Goal: Task Accomplishment & Management: Complete application form

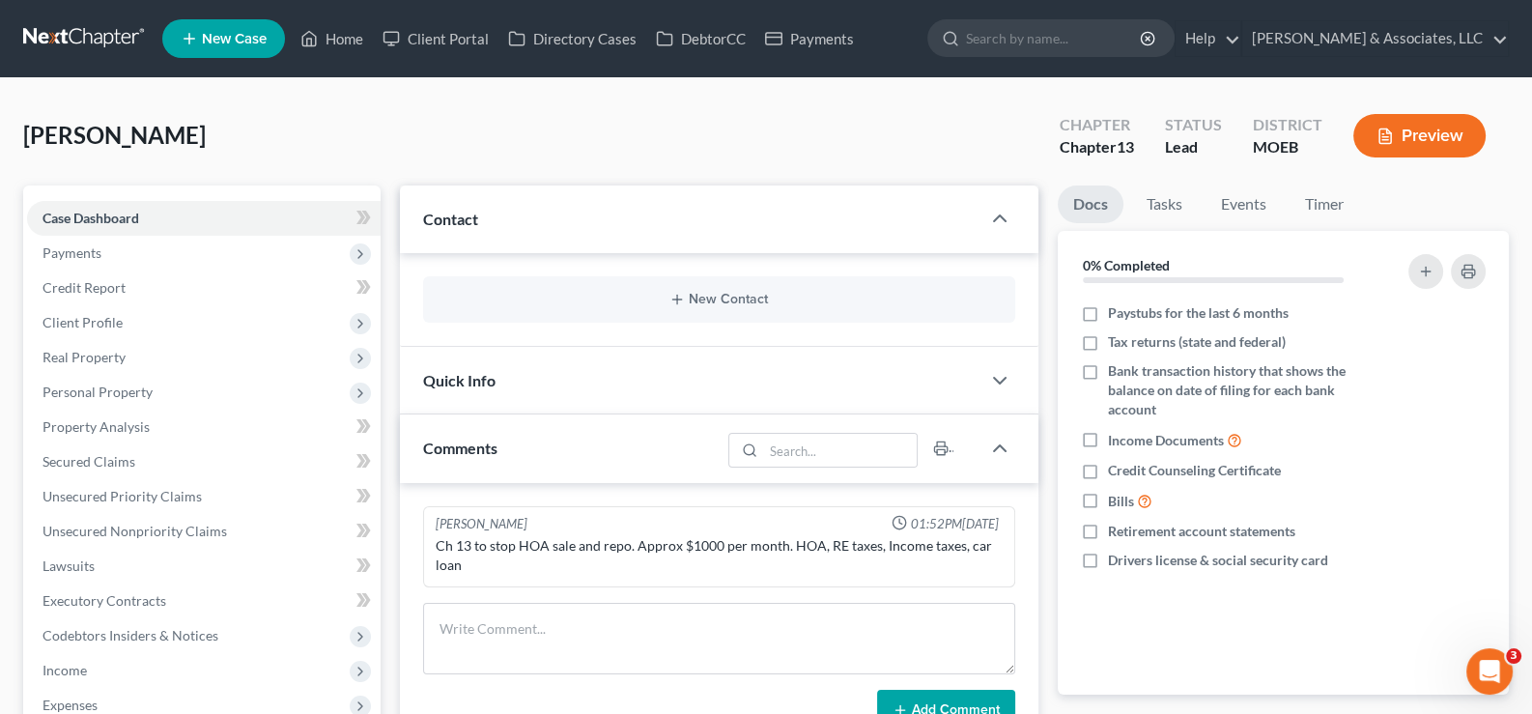
click at [209, 32] on span "New Case" at bounding box center [234, 39] width 65 height 14
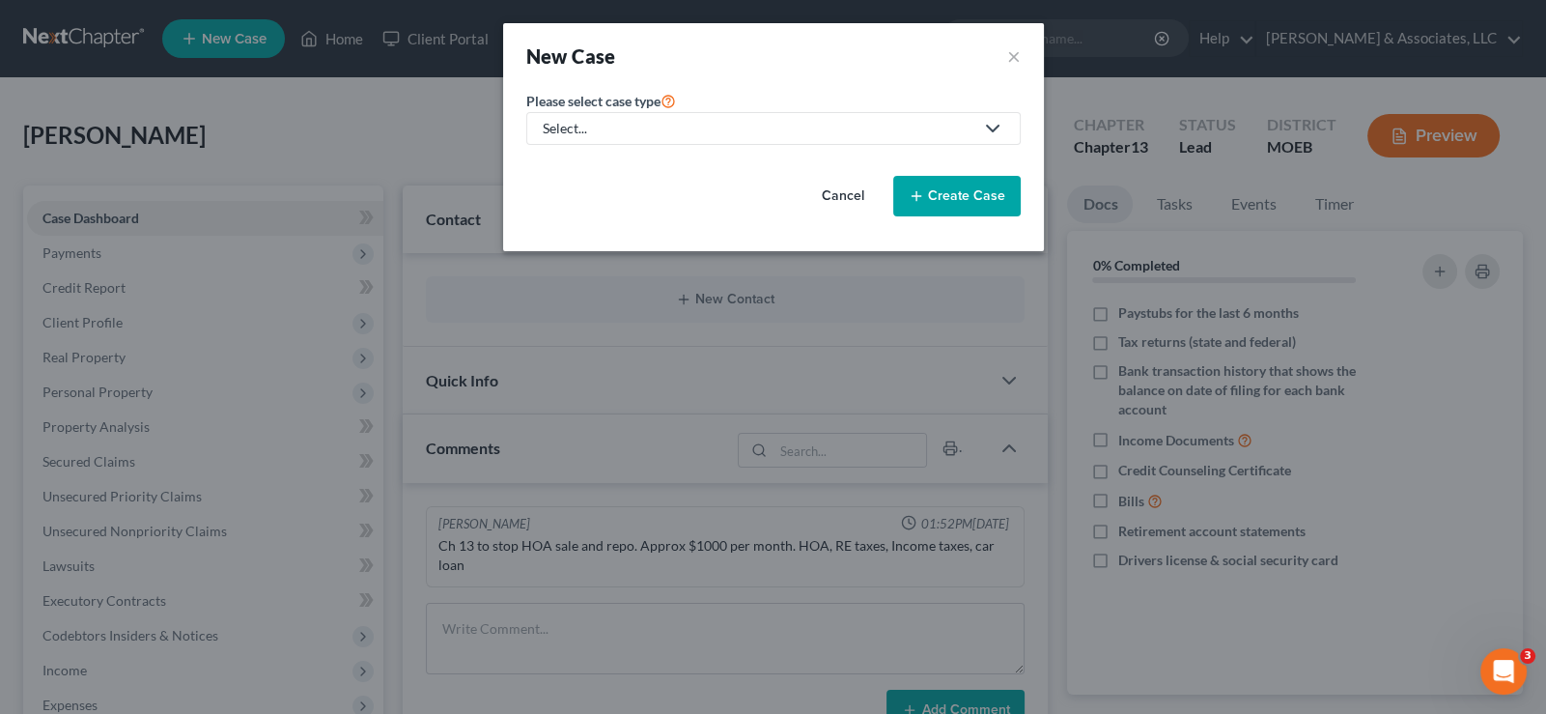
click at [590, 126] on div "Select..." at bounding box center [758, 128] width 431 height 19
click at [594, 162] on div "Bankruptcy" at bounding box center [629, 165] width 169 height 19
select select "45"
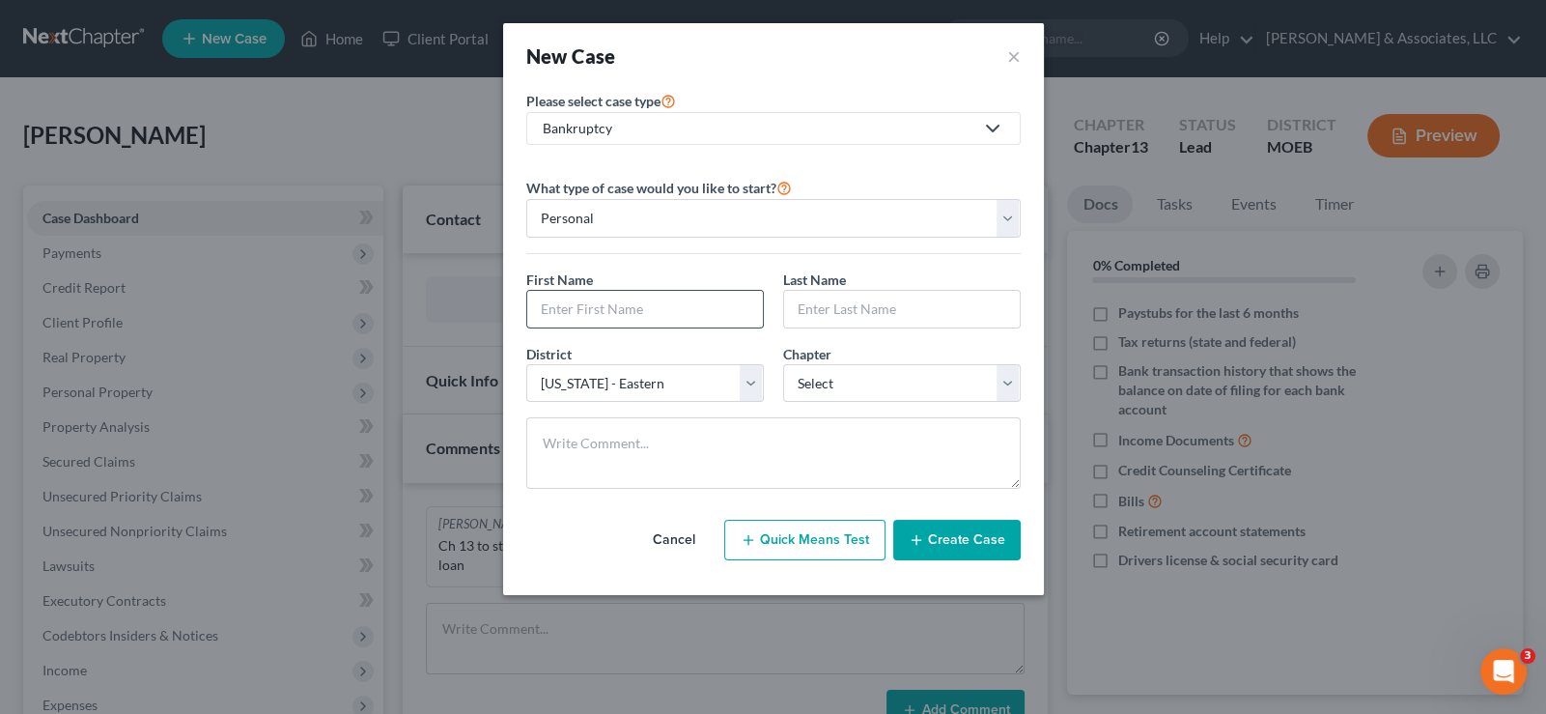
click at [584, 312] on input "text" at bounding box center [645, 309] width 236 height 37
type input "[PERSON_NAME]"
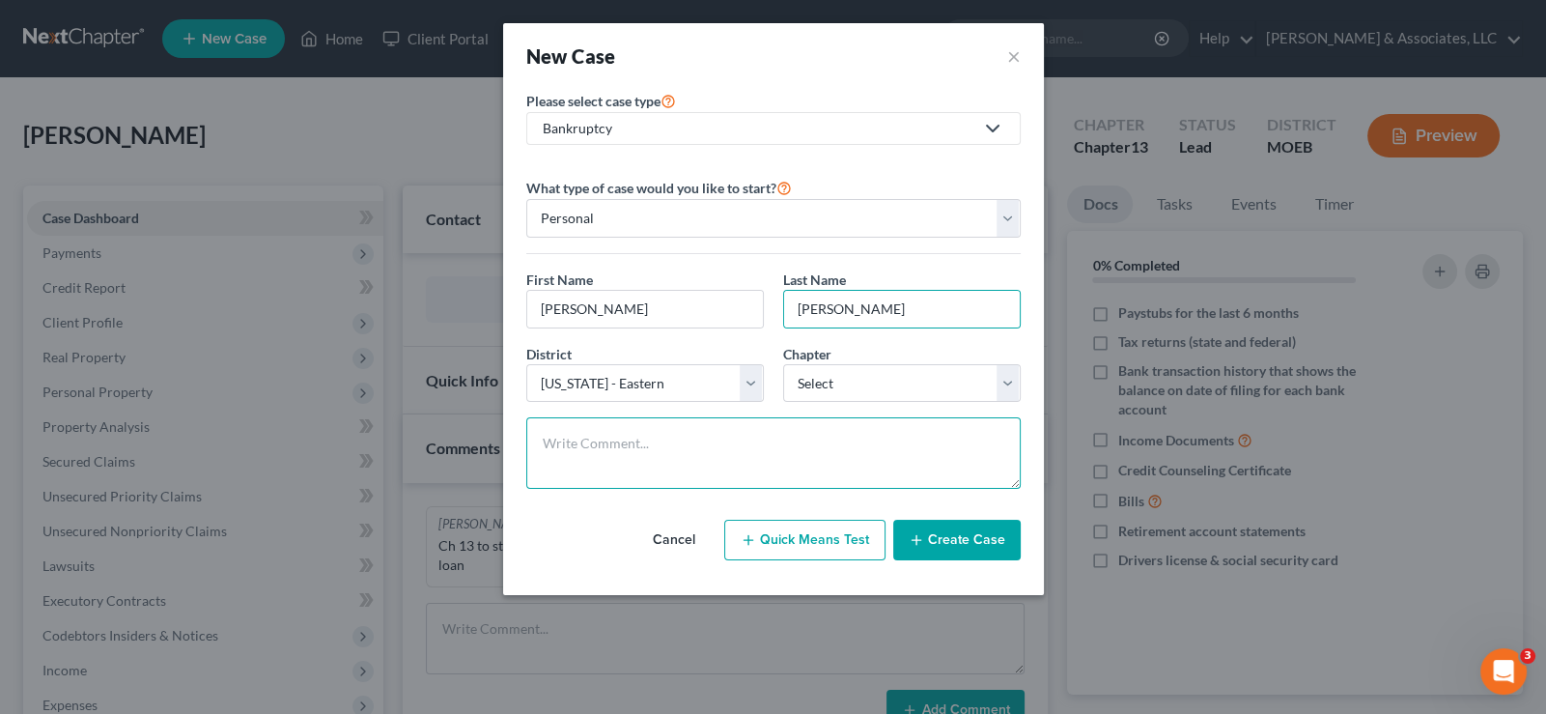
click at [584, 422] on textarea at bounding box center [773, 452] width 494 height 71
paste textarea "Ch 7, surrender house with equity."
type textarea "Ch 7, surrender house with equity."
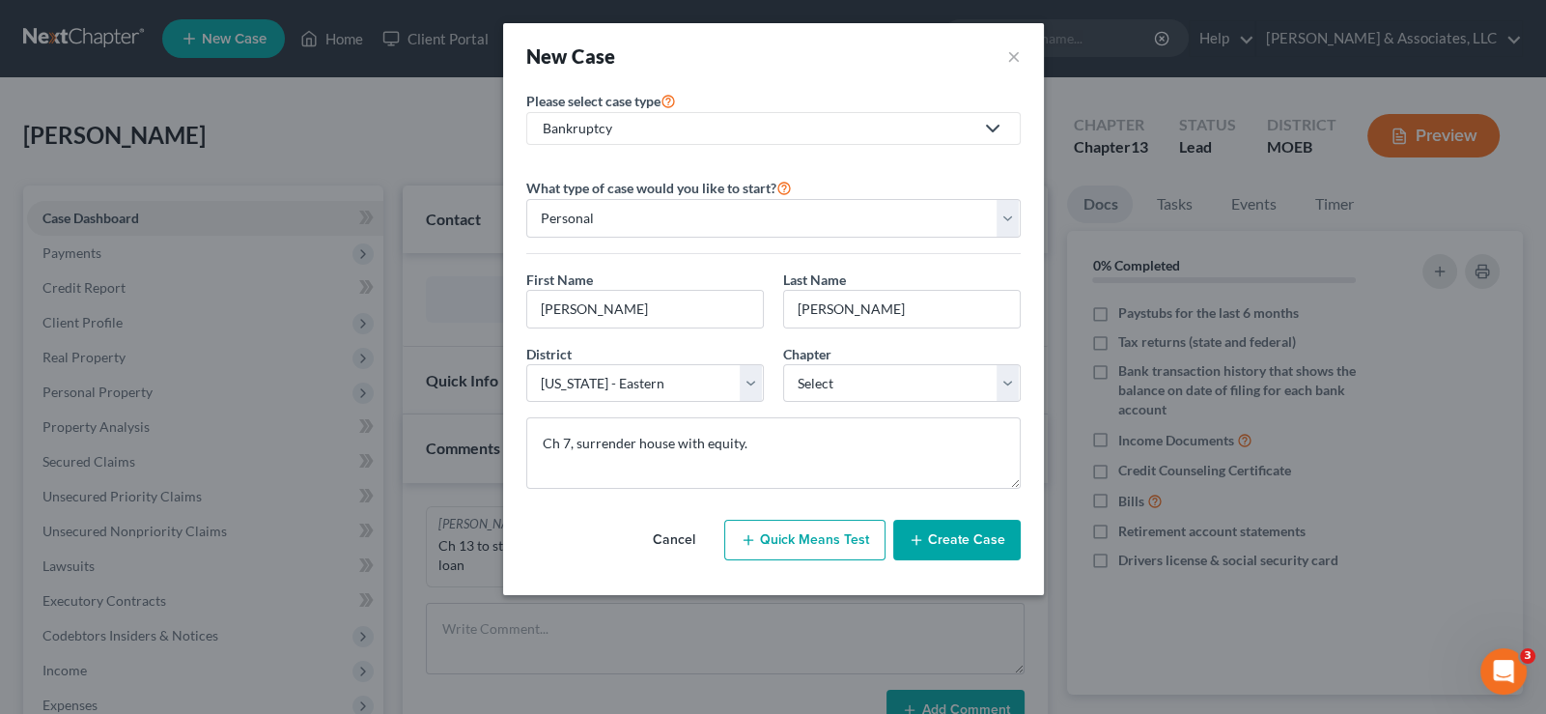
click at [956, 534] on button "Create Case" at bounding box center [956, 540] width 127 height 41
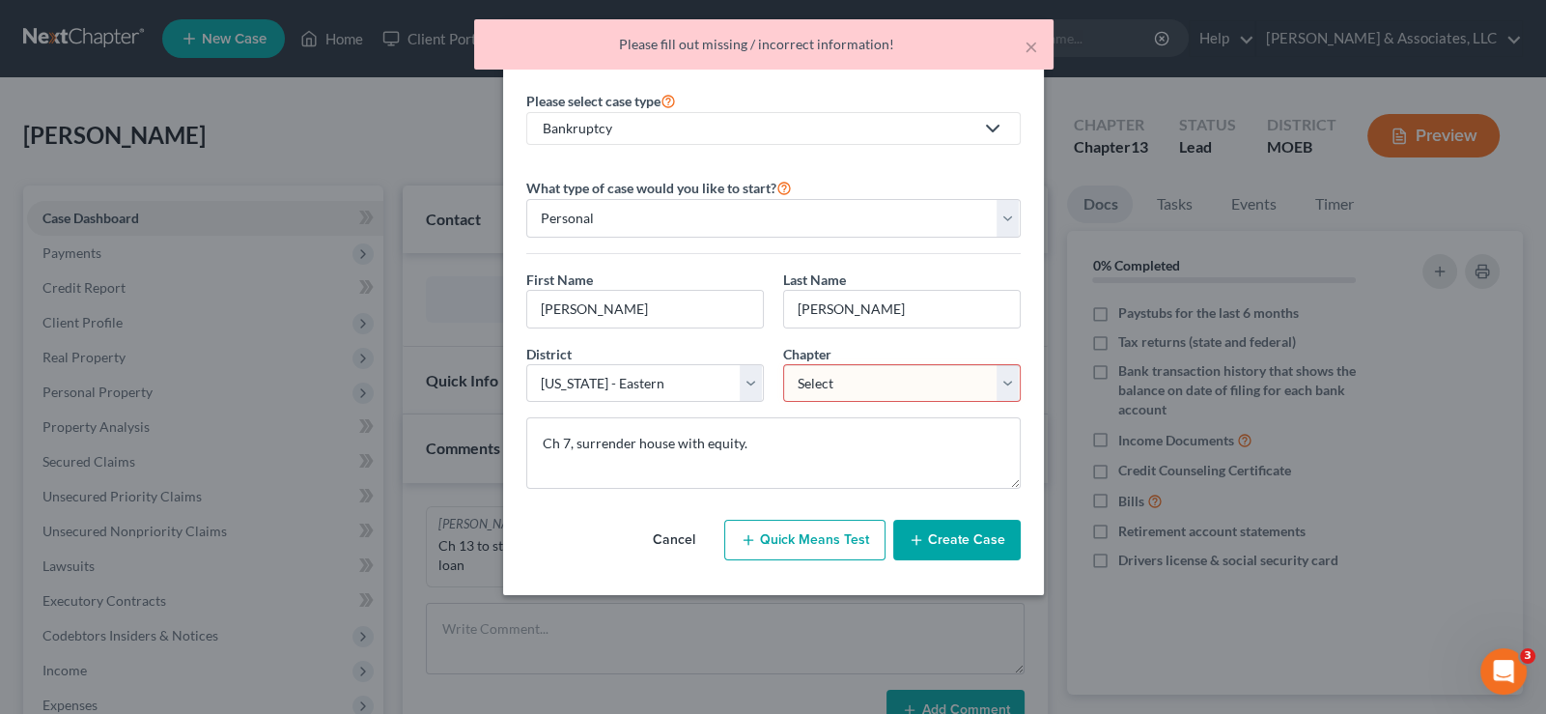
click at [803, 380] on select "Select 7 11 12 13" at bounding box center [902, 383] width 238 height 39
select select "0"
click at [783, 364] on select "Select 7 11 12 13" at bounding box center [902, 383] width 238 height 39
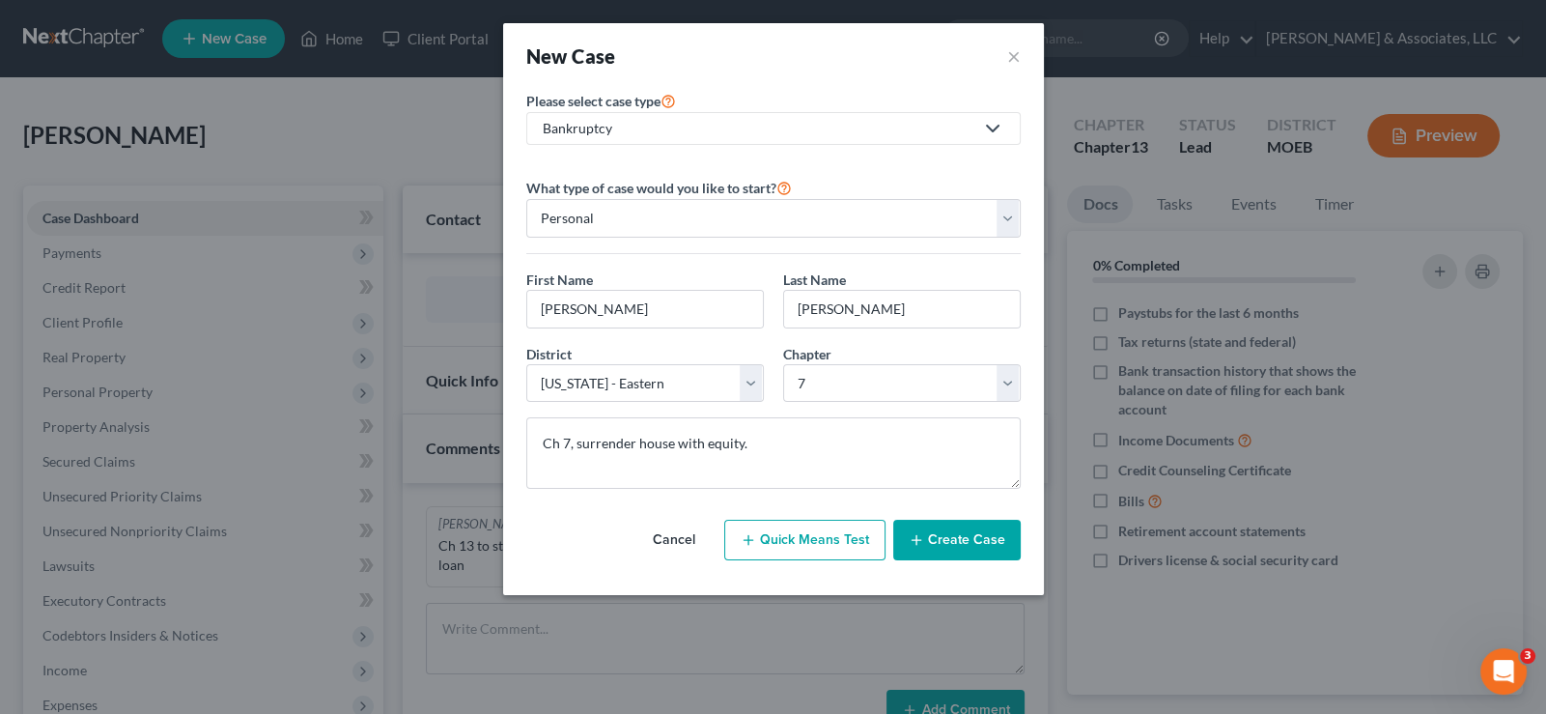
click at [951, 539] on button "Create Case" at bounding box center [956, 540] width 127 height 41
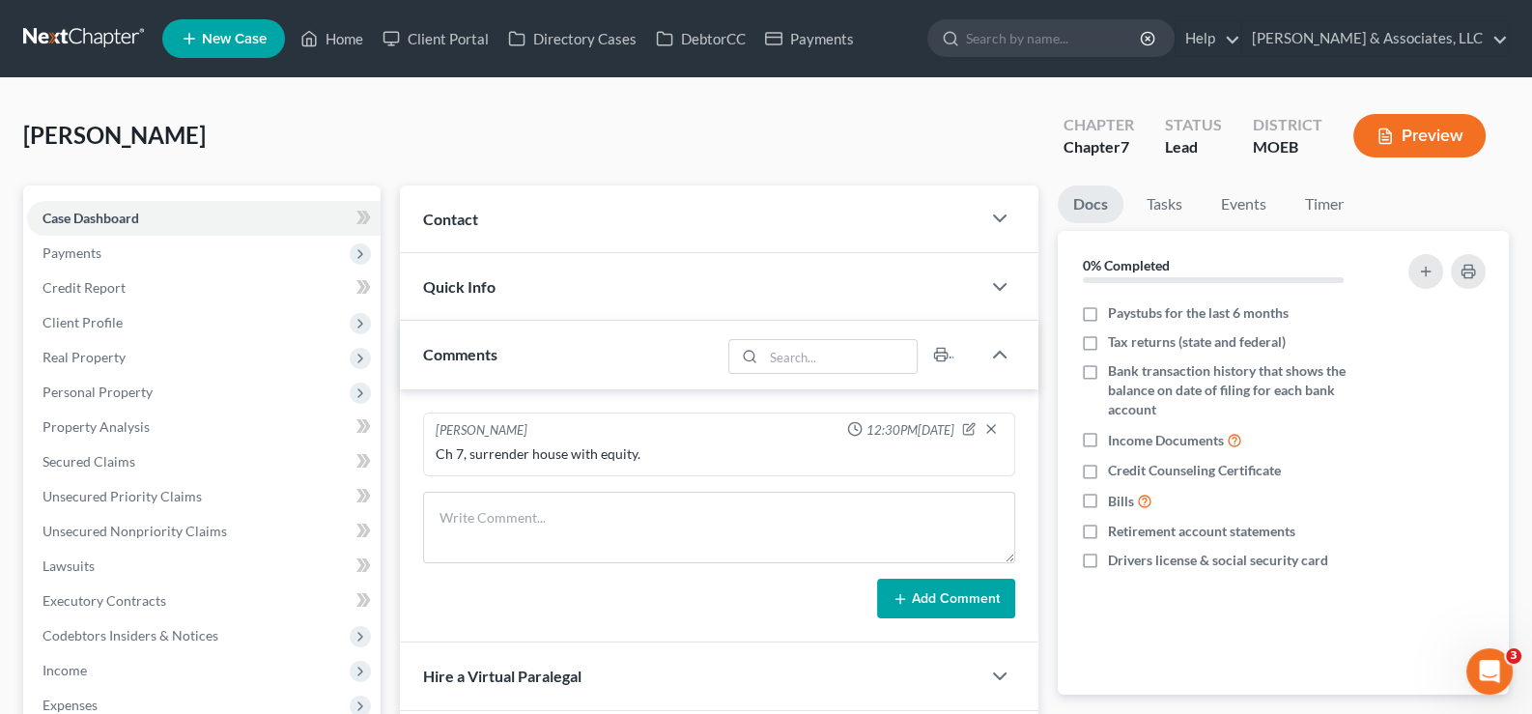
click at [469, 221] on span "Contact" at bounding box center [450, 219] width 55 height 18
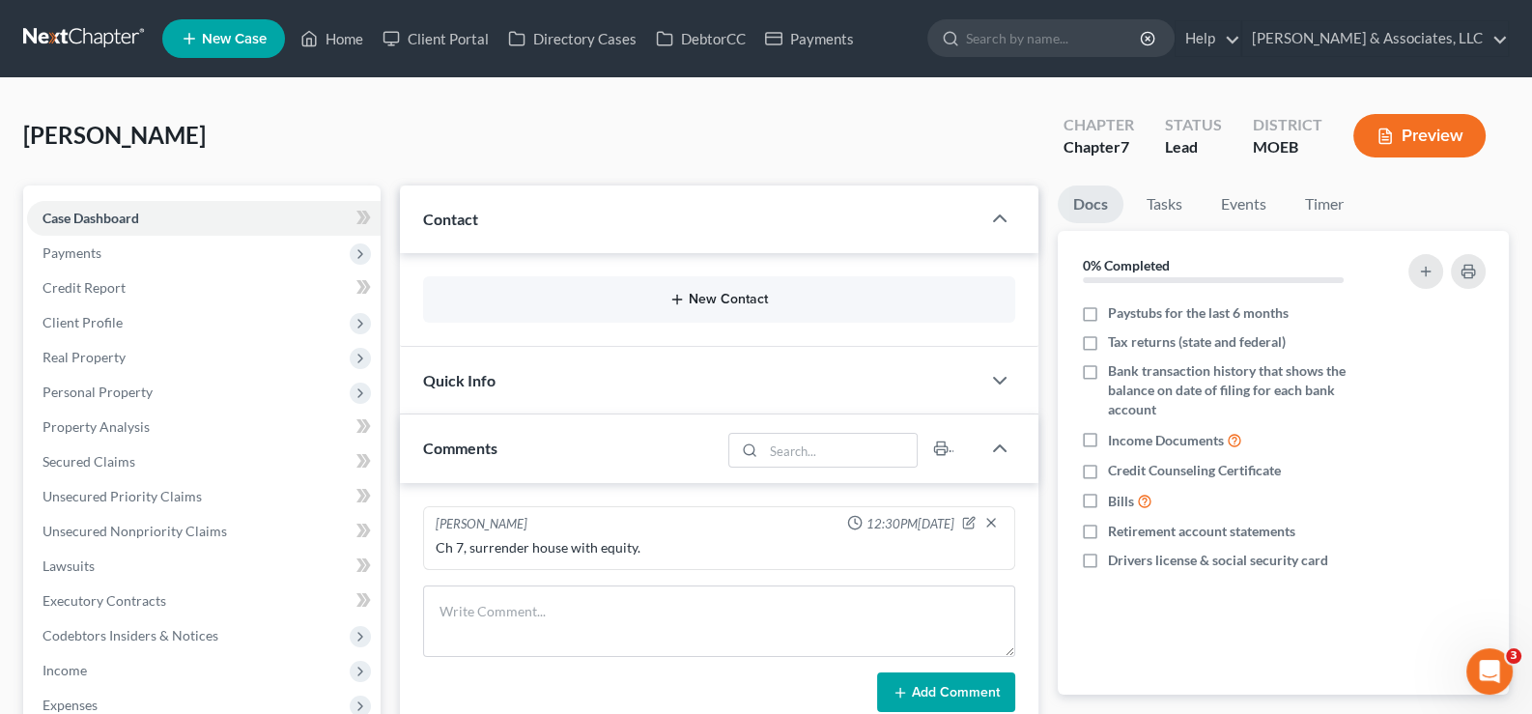
click at [683, 293] on icon "button" at bounding box center [676, 299] width 15 height 15
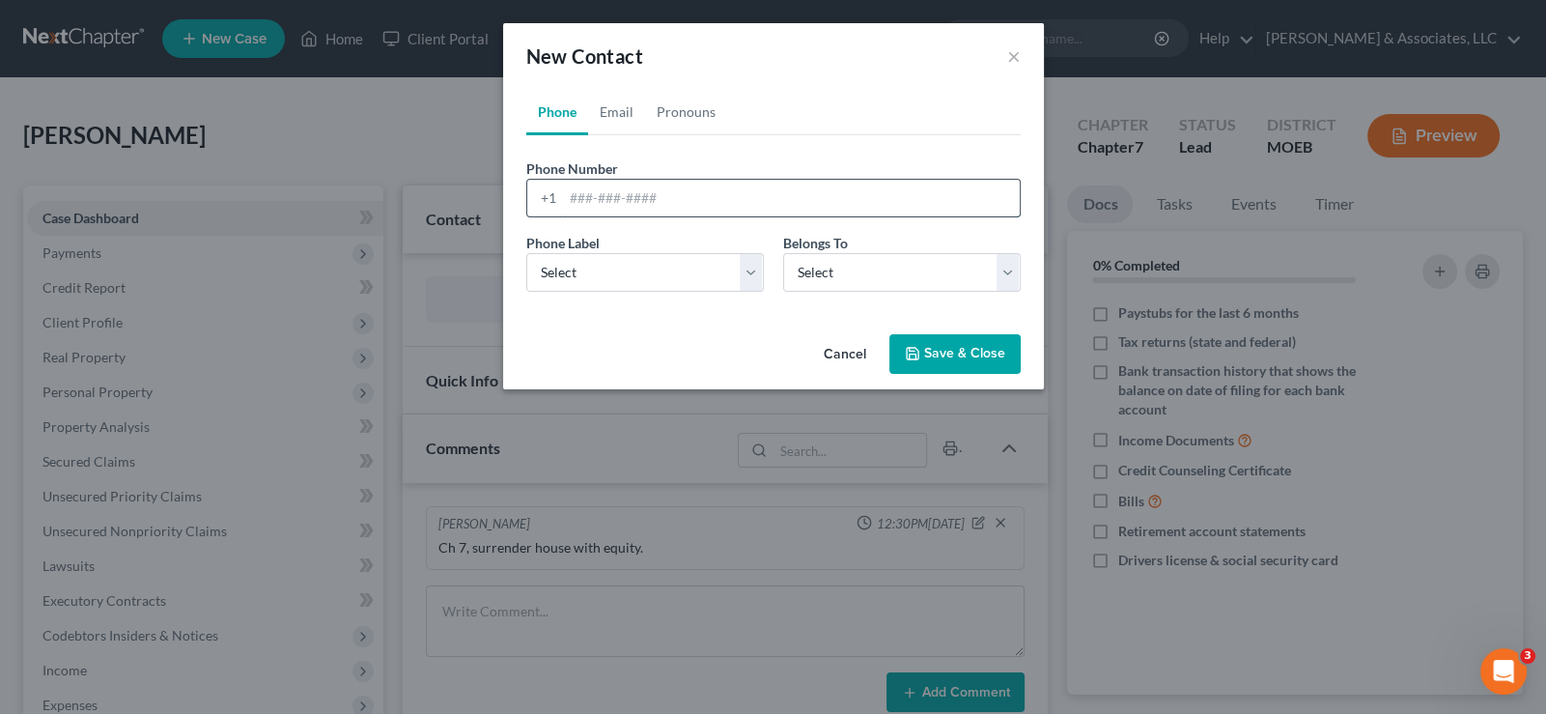
drag, startPoint x: 584, startPoint y: 183, endPoint x: 587, endPoint y: 196, distance: 13.8
click at [584, 183] on input "tel" at bounding box center [791, 198] width 457 height 37
paste input "[PHONE_NUMBER]"
type input "[PHONE_NUMBER]"
click at [595, 279] on select "Select Mobile Home Work Other" at bounding box center [645, 272] width 238 height 39
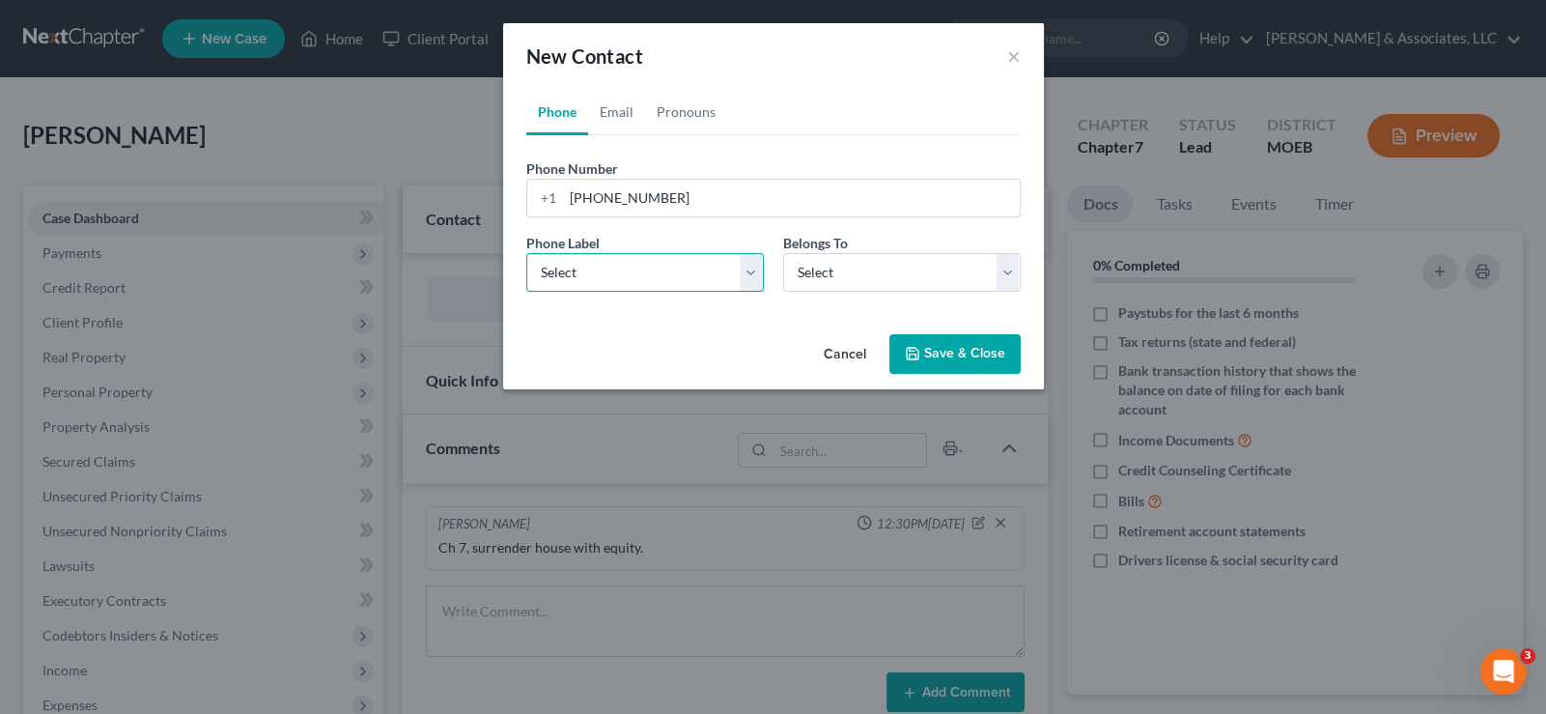
select select "0"
click at [526, 253] on select "Select Mobile Home Work Other" at bounding box center [645, 272] width 238 height 39
click at [803, 266] on select "Select Client Other" at bounding box center [902, 272] width 238 height 39
select select "0"
click at [783, 253] on select "Select Client Other" at bounding box center [902, 272] width 238 height 39
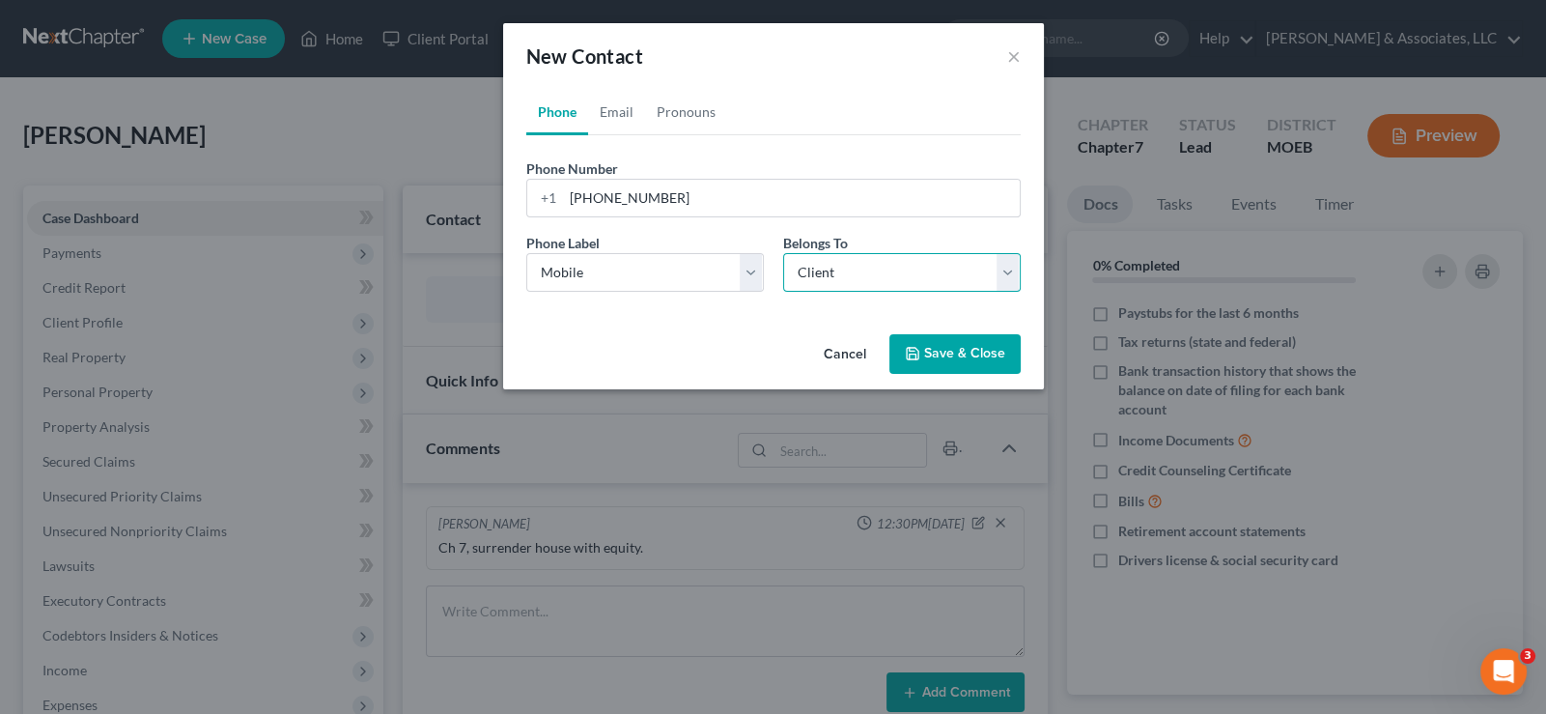
select select "0"
click at [612, 117] on link "Email" at bounding box center [616, 112] width 57 height 46
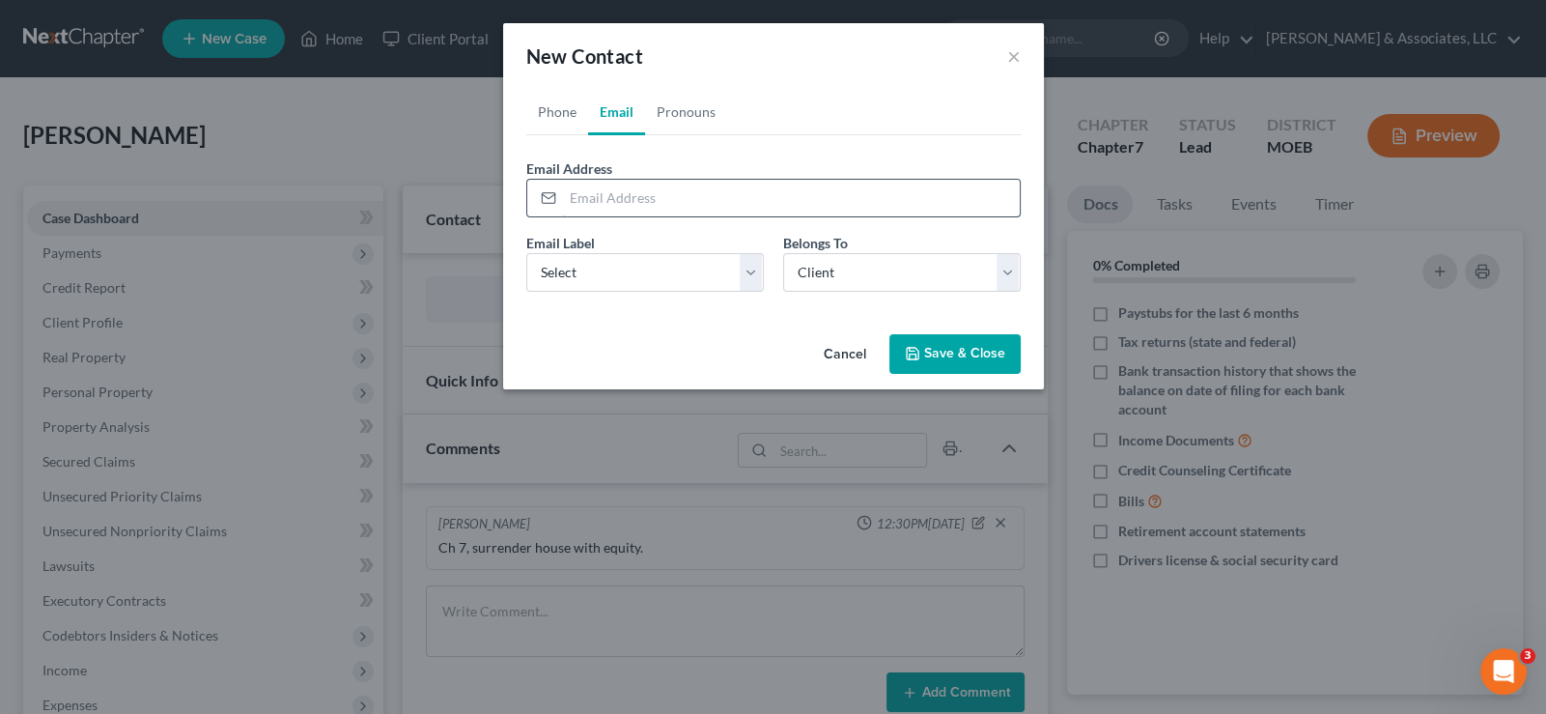
drag, startPoint x: 627, startPoint y: 197, endPoint x: 636, endPoint y: 185, distance: 15.1
click at [627, 197] on input "email" at bounding box center [791, 198] width 457 height 37
paste input "[PERSON_NAME][EMAIL_ADDRESS][PERSON_NAME][DOMAIN_NAME]"
type input "[PERSON_NAME][EMAIL_ADDRESS][PERSON_NAME][DOMAIN_NAME]"
click at [641, 267] on select "Select Home Work Other" at bounding box center [645, 272] width 238 height 39
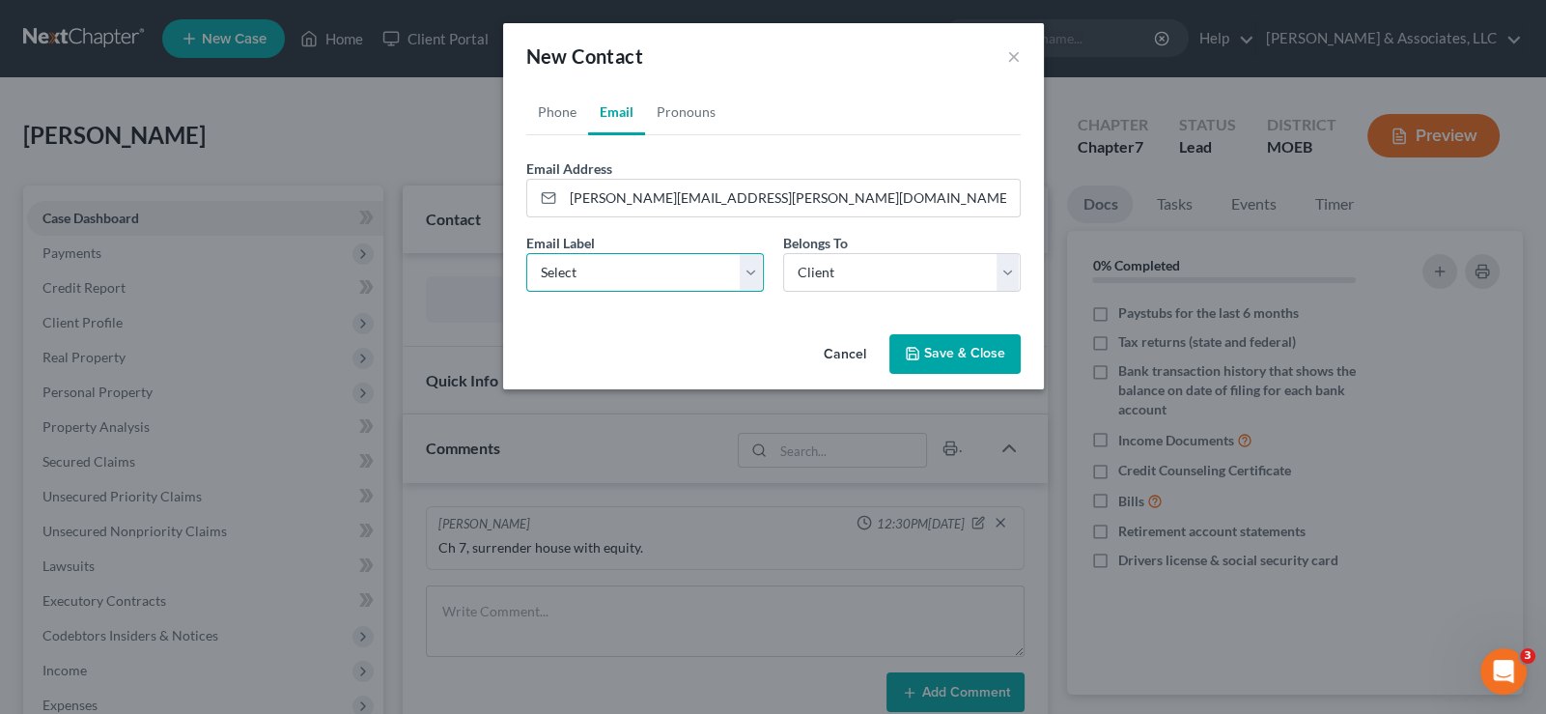
select select "0"
click at [526, 253] on select "Select Home Work Other" at bounding box center [645, 272] width 238 height 39
click at [917, 347] on icon "button" at bounding box center [912, 353] width 15 height 15
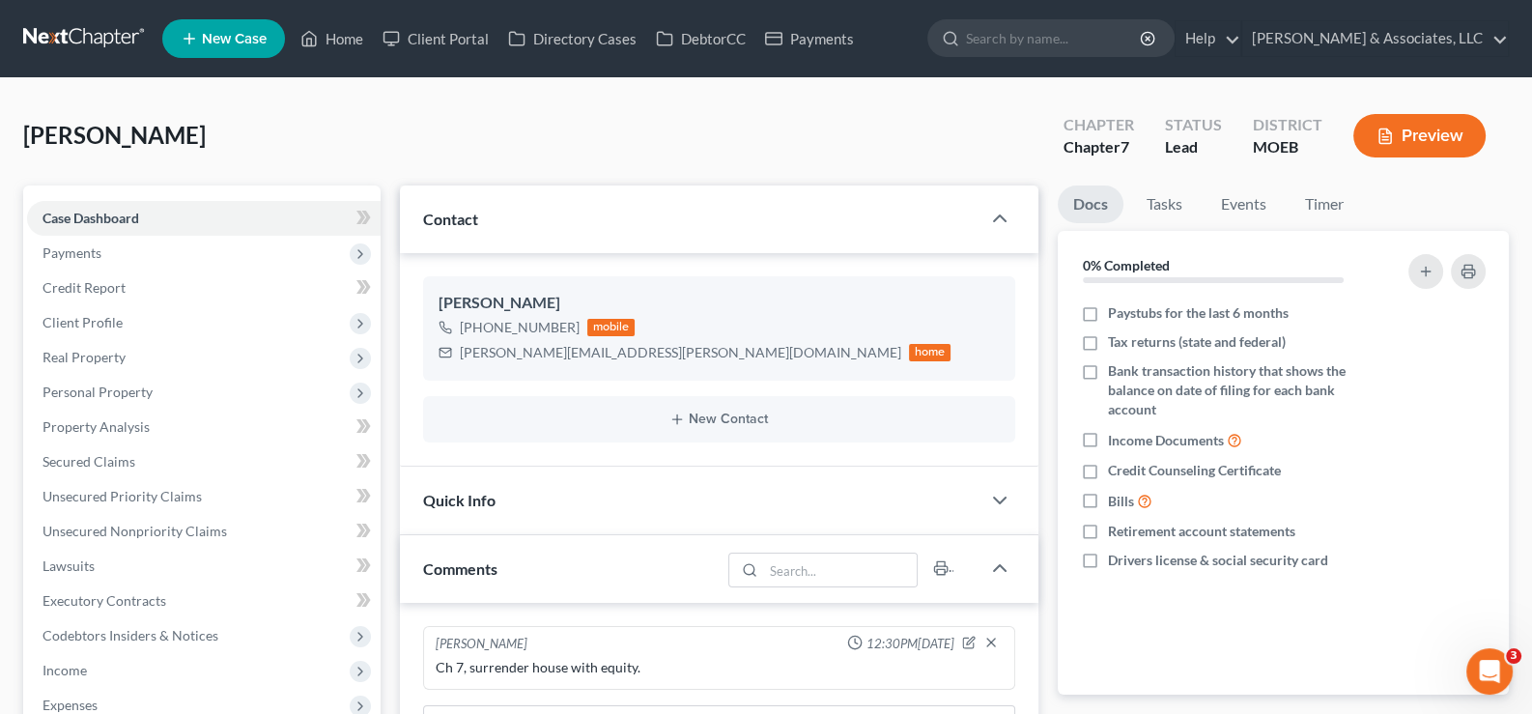
click at [233, 40] on span "New Case" at bounding box center [234, 39] width 65 height 14
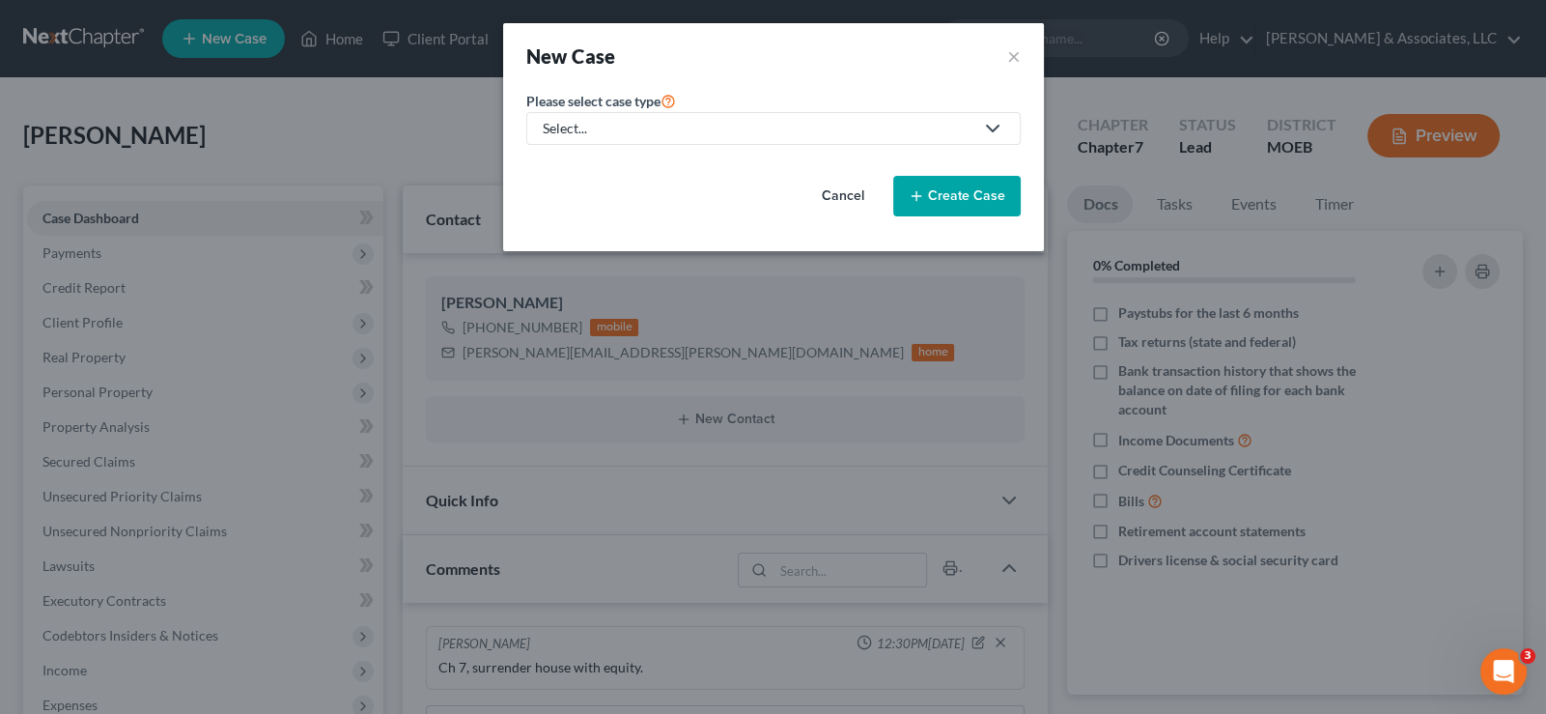
click at [610, 128] on div "Select..." at bounding box center [758, 128] width 431 height 19
click at [611, 155] on link "Bankruptcy" at bounding box center [629, 167] width 206 height 30
select select "45"
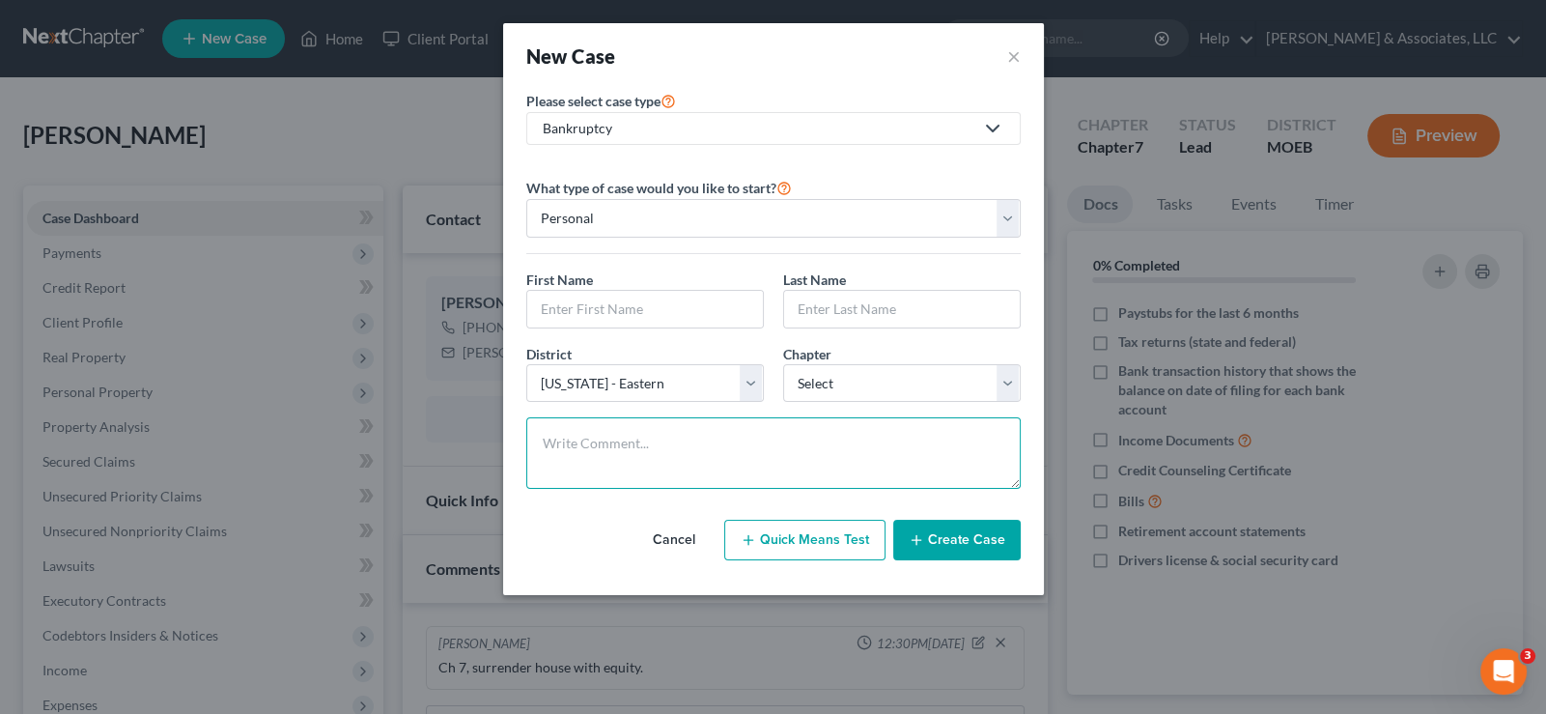
click at [645, 443] on textarea at bounding box center [773, 452] width 494 height 71
paste textarea "Metlife KXQNIOZBV"
type textarea "Metlife KXQNIOZBV"
drag, startPoint x: 578, startPoint y: 309, endPoint x: 723, endPoint y: 308, distance: 144.9
click at [579, 309] on input "text" at bounding box center [645, 309] width 236 height 37
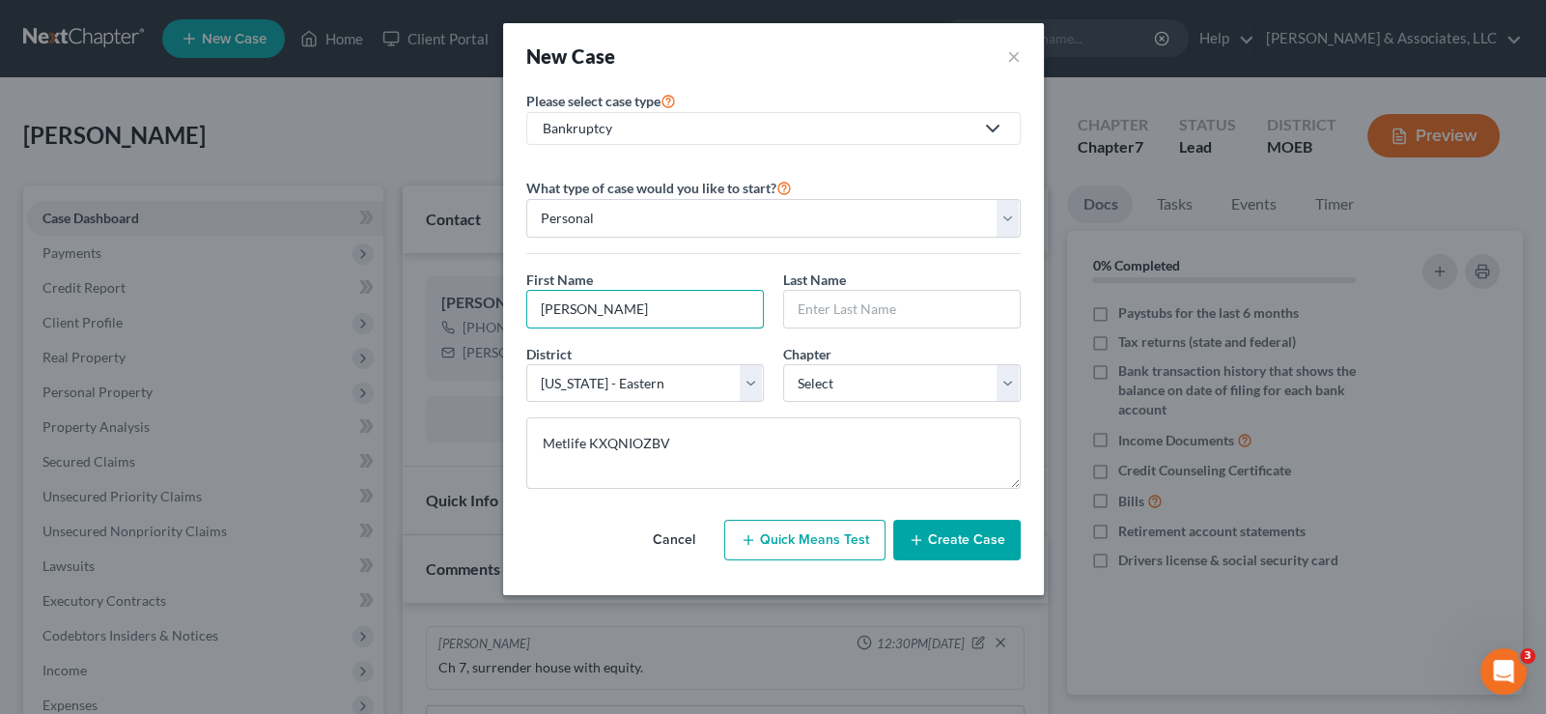
type input "[PERSON_NAME]"
click at [835, 297] on input "text" at bounding box center [902, 309] width 236 height 37
type input "[PERSON_NAME]"
click at [812, 389] on select "Select 7 11 12 13" at bounding box center [902, 383] width 238 height 39
click at [848, 379] on select "Select 7 11 12 13" at bounding box center [902, 383] width 238 height 39
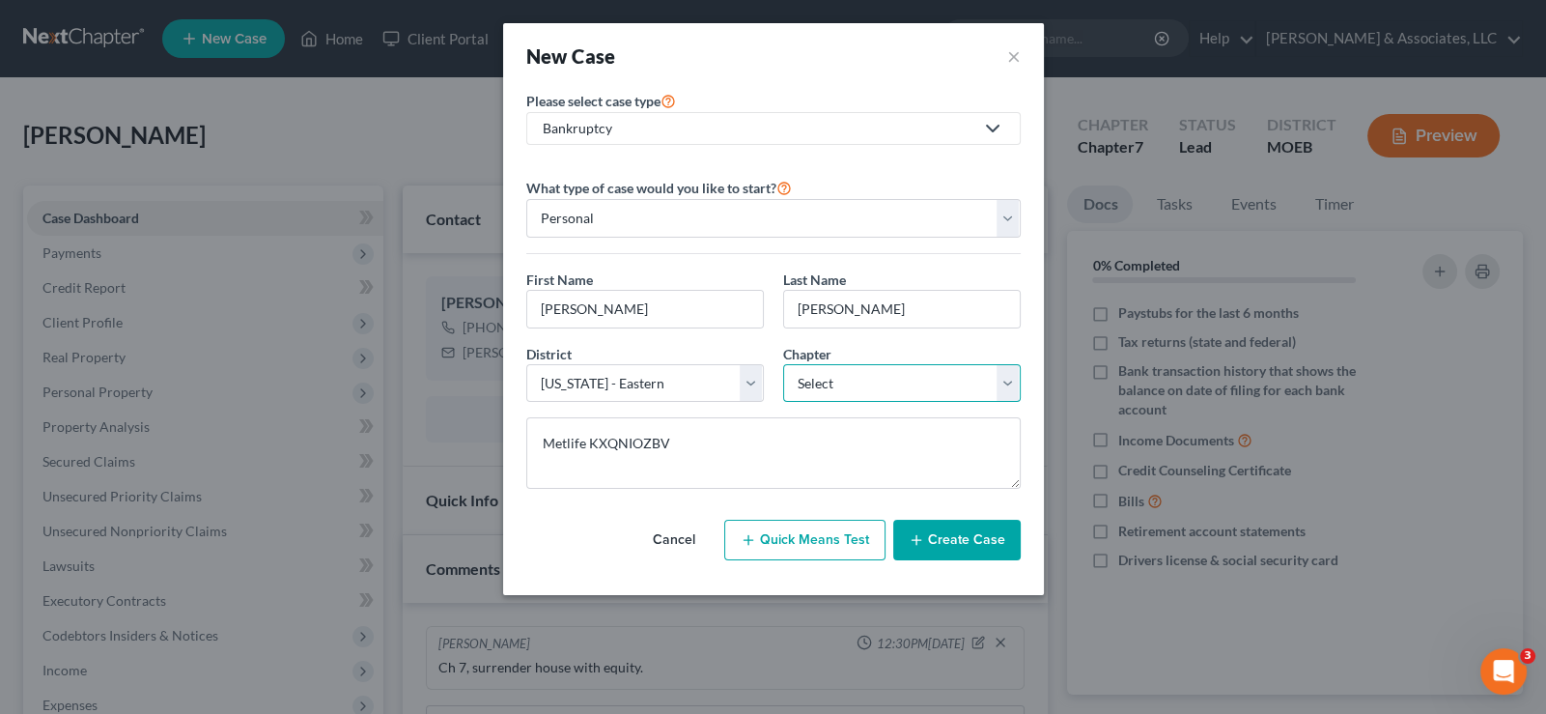
select select "0"
click at [783, 364] on select "Select 7 11 12 13" at bounding box center [902, 383] width 238 height 39
click at [938, 535] on button "Create Case" at bounding box center [956, 540] width 127 height 41
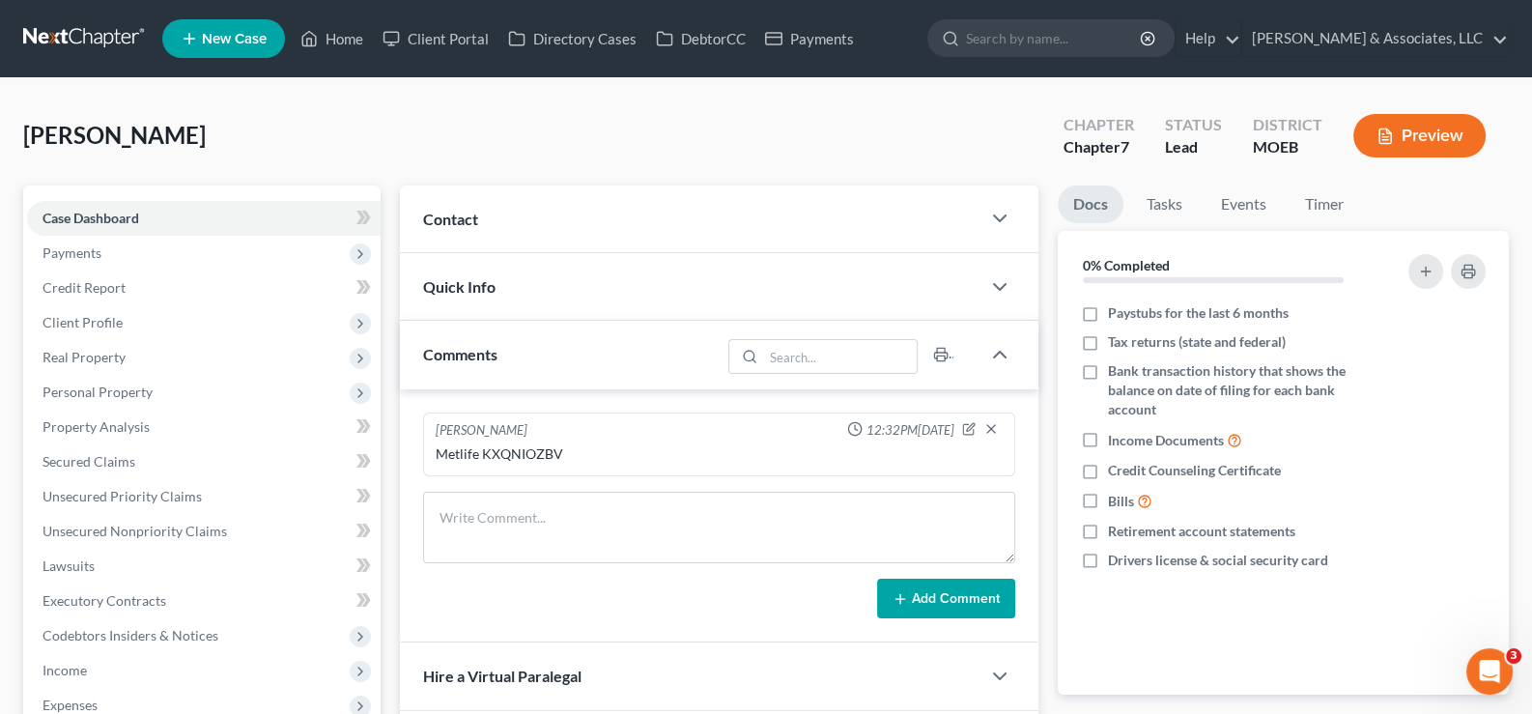
click at [439, 223] on span "Contact" at bounding box center [450, 219] width 55 height 18
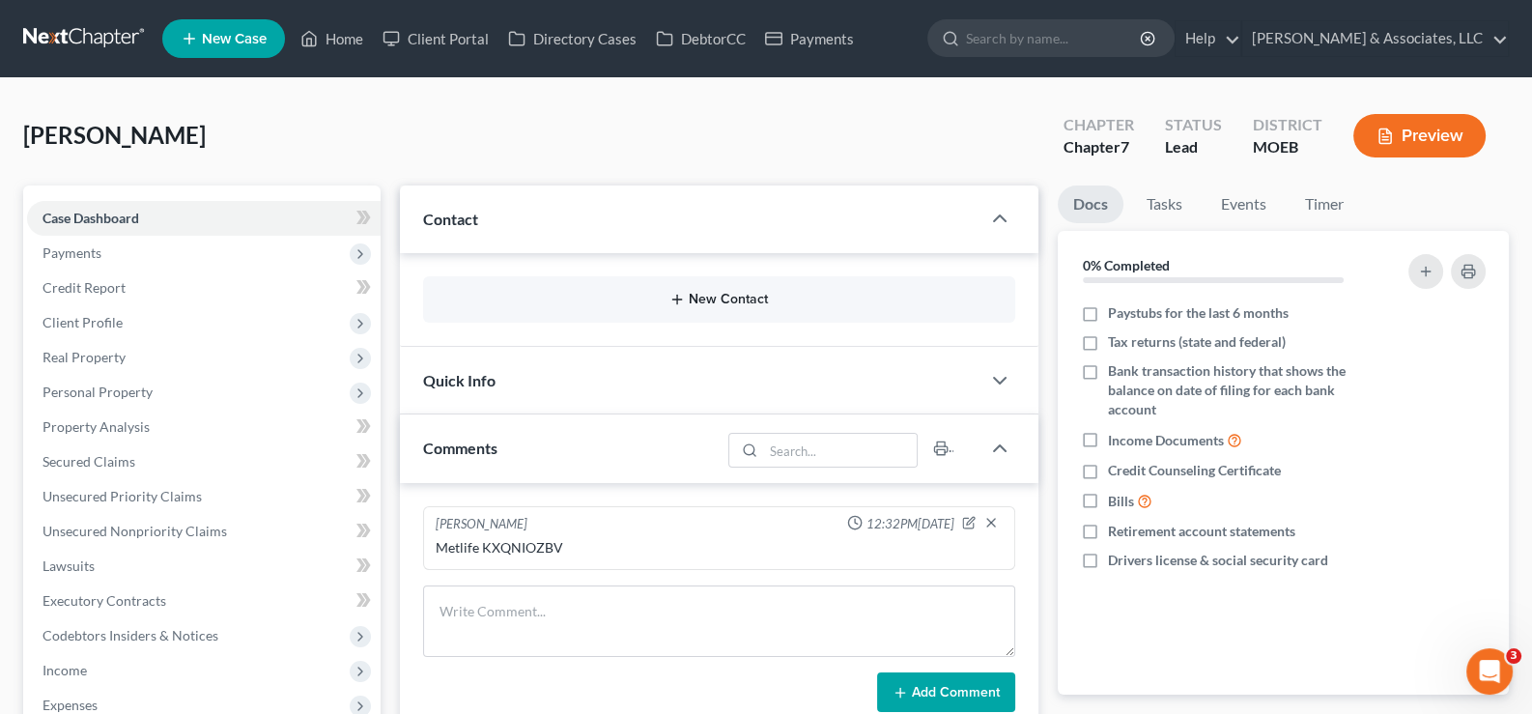
click at [517, 294] on button "New Contact" at bounding box center [719, 299] width 562 height 15
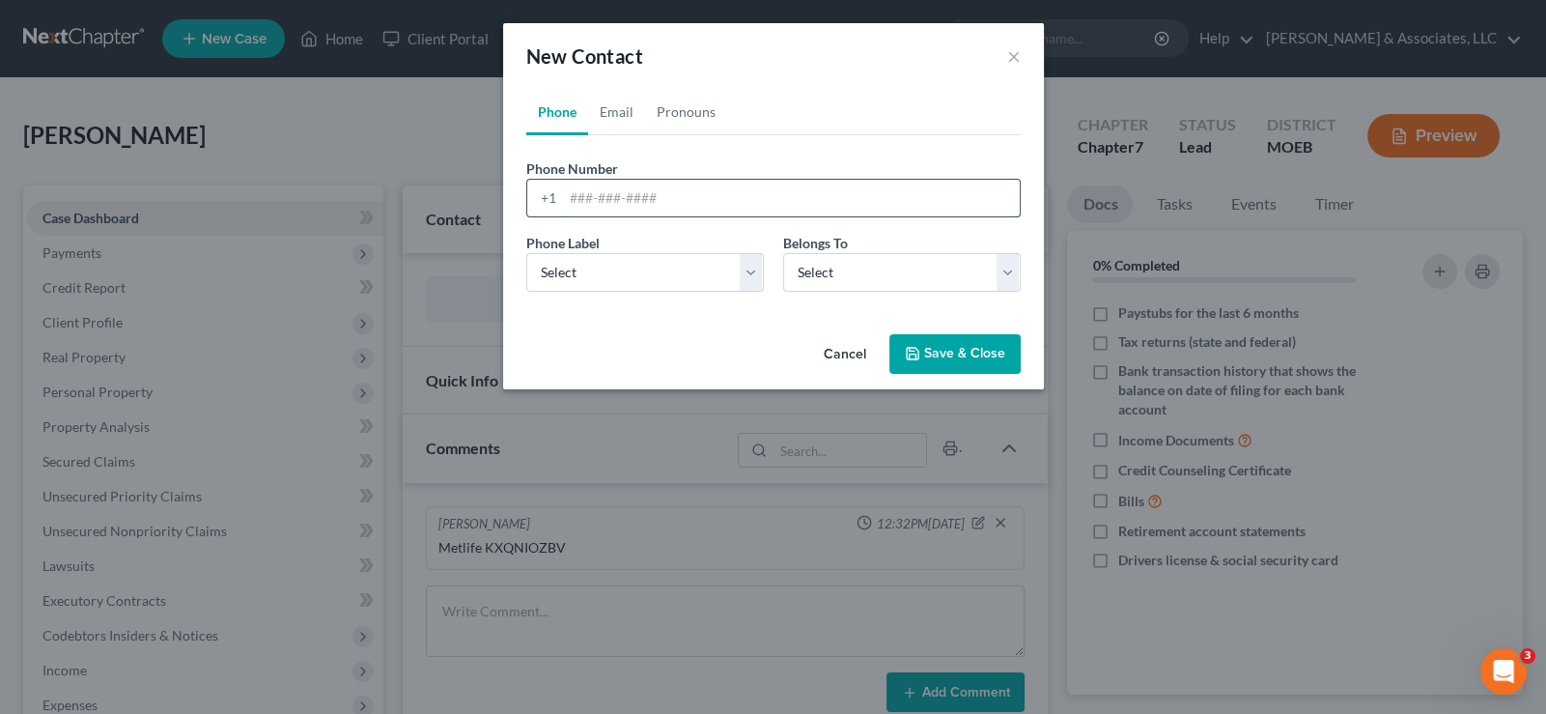
click at [582, 199] on input "tel" at bounding box center [791, 198] width 457 height 37
paste input "[PHONE_NUMBER]"
type input "[PHONE_NUMBER]"
click at [596, 282] on select "Select Mobile Home Work Other" at bounding box center [645, 272] width 238 height 39
select select "0"
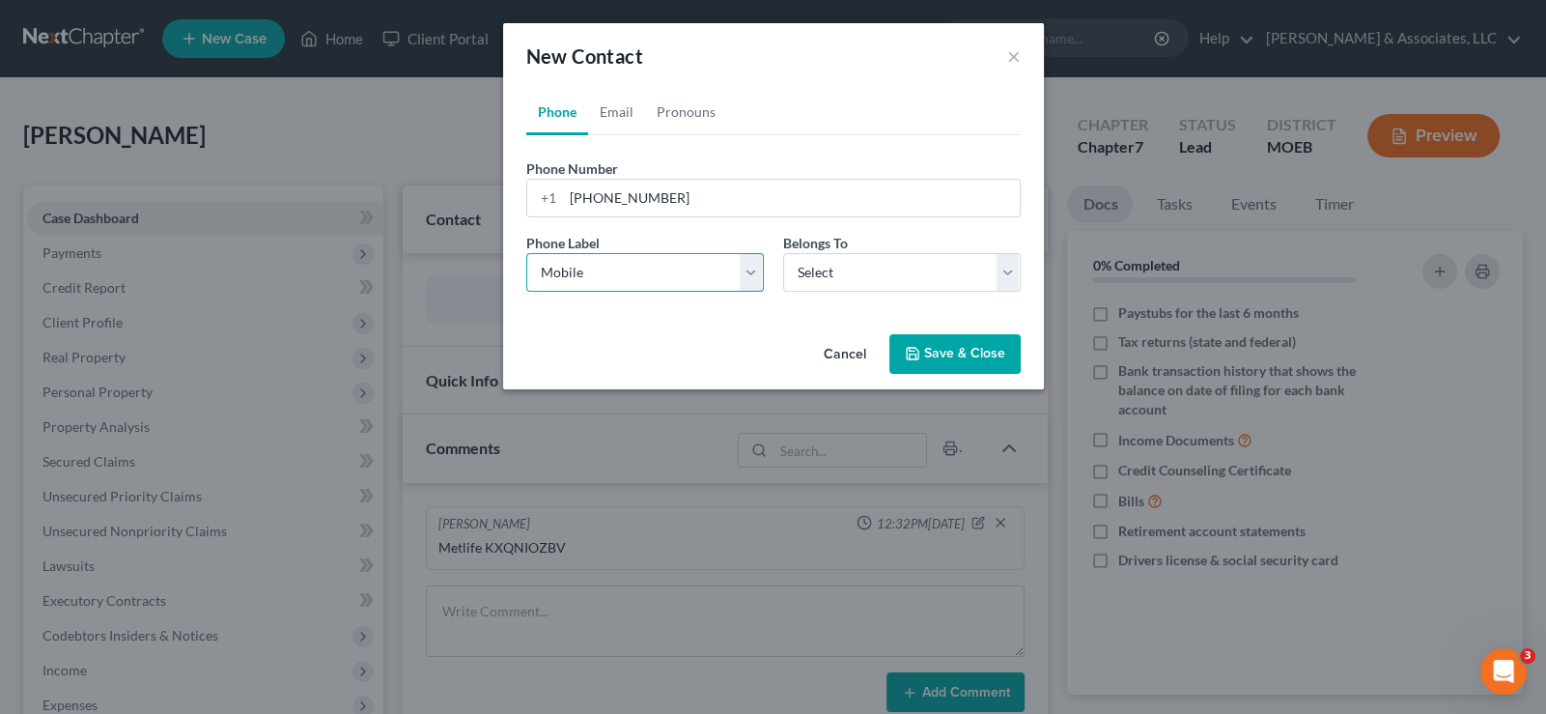
click at [526, 253] on select "Select Mobile Home Work Other" at bounding box center [645, 272] width 238 height 39
click at [821, 279] on select "Select Client Other" at bounding box center [902, 272] width 238 height 39
select select "0"
click at [783, 253] on select "Select Client Other" at bounding box center [902, 272] width 238 height 39
select select "0"
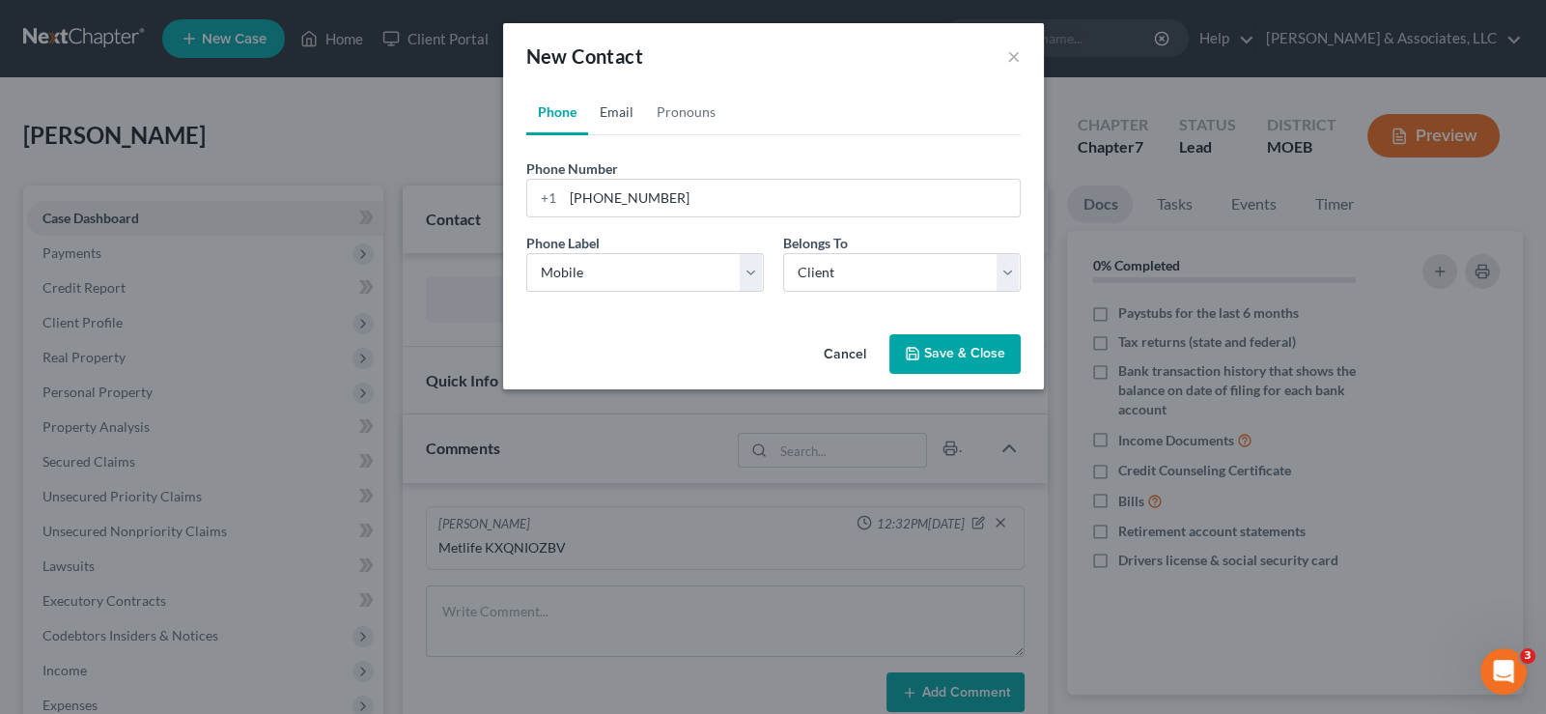
click at [609, 105] on link "Email" at bounding box center [616, 112] width 57 height 46
drag, startPoint x: 602, startPoint y: 196, endPoint x: 665, endPoint y: 97, distance: 118.1
click at [602, 196] on input "email" at bounding box center [791, 198] width 457 height 37
click at [626, 197] on input "email" at bounding box center [791, 198] width 457 height 37
paste input "[EMAIL_ADDRESS][DOMAIN_NAME]"
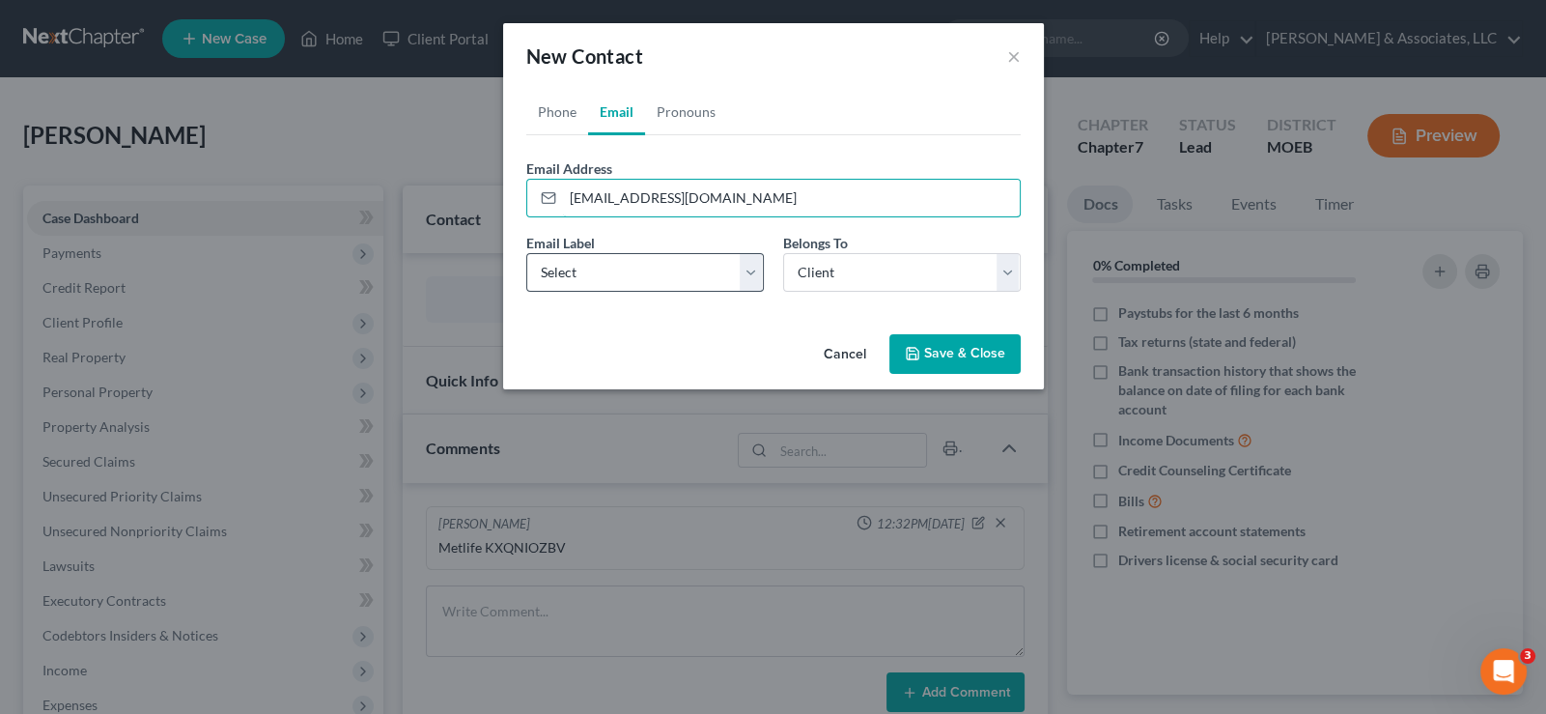
type input "[EMAIL_ADDRESS][DOMAIN_NAME]"
click at [611, 284] on select "Select Home Work Other" at bounding box center [645, 272] width 238 height 39
select select "0"
click at [526, 253] on select "Select Home Work Other" at bounding box center [645, 272] width 238 height 39
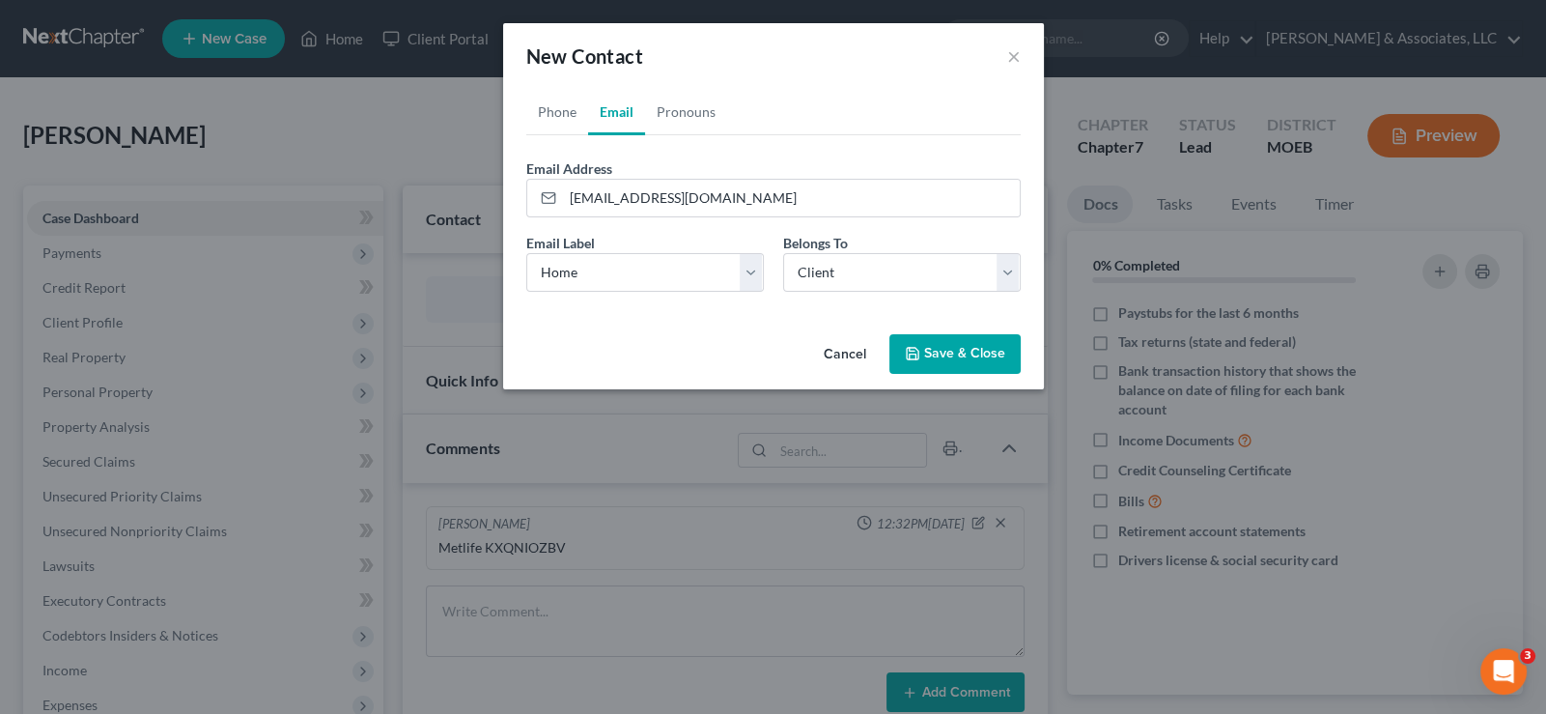
click at [946, 359] on button "Save & Close" at bounding box center [954, 354] width 131 height 41
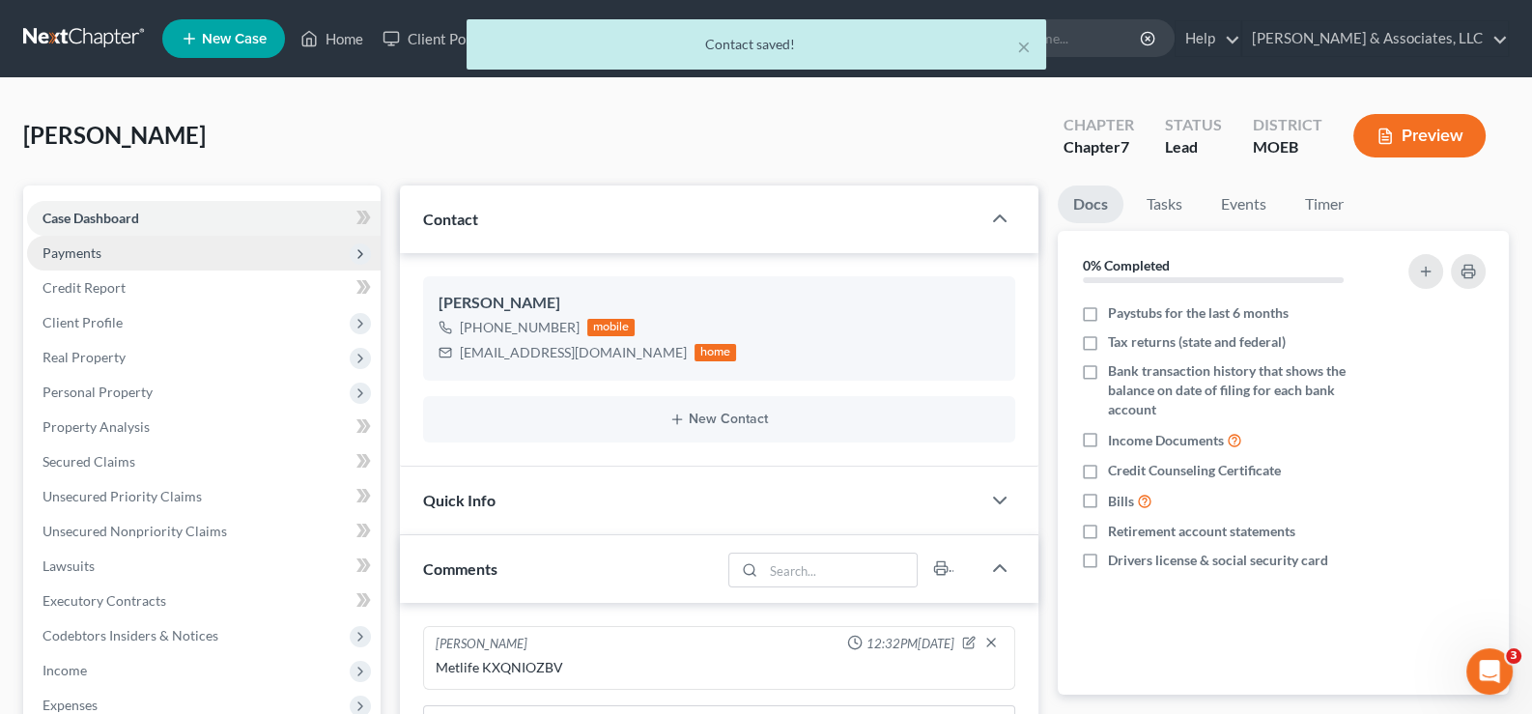
click at [90, 250] on span "Payments" at bounding box center [71, 252] width 59 height 16
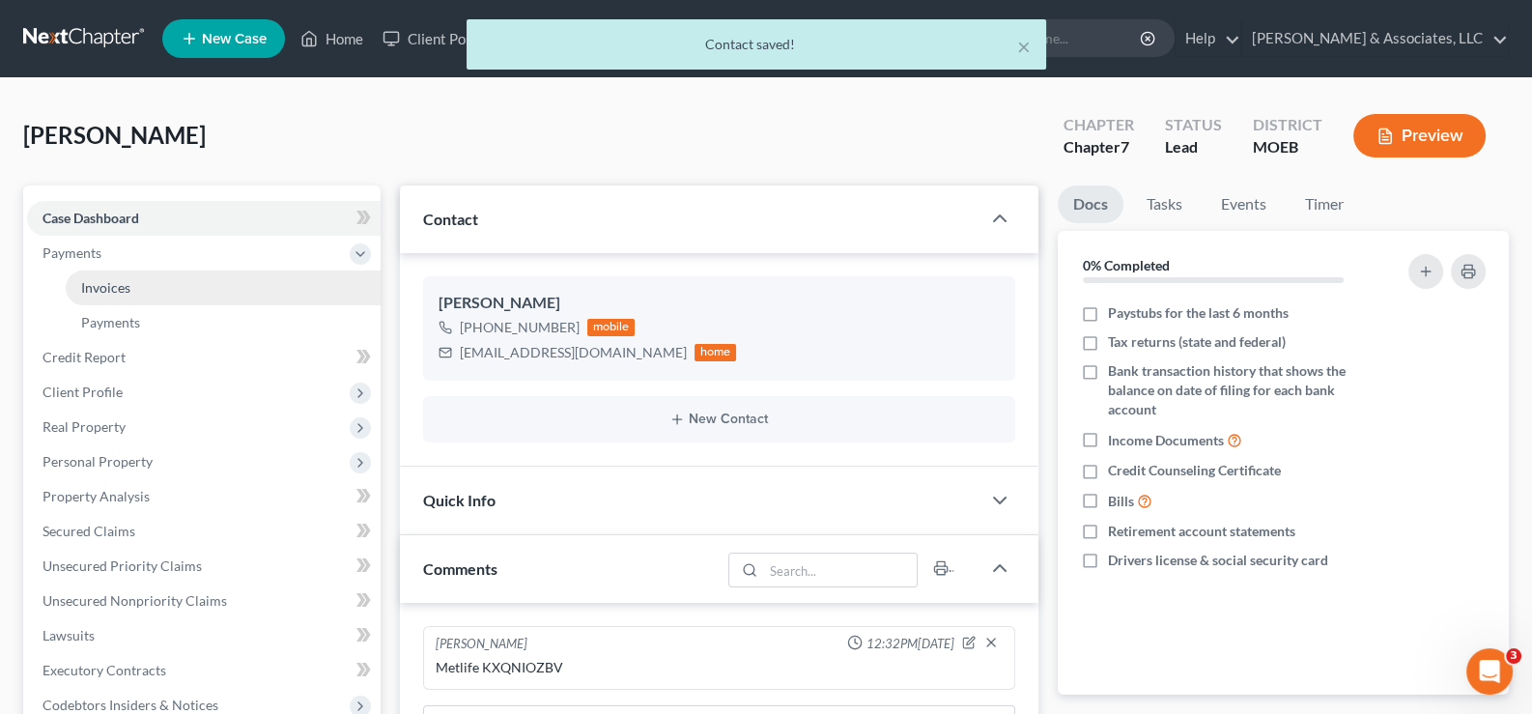
click at [105, 274] on link "Invoices" at bounding box center [223, 287] width 315 height 35
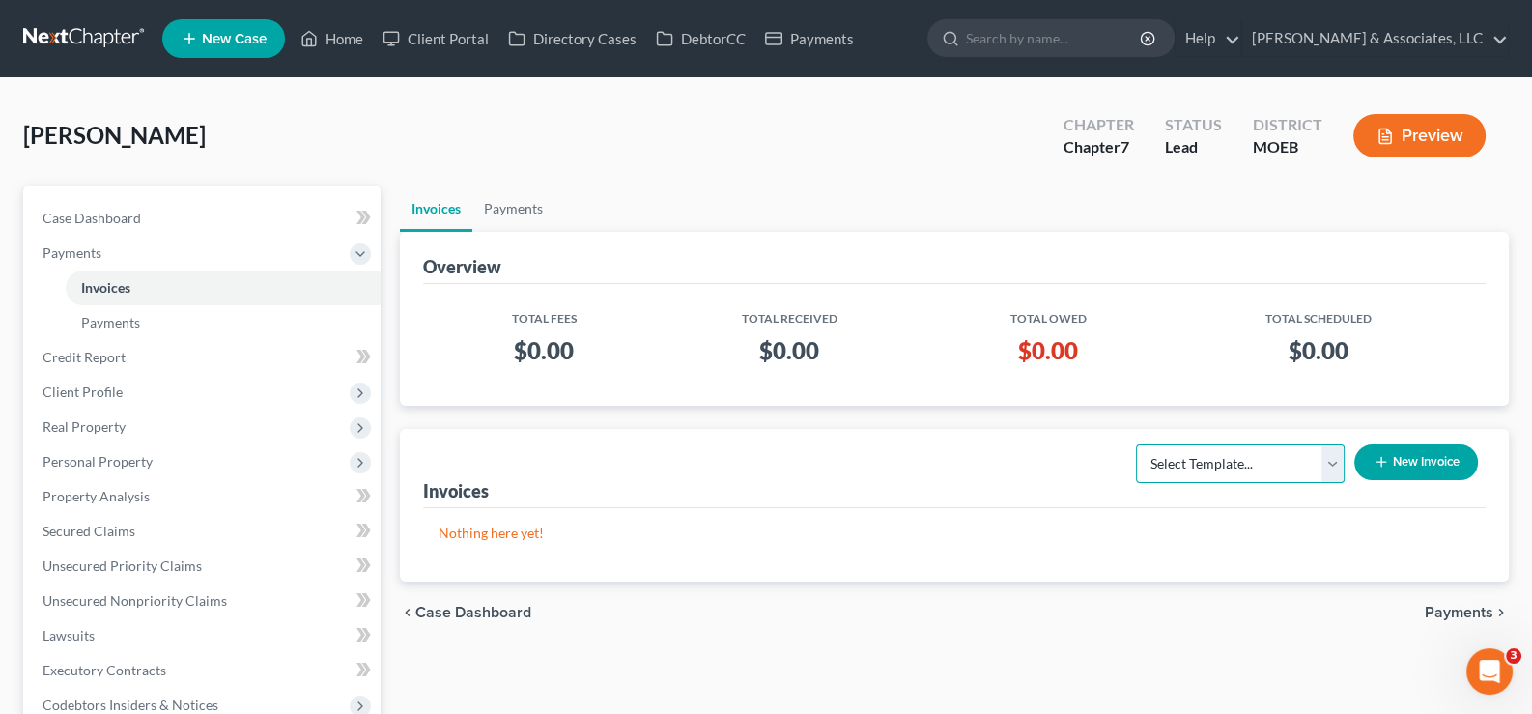
click at [1331, 462] on select "Select Template... Chapter 7 Template Chapter 13 Template Chapter 7 with legal …" at bounding box center [1240, 463] width 209 height 39
select select "0"
click at [1136, 444] on select "Select Template... Chapter 7 Template Chapter 13 Template Chapter 7 with legal …" at bounding box center [1240, 463] width 209 height 39
click at [1391, 458] on button "New Invoice" at bounding box center [1416, 462] width 124 height 36
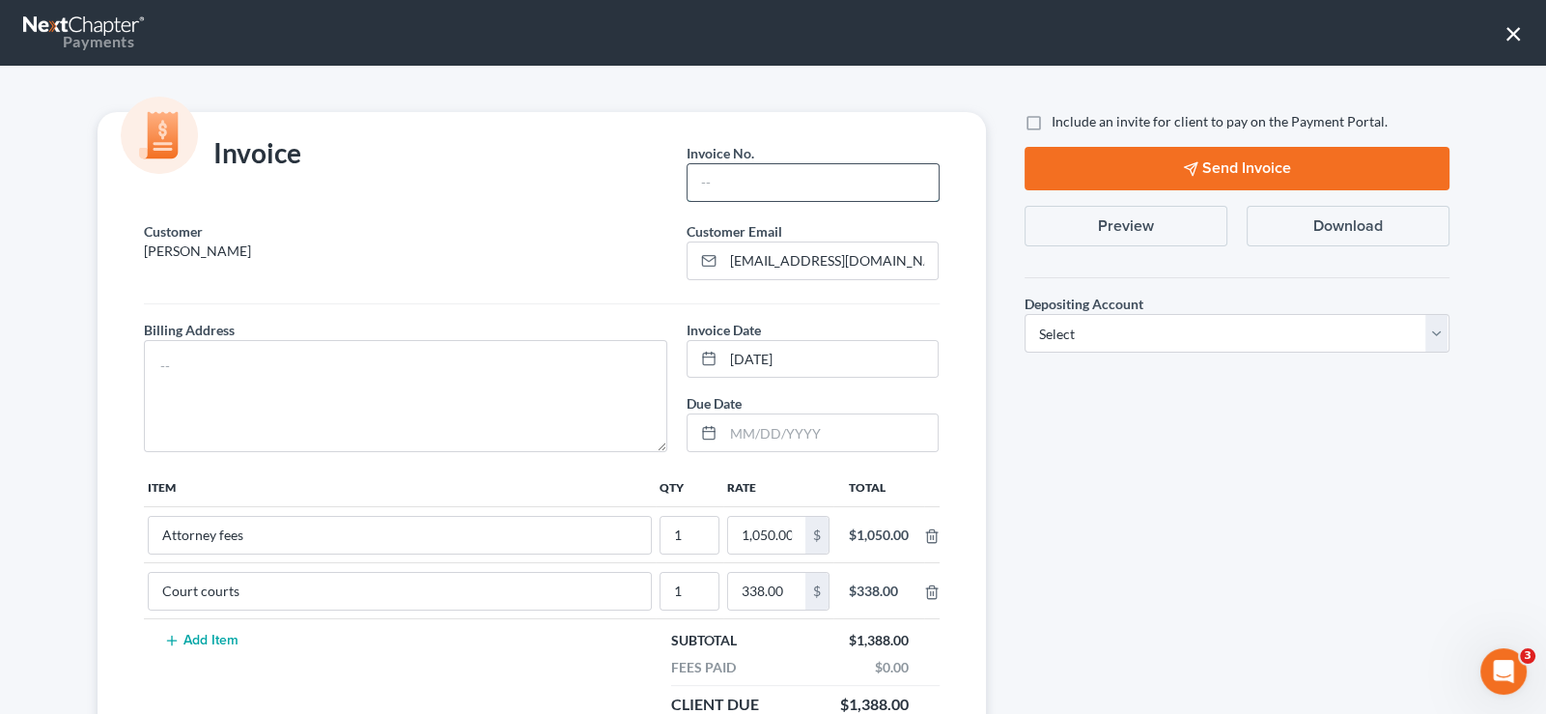
click at [773, 183] on input "text" at bounding box center [813, 182] width 250 height 37
type input "727"
click at [523, 352] on textarea at bounding box center [406, 396] width 524 height 112
type textarea "na"
click at [1052, 121] on label "Include an invite for client to pay on the Payment Portal." at bounding box center [1220, 121] width 336 height 19
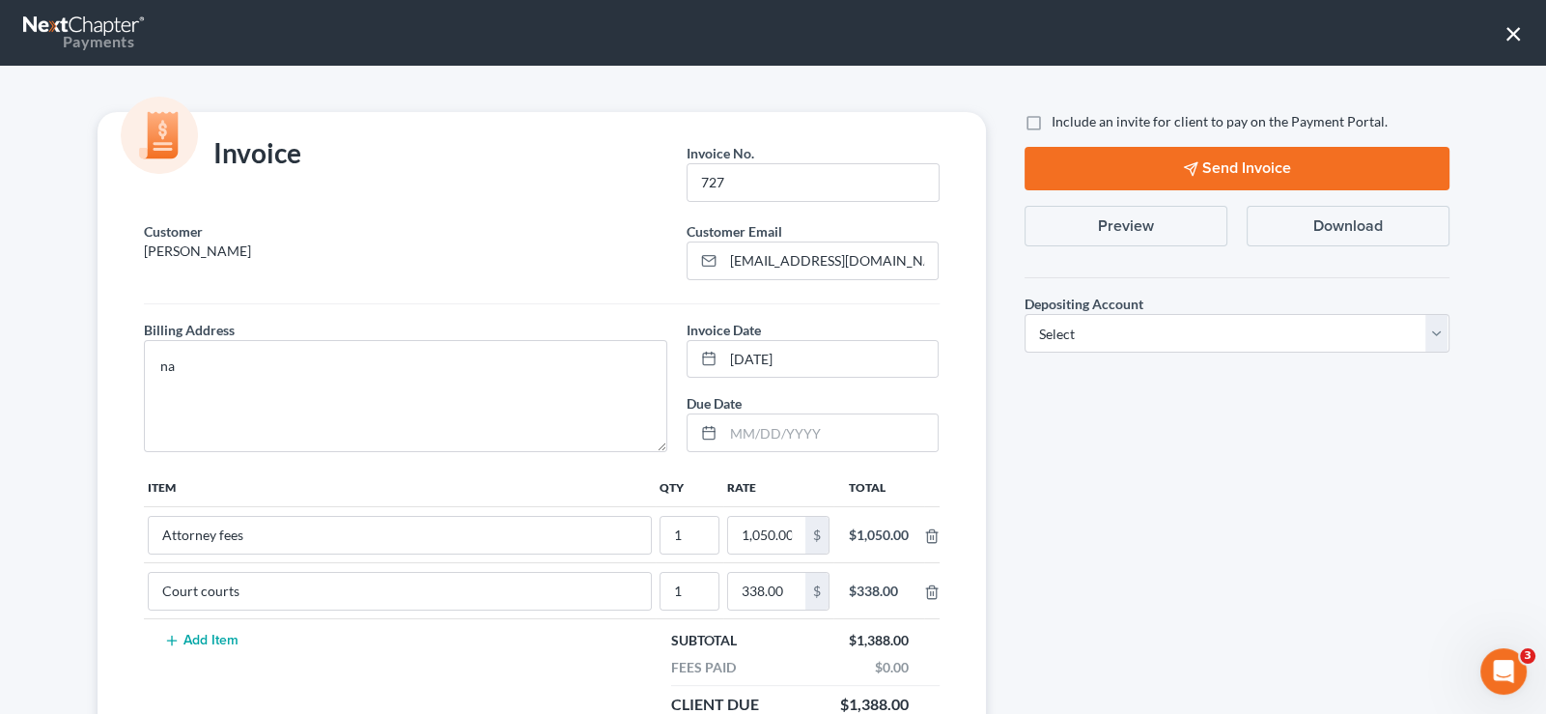
click at [1059, 121] on input "Include an invite for client to pay on the Payment Portal." at bounding box center [1065, 118] width 13 height 13
checkbox input "true"
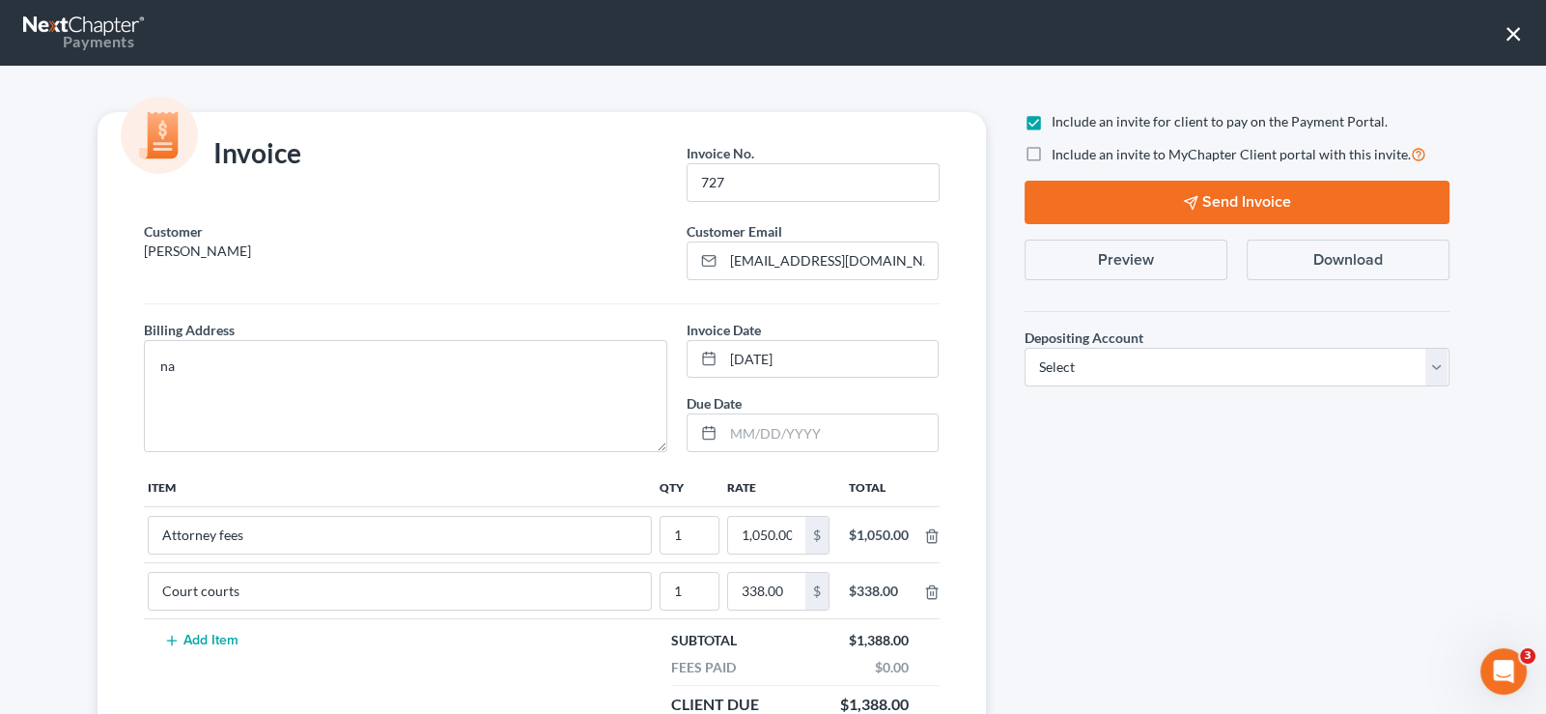
click at [1052, 146] on label "Include an invite to MyChapter Client portal with this invite." at bounding box center [1239, 154] width 375 height 22
click at [1059, 146] on input "Include an invite to MyChapter Client portal with this invite." at bounding box center [1065, 149] width 13 height 13
checkbox input "true"
click at [1089, 380] on select "Select Operation Trust" at bounding box center [1237, 367] width 425 height 39
select select "1"
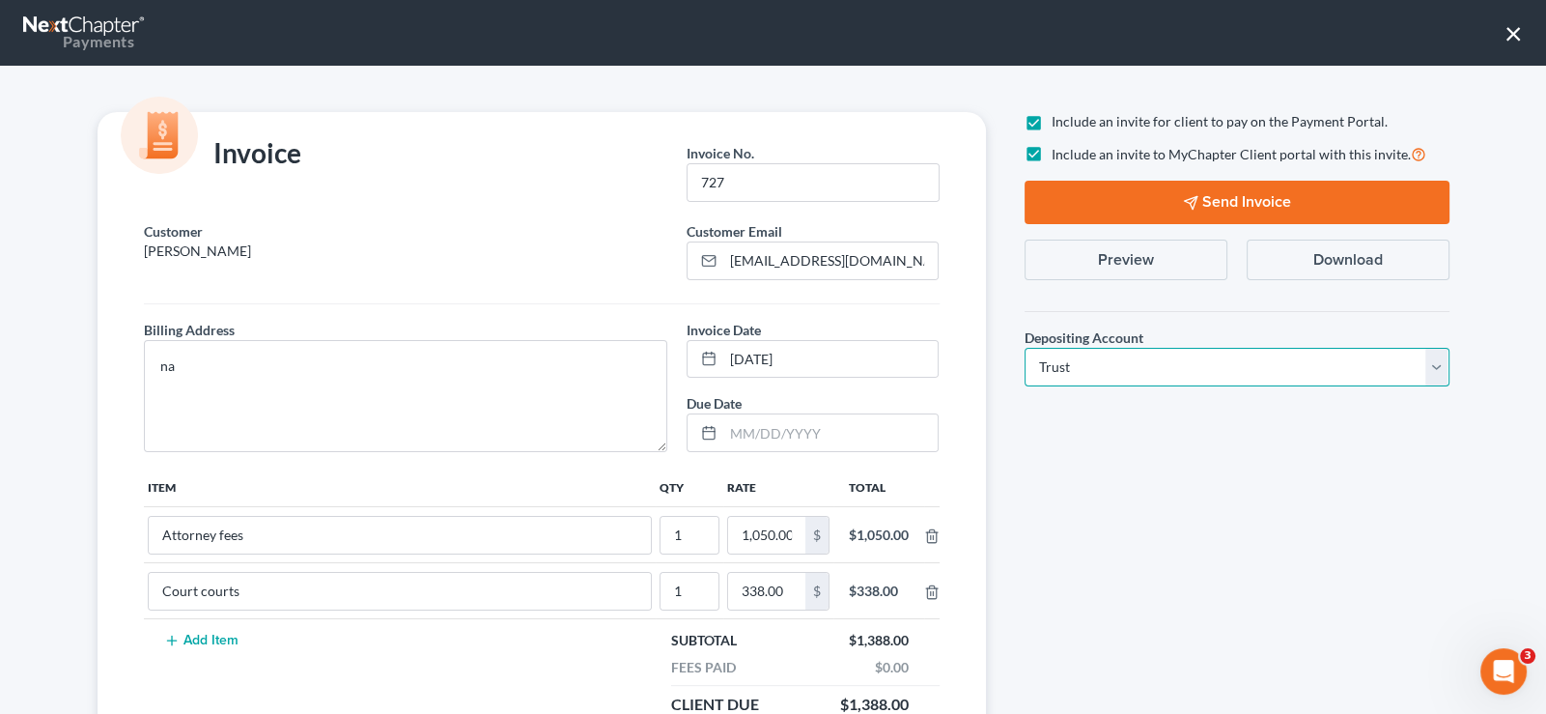
click at [1025, 348] on select "Select Operation Trust" at bounding box center [1237, 367] width 425 height 39
click at [1156, 201] on button "Send Invoice" at bounding box center [1237, 202] width 425 height 43
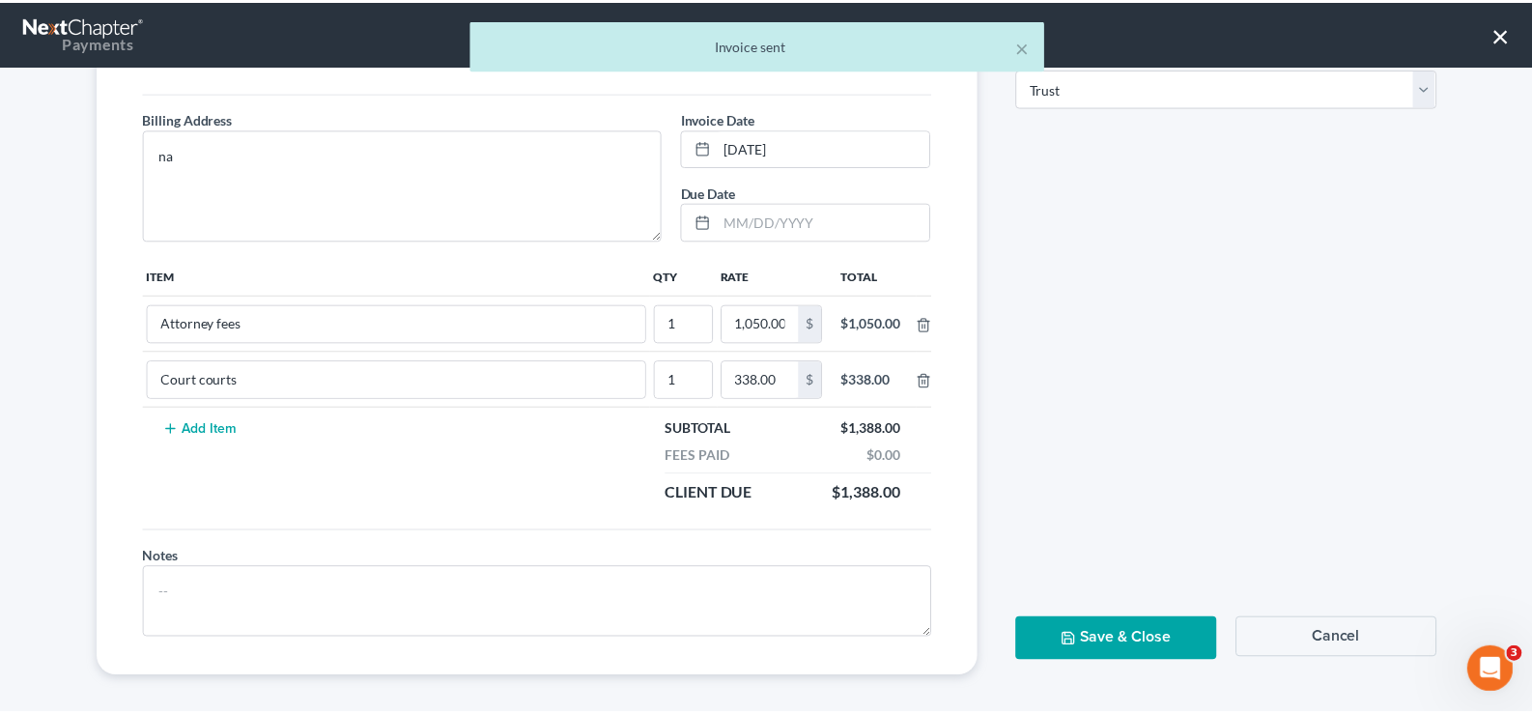
scroll to position [217, 0]
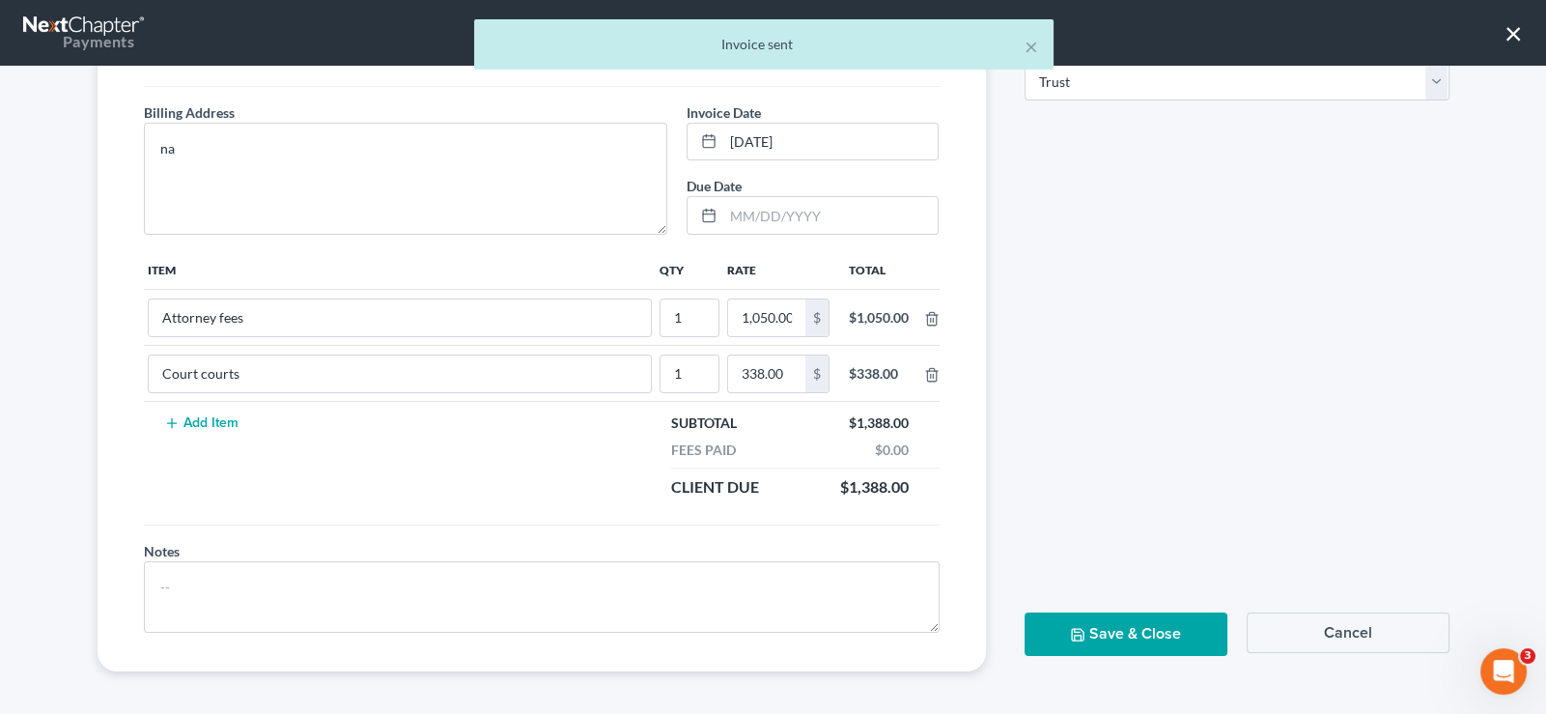
click at [1058, 612] on button "Save & Close" at bounding box center [1126, 633] width 203 height 43
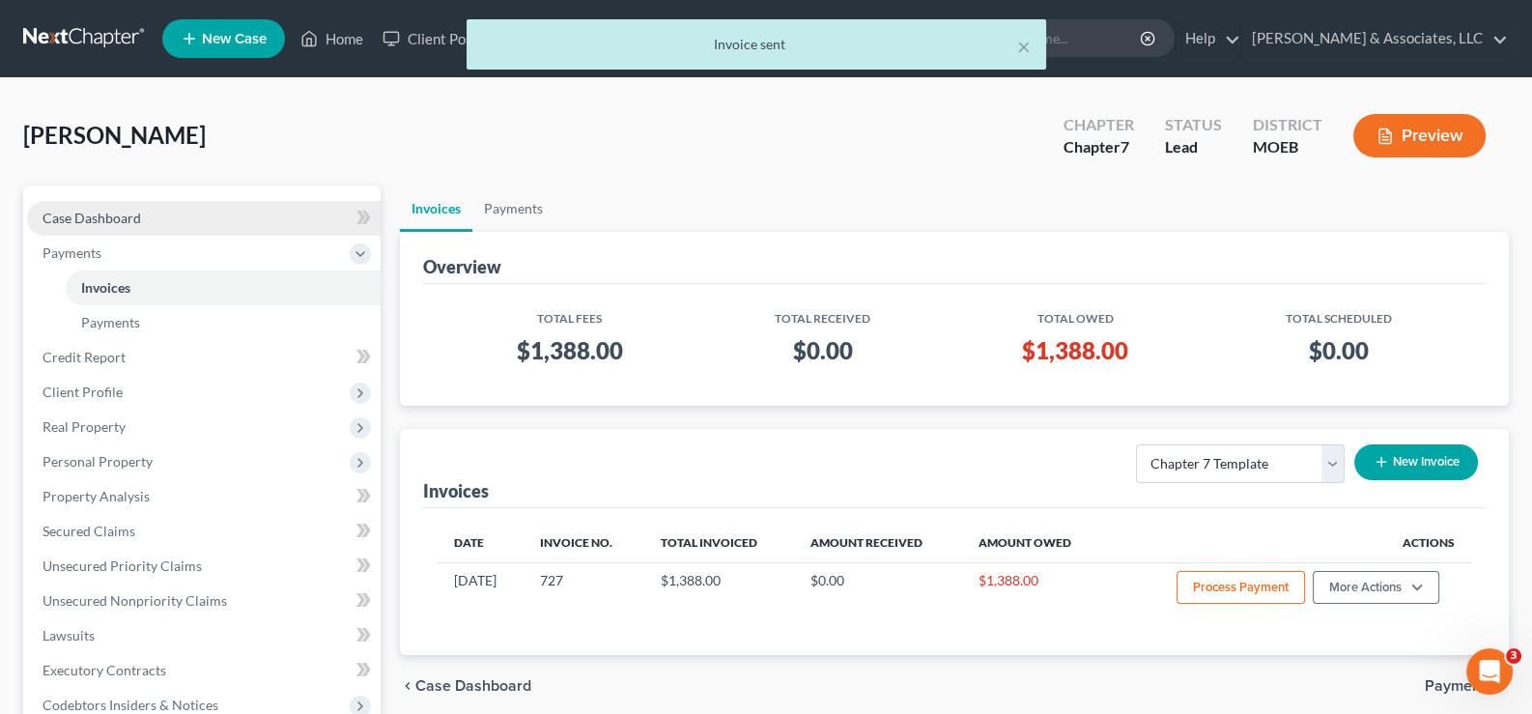
click at [99, 211] on span "Case Dashboard" at bounding box center [91, 218] width 99 height 16
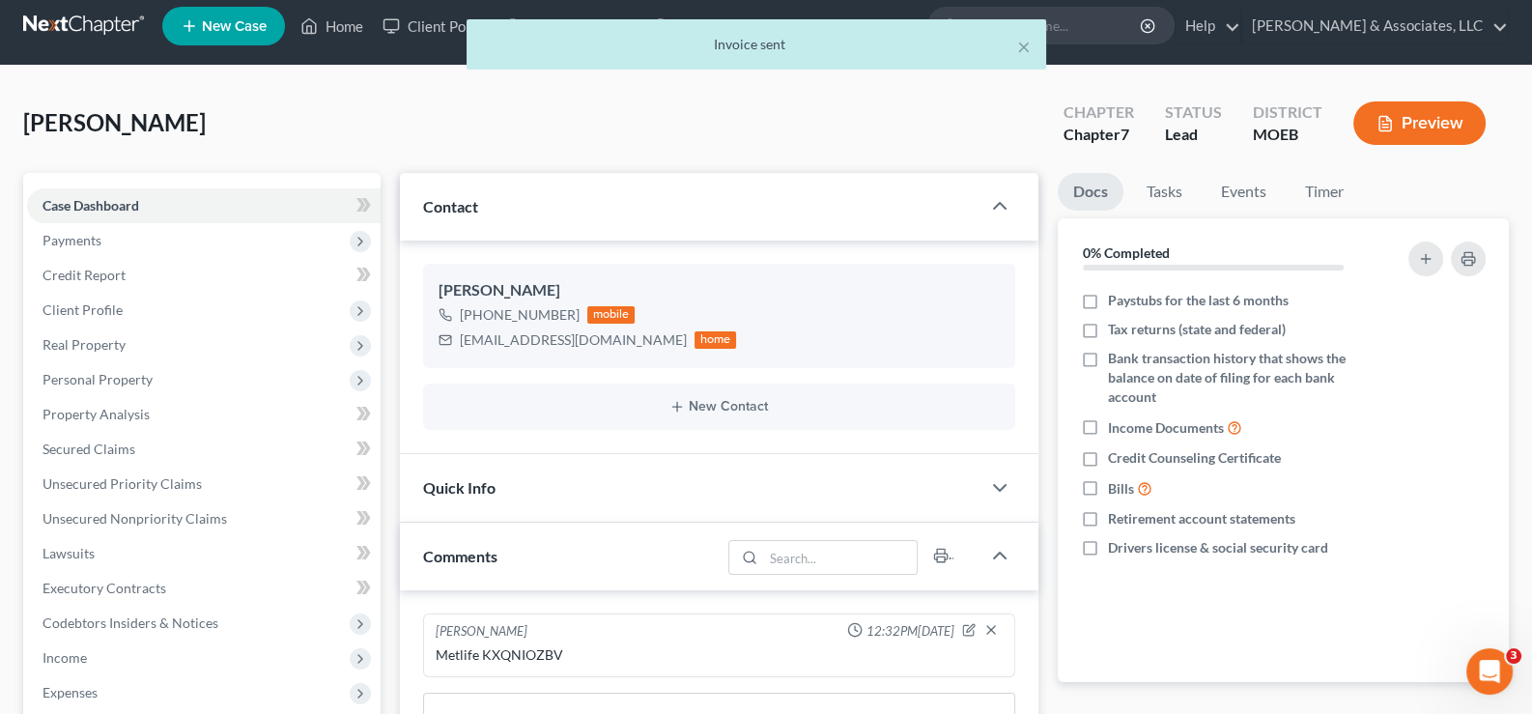
scroll to position [290, 0]
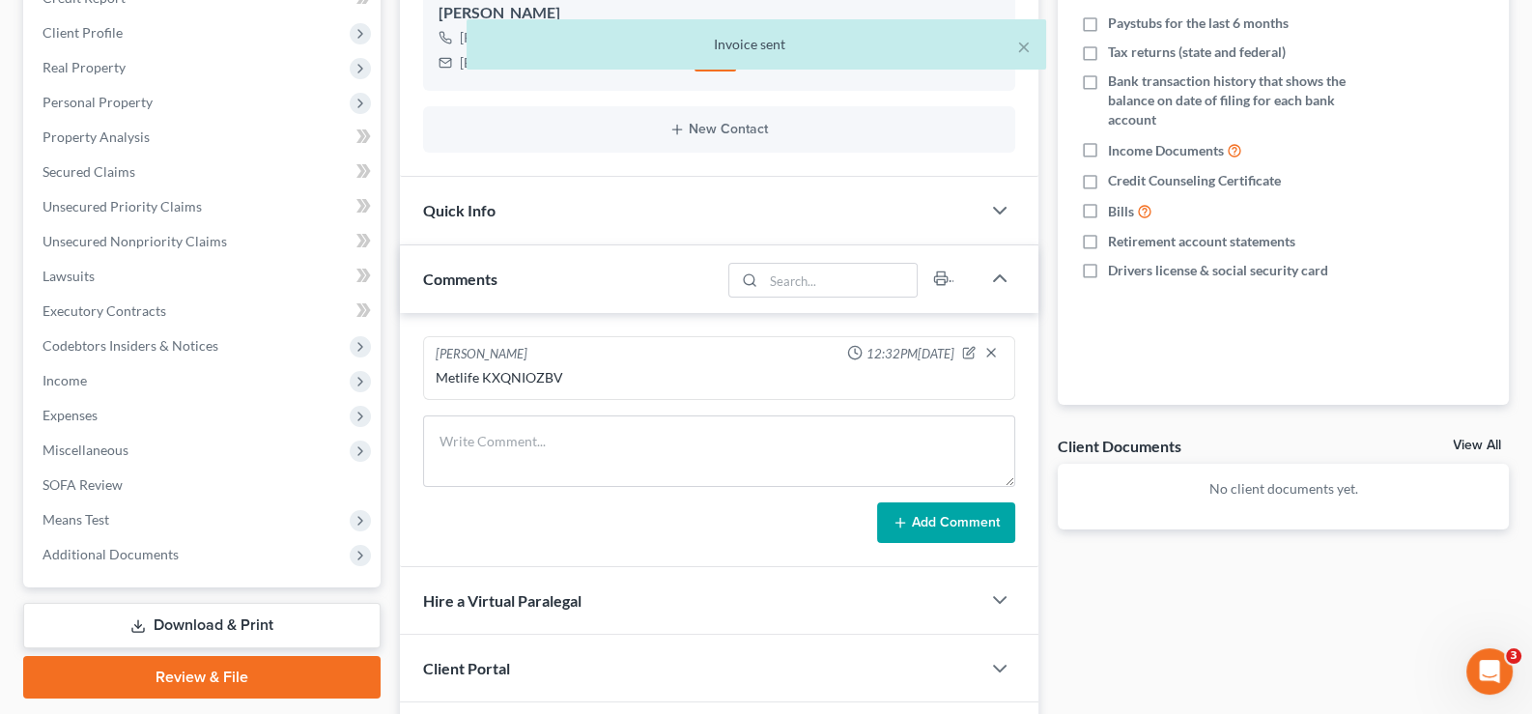
click at [502, 593] on span "Hire a Virtual Paralegal" at bounding box center [502, 600] width 158 height 18
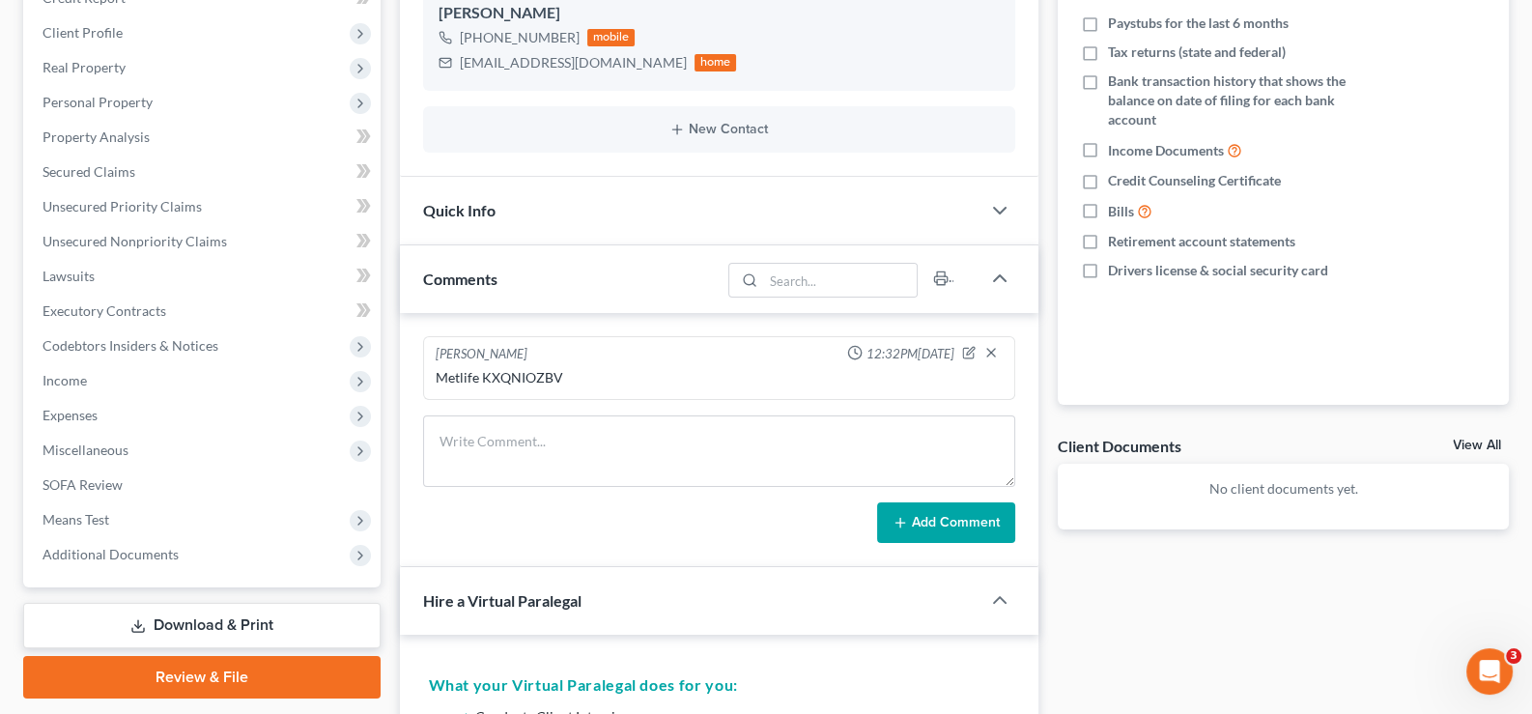
click at [502, 593] on span "Hire a Virtual Paralegal" at bounding box center [502, 600] width 158 height 18
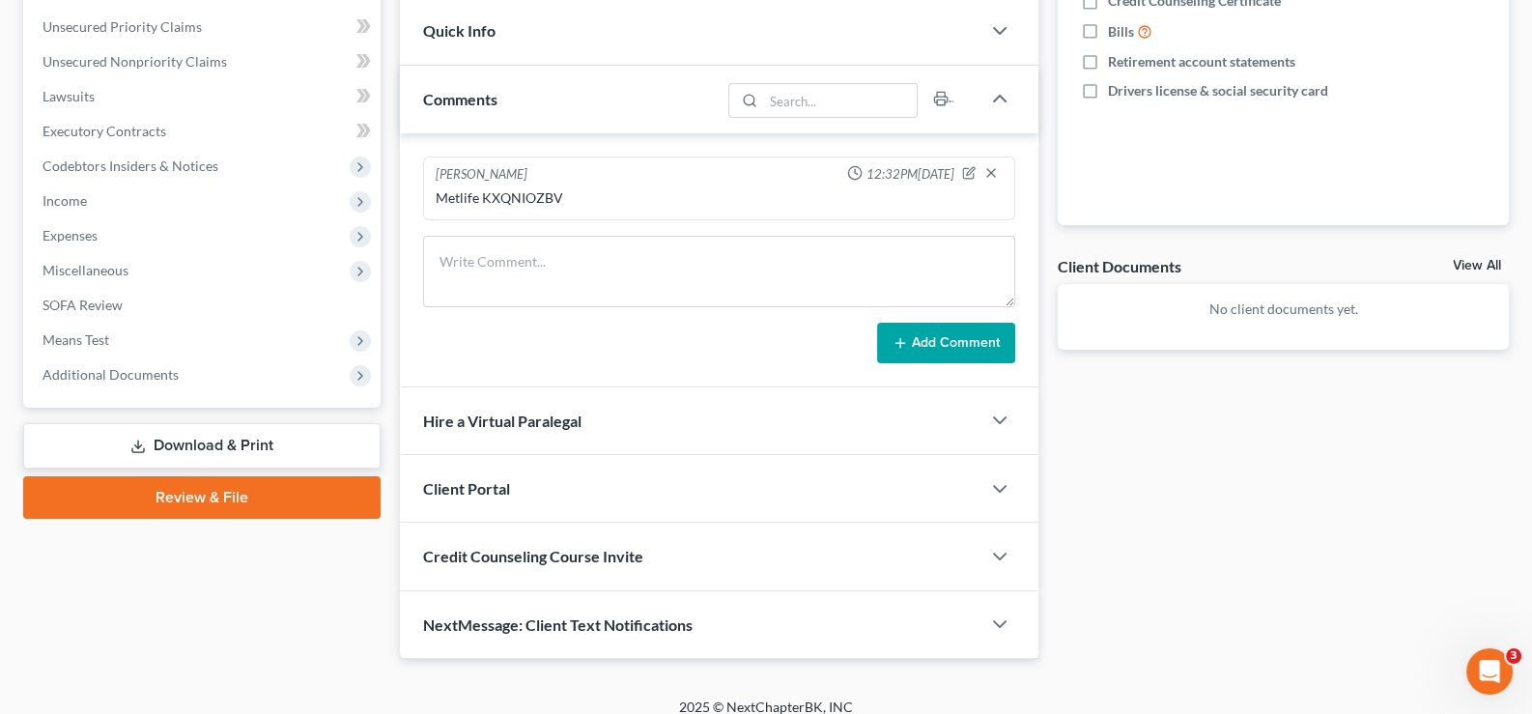
scroll to position [482, 0]
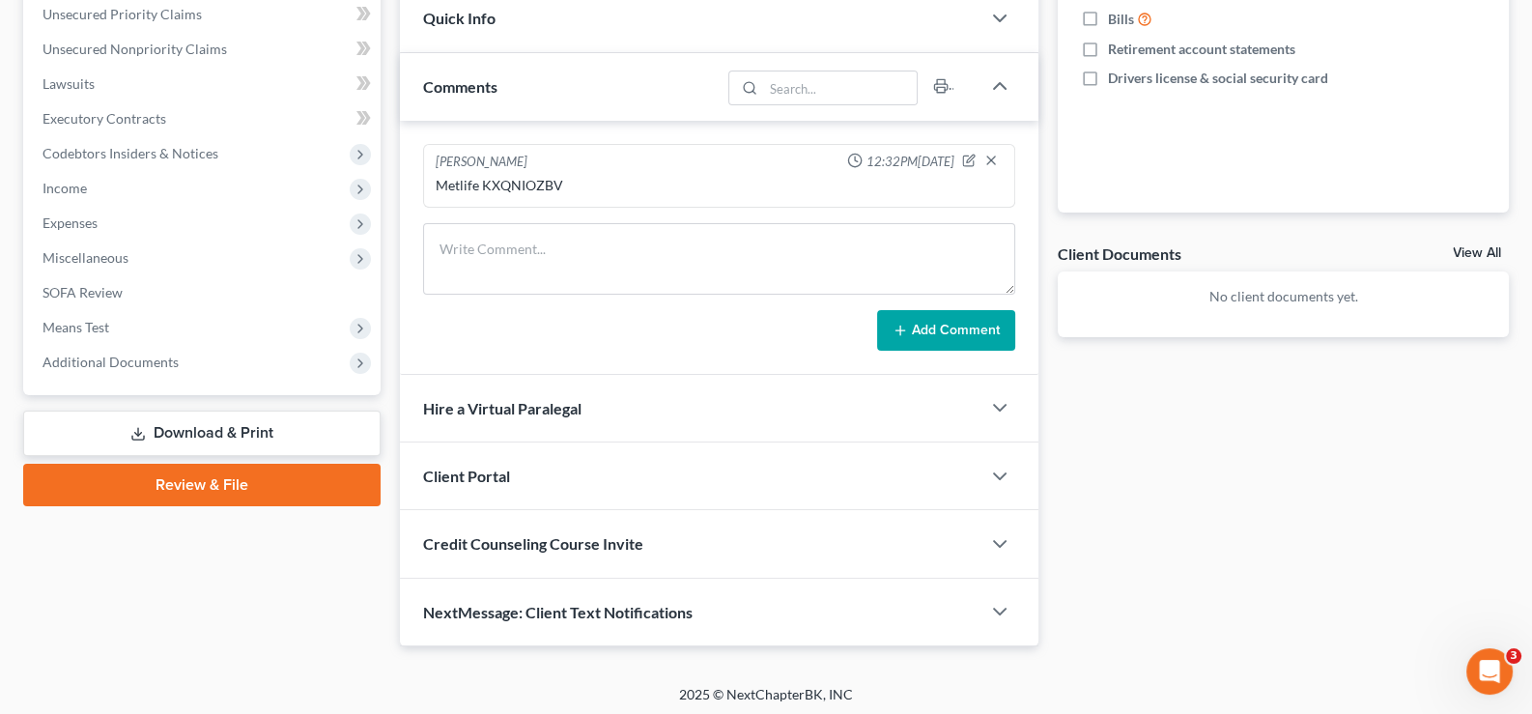
click at [514, 470] on div "Client Portal" at bounding box center [690, 475] width 581 height 67
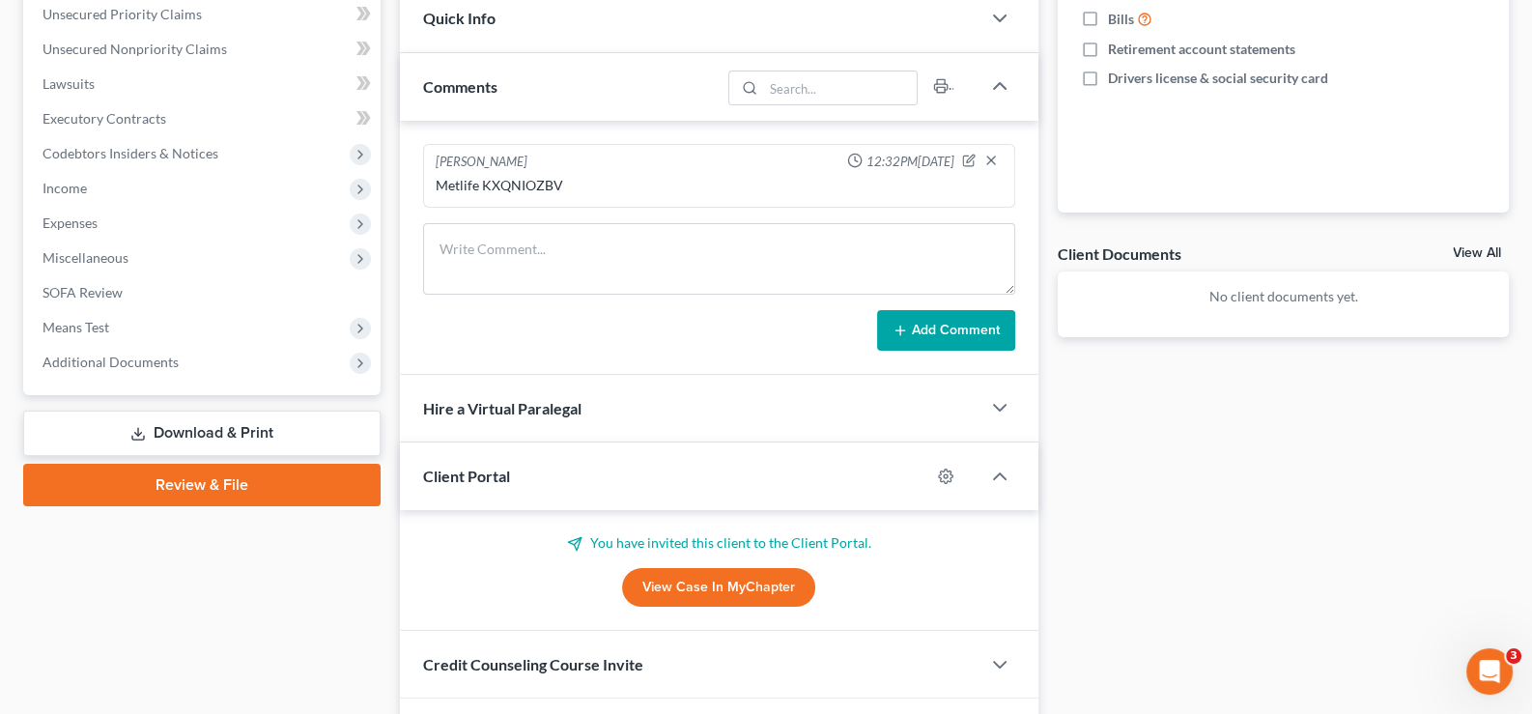
drag, startPoint x: 514, startPoint y: 470, endPoint x: 529, endPoint y: 527, distance: 59.0
click at [513, 471] on div "Client Portal" at bounding box center [665, 475] width 531 height 67
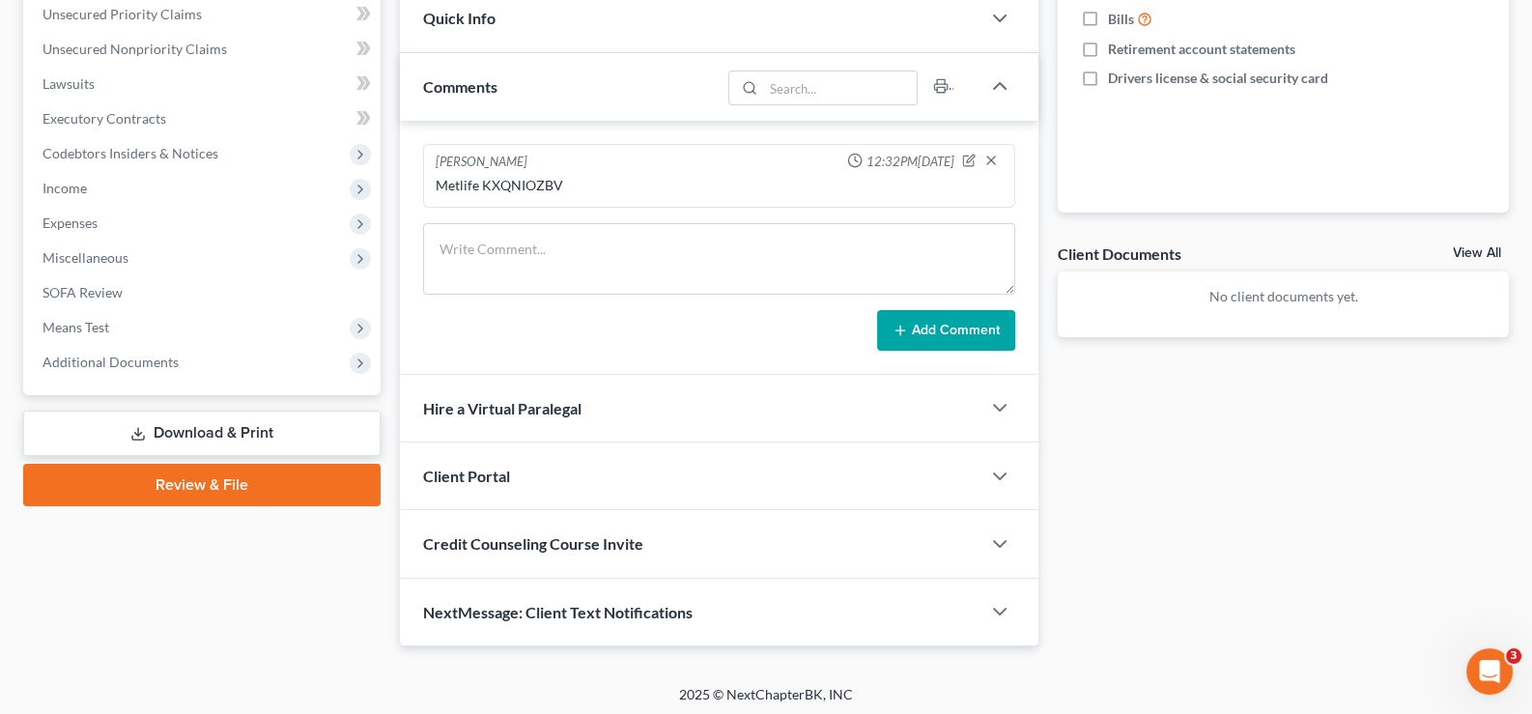
click at [543, 569] on div "Credit Counseling Course Invite" at bounding box center [690, 543] width 581 height 67
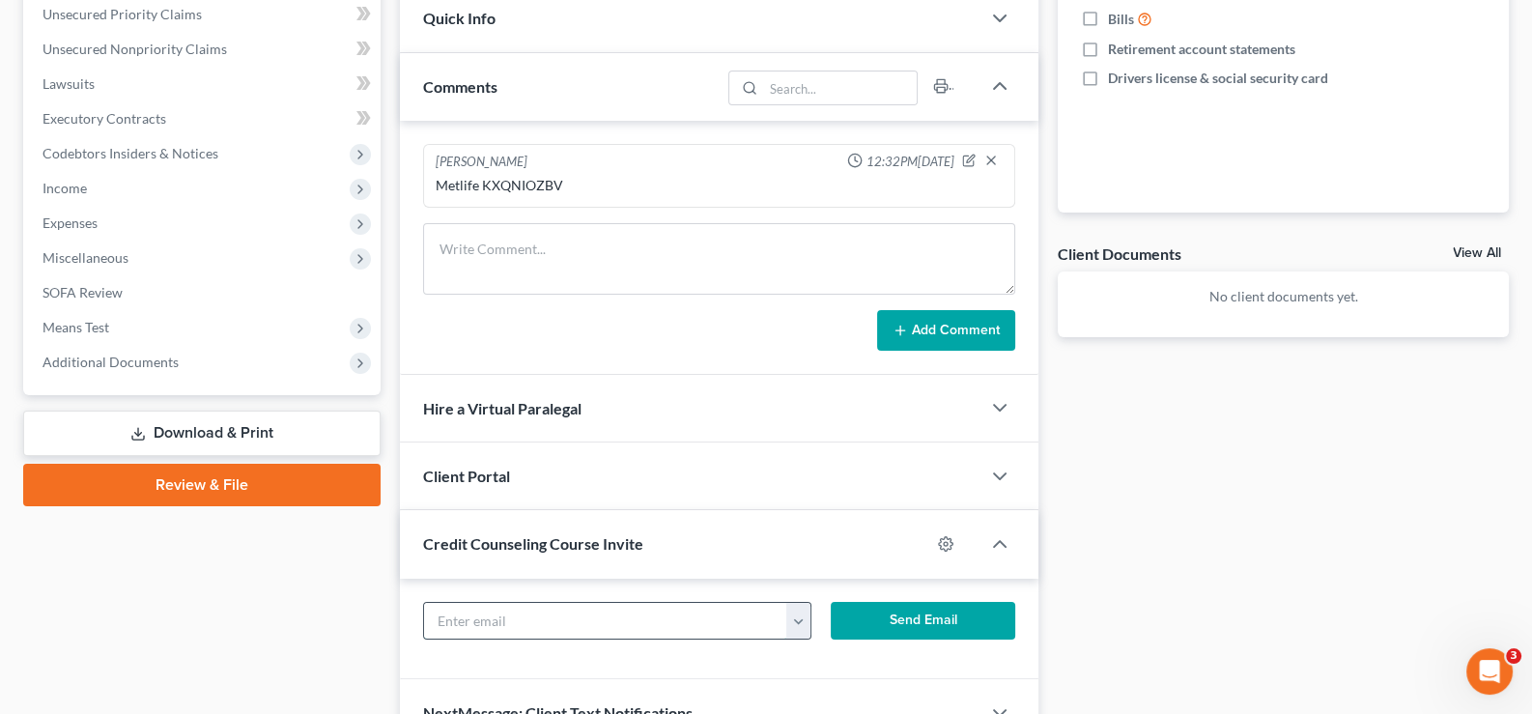
click at [584, 607] on input "text" at bounding box center [606, 621] width 364 height 37
paste input "[EMAIL_ADDRESS][DOMAIN_NAME]"
type input "[EMAIL_ADDRESS][DOMAIN_NAME]"
click at [895, 624] on button "Send Email" at bounding box center [923, 621] width 184 height 39
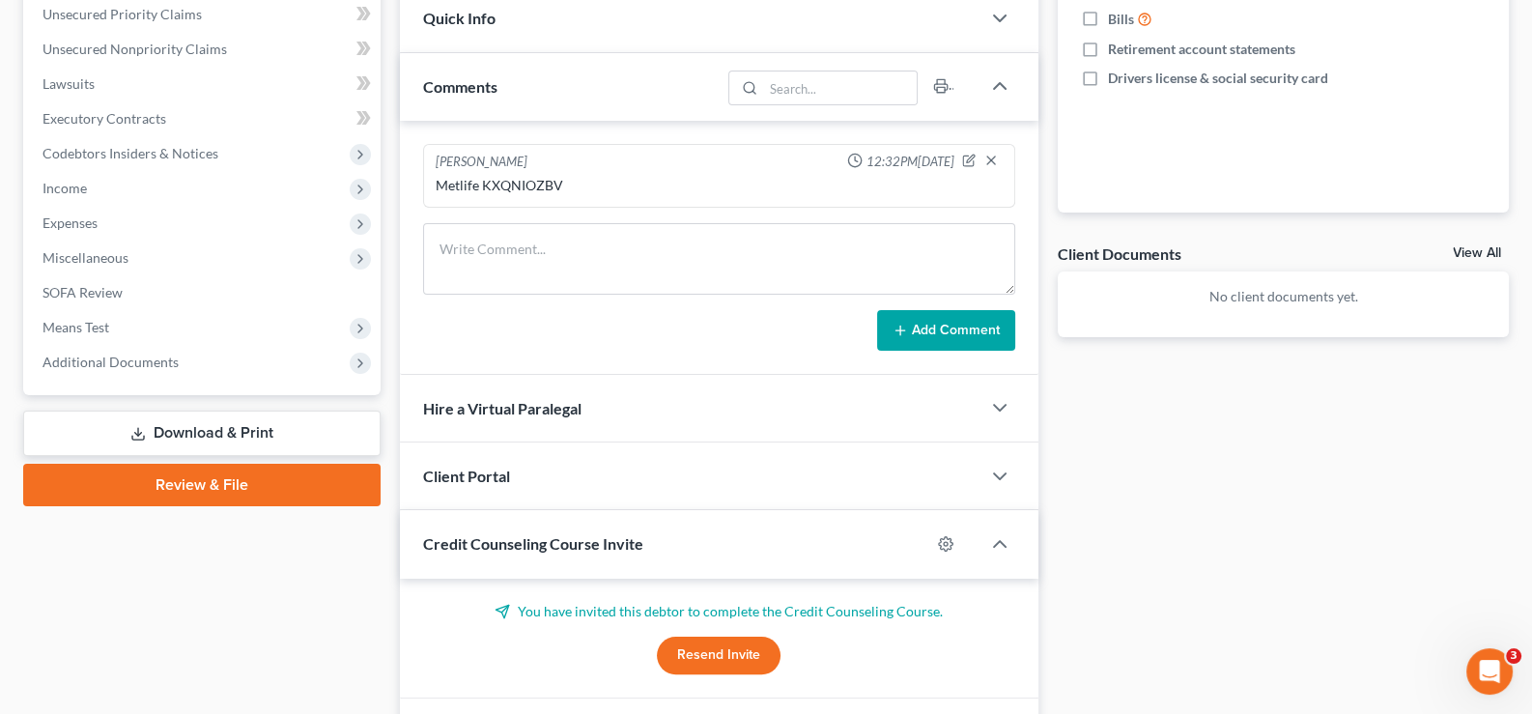
click at [465, 536] on span "Credit Counseling Course Invite" at bounding box center [533, 543] width 220 height 18
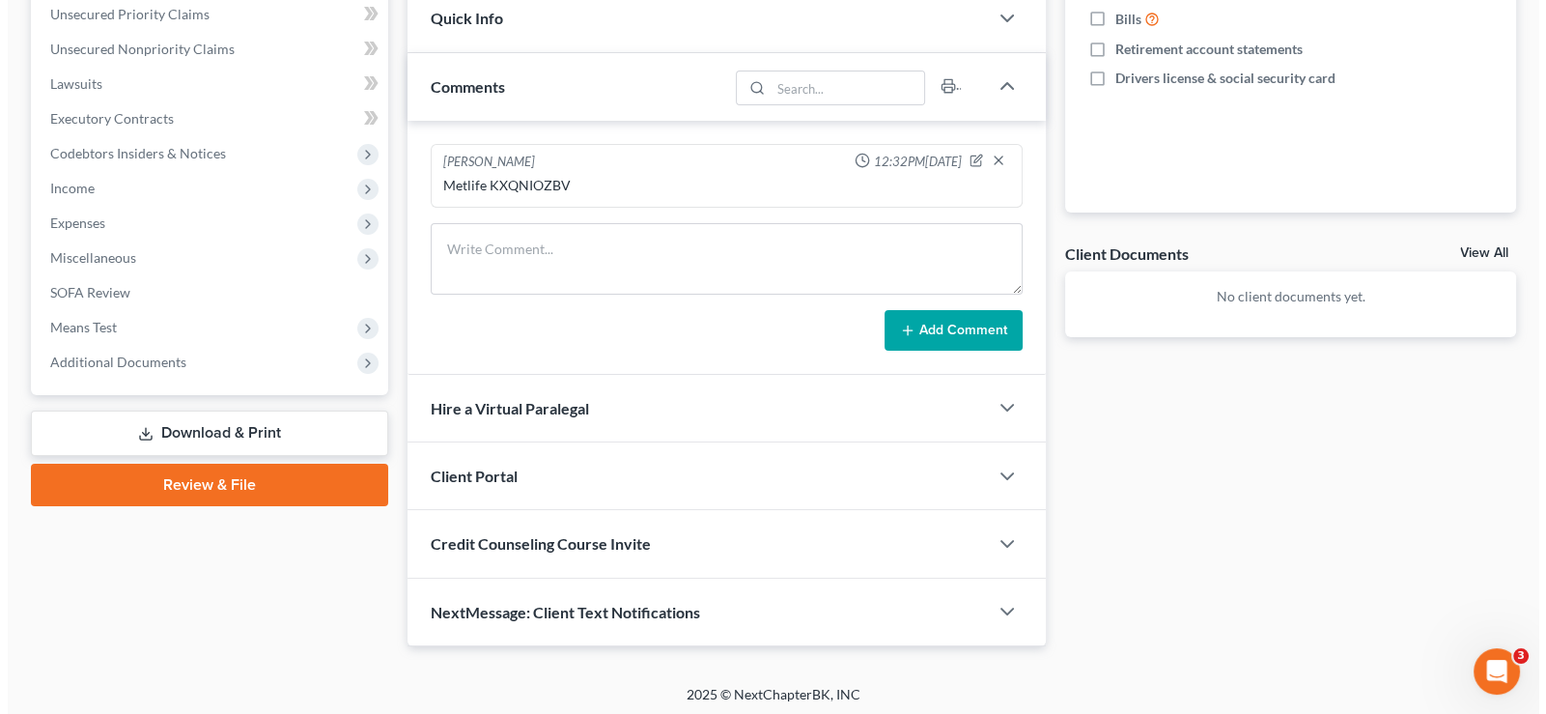
scroll to position [0, 0]
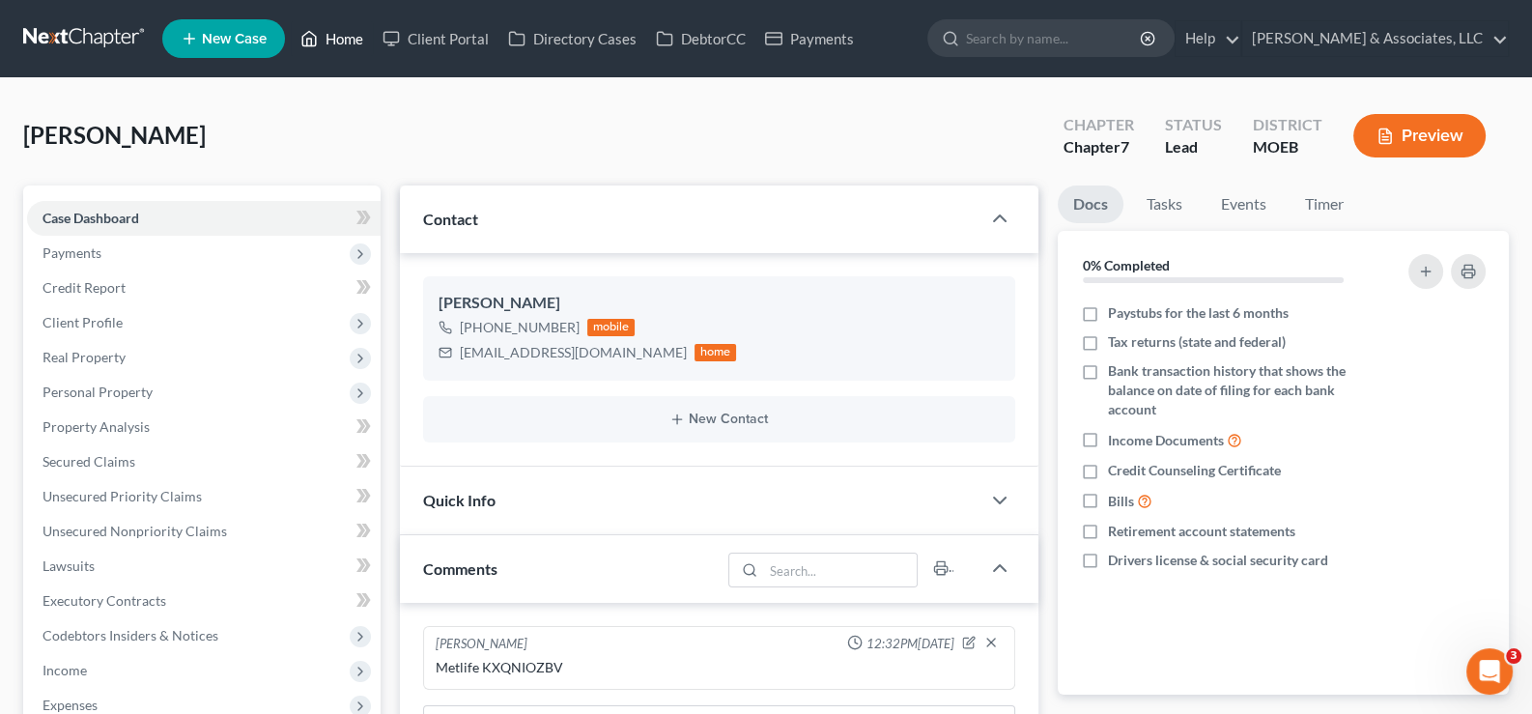
click at [335, 41] on link "Home" at bounding box center [332, 38] width 82 height 35
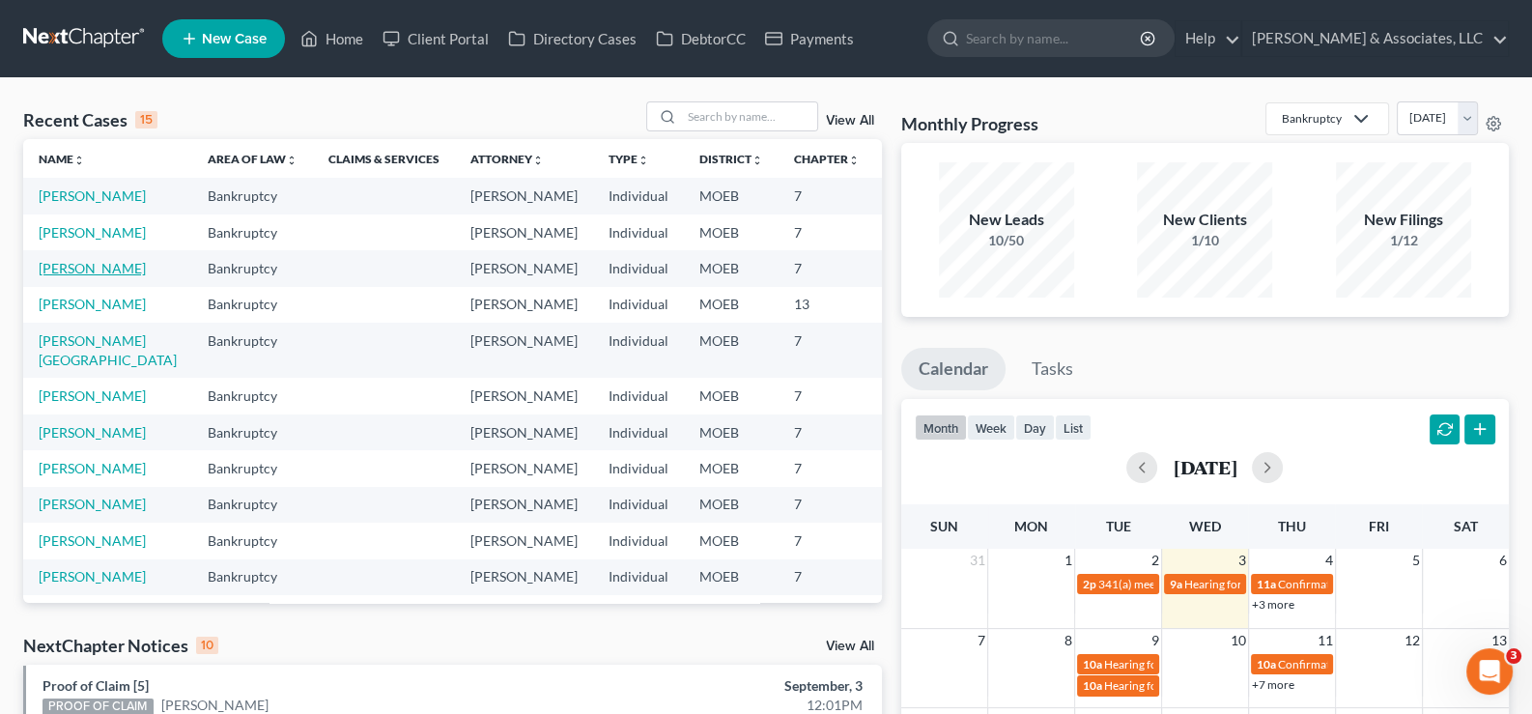
click at [72, 276] on link "[PERSON_NAME]" at bounding box center [92, 268] width 107 height 16
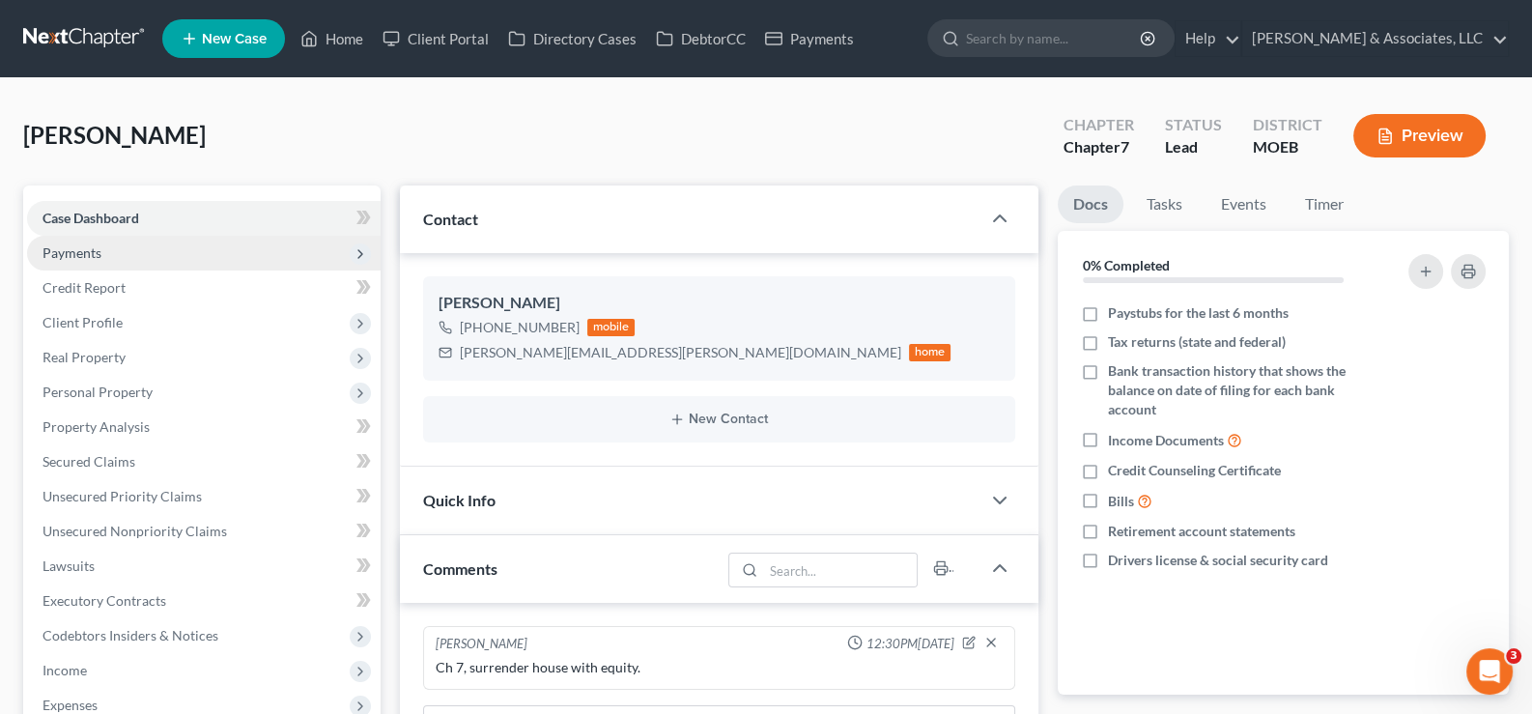
click at [70, 245] on span "Payments" at bounding box center [71, 252] width 59 height 16
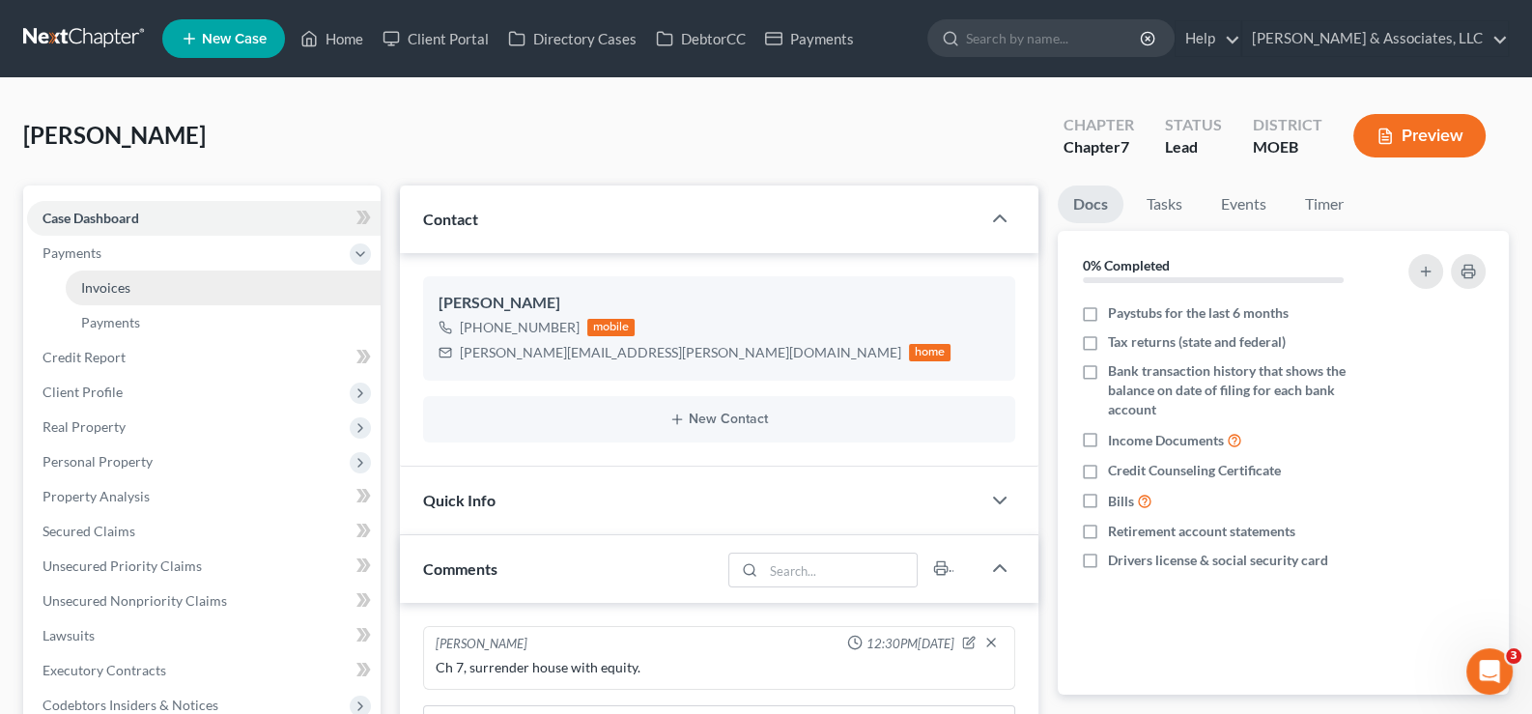
click at [101, 289] on span "Invoices" at bounding box center [105, 287] width 49 height 16
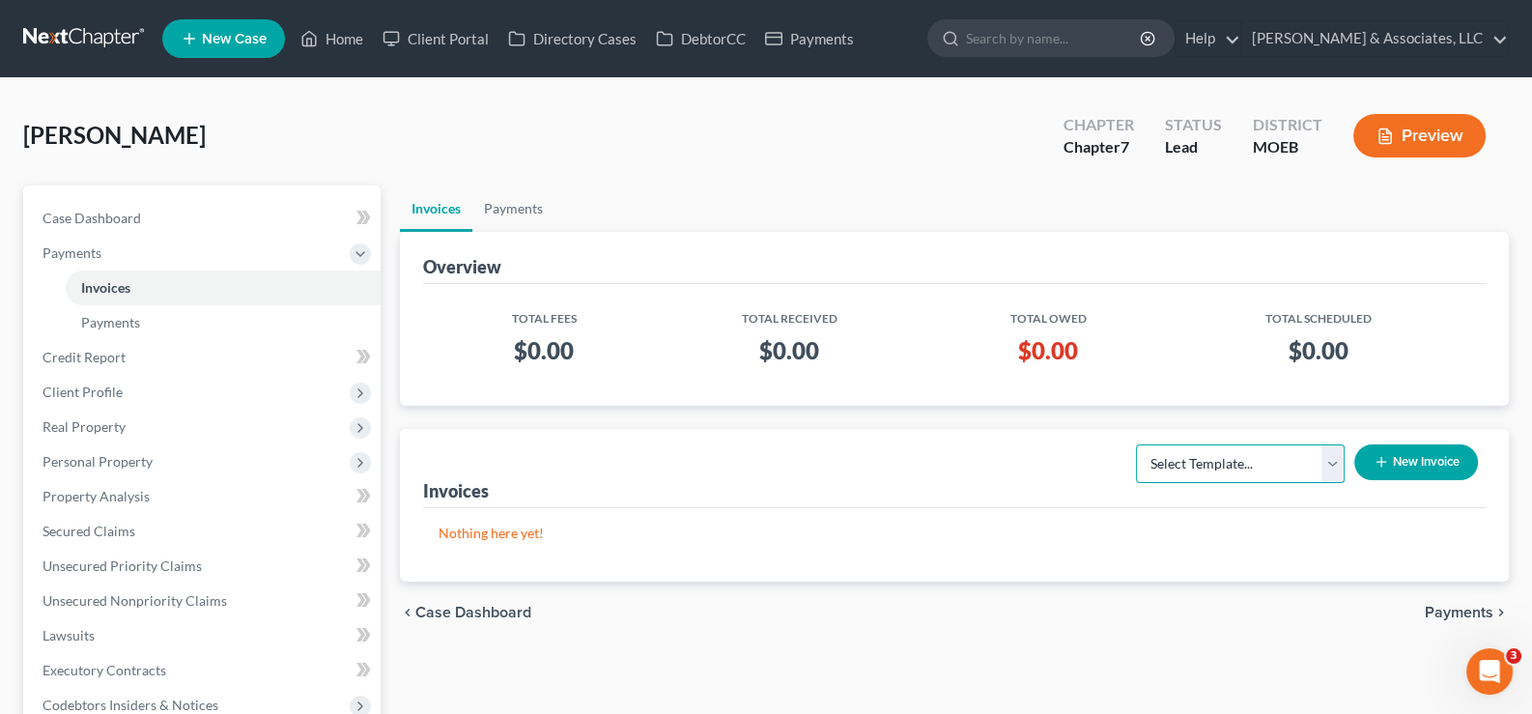
click at [1261, 467] on select "Select Template... Chapter 7 Template Chapter 13 Template Chapter 7 with legal …" at bounding box center [1240, 463] width 209 height 39
select select "0"
click at [1136, 444] on select "Select Template... Chapter 7 Template Chapter 13 Template Chapter 7 with legal …" at bounding box center [1240, 463] width 209 height 39
click at [1395, 465] on button "New Invoice" at bounding box center [1416, 462] width 124 height 36
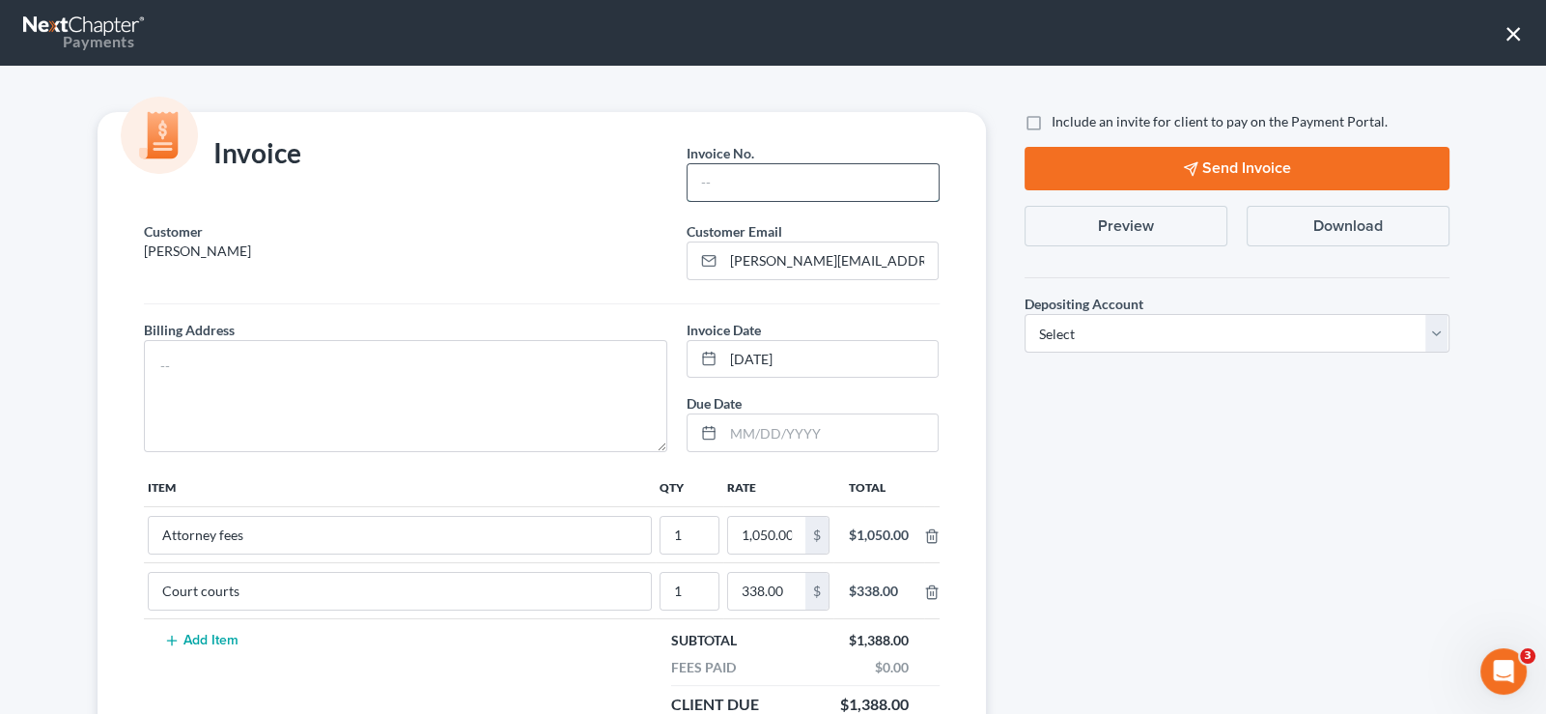
click at [739, 178] on input "text" at bounding box center [813, 182] width 250 height 37
type input "728"
click at [430, 377] on textarea at bounding box center [406, 396] width 524 height 112
type textarea "na"
click at [1052, 123] on label "Include an invite for client to pay on the Payment Portal." at bounding box center [1220, 121] width 336 height 19
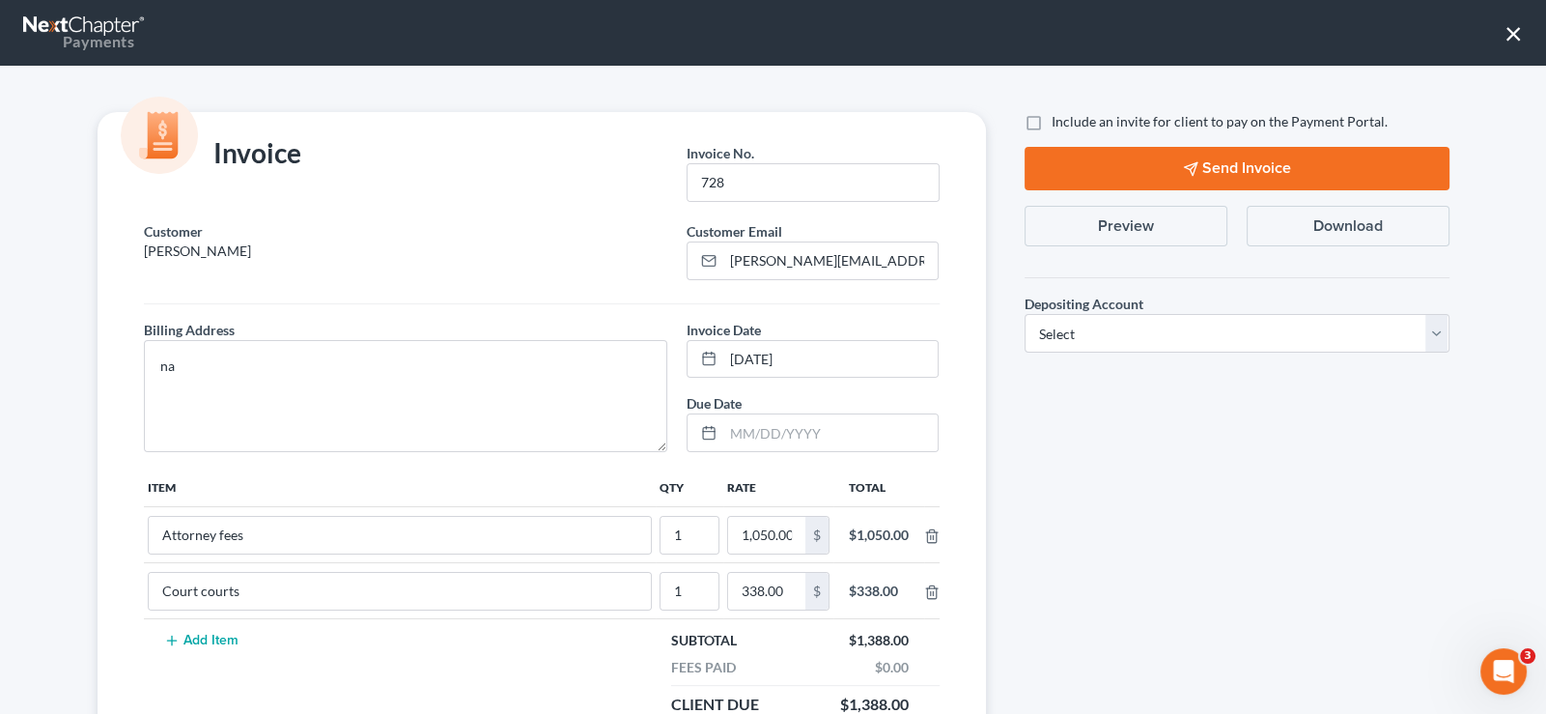
click at [1059, 123] on input "Include an invite for client to pay on the Payment Portal." at bounding box center [1065, 118] width 13 height 13
checkbox input "true"
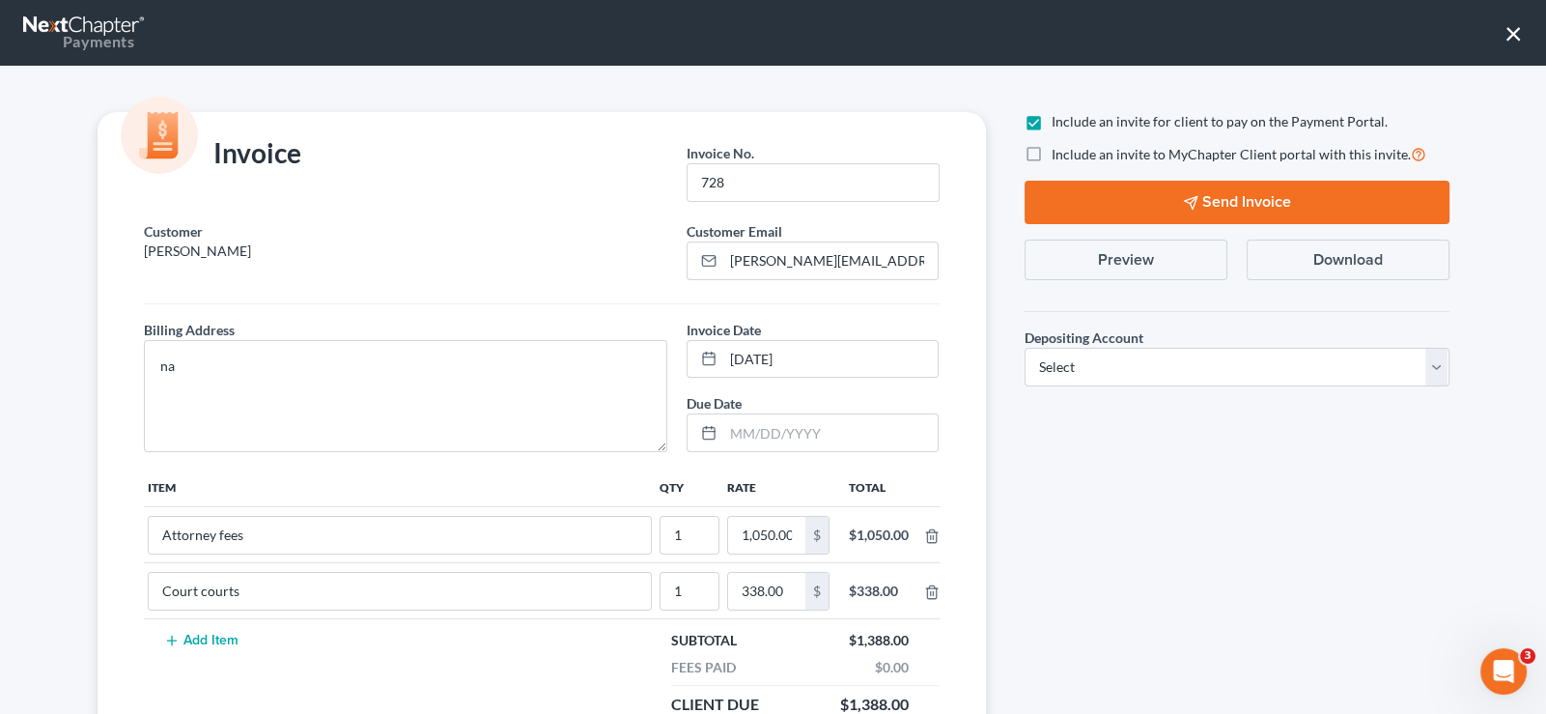
click at [1052, 149] on label "Include an invite to MyChapter Client portal with this invite." at bounding box center [1239, 154] width 375 height 22
click at [1059, 149] on input "Include an invite to MyChapter Client portal with this invite." at bounding box center [1065, 149] width 13 height 13
checkbox input "true"
click at [1068, 364] on select "Select Operation Trust" at bounding box center [1237, 367] width 425 height 39
select select "1"
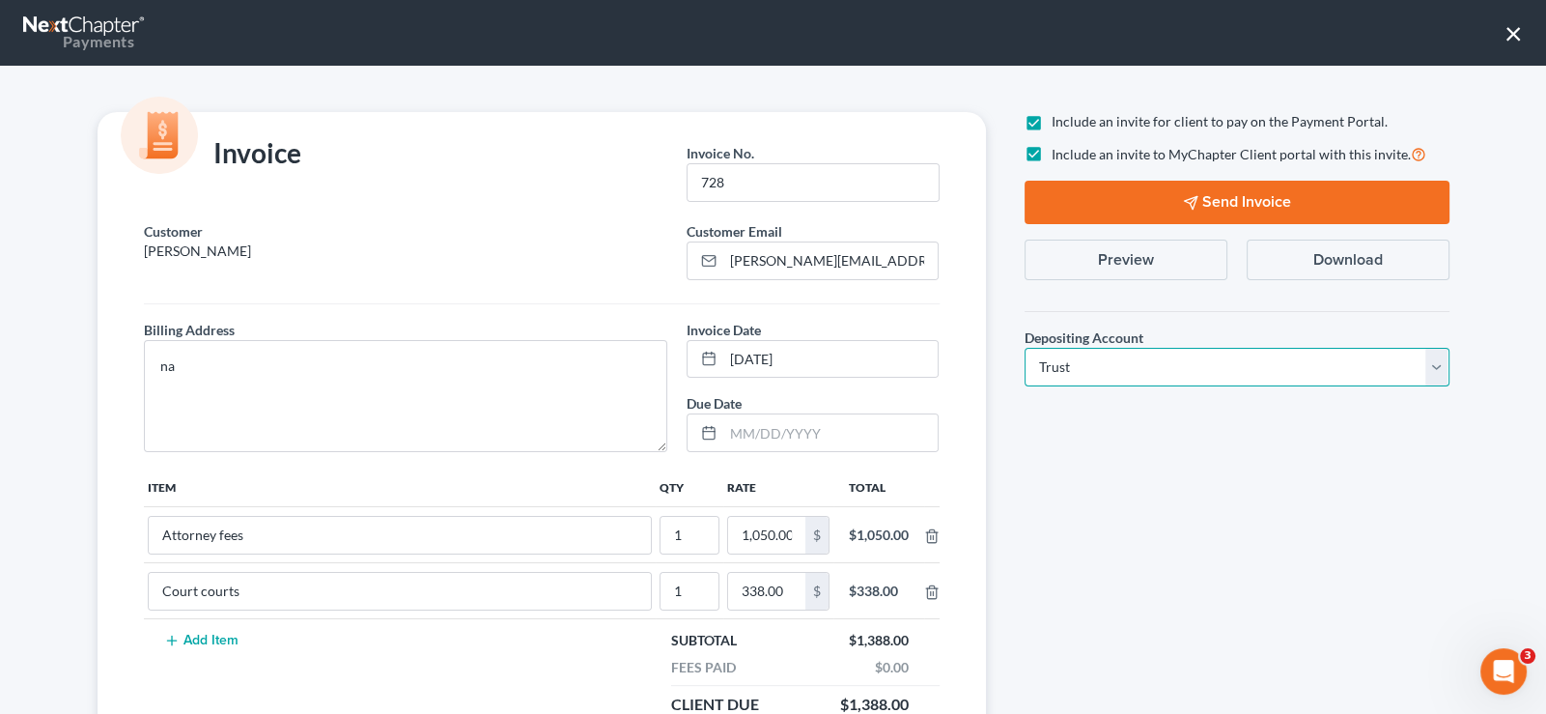
click at [1025, 348] on select "Select Operation Trust" at bounding box center [1237, 367] width 425 height 39
click at [1152, 210] on button "Send Invoice" at bounding box center [1237, 202] width 425 height 43
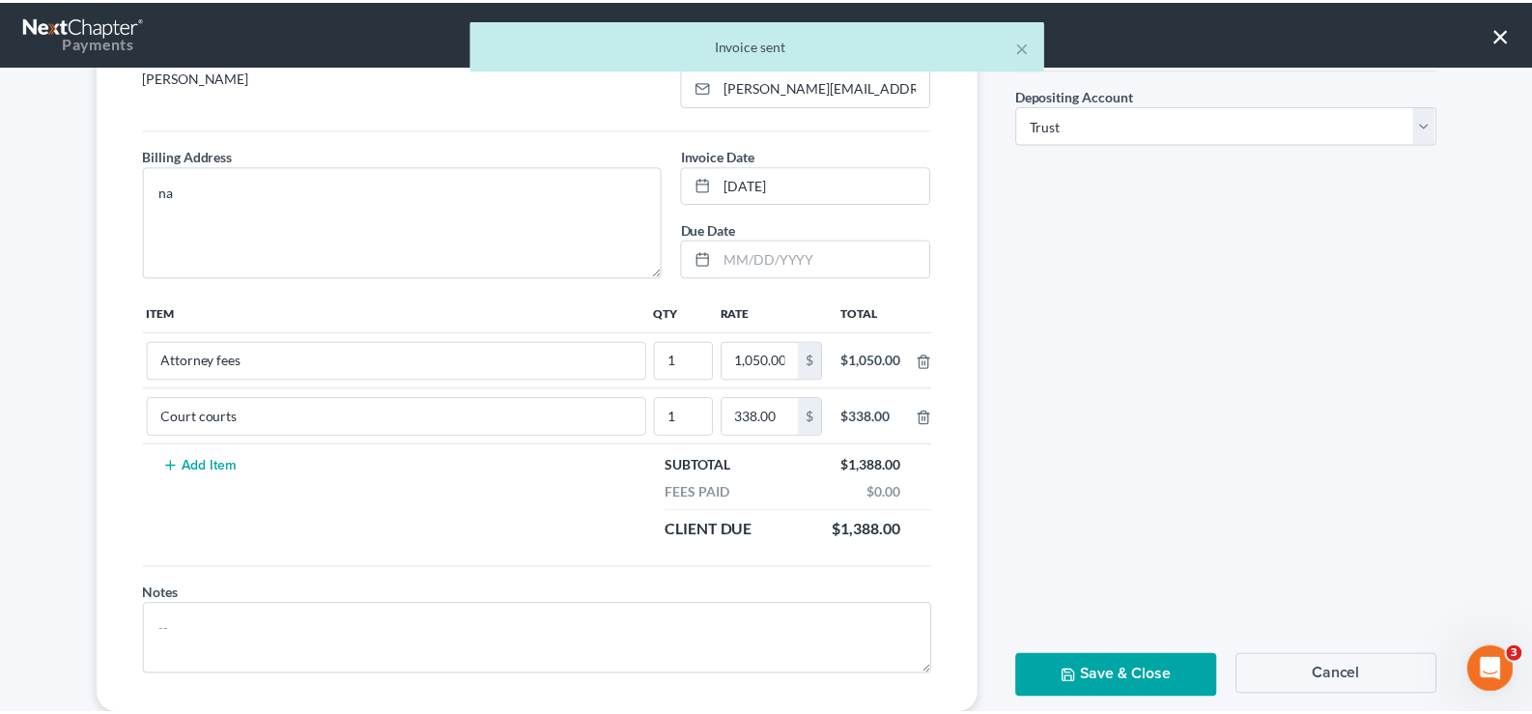
scroll to position [217, 0]
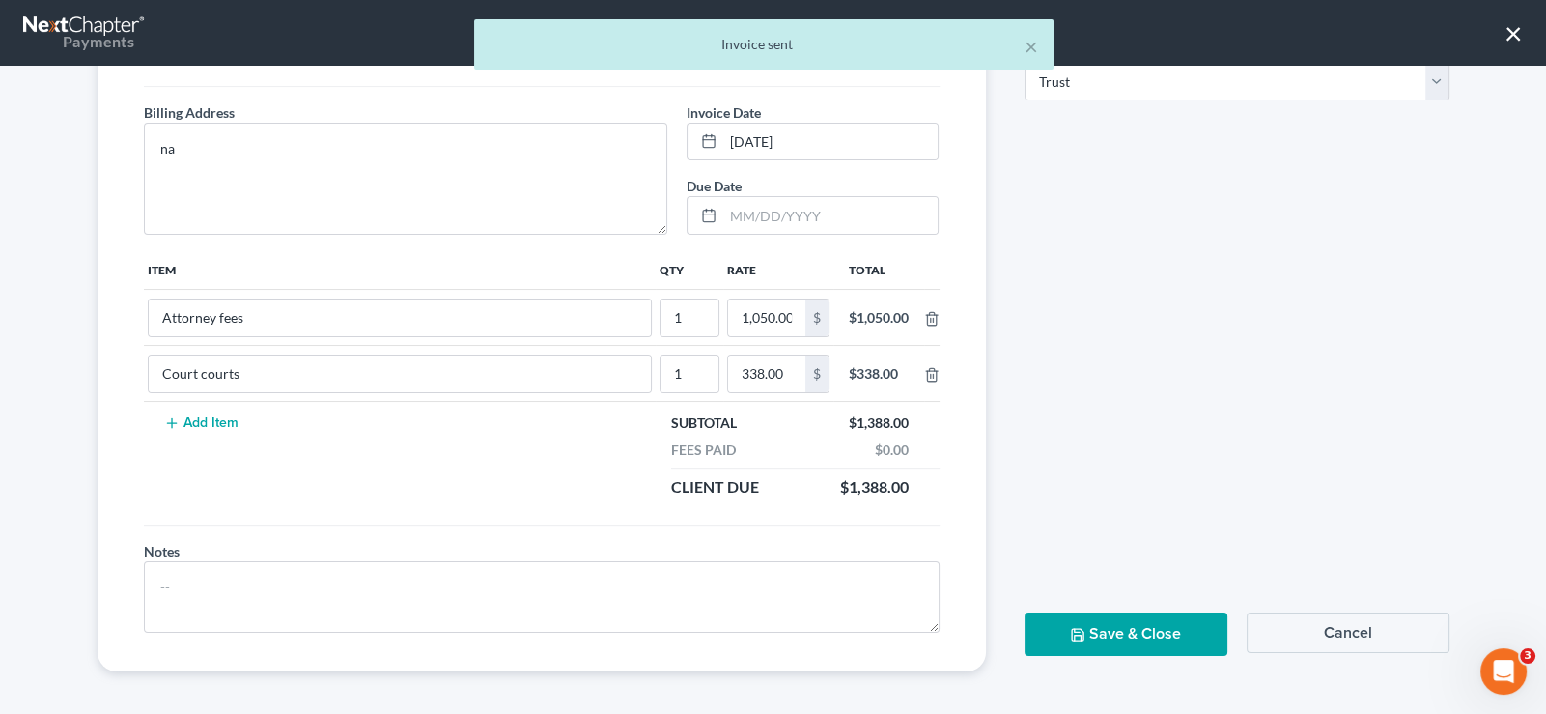
click at [1073, 629] on icon "button" at bounding box center [1078, 635] width 12 height 12
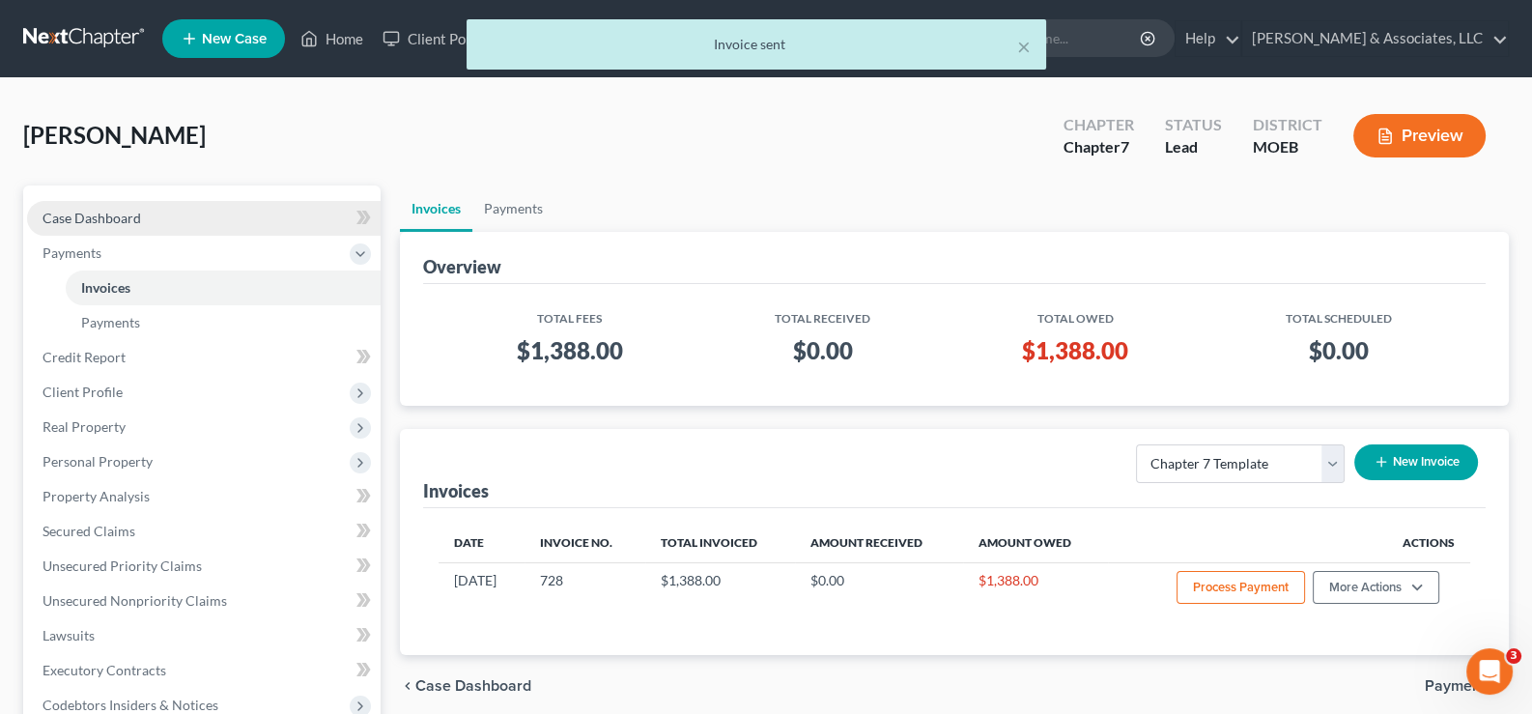
click at [115, 211] on span "Case Dashboard" at bounding box center [91, 218] width 99 height 16
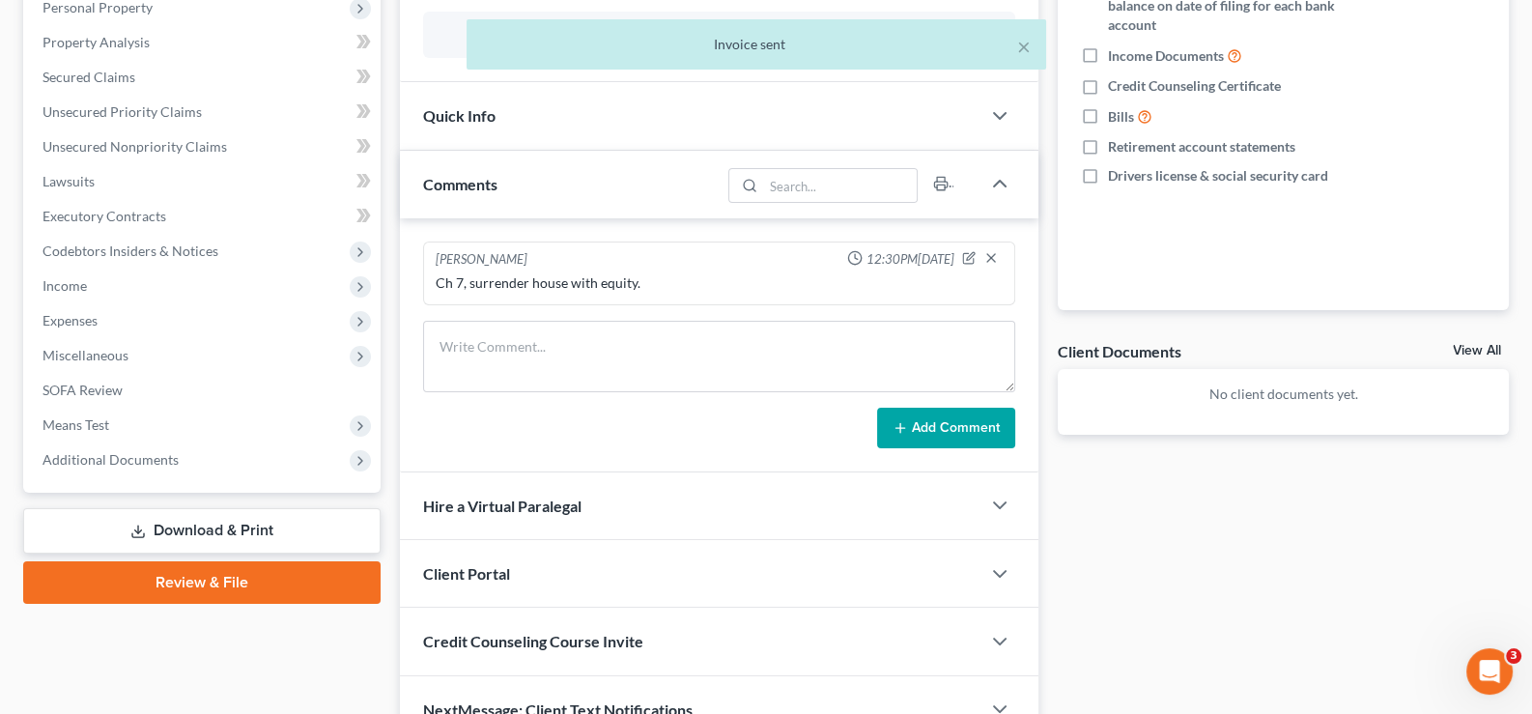
scroll to position [385, 0]
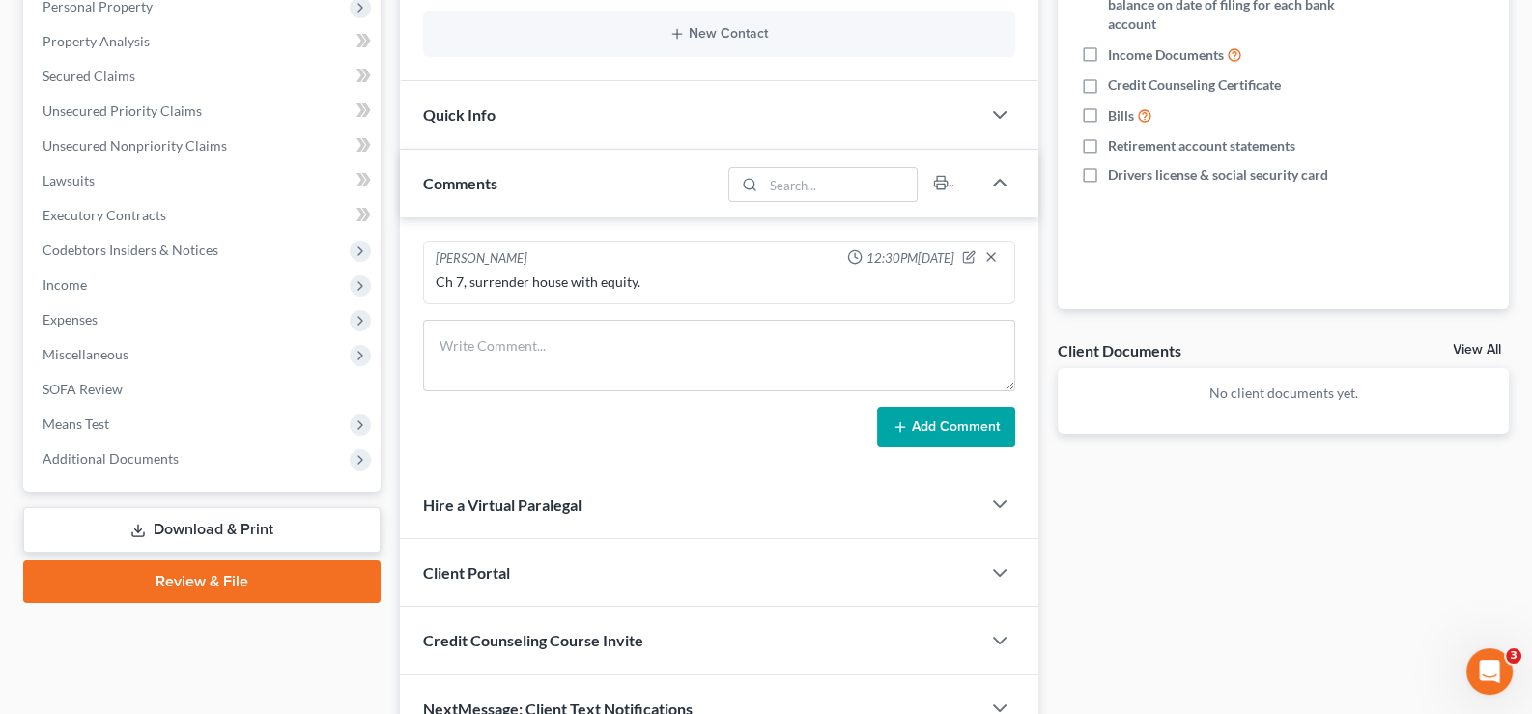
click at [521, 568] on div "Client Portal" at bounding box center [690, 572] width 581 height 67
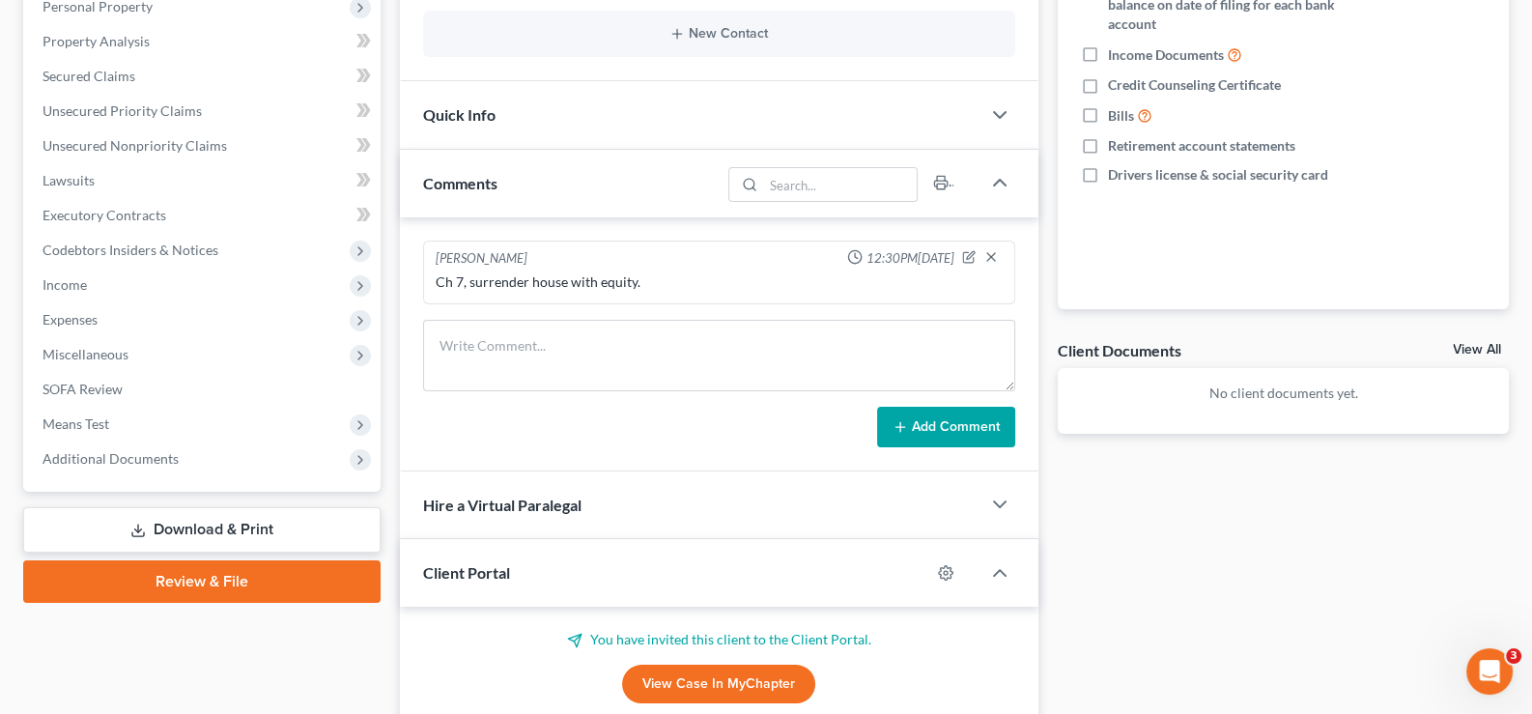
click at [523, 567] on div "Client Portal" at bounding box center [665, 572] width 531 height 67
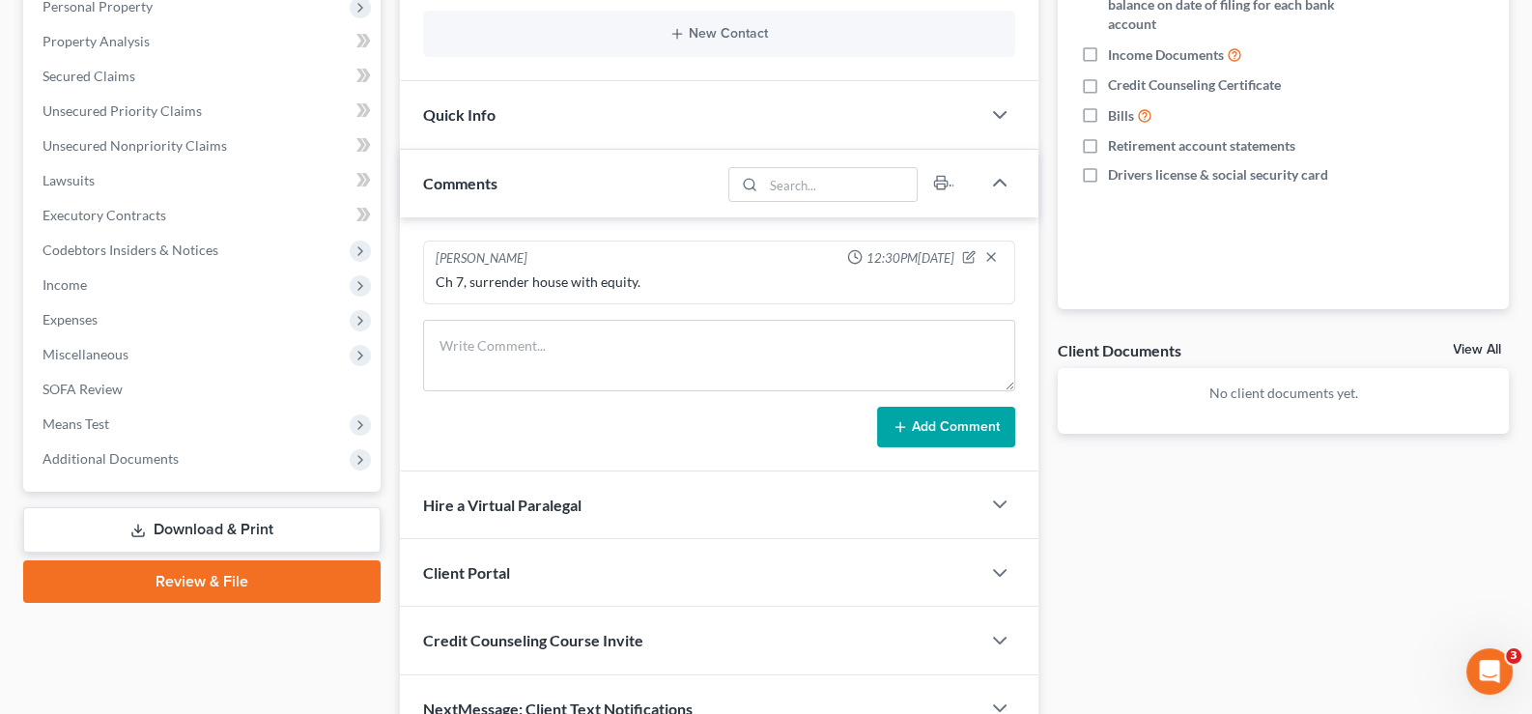
click at [540, 624] on div "Credit Counseling Course Invite" at bounding box center [690, 639] width 581 height 67
click at [597, 691] on div "[PERSON_NAME][EMAIL_ADDRESS][PERSON_NAME][DOMAIN_NAME] Send Email" at bounding box center [719, 725] width 639 height 101
click at [597, 699] on input "text" at bounding box center [606, 717] width 364 height 37
paste input "[EMAIL_ADDRESS][DOMAIN_NAME]"
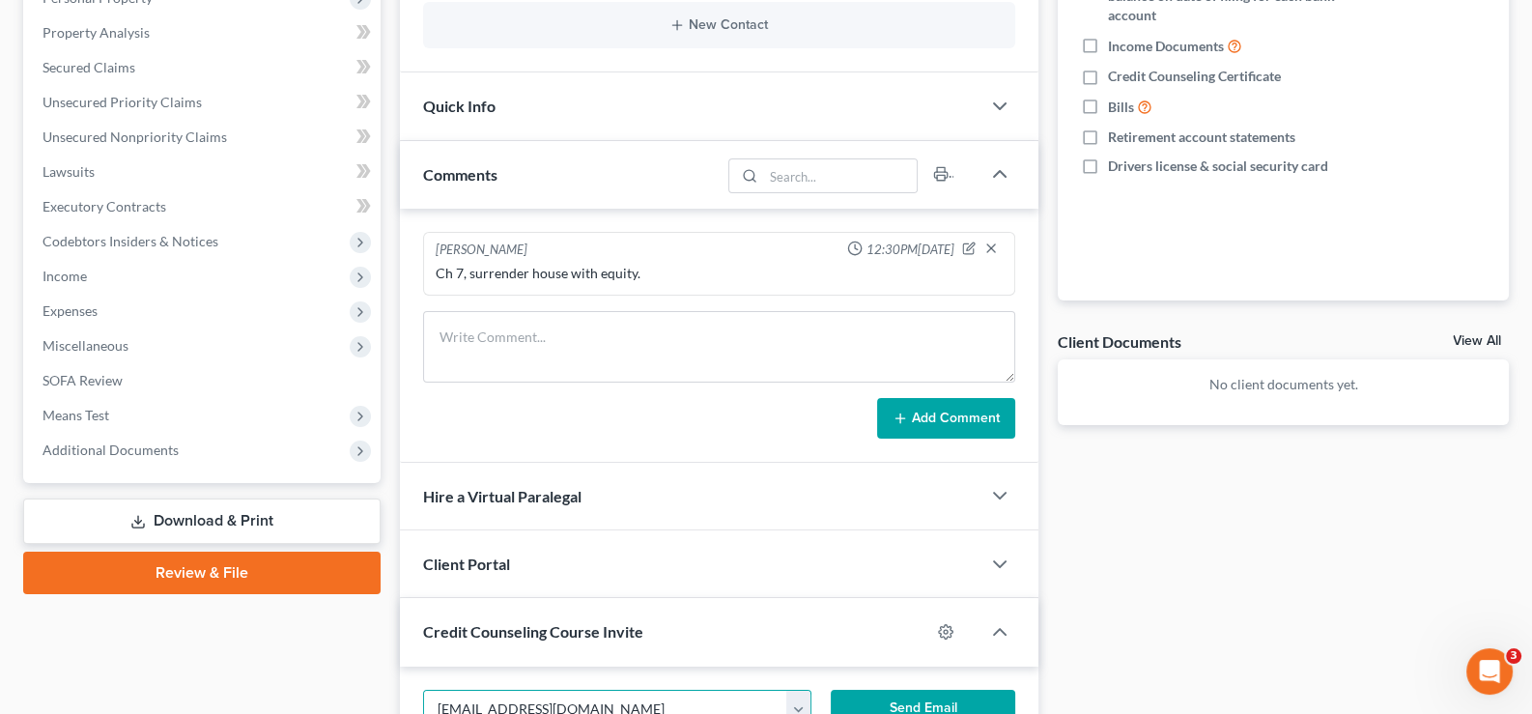
type input "[EMAIL_ADDRESS][DOMAIN_NAME]"
click at [915, 692] on button "Send Email" at bounding box center [923, 709] width 184 height 39
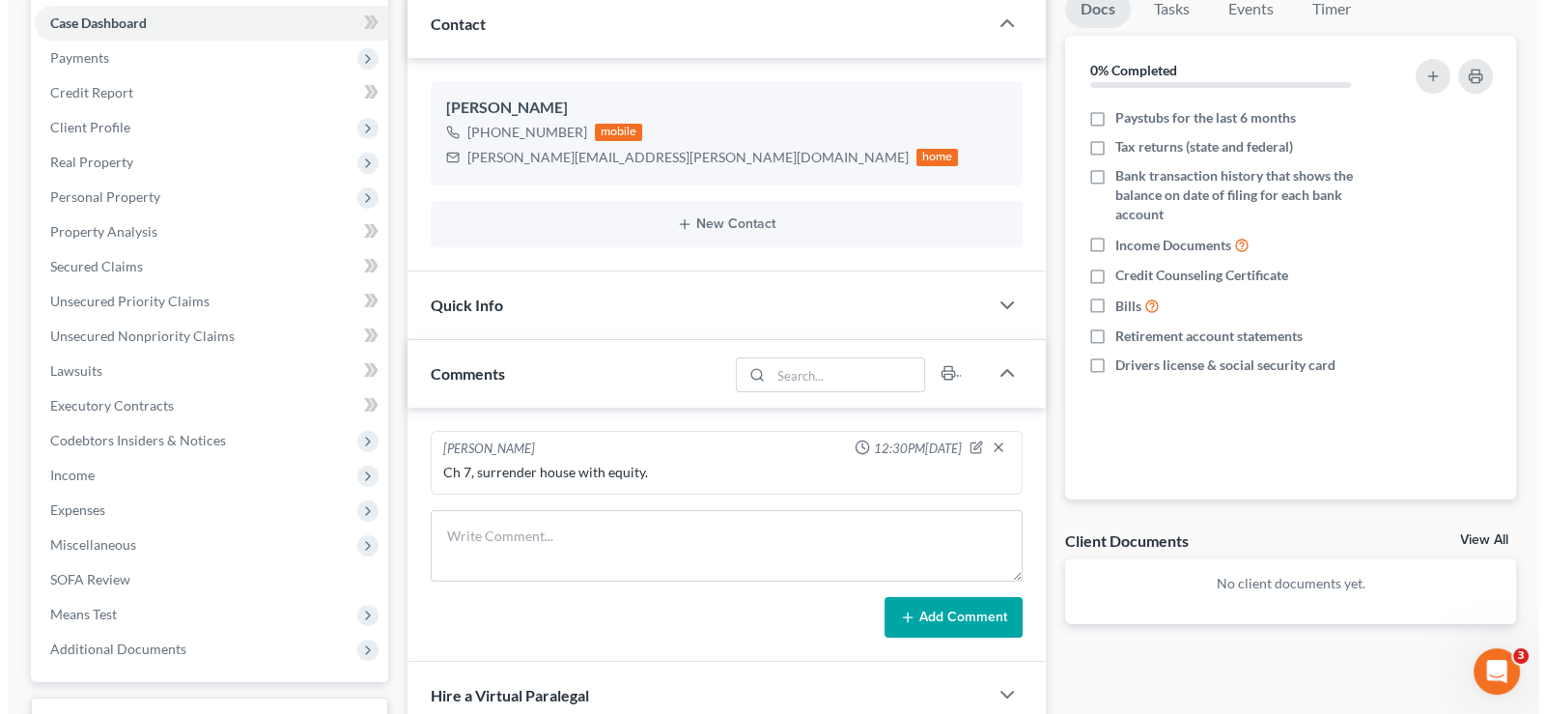
scroll to position [0, 0]
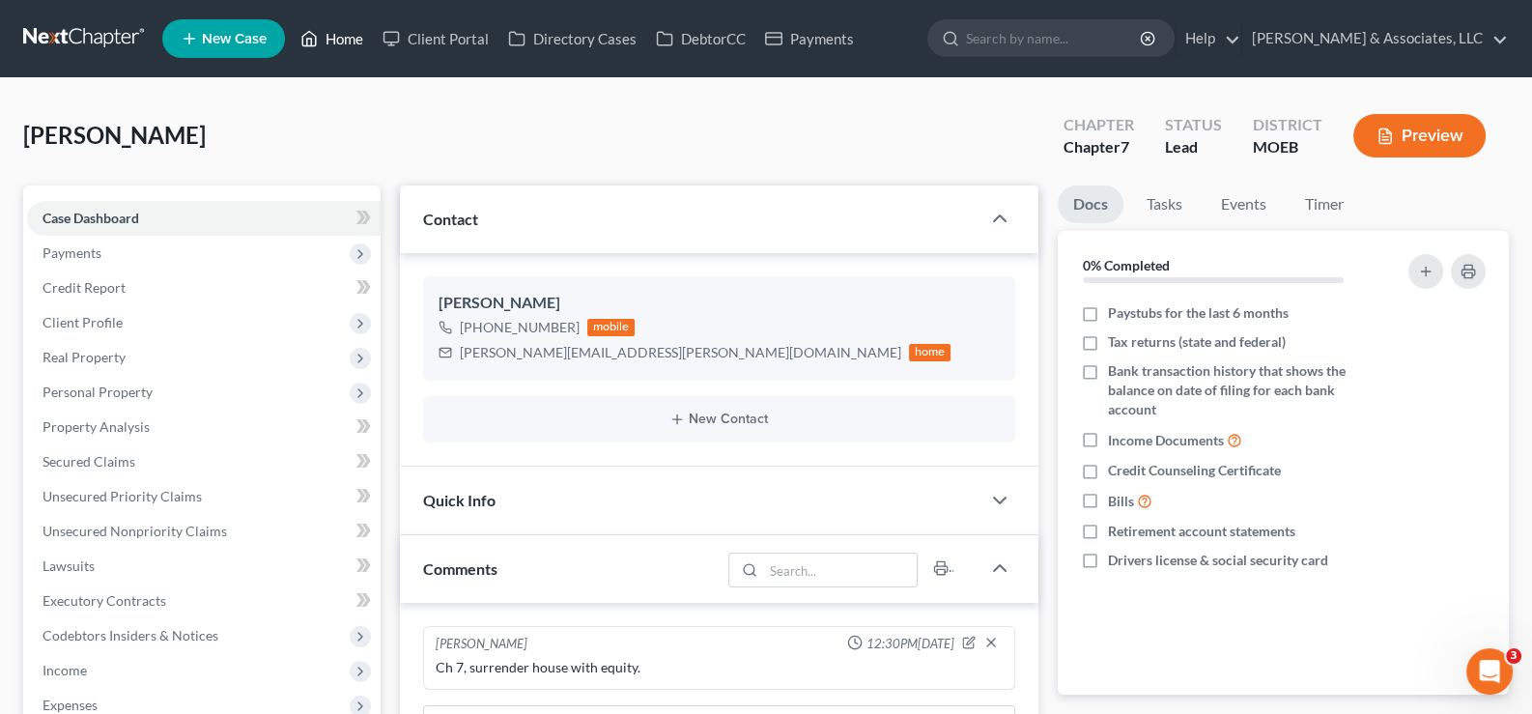
click at [322, 40] on link "Home" at bounding box center [332, 38] width 82 height 35
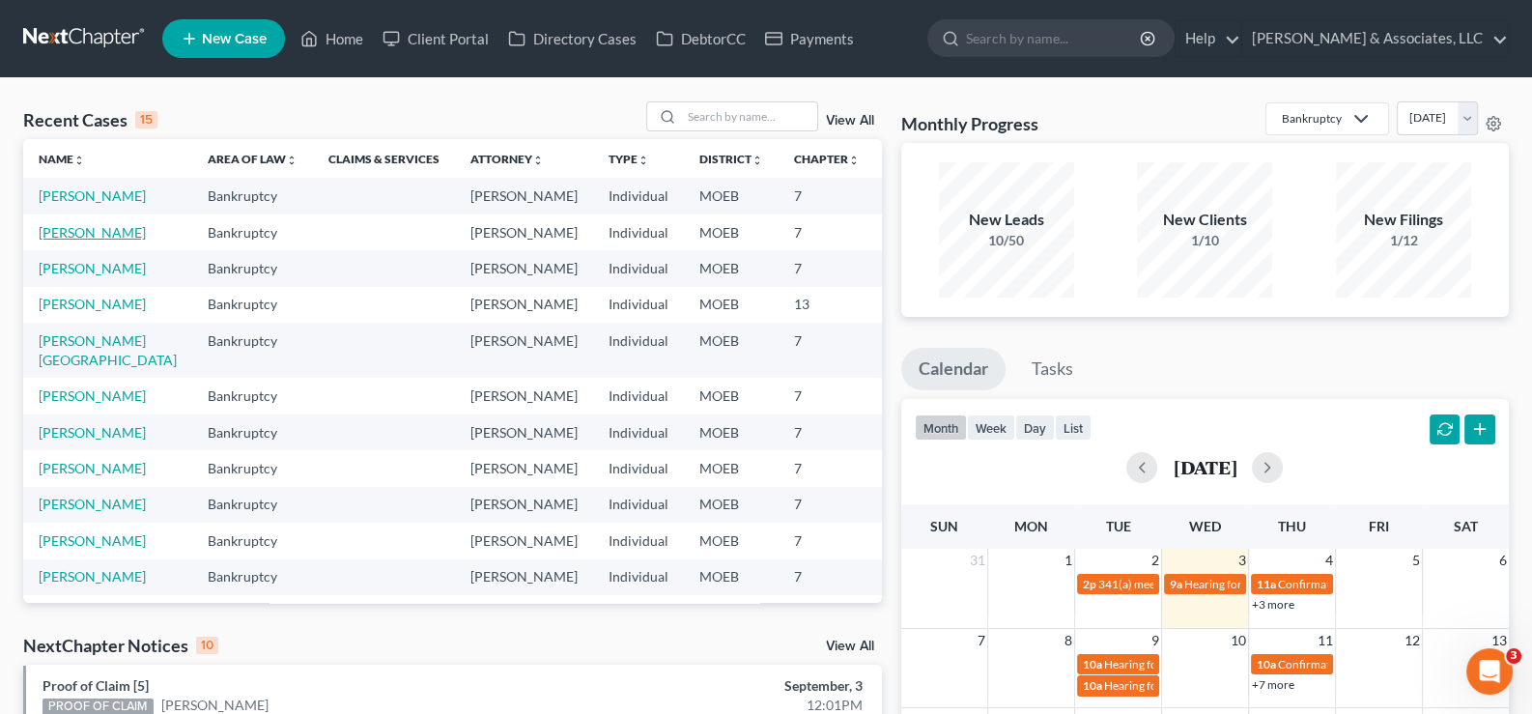
click at [77, 240] on link "[PERSON_NAME]" at bounding box center [92, 232] width 107 height 16
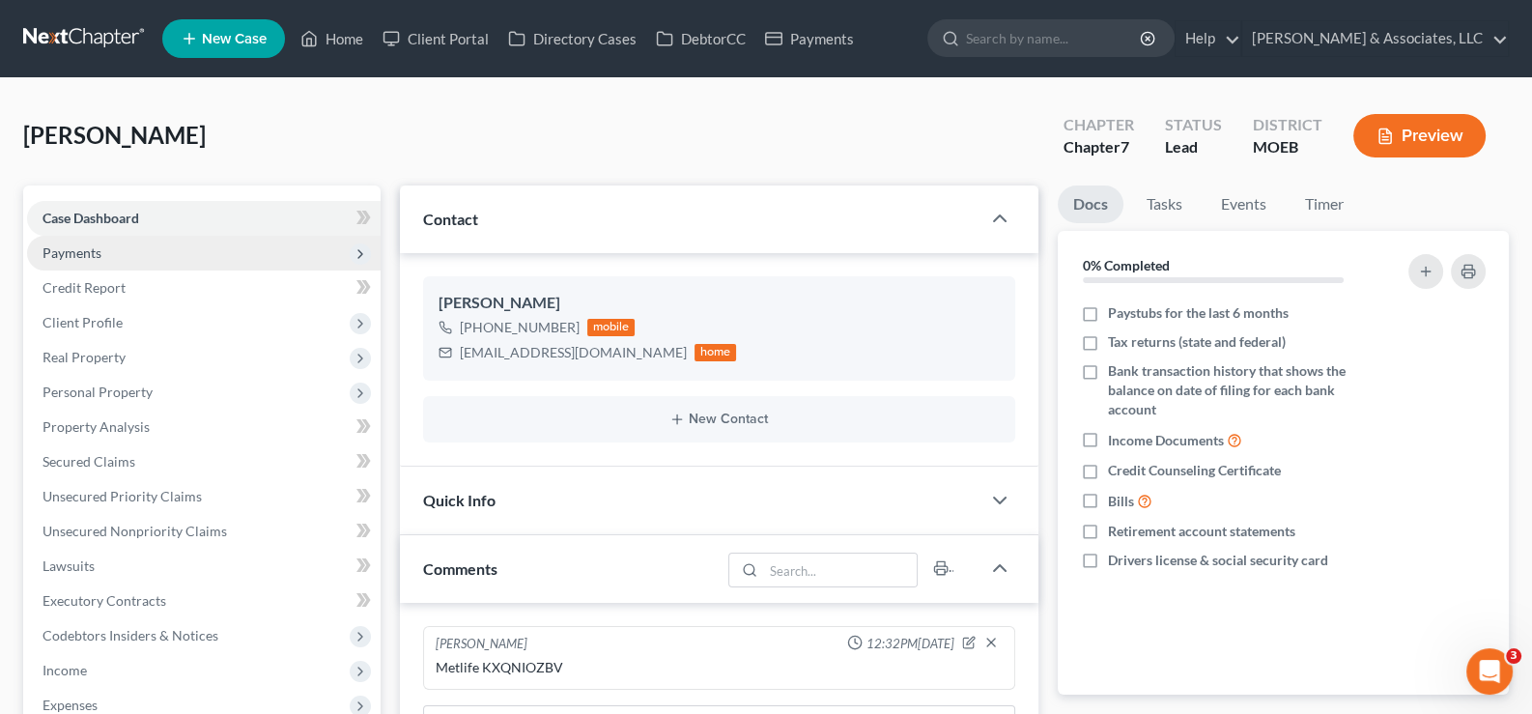
click at [63, 255] on span "Payments" at bounding box center [71, 252] width 59 height 16
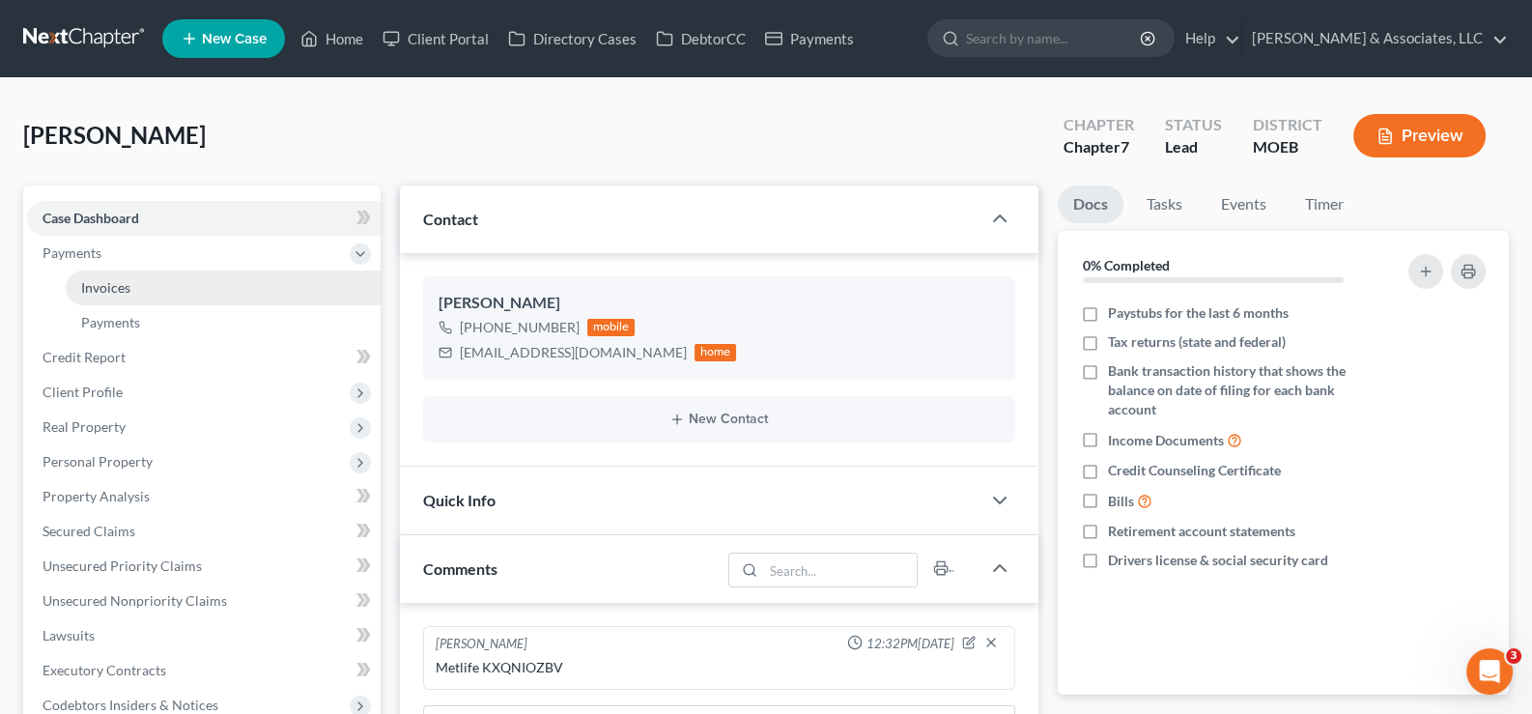
click at [115, 286] on span "Invoices" at bounding box center [105, 287] width 49 height 16
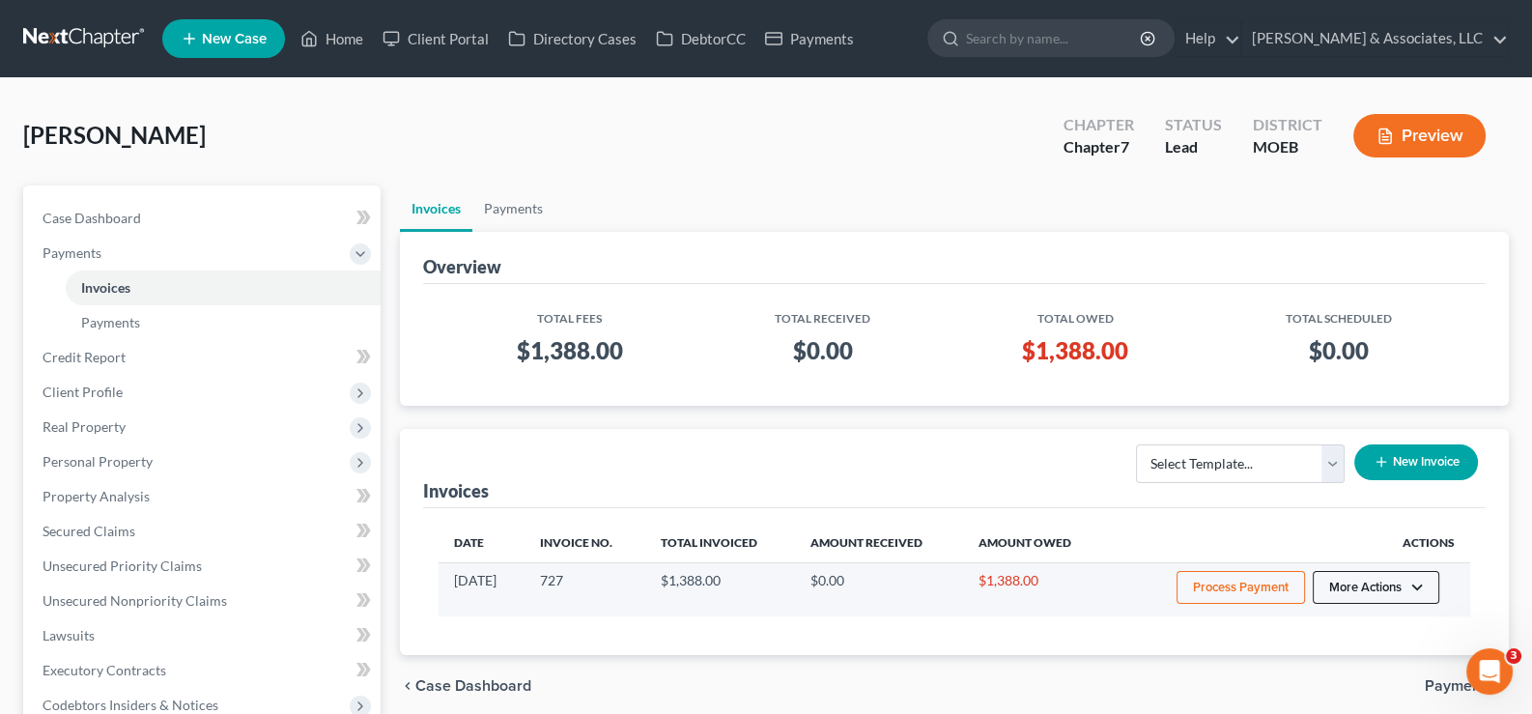
click at [1337, 584] on button "More Actions" at bounding box center [1375, 587] width 127 height 33
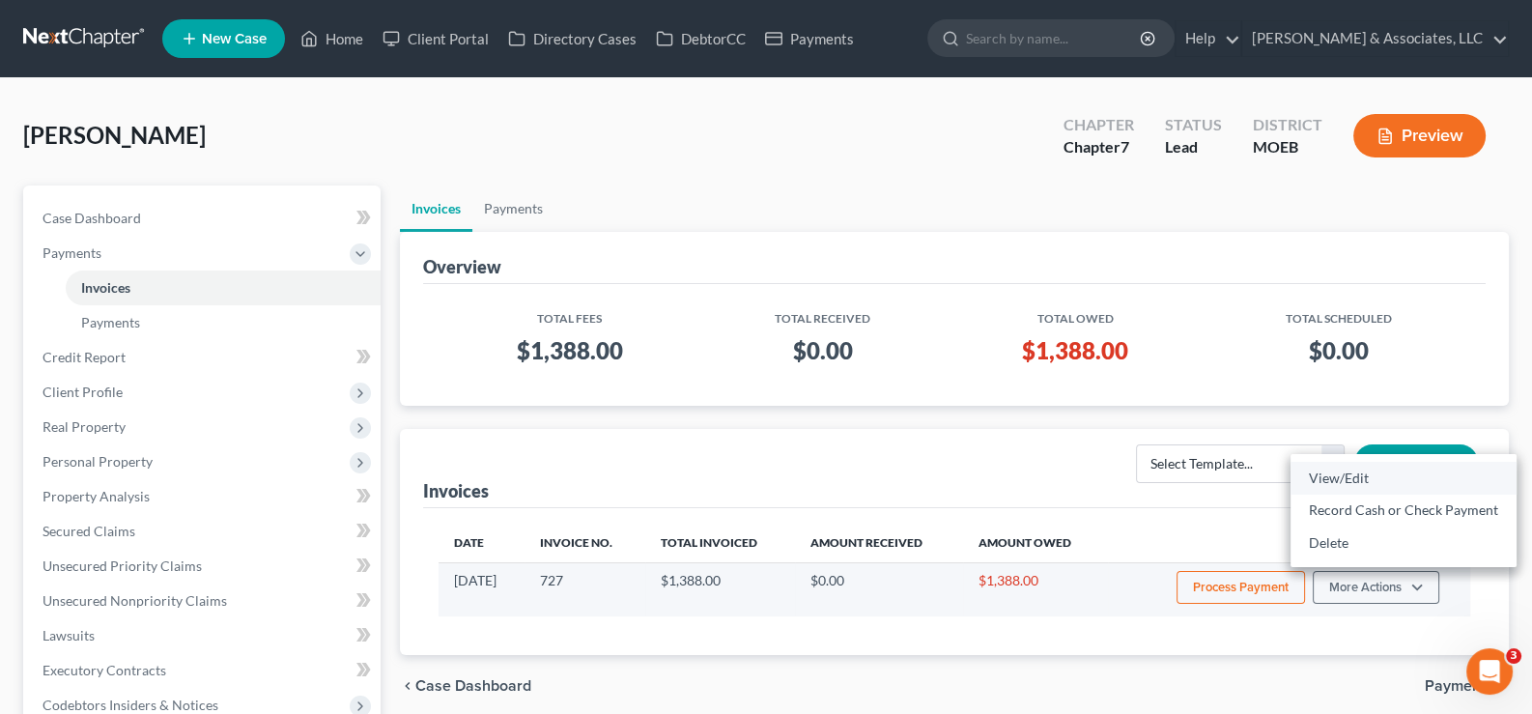
click at [1331, 473] on link "View/Edit" at bounding box center [1403, 478] width 226 height 33
select select "1"
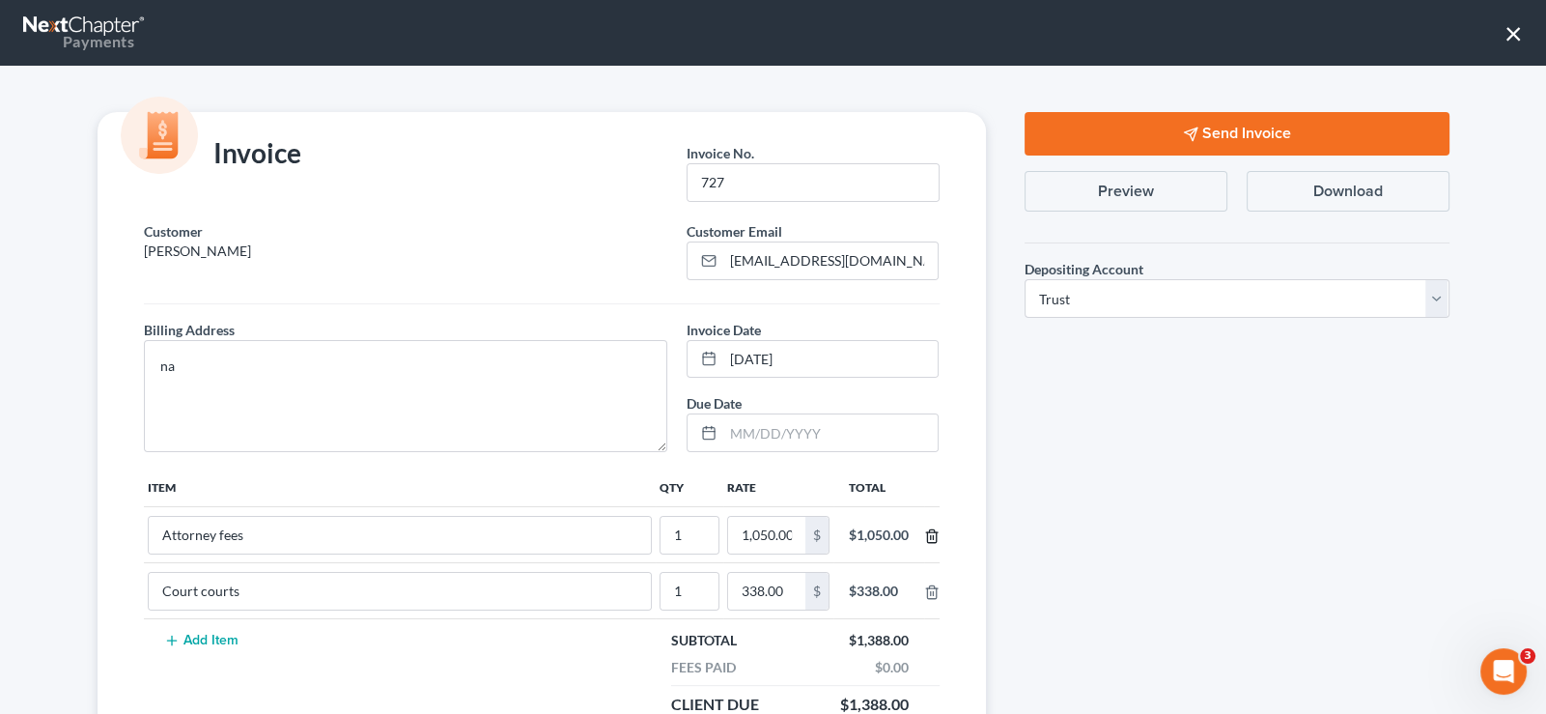
click at [924, 534] on icon "button" at bounding box center [931, 535] width 15 height 15
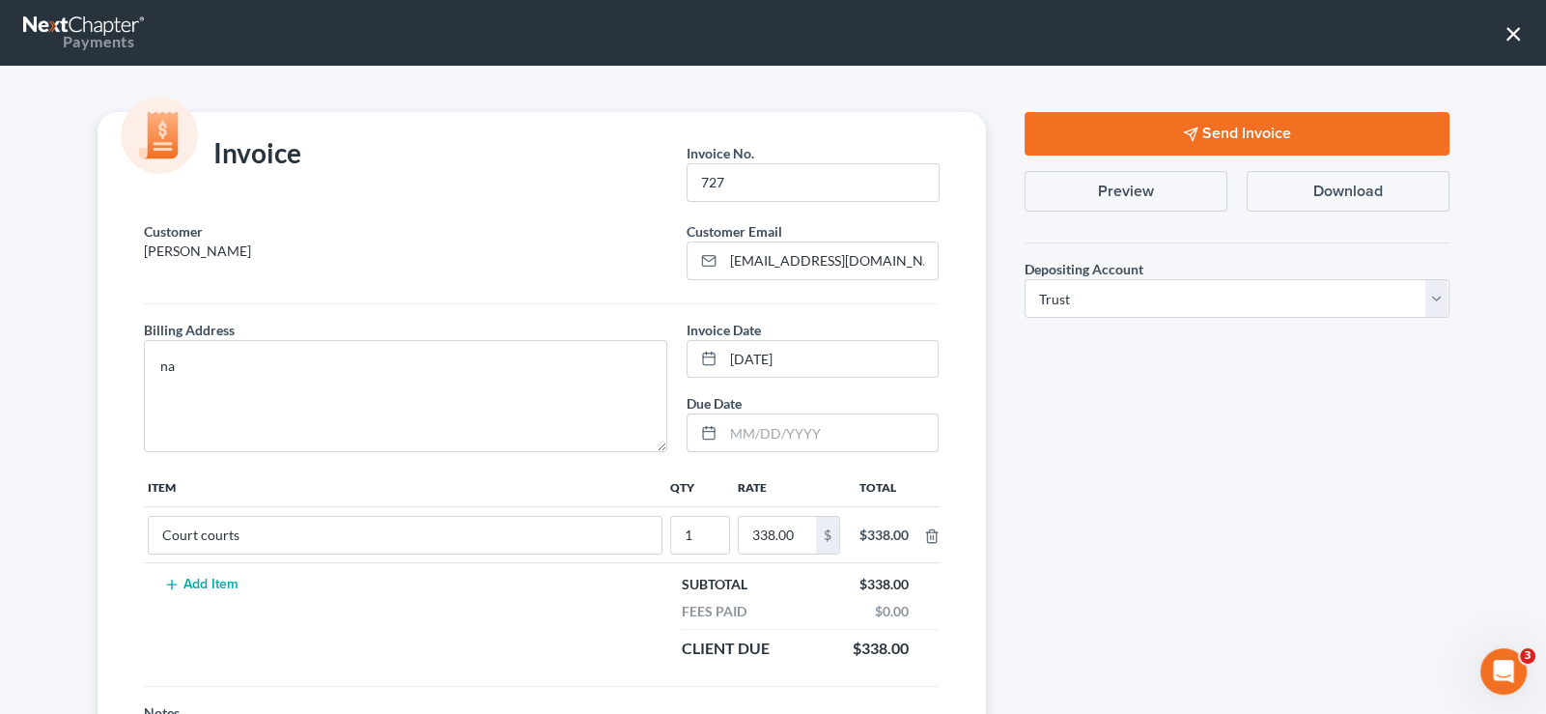
click at [1152, 126] on button "Send Invoice" at bounding box center [1237, 133] width 425 height 43
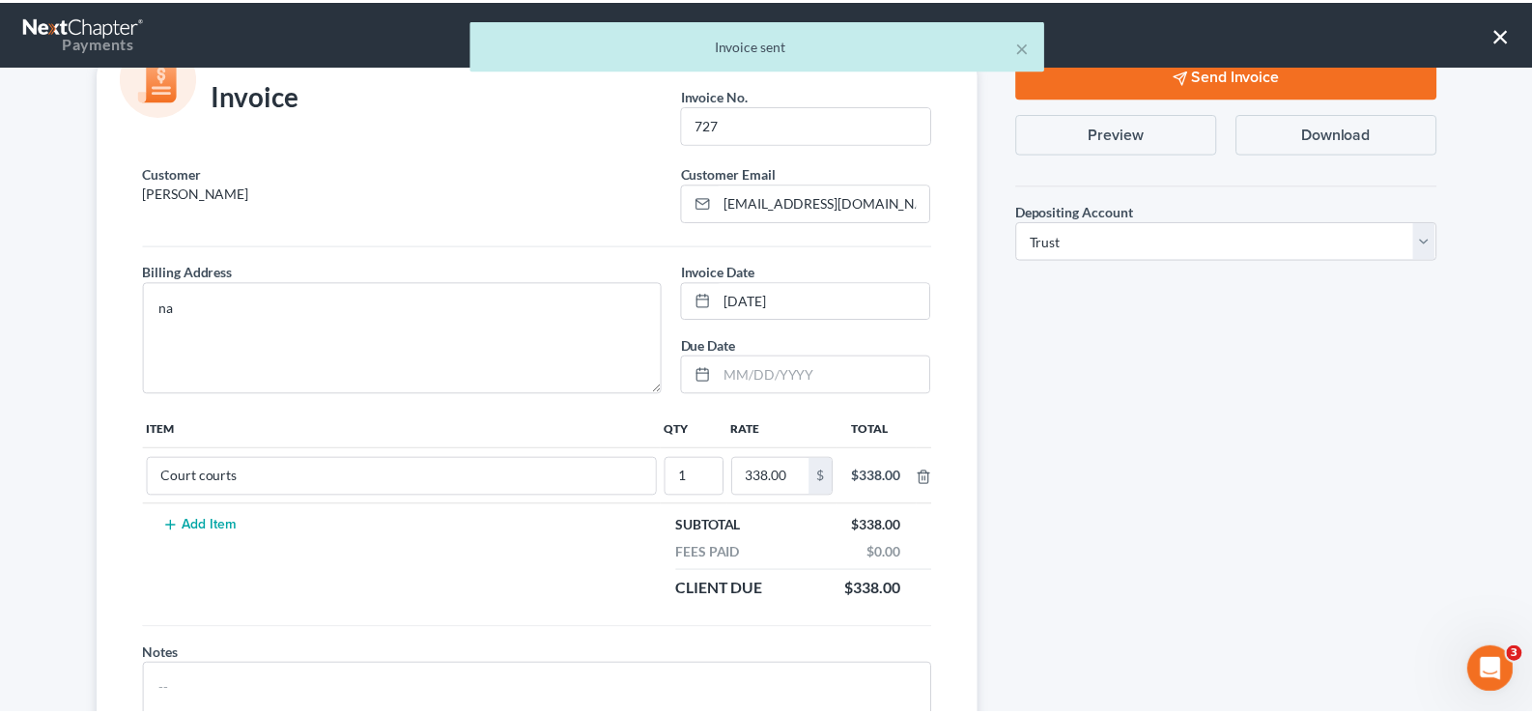
scroll to position [161, 0]
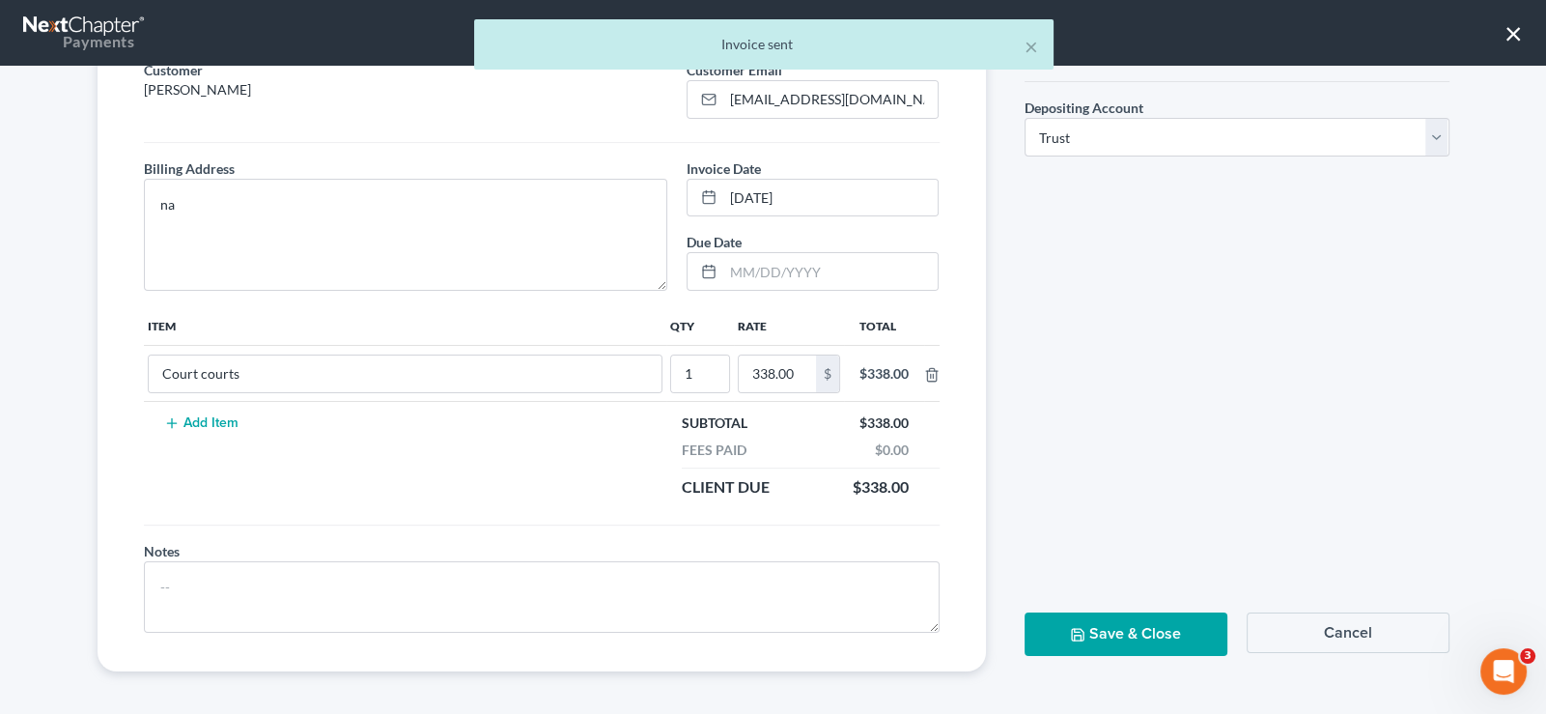
click at [1135, 629] on button "Save & Close" at bounding box center [1126, 633] width 203 height 43
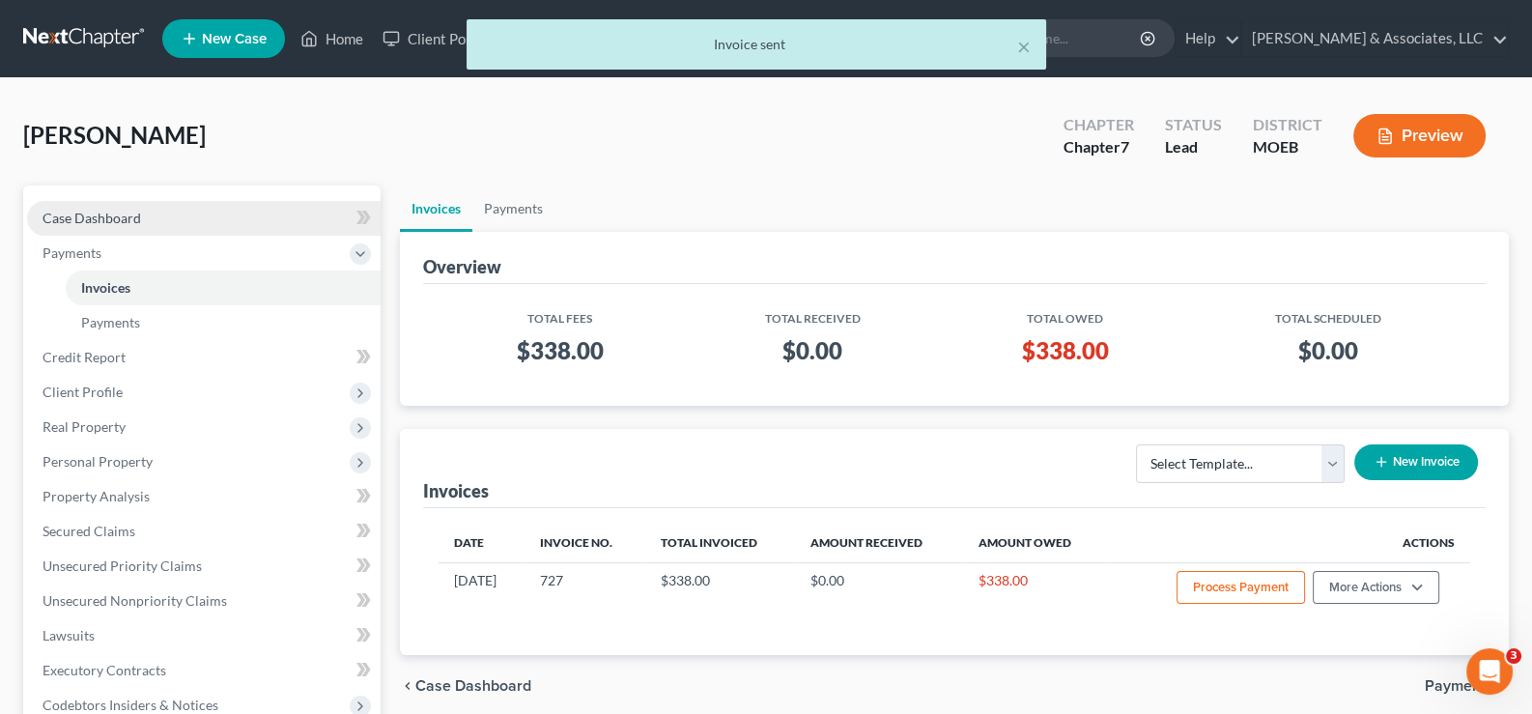
click at [96, 212] on span "Case Dashboard" at bounding box center [91, 218] width 99 height 16
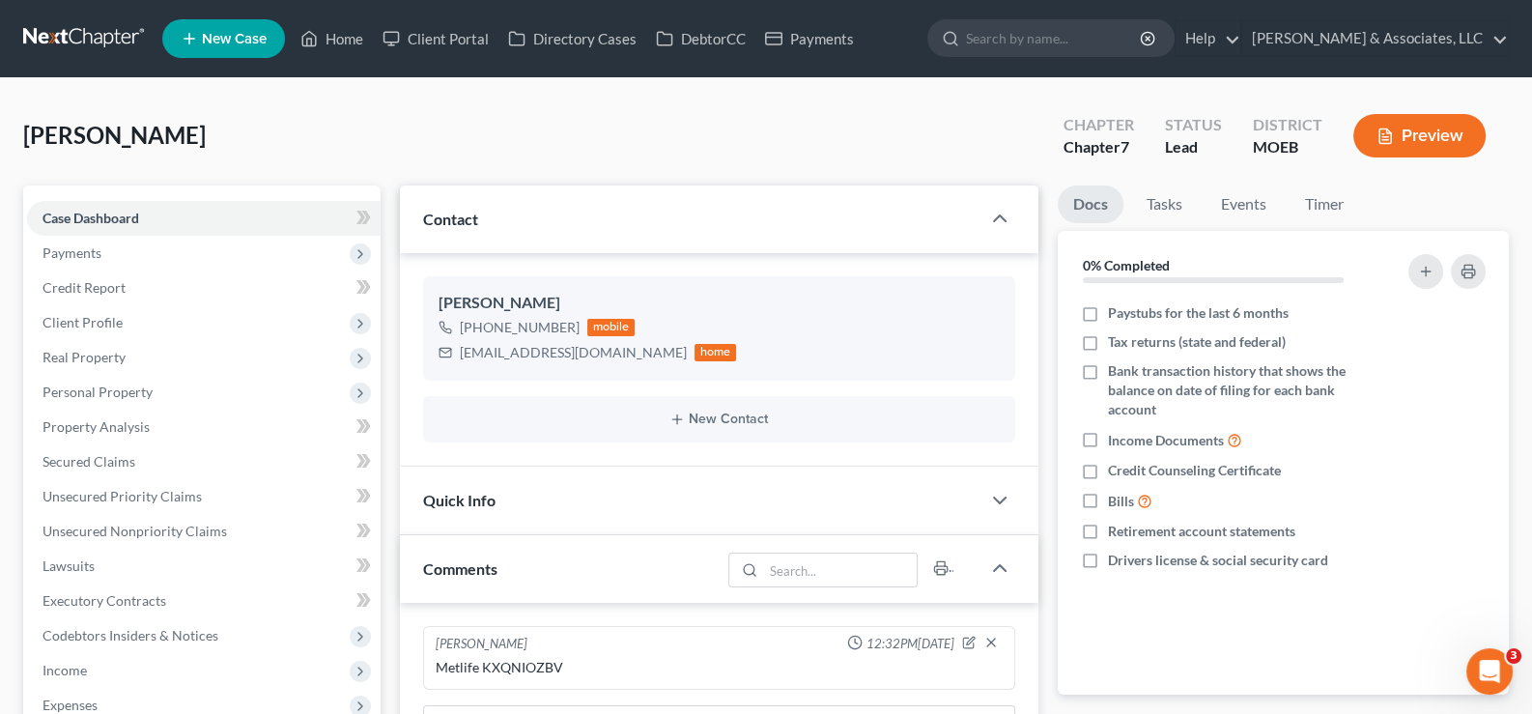
click at [251, 37] on span "New Case" at bounding box center [234, 39] width 65 height 14
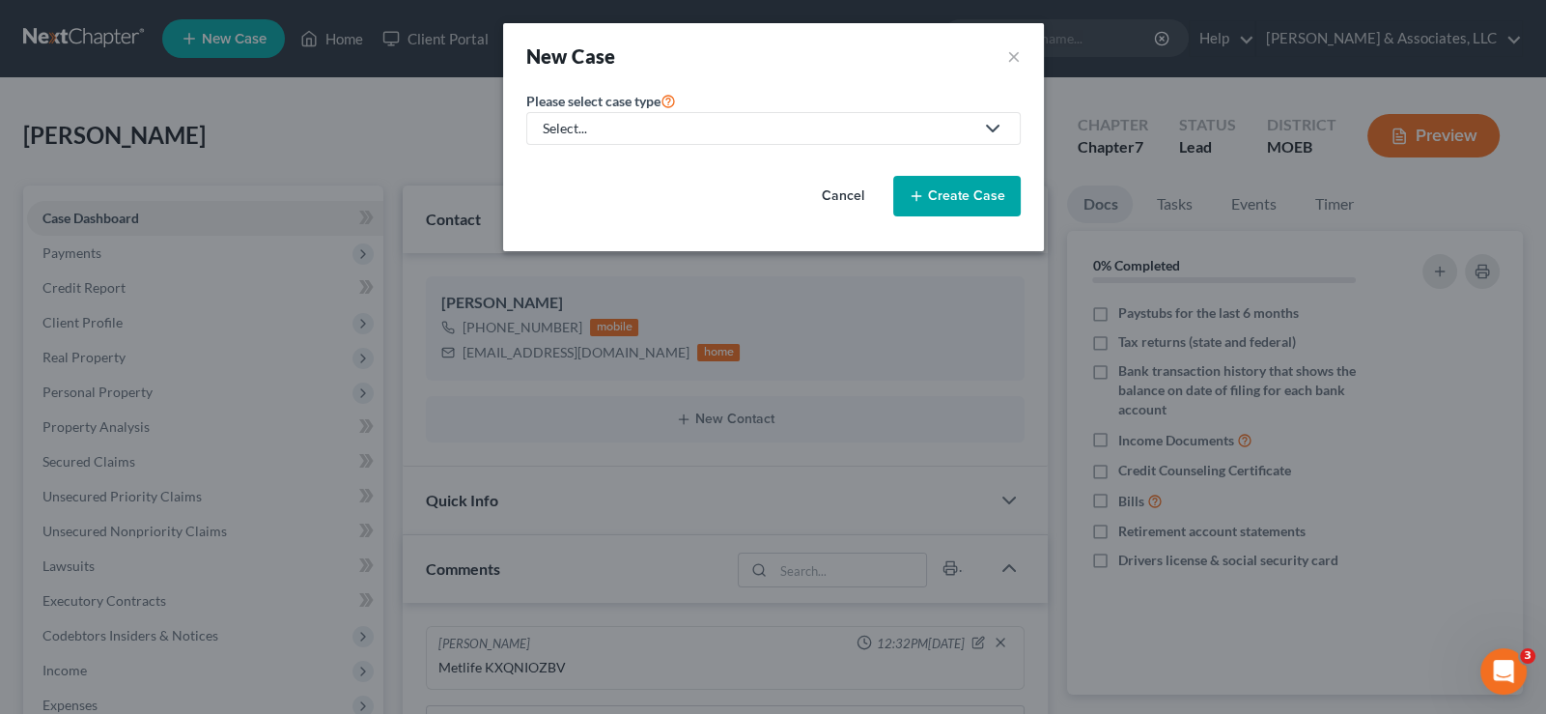
click at [594, 127] on div "Select..." at bounding box center [758, 128] width 431 height 19
click at [604, 174] on div "Bankruptcy" at bounding box center [629, 165] width 169 height 19
select select "45"
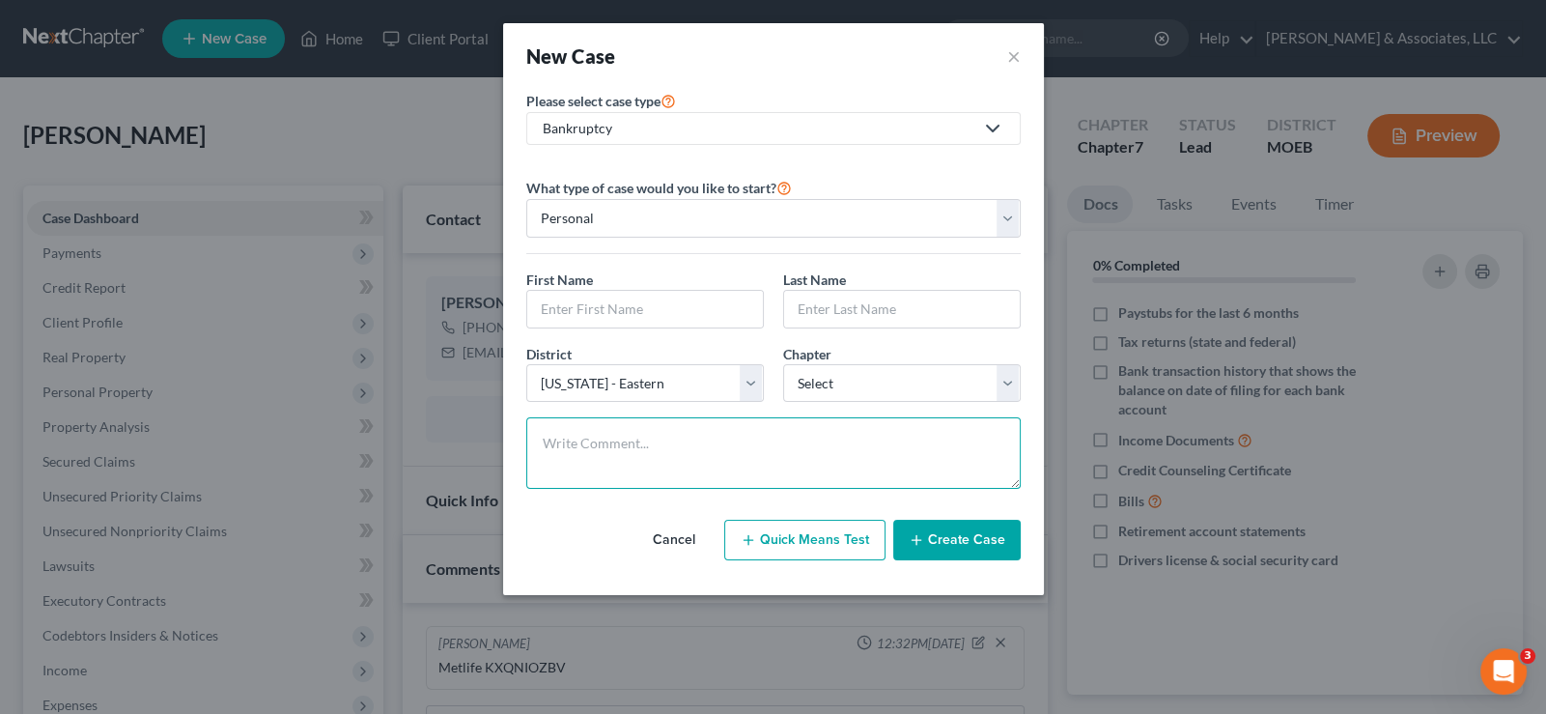
click at [612, 458] on textarea at bounding box center [773, 452] width 494 height 71
paste textarea "Ch 13 to save house."
type textarea "Ch 13 to save house."
click at [581, 300] on input "text" at bounding box center [645, 309] width 236 height 37
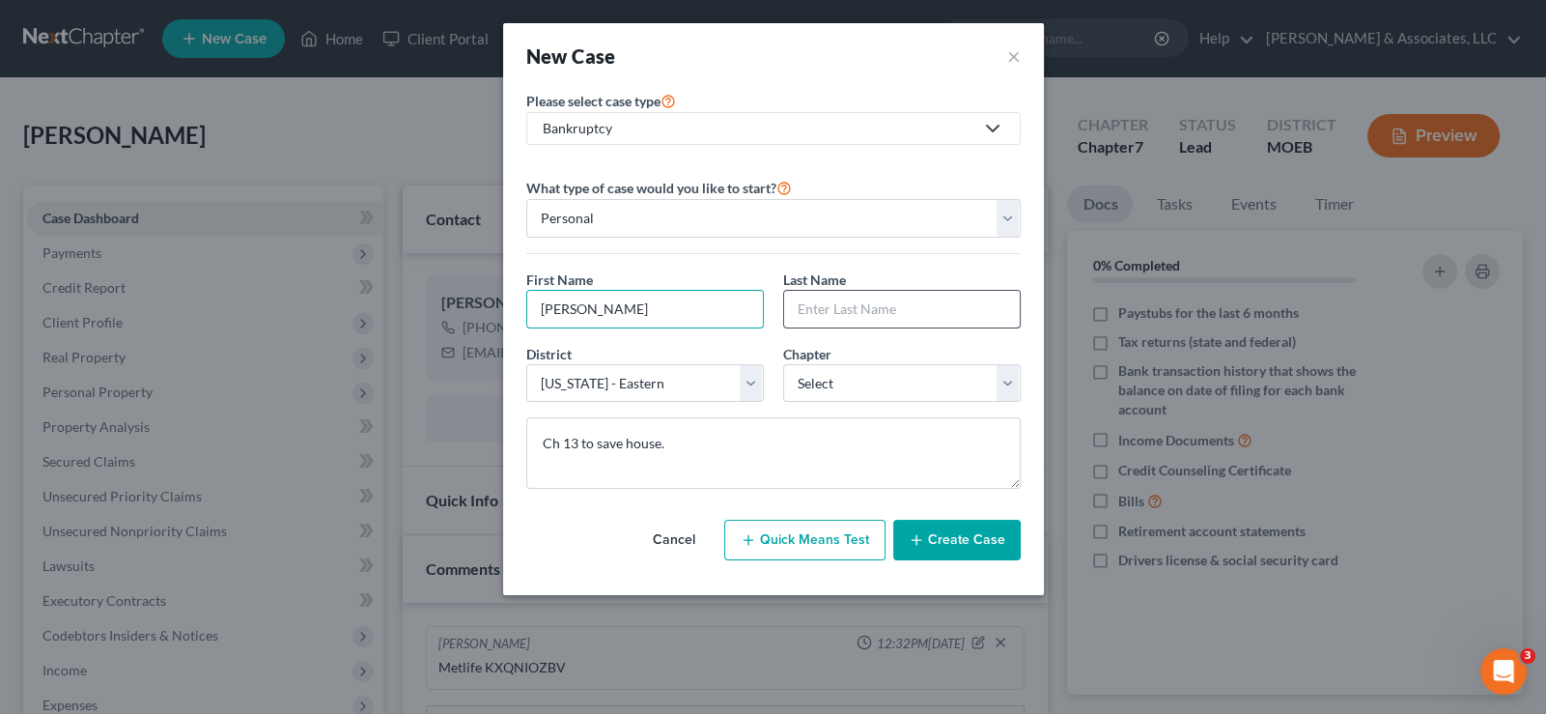
type input "[PERSON_NAME]"
click at [890, 313] on input "text" at bounding box center [902, 309] width 236 height 37
type input "Samlin"
click at [975, 534] on button "Create Case" at bounding box center [956, 540] width 127 height 41
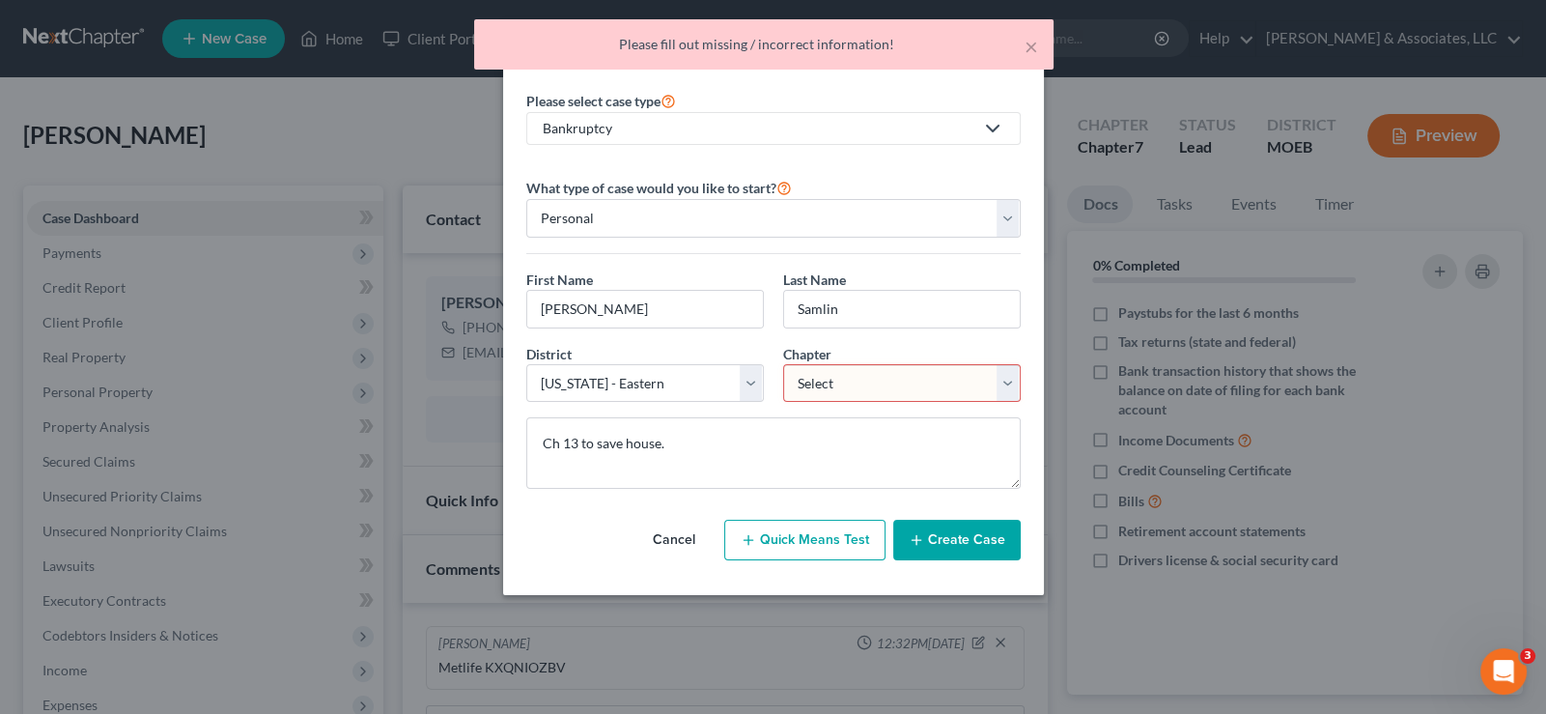
click at [826, 381] on select "Select 7 11 12 13" at bounding box center [902, 383] width 238 height 39
select select "3"
click at [783, 364] on select "Select 7 11 12 13" at bounding box center [902, 383] width 238 height 39
click at [908, 540] on button "Create Case" at bounding box center [956, 540] width 127 height 41
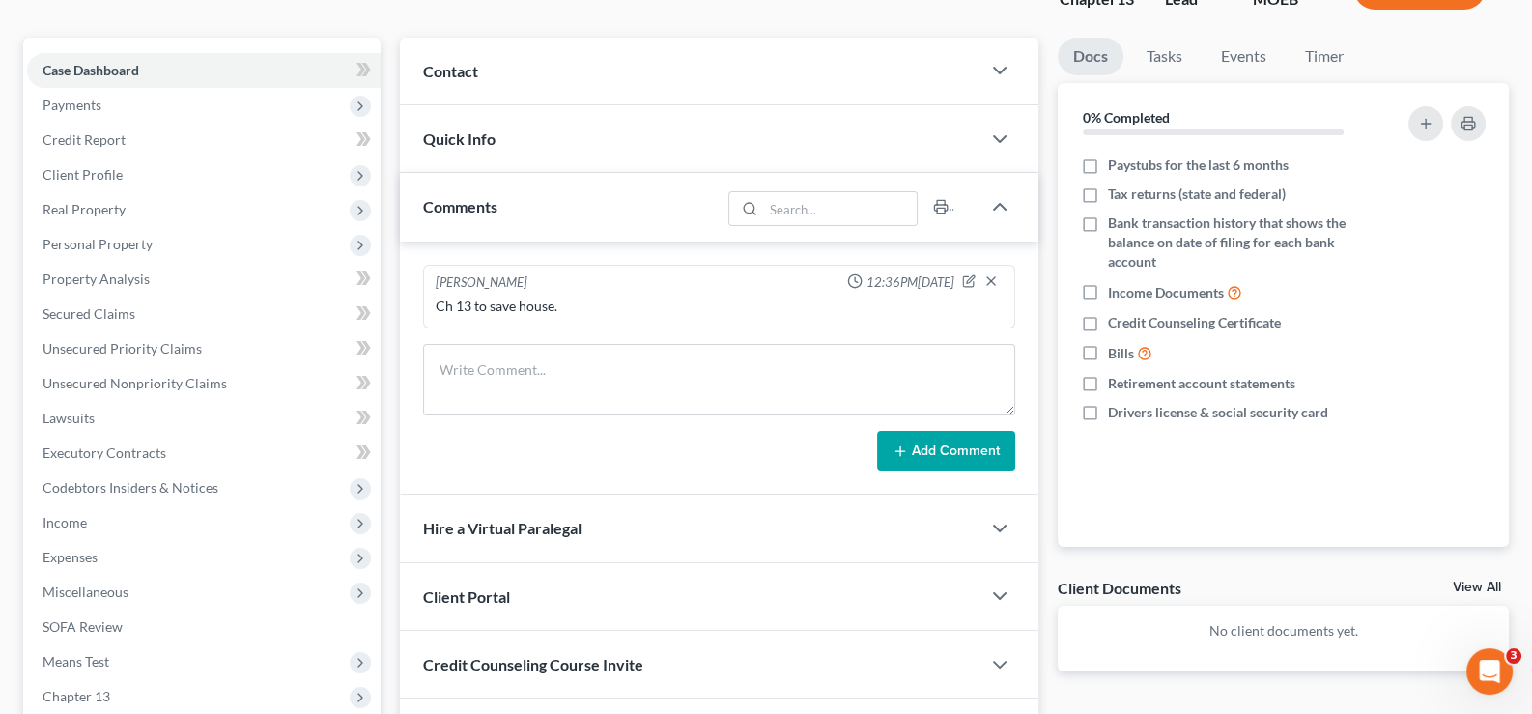
scroll to position [290, 0]
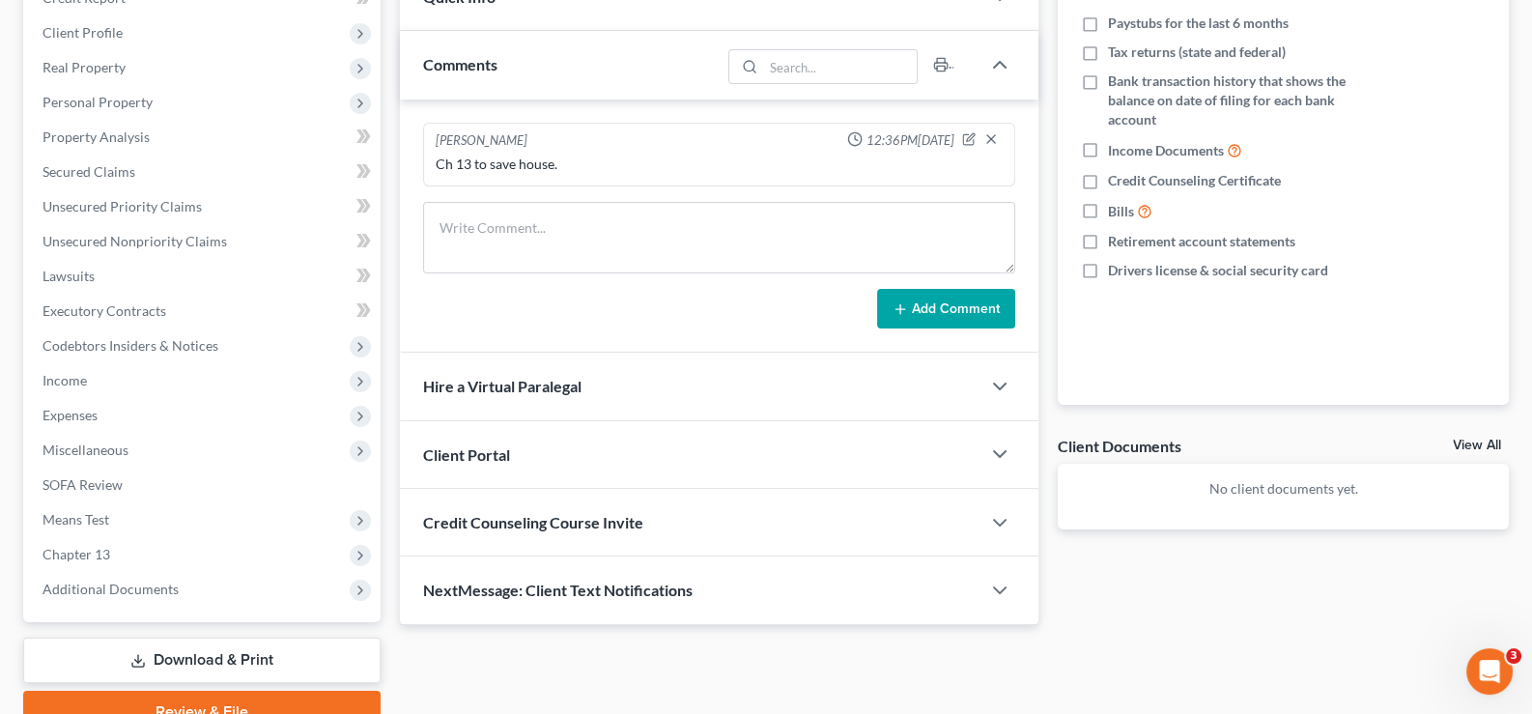
click at [500, 448] on span "Client Portal" at bounding box center [466, 454] width 87 height 18
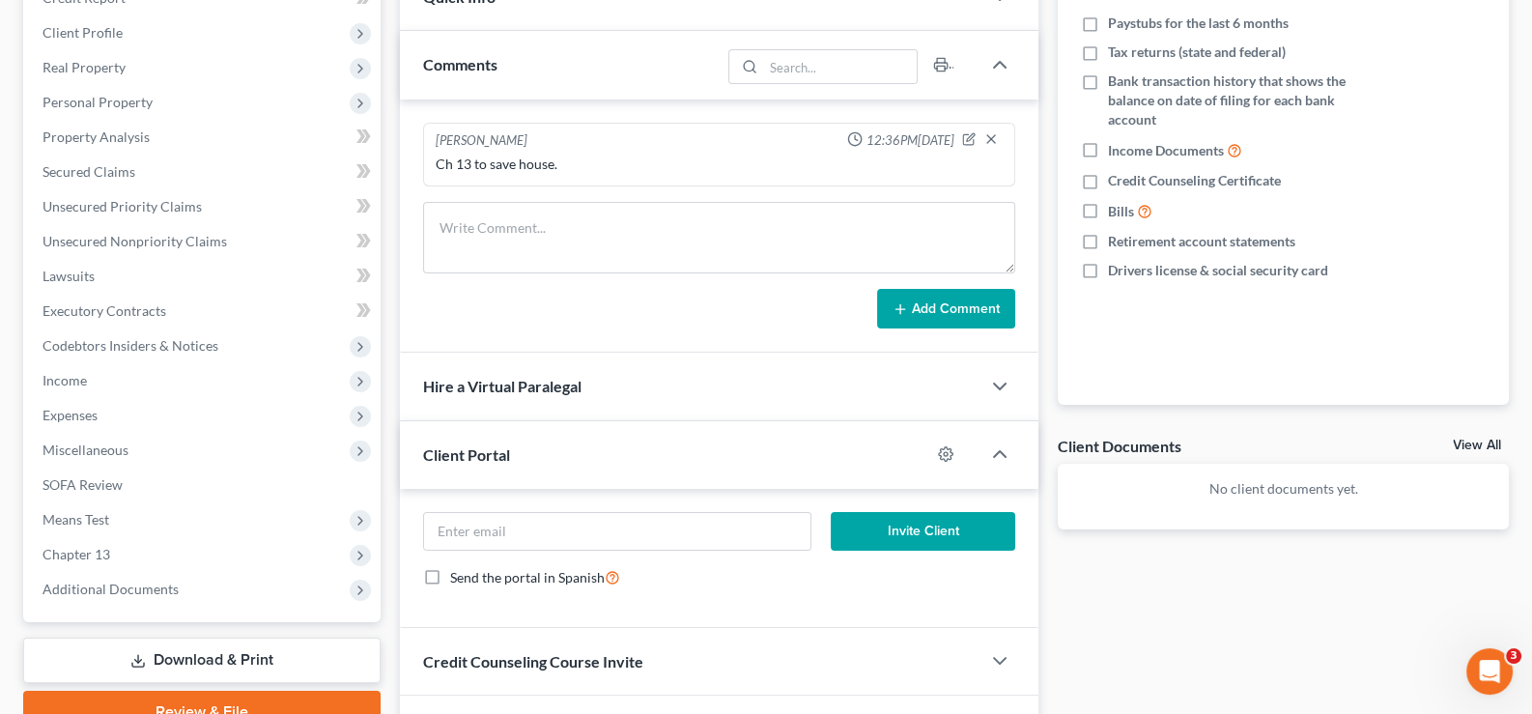
click at [485, 450] on span "Client Portal" at bounding box center [466, 454] width 87 height 18
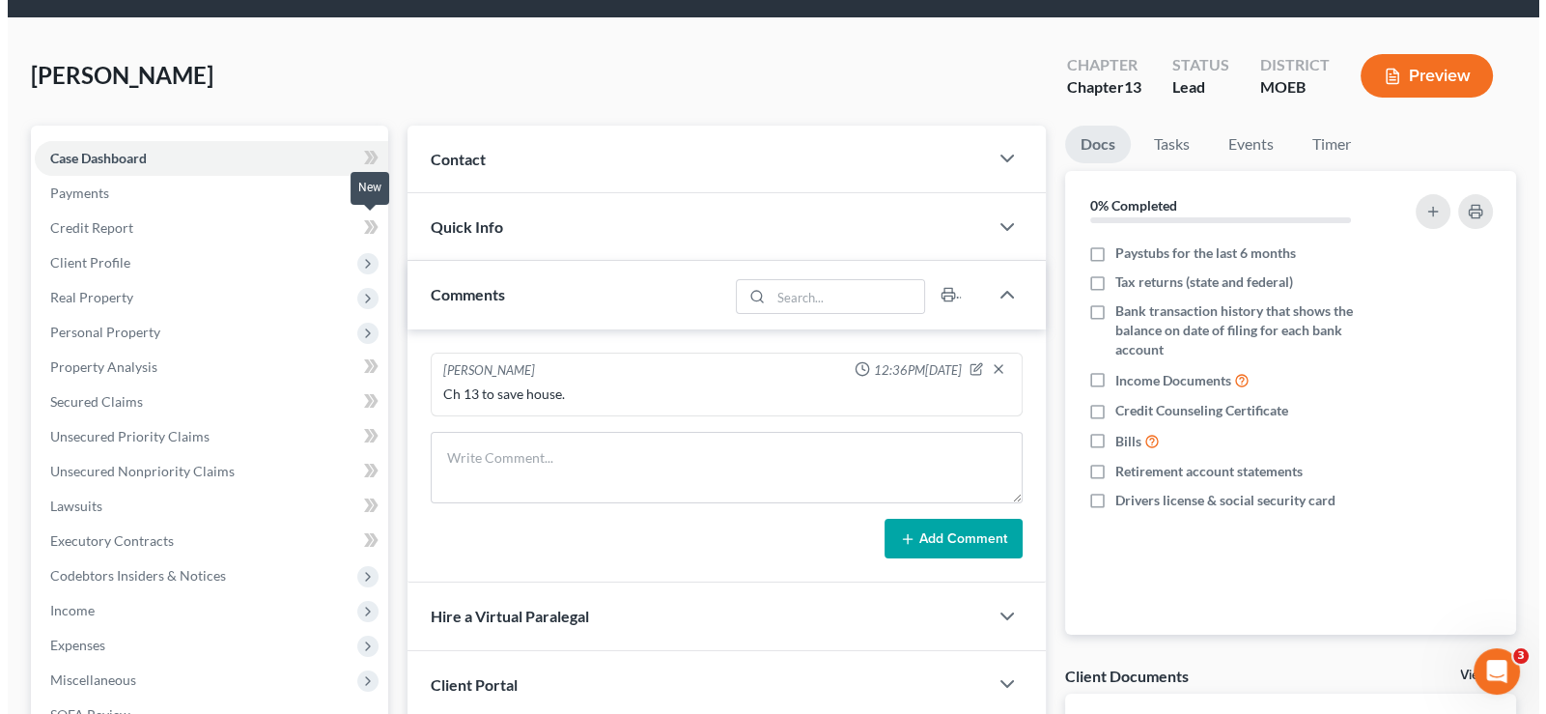
scroll to position [0, 0]
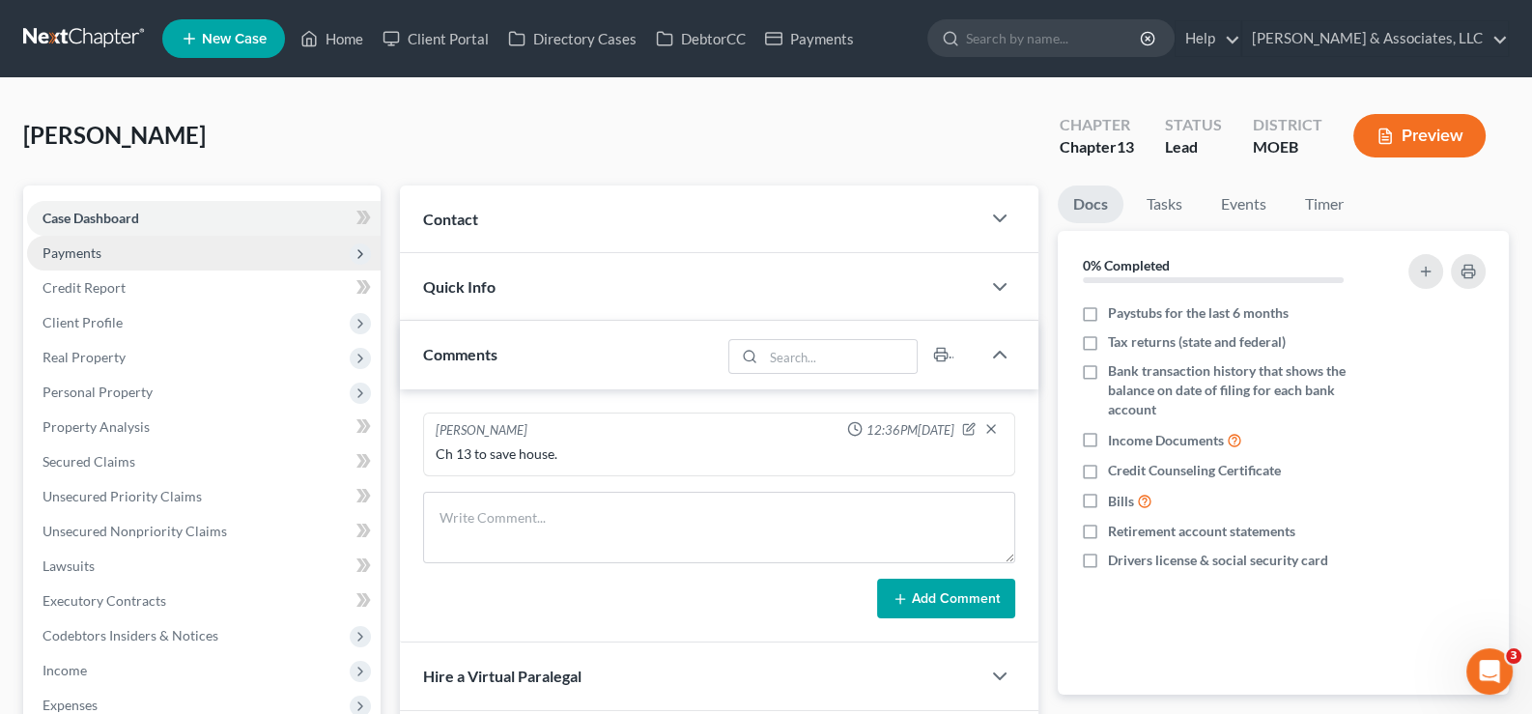
click at [63, 251] on span "Payments" at bounding box center [71, 252] width 59 height 16
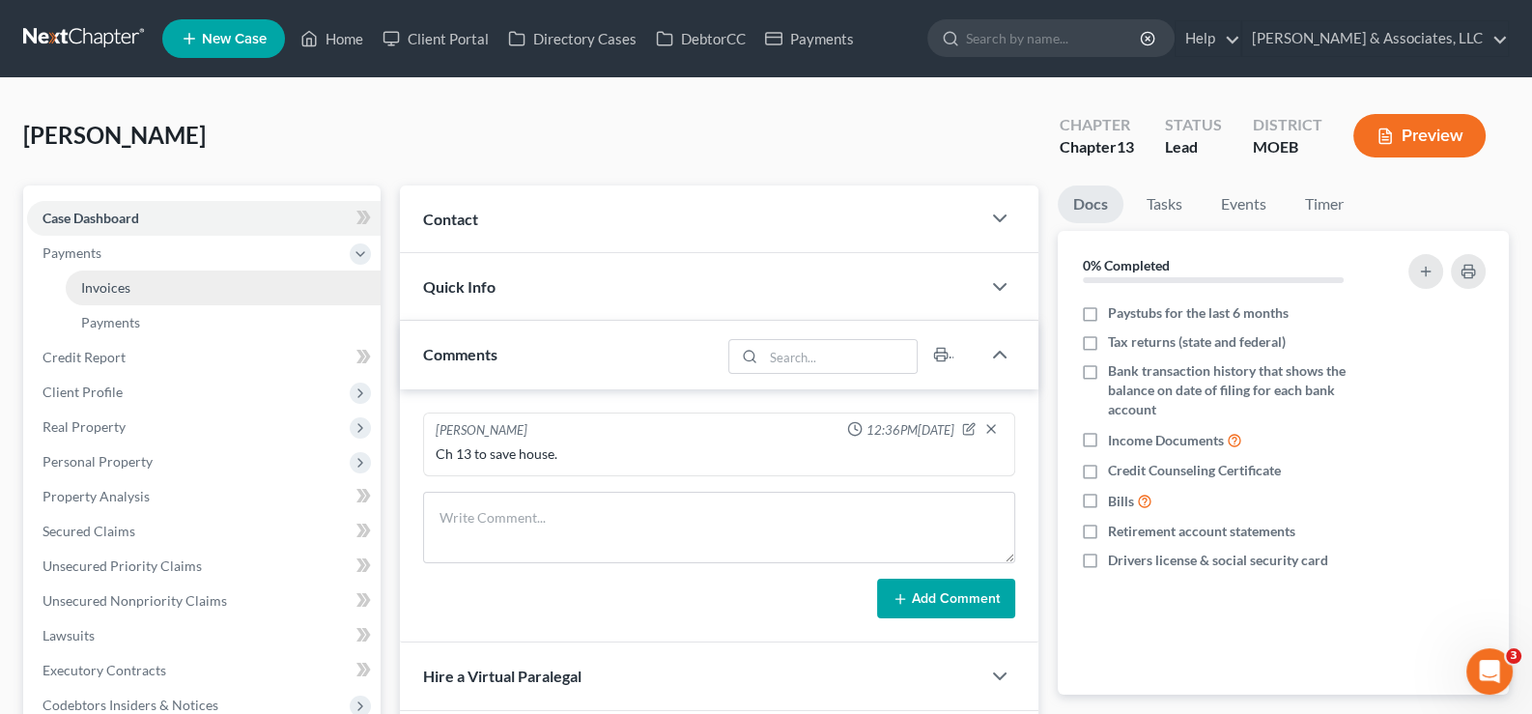
click at [112, 284] on span "Invoices" at bounding box center [105, 287] width 49 height 16
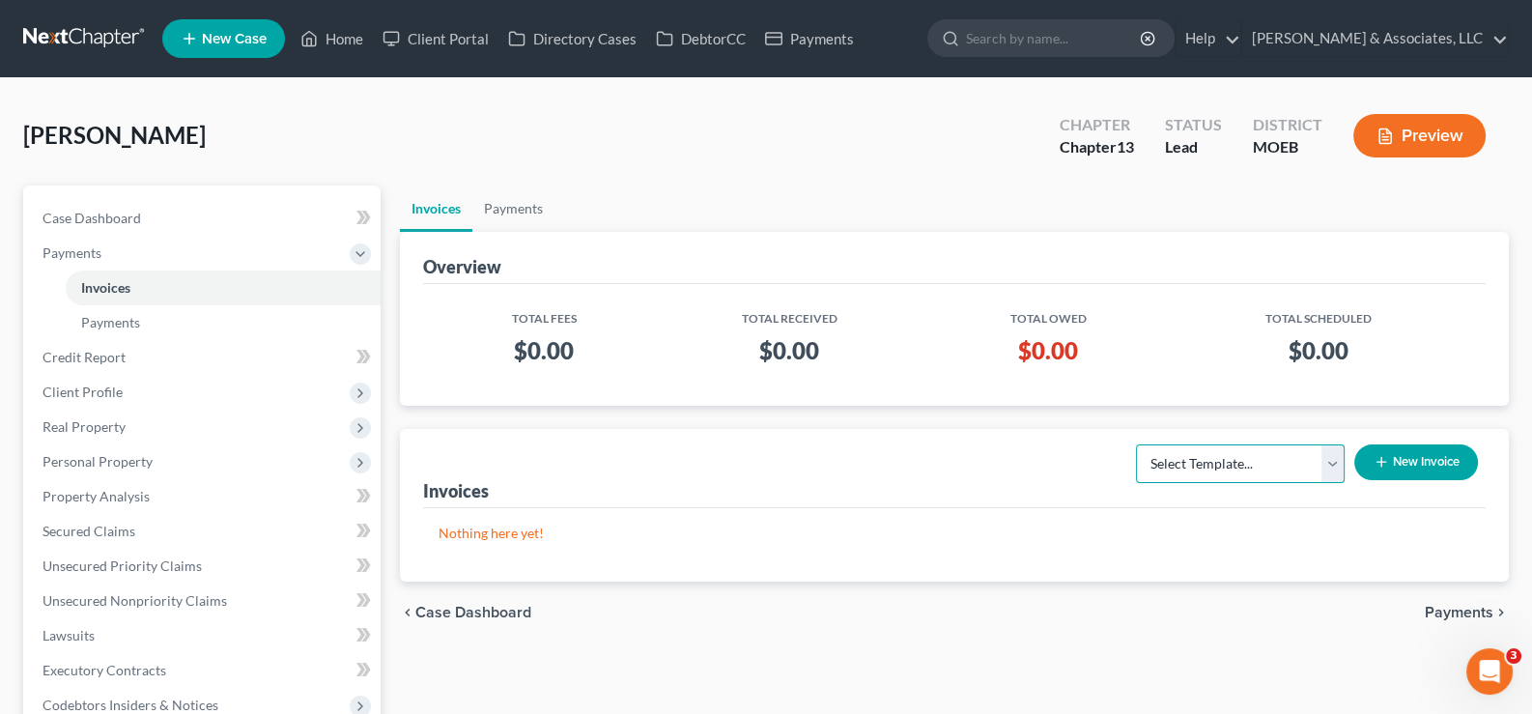
click at [1193, 467] on select "Select Template... Chapter 7 Template Chapter 13 Template Chapter 7 with legal …" at bounding box center [1240, 463] width 209 height 39
select select "1"
click at [1136, 444] on select "Select Template... Chapter 7 Template Chapter 13 Template Chapter 7 with legal …" at bounding box center [1240, 463] width 209 height 39
click at [1392, 456] on button "New Invoice" at bounding box center [1416, 462] width 124 height 36
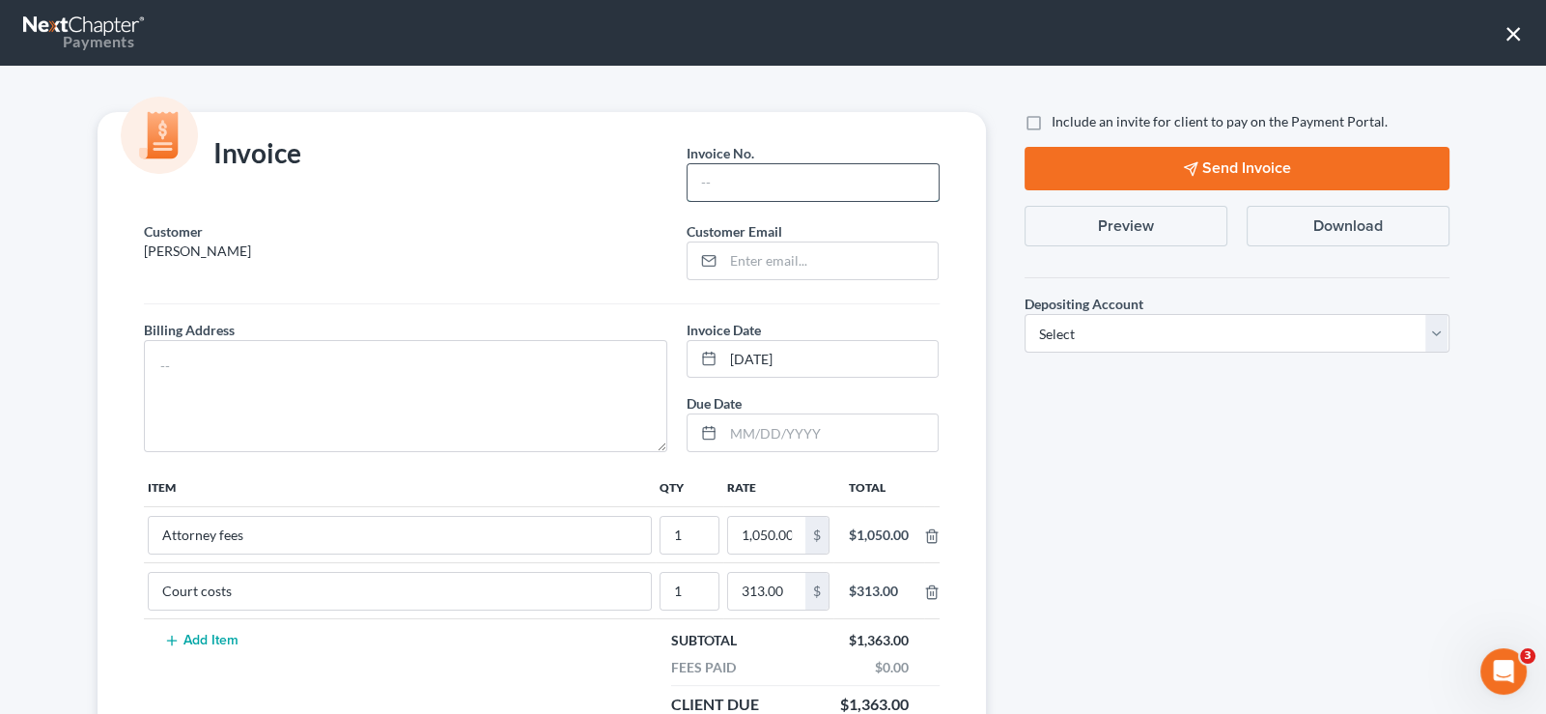
click at [768, 183] on input "text" at bounding box center [813, 182] width 250 height 37
type input "2"
type input "728"
click at [435, 373] on textarea at bounding box center [406, 396] width 524 height 112
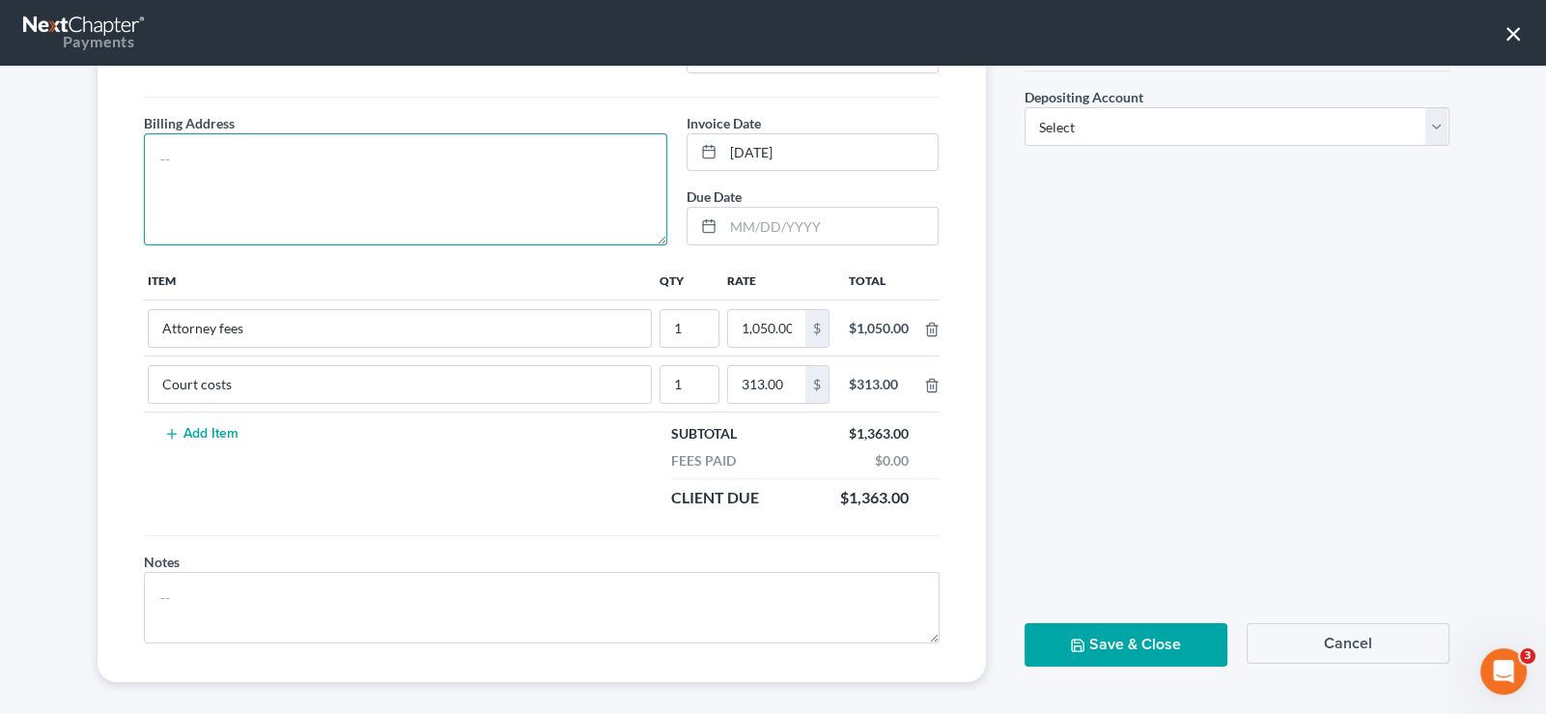
scroll to position [217, 0]
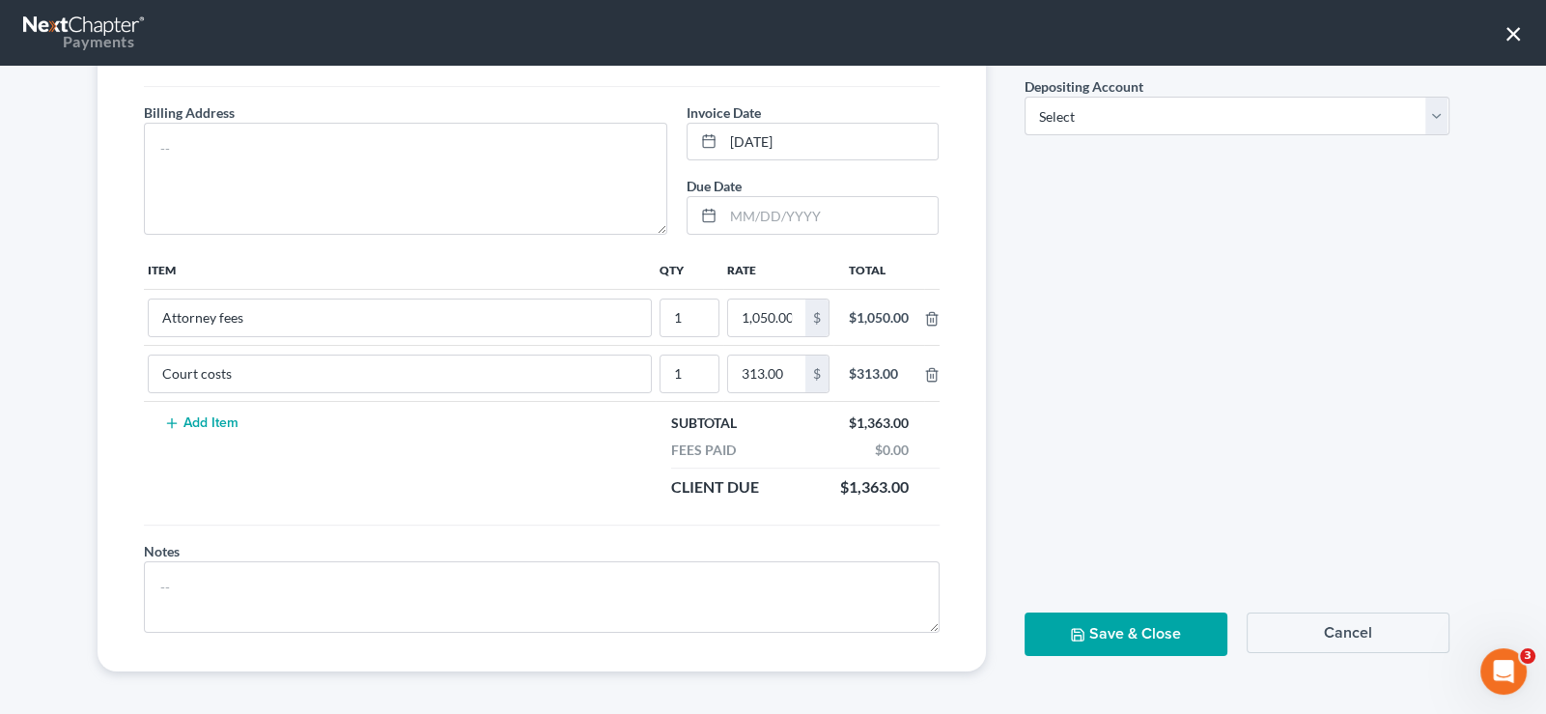
click at [1333, 617] on button "Cancel" at bounding box center [1348, 632] width 203 height 41
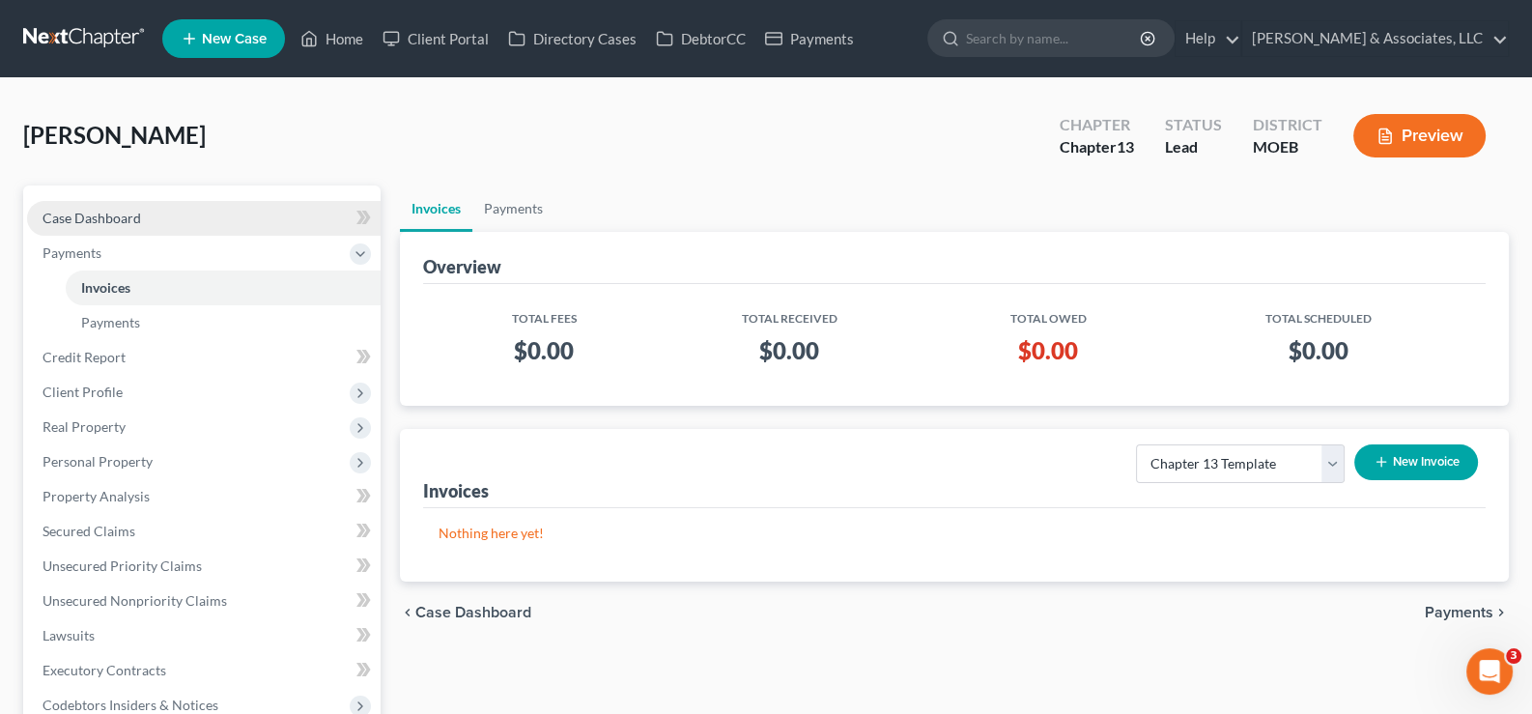
click at [121, 215] on span "Case Dashboard" at bounding box center [91, 218] width 99 height 16
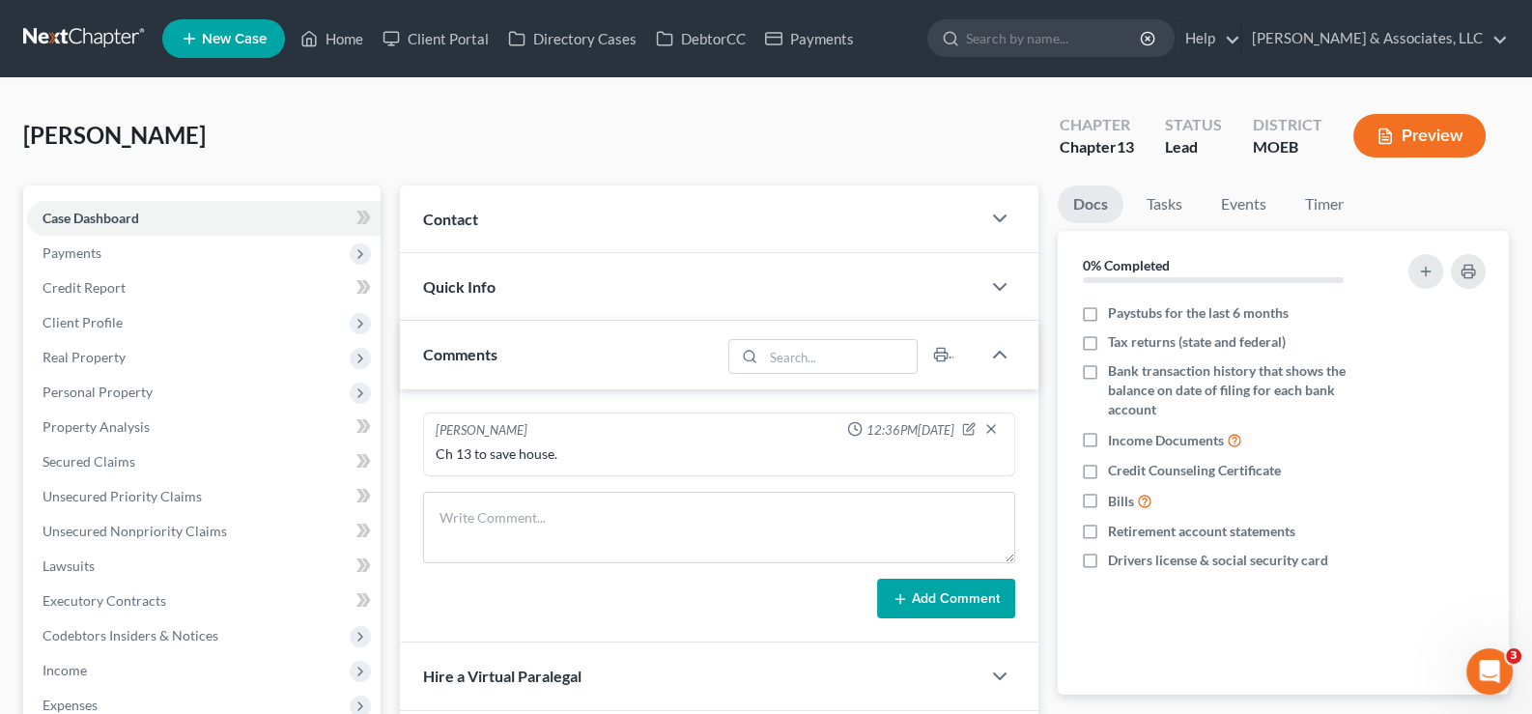
click at [455, 211] on span "Contact" at bounding box center [450, 219] width 55 height 18
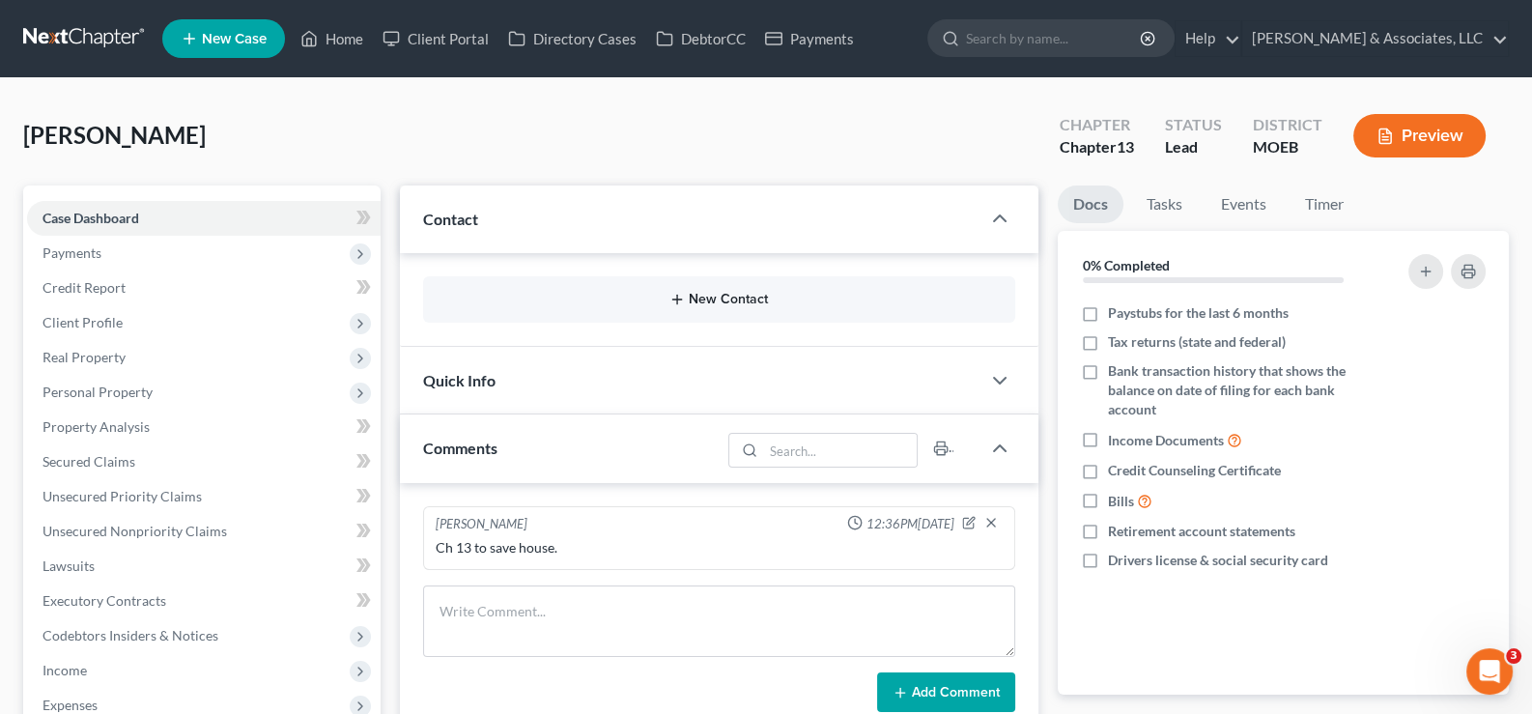
click at [715, 302] on button "New Contact" at bounding box center [719, 299] width 562 height 15
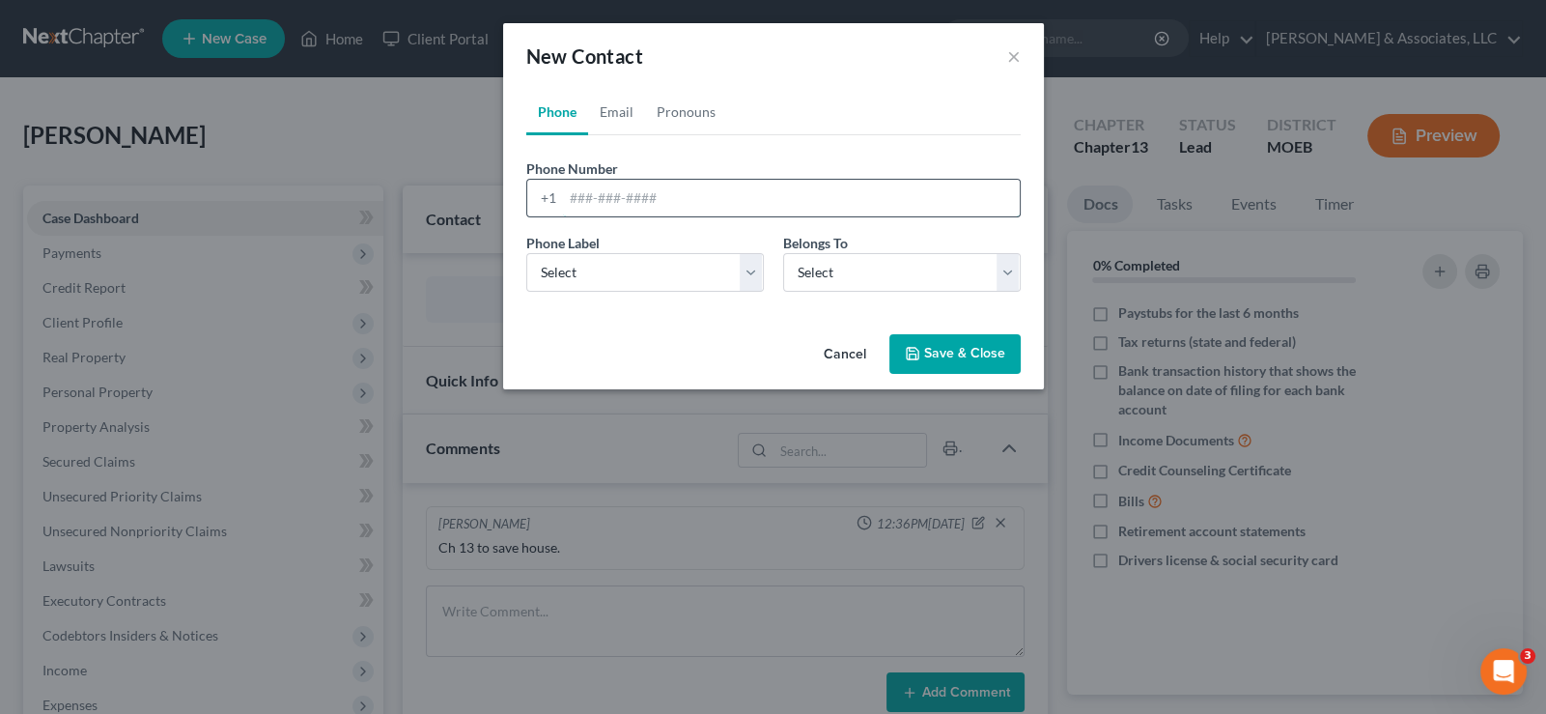
click at [637, 194] on input "tel" at bounding box center [791, 198] width 457 height 37
paste input "[PHONE_NUMBER]"
type input "[PHONE_NUMBER]"
drag, startPoint x: 616, startPoint y: 273, endPoint x: 614, endPoint y: 288, distance: 14.6
click at [616, 273] on select "Select Mobile Home Work Other" at bounding box center [645, 272] width 238 height 39
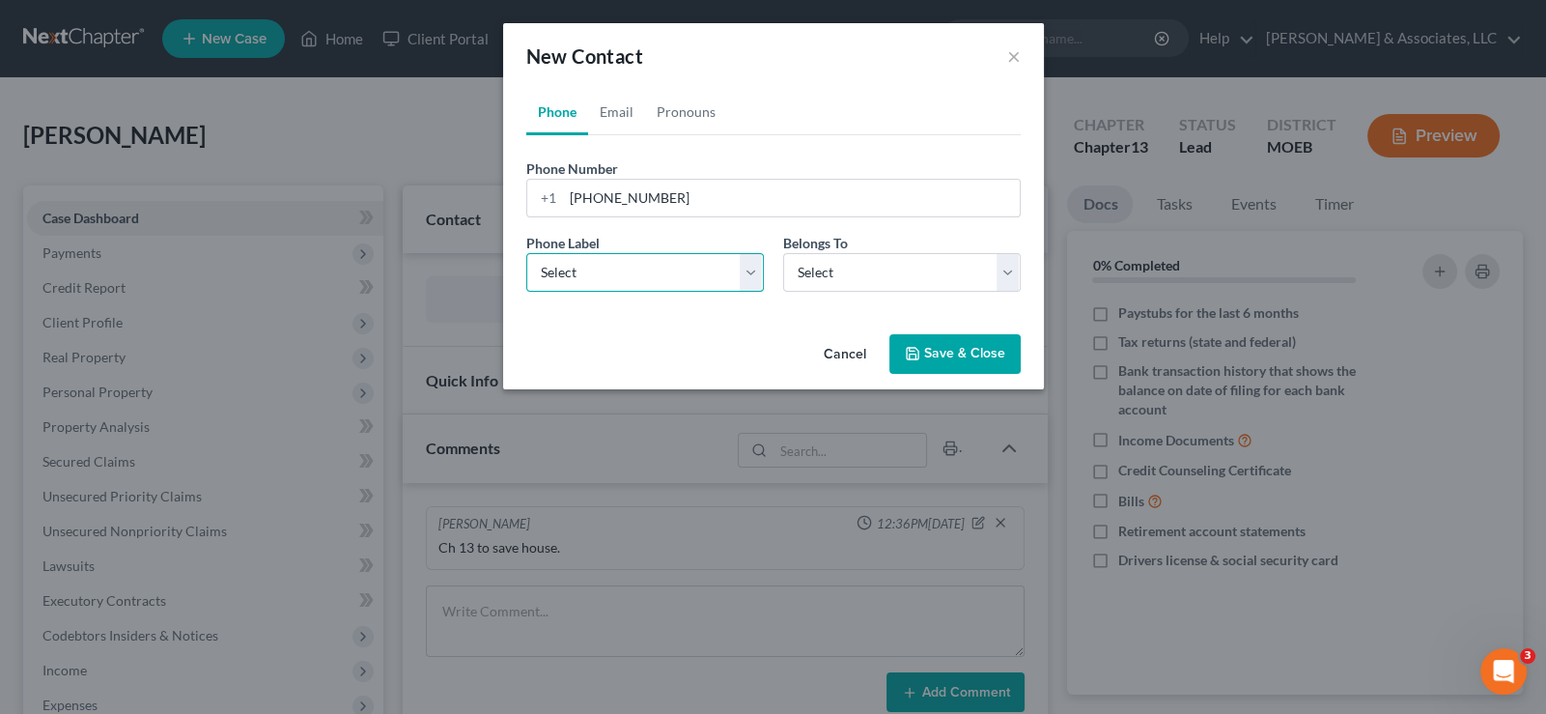
select select "0"
click at [526, 253] on select "Select Mobile Home Work Other" at bounding box center [645, 272] width 238 height 39
click at [816, 270] on select "Select Client Other" at bounding box center [902, 272] width 238 height 39
select select "0"
click at [783, 253] on select "Select Client Other" at bounding box center [902, 272] width 238 height 39
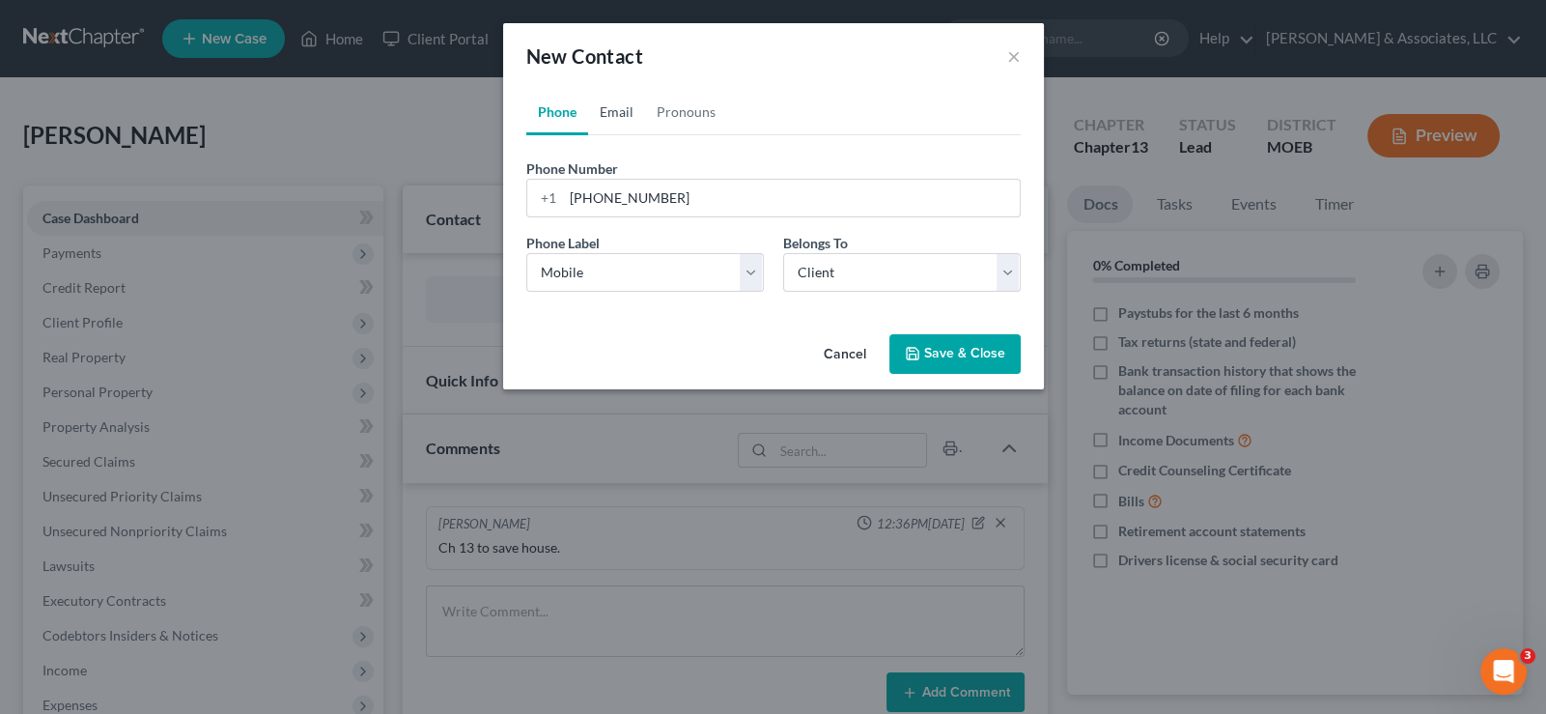
drag, startPoint x: 621, startPoint y: 110, endPoint x: 694, endPoint y: 5, distance: 128.3
click at [622, 109] on link "Email" at bounding box center [616, 112] width 57 height 46
drag, startPoint x: 622, startPoint y: 192, endPoint x: 628, endPoint y: 206, distance: 14.7
click at [622, 192] on input "email" at bounding box center [791, 198] width 457 height 37
paste input "[PERSON_NAME][EMAIL_ADDRESS][PERSON_NAME][DOMAIN_NAME]"
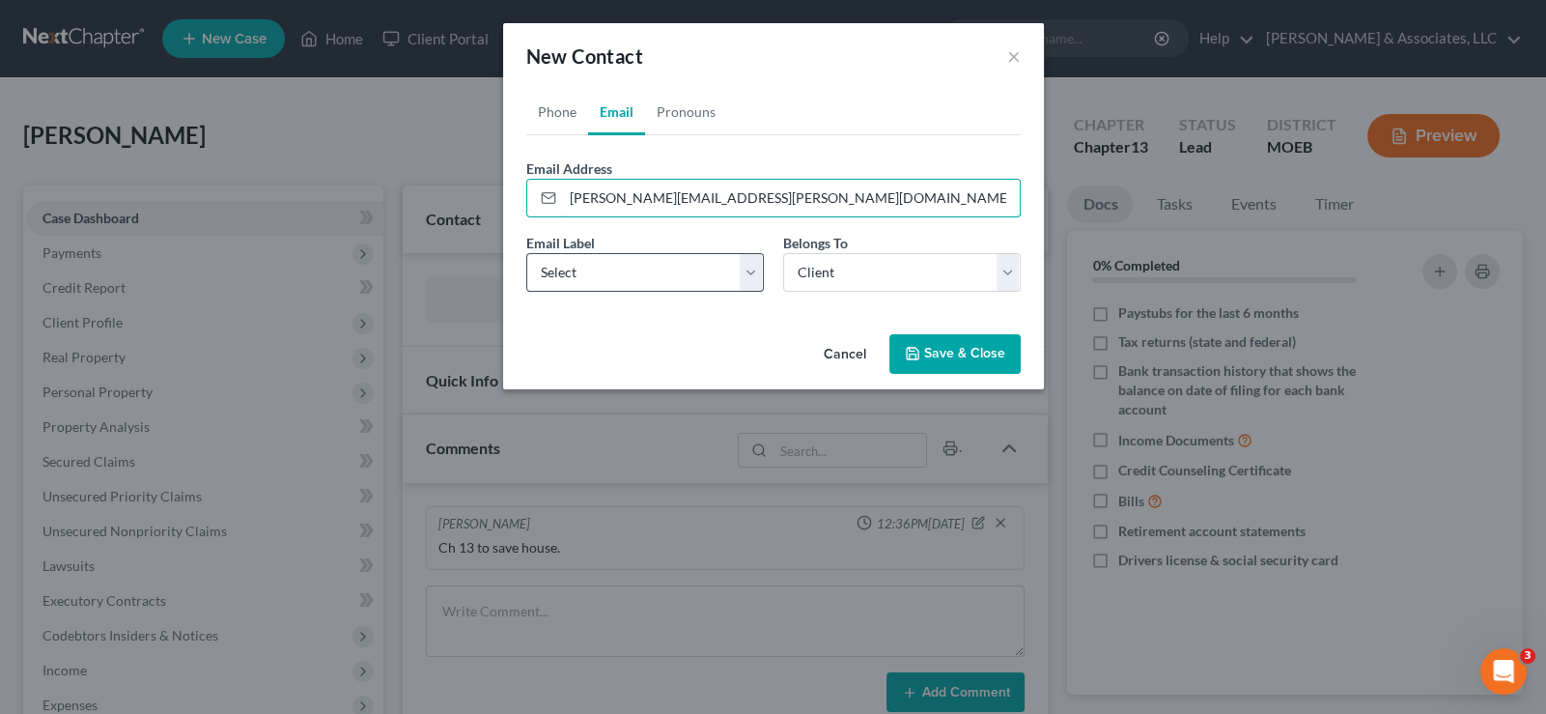
type input "[PERSON_NAME][EMAIL_ADDRESS][PERSON_NAME][DOMAIN_NAME]"
drag, startPoint x: 630, startPoint y: 269, endPoint x: 624, endPoint y: 289, distance: 20.2
click at [628, 273] on select "Select Home Work Other" at bounding box center [645, 272] width 238 height 39
select select "0"
click at [526, 253] on select "Select Home Work Other" at bounding box center [645, 272] width 238 height 39
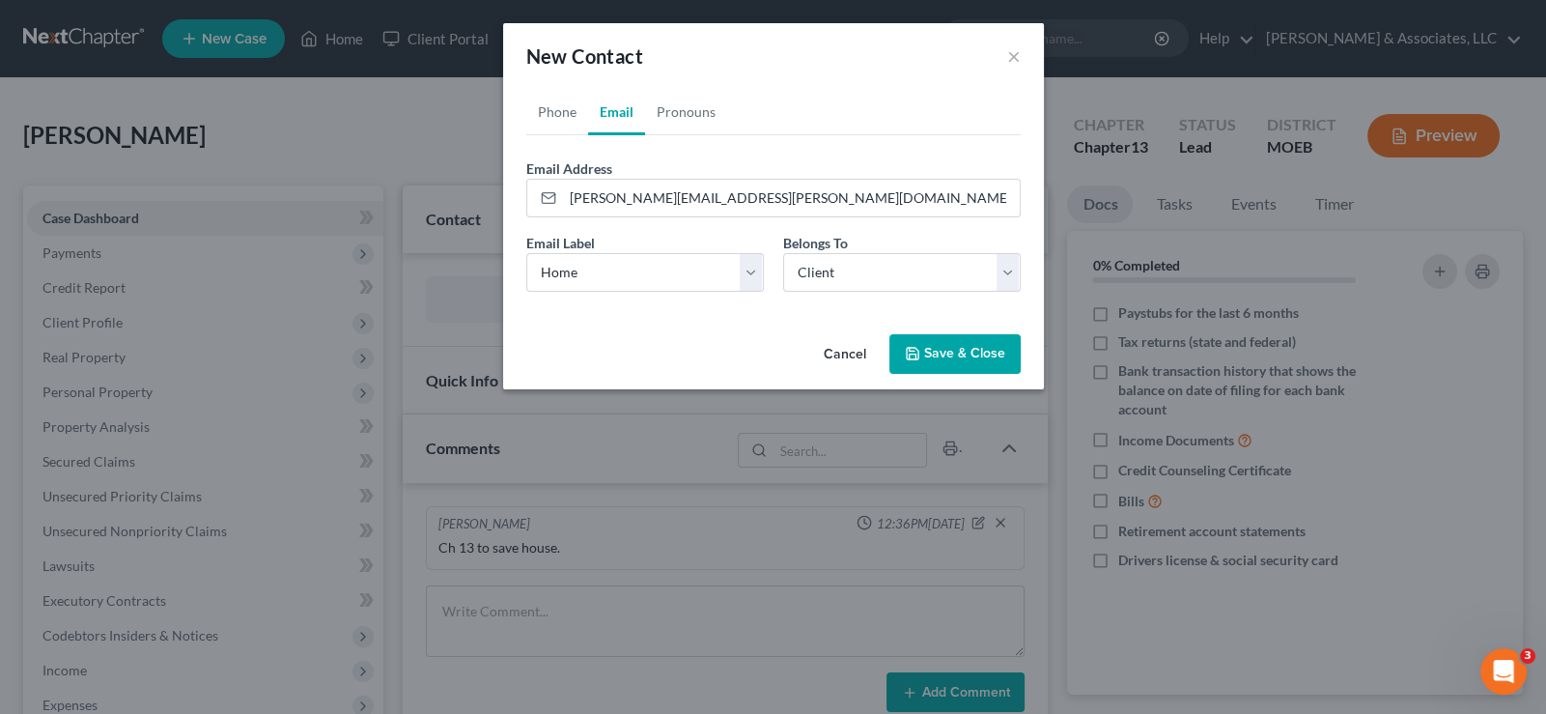
click at [927, 347] on button "Save & Close" at bounding box center [954, 354] width 131 height 41
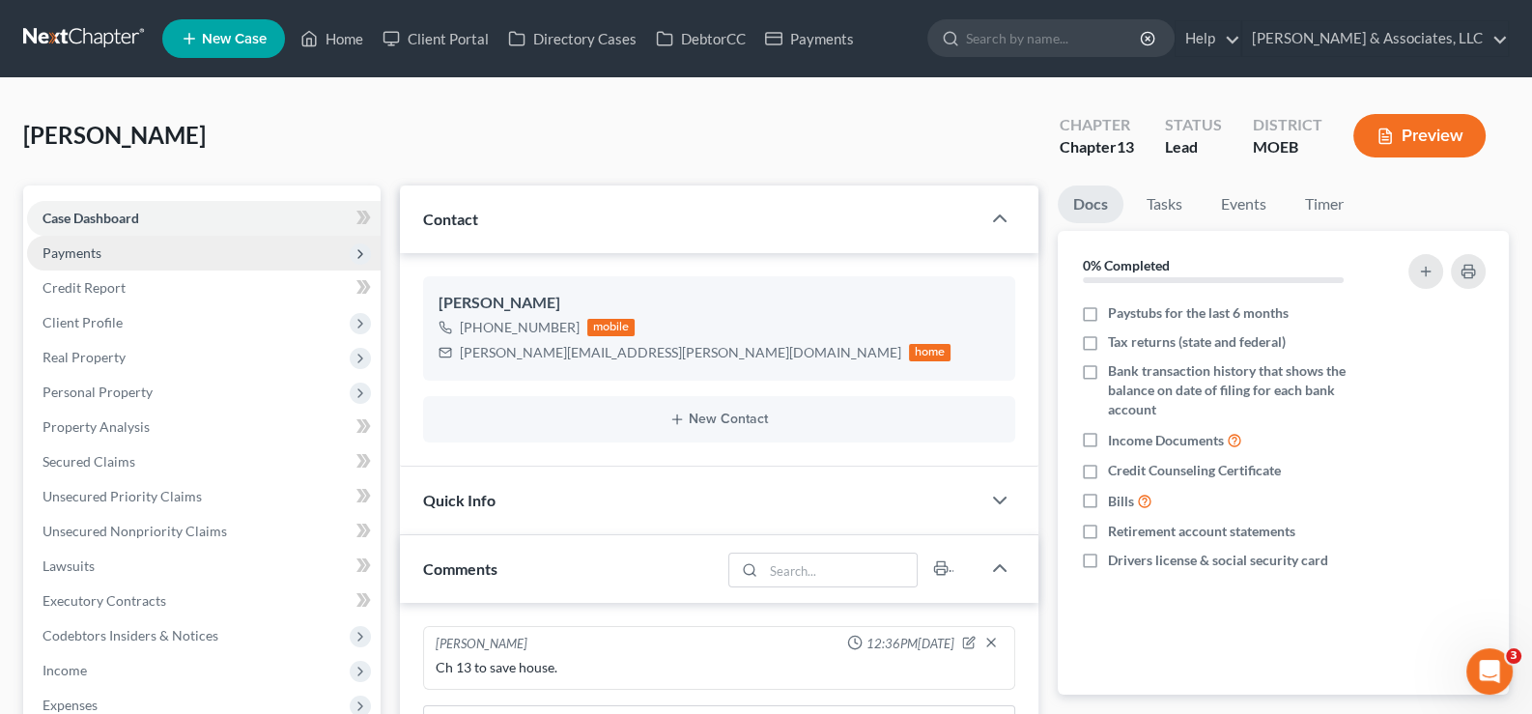
click at [79, 255] on span "Payments" at bounding box center [71, 252] width 59 height 16
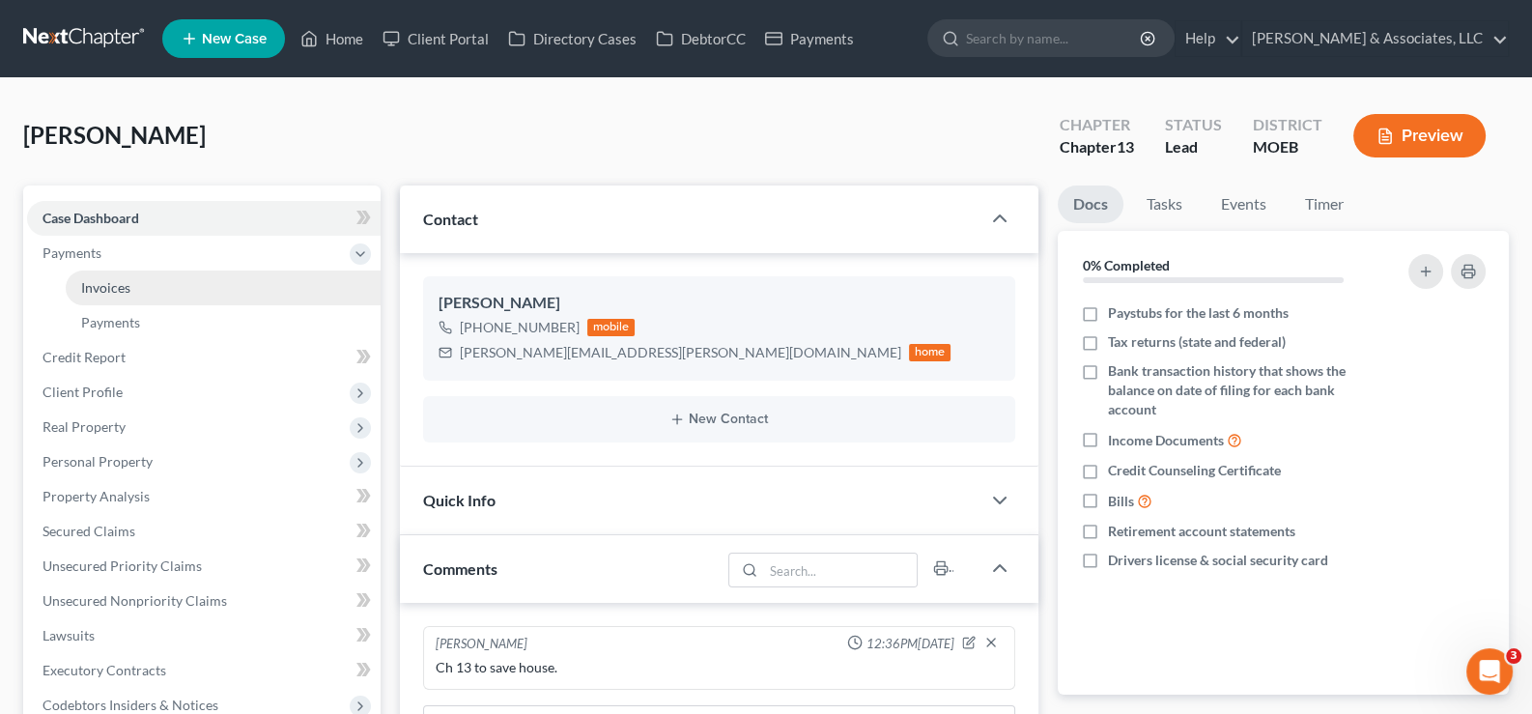
click at [109, 282] on span "Invoices" at bounding box center [105, 287] width 49 height 16
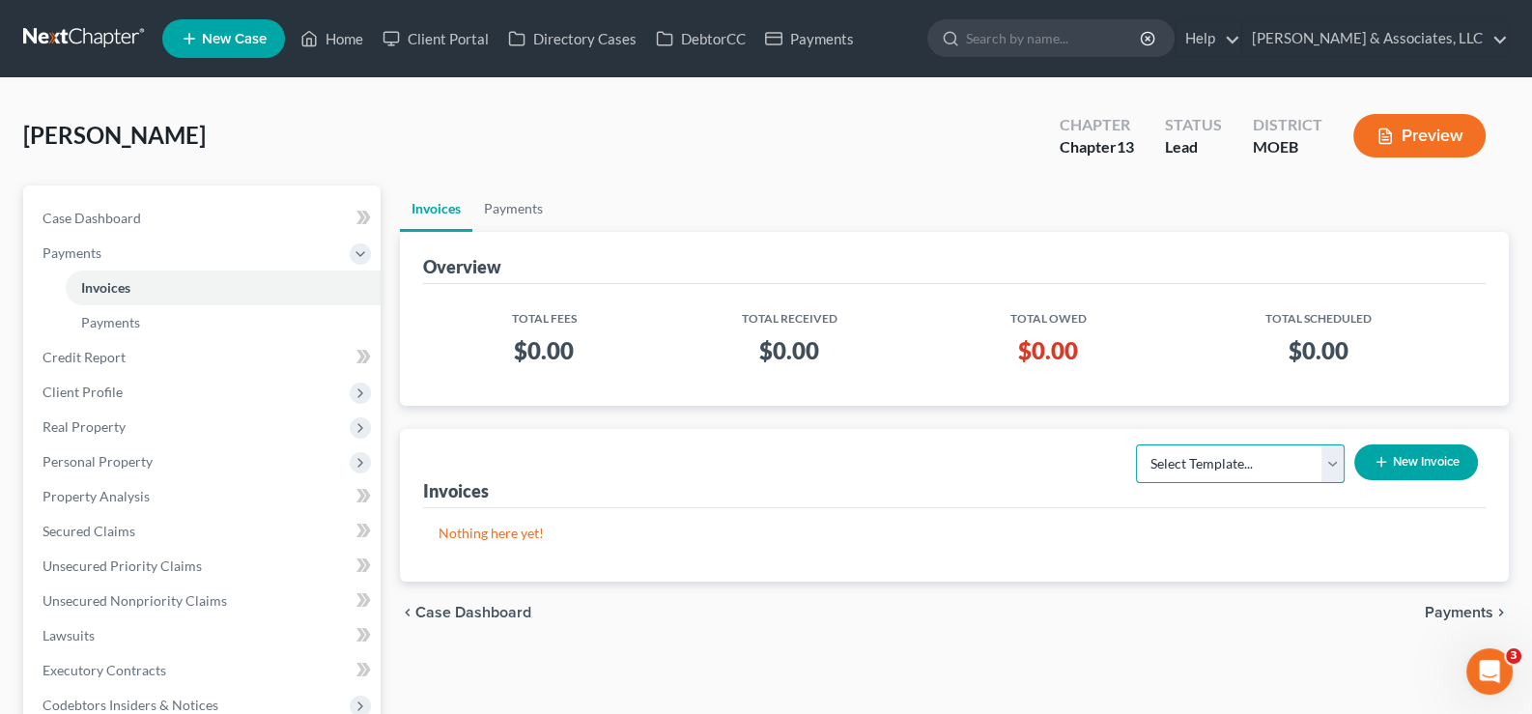
click at [1277, 468] on select "Select Template... Chapter 7 Template Chapter 13 Template Chapter 7 with legal …" at bounding box center [1240, 463] width 209 height 39
select select "1"
click at [1136, 444] on select "Select Template... Chapter 7 Template Chapter 13 Template Chapter 7 with legal …" at bounding box center [1240, 463] width 209 height 39
click at [1382, 456] on icon "button" at bounding box center [1380, 461] width 15 height 15
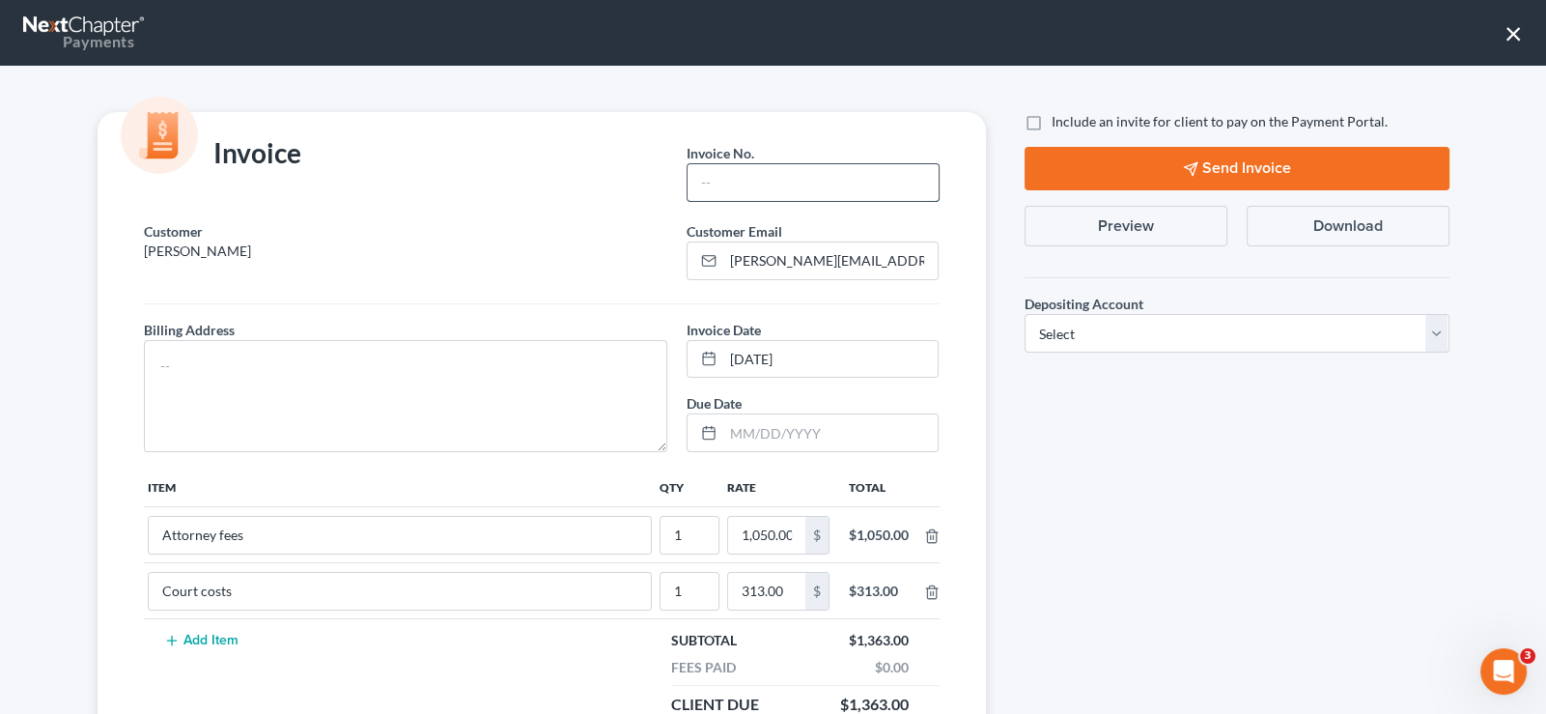
click at [827, 183] on input "text" at bounding box center [813, 182] width 250 height 37
type input "729"
drag, startPoint x: 491, startPoint y: 352, endPoint x: 602, endPoint y: 365, distance: 111.9
click at [492, 352] on textarea at bounding box center [406, 396] width 524 height 112
type textarea "na"
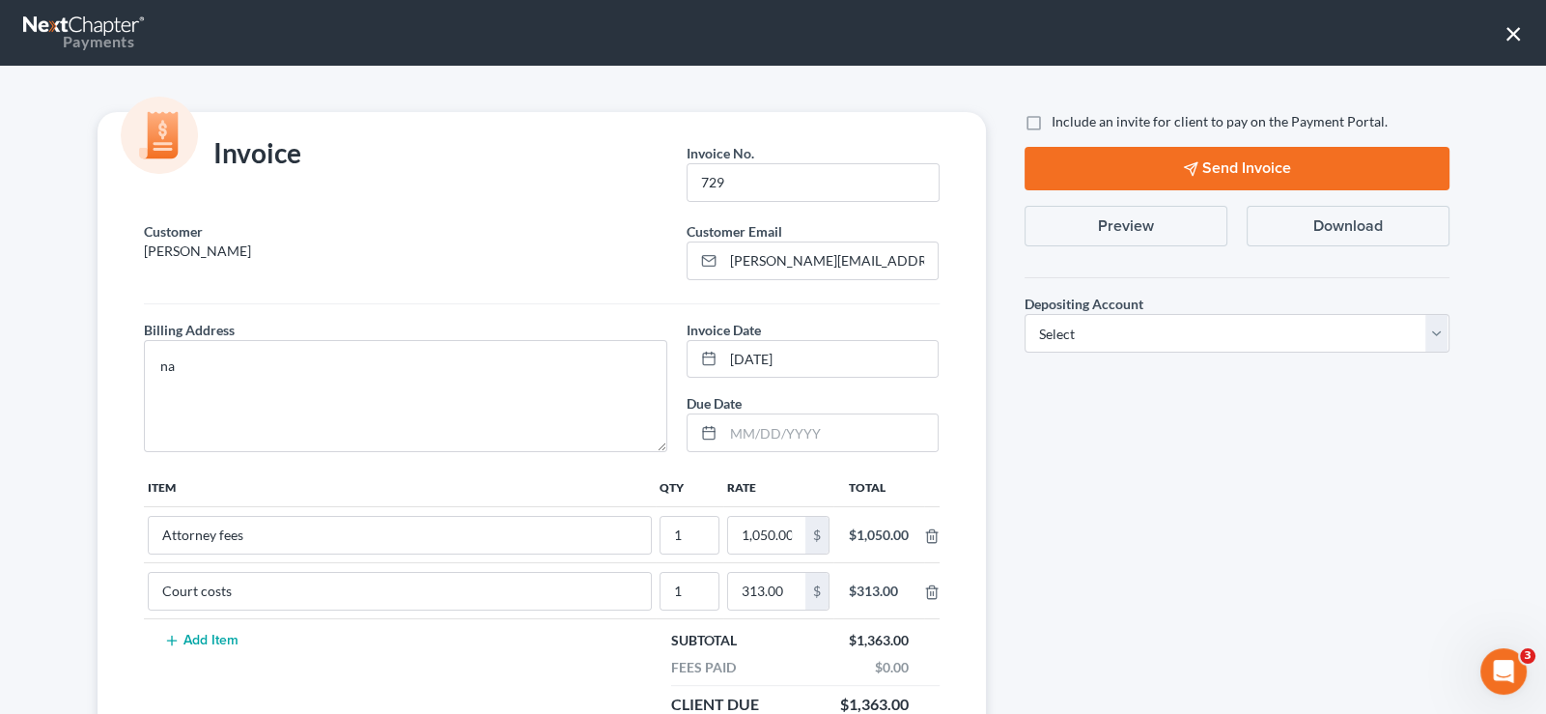
click at [1052, 120] on label "Include an invite for client to pay on the Payment Portal." at bounding box center [1220, 121] width 336 height 19
click at [1059, 120] on input "Include an invite for client to pay on the Payment Portal." at bounding box center [1065, 118] width 13 height 13
checkbox input "true"
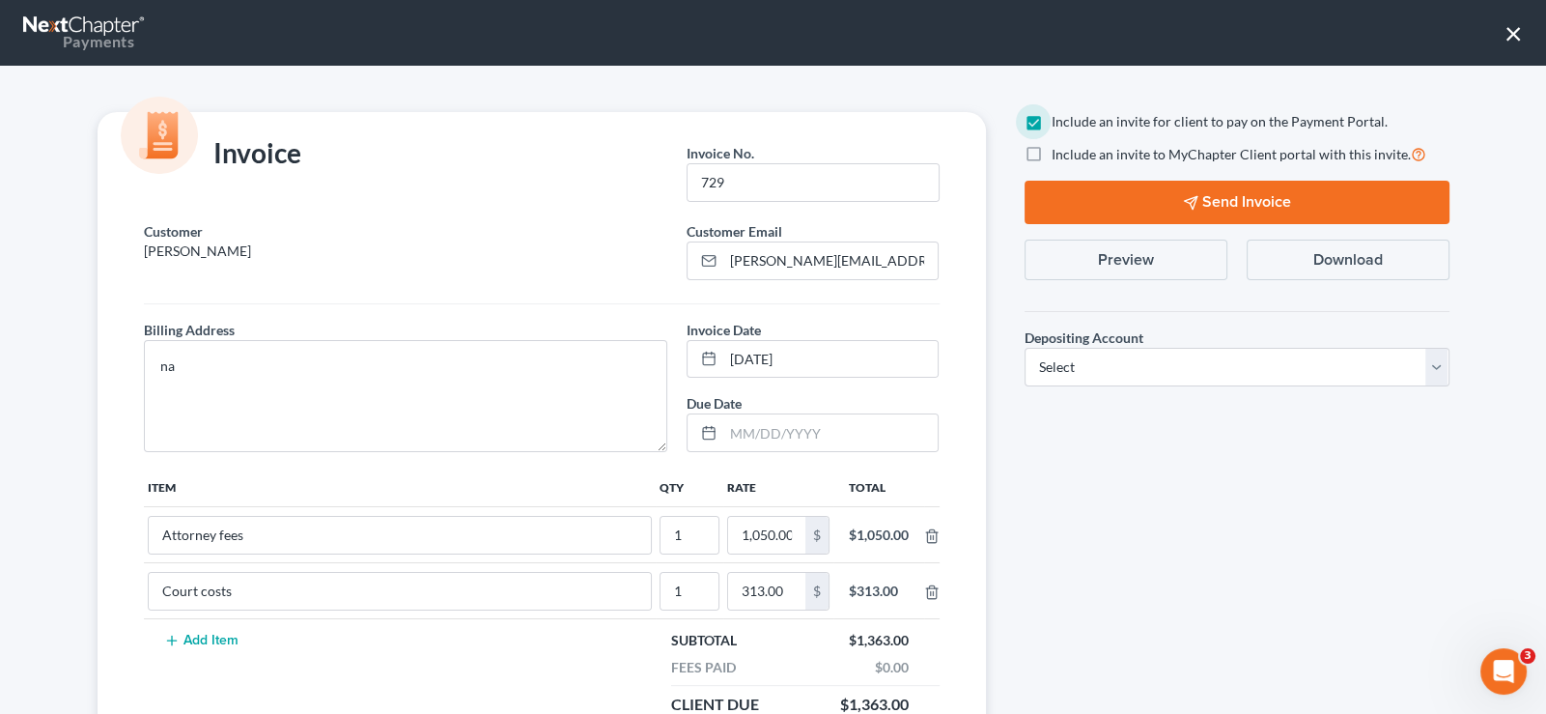
drag, startPoint x: 1028, startPoint y: 155, endPoint x: 1048, endPoint y: 228, distance: 75.9
click at [1052, 156] on label "Include an invite to MyChapter Client portal with this invite." at bounding box center [1239, 154] width 375 height 22
click at [1059, 155] on input "Include an invite to MyChapter Client portal with this invite." at bounding box center [1065, 149] width 13 height 13
checkbox input "true"
click at [1101, 379] on select "Select Operation Trust" at bounding box center [1237, 367] width 425 height 39
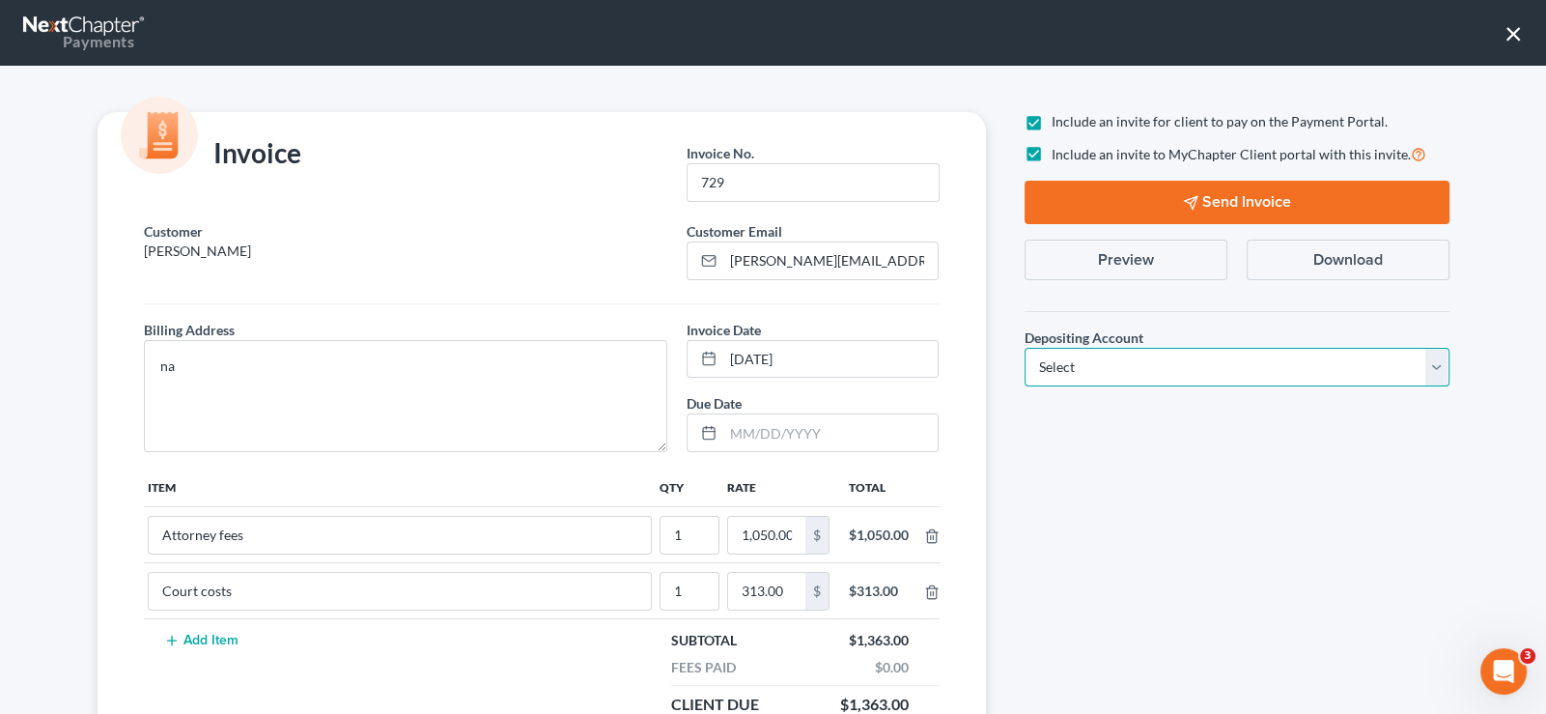
select select "1"
click at [1025, 348] on select "Select Operation Trust" at bounding box center [1237, 367] width 425 height 39
click at [1173, 201] on button "Send Invoice" at bounding box center [1237, 202] width 425 height 43
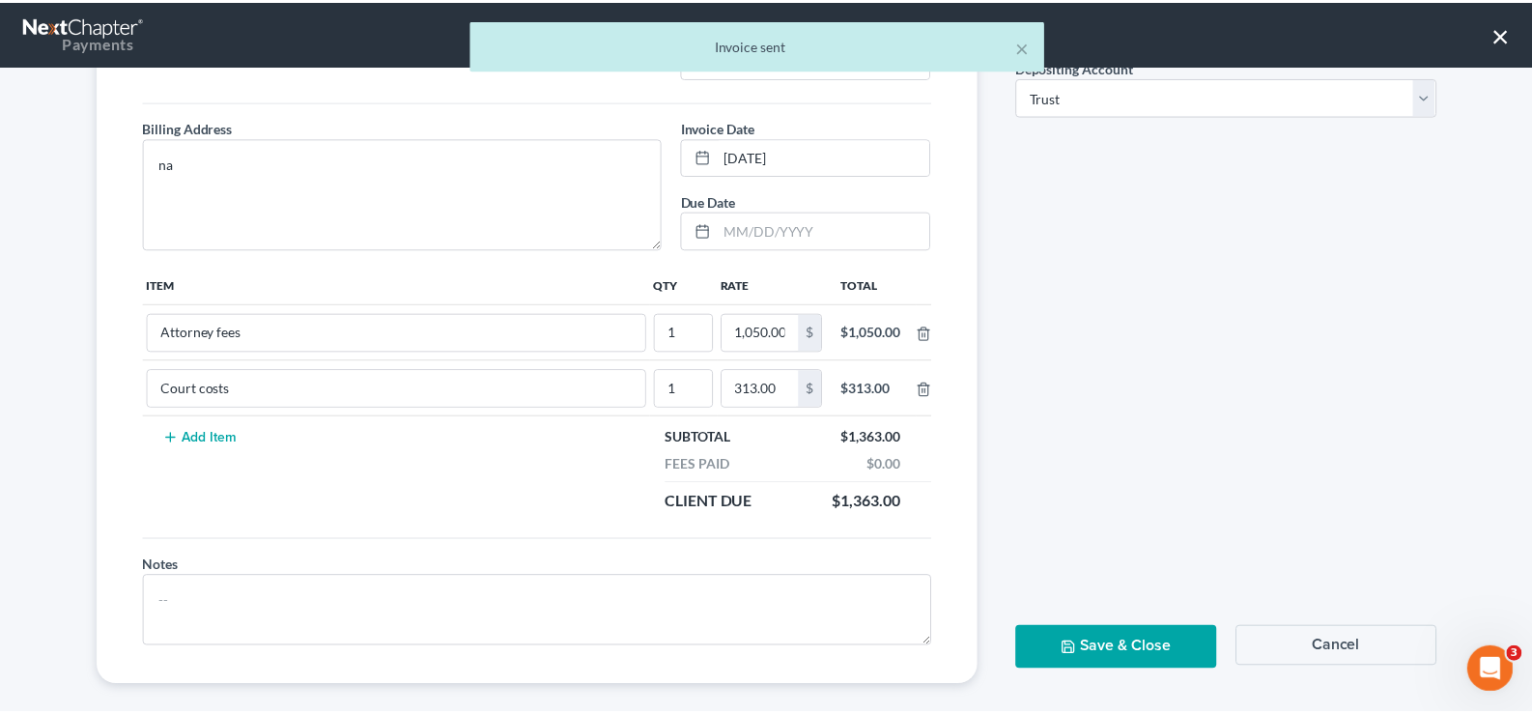
scroll to position [217, 0]
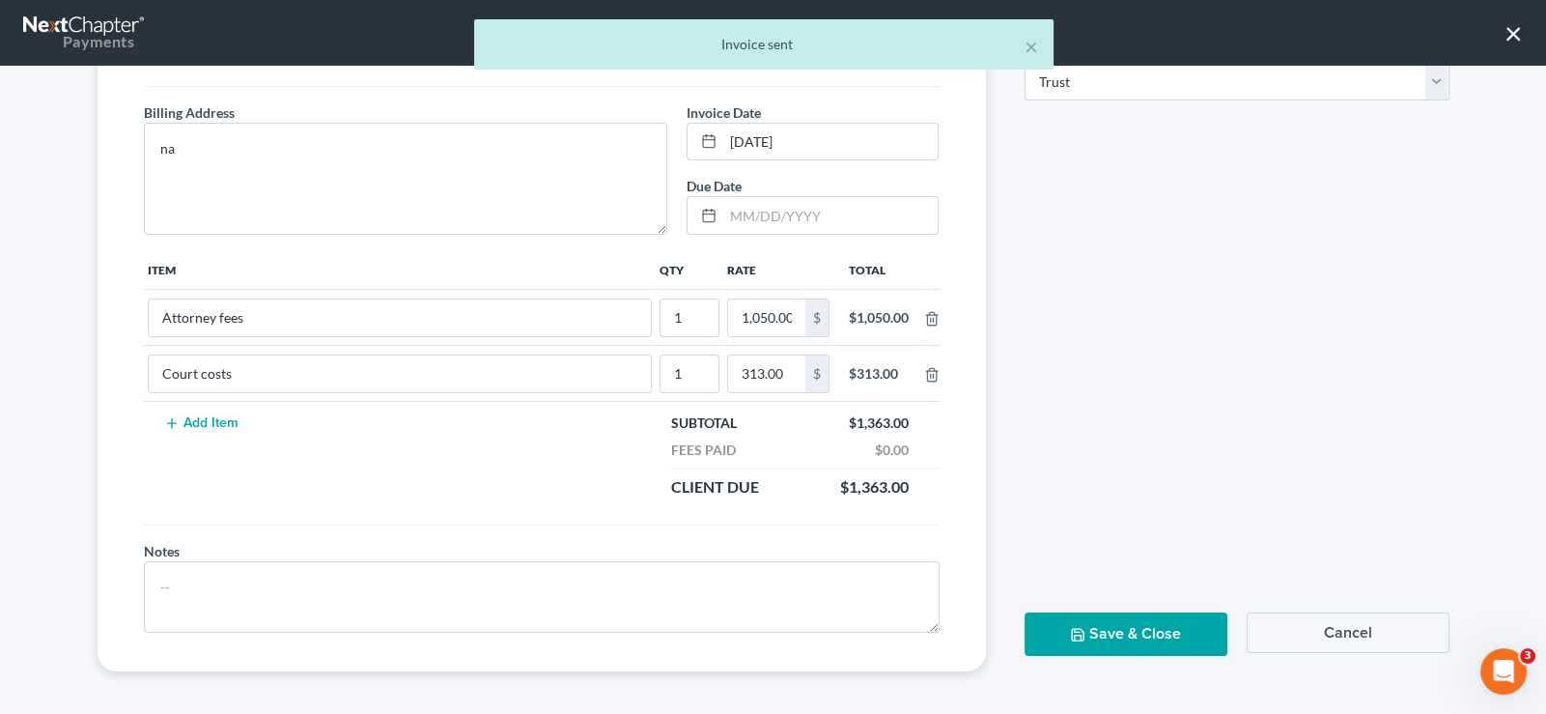
click at [1093, 630] on button "Save & Close" at bounding box center [1126, 633] width 203 height 43
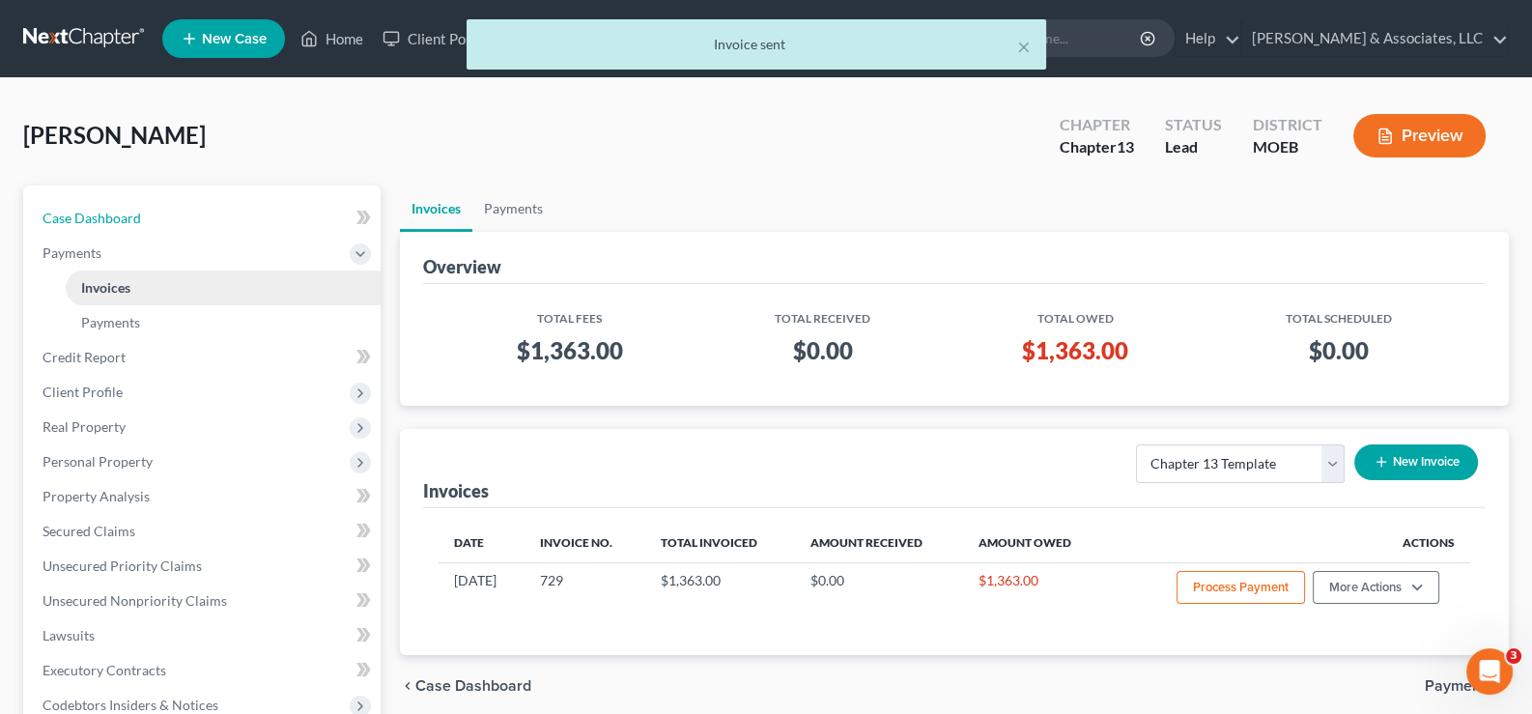
drag, startPoint x: 65, startPoint y: 214, endPoint x: 234, endPoint y: 295, distance: 187.0
click at [65, 214] on span "Case Dashboard" at bounding box center [91, 218] width 99 height 16
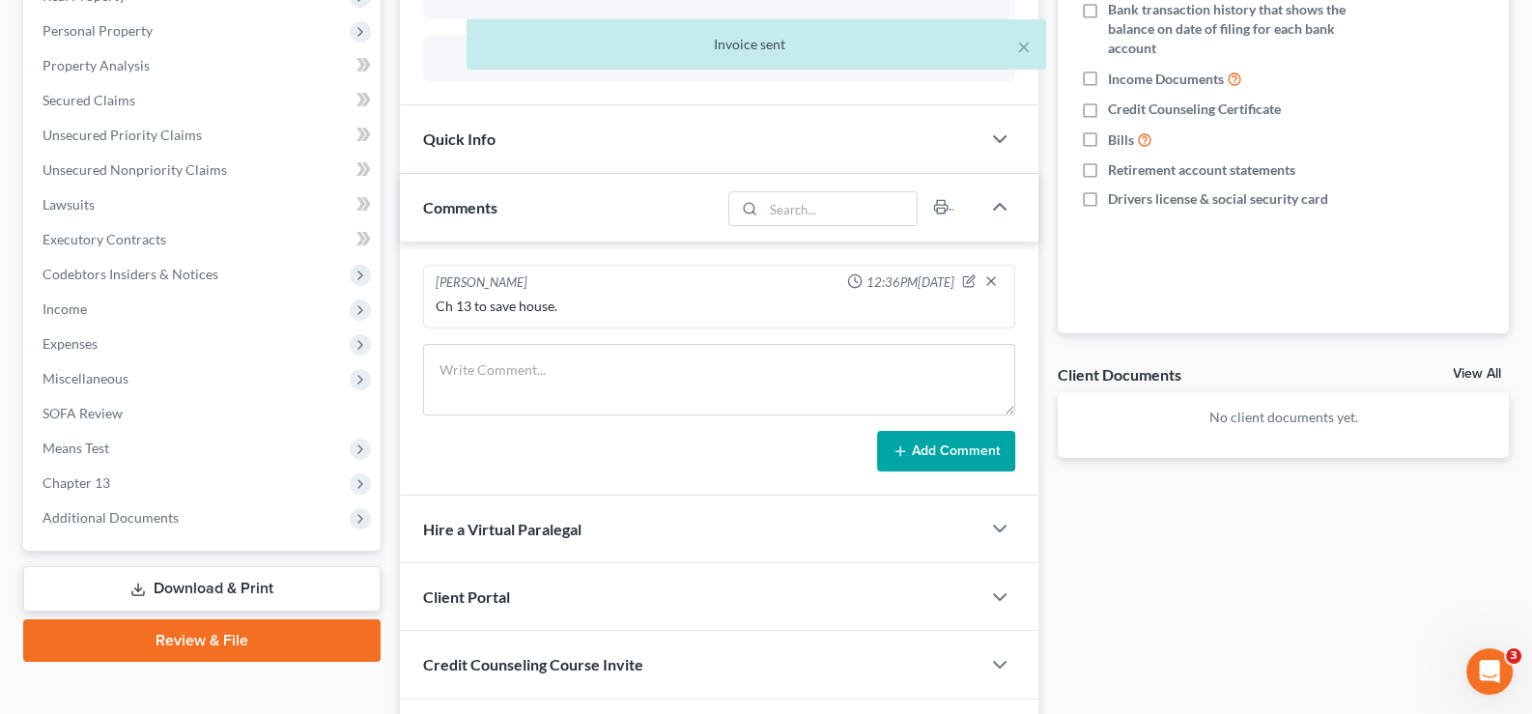
scroll to position [385, 0]
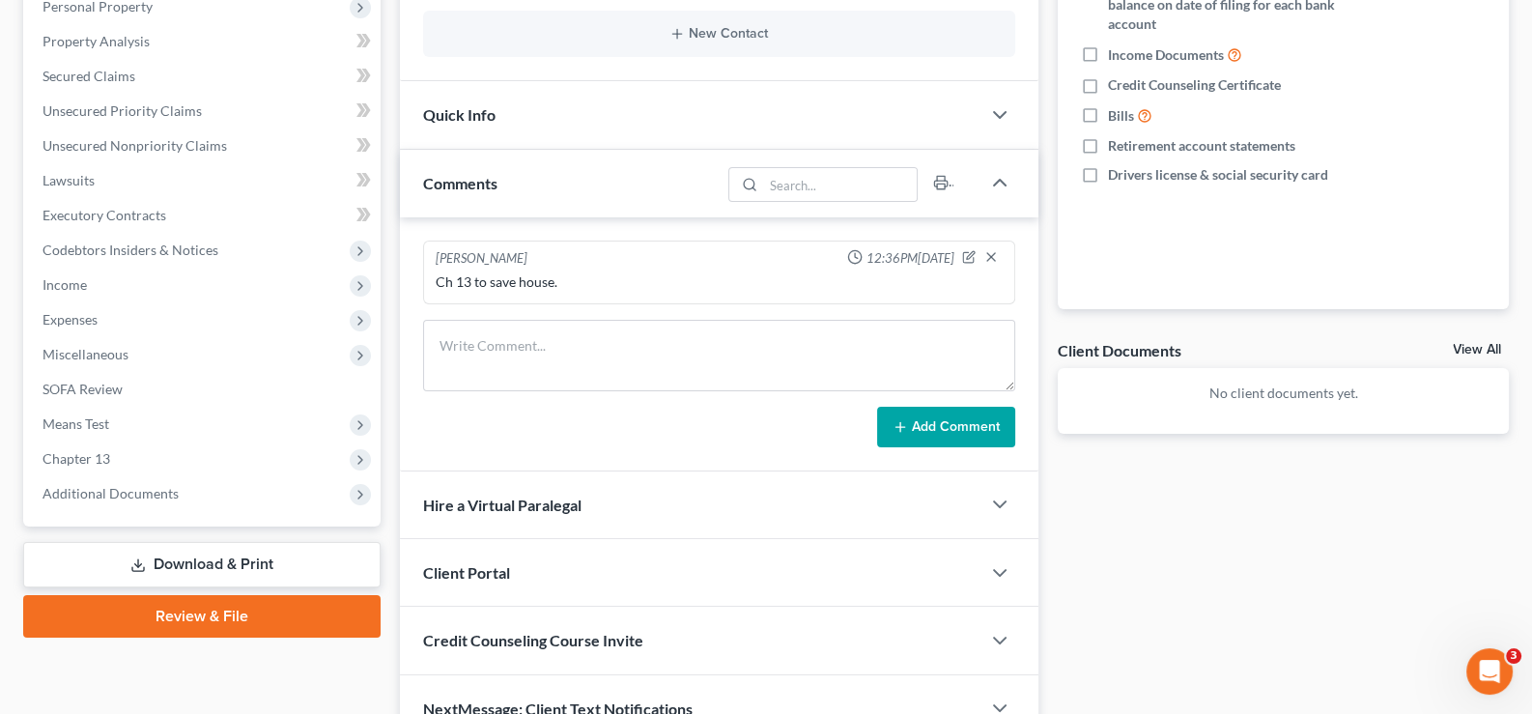
click at [497, 569] on span "Client Portal" at bounding box center [466, 572] width 87 height 18
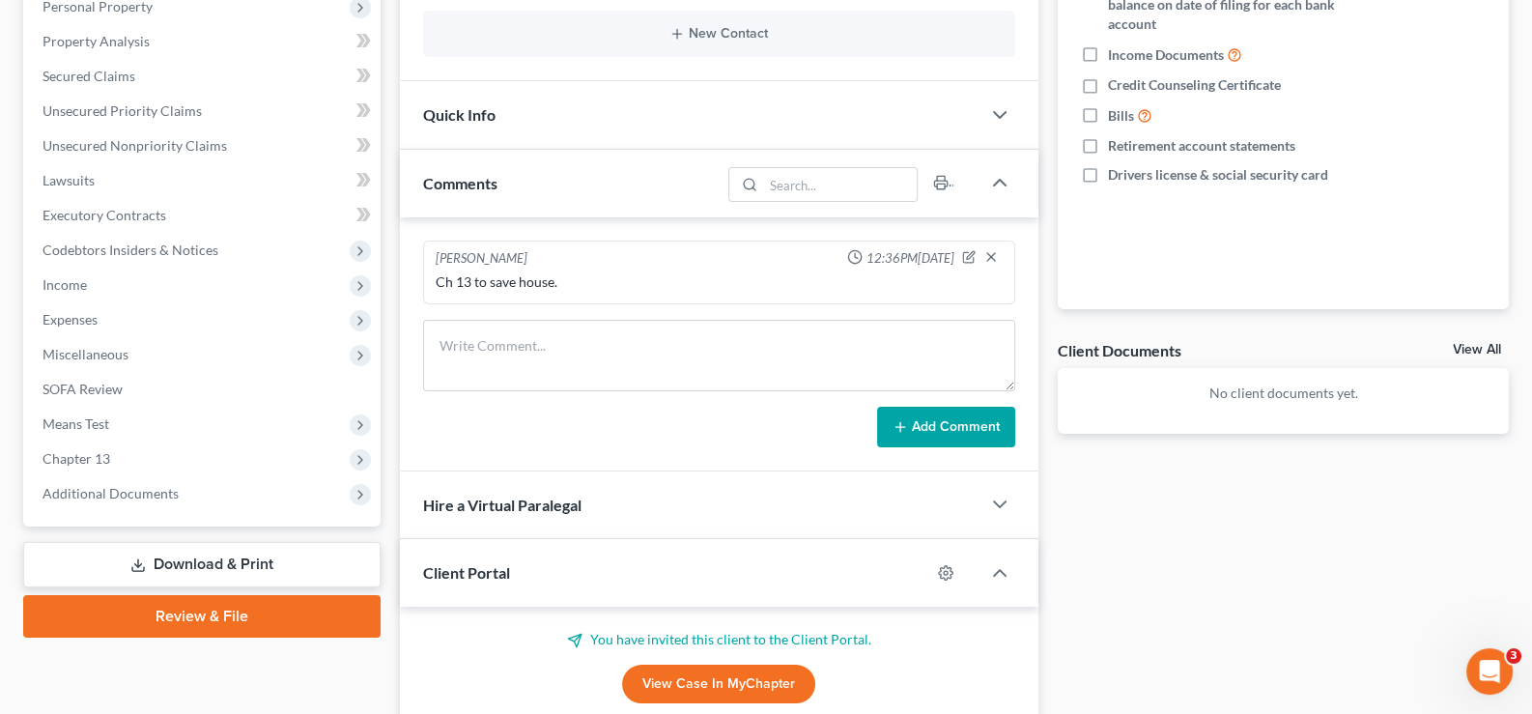
click at [497, 569] on span "Client Portal" at bounding box center [466, 572] width 87 height 18
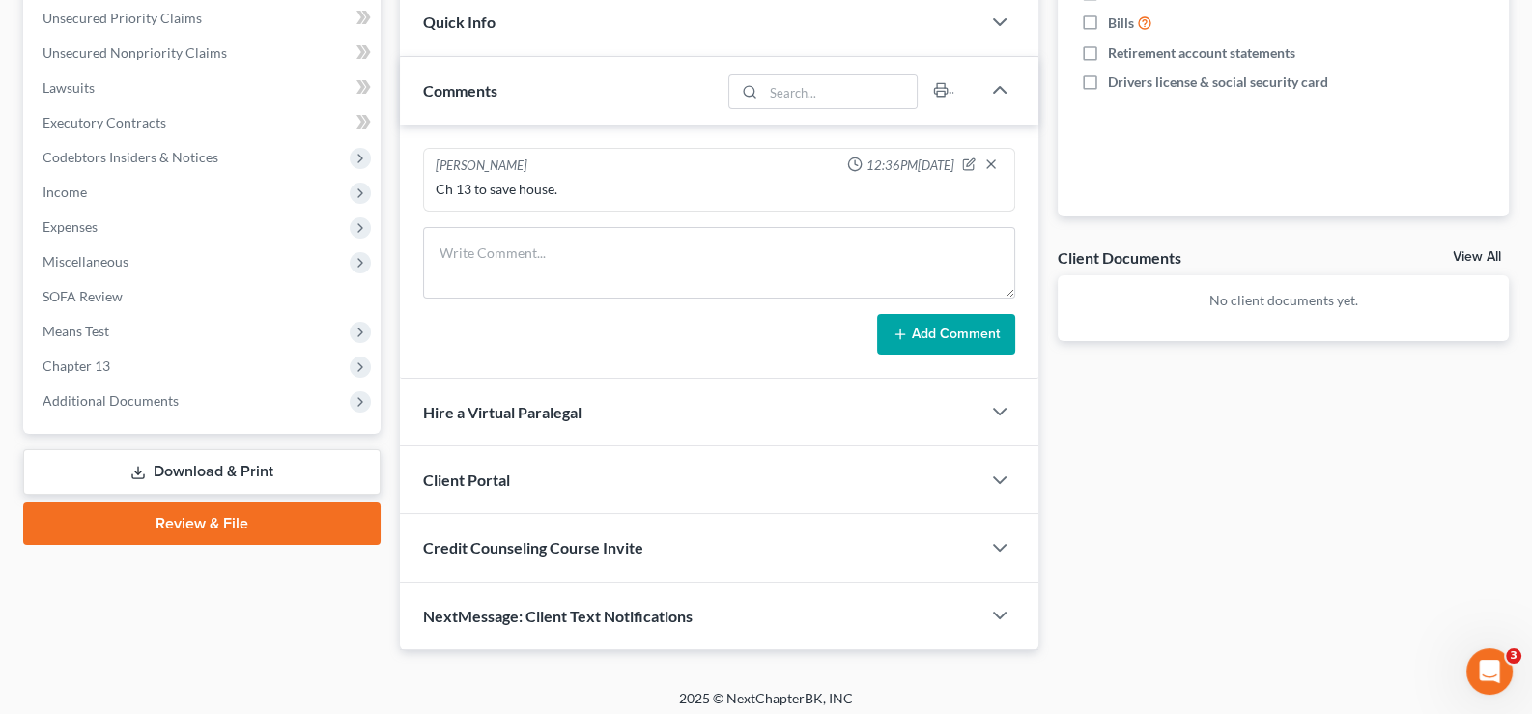
scroll to position [484, 0]
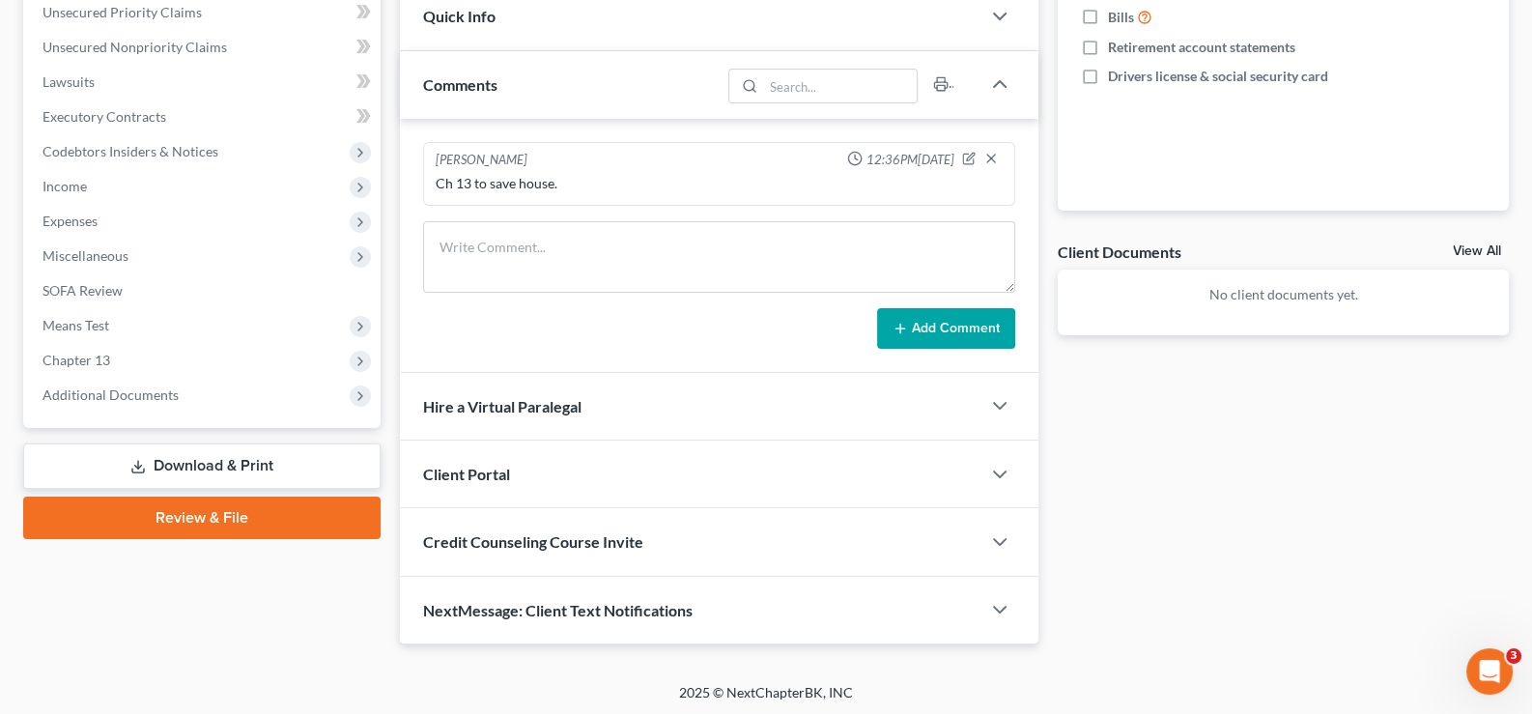
click at [515, 540] on span "Credit Counseling Course Invite" at bounding box center [533, 541] width 220 height 18
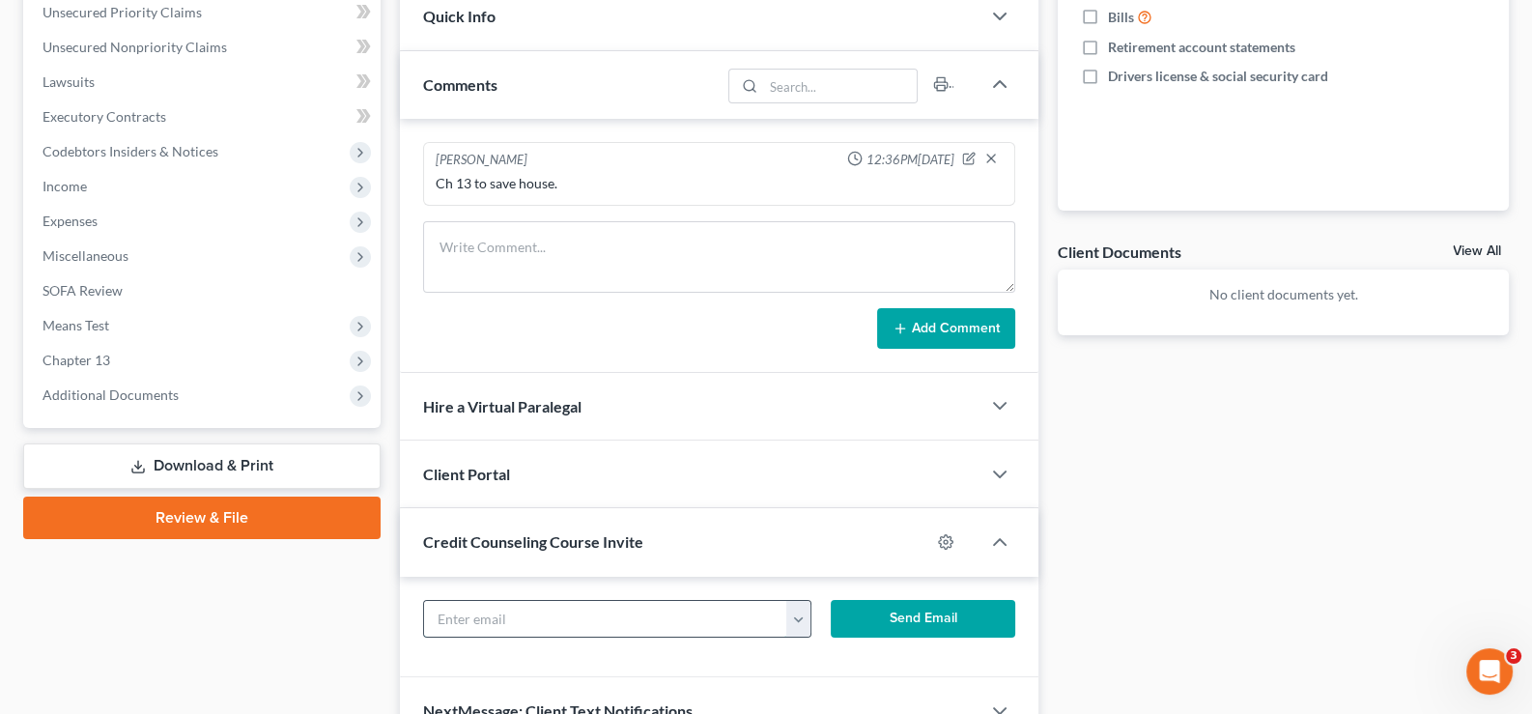
click at [620, 613] on input "text" at bounding box center [606, 619] width 364 height 37
paste input "[PERSON_NAME][EMAIL_ADDRESS][PERSON_NAME][DOMAIN_NAME]"
type input "[PERSON_NAME][EMAIL_ADDRESS][PERSON_NAME][DOMAIN_NAME]"
click at [889, 613] on button "Send Email" at bounding box center [923, 619] width 184 height 39
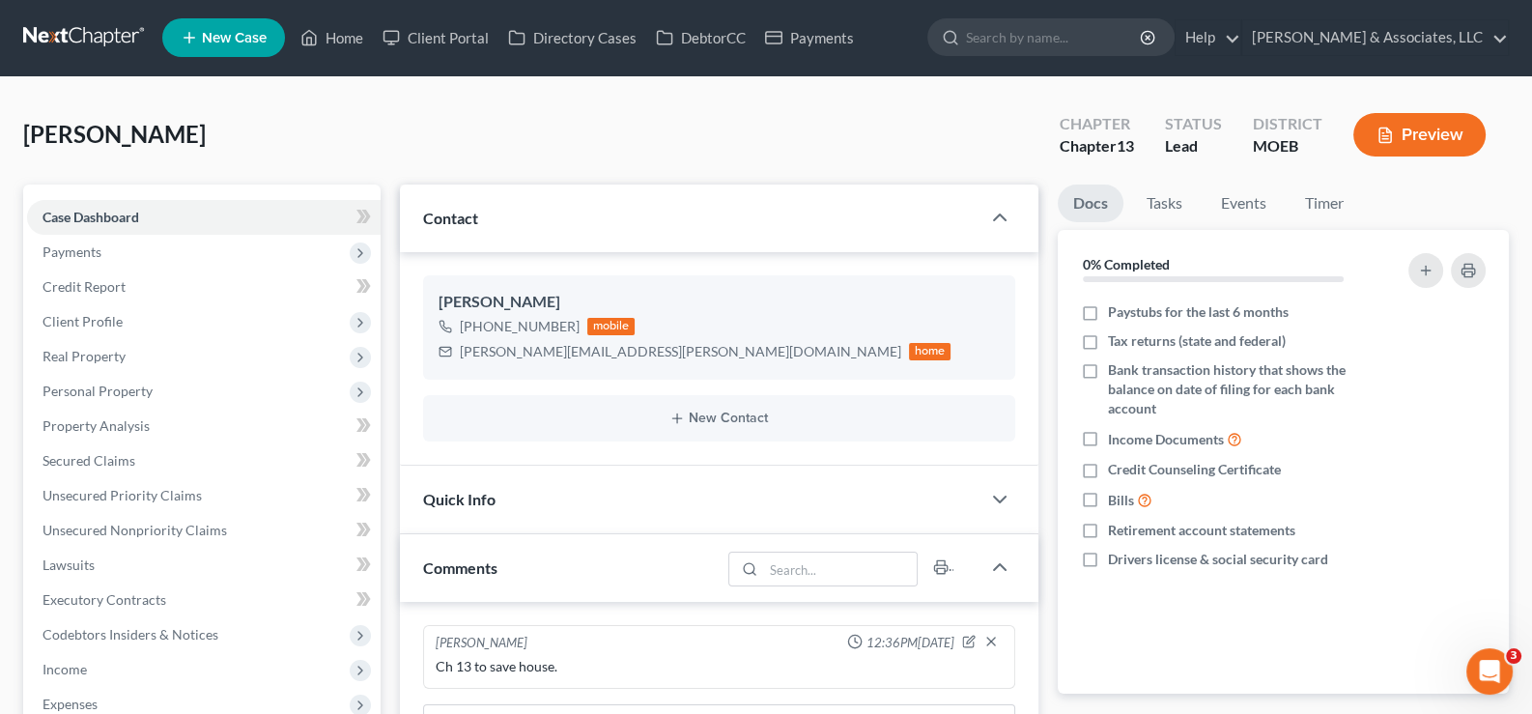
scroll to position [0, 0]
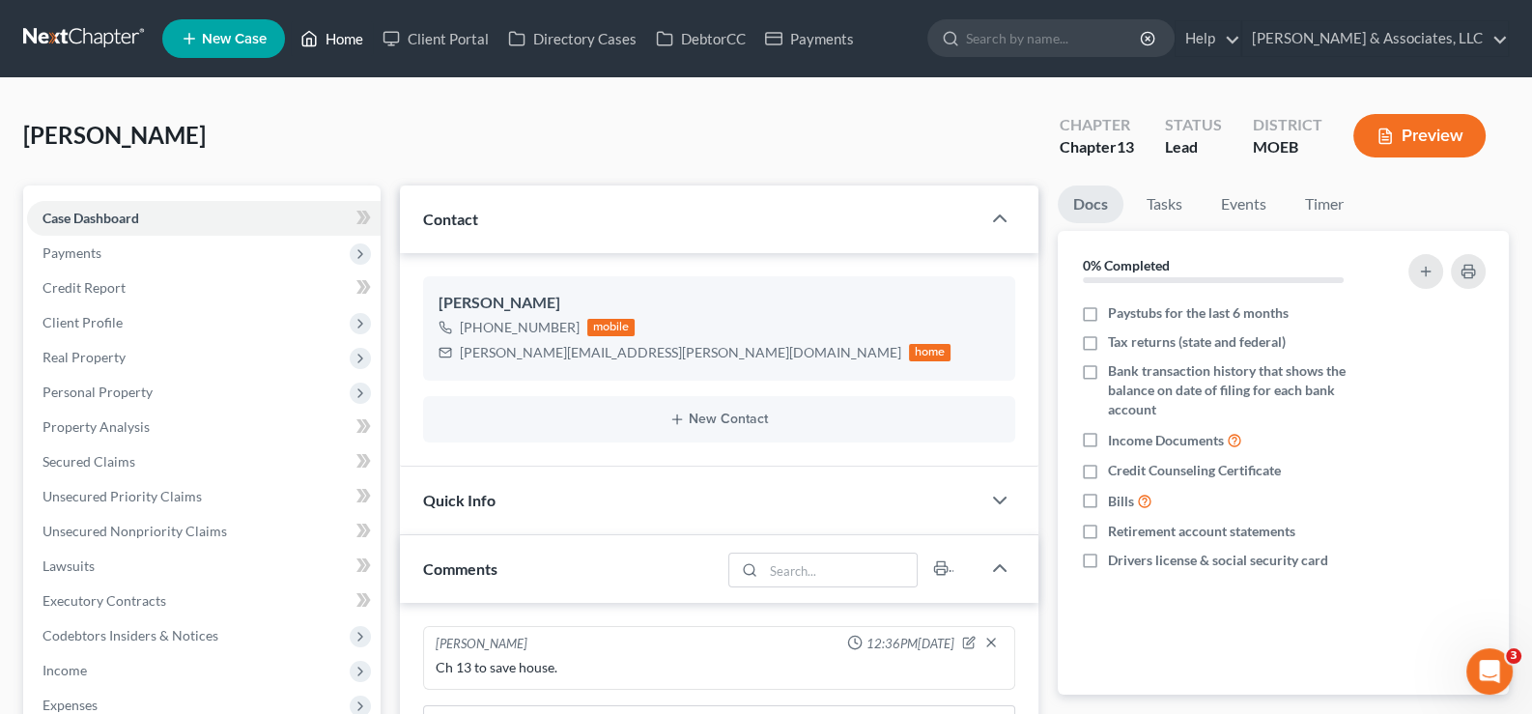
click at [352, 40] on link "Home" at bounding box center [332, 38] width 82 height 35
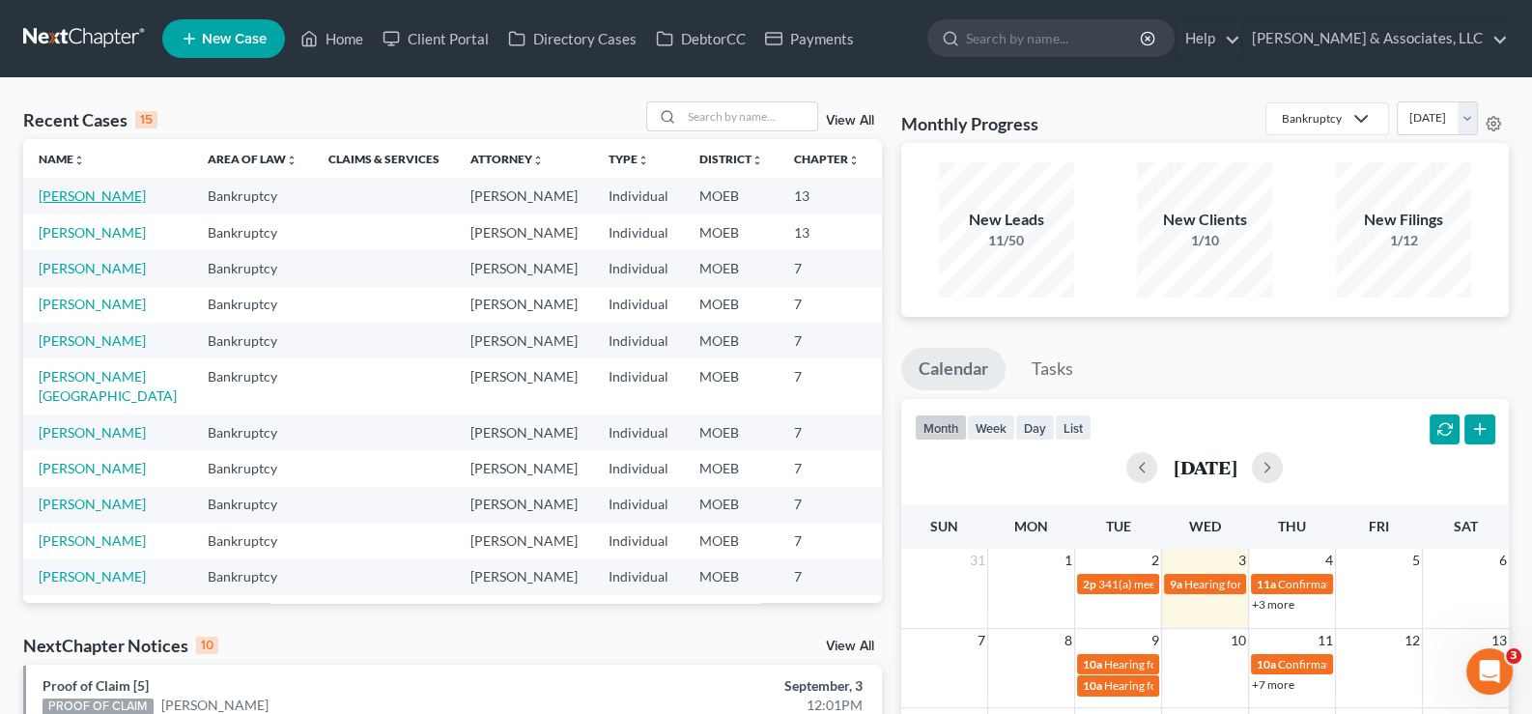
click at [101, 204] on link "[PERSON_NAME]" at bounding box center [92, 195] width 107 height 16
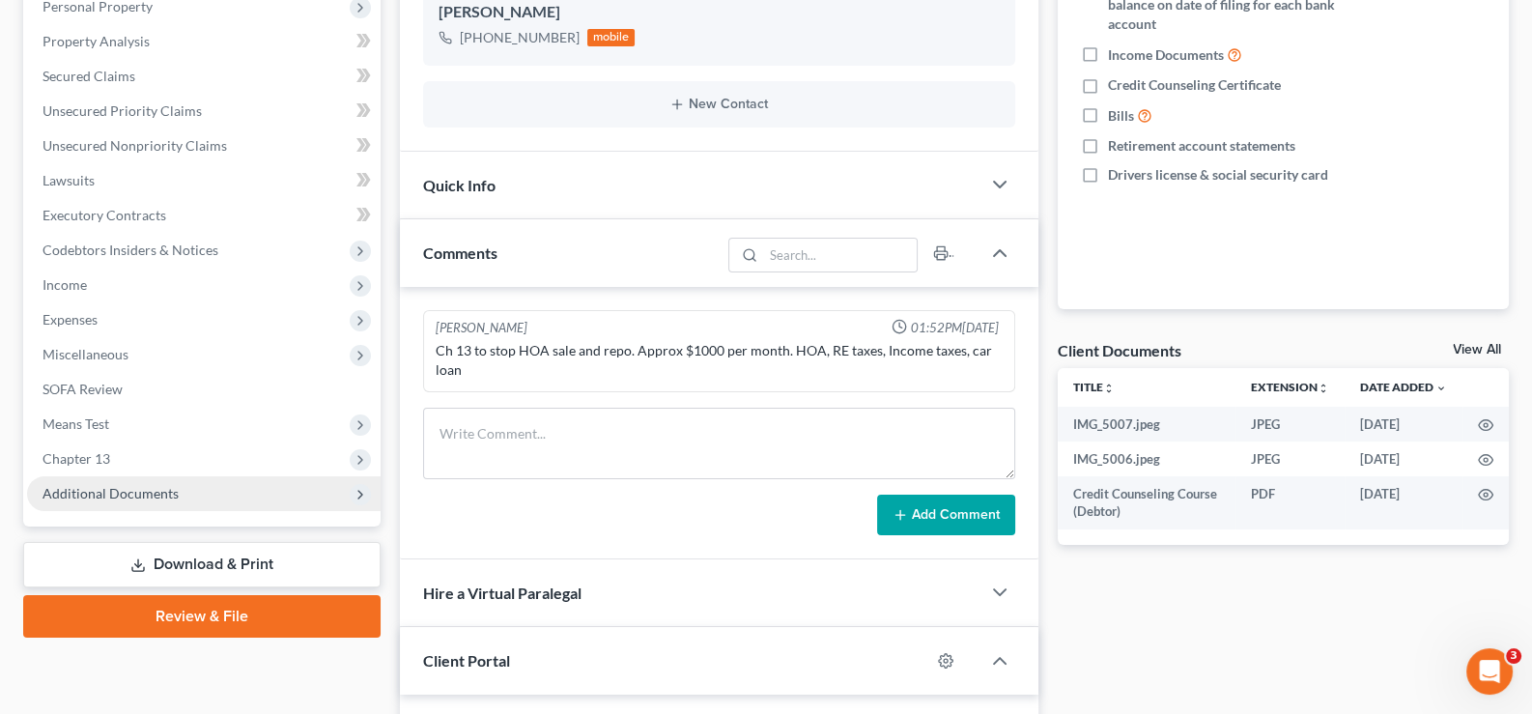
scroll to position [579, 0]
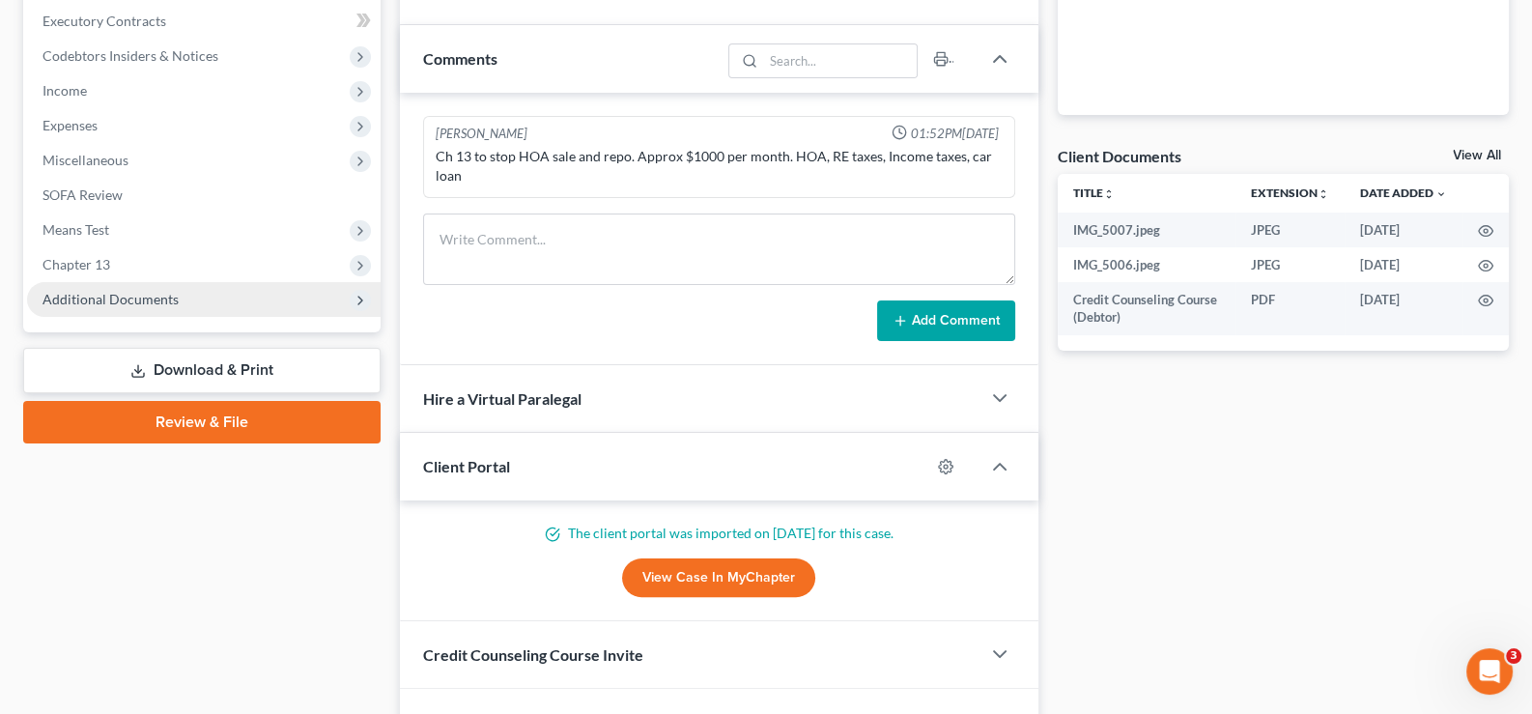
click at [101, 305] on span "Additional Documents" at bounding box center [110, 299] width 136 height 16
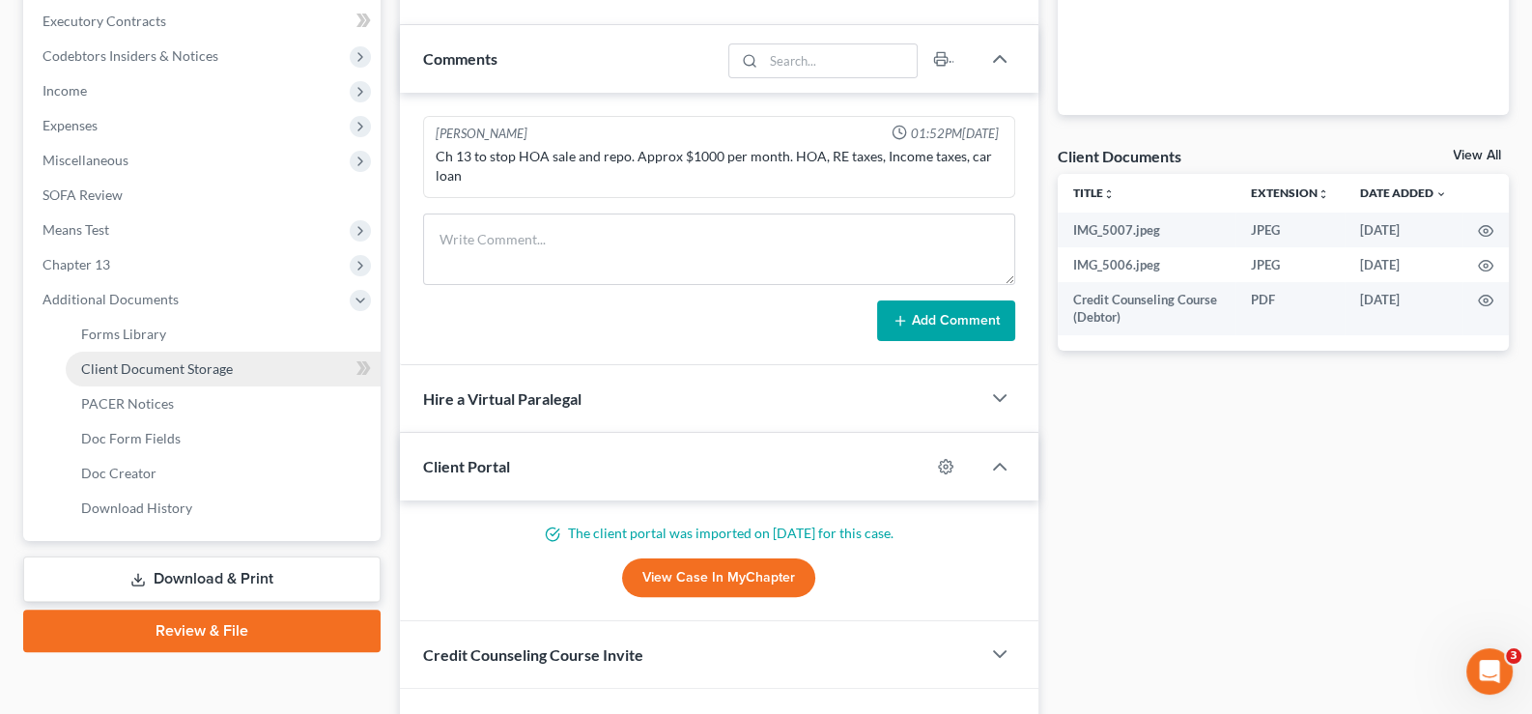
click at [133, 362] on span "Client Document Storage" at bounding box center [157, 368] width 152 height 16
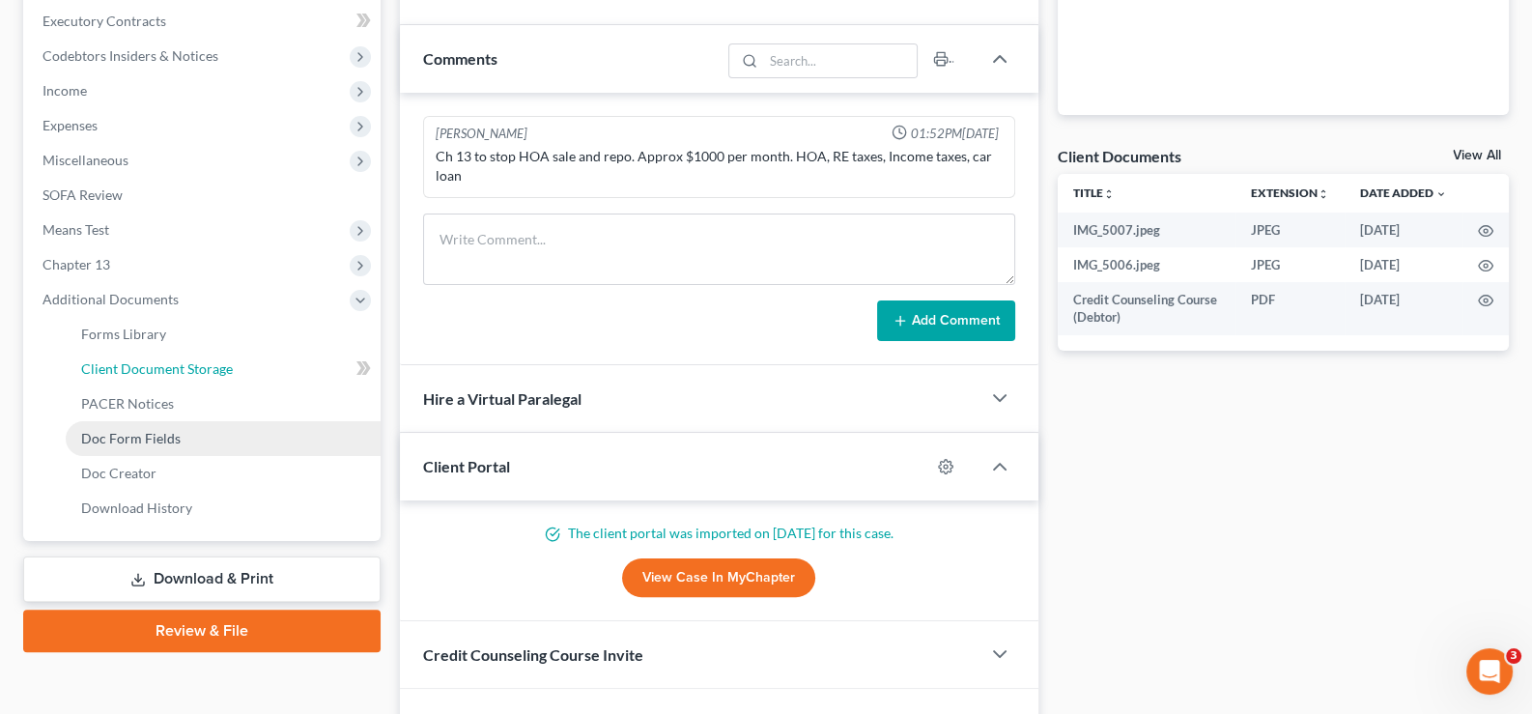
select select "9"
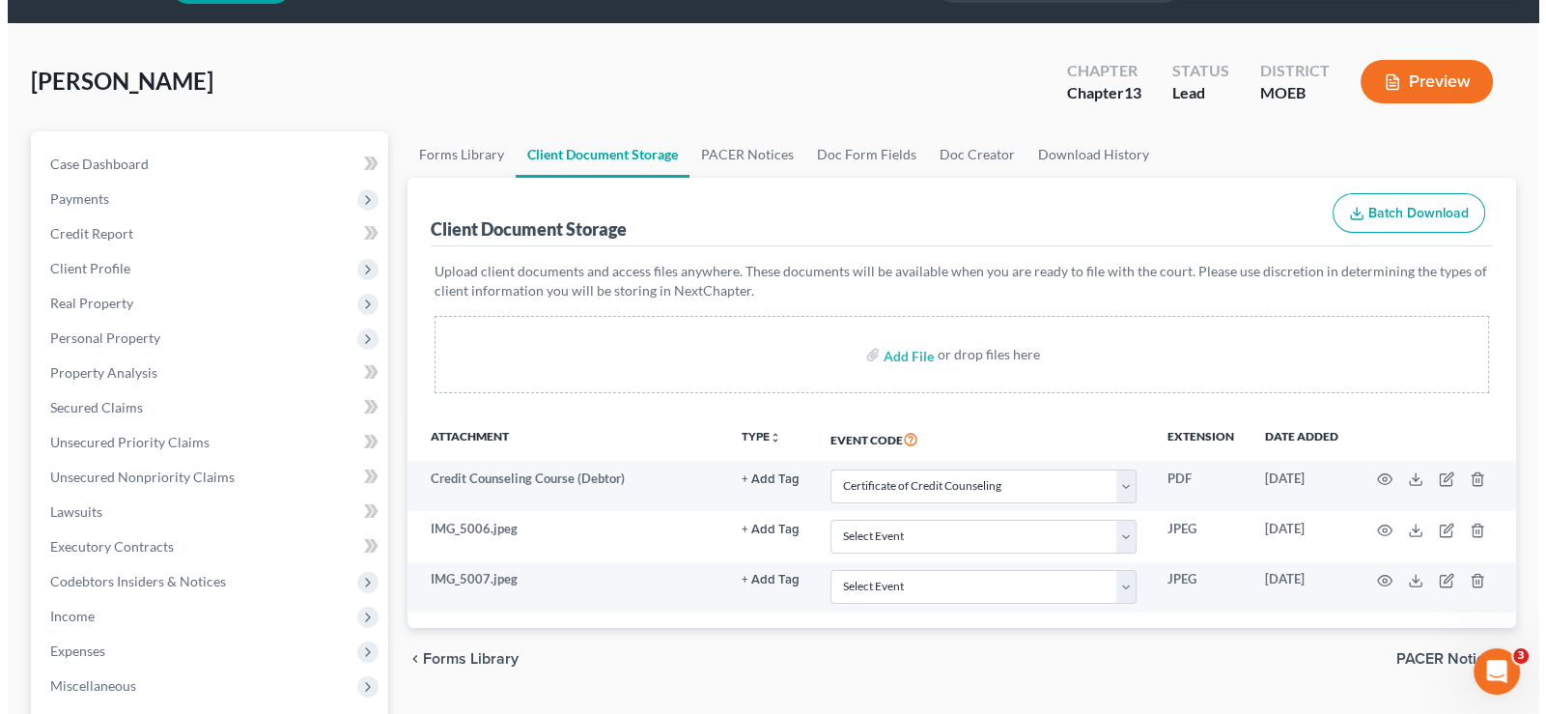
scroll to position [192, 0]
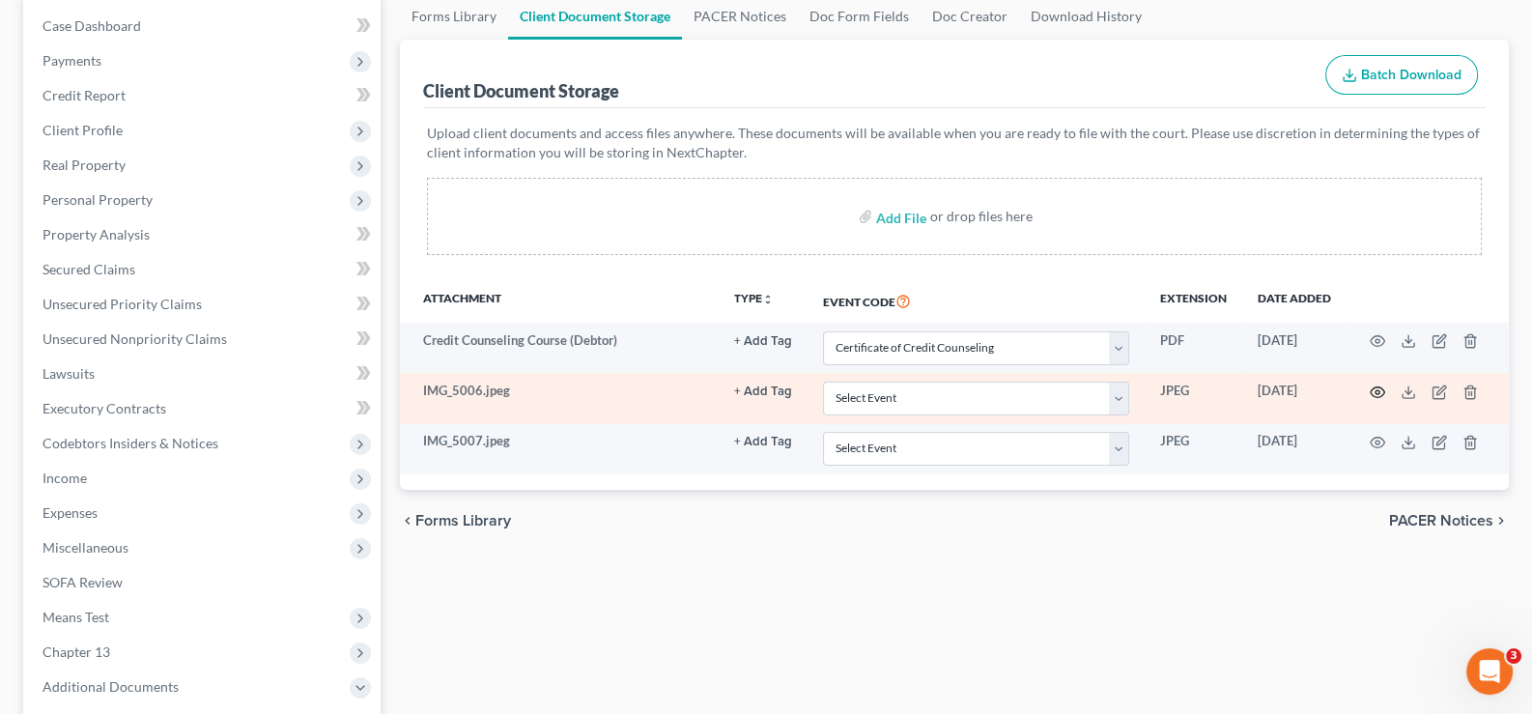
click at [1372, 386] on icon "button" at bounding box center [1376, 391] width 15 height 15
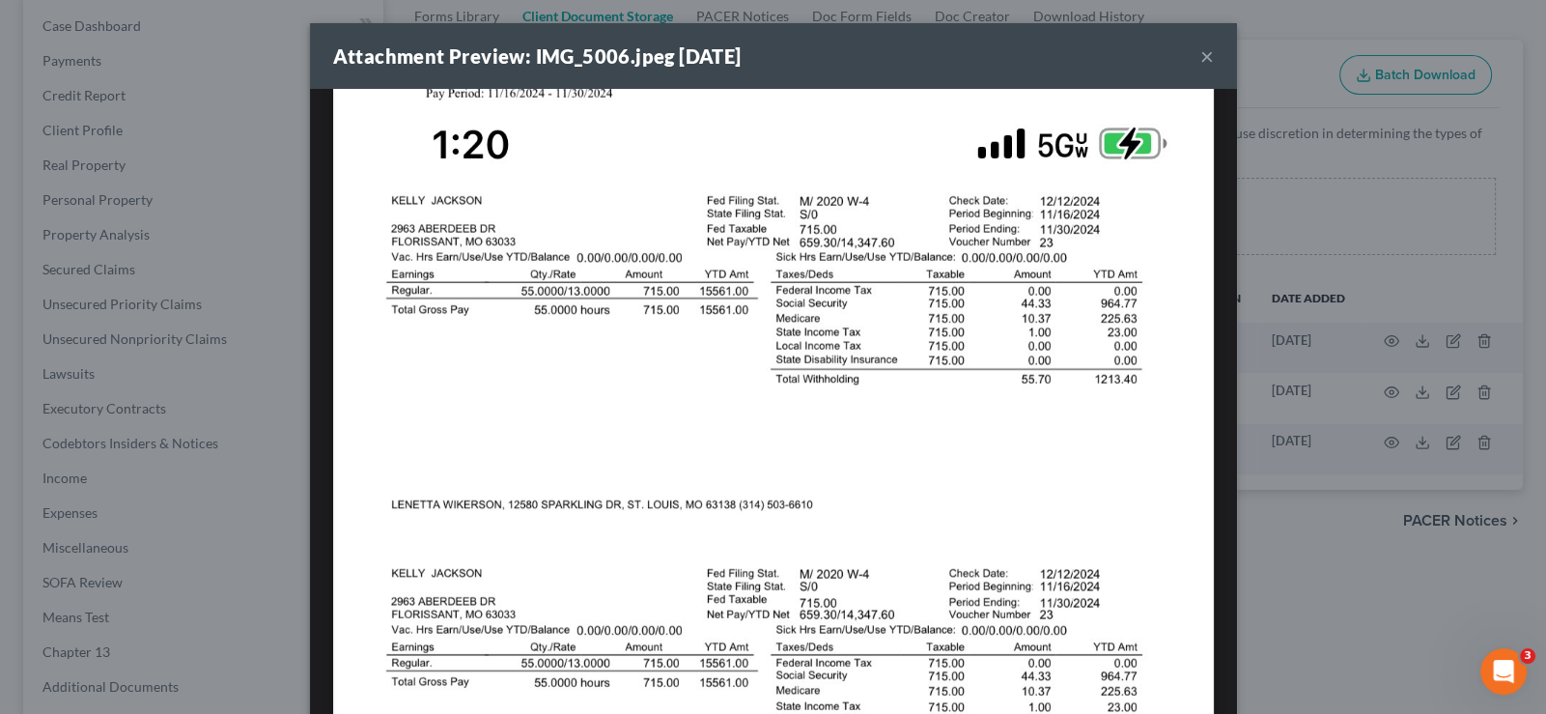
click at [1200, 55] on button "×" at bounding box center [1207, 55] width 14 height 23
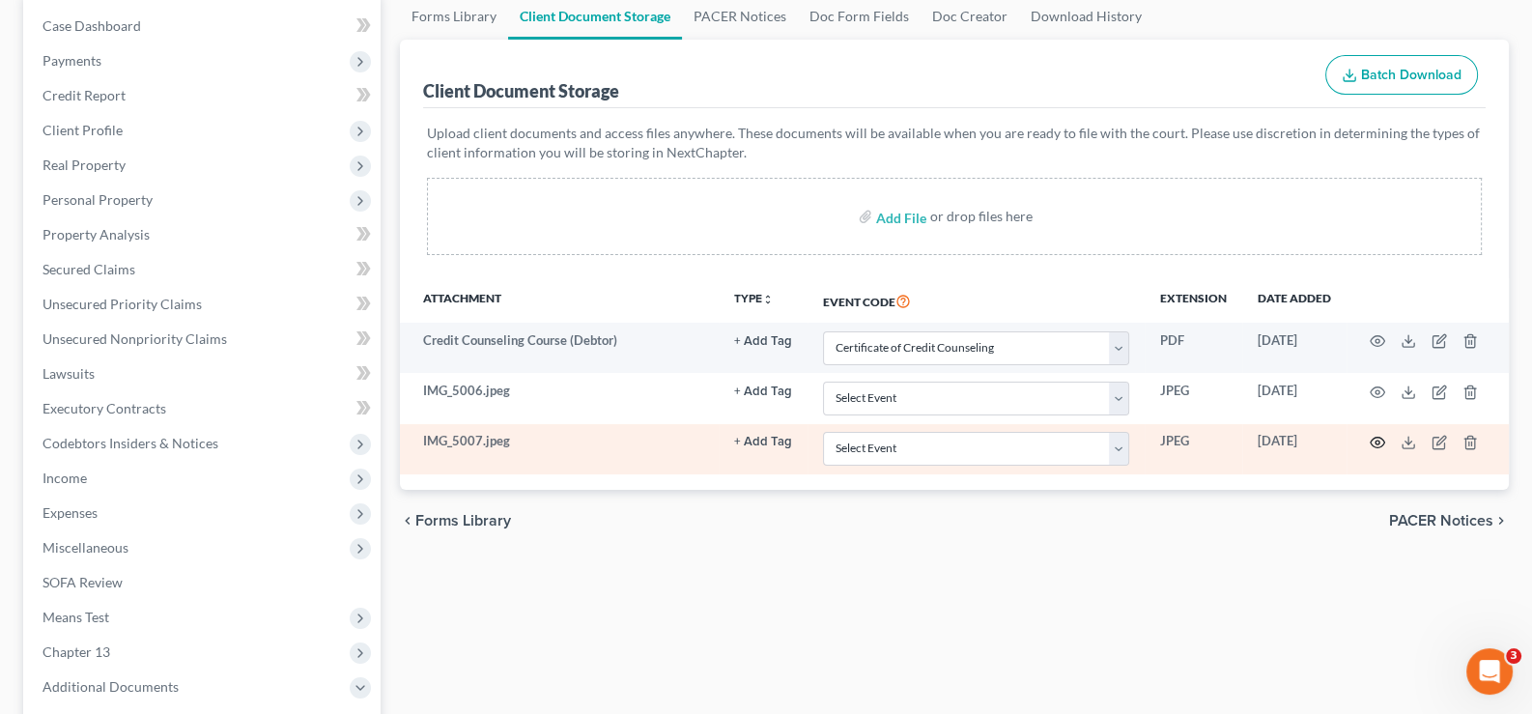
click at [1384, 436] on icon "button" at bounding box center [1376, 442] width 15 height 15
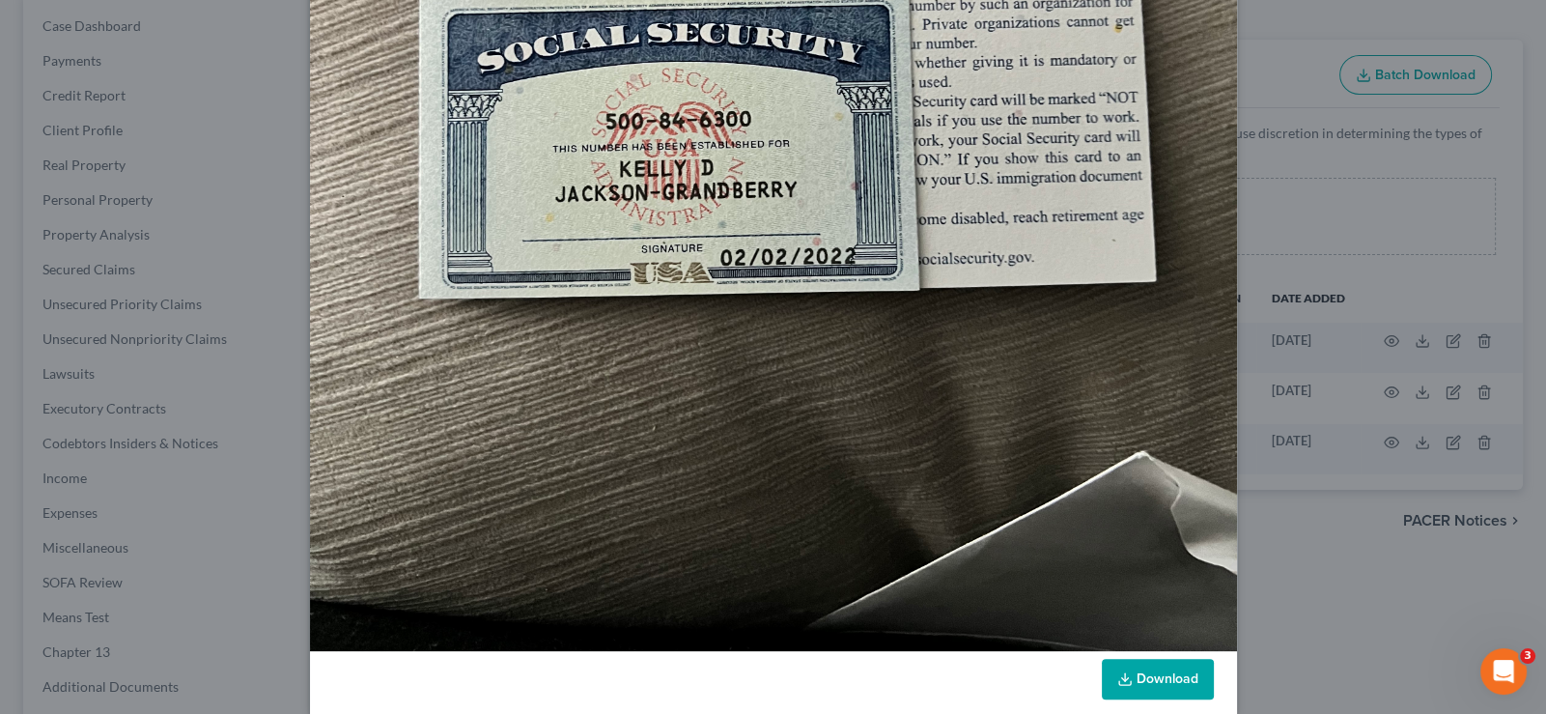
scroll to position [697, 0]
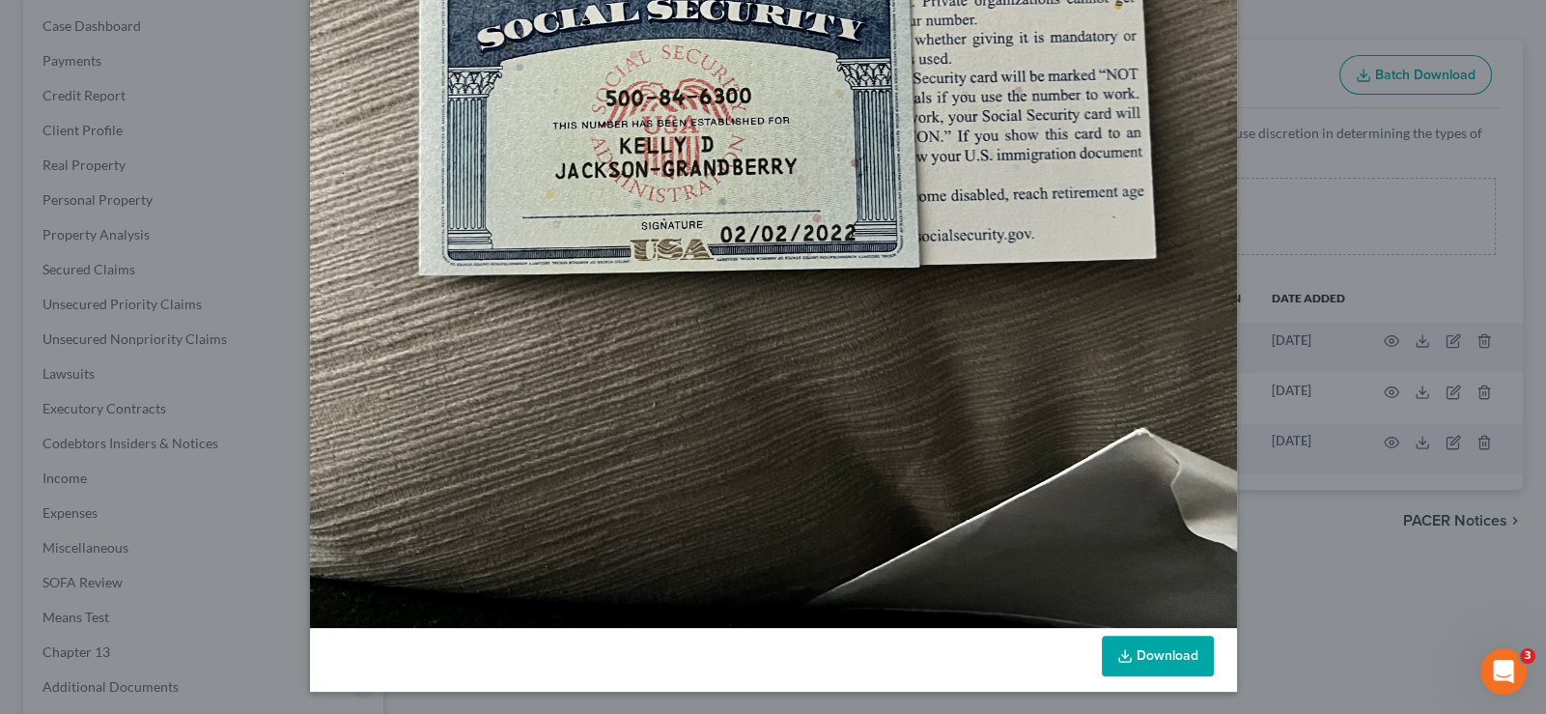
click at [1130, 654] on link "Download" at bounding box center [1158, 655] width 112 height 41
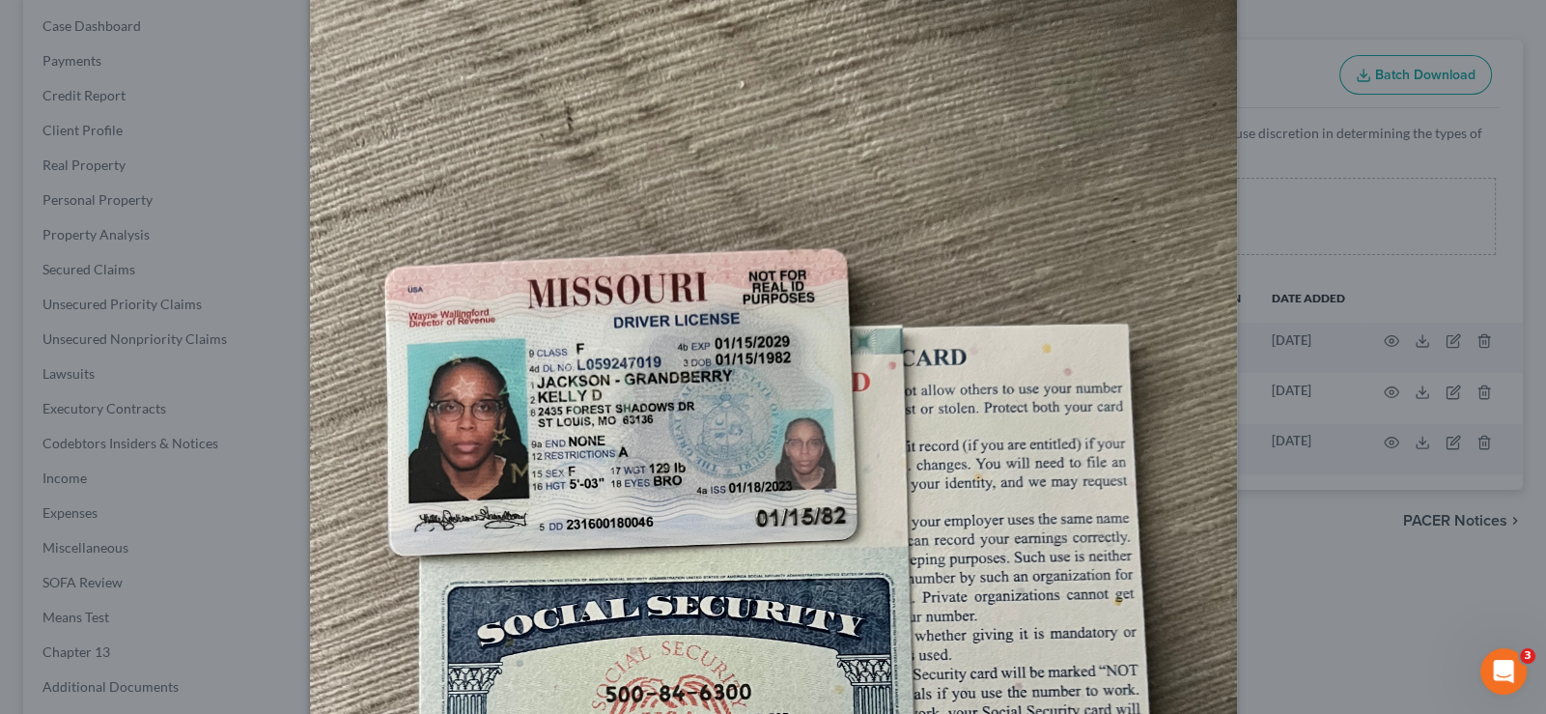
scroll to position [0, 0]
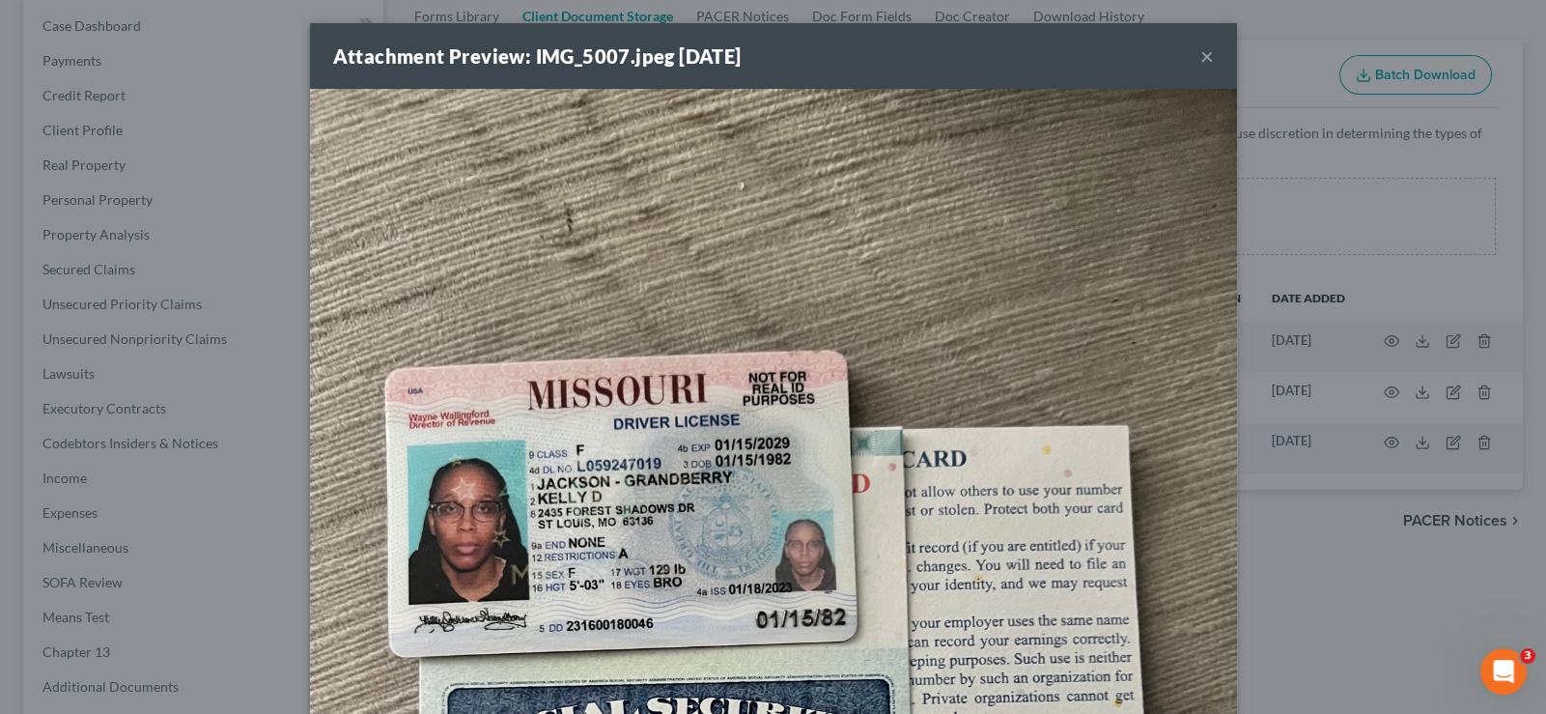
click at [1200, 56] on button "×" at bounding box center [1207, 55] width 14 height 23
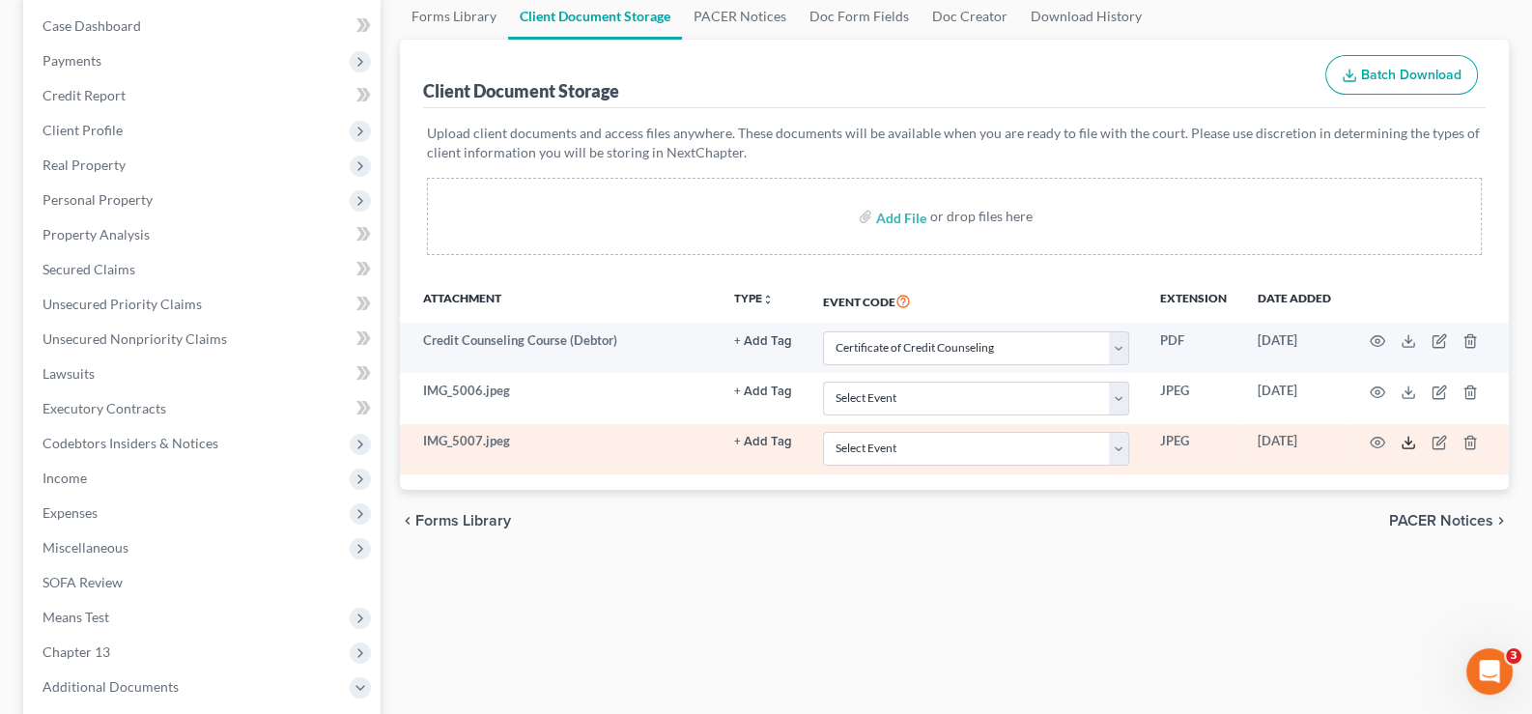
click at [1408, 438] on line at bounding box center [1408, 440] width 0 height 8
click at [1370, 438] on icon "button" at bounding box center [1377, 442] width 14 height 11
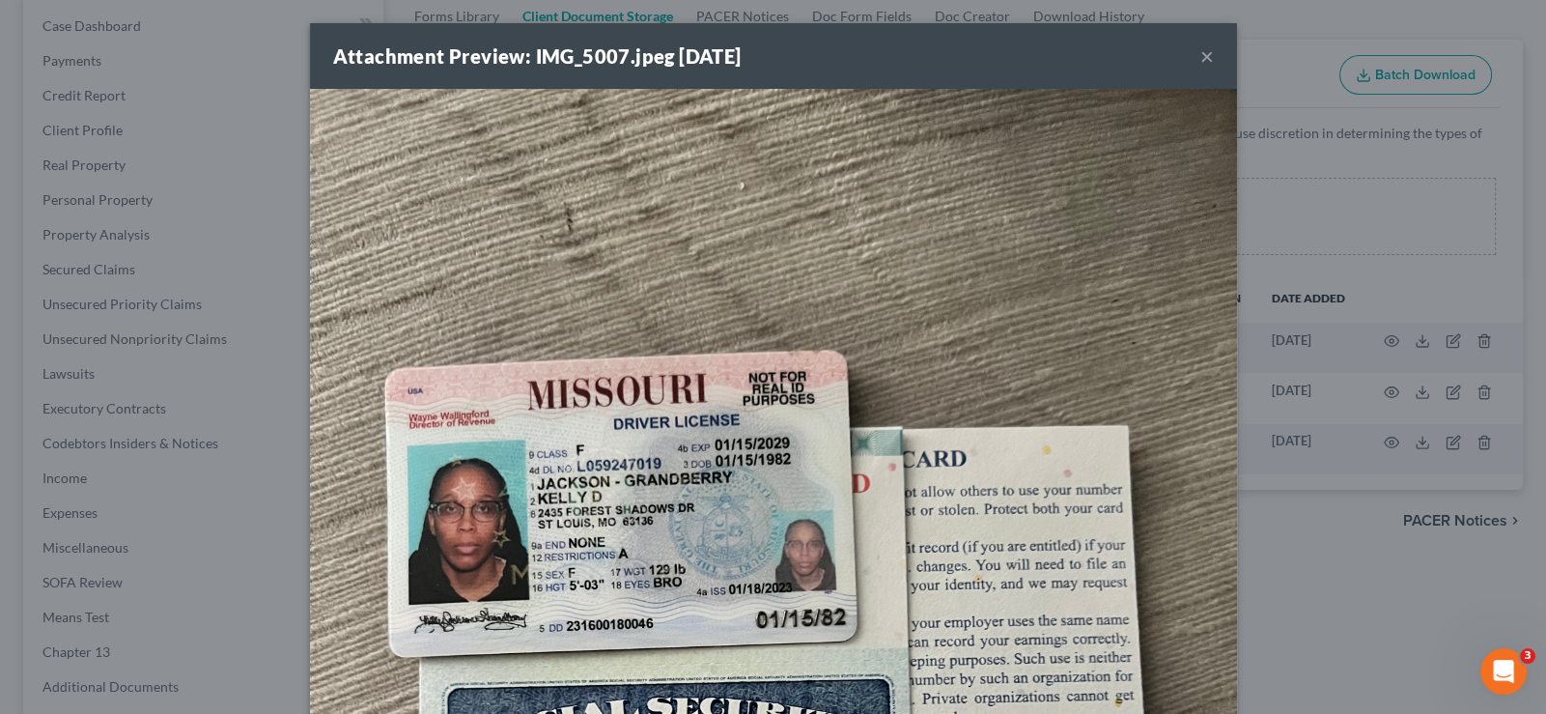
drag, startPoint x: 736, startPoint y: 59, endPoint x: 712, endPoint y: 14, distance: 50.6
click at [722, 0] on html "Home New Case Client Portal Directory Cases DebtorCC Payments [PERSON_NAME] & A…" at bounding box center [773, 460] width 1546 height 1305
click at [686, 45] on strong "Attachment Preview: IMG_5007.jpeg [DATE]" at bounding box center [537, 55] width 408 height 23
click at [834, 54] on div "Attachment Preview: IMG_5007.jpeg [DATE] ×" at bounding box center [773, 56] width 927 height 66
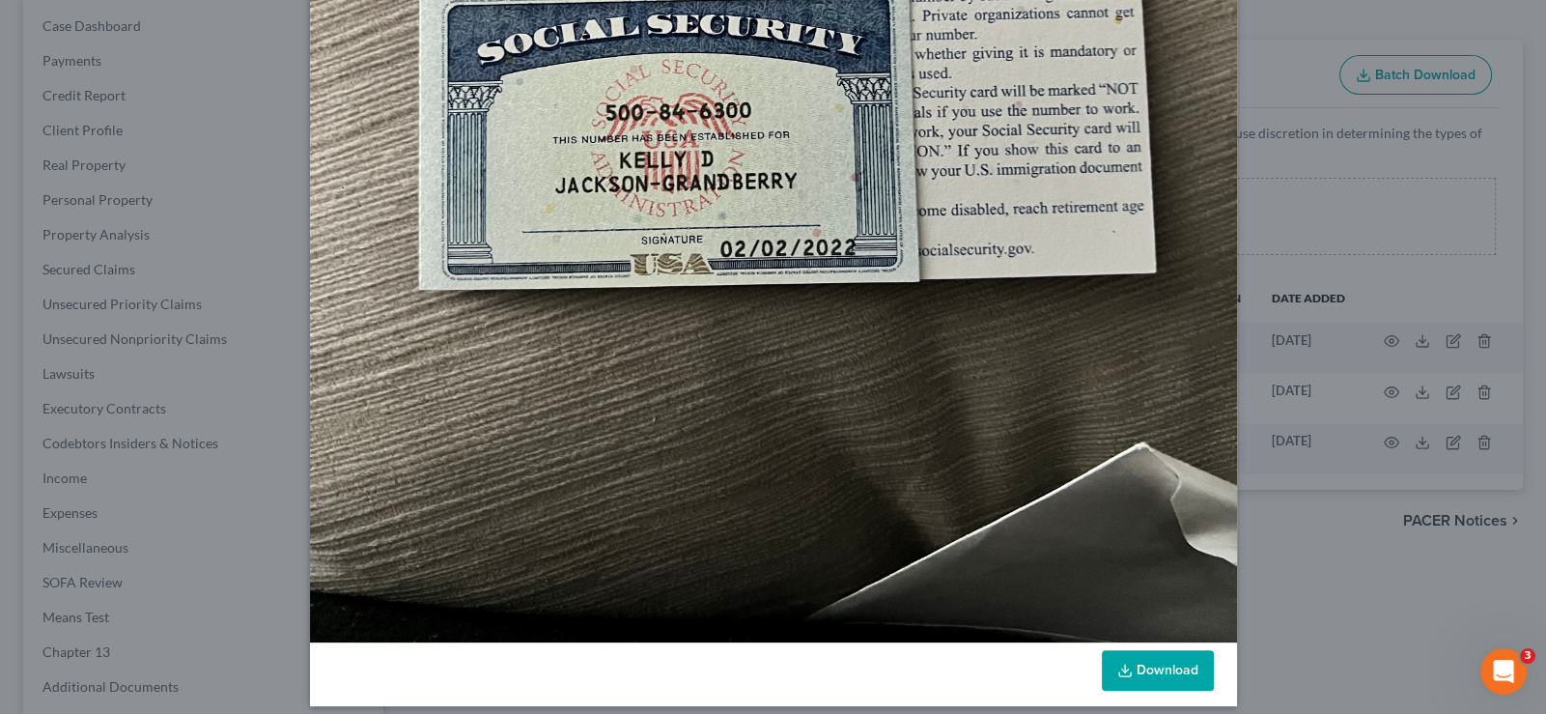
scroll to position [697, 0]
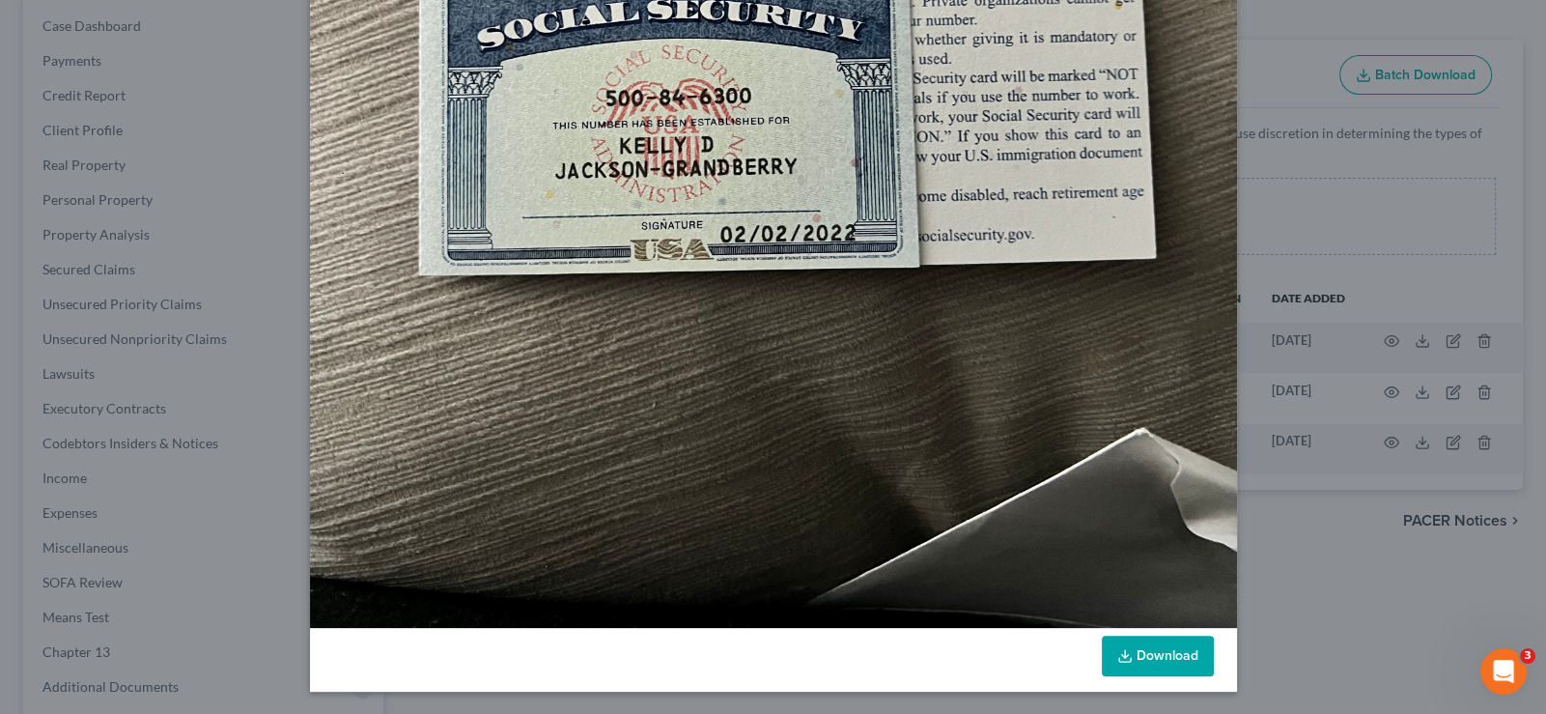
click at [1121, 656] on polyline at bounding box center [1124, 655] width 7 height 3
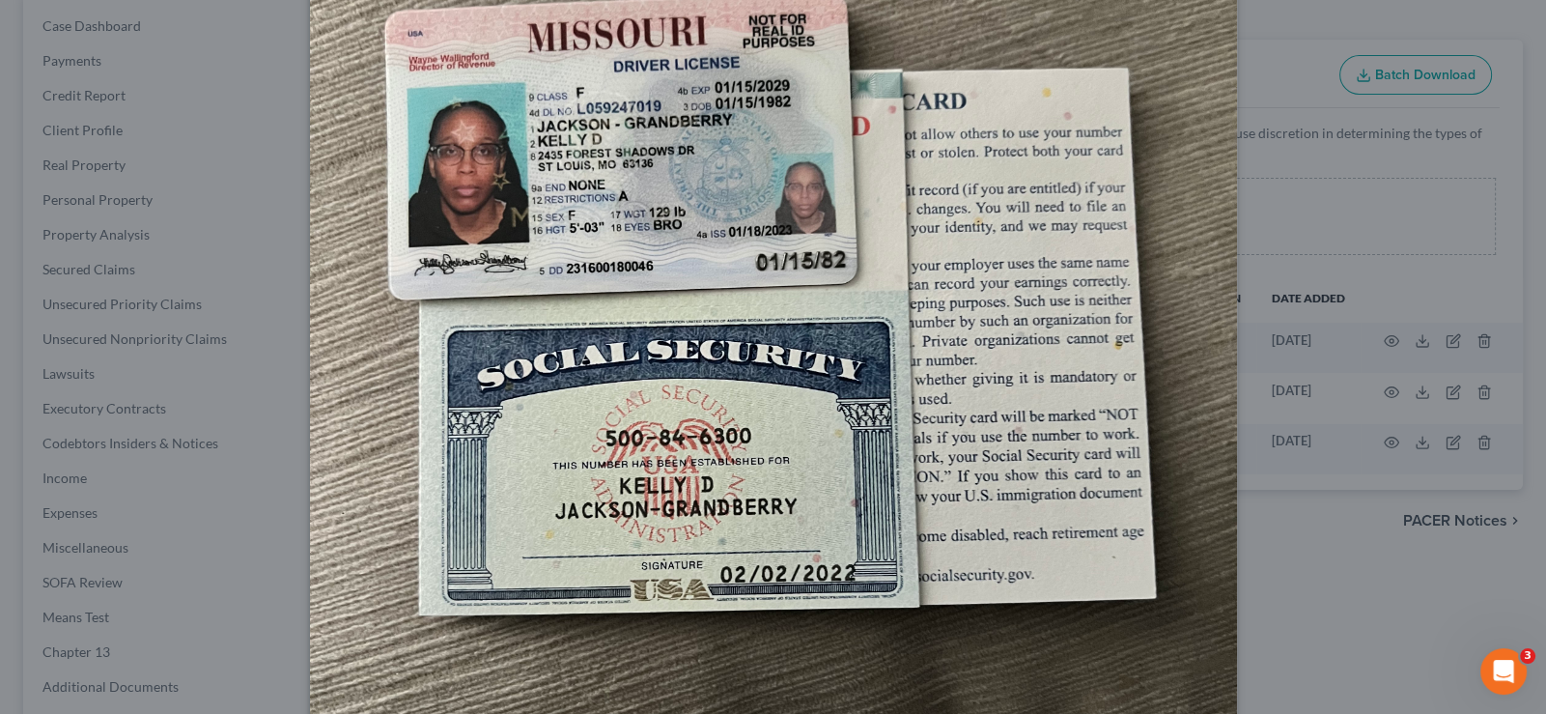
scroll to position [311, 0]
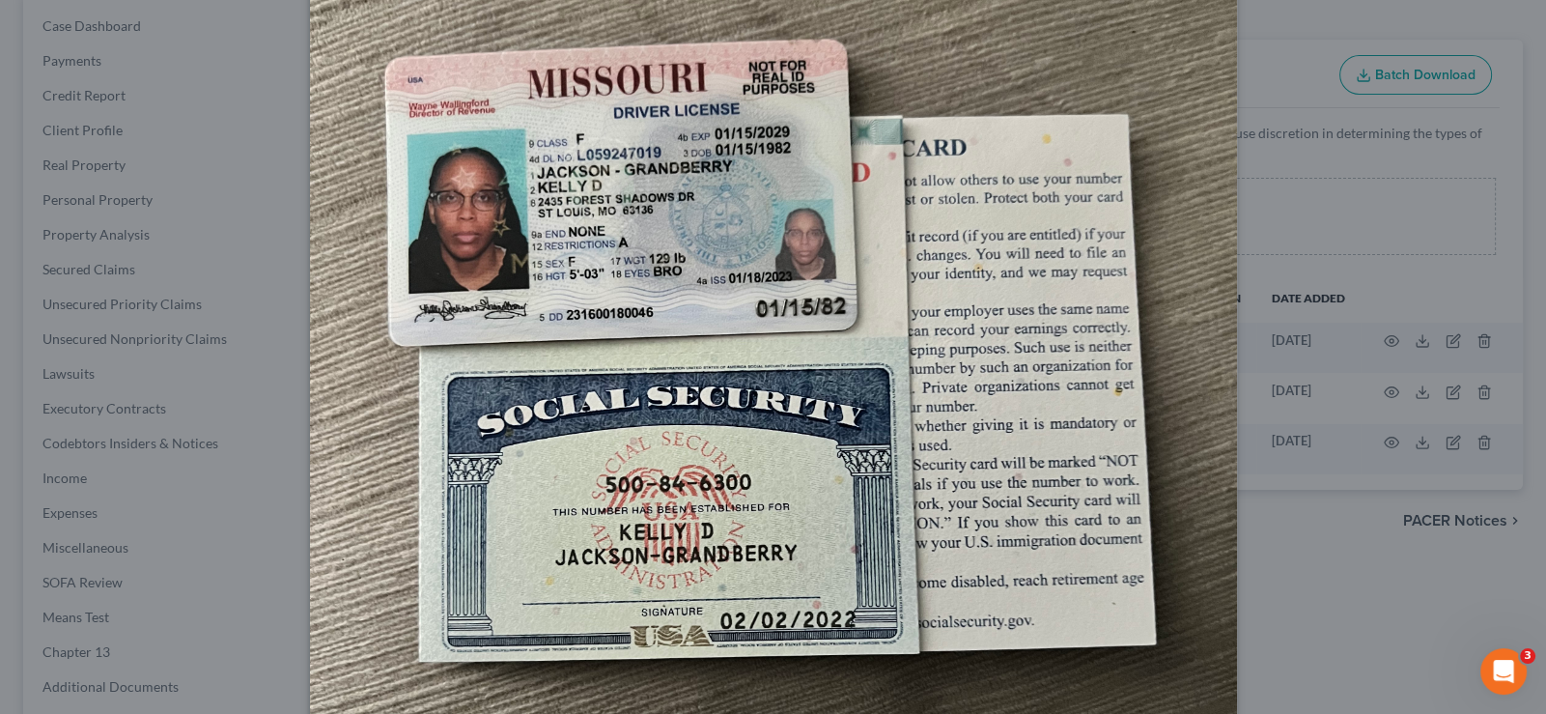
click at [989, 296] on img at bounding box center [773, 396] width 927 height 1236
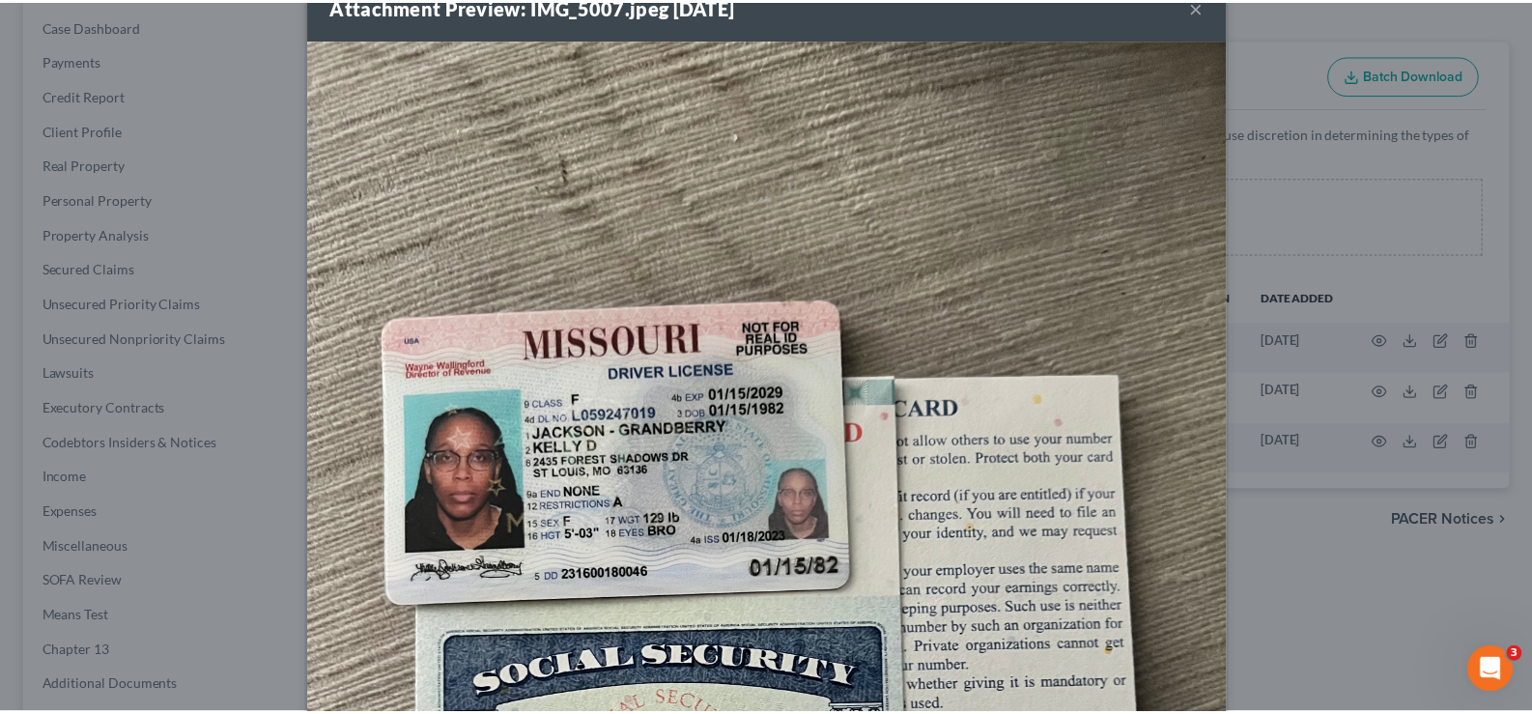
scroll to position [0, 0]
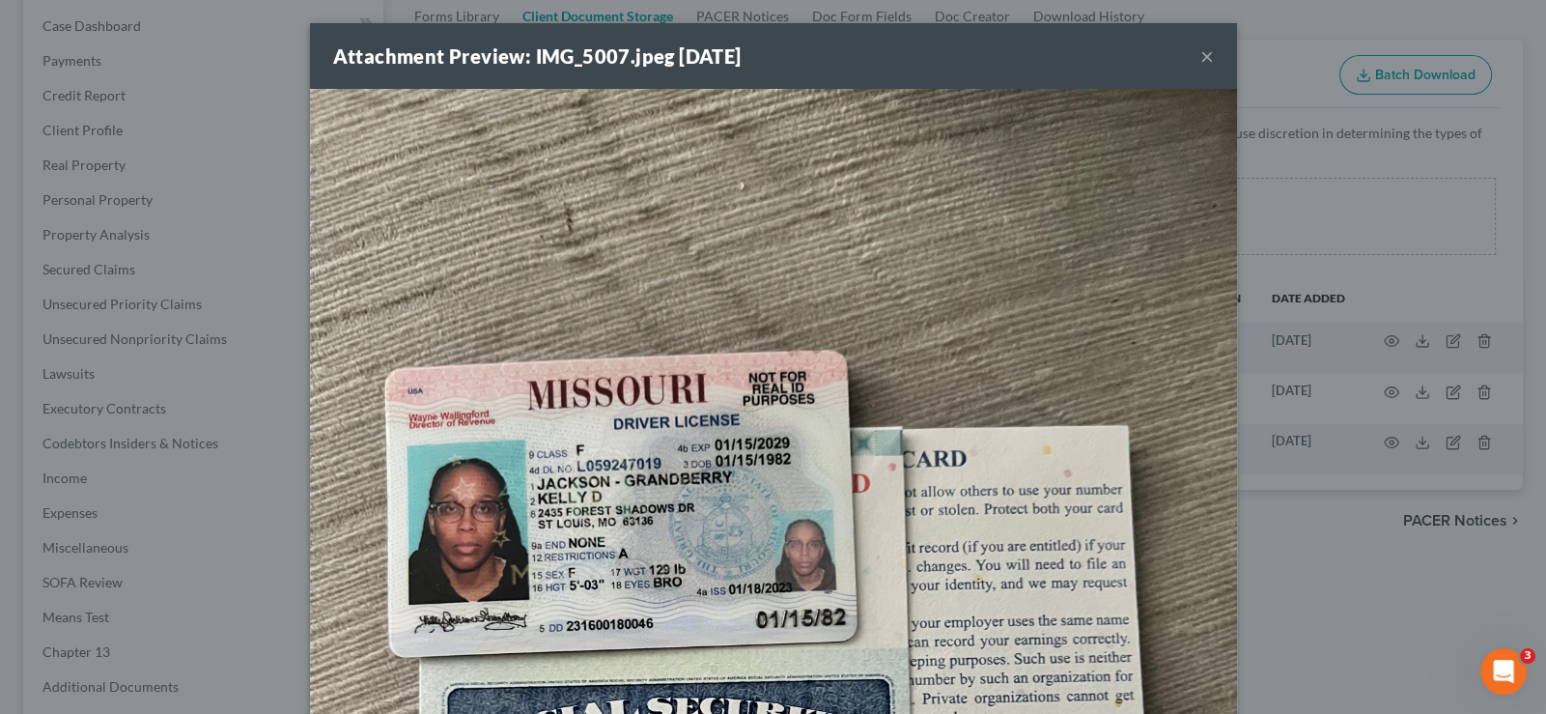
click at [1200, 59] on button "×" at bounding box center [1207, 55] width 14 height 23
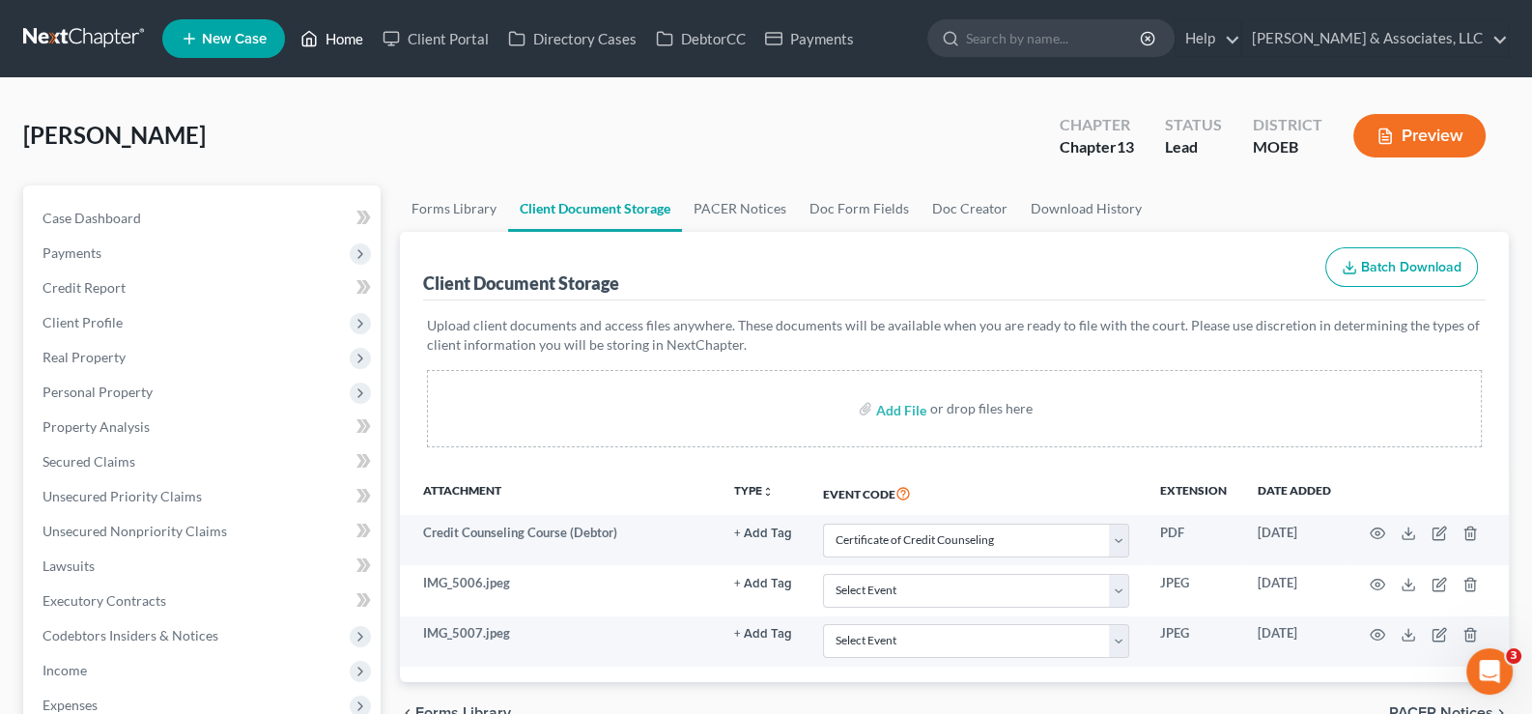
click at [328, 33] on link "Home" at bounding box center [332, 38] width 82 height 35
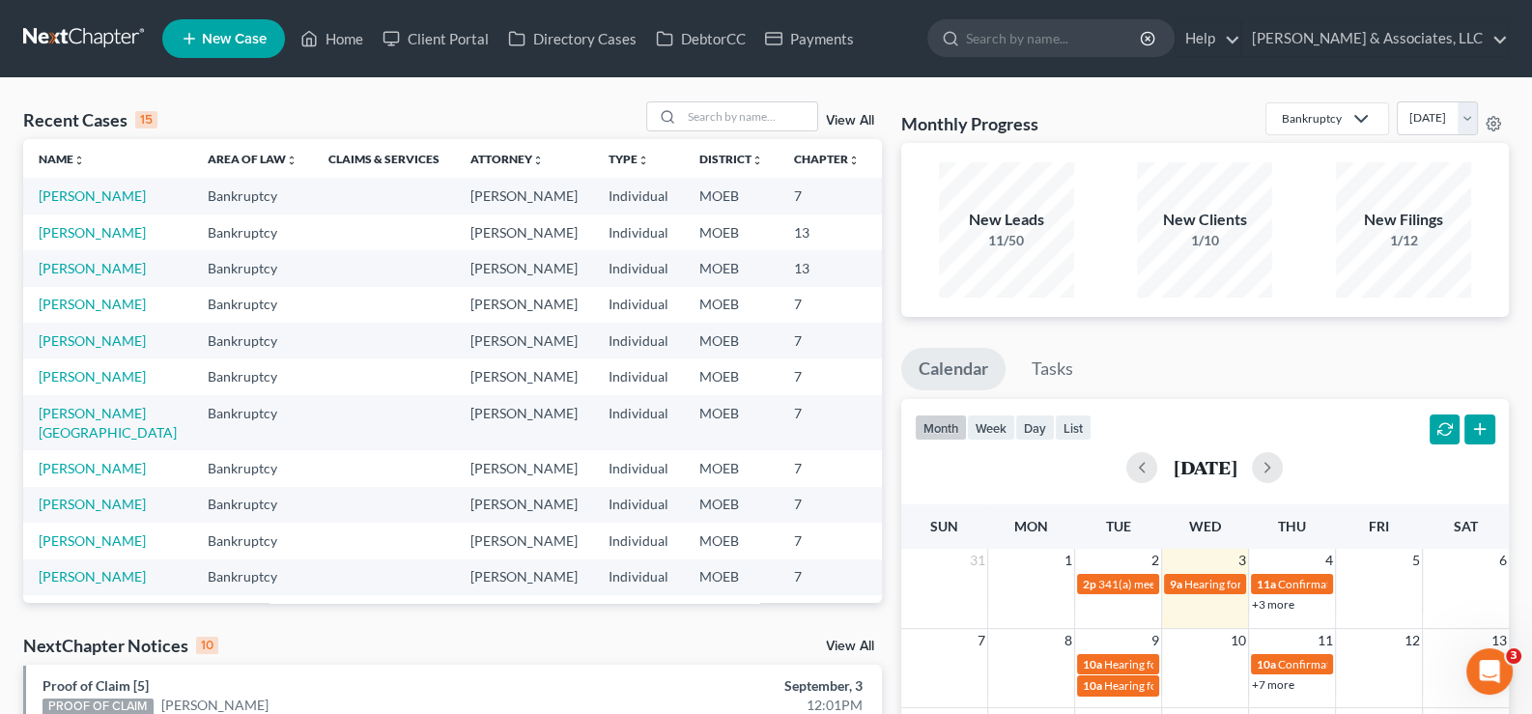
click at [231, 43] on span "New Case" at bounding box center [234, 39] width 65 height 14
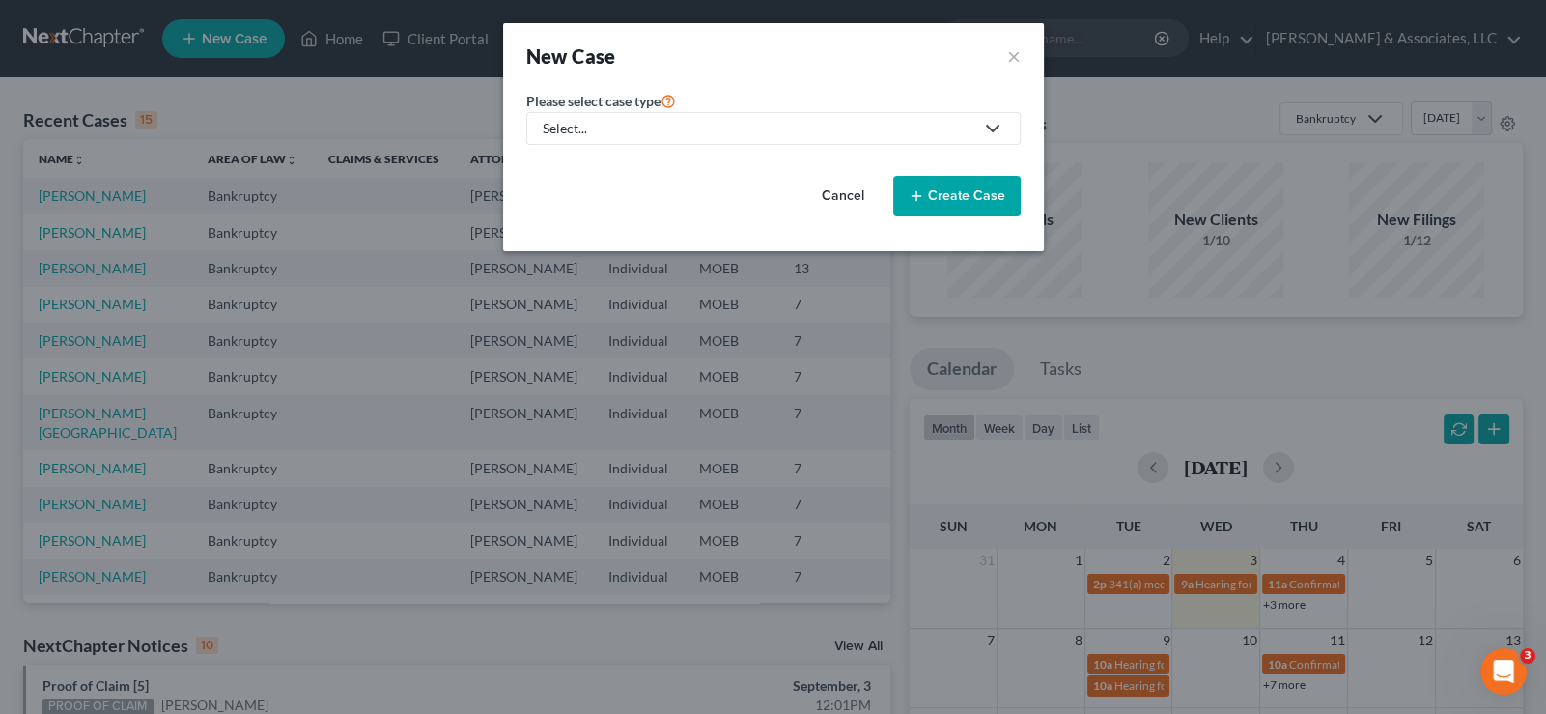
click at [599, 130] on div "Select..." at bounding box center [758, 128] width 431 height 19
click at [592, 168] on div "Bankruptcy" at bounding box center [629, 165] width 169 height 19
select select "45"
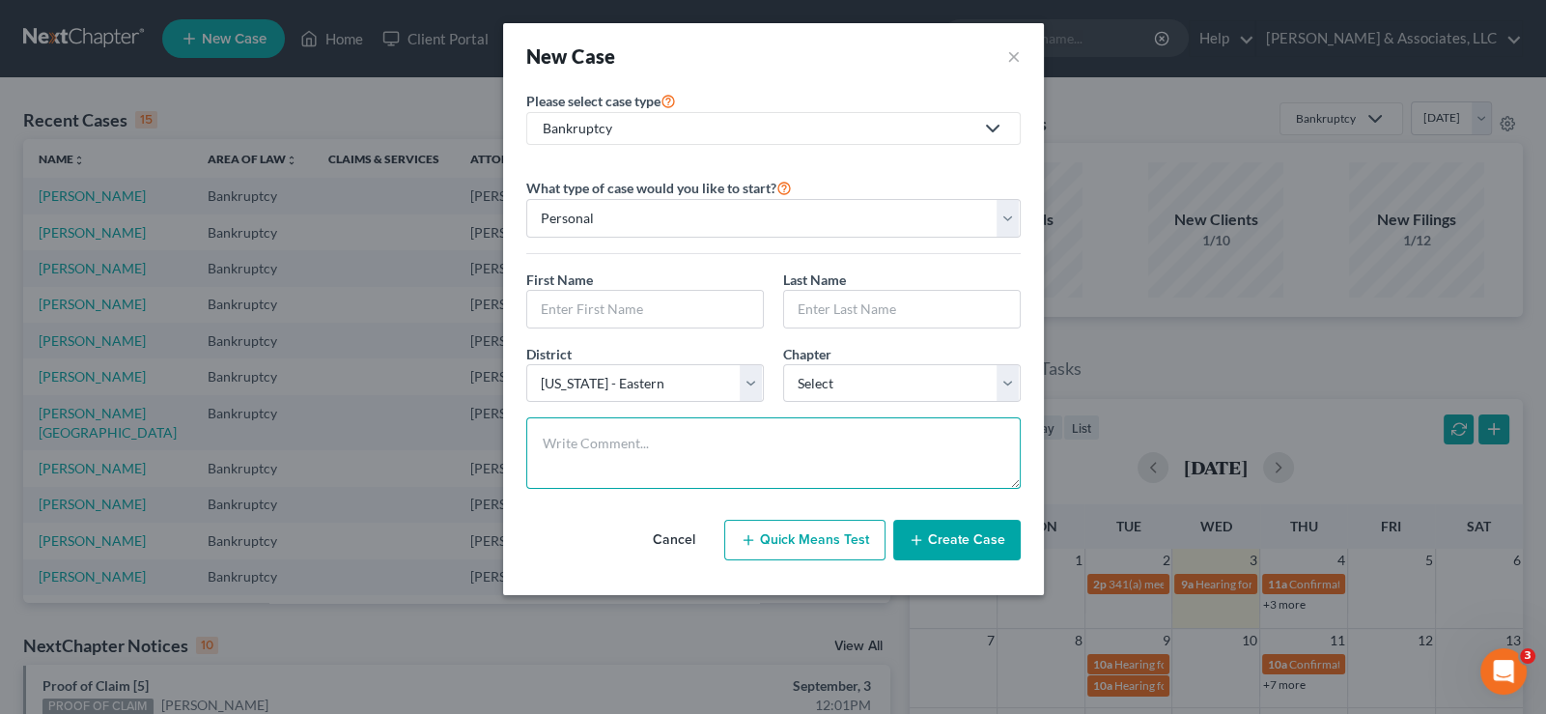
click at [648, 423] on textarea at bounding box center [773, 452] width 494 height 71
paste textarea "Ch 7. Surrendering car."
type textarea "Ch 7. Surrendering car."
drag, startPoint x: 602, startPoint y: 300, endPoint x: 825, endPoint y: 336, distance: 225.9
click at [611, 300] on input "text" at bounding box center [645, 309] width 236 height 37
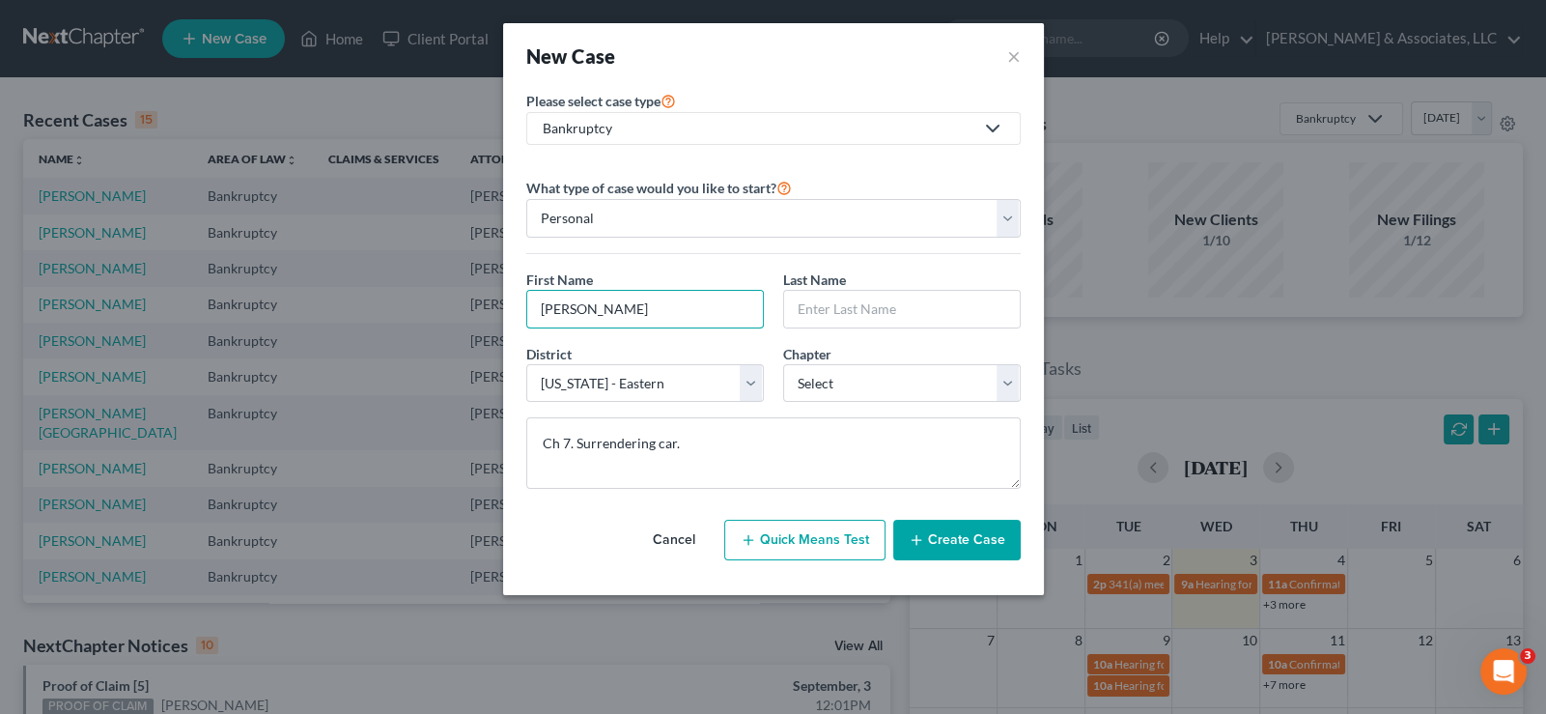
type input "[PERSON_NAME]"
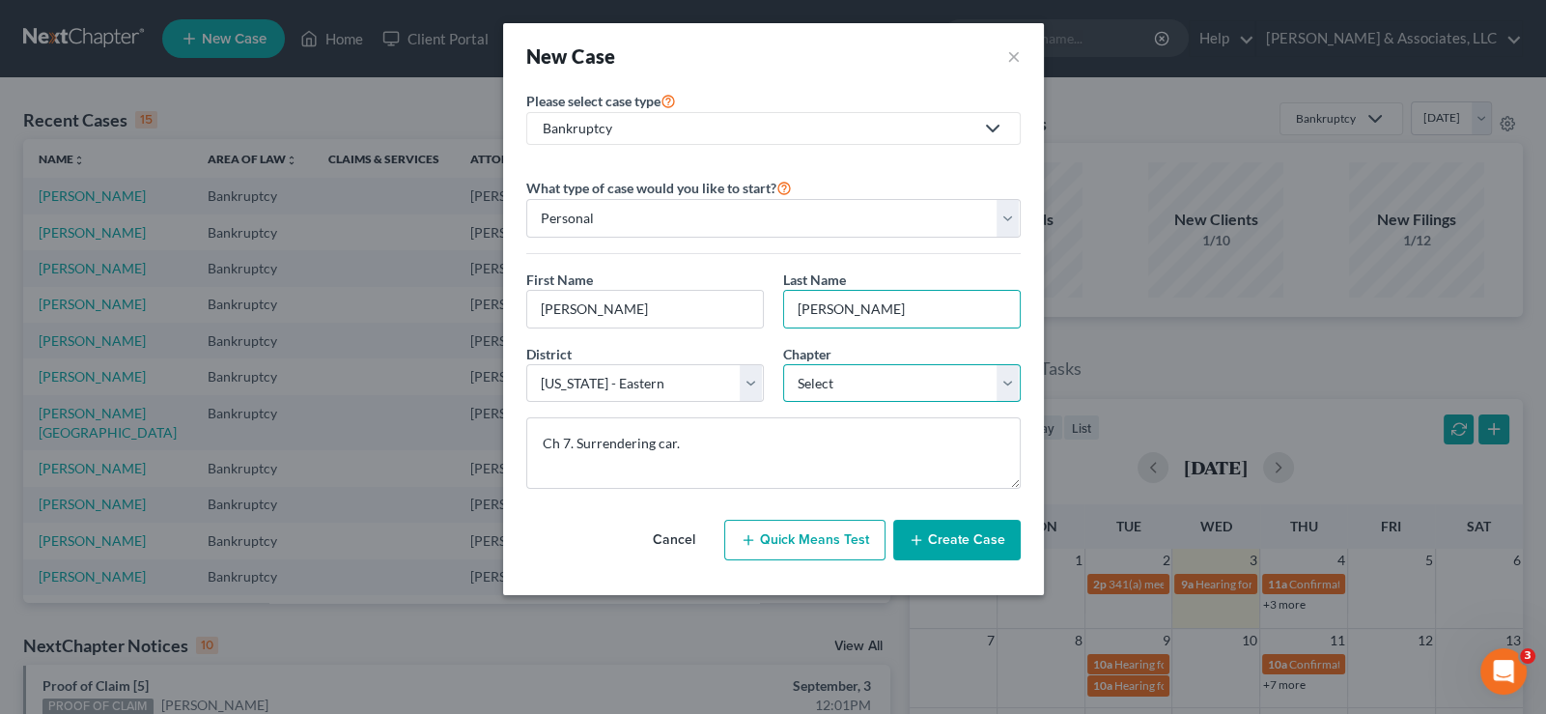
click at [816, 379] on select "Select 7 11 12 13" at bounding box center [902, 383] width 238 height 39
select select "0"
click at [783, 364] on select "Select 7 11 12 13" at bounding box center [902, 383] width 238 height 39
click at [913, 552] on button "Create Case" at bounding box center [956, 540] width 127 height 41
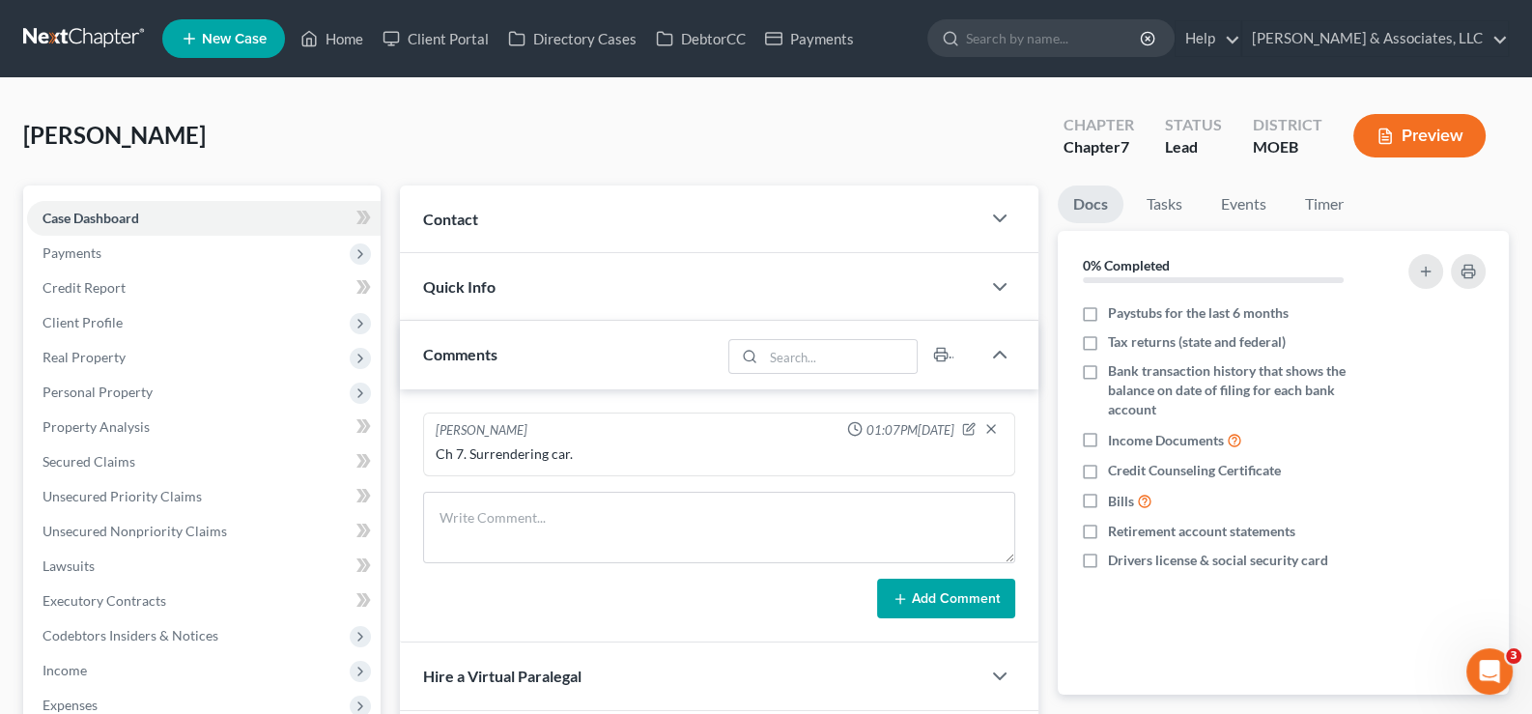
click at [464, 217] on span "Contact" at bounding box center [450, 219] width 55 height 18
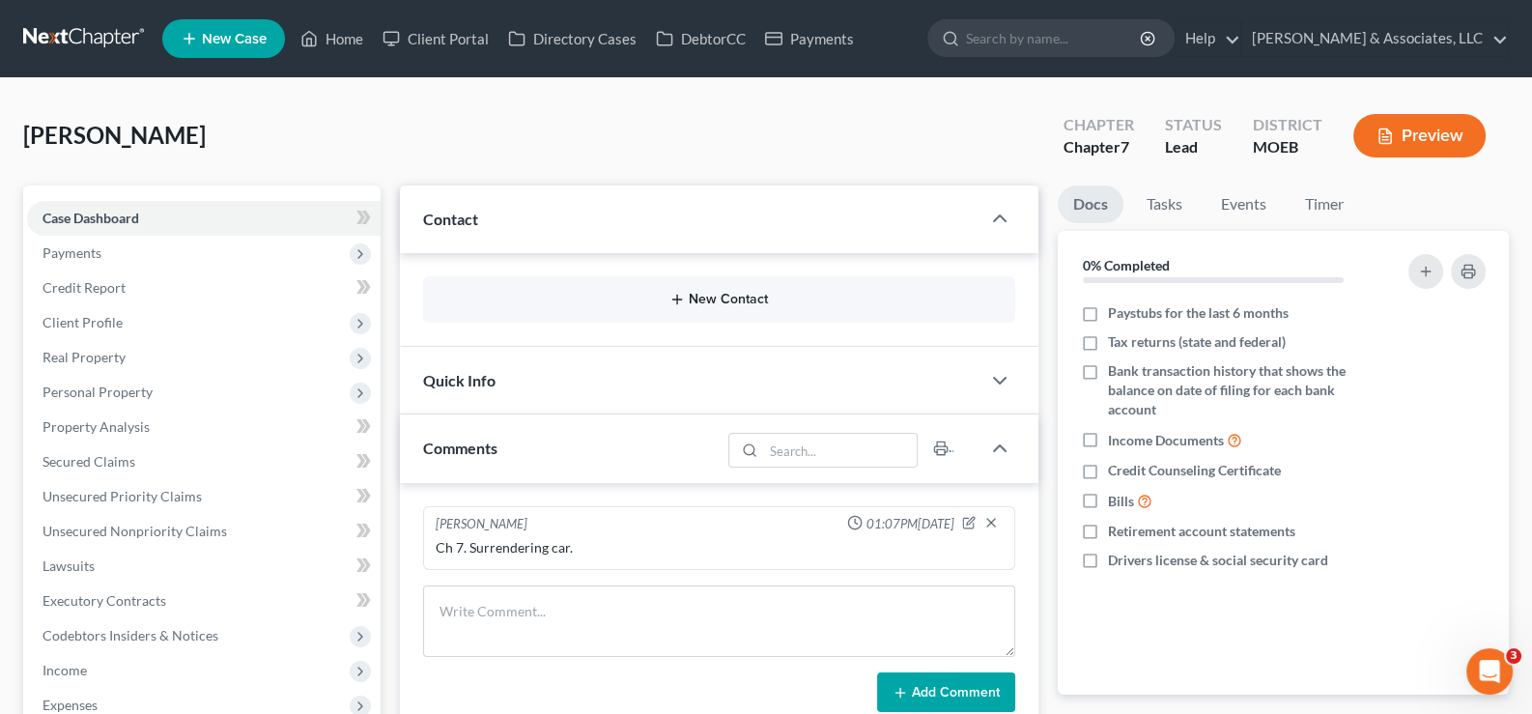
click at [721, 299] on button "New Contact" at bounding box center [719, 299] width 562 height 15
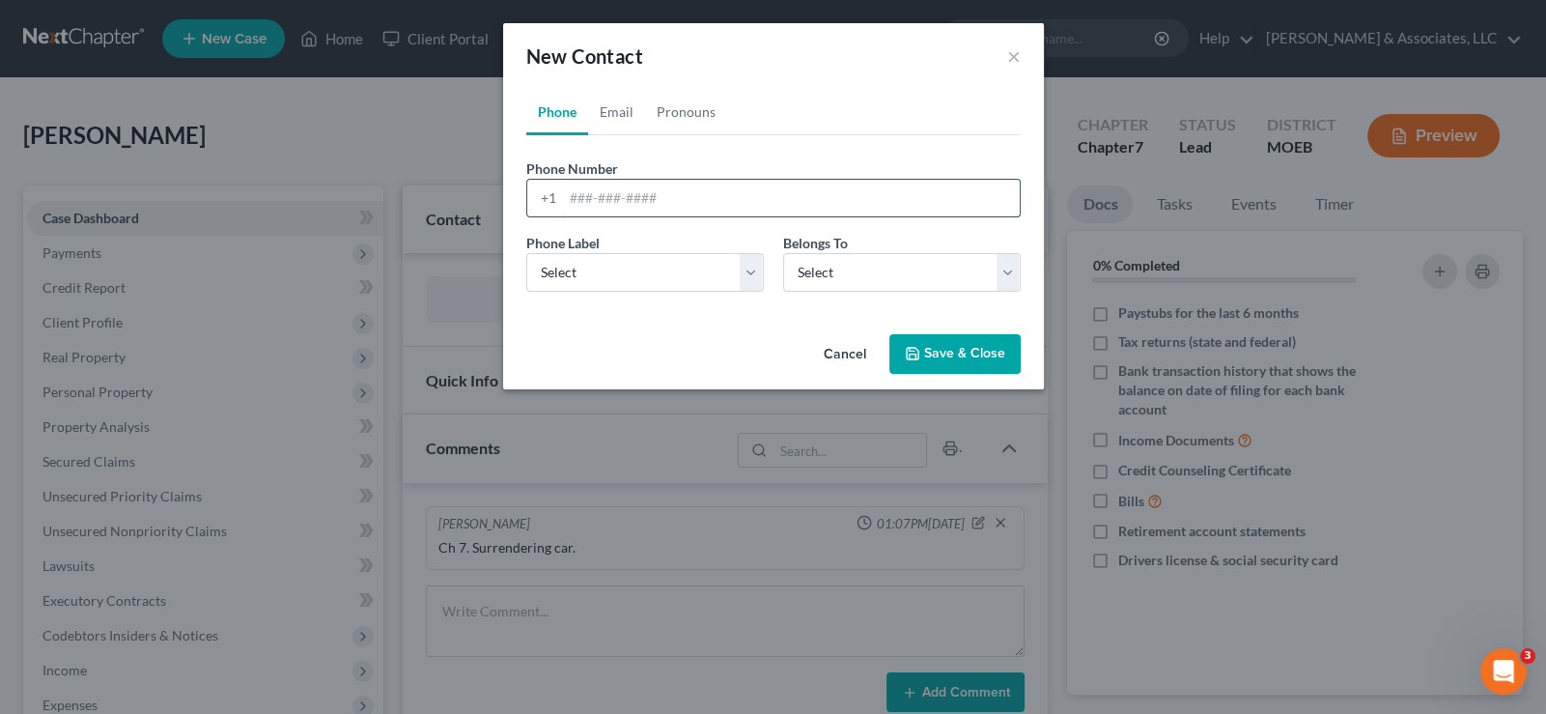
click at [581, 195] on input "tel" at bounding box center [791, 198] width 457 height 37
paste input "[PHONE_NUMBER]"
type input "[PHONE_NUMBER]"
click at [584, 280] on select "Select Mobile Home Work Other" at bounding box center [645, 272] width 238 height 39
select select "0"
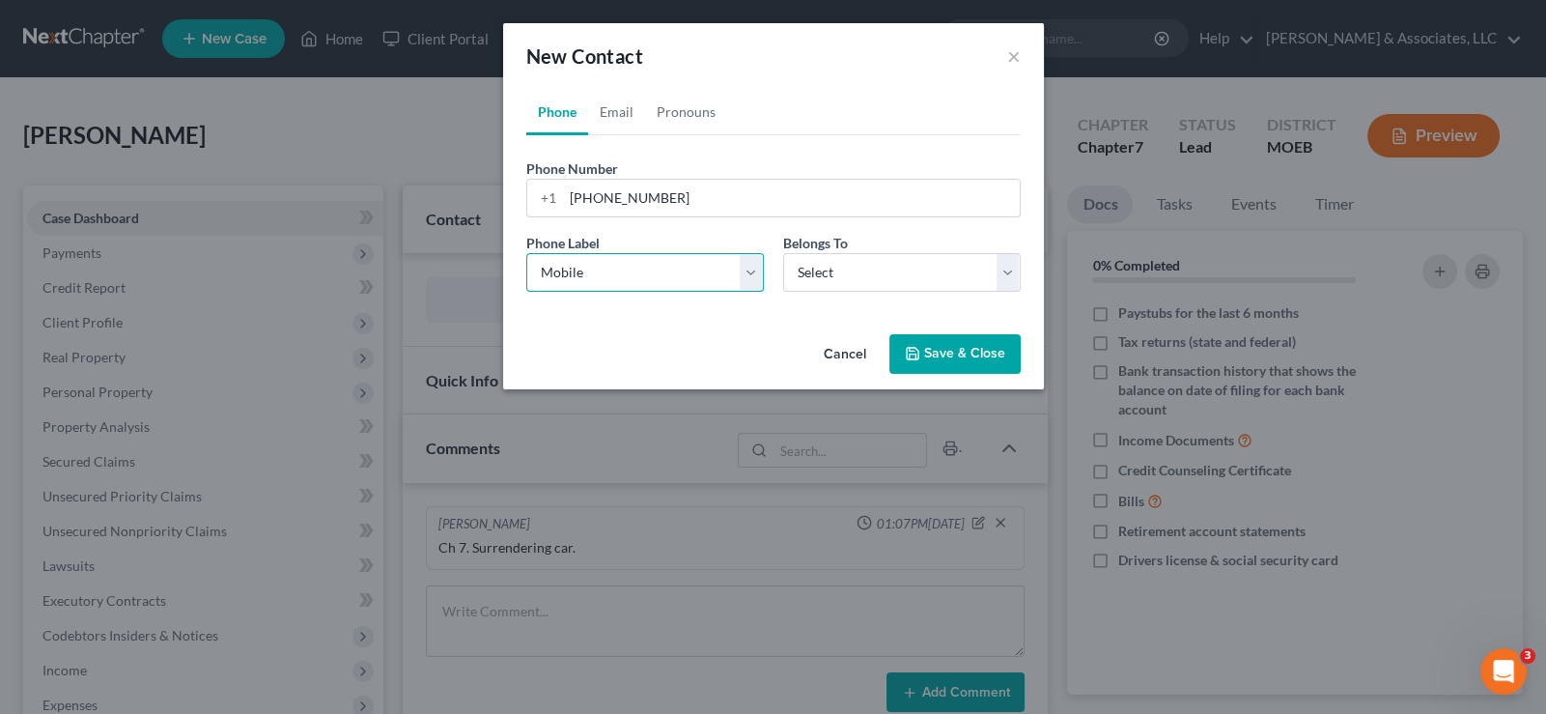
click at [526, 253] on select "Select Mobile Home Work Other" at bounding box center [645, 272] width 238 height 39
drag, startPoint x: 816, startPoint y: 267, endPoint x: 816, endPoint y: 286, distance: 19.3
click at [816, 267] on select "Select Client Other" at bounding box center [902, 272] width 238 height 39
select select "0"
click at [783, 253] on select "Select Client Other" at bounding box center [902, 272] width 238 height 39
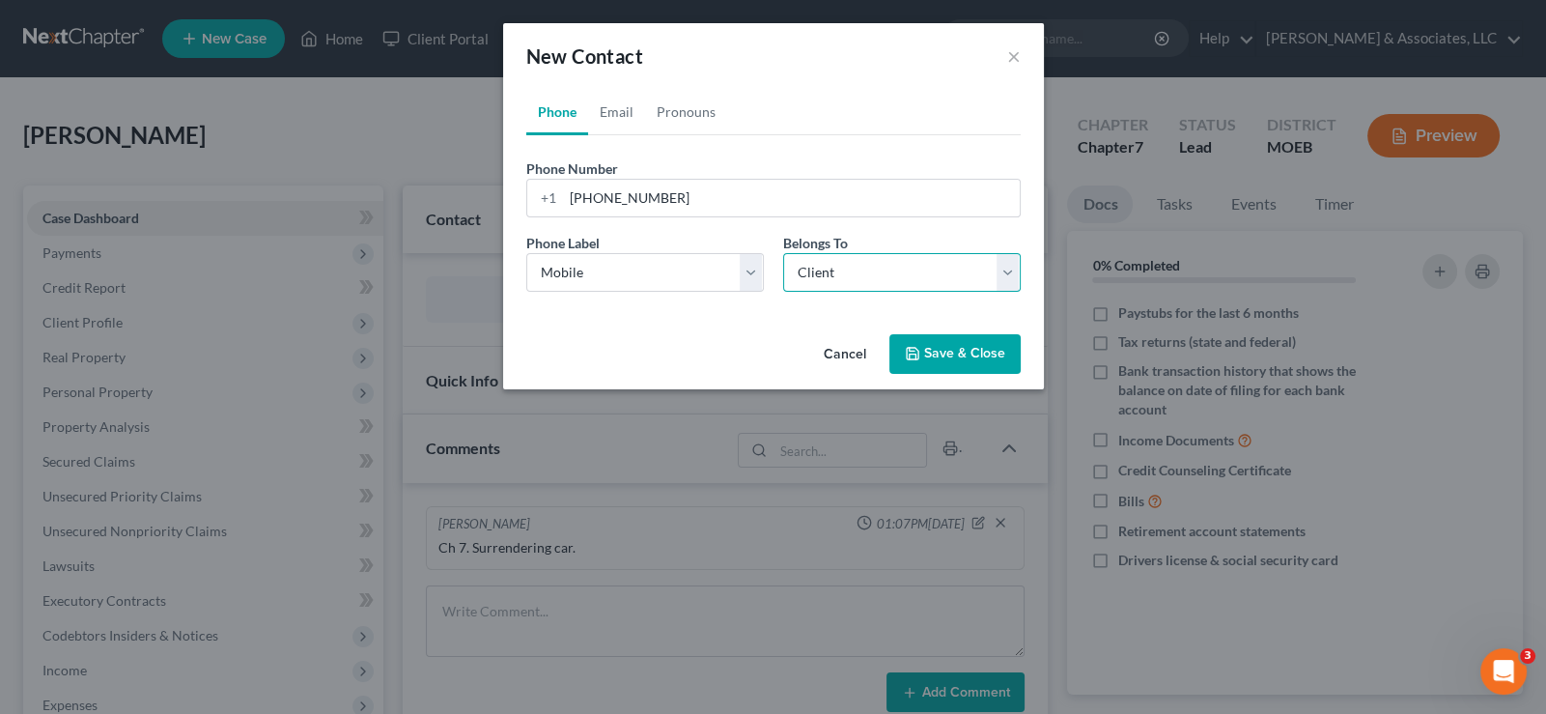
select select "0"
click at [609, 115] on link "Email" at bounding box center [616, 112] width 57 height 46
drag, startPoint x: 617, startPoint y: 206, endPoint x: 716, endPoint y: 4, distance: 224.6
click at [618, 201] on input "email" at bounding box center [791, 198] width 457 height 37
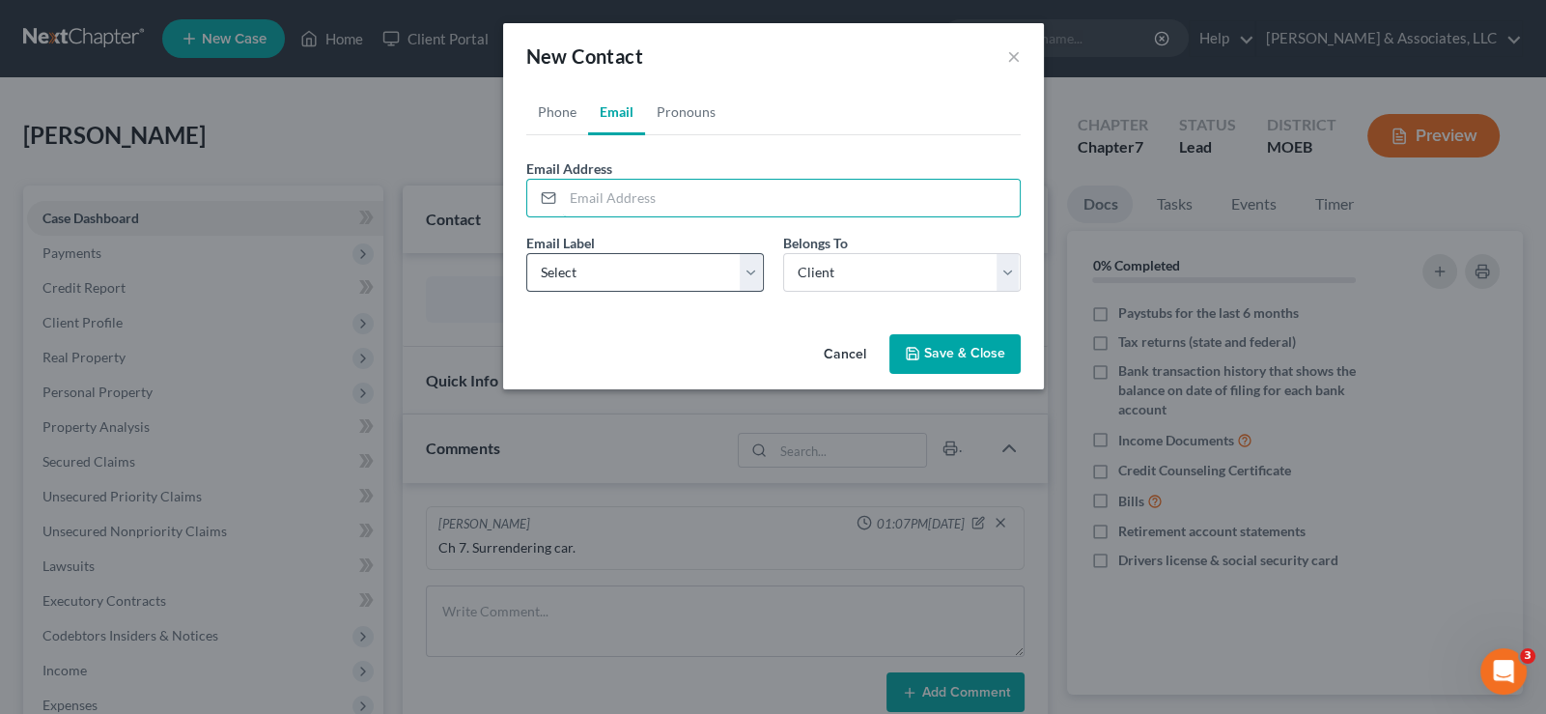
paste input "[EMAIL_ADDRESS][DOMAIN_NAME]"
type input "[EMAIL_ADDRESS][DOMAIN_NAME]"
click at [599, 293] on div "Email Label Select Home Work Other Belongs To * Select Client Other" at bounding box center [774, 270] width 514 height 74
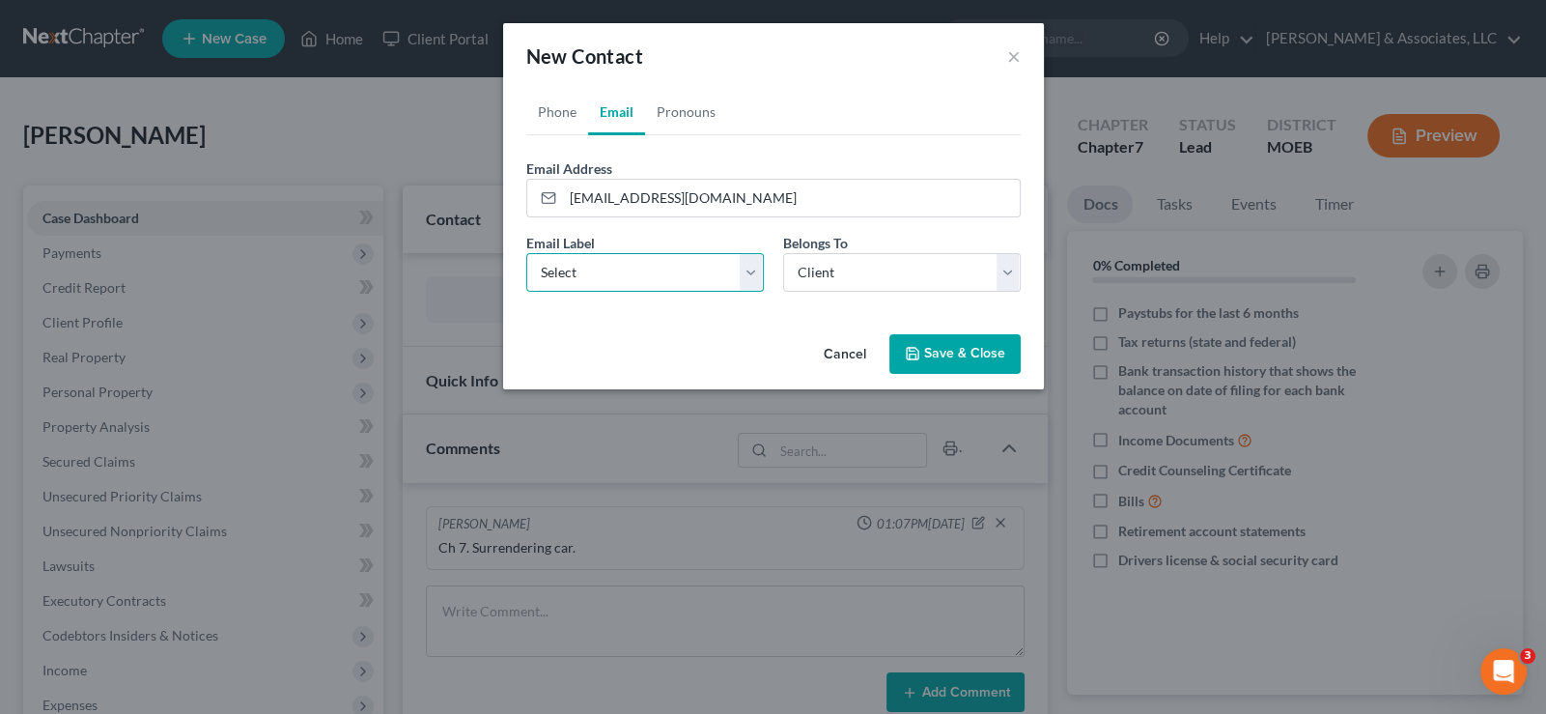
drag, startPoint x: 599, startPoint y: 269, endPoint x: 594, endPoint y: 288, distance: 19.0
click at [599, 269] on select "Select Home Work Other" at bounding box center [645, 272] width 238 height 39
select select "0"
click at [526, 253] on select "Select Home Work Other" at bounding box center [645, 272] width 238 height 39
click at [961, 352] on button "Save & Close" at bounding box center [954, 354] width 131 height 41
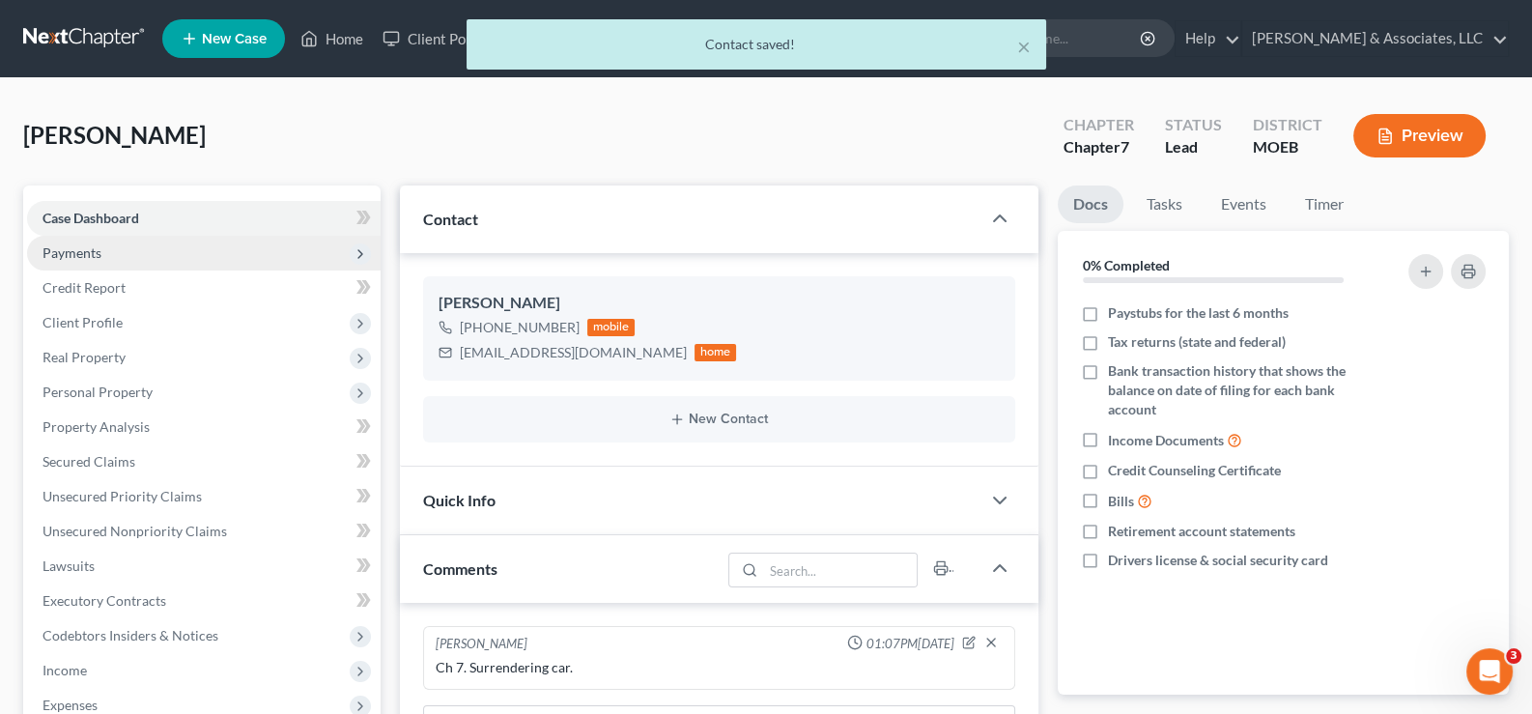
click at [74, 250] on span "Payments" at bounding box center [71, 252] width 59 height 16
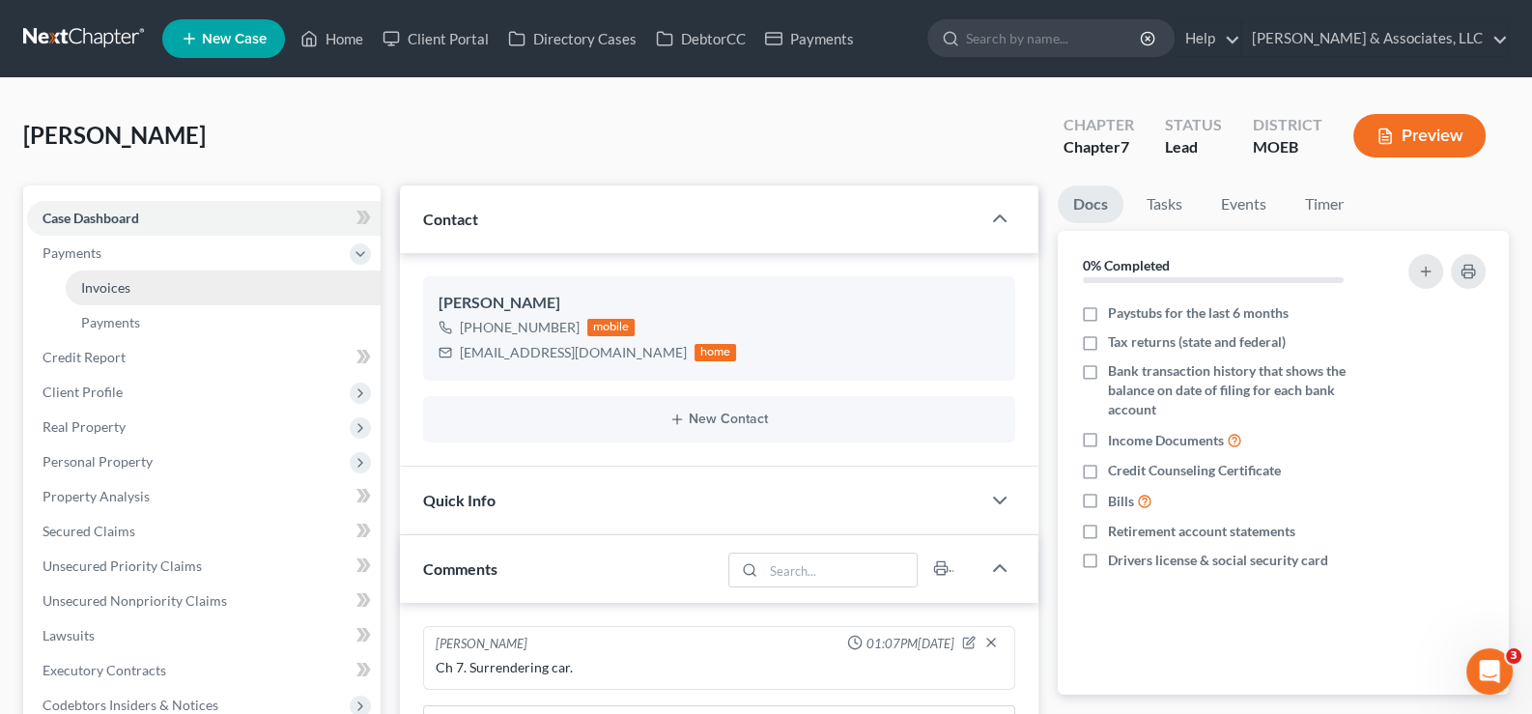
click at [121, 289] on span "Invoices" at bounding box center [105, 287] width 49 height 16
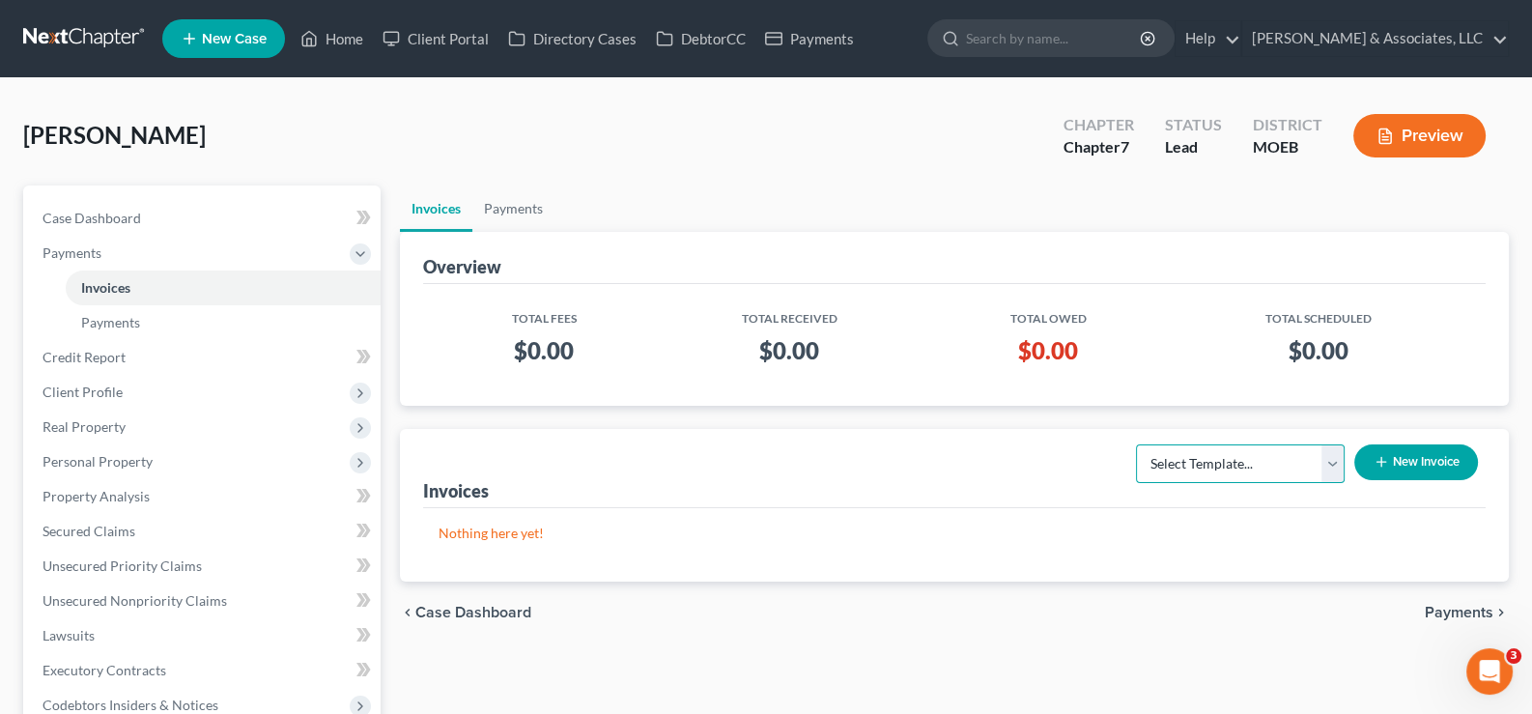
drag, startPoint x: 1332, startPoint y: 464, endPoint x: 1320, endPoint y: 477, distance: 17.8
click at [1328, 467] on select "Select Template... Chapter 7 Template Chapter 13 Template Chapter 7 with legal …" at bounding box center [1240, 463] width 209 height 39
select select "0"
click at [1136, 444] on select "Select Template... Chapter 7 Template Chapter 13 Template Chapter 7 with legal …" at bounding box center [1240, 463] width 209 height 39
click at [1384, 461] on icon "button" at bounding box center [1380, 461] width 15 height 15
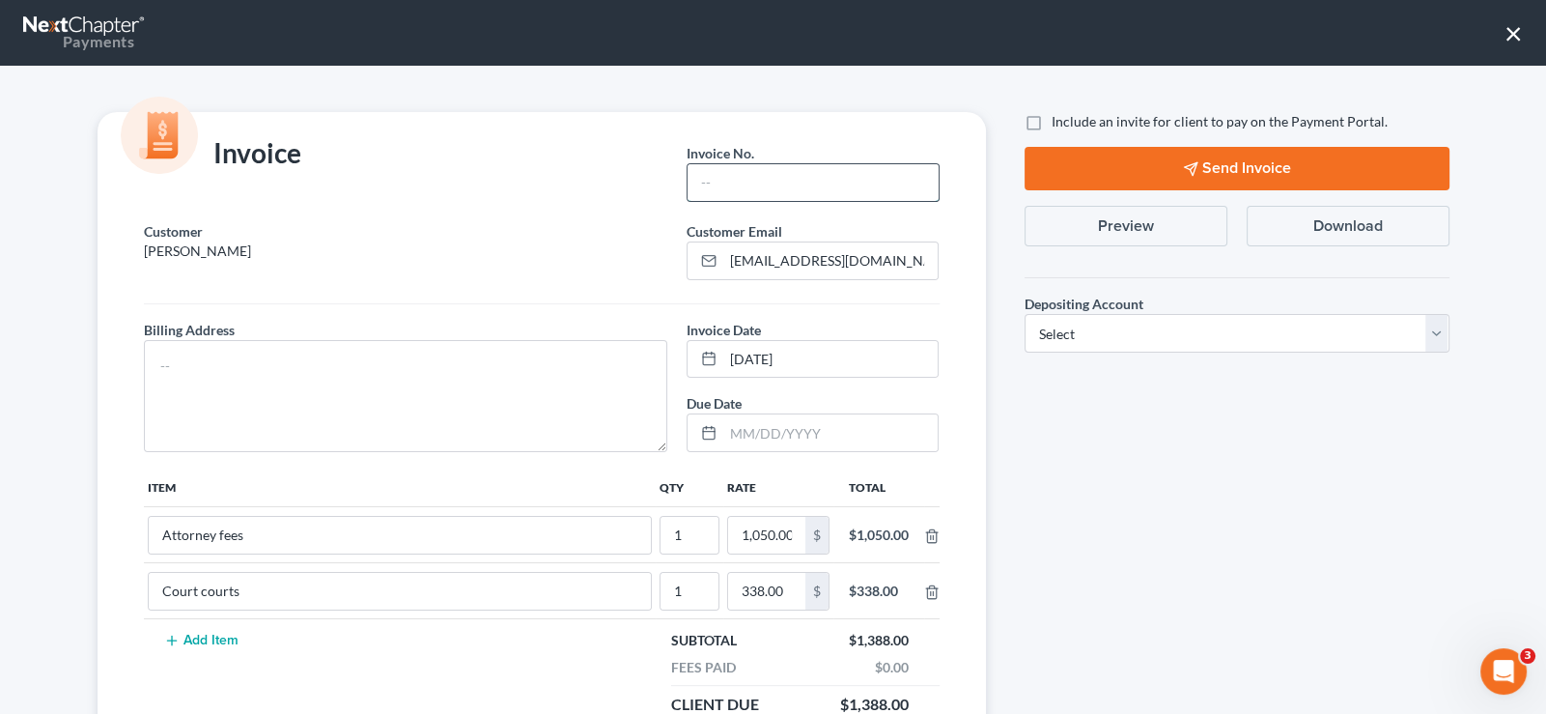
click at [716, 186] on input "text" at bounding box center [813, 182] width 250 height 37
type input "730"
click at [528, 347] on textarea at bounding box center [406, 396] width 524 height 112
type textarea "na"
click at [1052, 125] on label "Include an invite for client to pay on the Payment Portal." at bounding box center [1220, 121] width 336 height 19
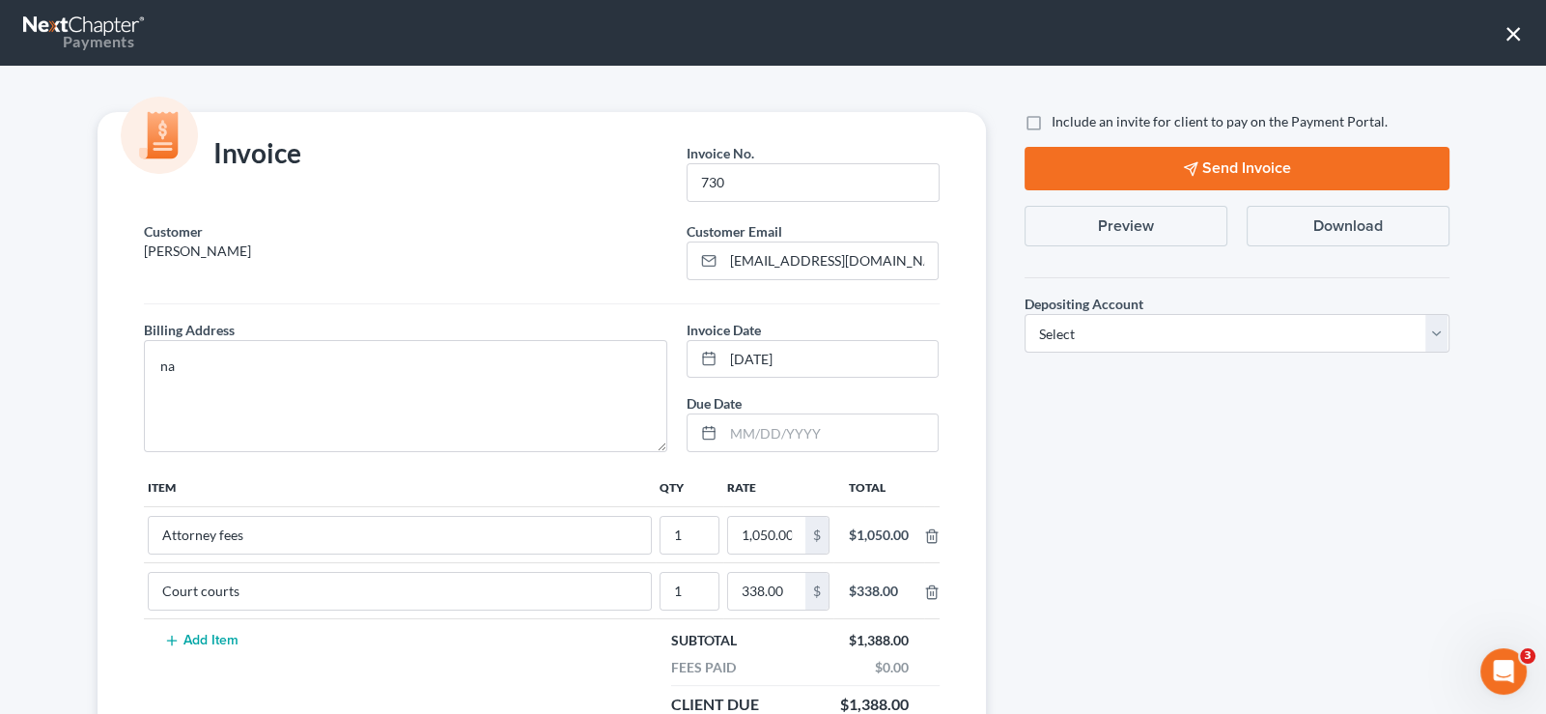
click at [1059, 125] on input "Include an invite for client to pay on the Payment Portal." at bounding box center [1065, 118] width 13 height 13
checkbox input "true"
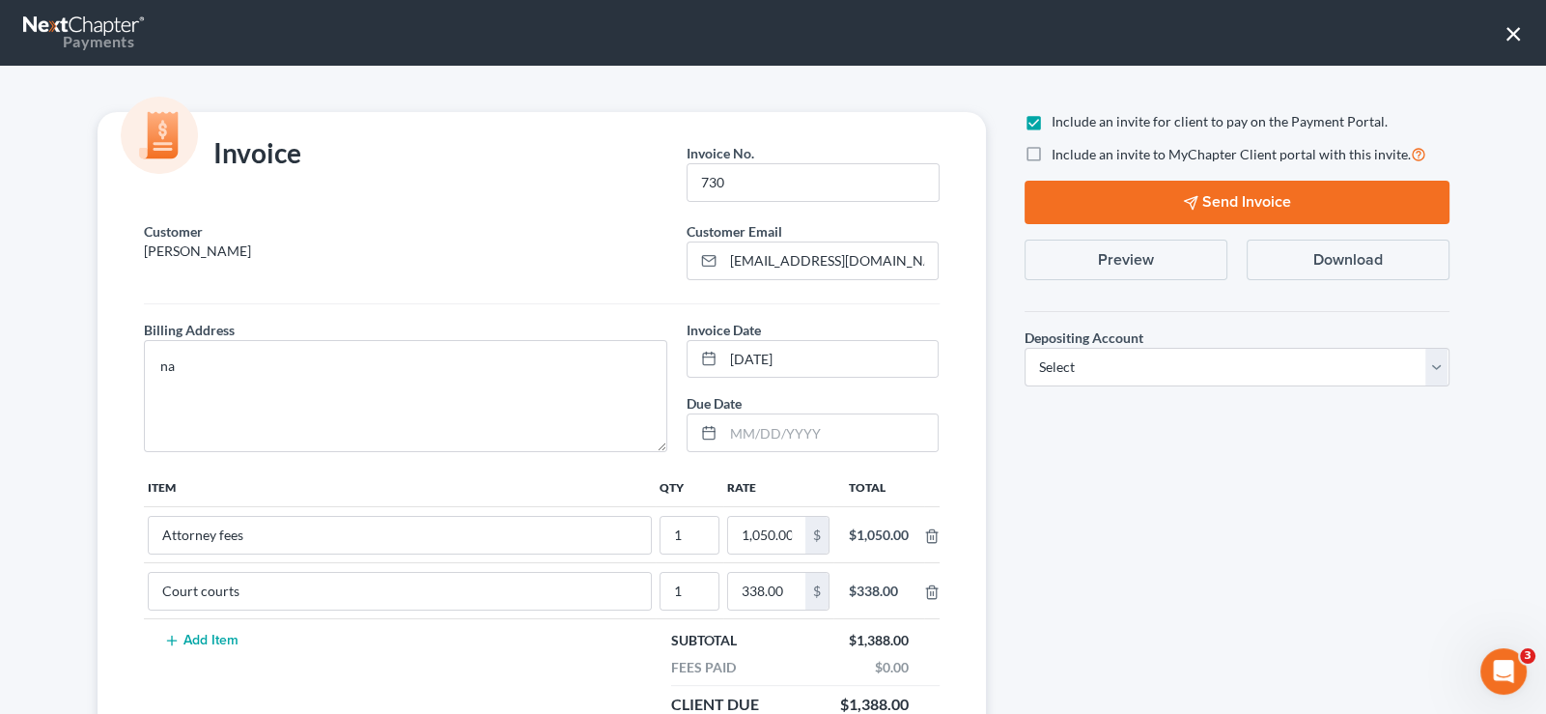
click at [1052, 149] on label "Include an invite to MyChapter Client portal with this invite." at bounding box center [1239, 154] width 375 height 22
click at [1059, 149] on input "Include an invite to MyChapter Client portal with this invite." at bounding box center [1065, 149] width 13 height 13
checkbox input "true"
click at [1072, 364] on select "Select Operation Trust" at bounding box center [1237, 367] width 425 height 39
select select "1"
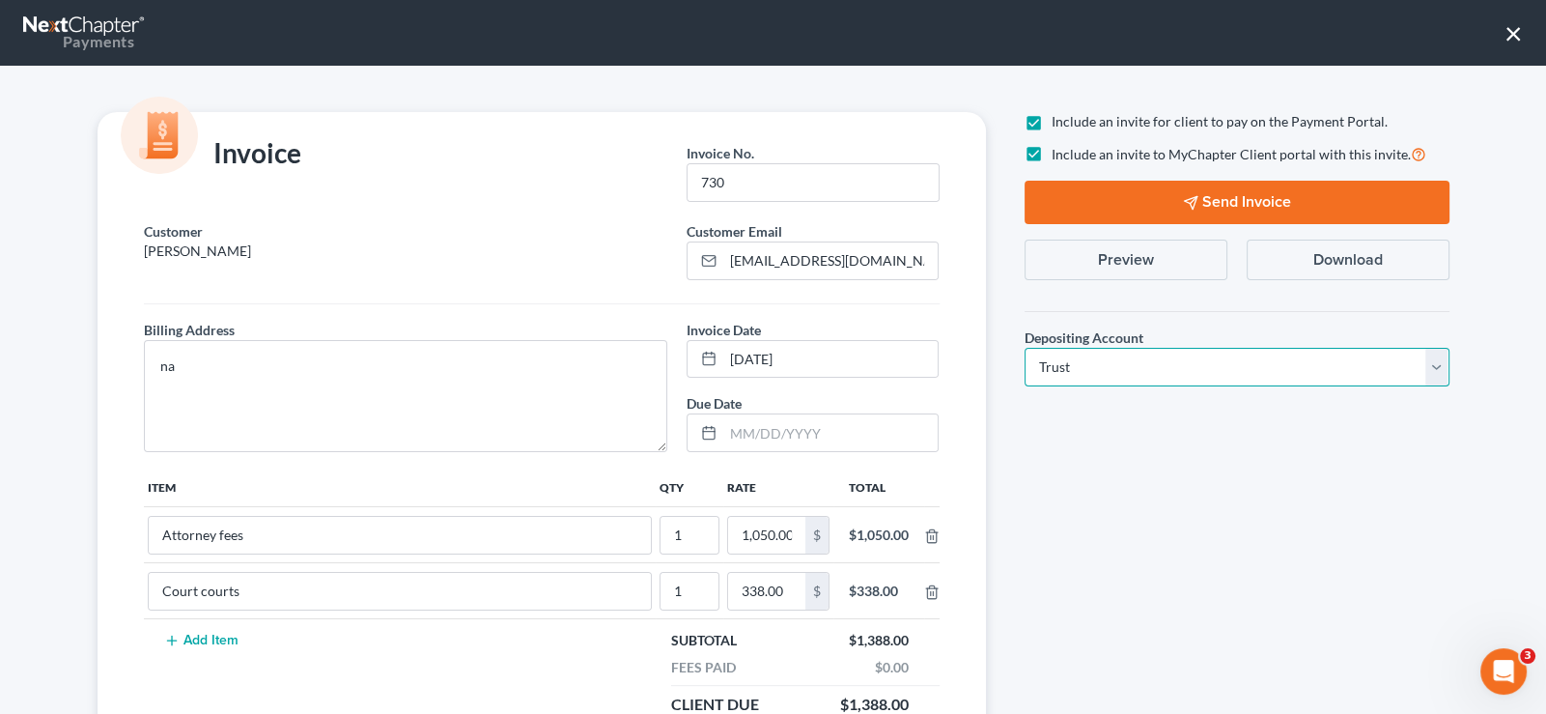
click at [1025, 348] on select "Select Operation Trust" at bounding box center [1237, 367] width 425 height 39
click at [1147, 197] on button "Send Invoice" at bounding box center [1237, 202] width 425 height 43
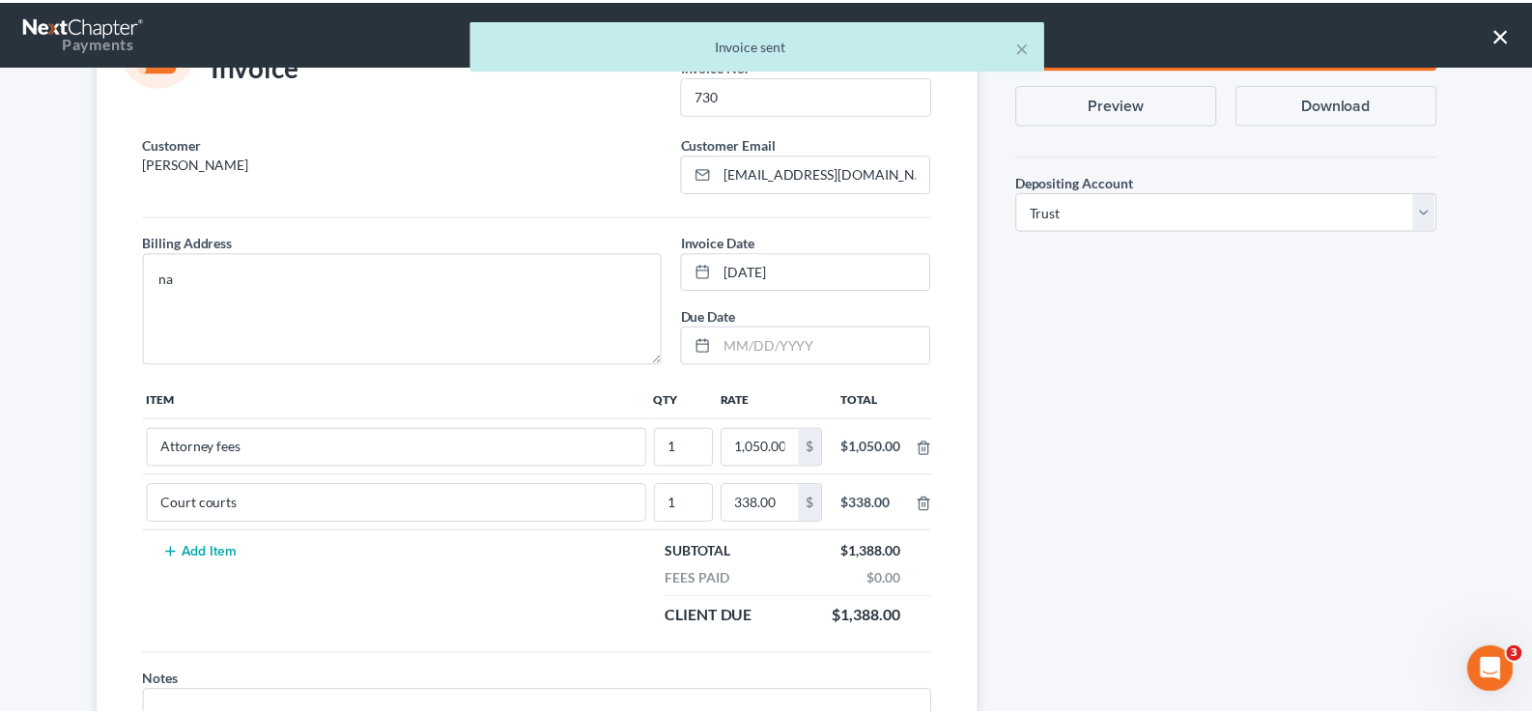
scroll to position [217, 0]
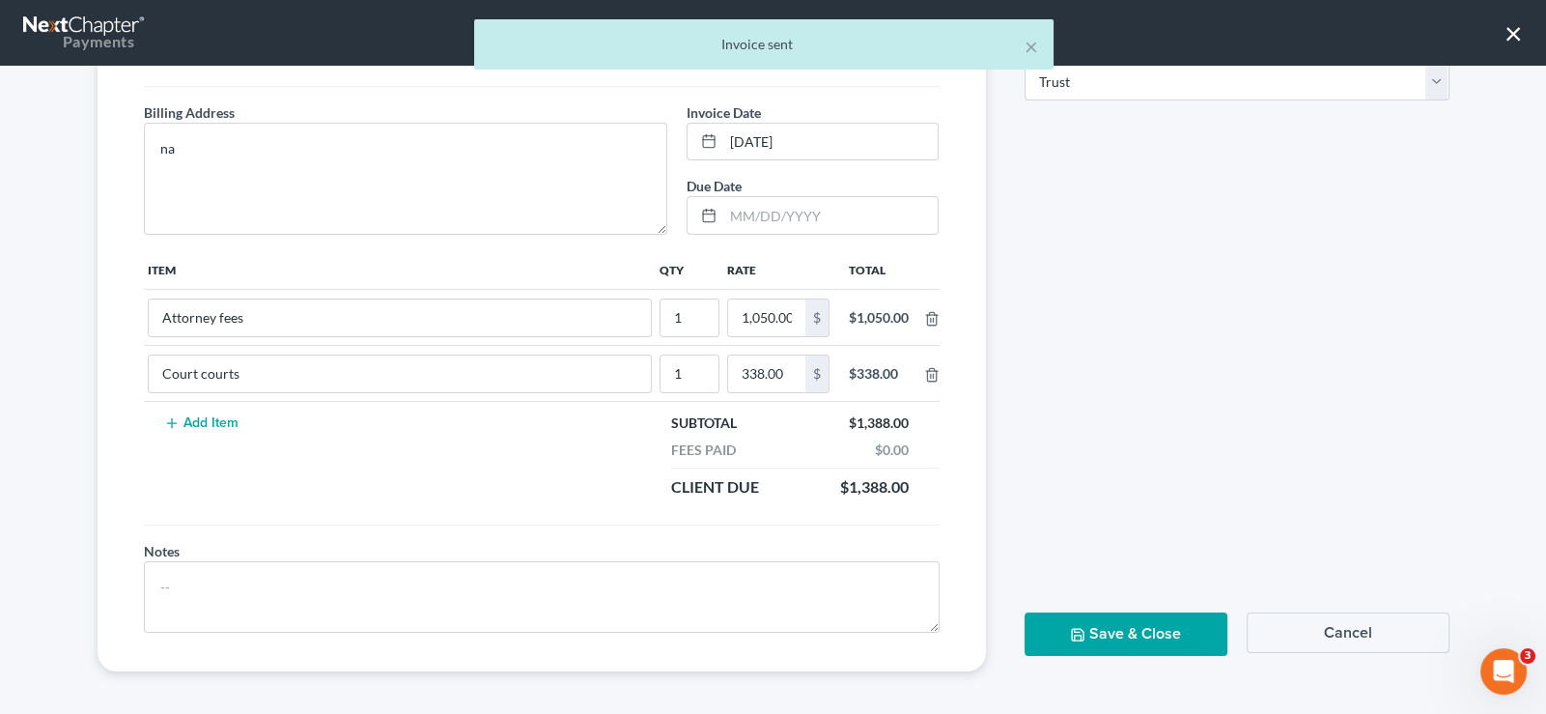
click at [1131, 623] on button "Save & Close" at bounding box center [1126, 633] width 203 height 43
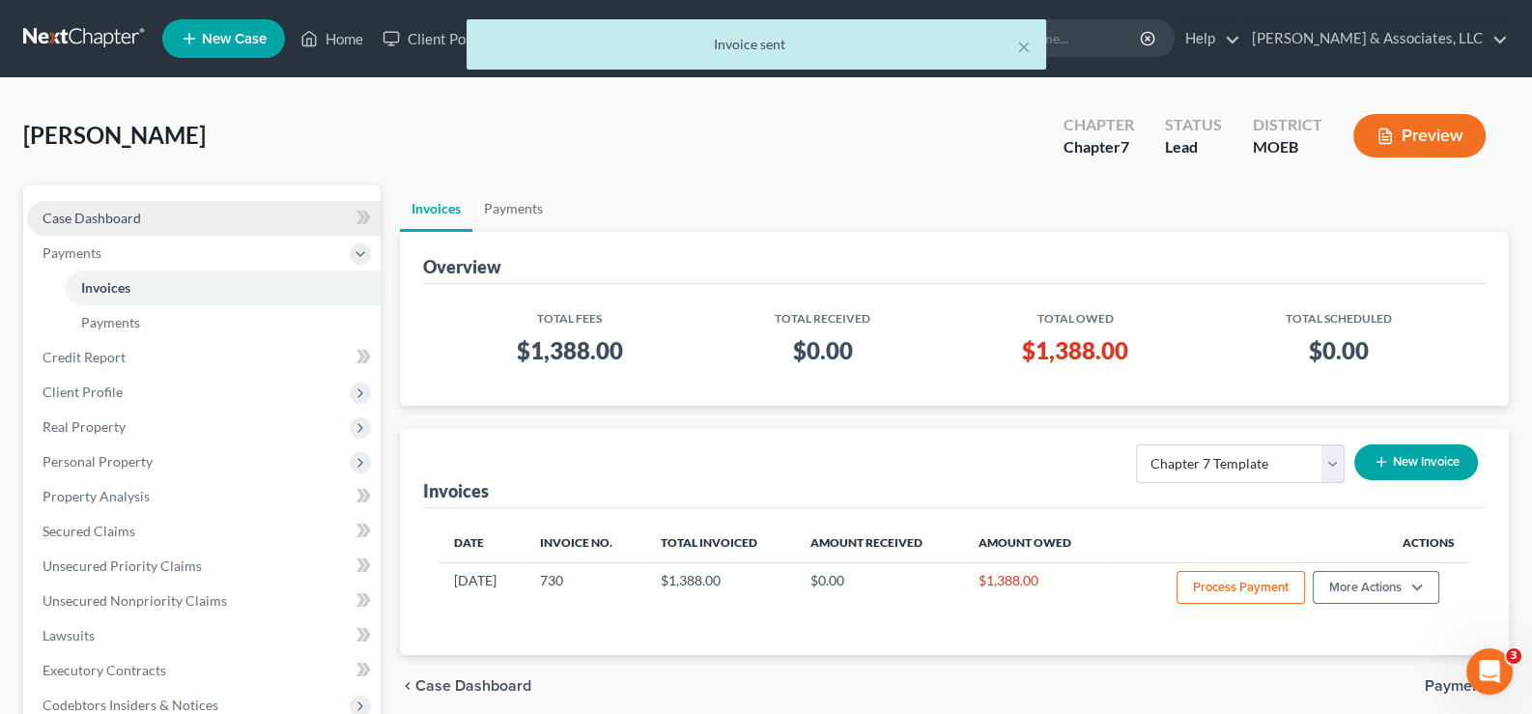
click at [106, 210] on span "Case Dashboard" at bounding box center [91, 218] width 99 height 16
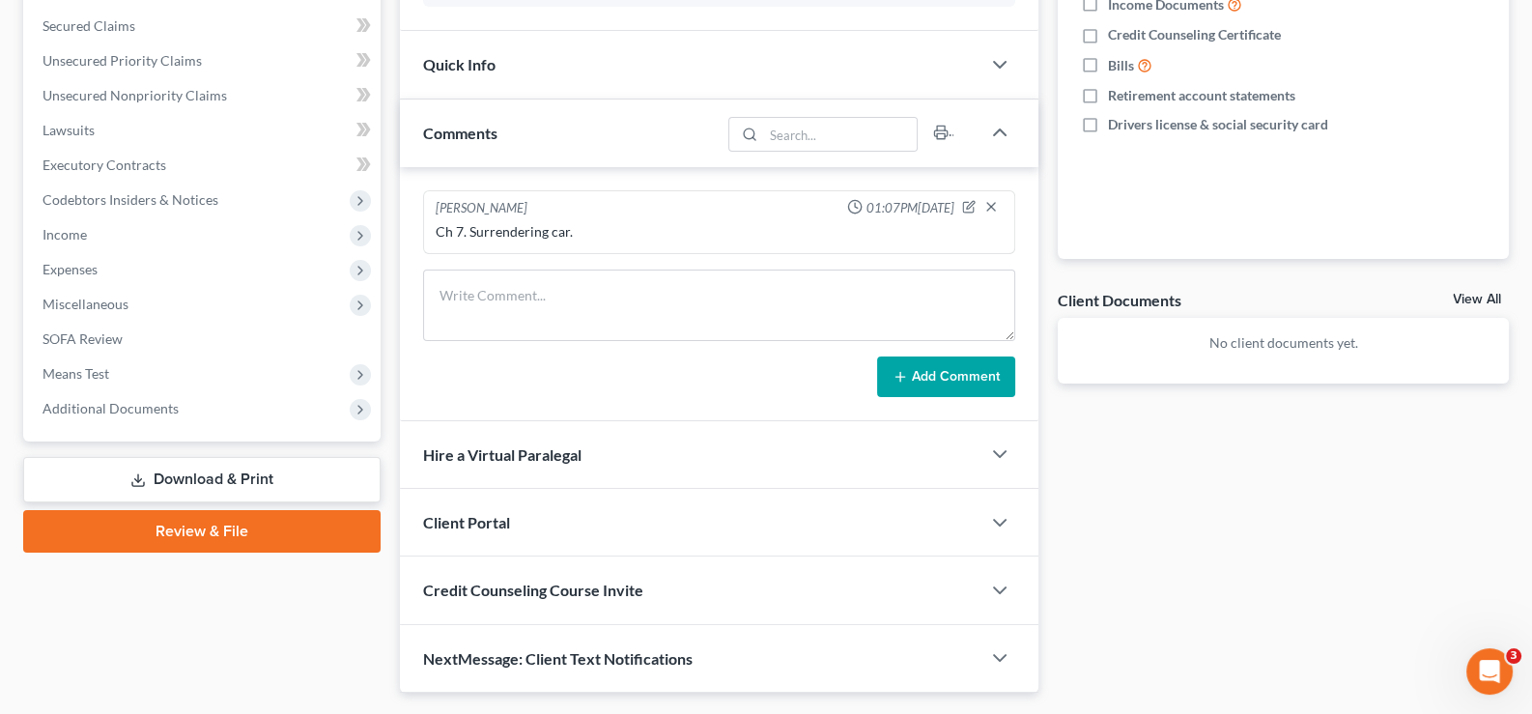
scroll to position [484, 0]
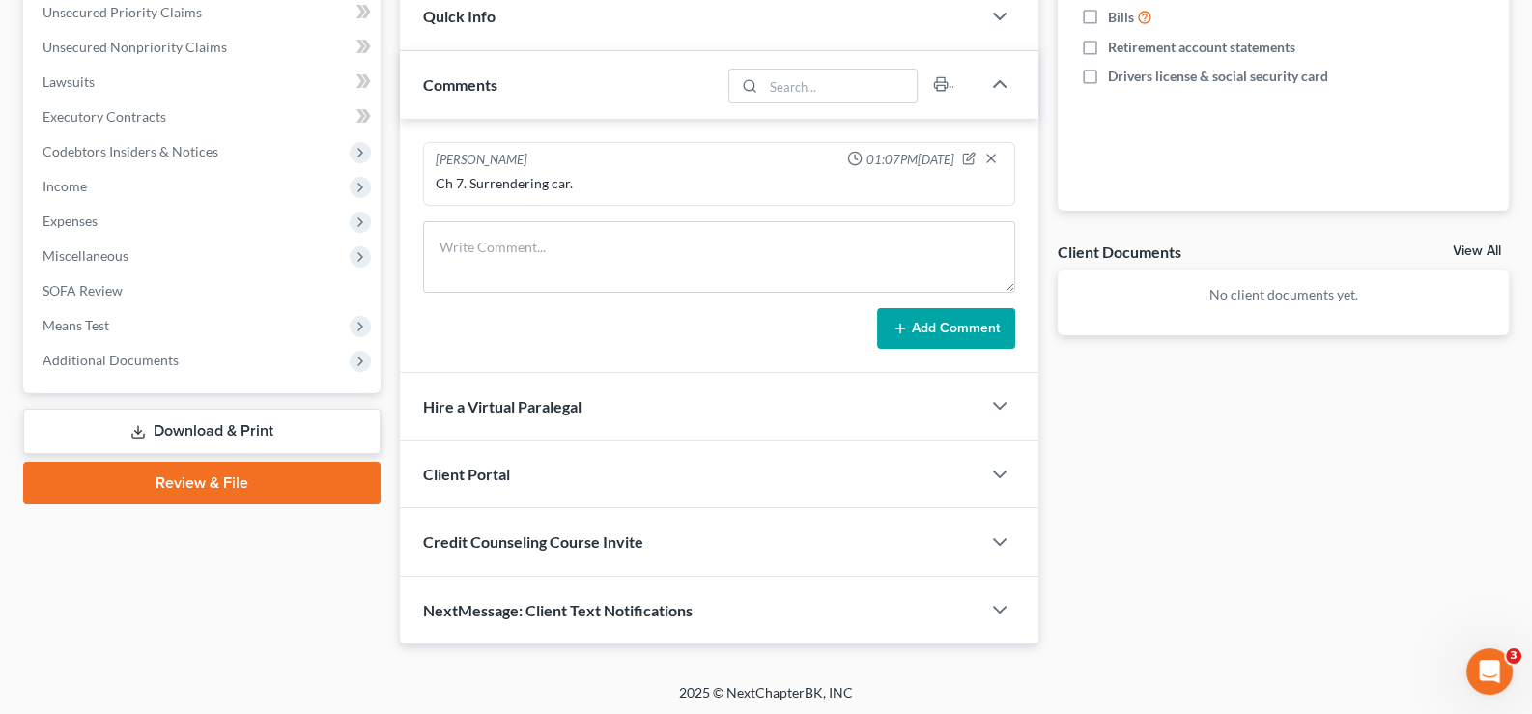
click at [507, 449] on div "Client Portal" at bounding box center [690, 473] width 581 height 67
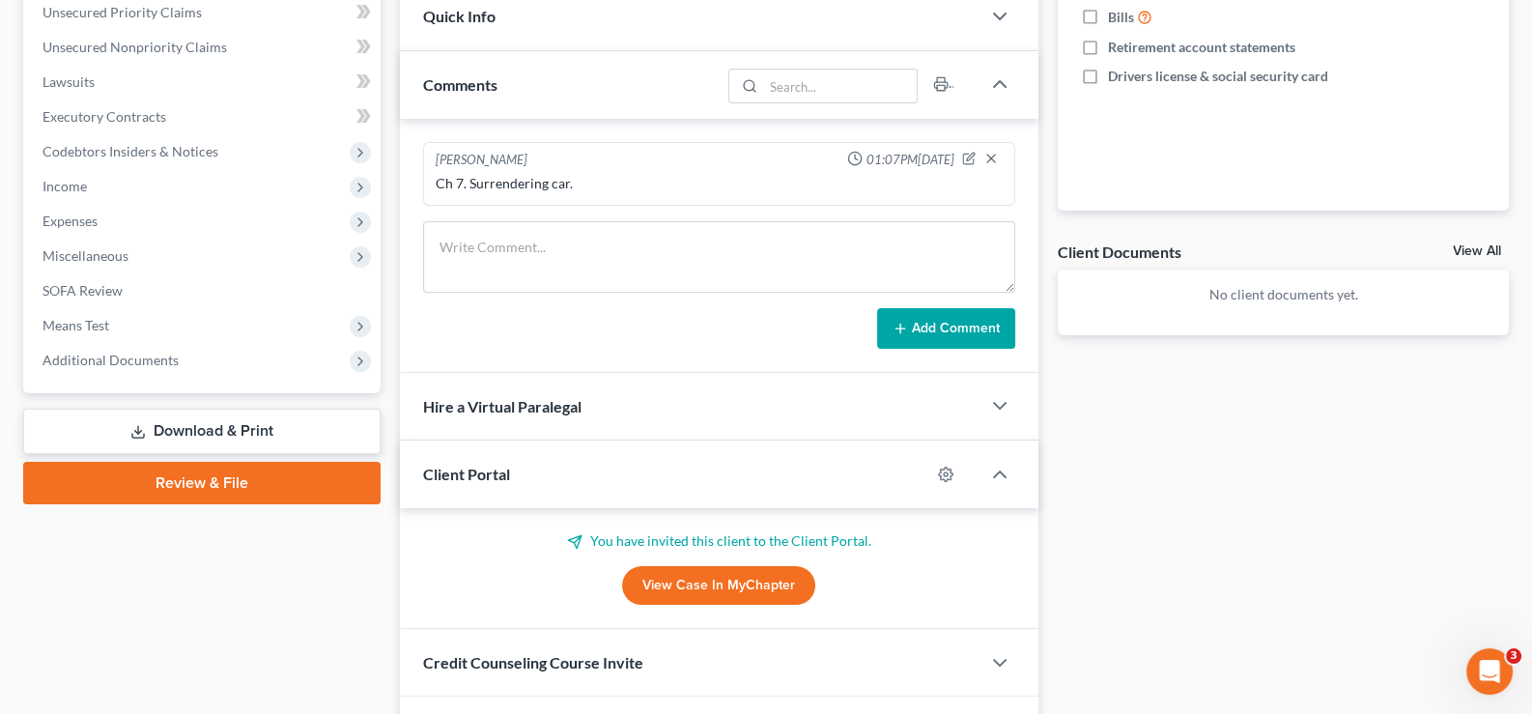
click at [508, 465] on span "Client Portal" at bounding box center [466, 474] width 87 height 18
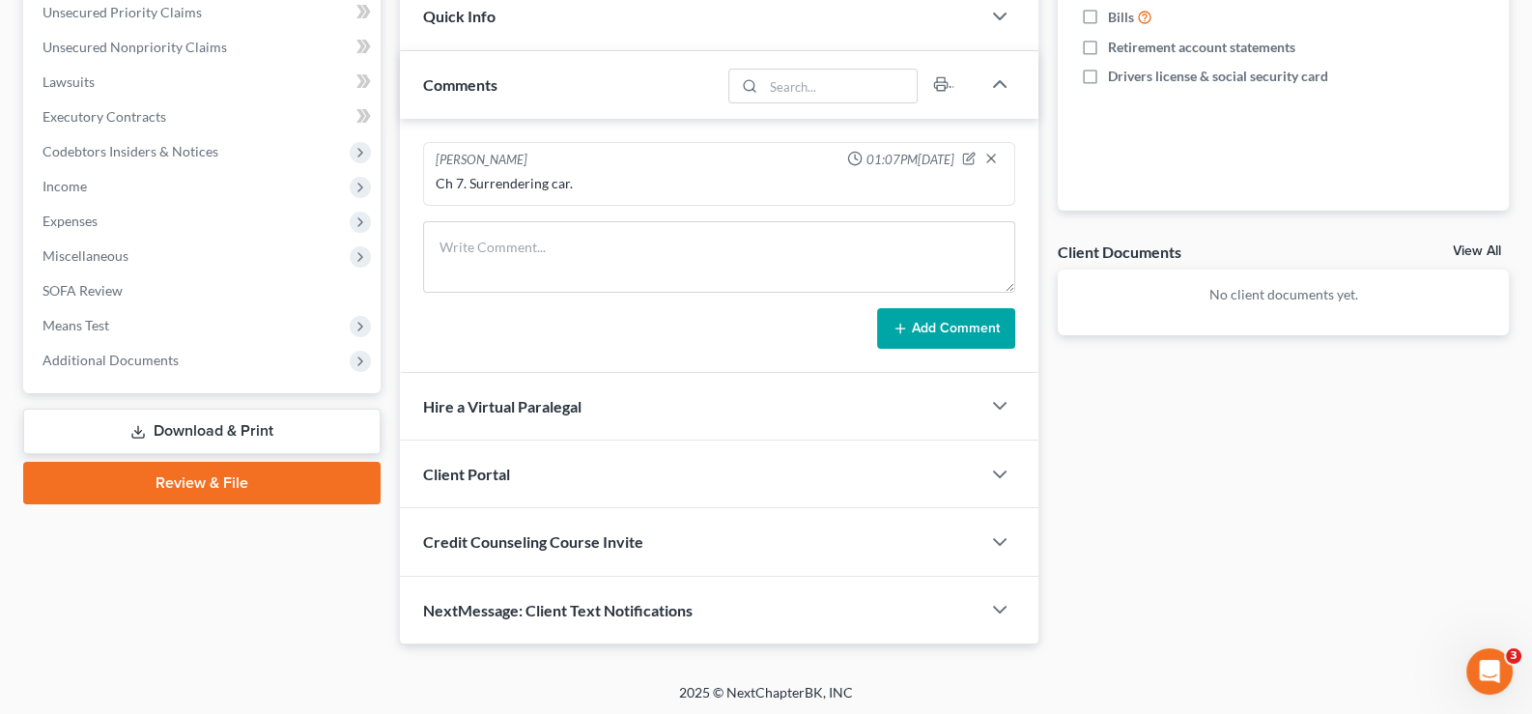
drag, startPoint x: 541, startPoint y: 528, endPoint x: 567, endPoint y: 568, distance: 47.4
click at [544, 525] on div "Credit Counseling Course Invite" at bounding box center [690, 541] width 581 height 67
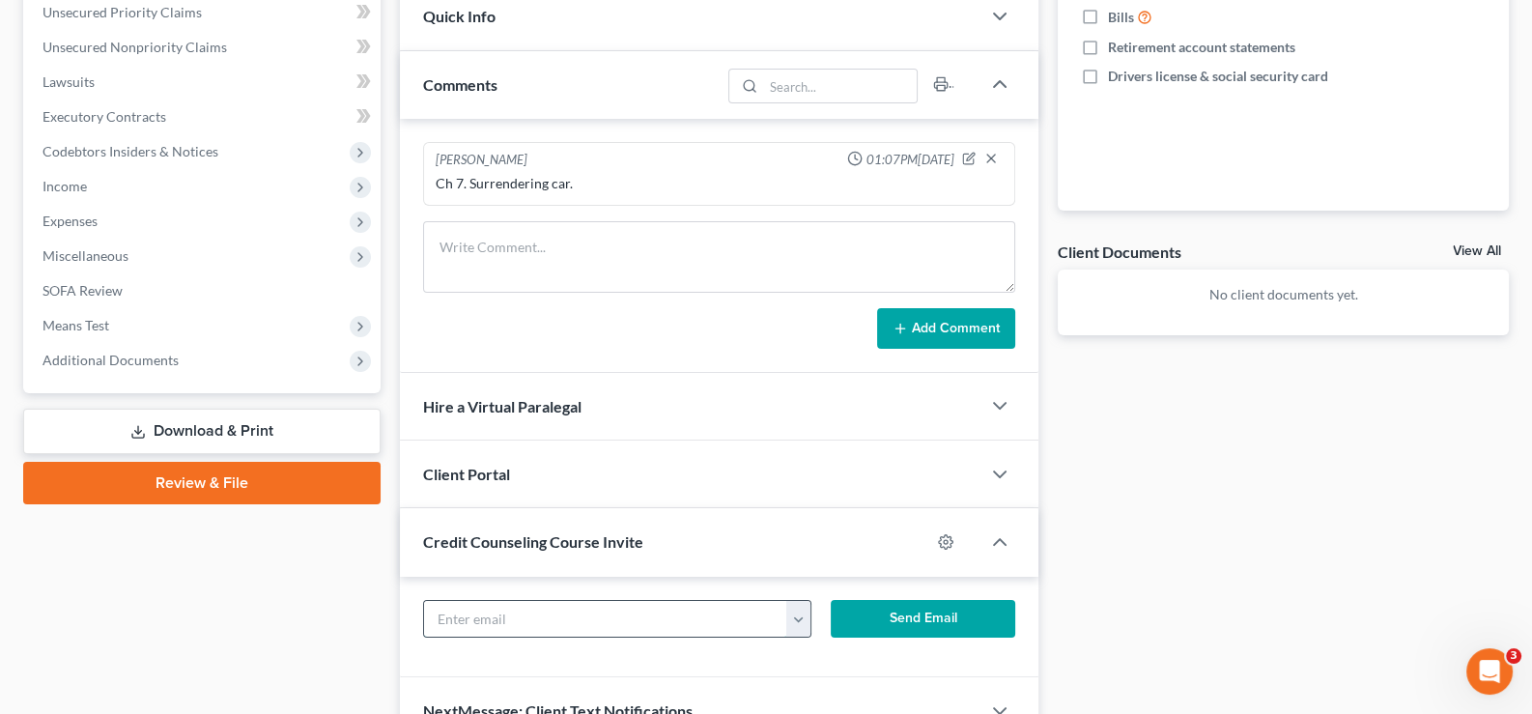
drag, startPoint x: 578, startPoint y: 607, endPoint x: 792, endPoint y: 605, distance: 213.4
click at [578, 607] on input "text" at bounding box center [606, 619] width 364 height 37
paste input "[EMAIL_ADDRESS][DOMAIN_NAME]"
type input "[EMAIL_ADDRESS][DOMAIN_NAME]"
click at [895, 615] on button "Send Email" at bounding box center [923, 619] width 184 height 39
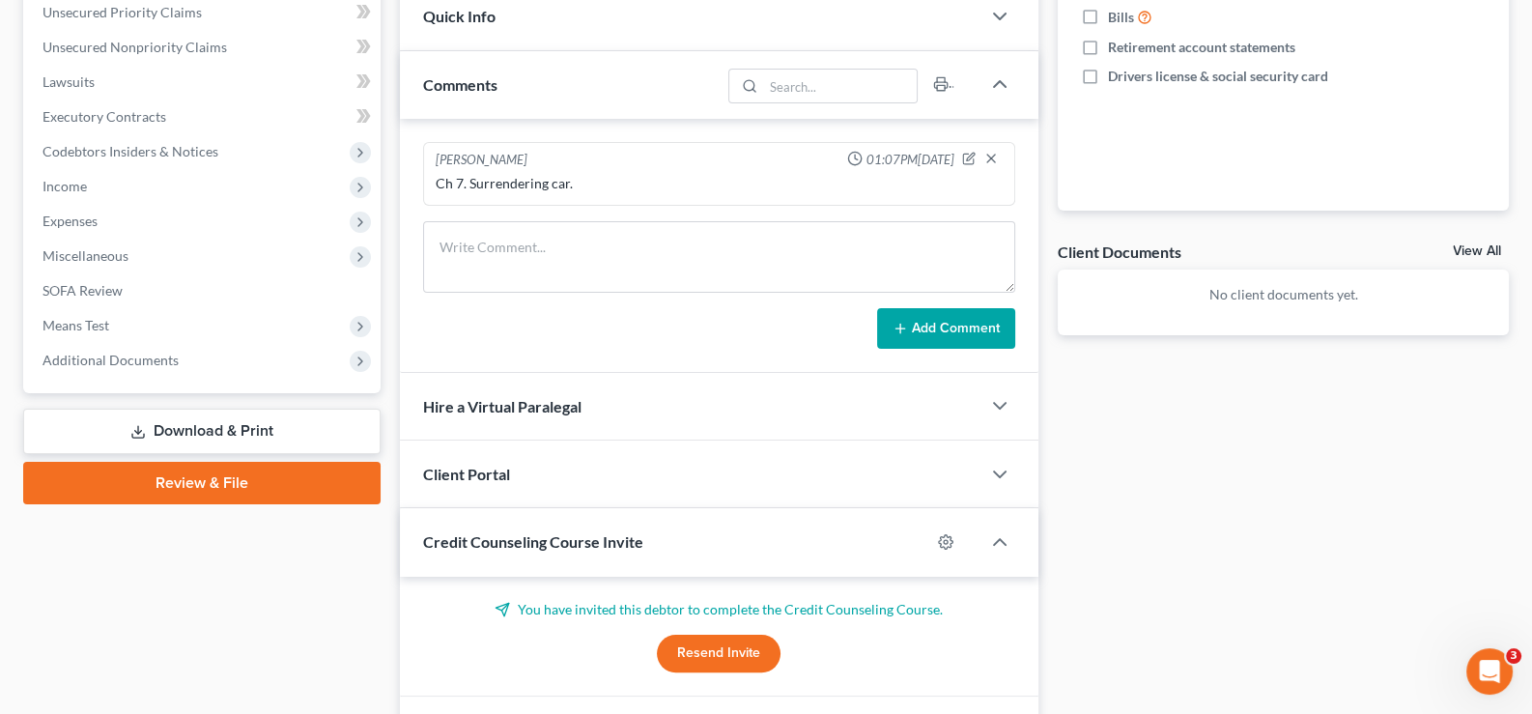
click at [651, 540] on div "Credit Counseling Course Invite" at bounding box center [665, 541] width 531 height 67
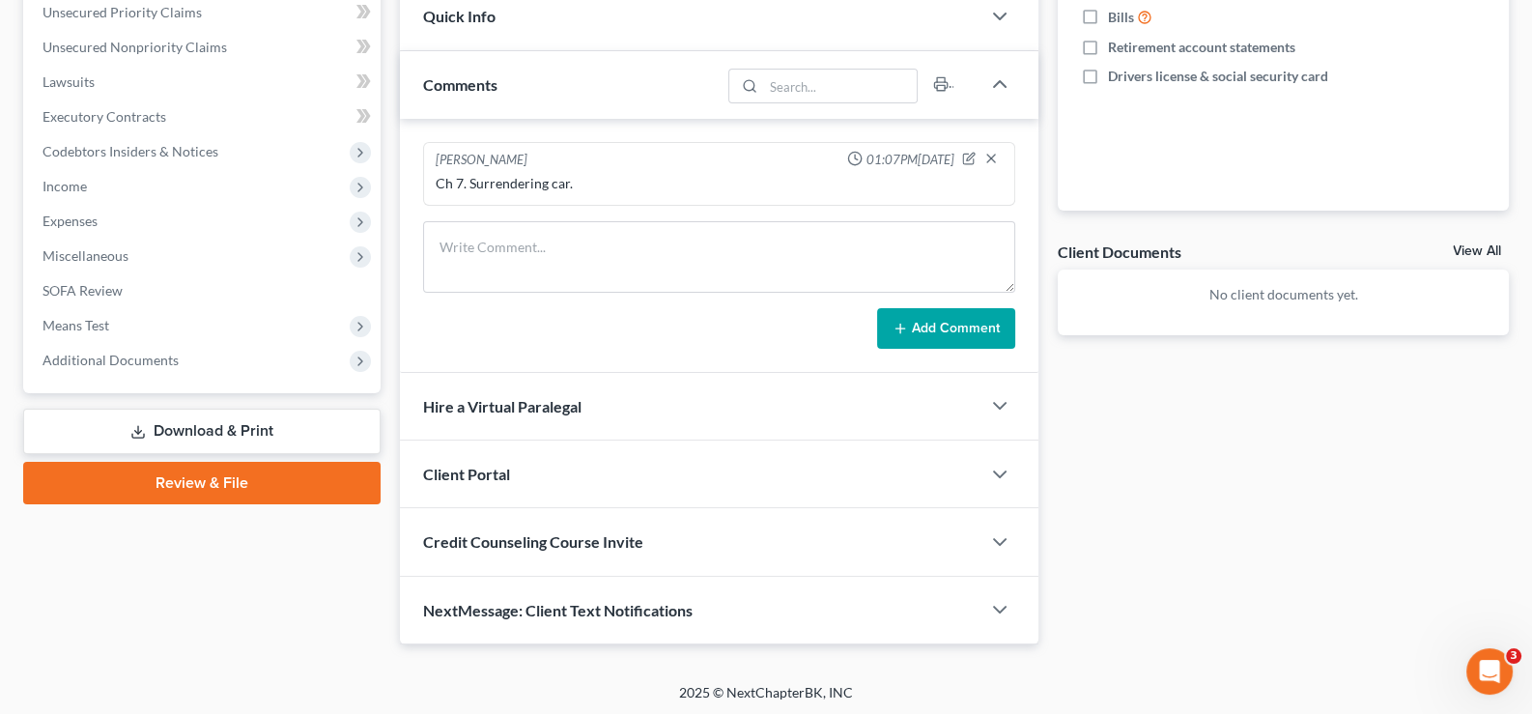
click at [538, 545] on span "Credit Counseling Course Invite" at bounding box center [533, 541] width 220 height 18
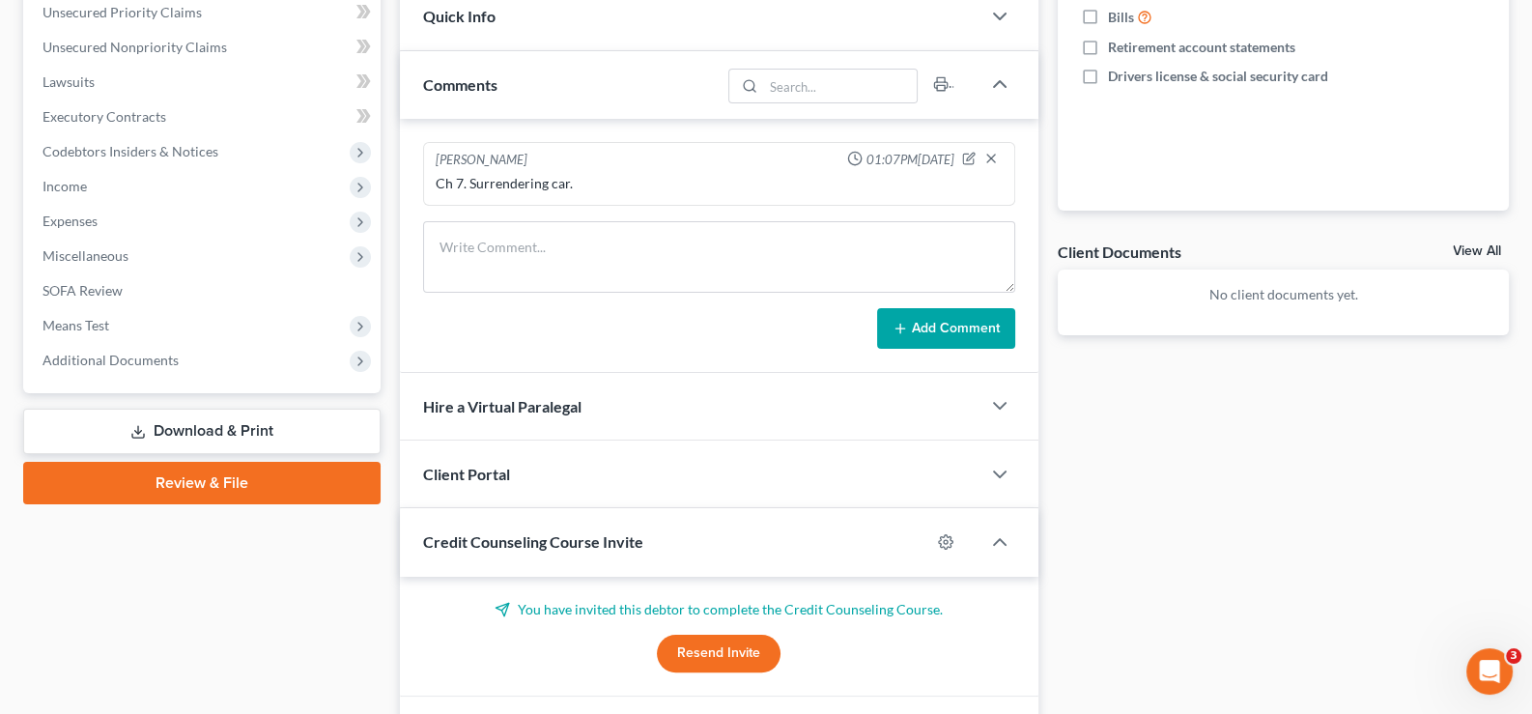
click at [538, 545] on span "Credit Counseling Course Invite" at bounding box center [533, 541] width 220 height 18
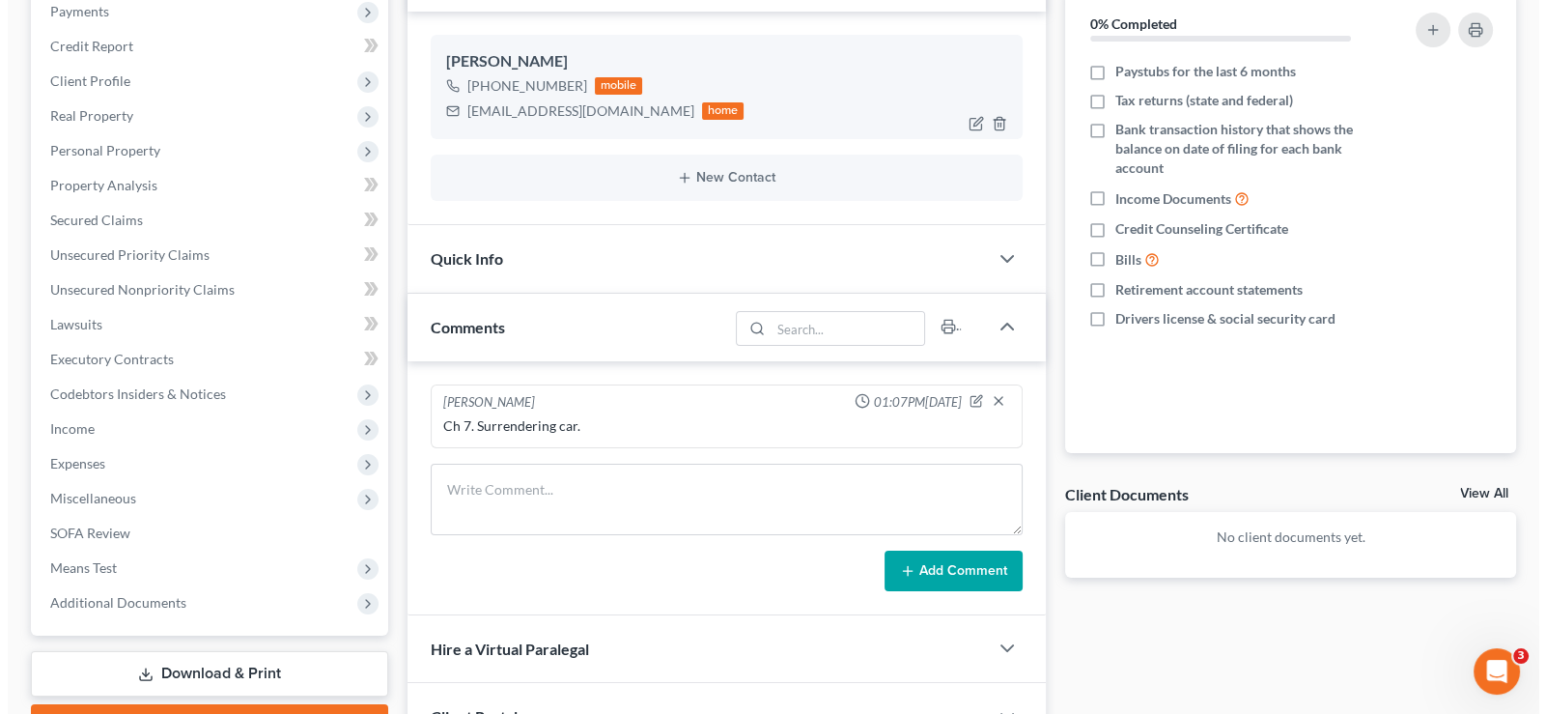
scroll to position [0, 0]
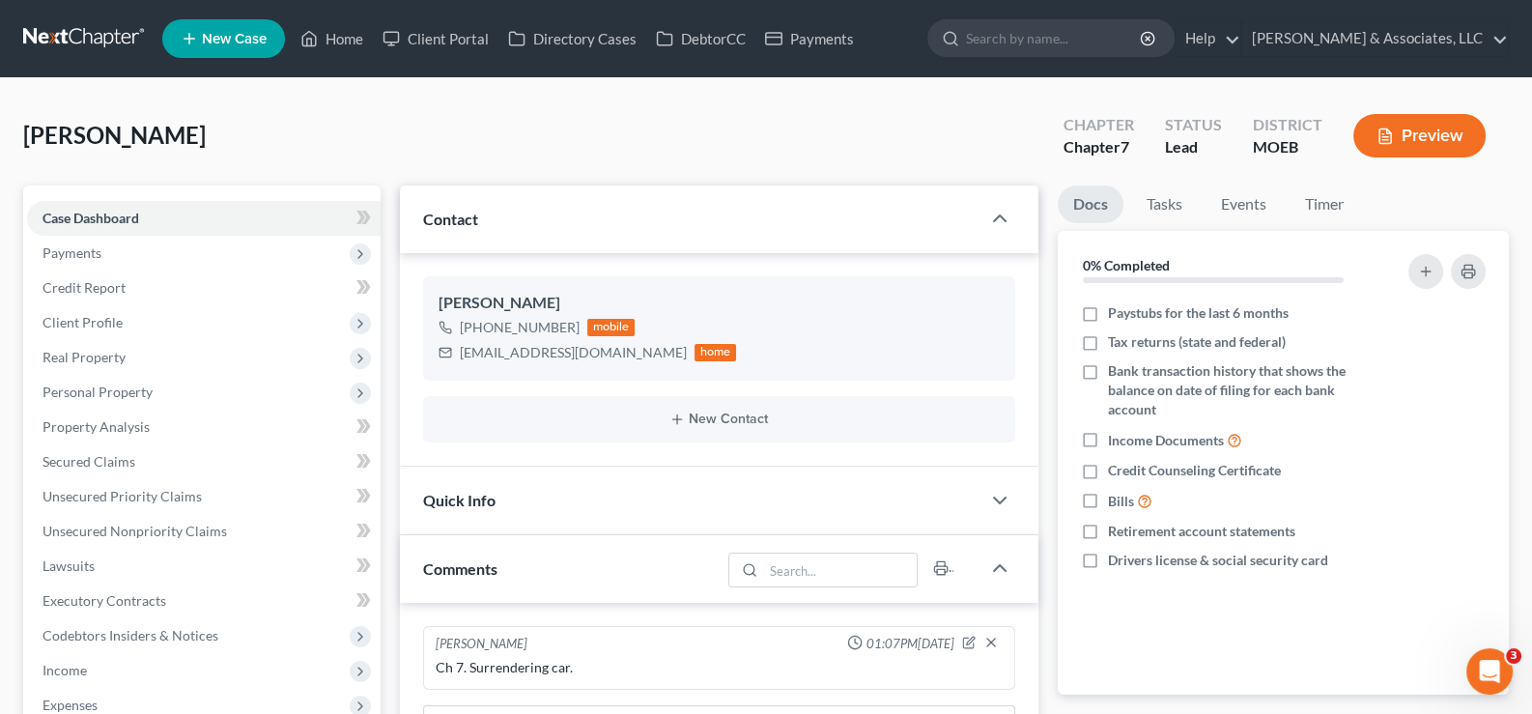
click at [239, 24] on link "New Case" at bounding box center [223, 38] width 123 height 39
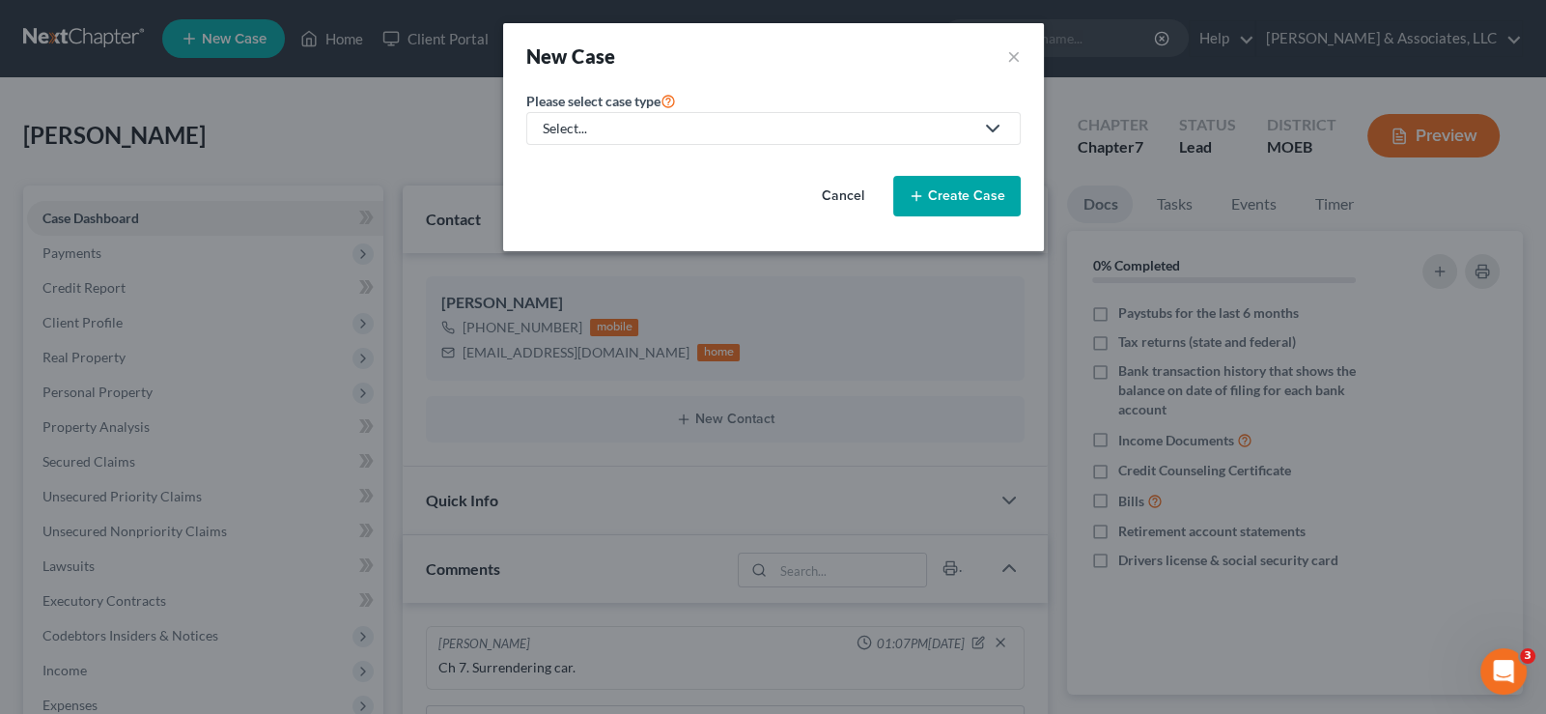
click at [605, 127] on div "Select..." at bounding box center [758, 128] width 431 height 19
click at [600, 158] on div "Bankruptcy" at bounding box center [629, 165] width 169 height 19
select select "45"
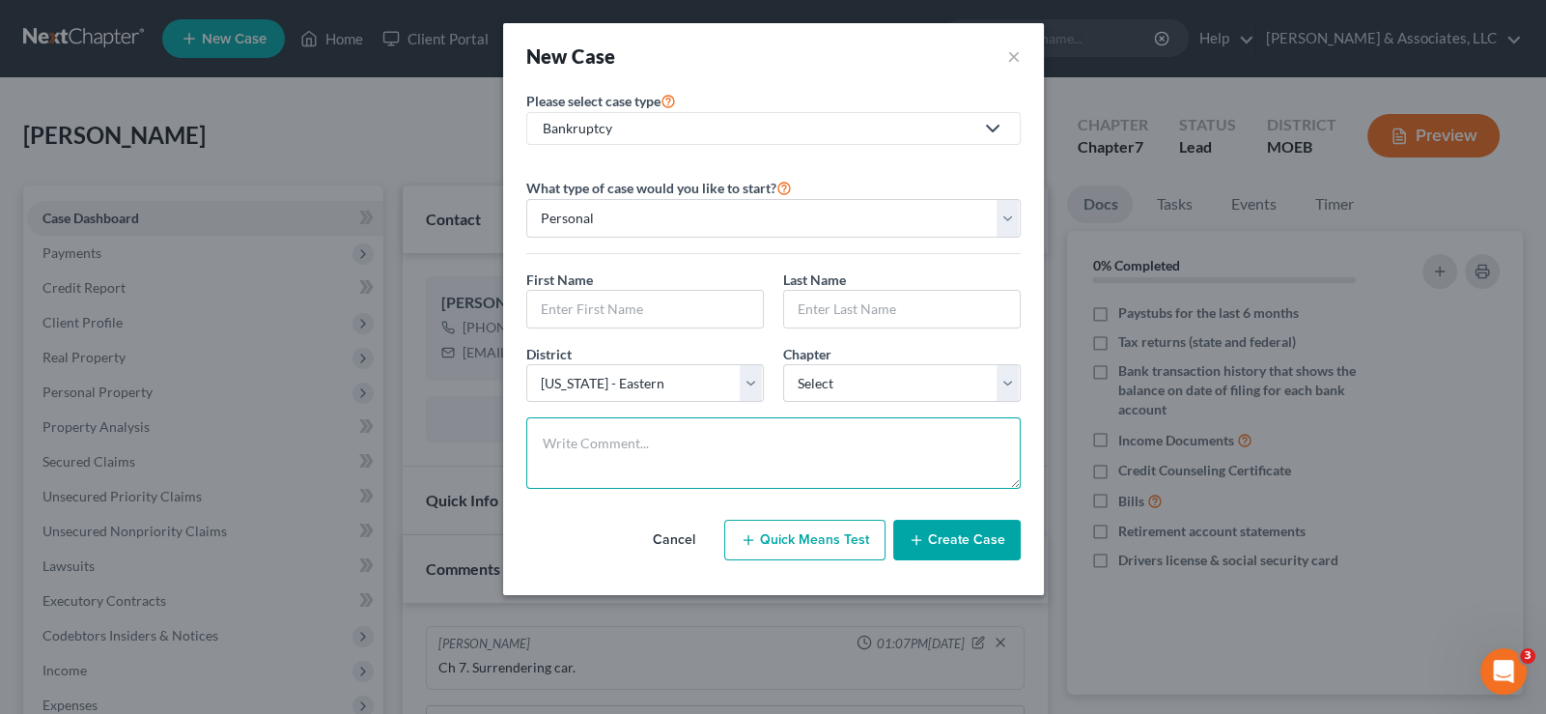
click at [689, 469] on textarea at bounding box center [773, 452] width 494 height 71
paste textarea "Ch 13 equity in house, $650/mo roughly."
type textarea "Ch 13 equity in house, $650/mo roughly."
click at [619, 308] on input "text" at bounding box center [645, 309] width 236 height 37
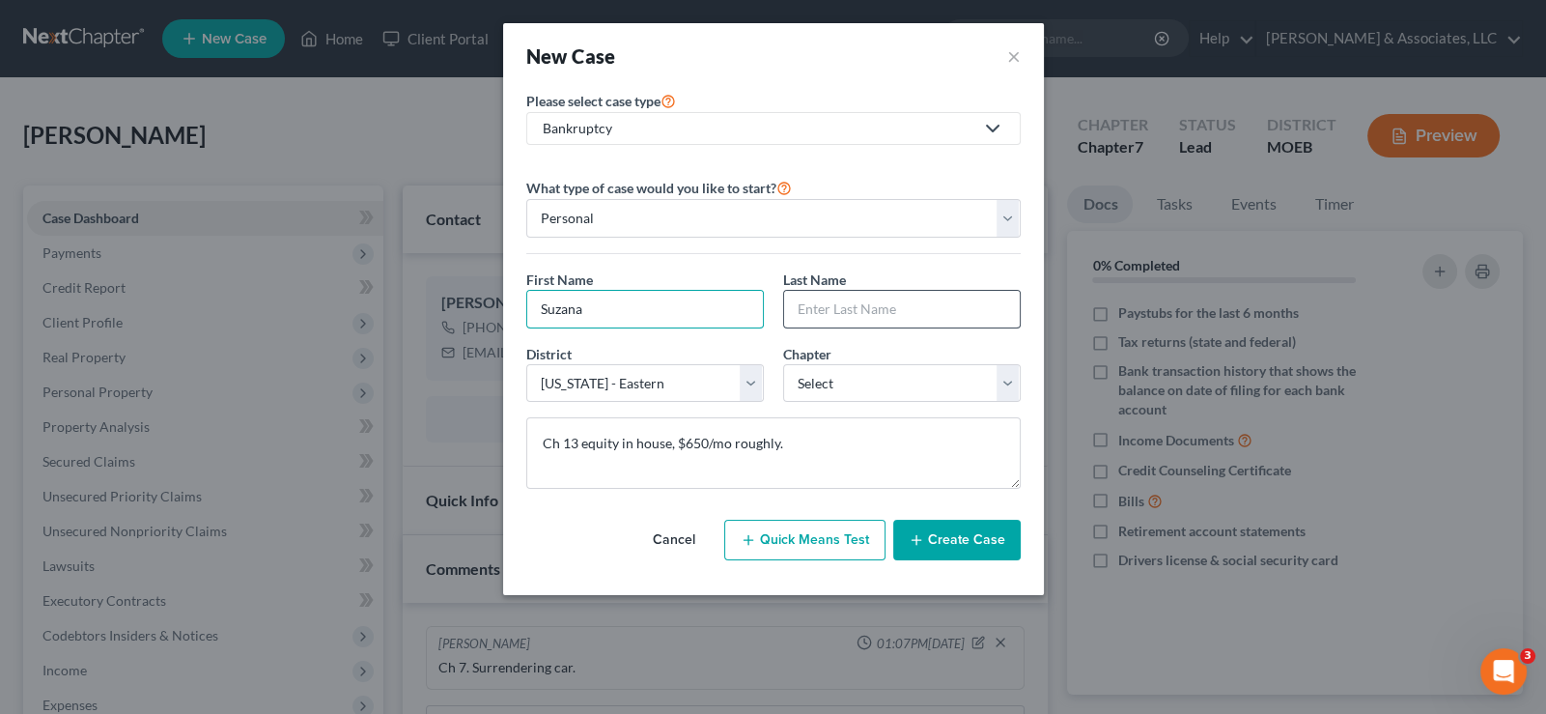
type input "Suzana"
click at [879, 305] on input "text" at bounding box center [902, 309] width 236 height 37
click at [825, 305] on input "[PERSON_NAME]" at bounding box center [902, 309] width 236 height 37
drag, startPoint x: 828, startPoint y: 304, endPoint x: 817, endPoint y: 305, distance: 10.7
click at [817, 305] on input "[PERSON_NAME]" at bounding box center [902, 309] width 236 height 37
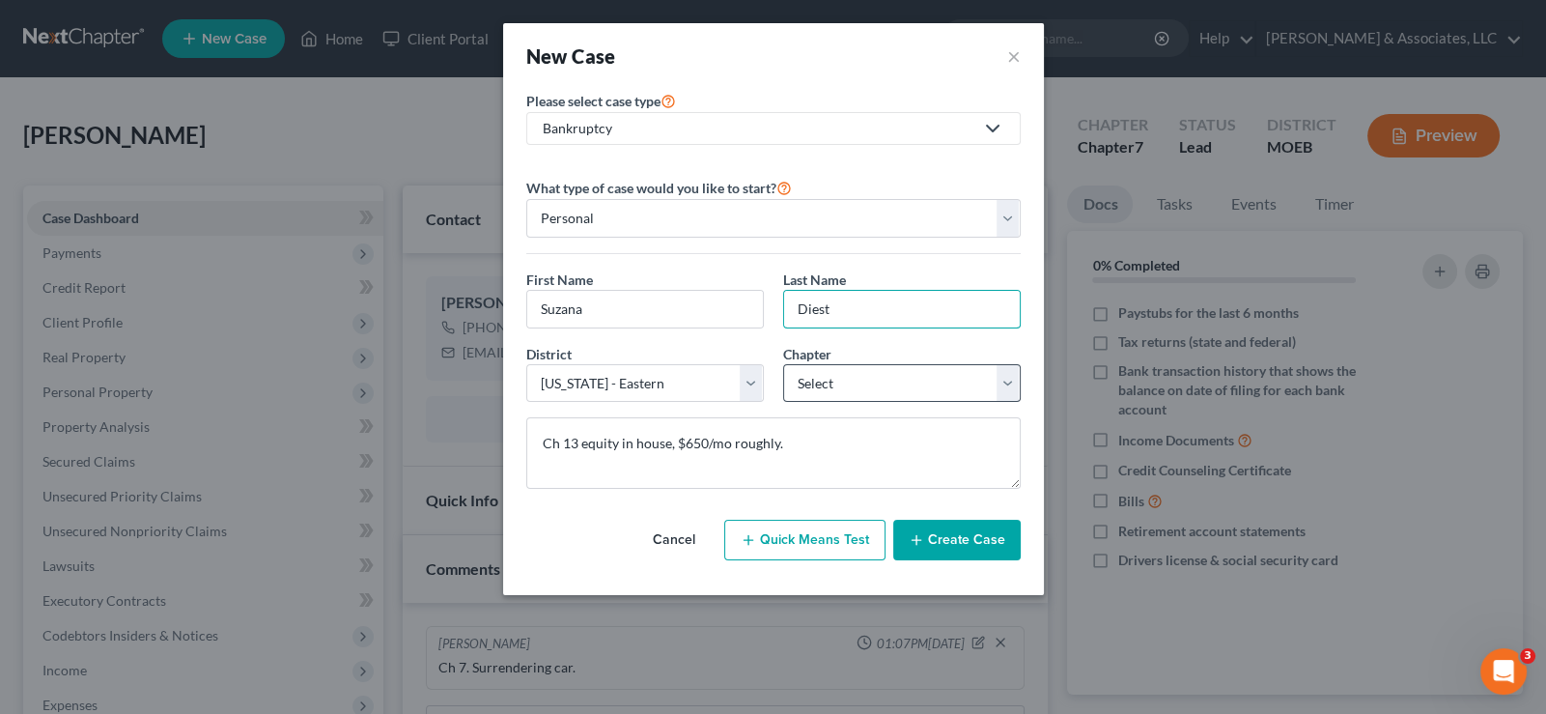
type input "Diest"
click at [820, 395] on select "Select 7 11 12 13" at bounding box center [902, 383] width 238 height 39
select select "3"
click at [783, 364] on select "Select 7 11 12 13" at bounding box center [902, 383] width 238 height 39
drag, startPoint x: 829, startPoint y: 306, endPoint x: 869, endPoint y: 324, distance: 44.5
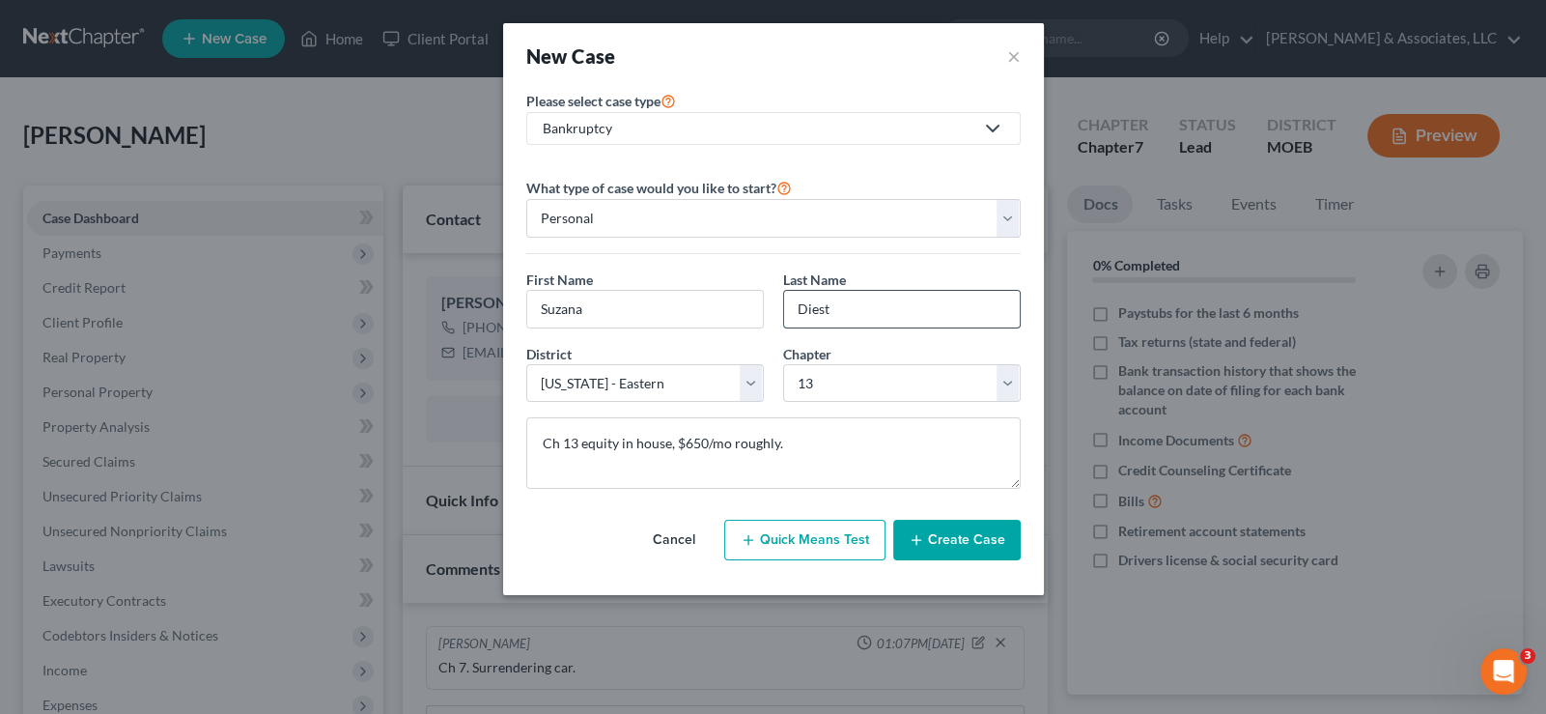
click at [748, 301] on div "First Name * [PERSON_NAME] Last Name * Diest" at bounding box center [774, 306] width 514 height 74
type input "d"
type input "[DEMOGRAPHIC_DATA]"
click at [935, 531] on button "Create Case" at bounding box center [956, 540] width 127 height 41
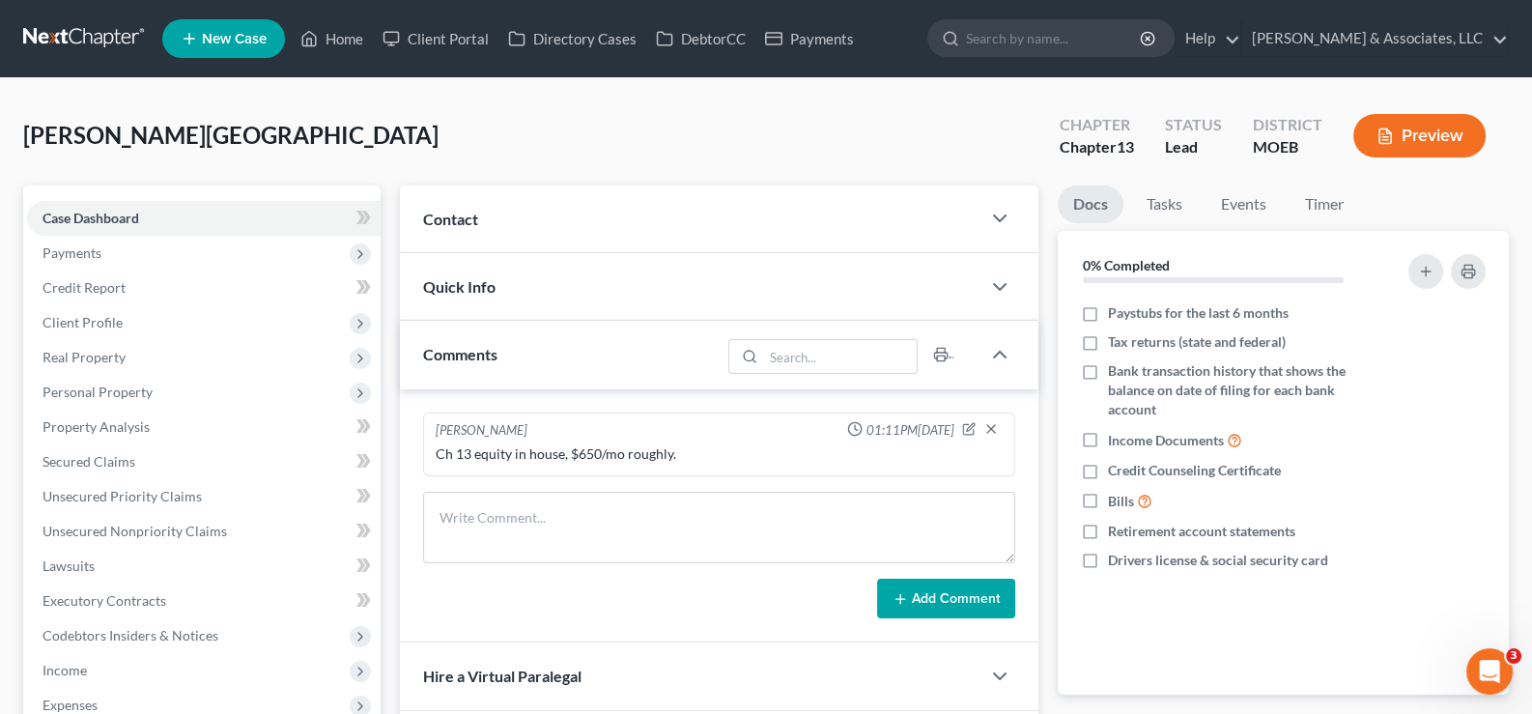
click at [472, 211] on span "Contact" at bounding box center [450, 219] width 55 height 18
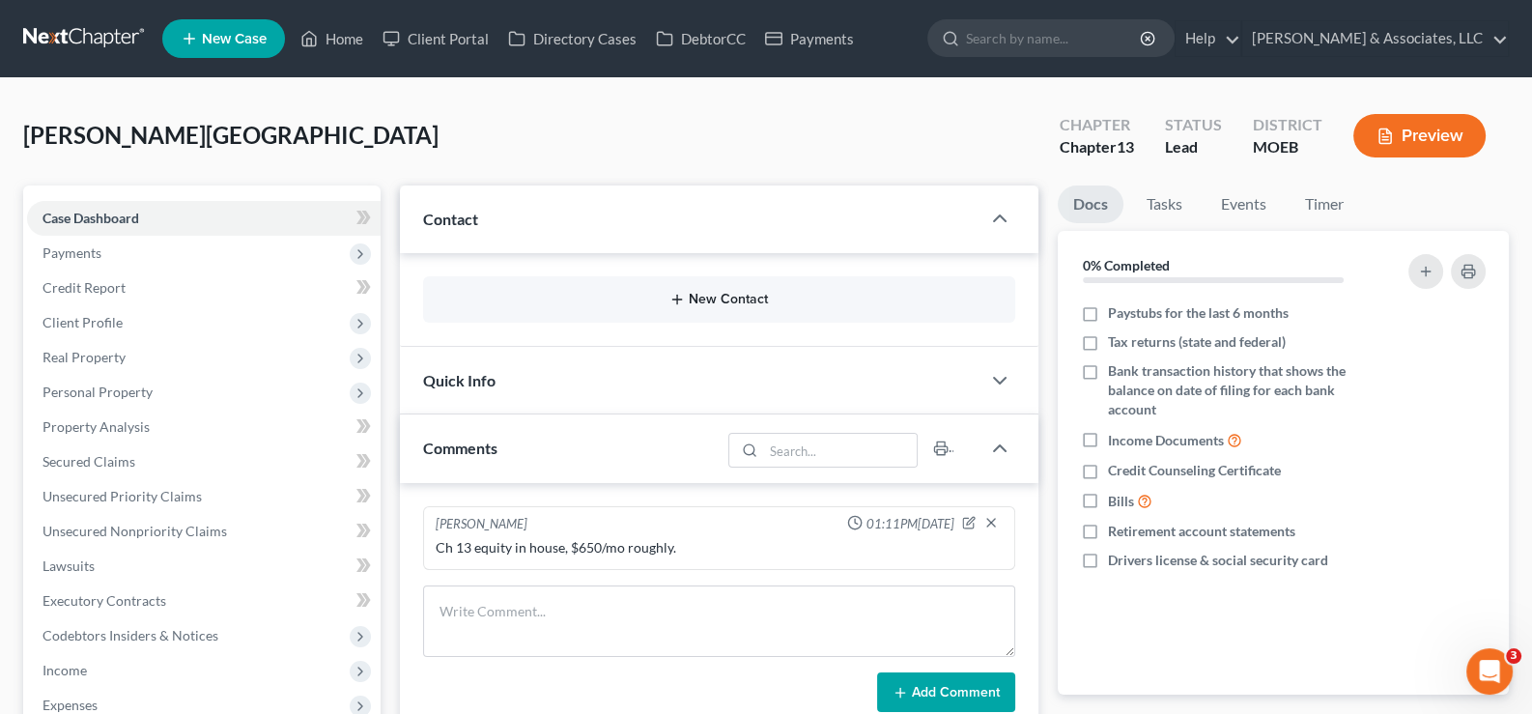
click at [626, 294] on button "New Contact" at bounding box center [719, 299] width 562 height 15
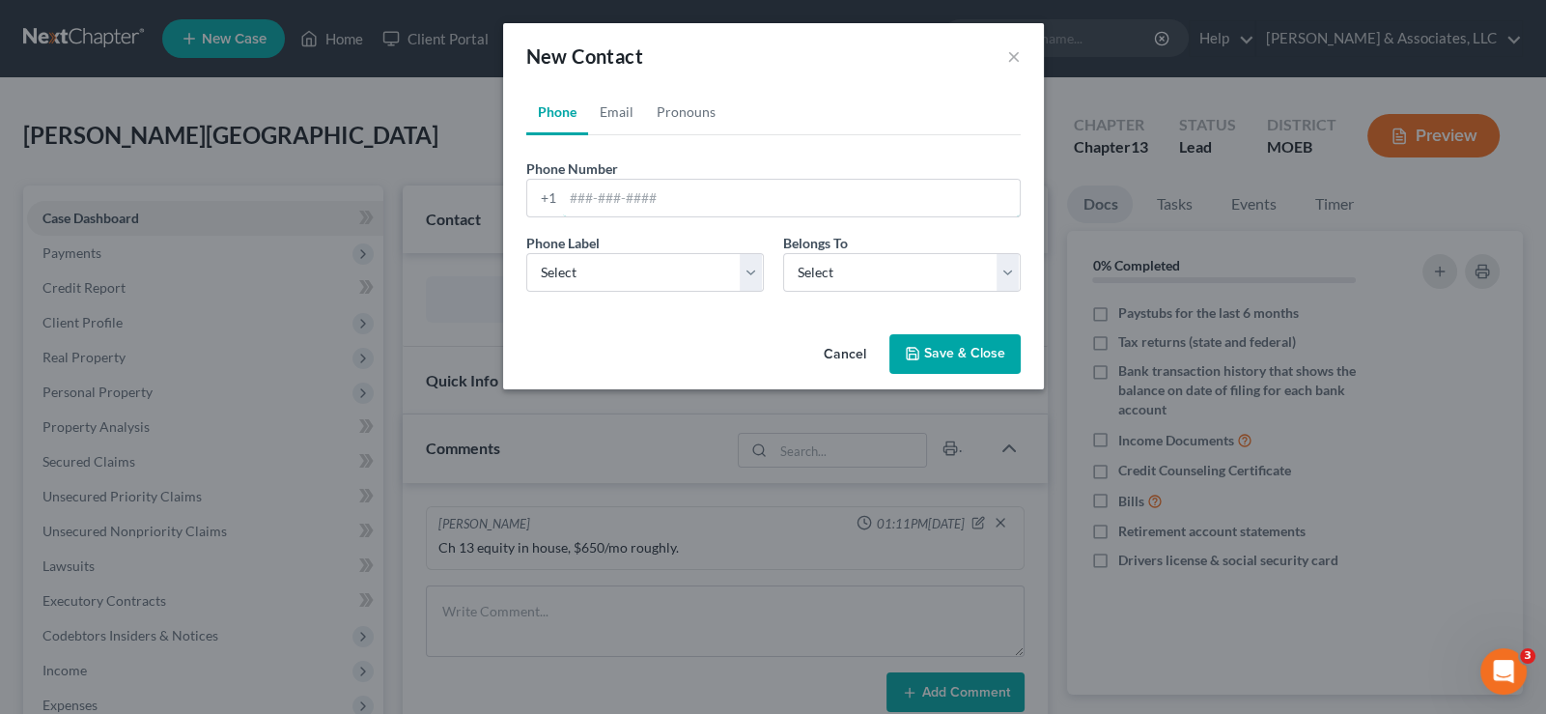
drag, startPoint x: 586, startPoint y: 188, endPoint x: 594, endPoint y: 245, distance: 57.5
click at [586, 188] on input "tel" at bounding box center [791, 198] width 457 height 37
paste input "[PHONE_NUMBER]"
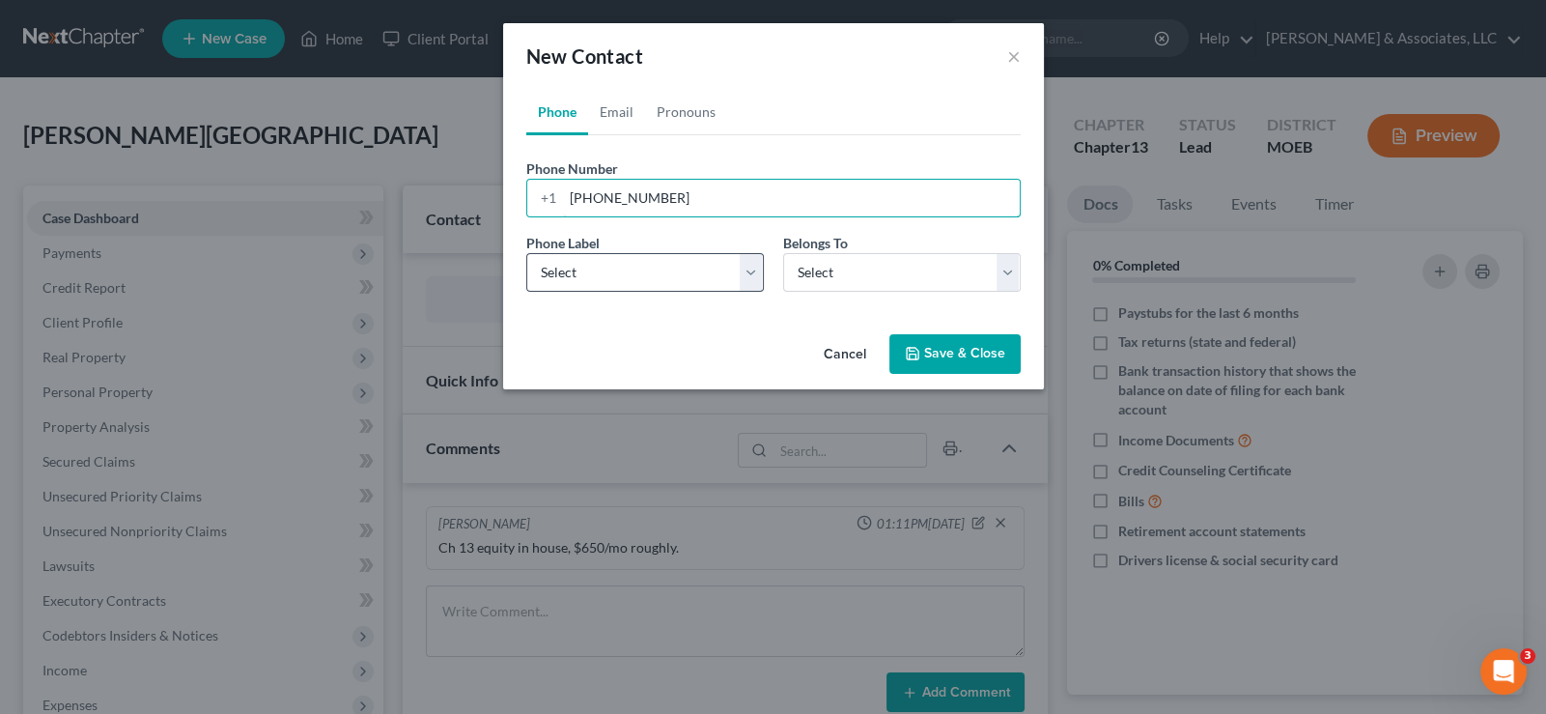
type input "[PHONE_NUMBER]"
click at [598, 285] on select "Select Mobile Home Work Other" at bounding box center [645, 272] width 238 height 39
select select "0"
click at [526, 253] on select "Select Mobile Home Work Other" at bounding box center [645, 272] width 238 height 39
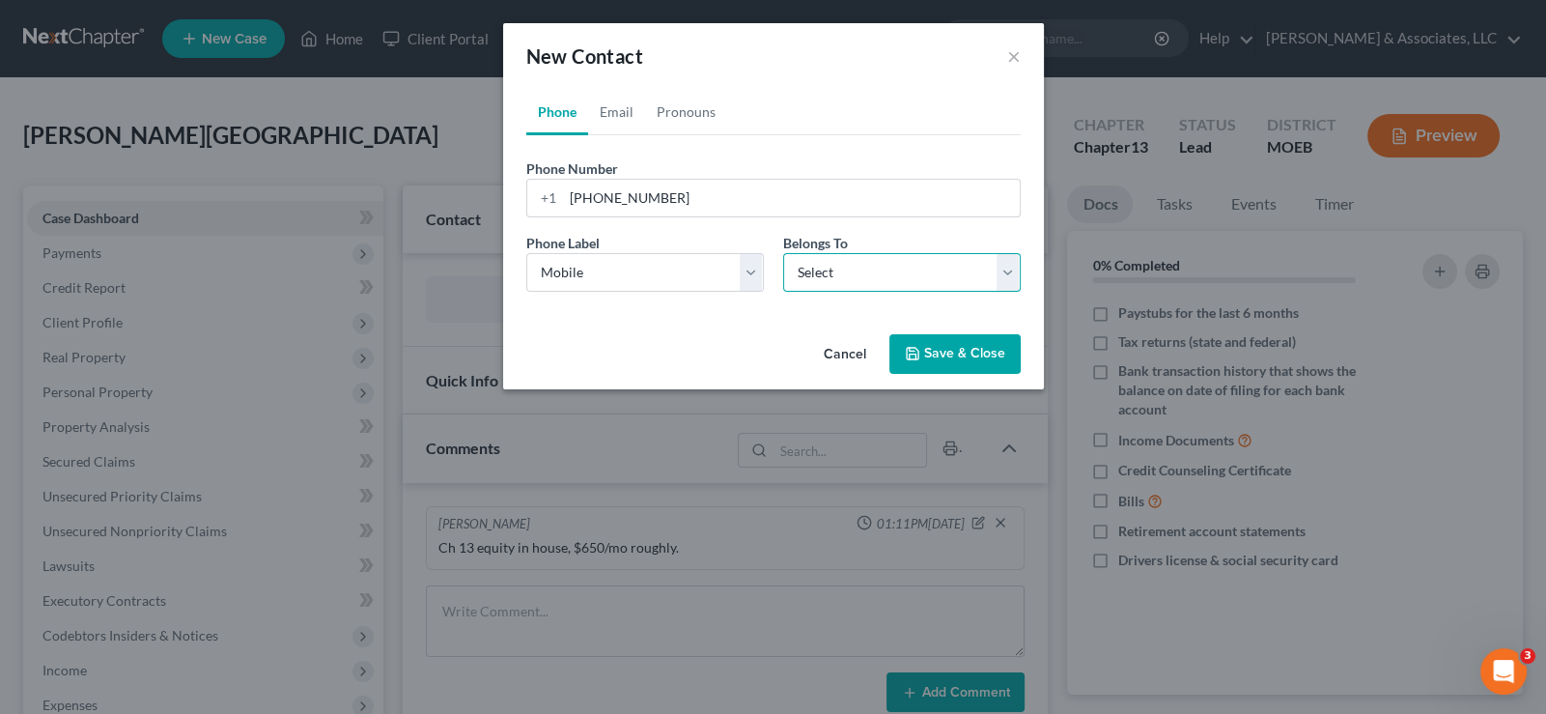
click at [838, 279] on select "Select Client Other" at bounding box center [902, 272] width 238 height 39
select select "1"
click at [783, 253] on select "Select Client Other" at bounding box center [902, 272] width 238 height 39
select select "1"
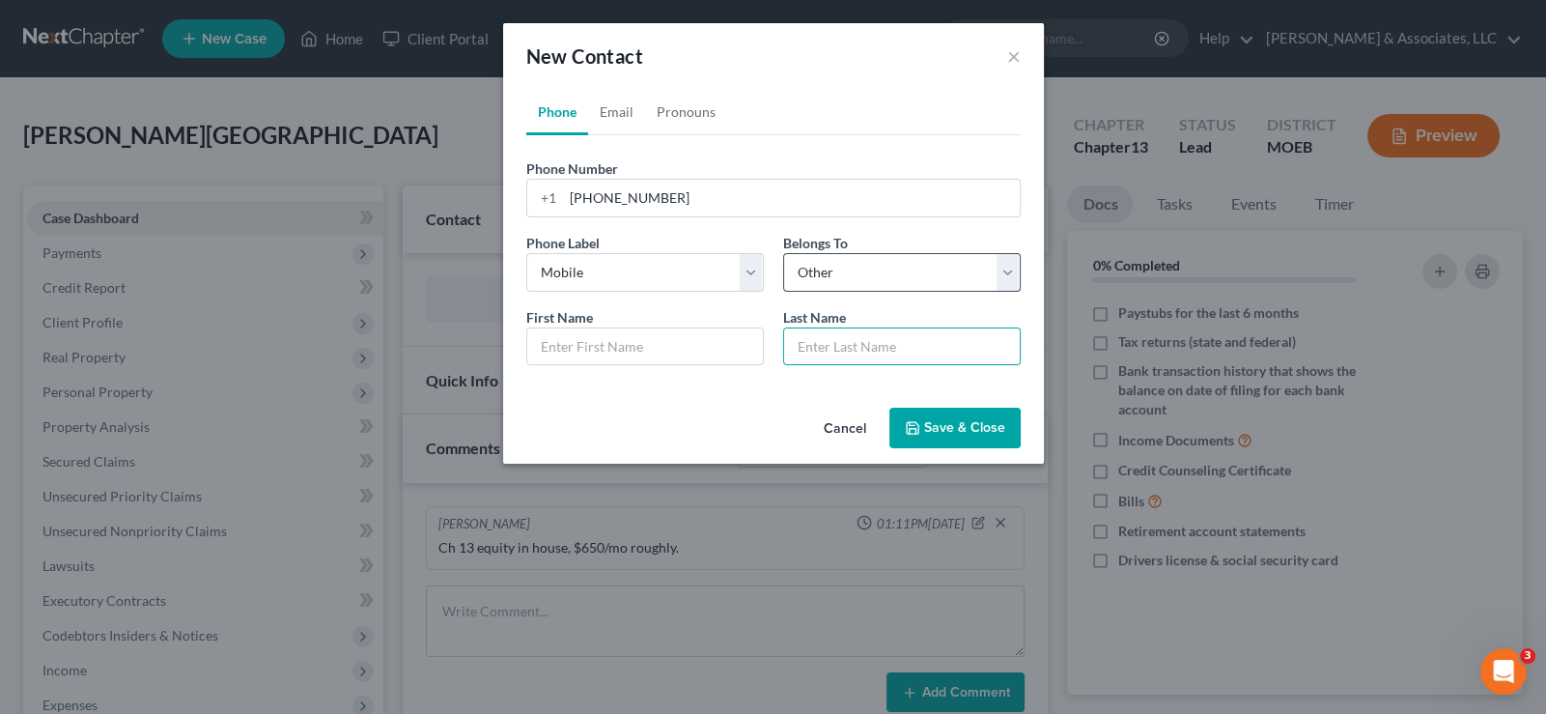
click at [808, 341] on input "text" at bounding box center [902, 346] width 236 height 37
click at [807, 284] on select "Select Client Other" at bounding box center [902, 272] width 238 height 39
select select "0"
click at [783, 253] on select "Select Client Other" at bounding box center [902, 272] width 238 height 39
select select "0"
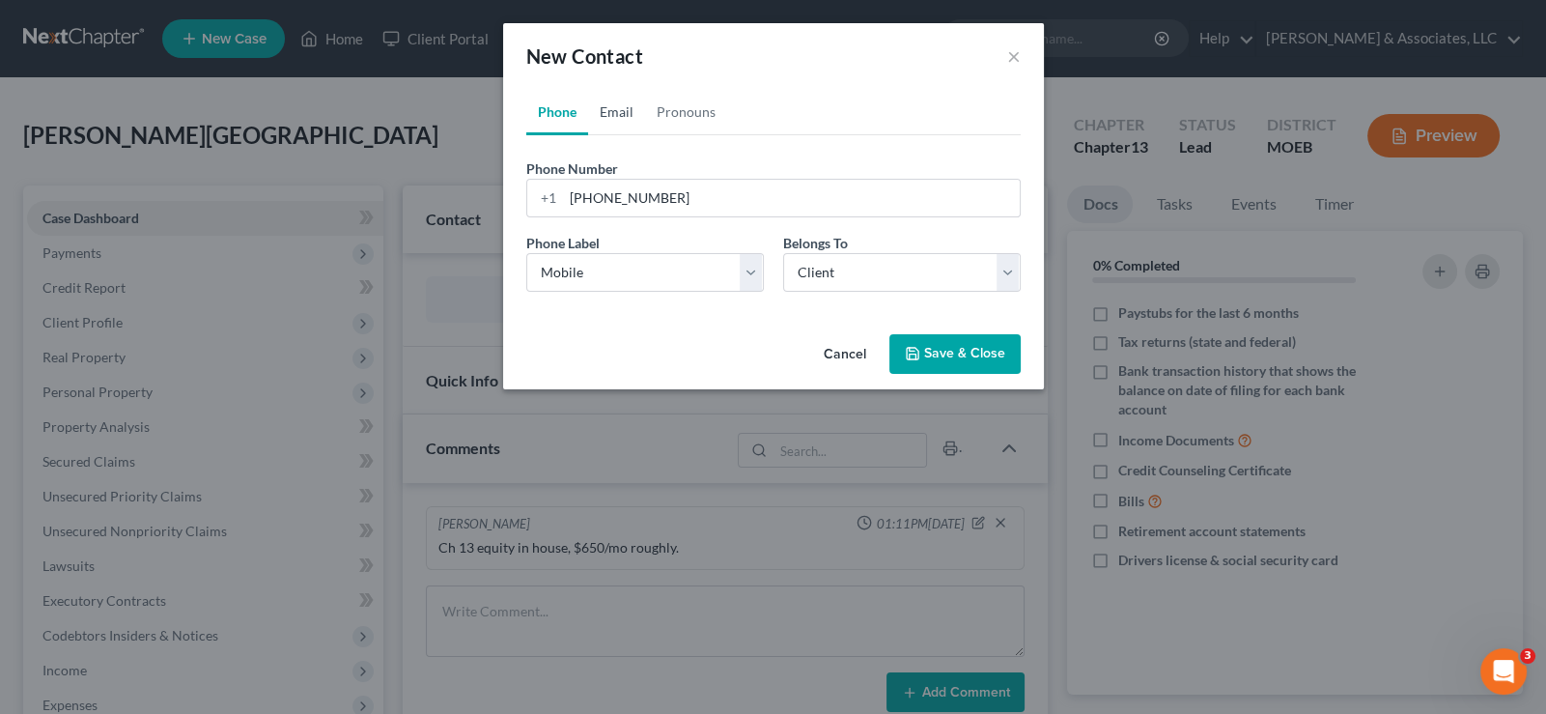
click at [613, 113] on link "Email" at bounding box center [616, 112] width 57 height 46
drag, startPoint x: 601, startPoint y: 194, endPoint x: 739, endPoint y: 3, distance: 235.9
click at [604, 192] on input "email" at bounding box center [791, 198] width 457 height 37
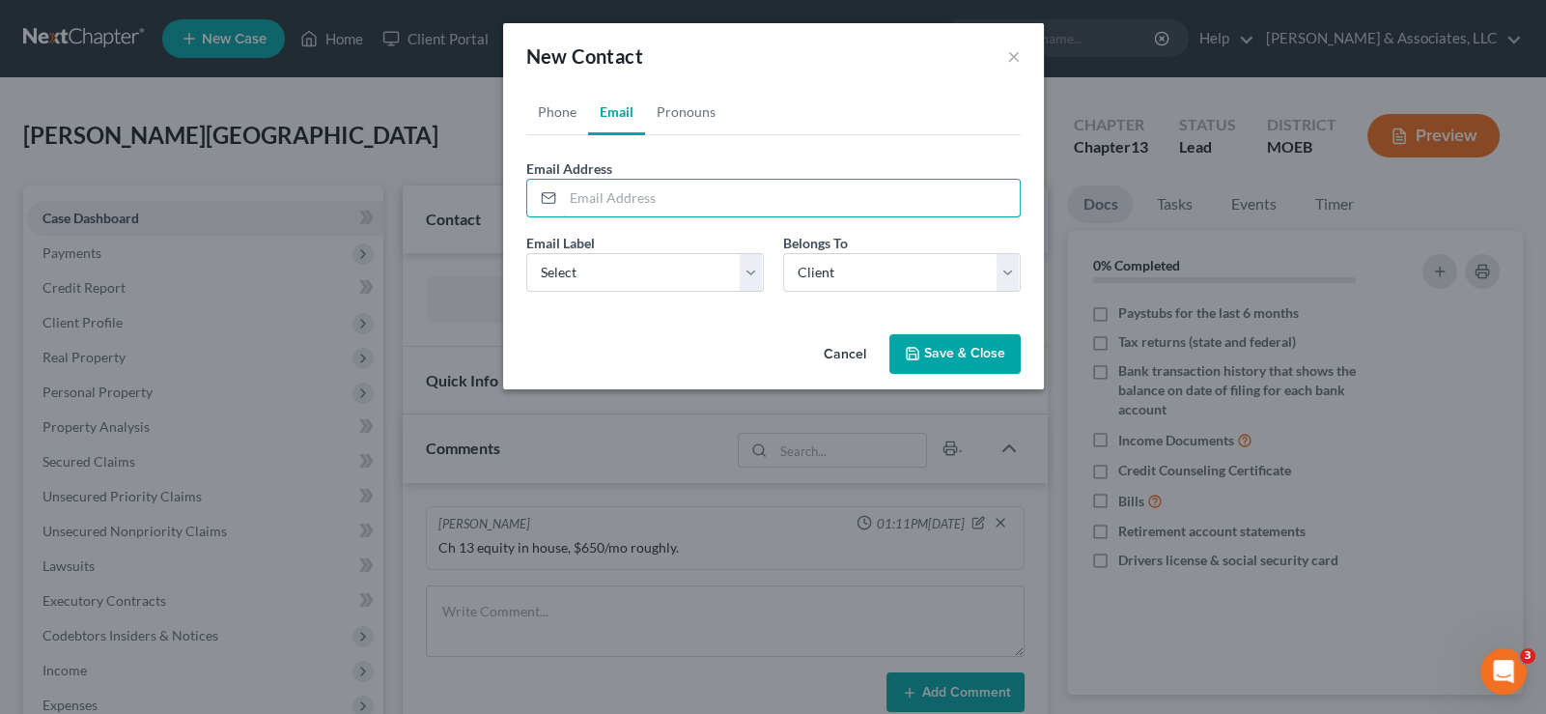
paste input "[EMAIL_ADDRESS][DOMAIN_NAME]"
type input "[EMAIL_ADDRESS][DOMAIN_NAME]"
click at [586, 265] on select "Select Home Work Other" at bounding box center [645, 272] width 238 height 39
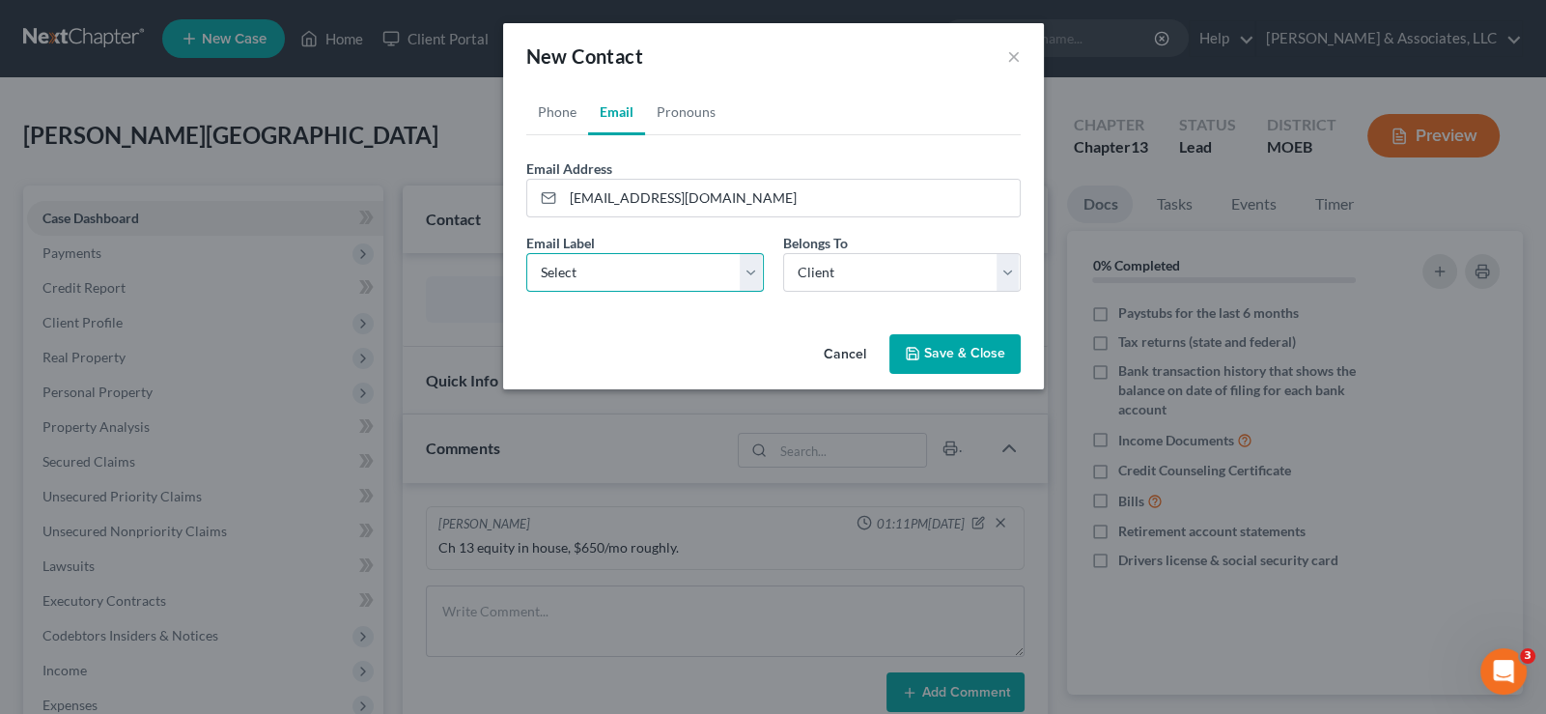
select select "0"
click at [526, 253] on select "Select Home Work Other" at bounding box center [645, 272] width 238 height 39
click at [934, 352] on button "Save & Close" at bounding box center [954, 354] width 131 height 41
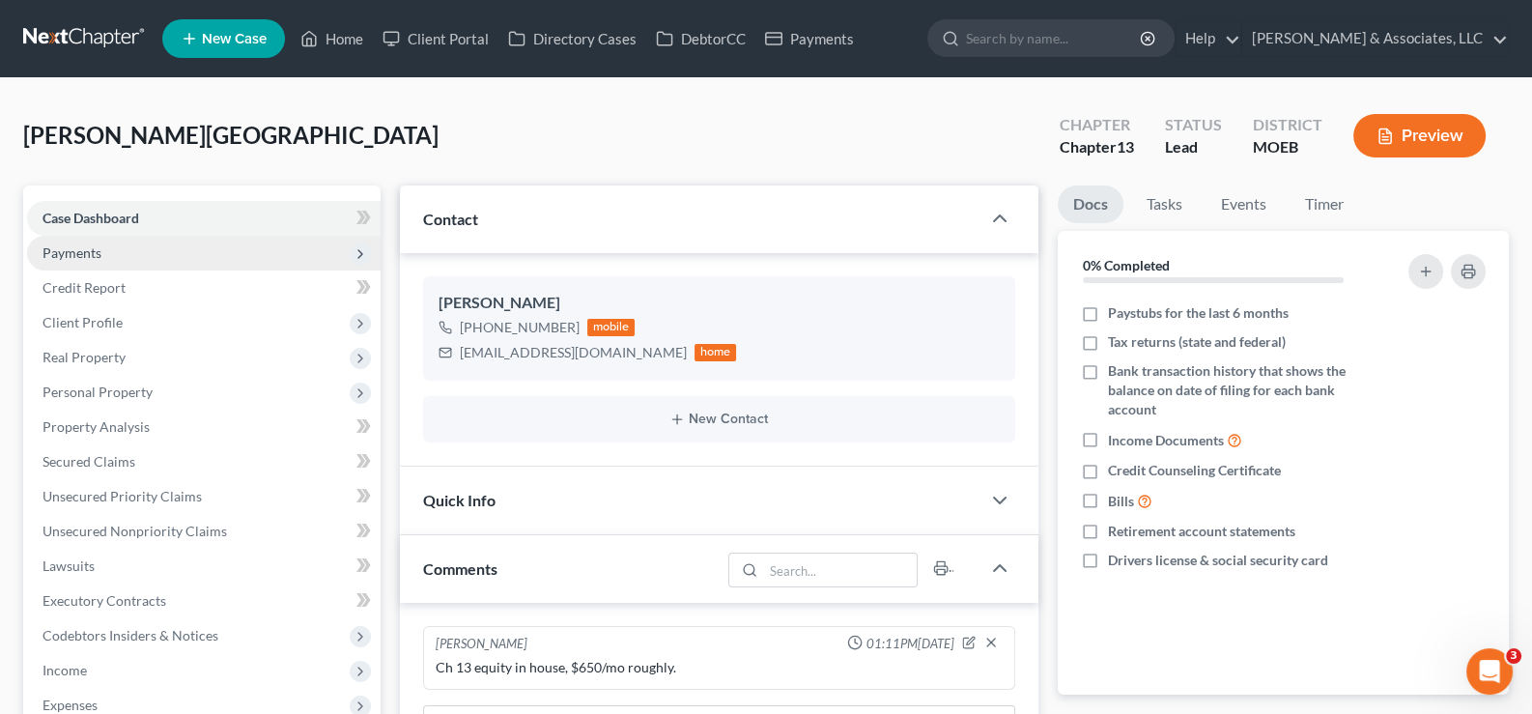
click at [67, 250] on span "Payments" at bounding box center [71, 252] width 59 height 16
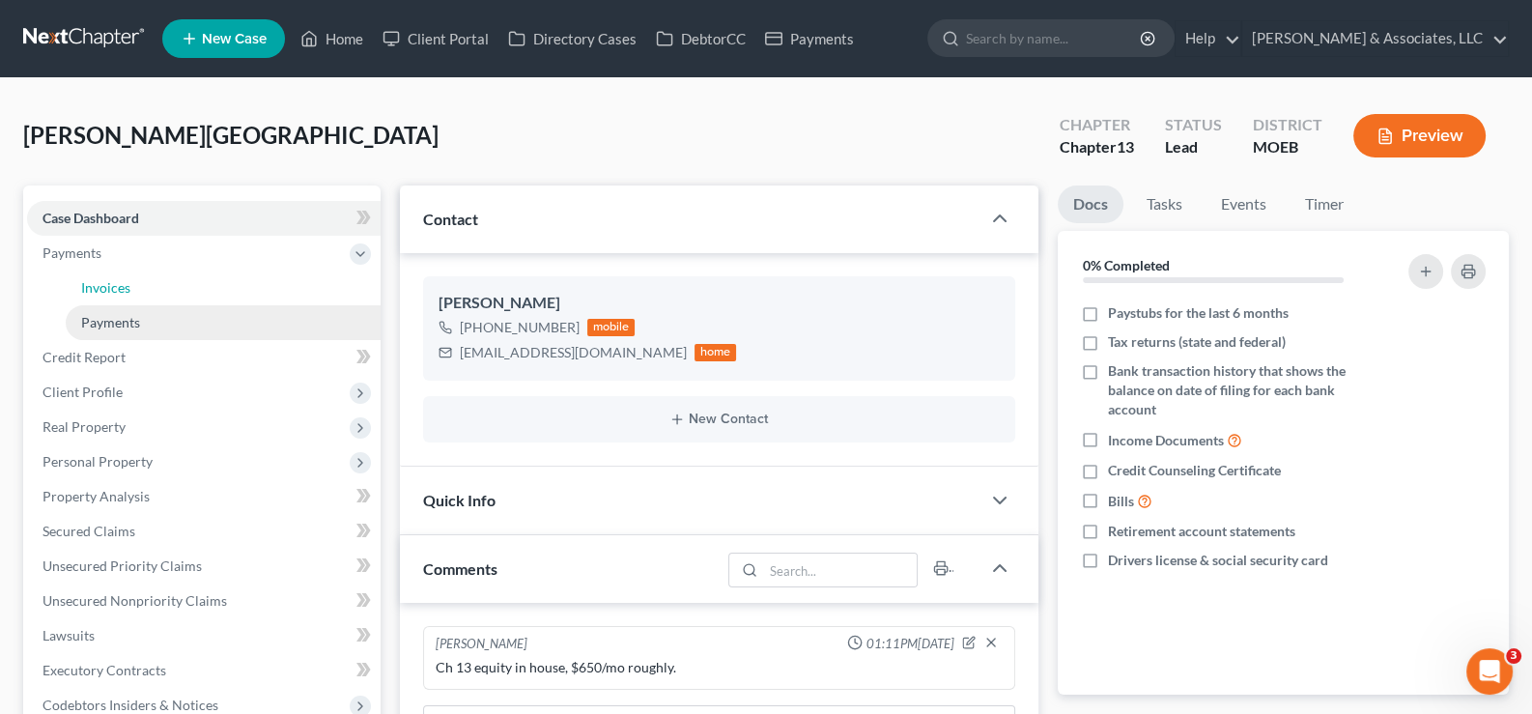
drag, startPoint x: 121, startPoint y: 284, endPoint x: 118, endPoint y: 307, distance: 23.4
click at [119, 285] on span "Invoices" at bounding box center [105, 287] width 49 height 16
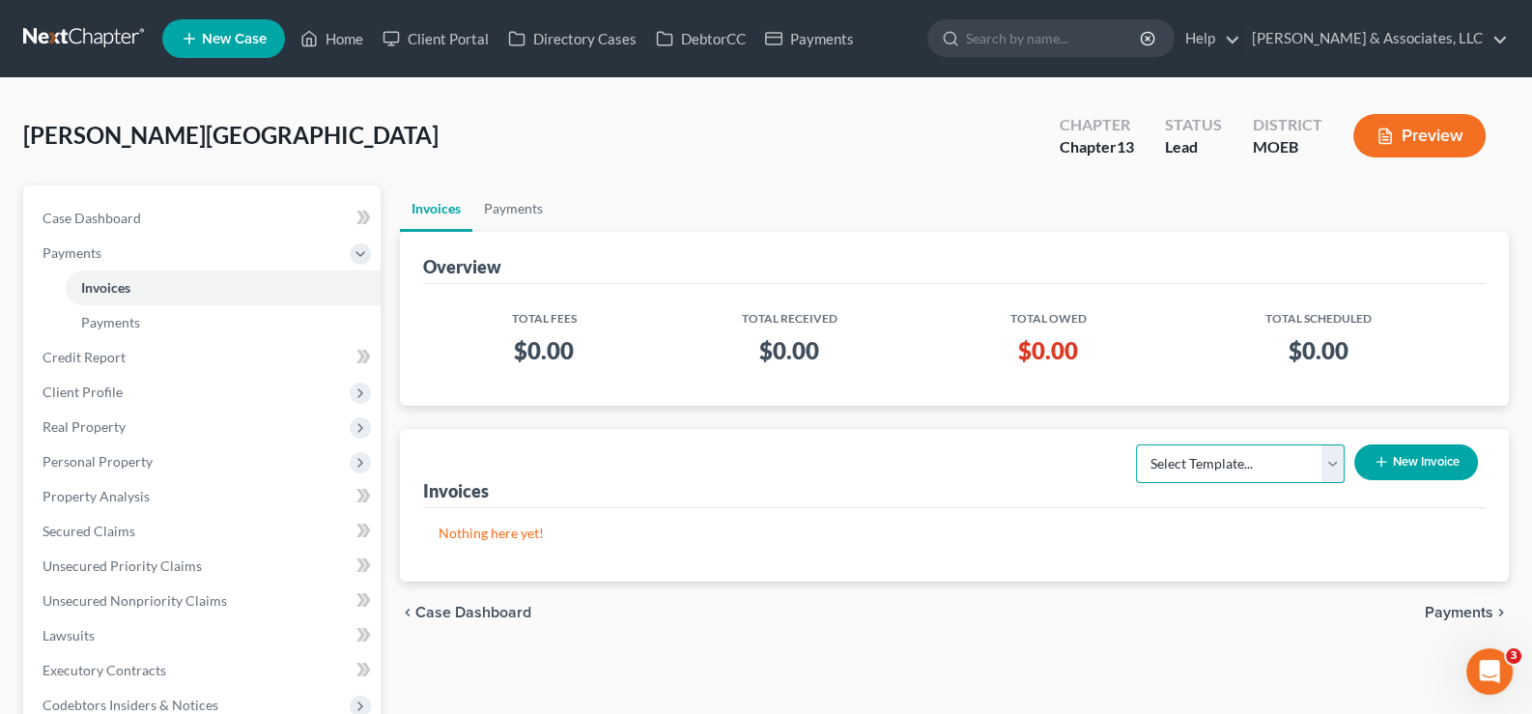
drag, startPoint x: 1202, startPoint y: 453, endPoint x: 1203, endPoint y: 472, distance: 19.3
click at [1202, 453] on select "Select Template... Chapter 7 Template Chapter 13 Template Chapter 7 with legal …" at bounding box center [1240, 463] width 209 height 39
select select "1"
click at [1136, 444] on select "Select Template... Chapter 7 Template Chapter 13 Template Chapter 7 with legal …" at bounding box center [1240, 463] width 209 height 39
click at [1381, 463] on icon "button" at bounding box center [1380, 461] width 15 height 15
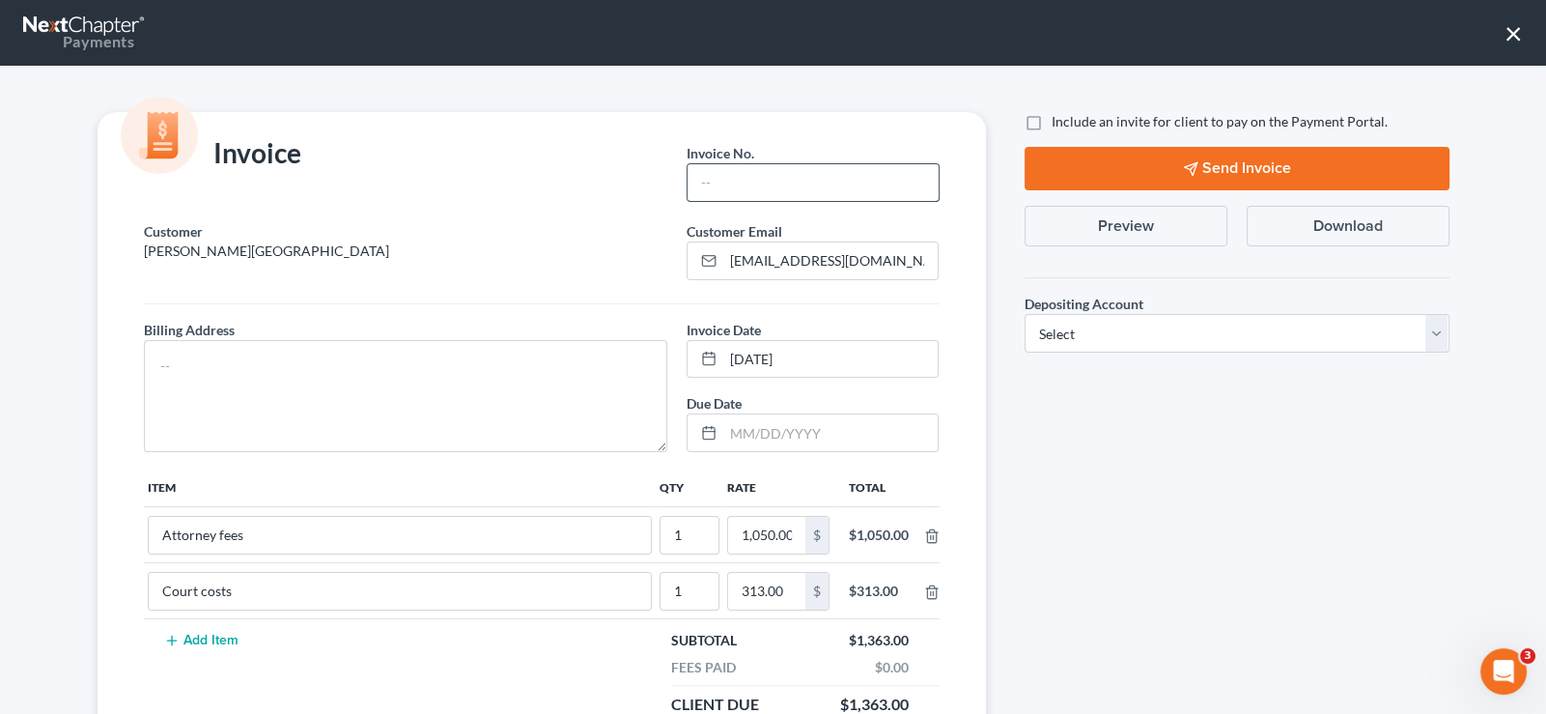
click at [791, 185] on input "text" at bounding box center [813, 182] width 250 height 37
type input "731"
drag, startPoint x: 625, startPoint y: 359, endPoint x: 1011, endPoint y: 394, distance: 387.8
click at [626, 359] on textarea at bounding box center [406, 396] width 524 height 112
type textarea "na"
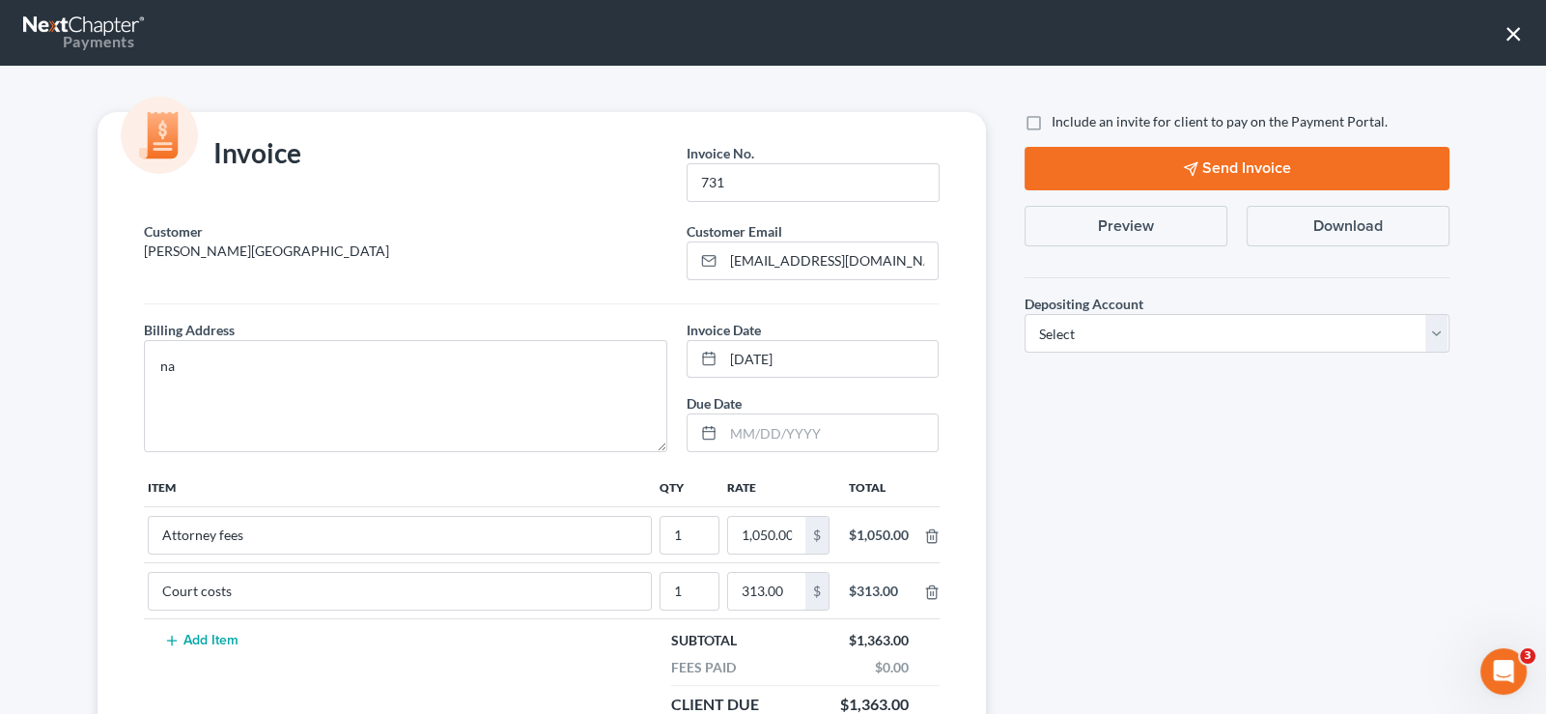
click at [1052, 125] on label "Include an invite for client to pay on the Payment Portal." at bounding box center [1220, 121] width 336 height 19
click at [1059, 125] on input "Include an invite for client to pay on the Payment Portal." at bounding box center [1065, 118] width 13 height 13
checkbox input "true"
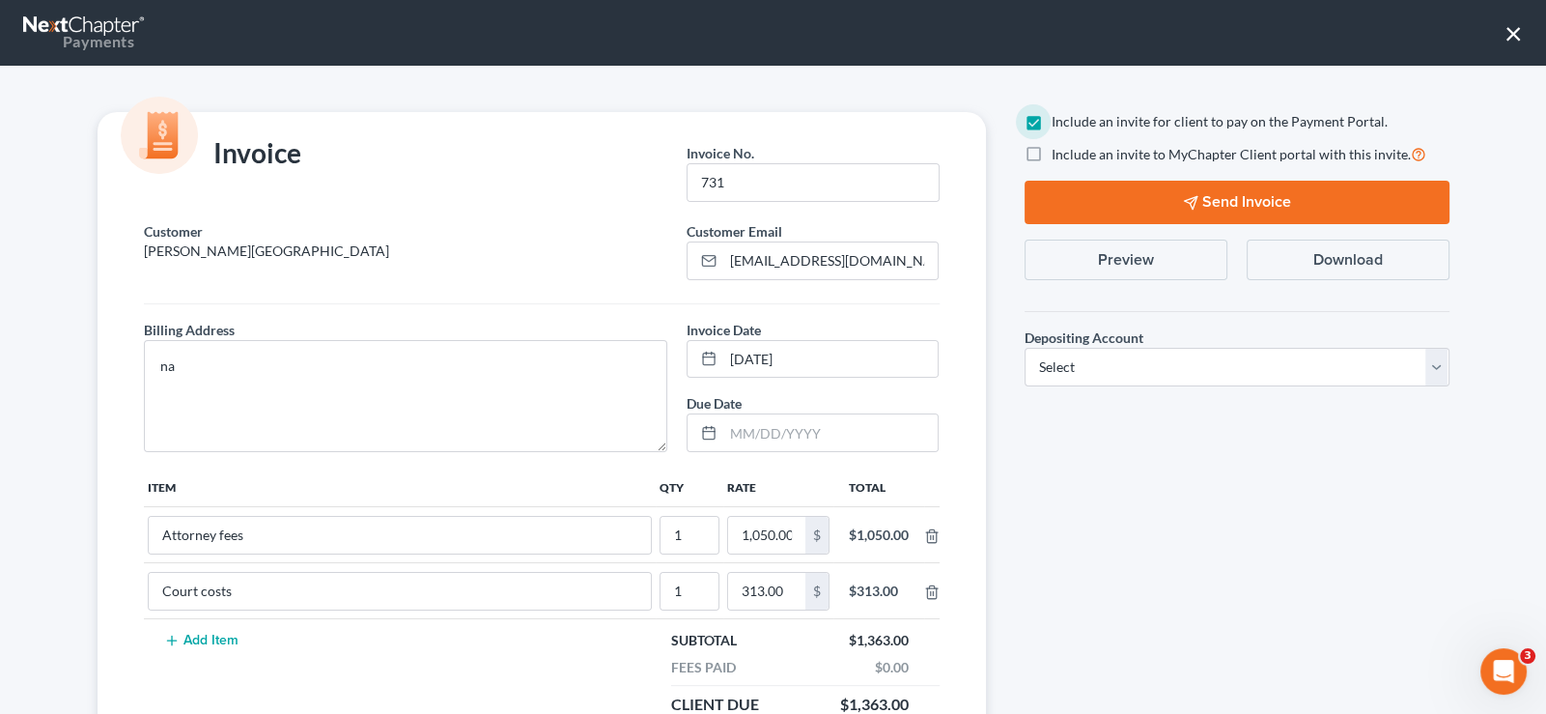
click at [1052, 153] on label "Include an invite to MyChapter Client portal with this invite." at bounding box center [1239, 154] width 375 height 22
click at [1059, 153] on input "Include an invite to MyChapter Client portal with this invite." at bounding box center [1065, 149] width 13 height 13
checkbox input "true"
click at [1101, 363] on select "Select Operation Trust" at bounding box center [1237, 367] width 425 height 39
select select "1"
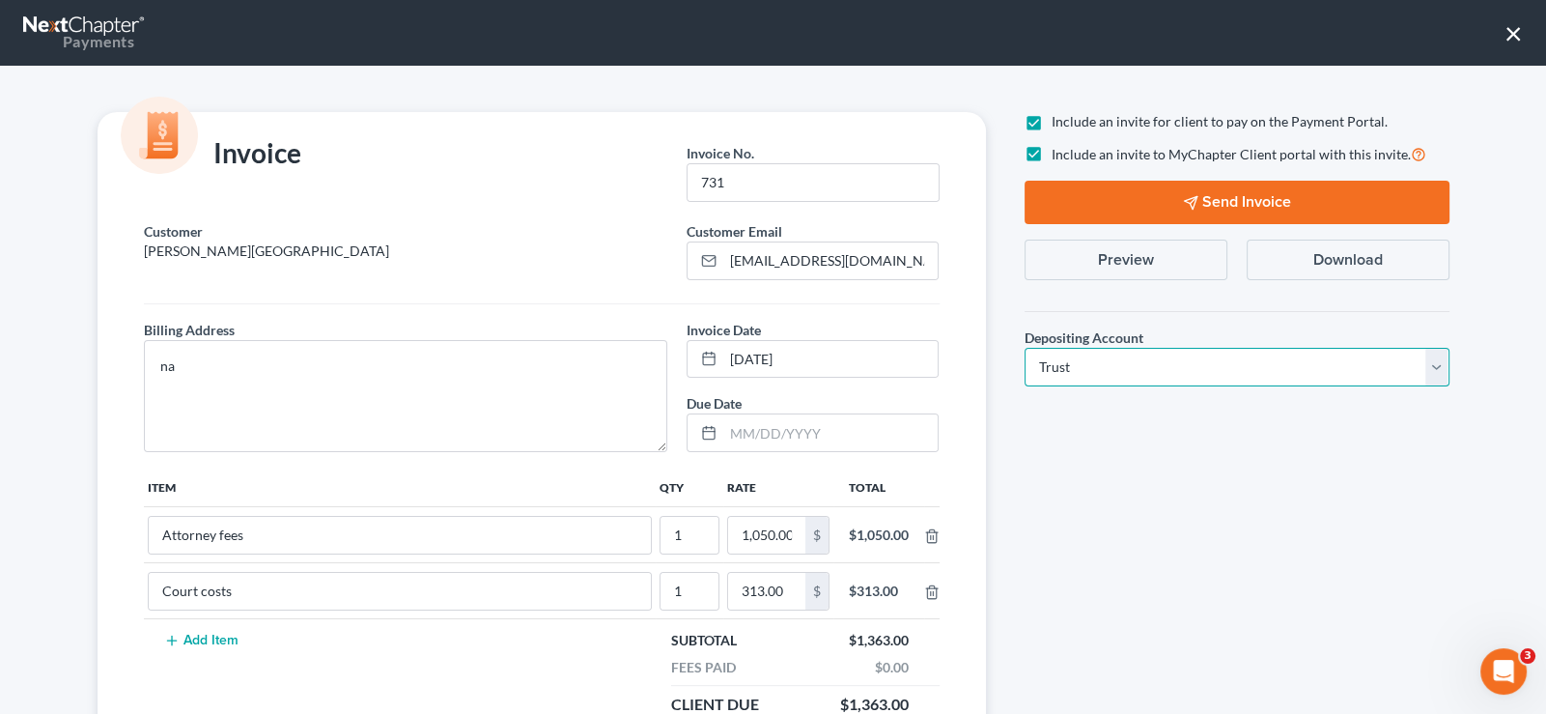
click at [1025, 348] on select "Select Operation Trust" at bounding box center [1237, 367] width 425 height 39
click at [1121, 210] on button "Send Invoice" at bounding box center [1237, 202] width 425 height 43
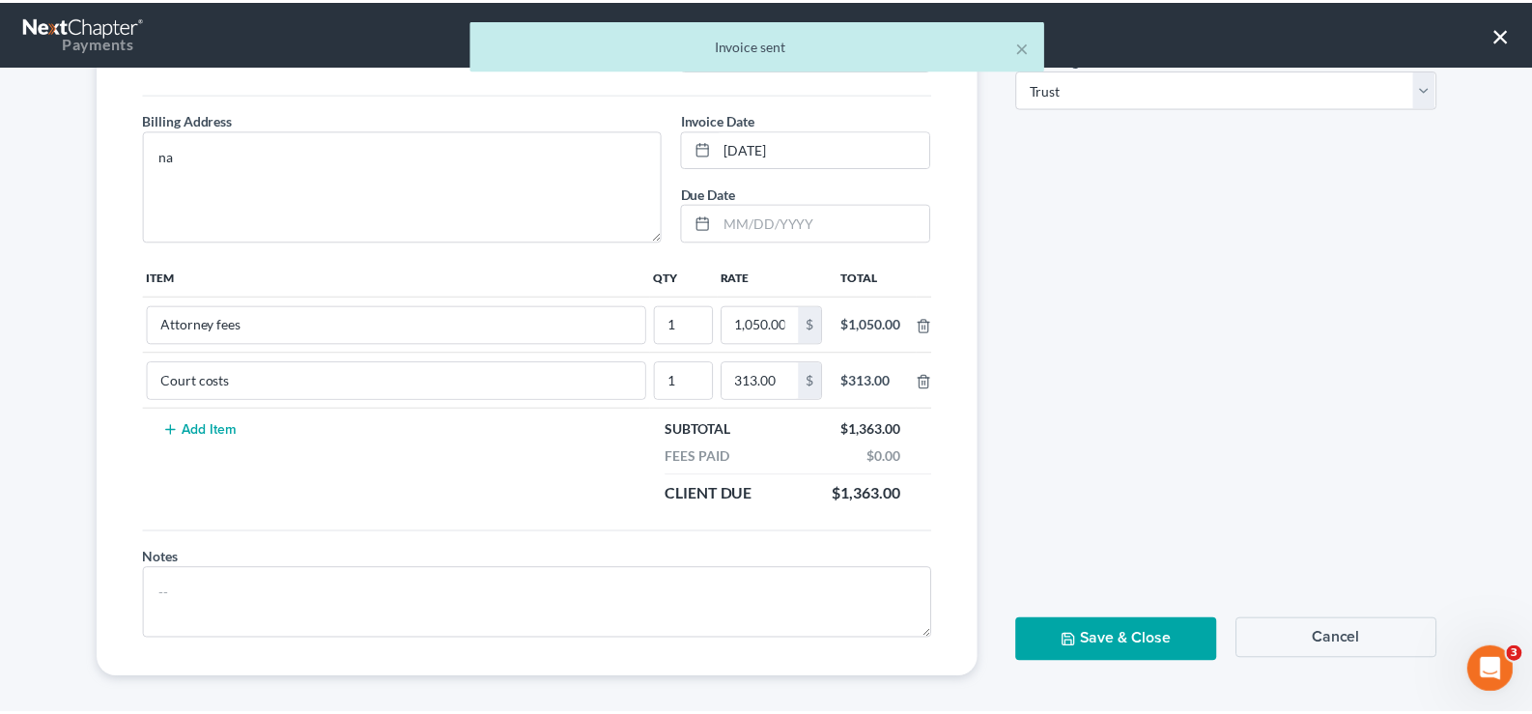
scroll to position [217, 0]
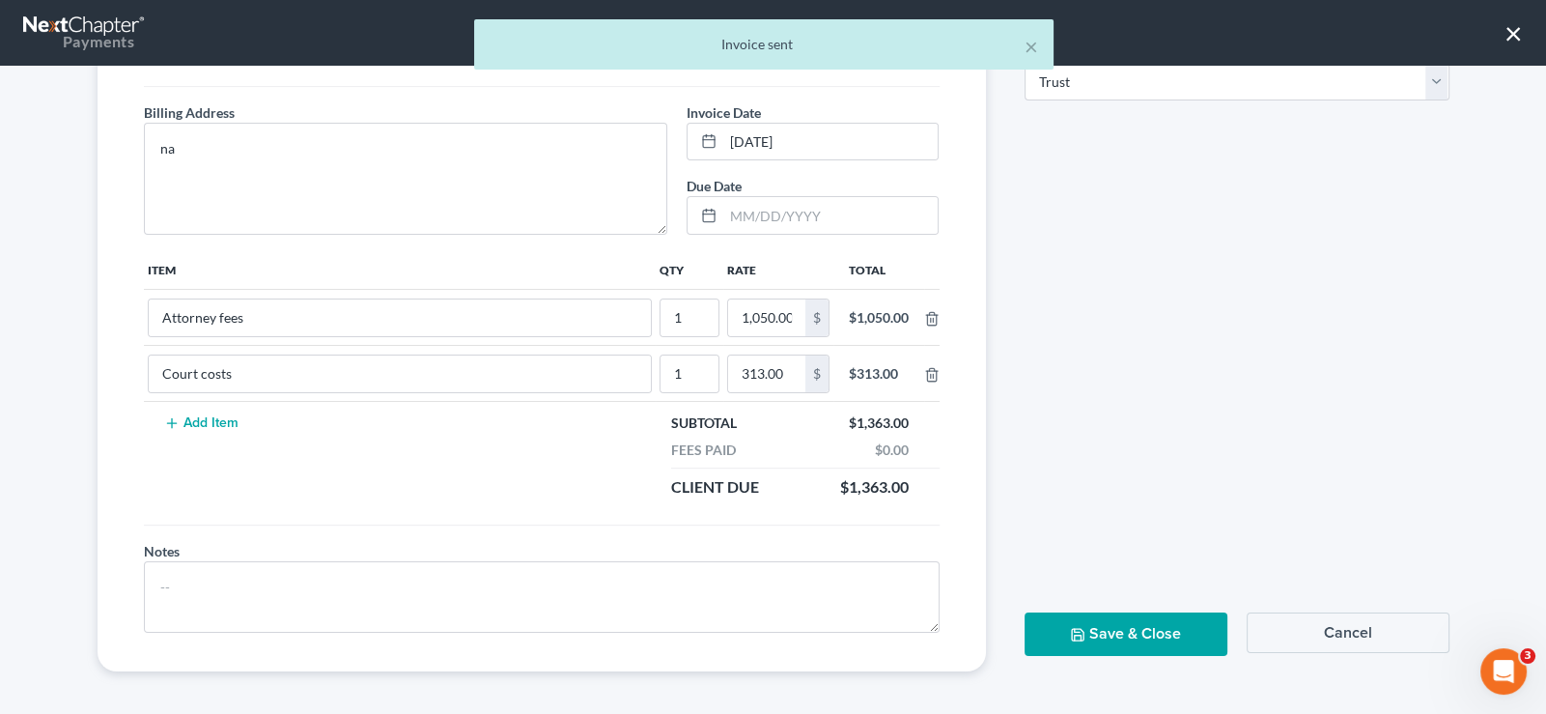
click at [1132, 643] on button "Save & Close" at bounding box center [1126, 633] width 203 height 43
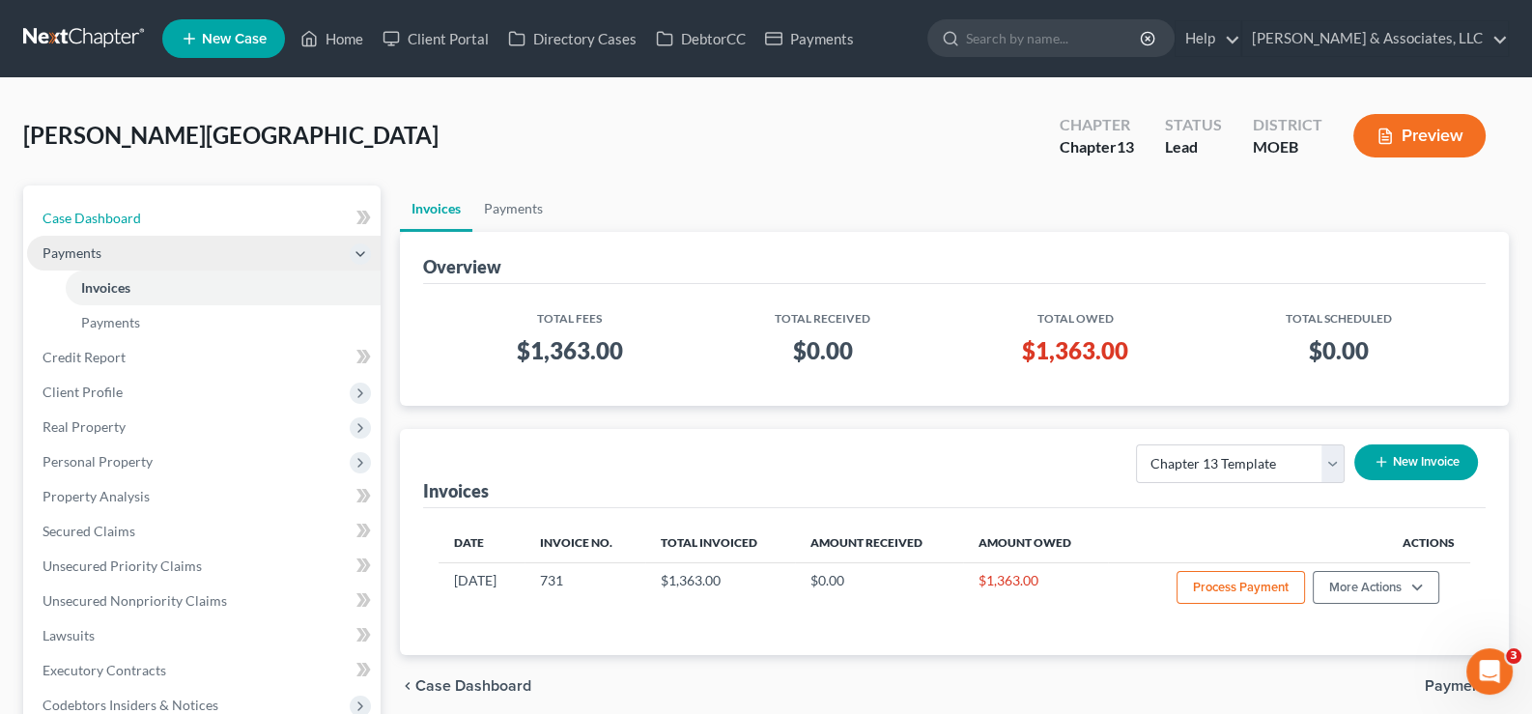
drag, startPoint x: 115, startPoint y: 212, endPoint x: 180, endPoint y: 259, distance: 79.6
click at [115, 212] on span "Case Dashboard" at bounding box center [91, 218] width 99 height 16
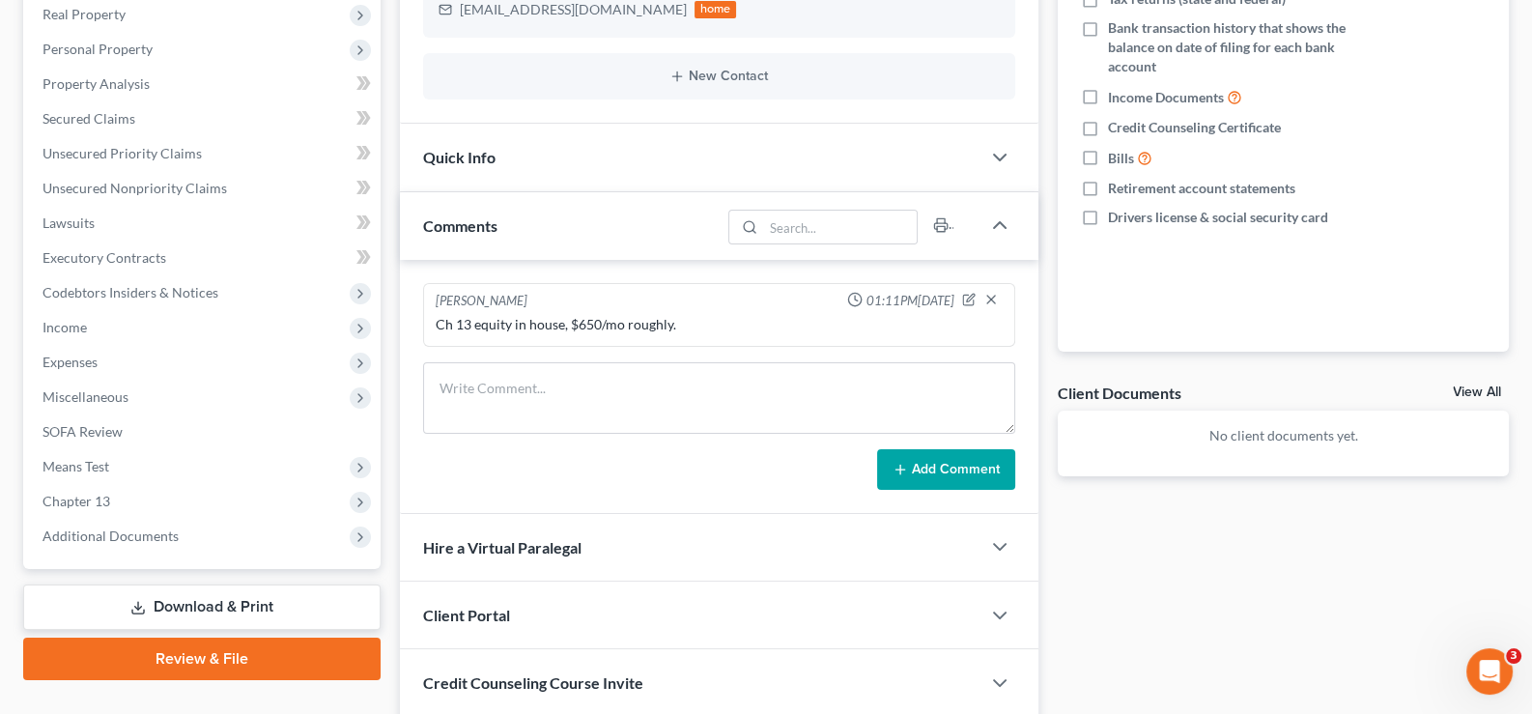
scroll to position [385, 0]
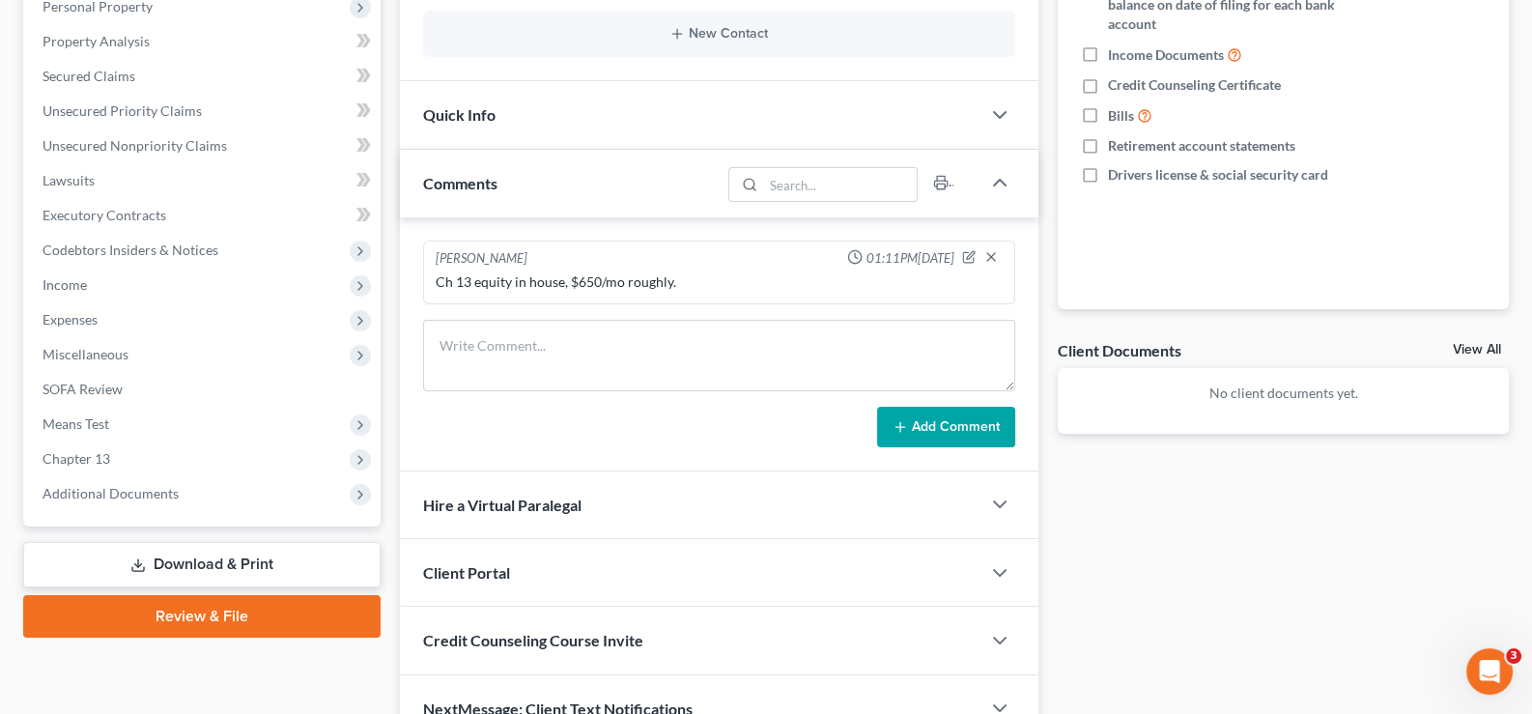
click at [515, 576] on div "Client Portal" at bounding box center [690, 572] width 581 height 67
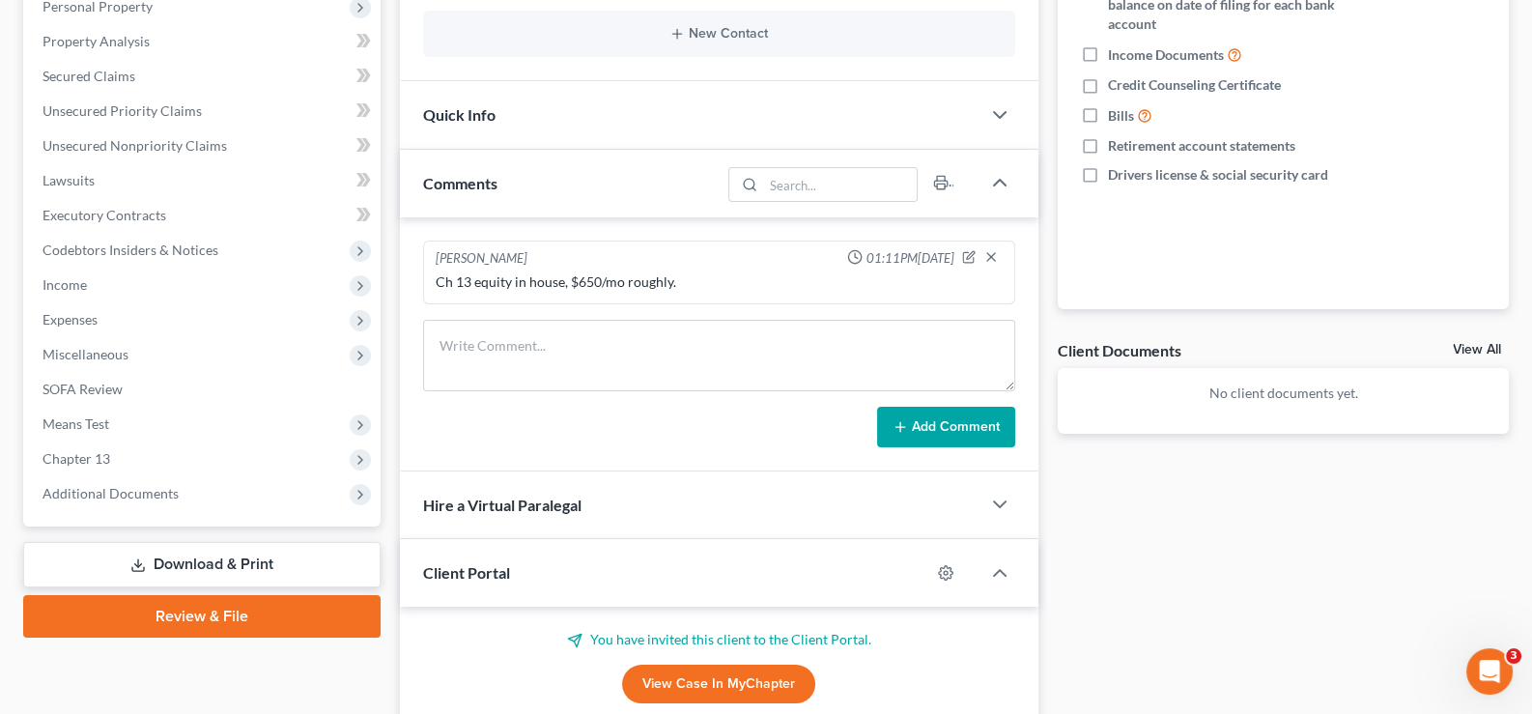
click at [515, 576] on div "Client Portal" at bounding box center [665, 572] width 531 height 67
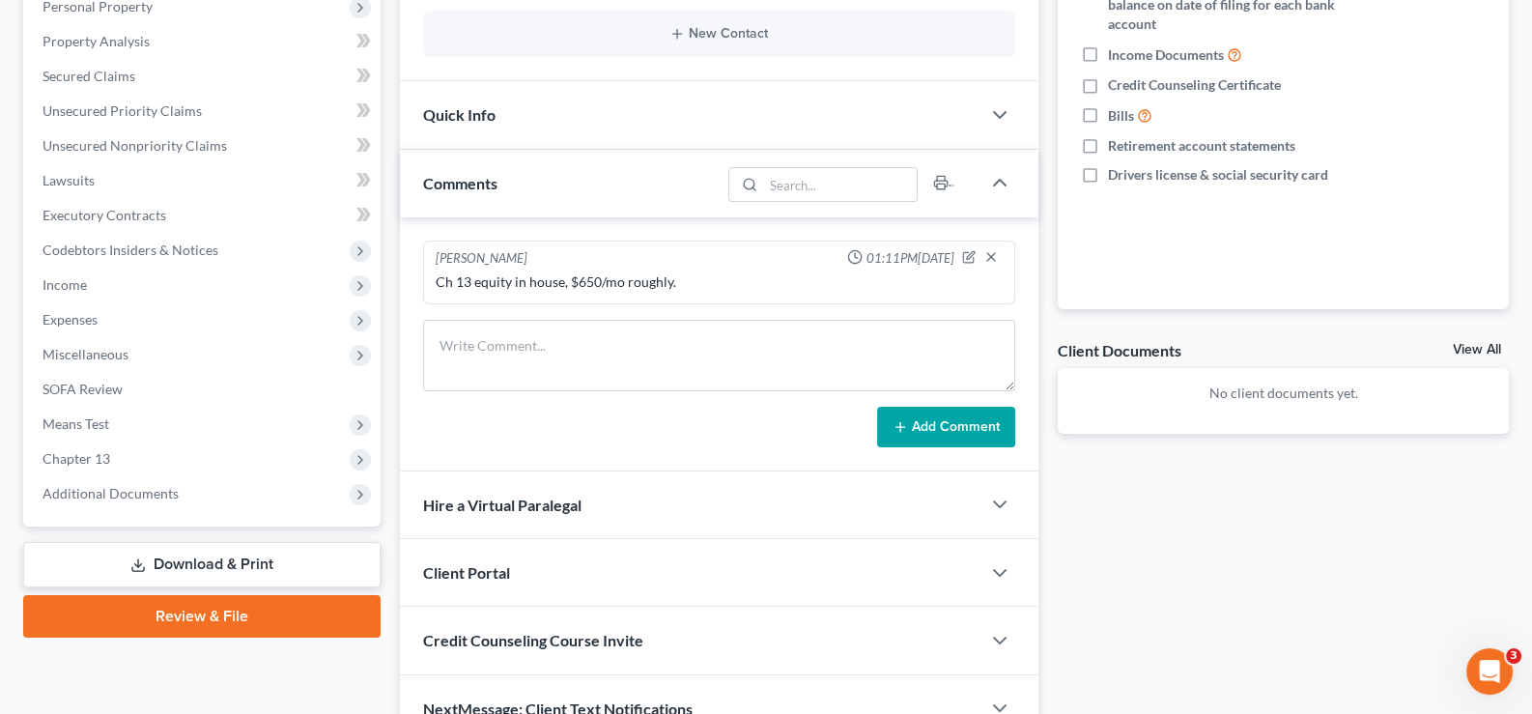
click at [526, 633] on span "Credit Counseling Course Invite" at bounding box center [533, 640] width 220 height 18
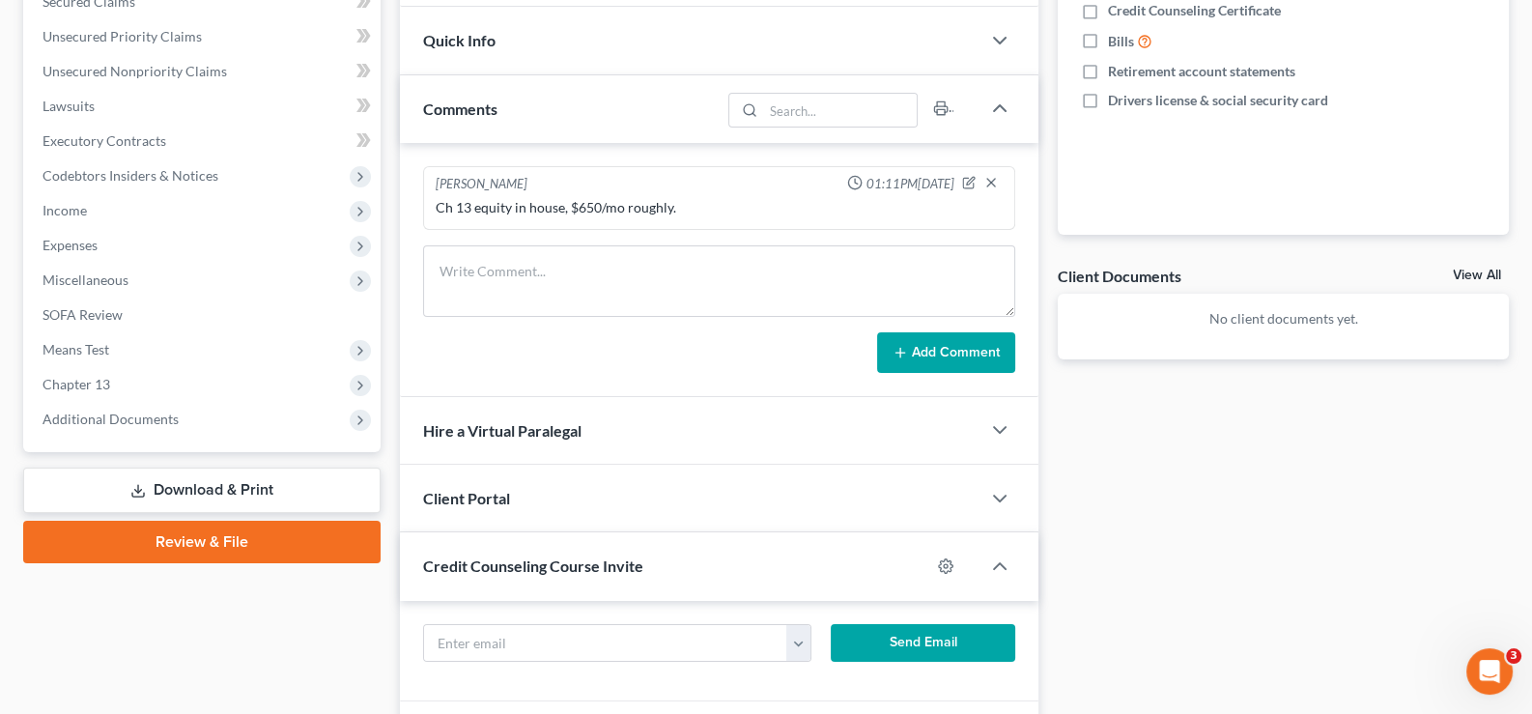
scroll to position [579, 0]
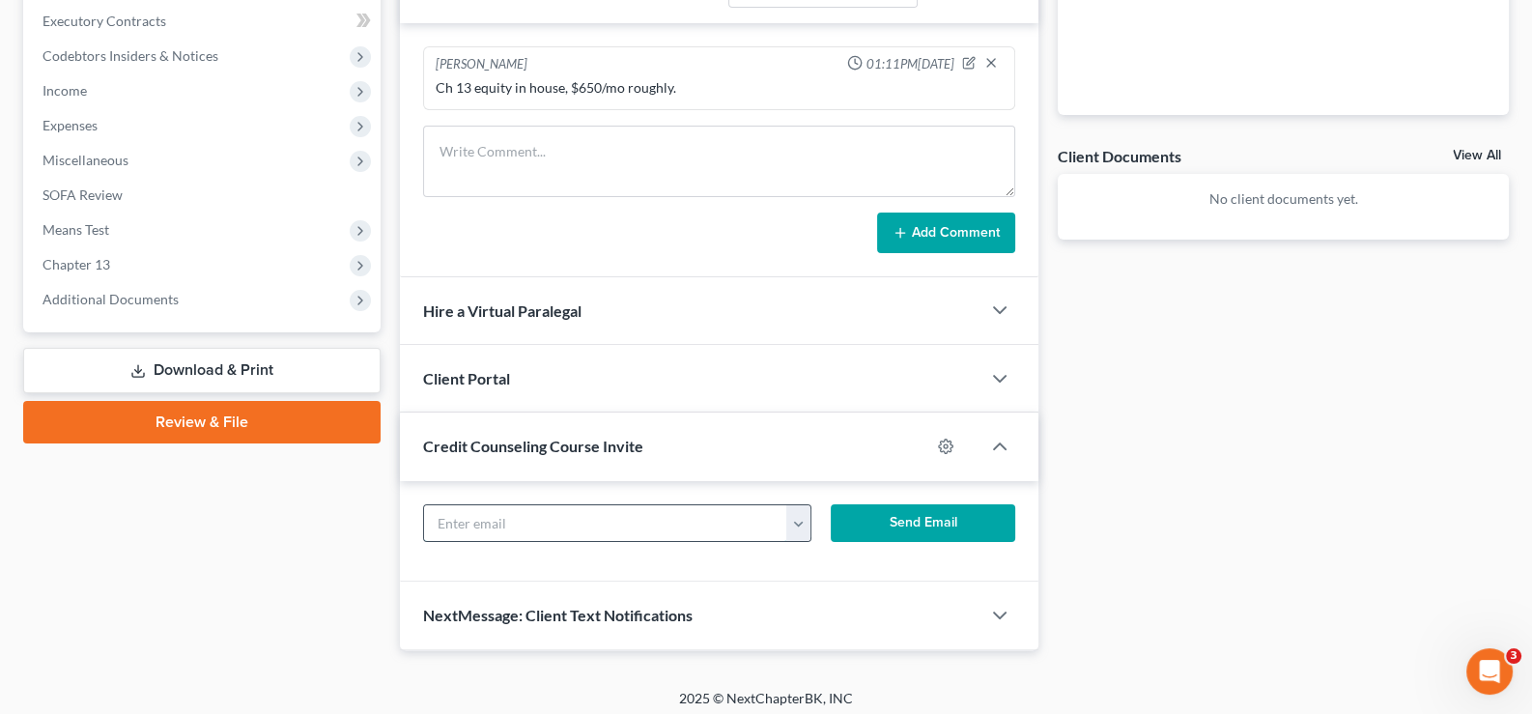
drag, startPoint x: 580, startPoint y: 517, endPoint x: 600, endPoint y: 511, distance: 20.2
click at [580, 517] on input "text" at bounding box center [606, 523] width 364 height 37
paste input "[EMAIL_ADDRESS][DOMAIN_NAME]"
type input "[EMAIL_ADDRESS][DOMAIN_NAME]"
click at [913, 518] on button "Send Email" at bounding box center [923, 523] width 184 height 39
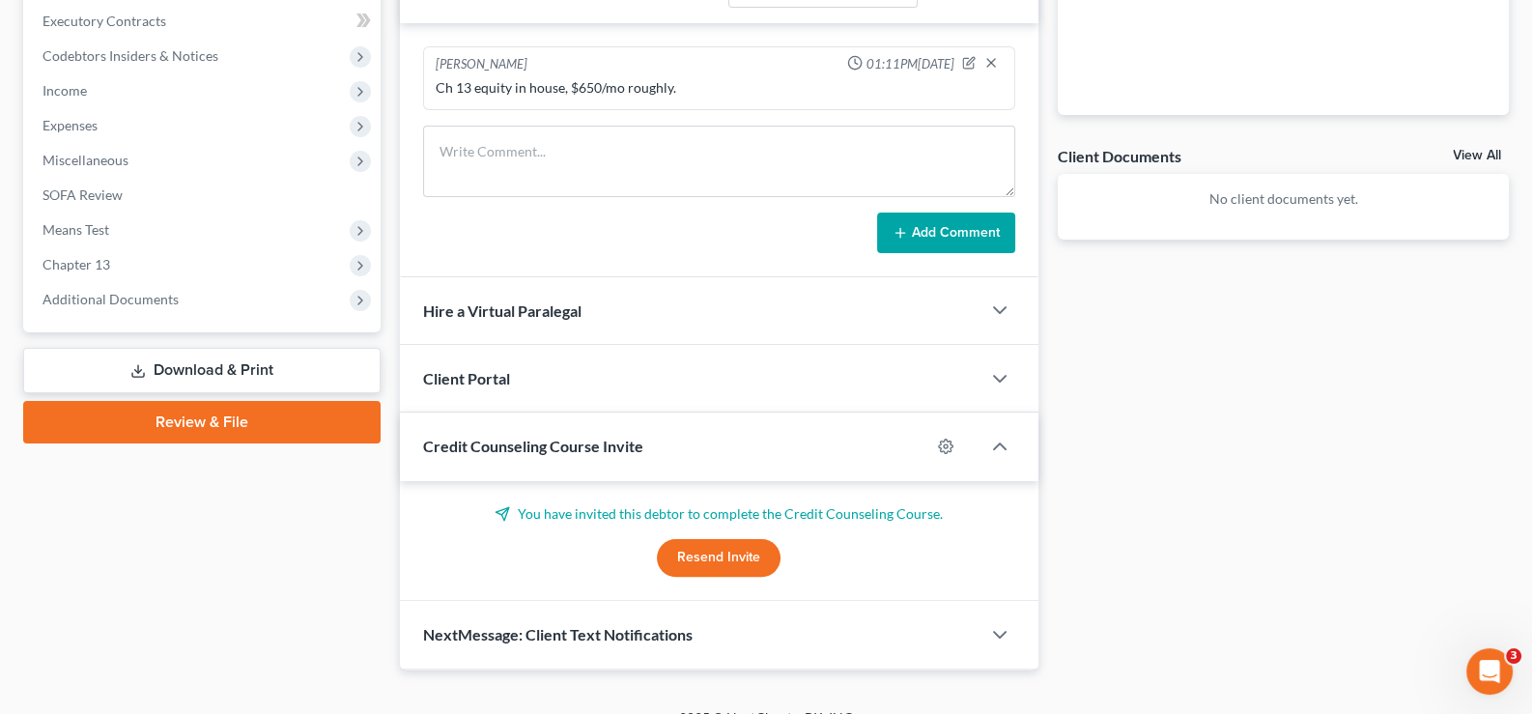
click at [591, 445] on span "Credit Counseling Course Invite" at bounding box center [533, 445] width 220 height 18
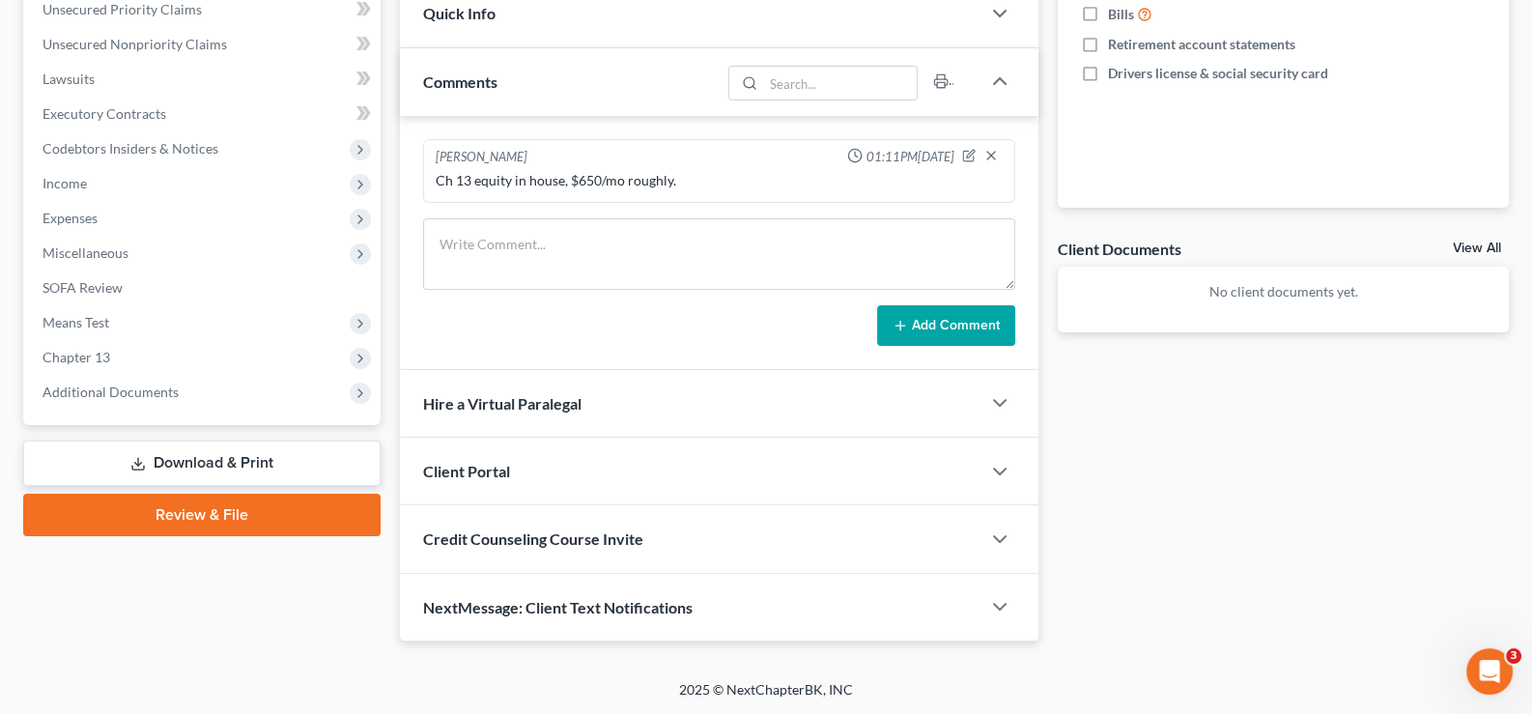
scroll to position [484, 0]
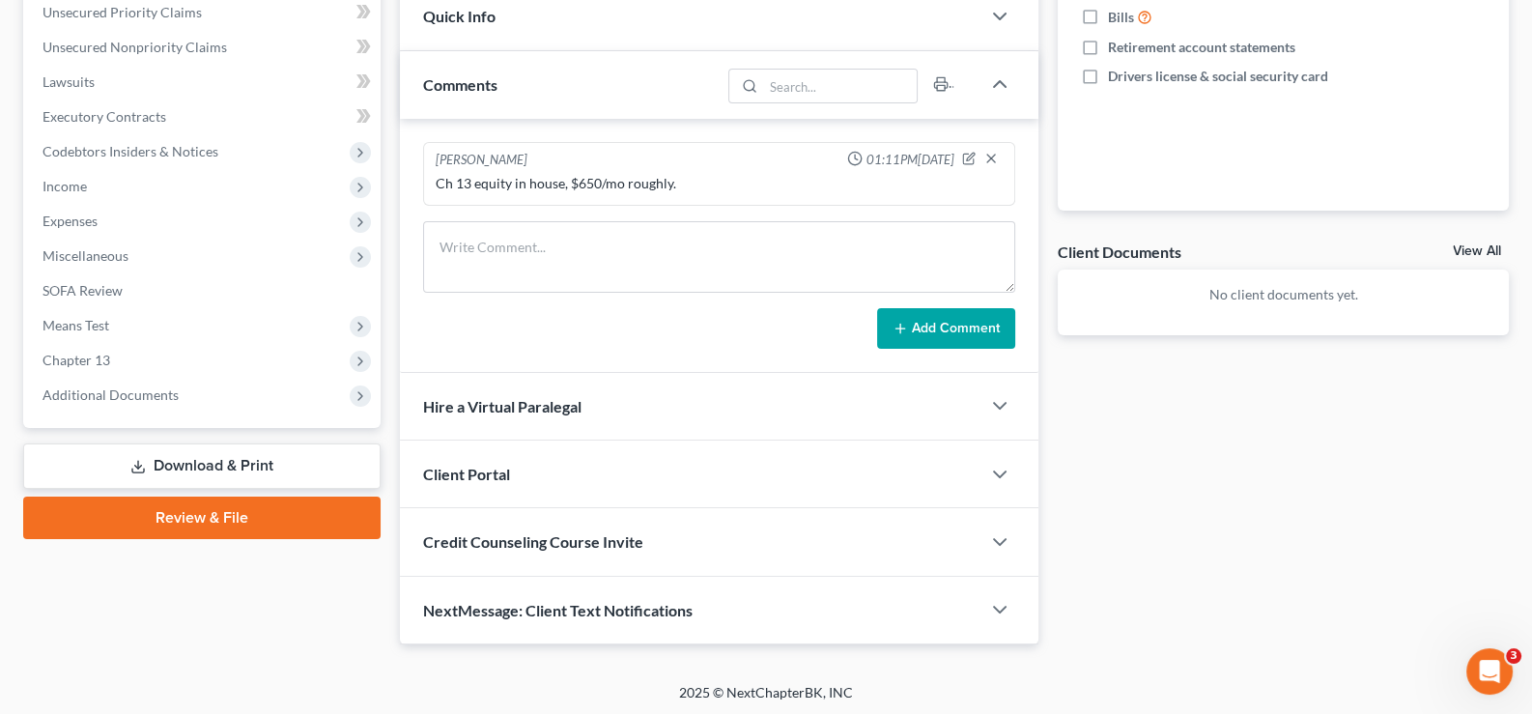
click at [634, 532] on span "Credit Counseling Course Invite" at bounding box center [533, 541] width 220 height 18
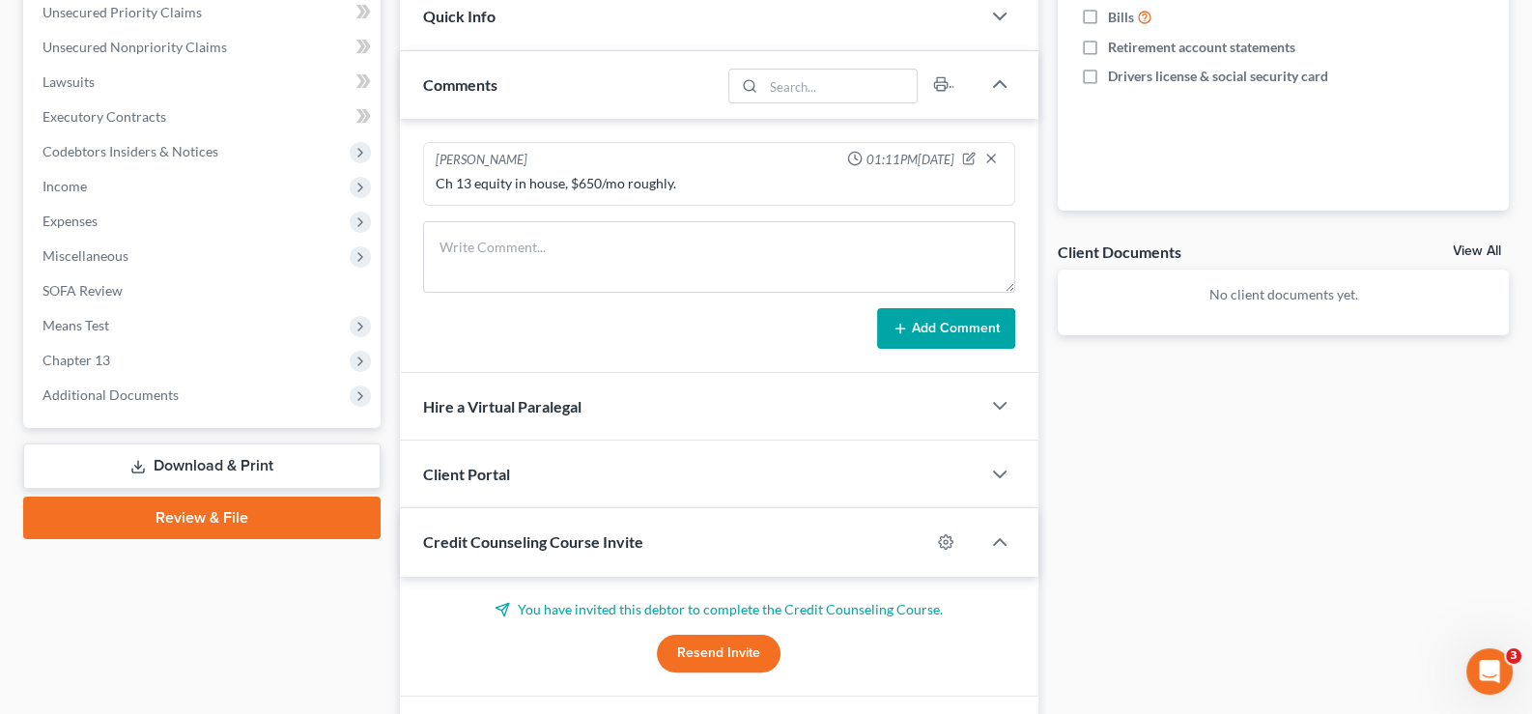
scroll to position [579, 0]
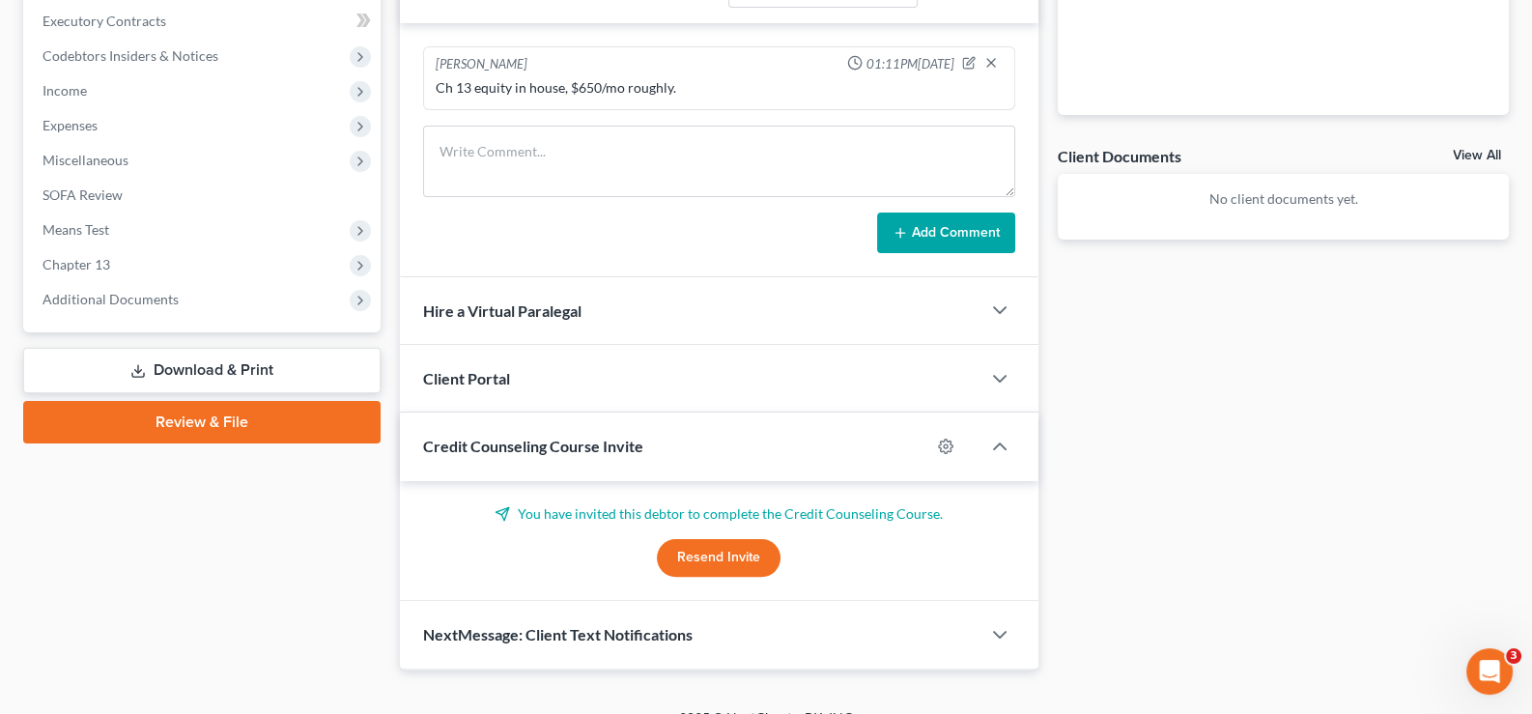
click at [546, 443] on span "Credit Counseling Course Invite" at bounding box center [533, 445] width 220 height 18
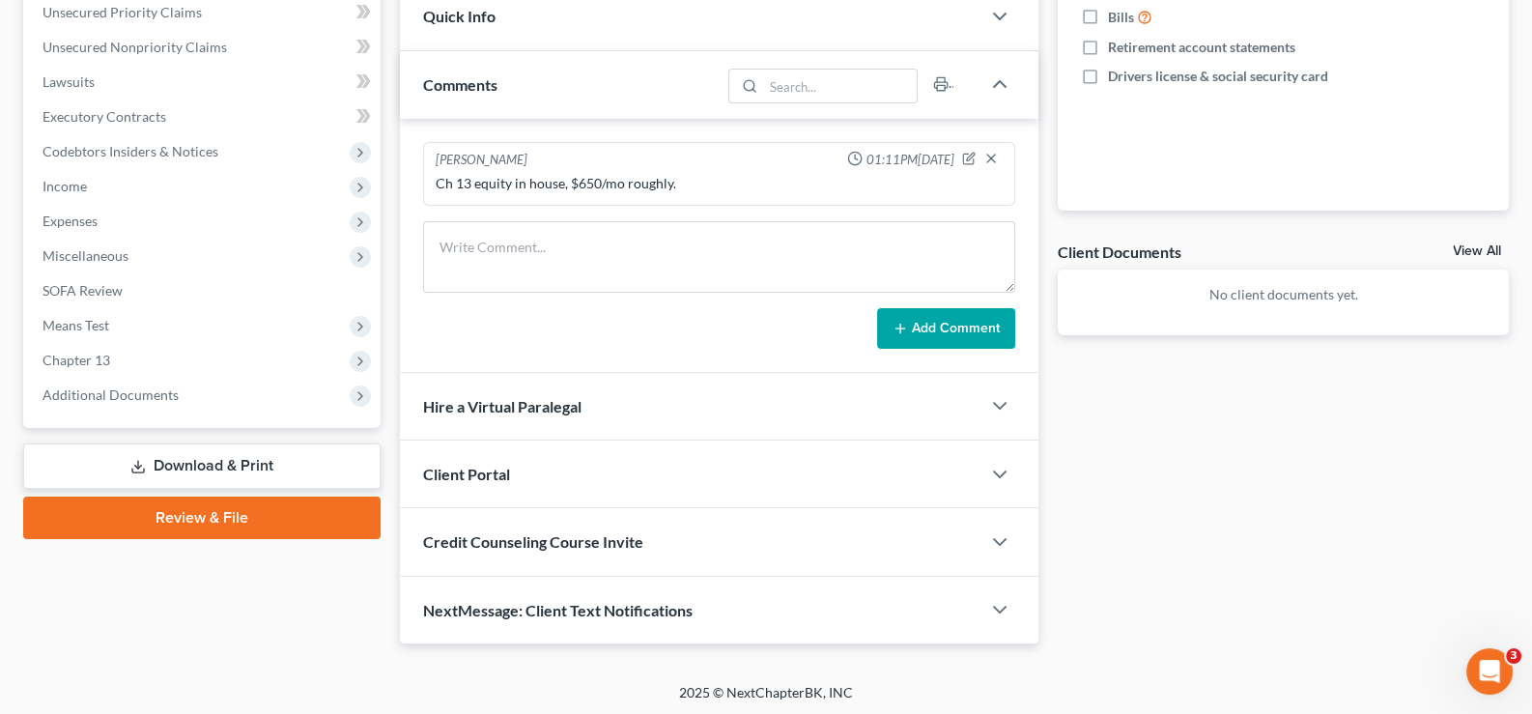
scroll to position [0, 0]
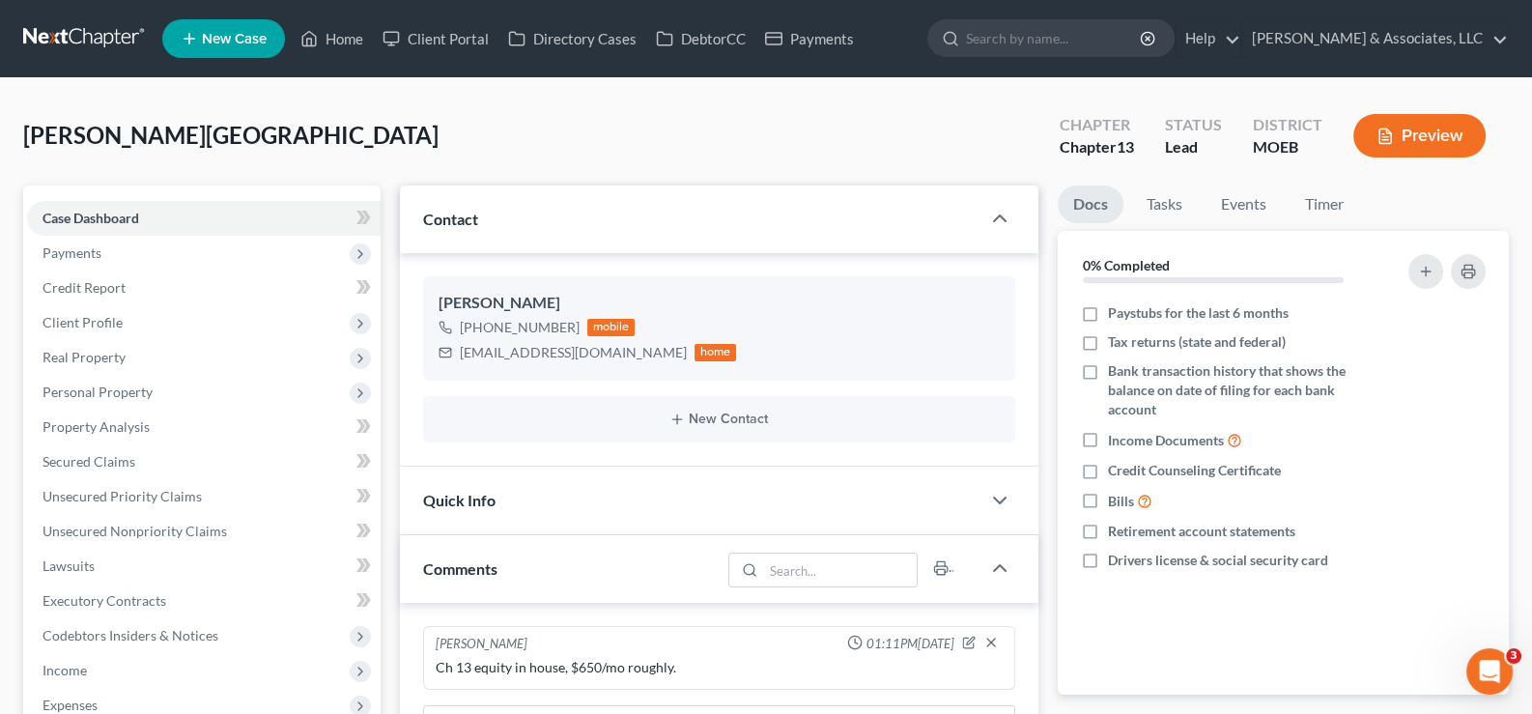
click at [249, 38] on span "New Case" at bounding box center [234, 39] width 65 height 14
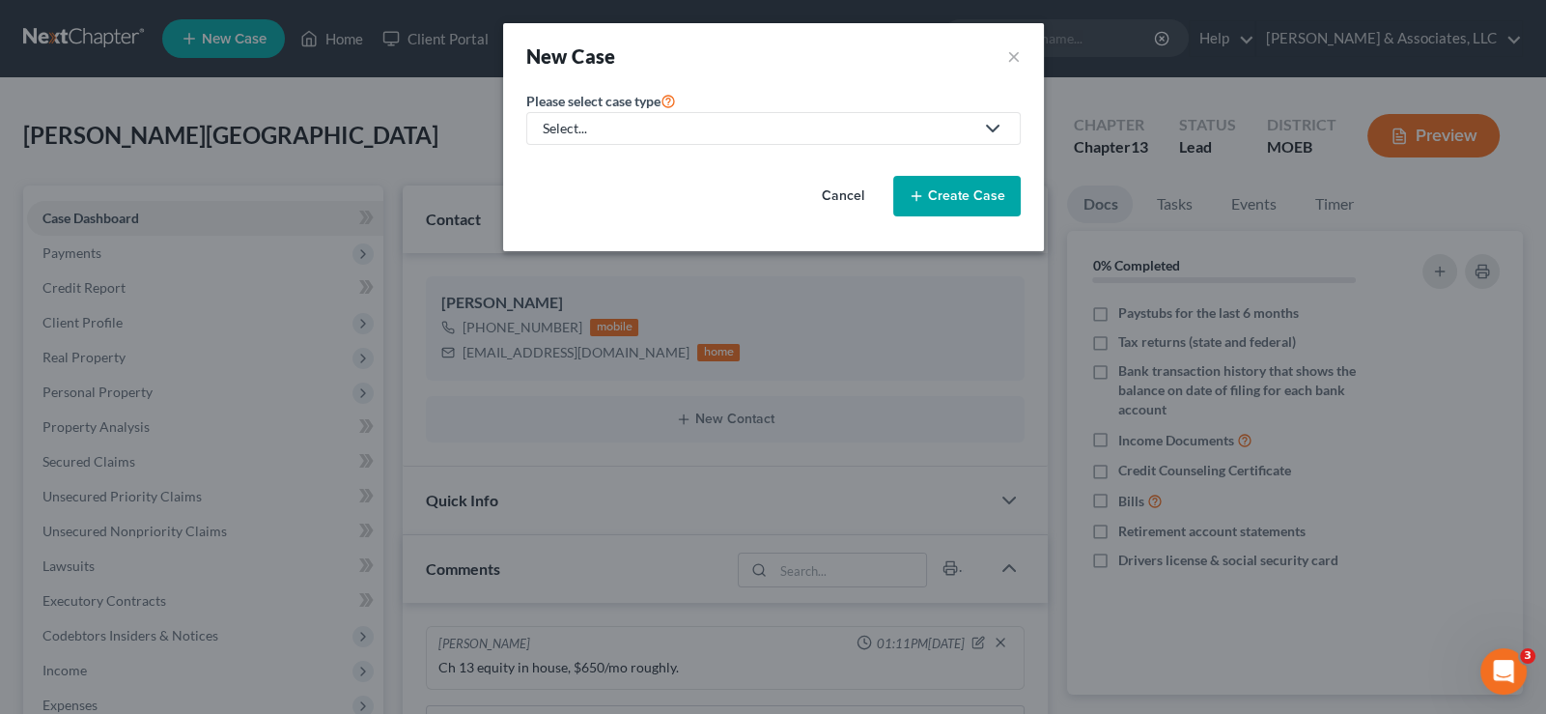
click at [584, 132] on div "Select..." at bounding box center [758, 128] width 431 height 19
click at [581, 157] on div "Bankruptcy" at bounding box center [629, 165] width 169 height 19
select select "45"
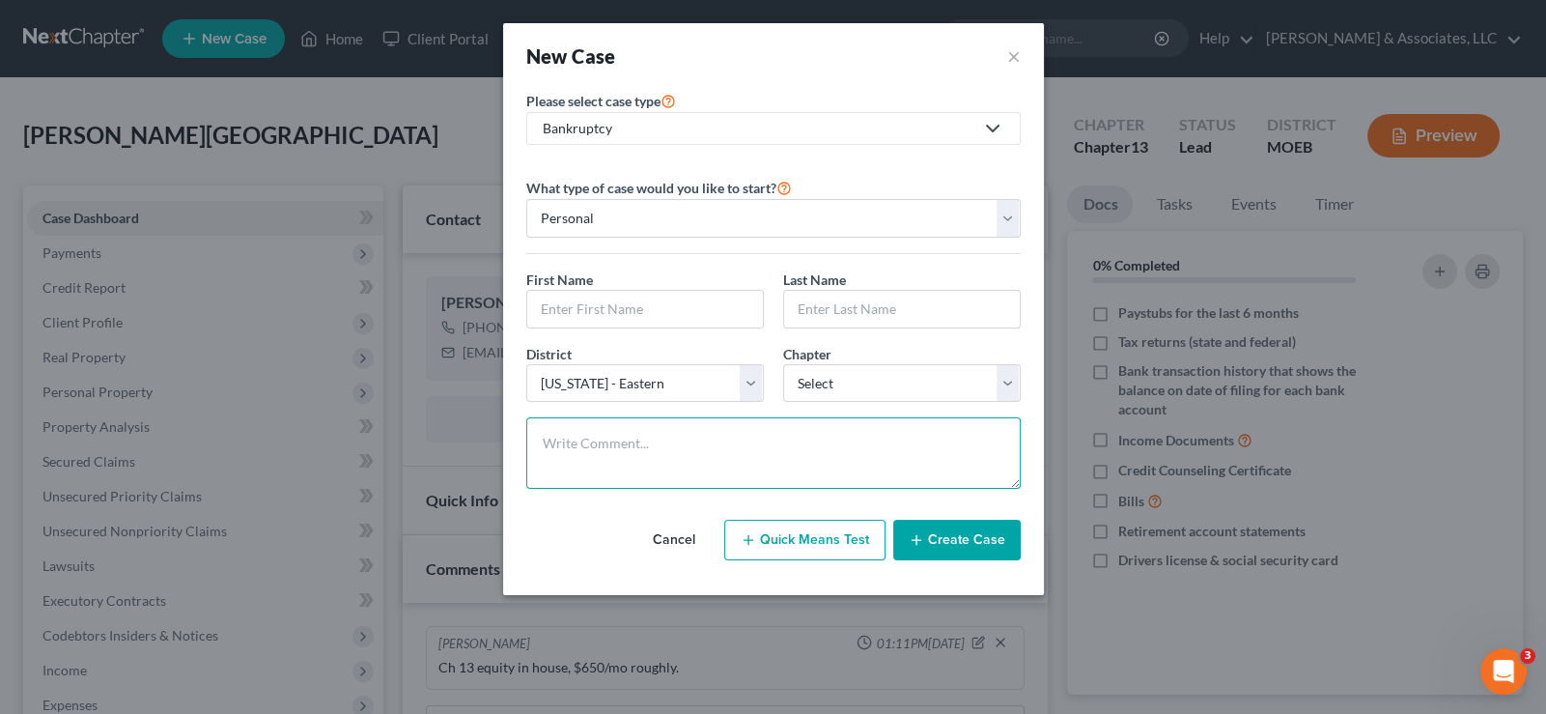
click at [604, 457] on textarea at bounding box center [773, 452] width 494 height 71
paste textarea "Needs means test."
type textarea "Needs means test."
drag, startPoint x: 571, startPoint y: 295, endPoint x: 1544, endPoint y: 357, distance: 975.5
click at [575, 294] on input "text" at bounding box center [645, 309] width 236 height 37
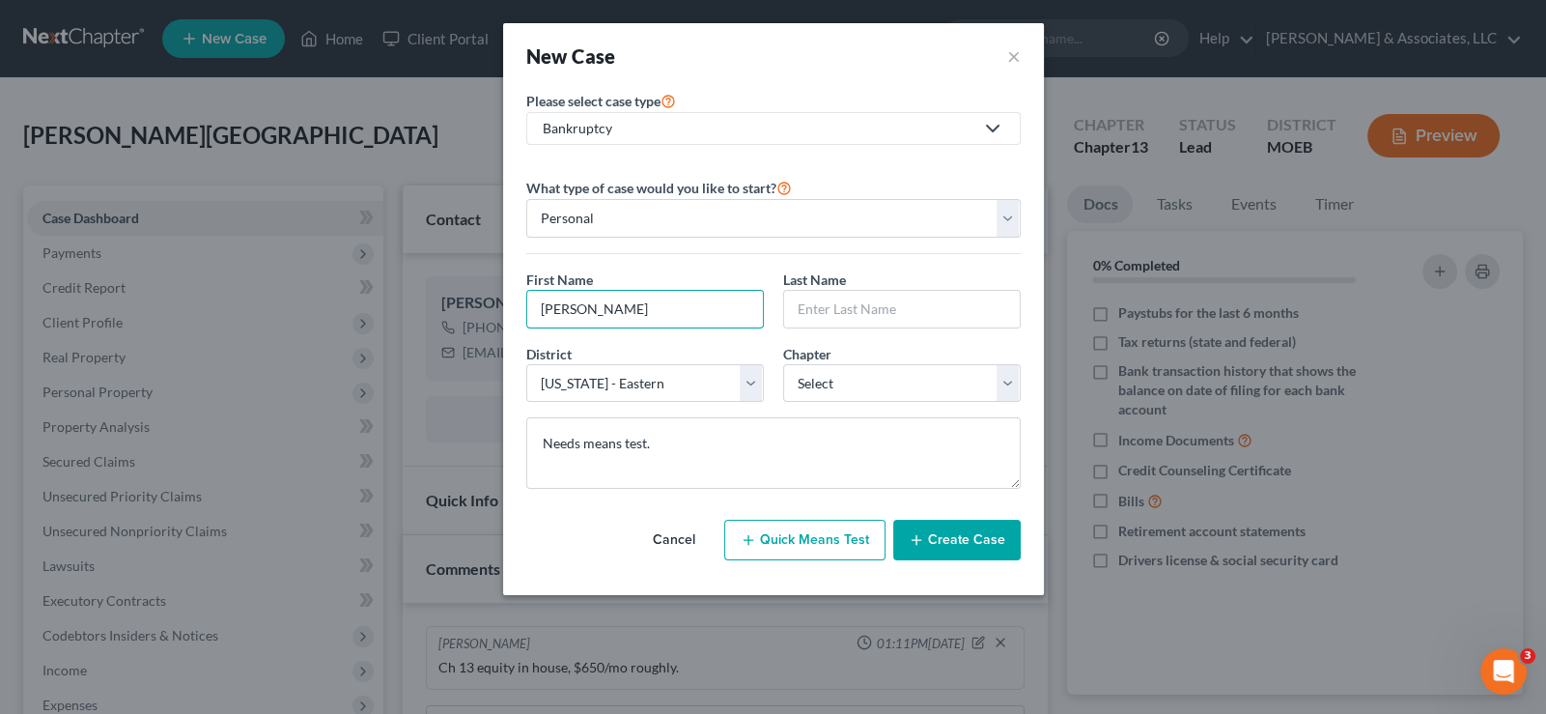
type input "[PERSON_NAME]"
click at [854, 386] on select "Select 7 11 12 13" at bounding box center [902, 383] width 238 height 39
select select "0"
click at [783, 364] on select "Select 7 11 12 13" at bounding box center [902, 383] width 238 height 39
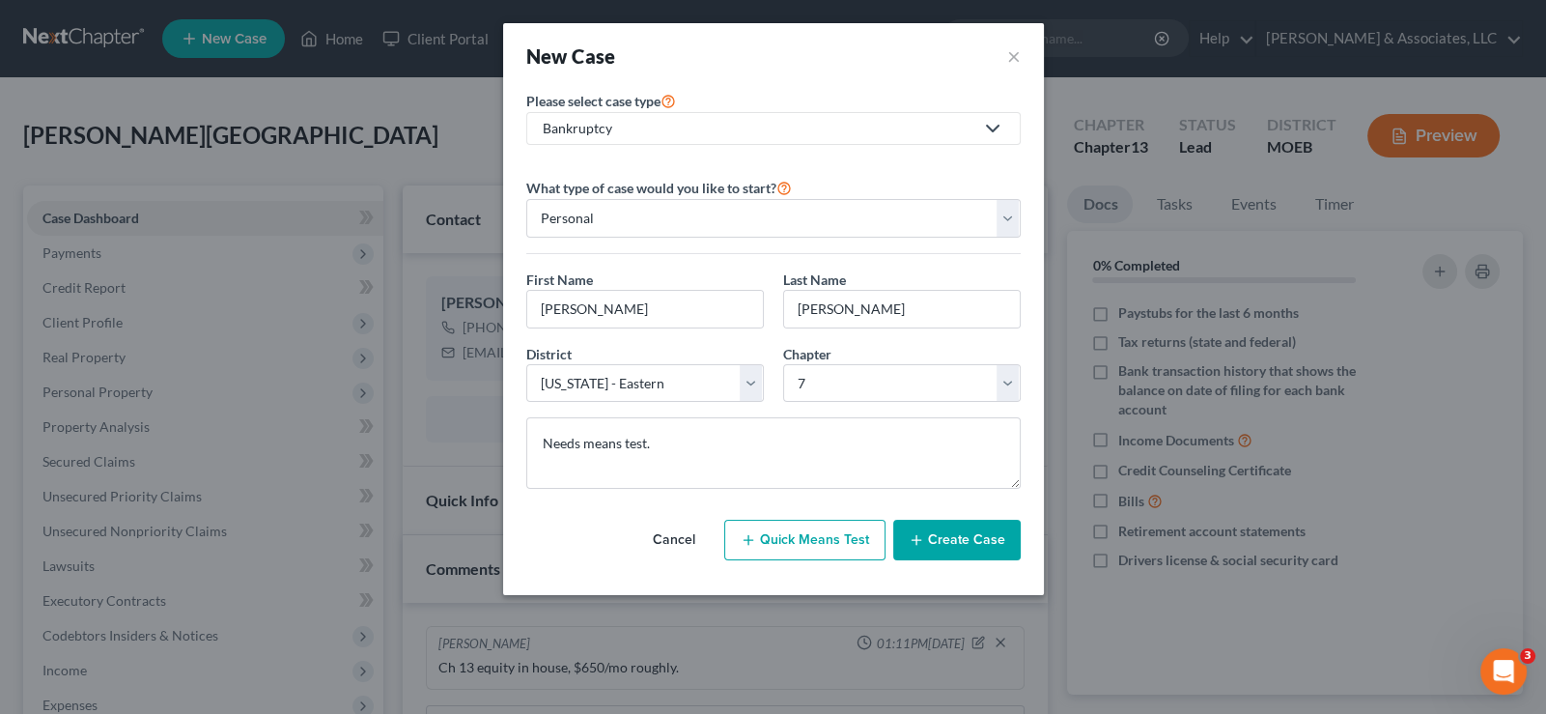
click at [963, 549] on button "Create Case" at bounding box center [956, 540] width 127 height 41
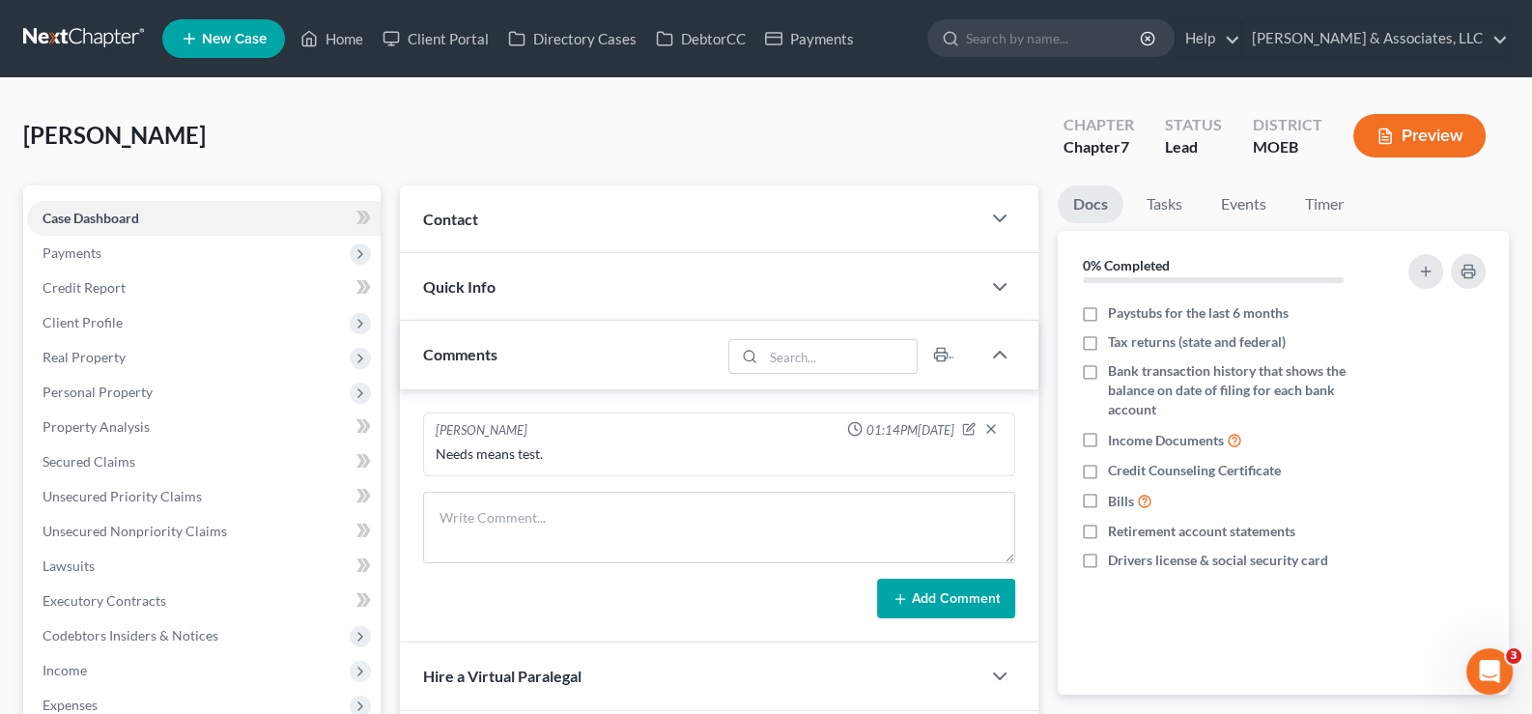
click at [464, 213] on span "Contact" at bounding box center [450, 219] width 55 height 18
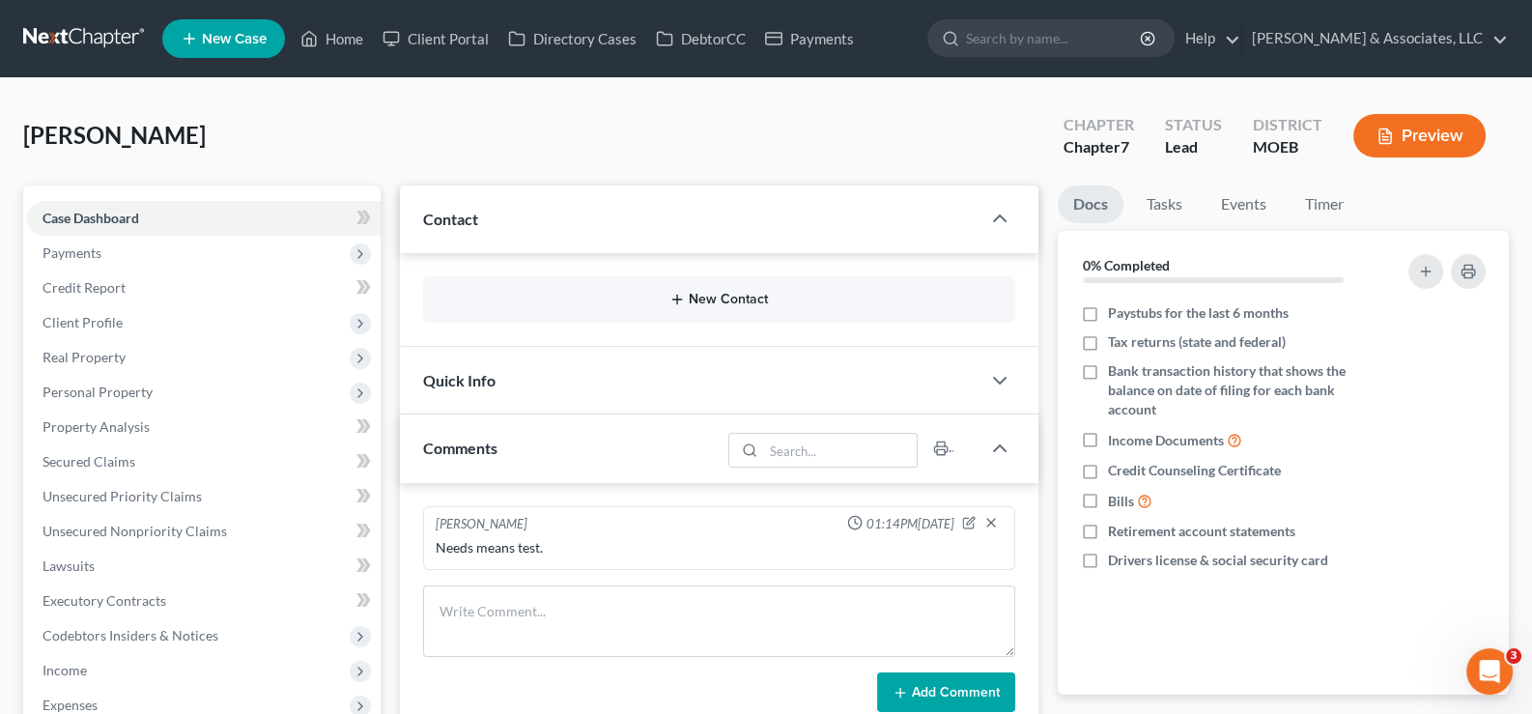
click at [701, 292] on button "New Contact" at bounding box center [719, 299] width 562 height 15
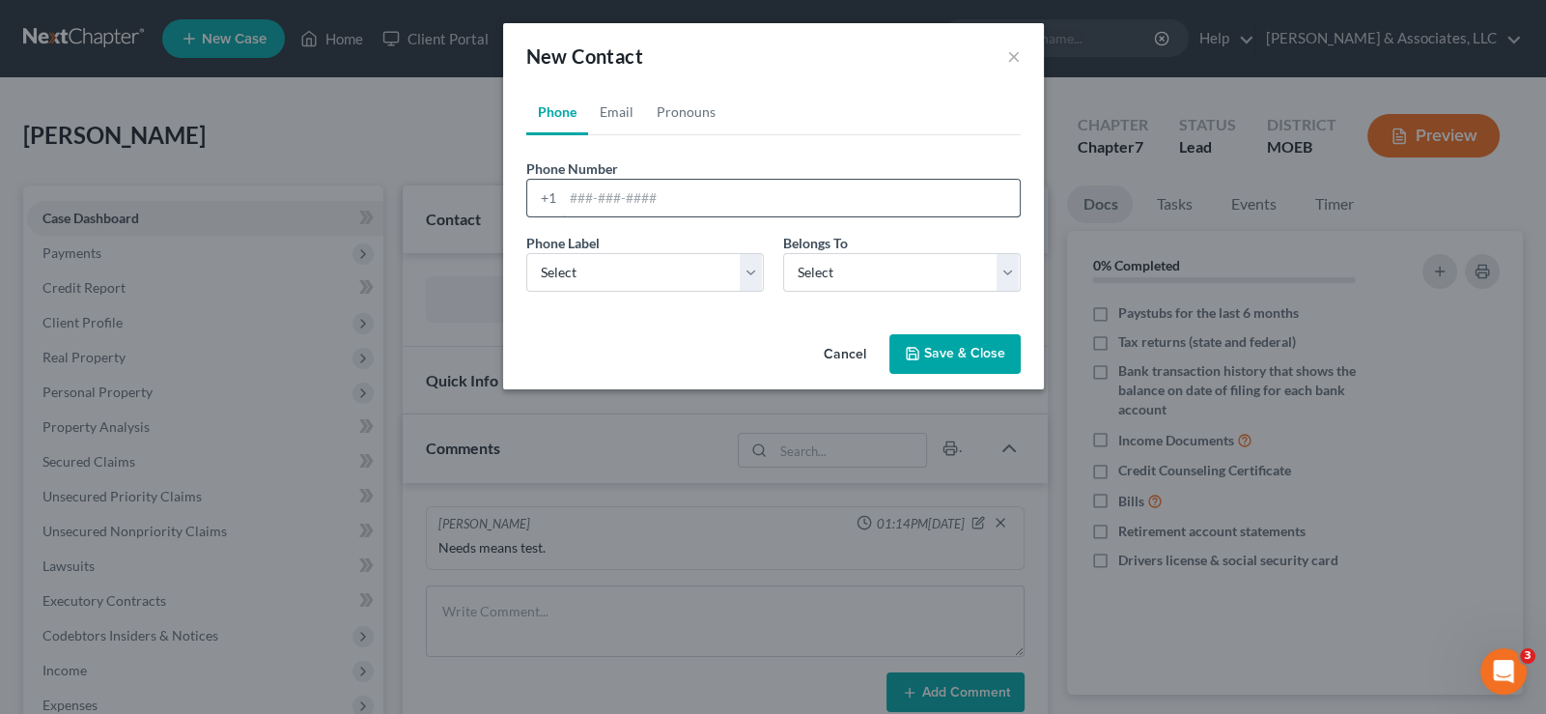
click at [599, 182] on input "tel" at bounding box center [791, 198] width 457 height 37
paste input "[PHONE_NUMBER]"
type input "[PHONE_NUMBER]"
drag, startPoint x: 590, startPoint y: 279, endPoint x: 589, endPoint y: 289, distance: 9.7
click at [590, 279] on select "Select Mobile Home Work Other" at bounding box center [645, 272] width 238 height 39
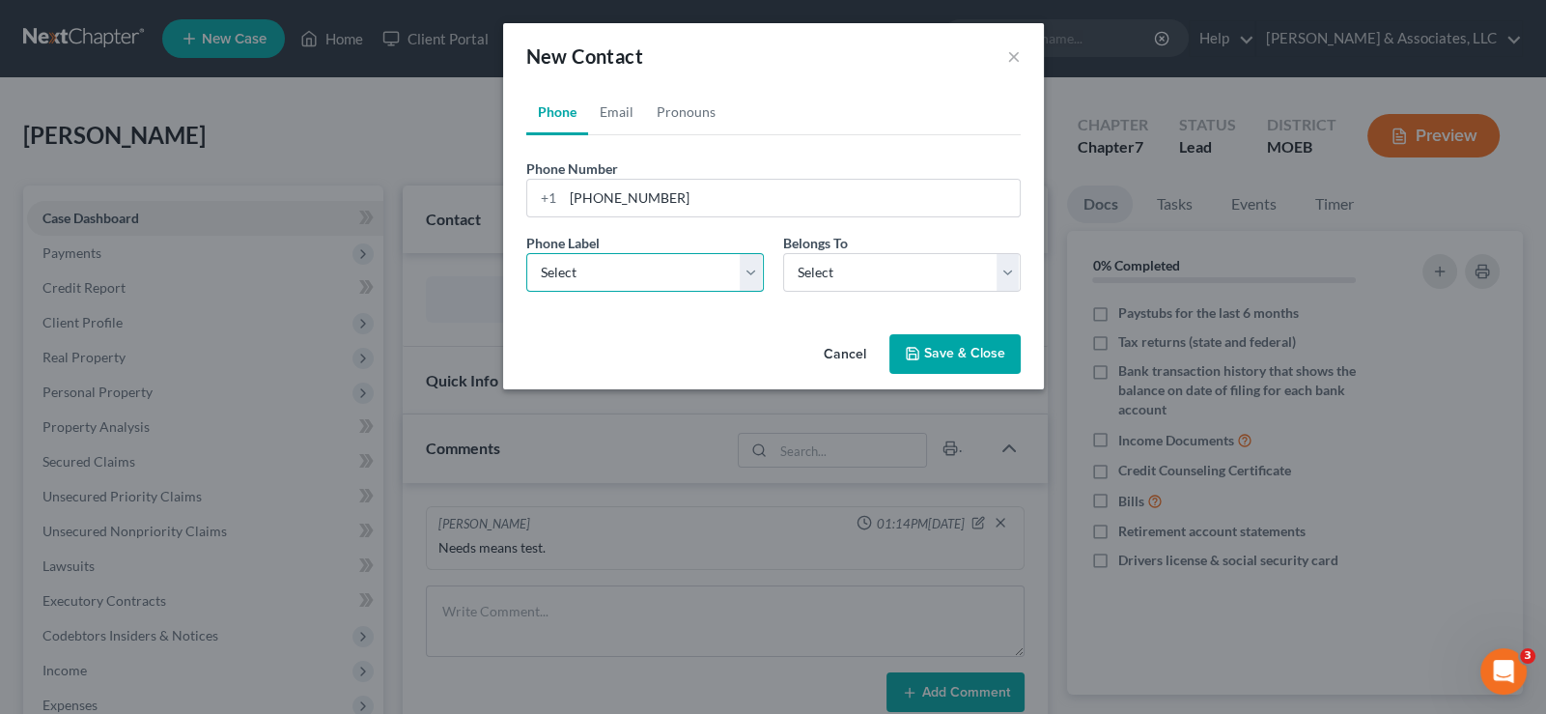
select select "0"
click at [526, 253] on select "Select Mobile Home Work Other" at bounding box center [645, 272] width 238 height 39
click at [837, 279] on select "Select Client Other" at bounding box center [902, 272] width 238 height 39
select select "0"
click at [783, 253] on select "Select Client Other" at bounding box center [902, 272] width 238 height 39
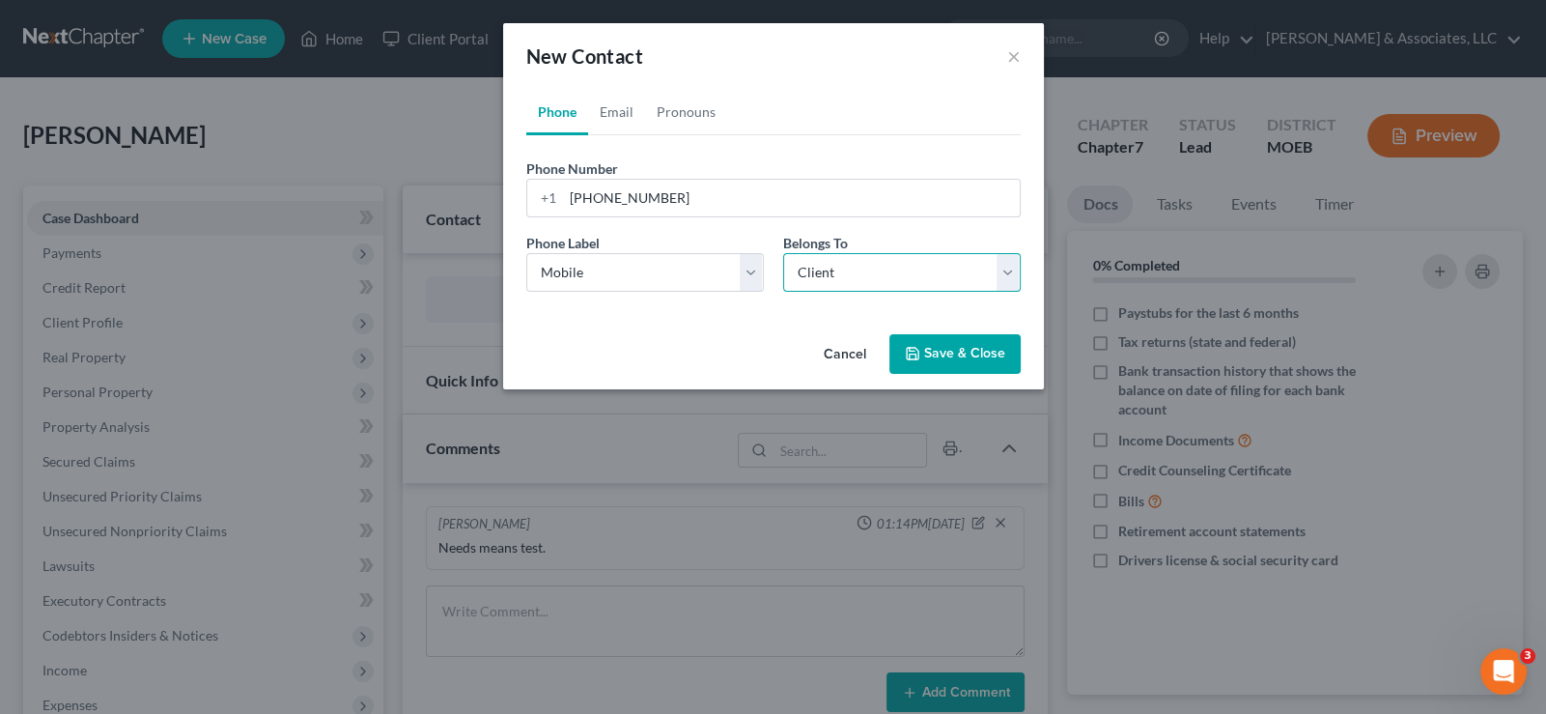
select select "0"
click at [623, 110] on link "Email" at bounding box center [616, 112] width 57 height 46
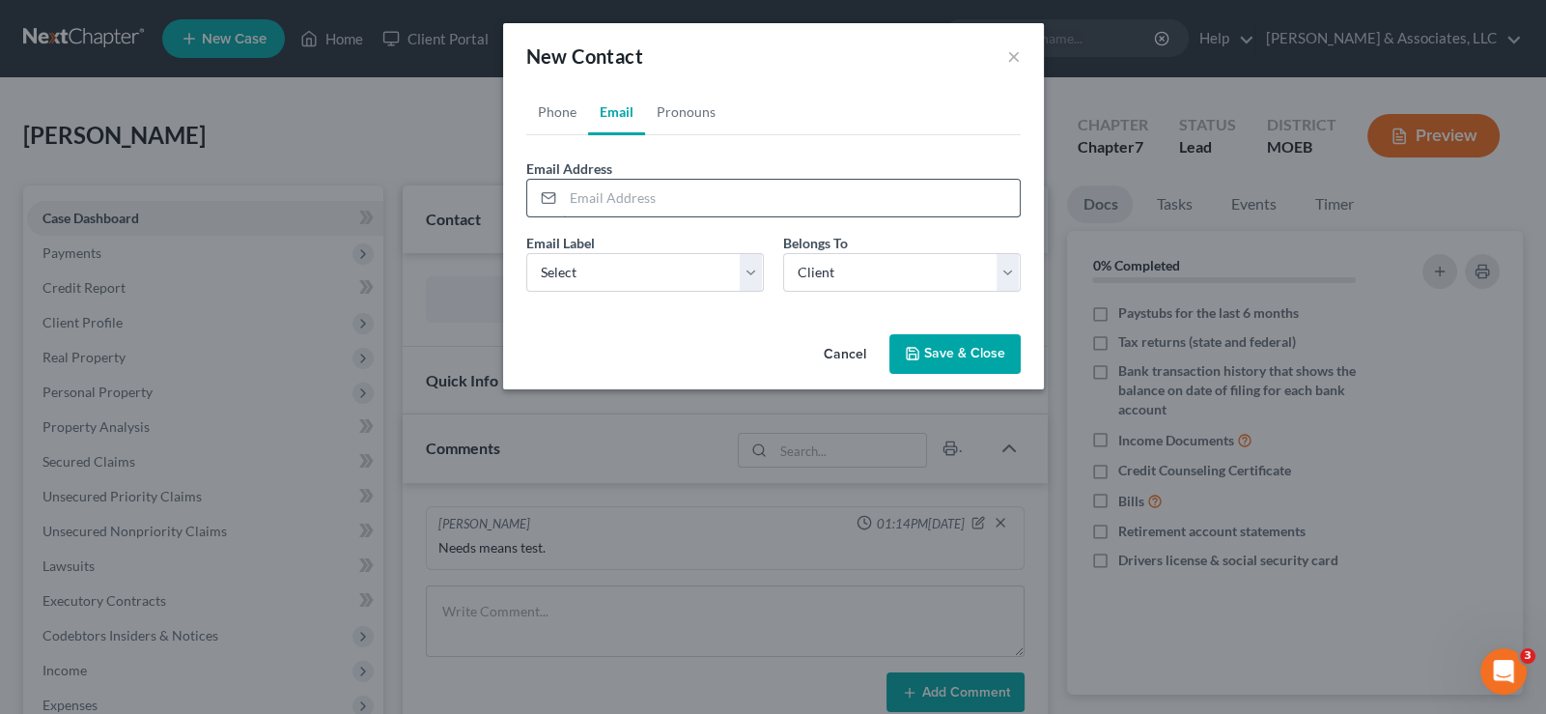
click at [610, 191] on input "email" at bounding box center [791, 198] width 457 height 37
paste input "[EMAIL_ADDRESS][DOMAIN_NAME]"
type input "[EMAIL_ADDRESS][DOMAIN_NAME]"
drag, startPoint x: 634, startPoint y: 266, endPoint x: 618, endPoint y: 287, distance: 26.3
click at [634, 266] on select "Select Home Work Other" at bounding box center [645, 272] width 238 height 39
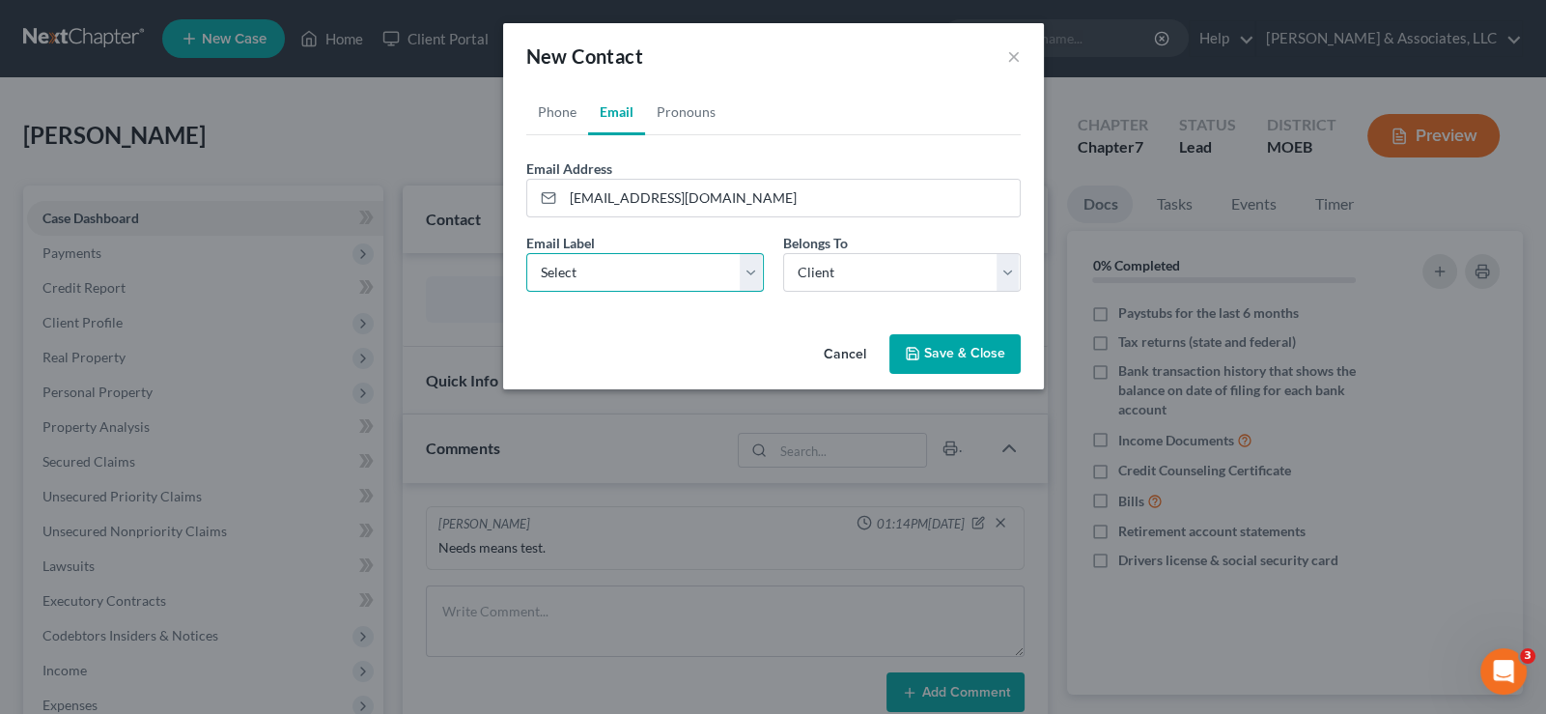
select select "0"
click at [526, 253] on select "Select Home Work Other" at bounding box center [645, 272] width 238 height 39
click at [921, 342] on button "Save & Close" at bounding box center [954, 354] width 131 height 41
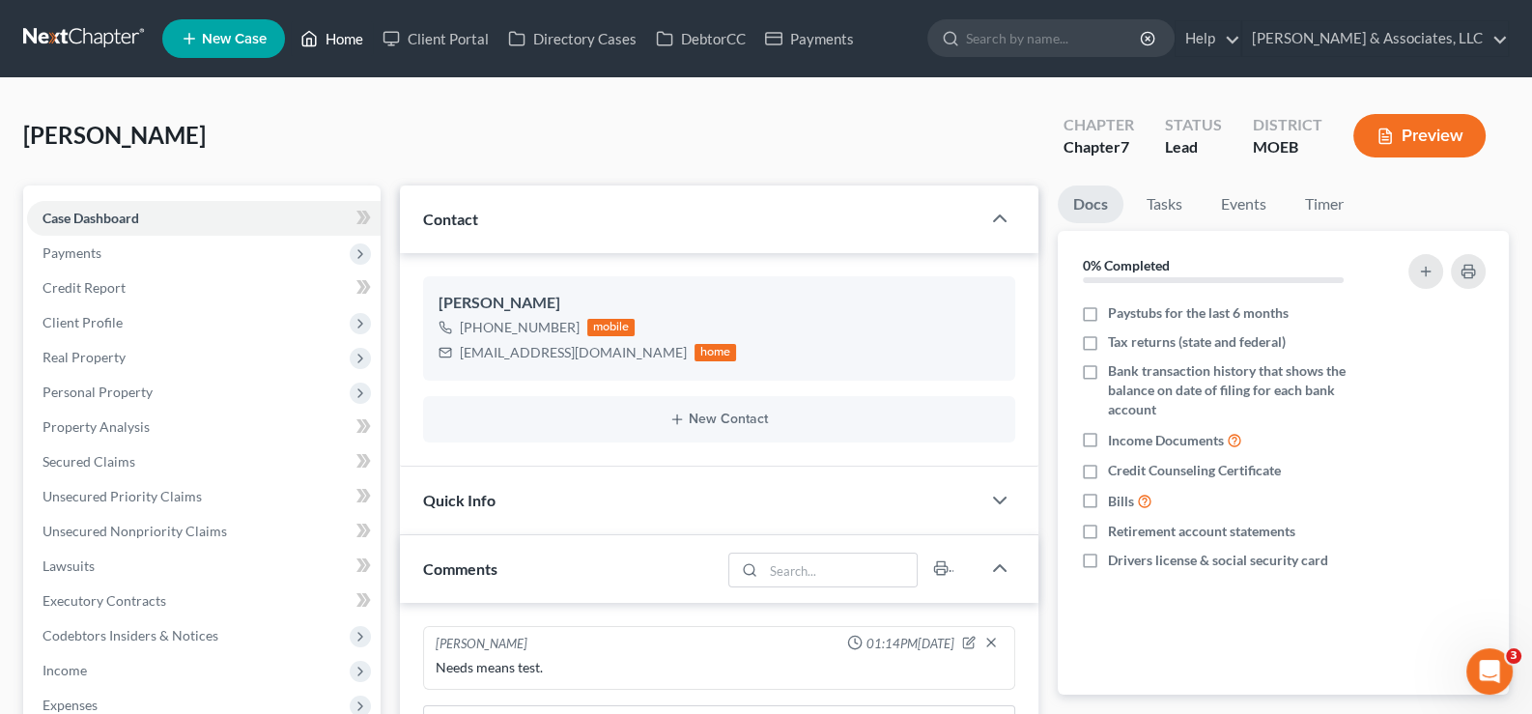
click at [346, 42] on link "Home" at bounding box center [332, 38] width 82 height 35
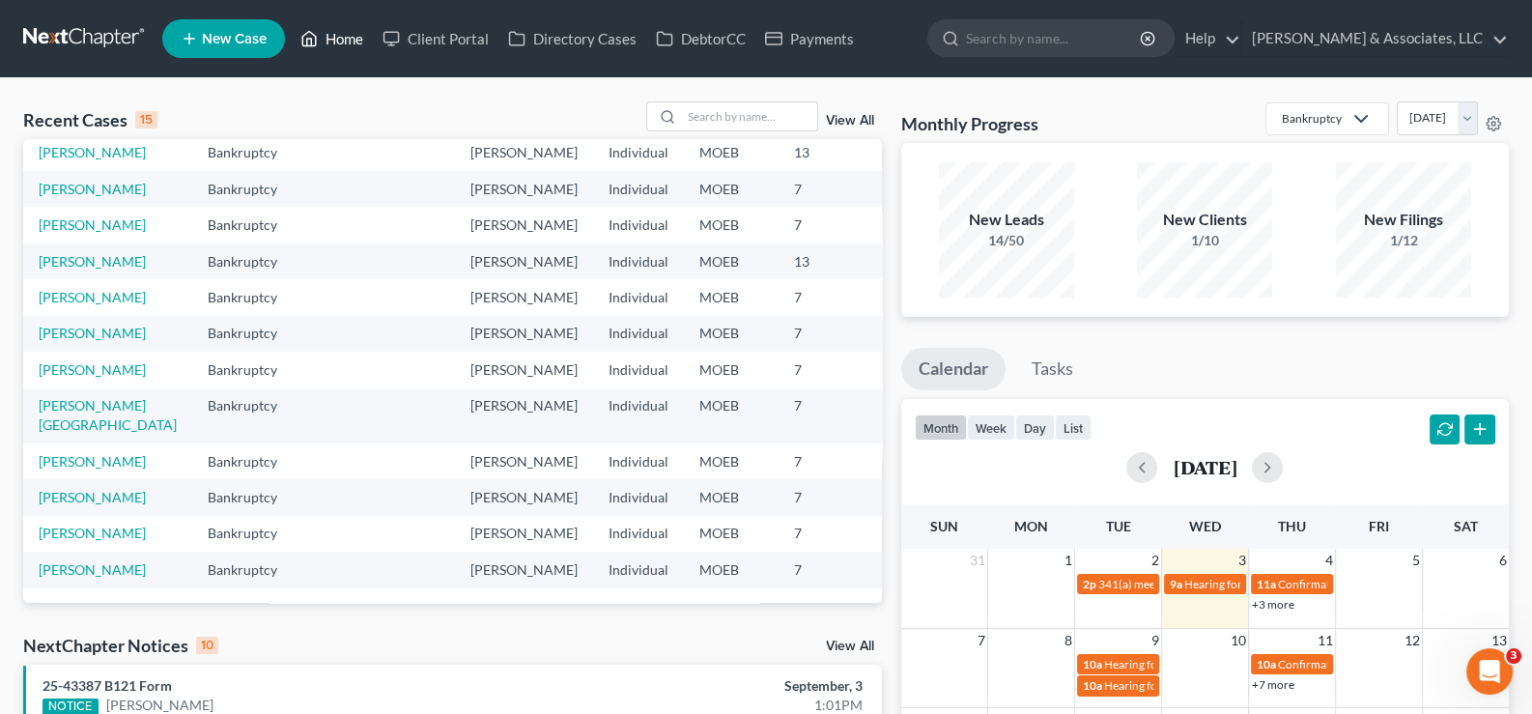
scroll to position [290, 0]
click at [68, 341] on link "[PERSON_NAME]" at bounding box center [92, 332] width 107 height 16
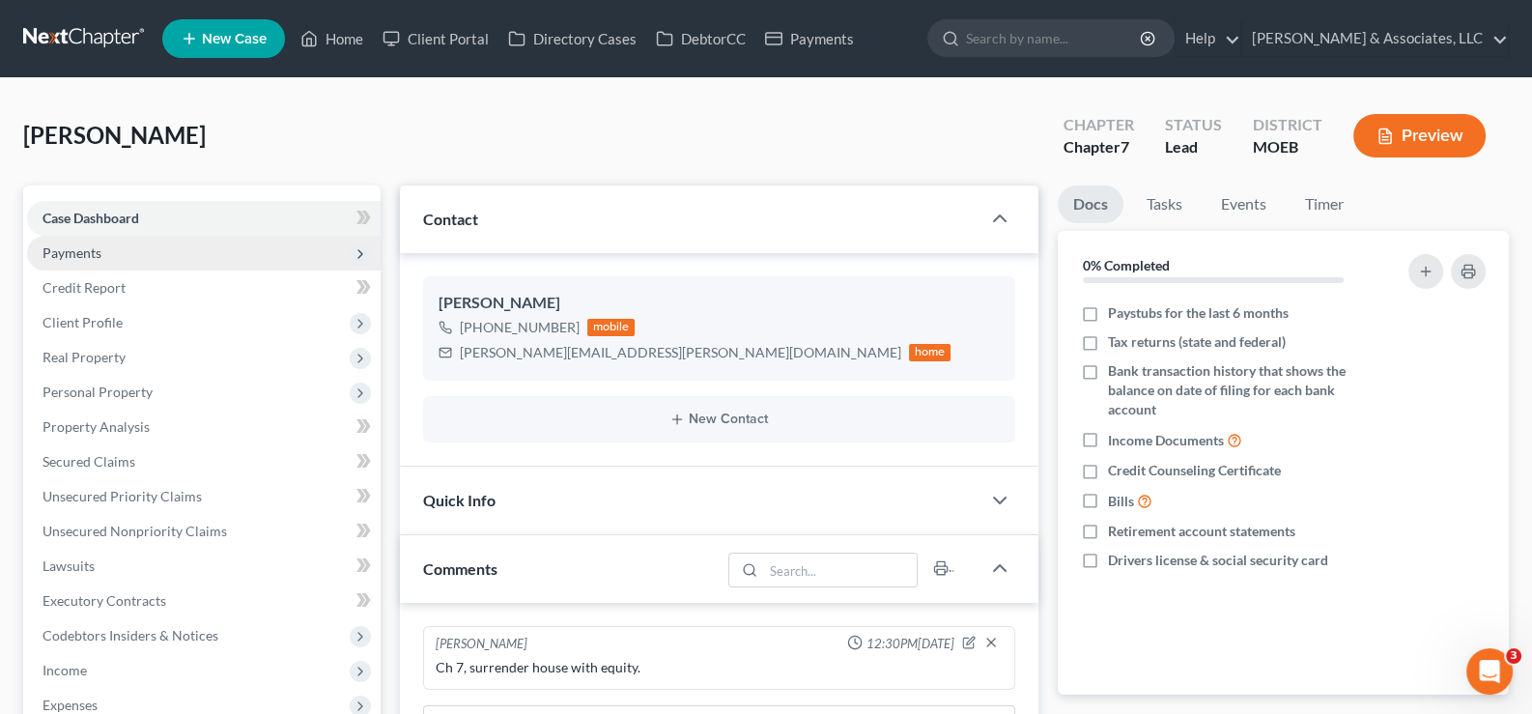
click at [95, 245] on span "Payments" at bounding box center [71, 252] width 59 height 16
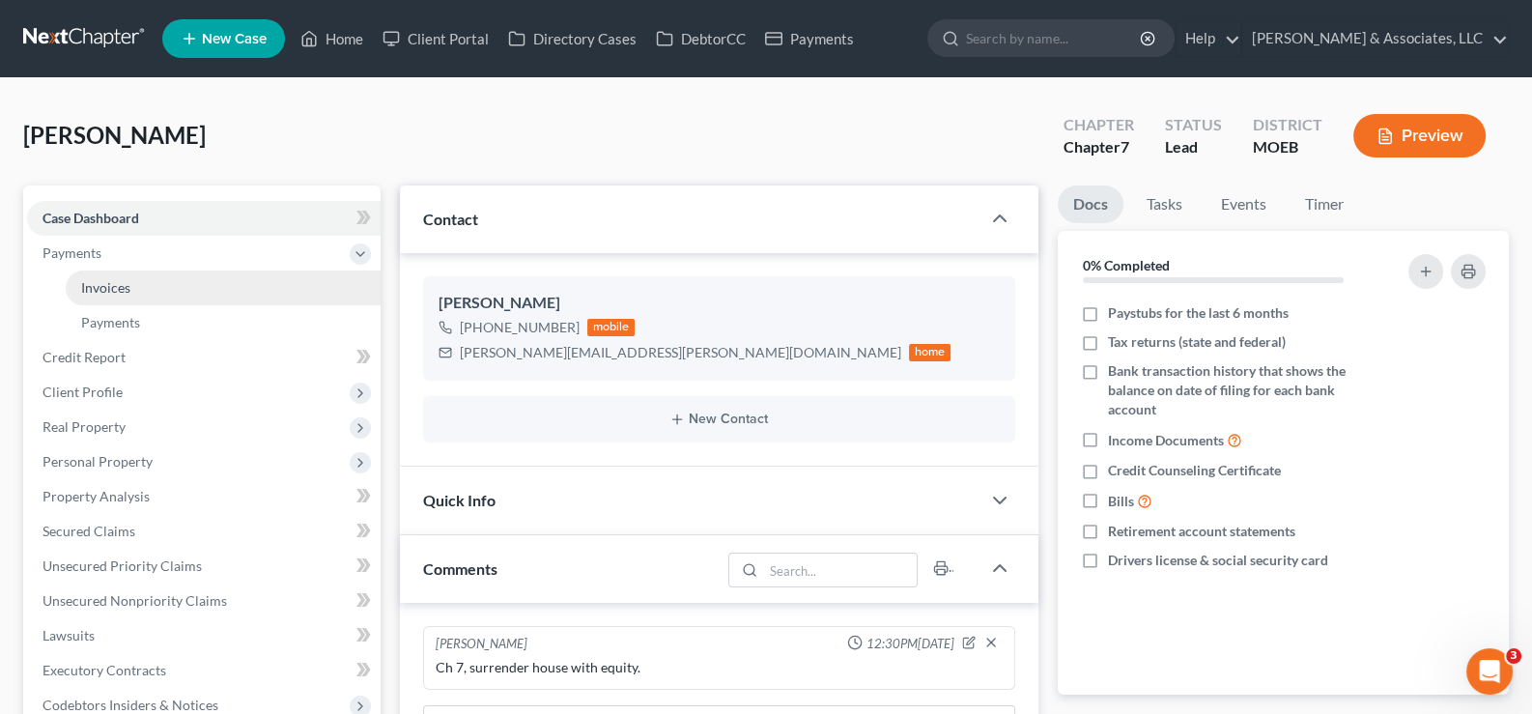
click at [108, 291] on span "Invoices" at bounding box center [105, 287] width 49 height 16
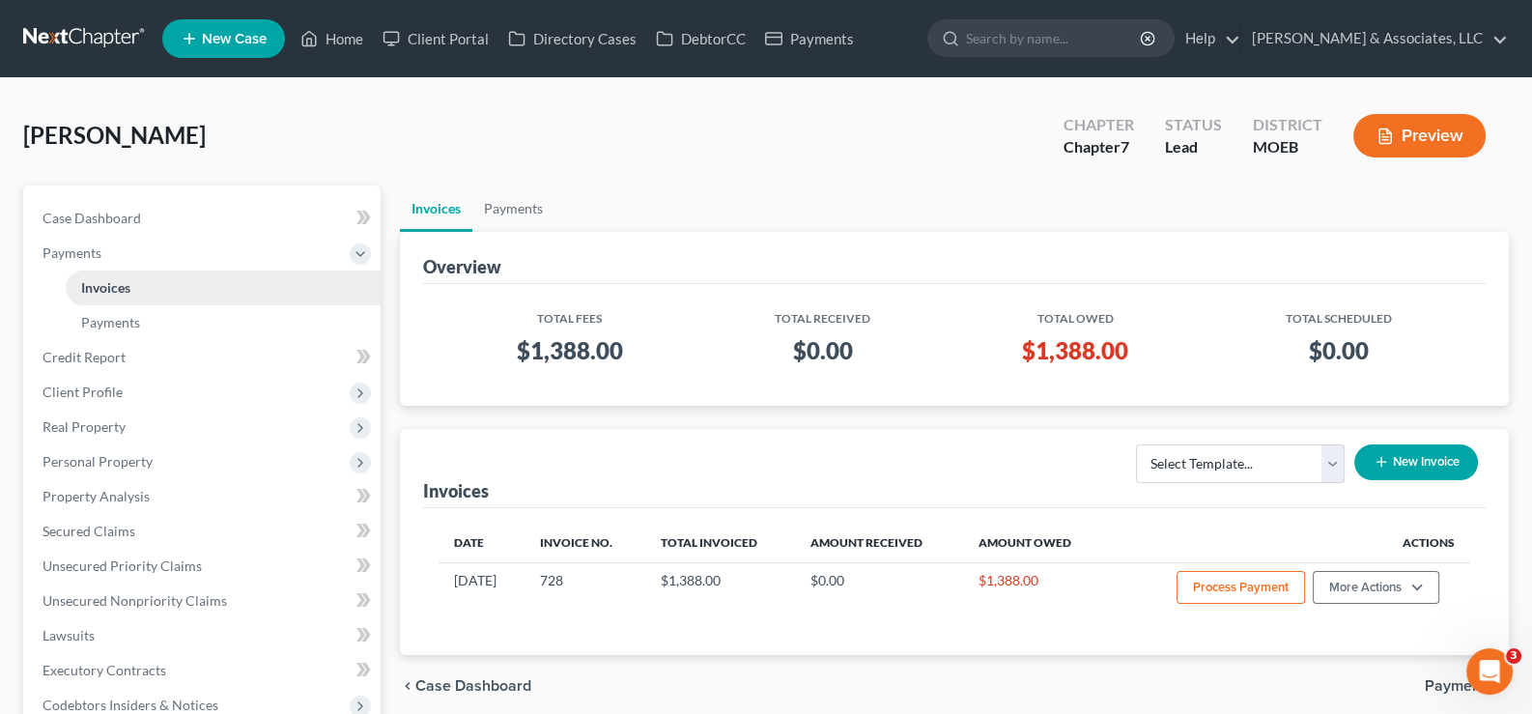
click at [109, 290] on span "Invoices" at bounding box center [105, 287] width 49 height 16
click at [98, 211] on span "Case Dashboard" at bounding box center [91, 218] width 99 height 16
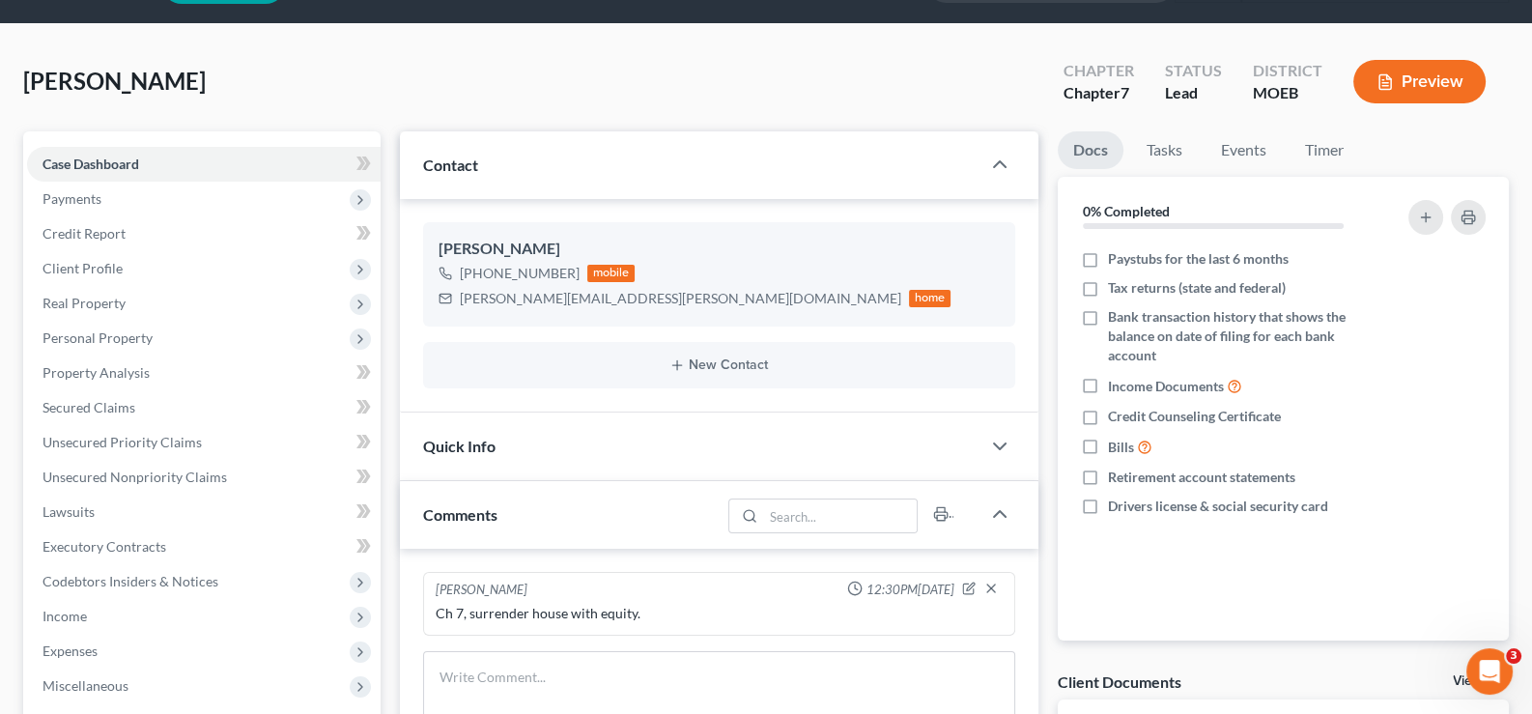
scroll to position [385, 0]
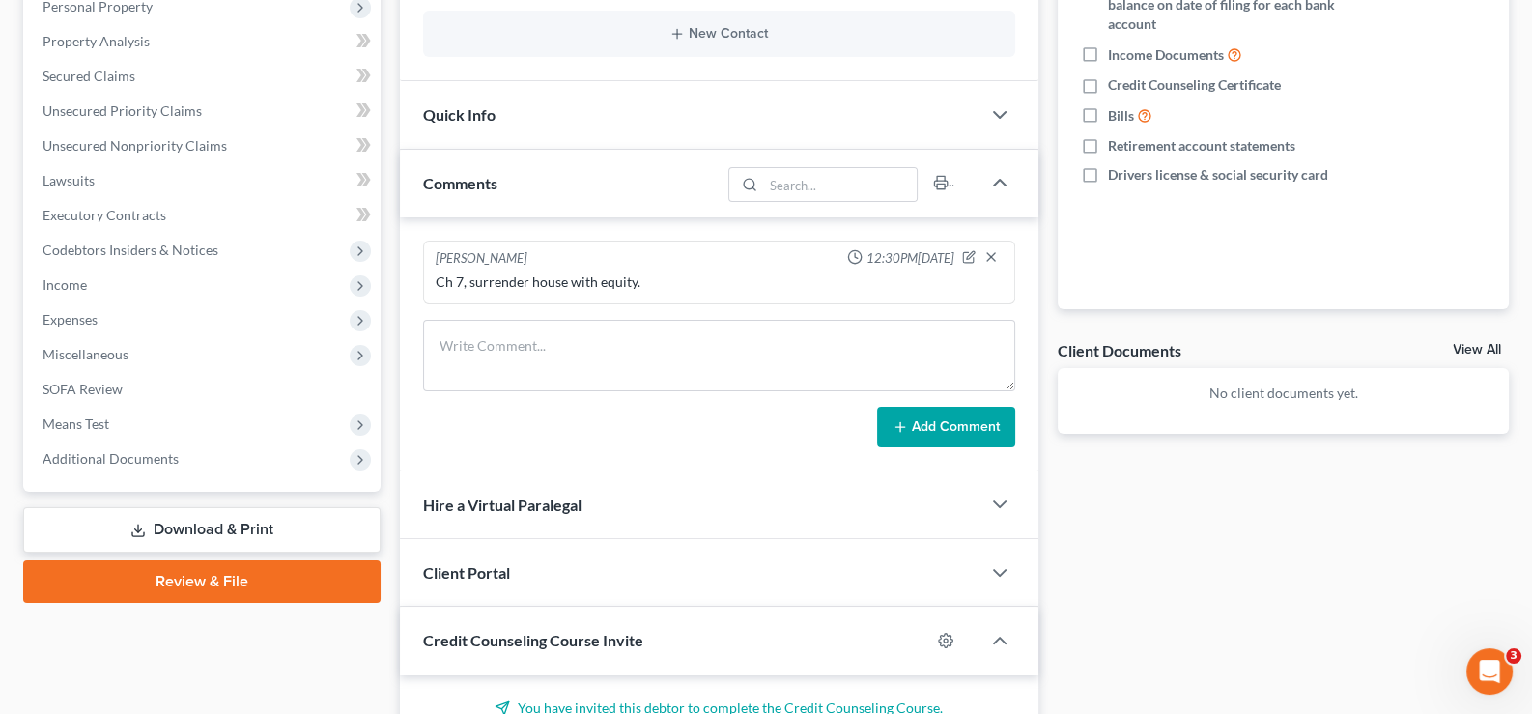
click at [465, 564] on span "Client Portal" at bounding box center [466, 572] width 87 height 18
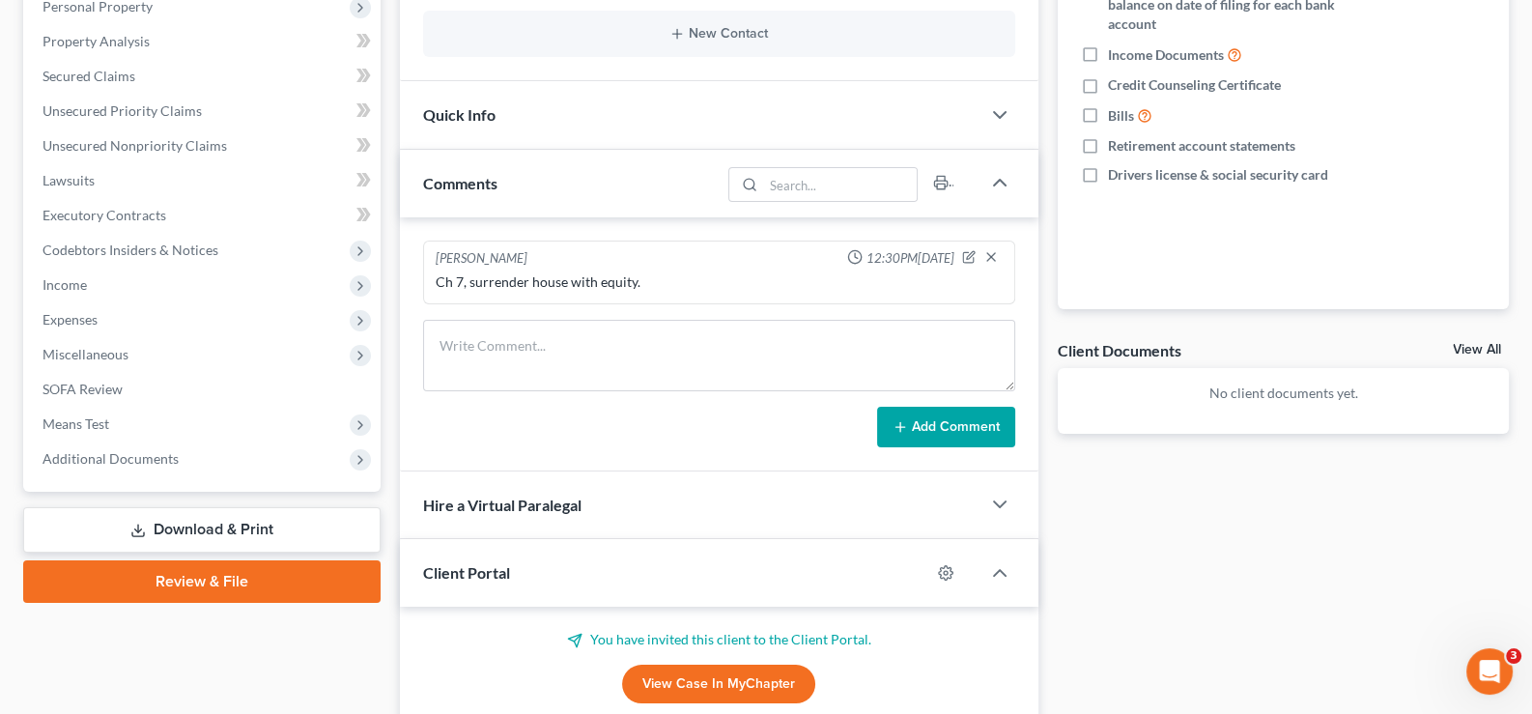
click at [465, 564] on span "Client Portal" at bounding box center [466, 572] width 87 height 18
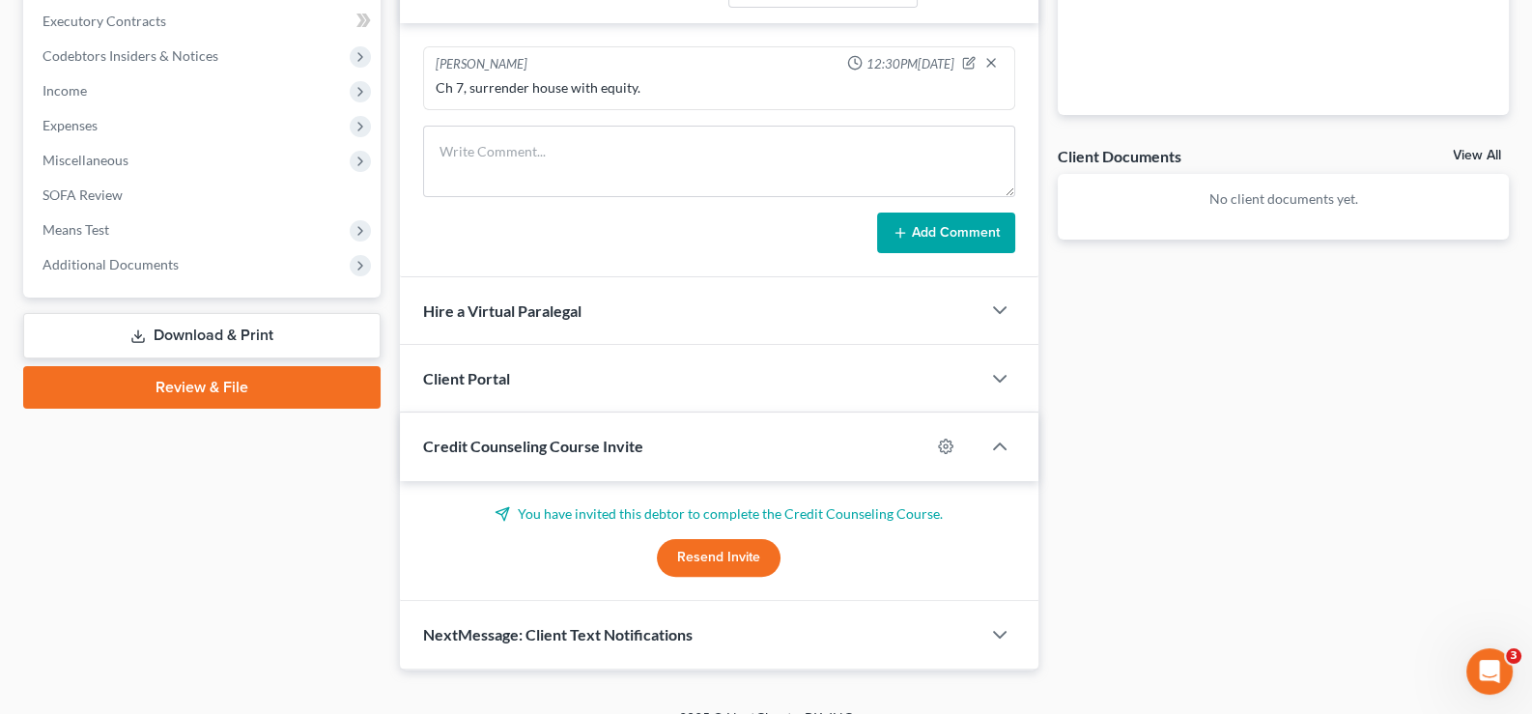
click at [482, 454] on div "Credit Counseling Course Invite" at bounding box center [665, 445] width 531 height 67
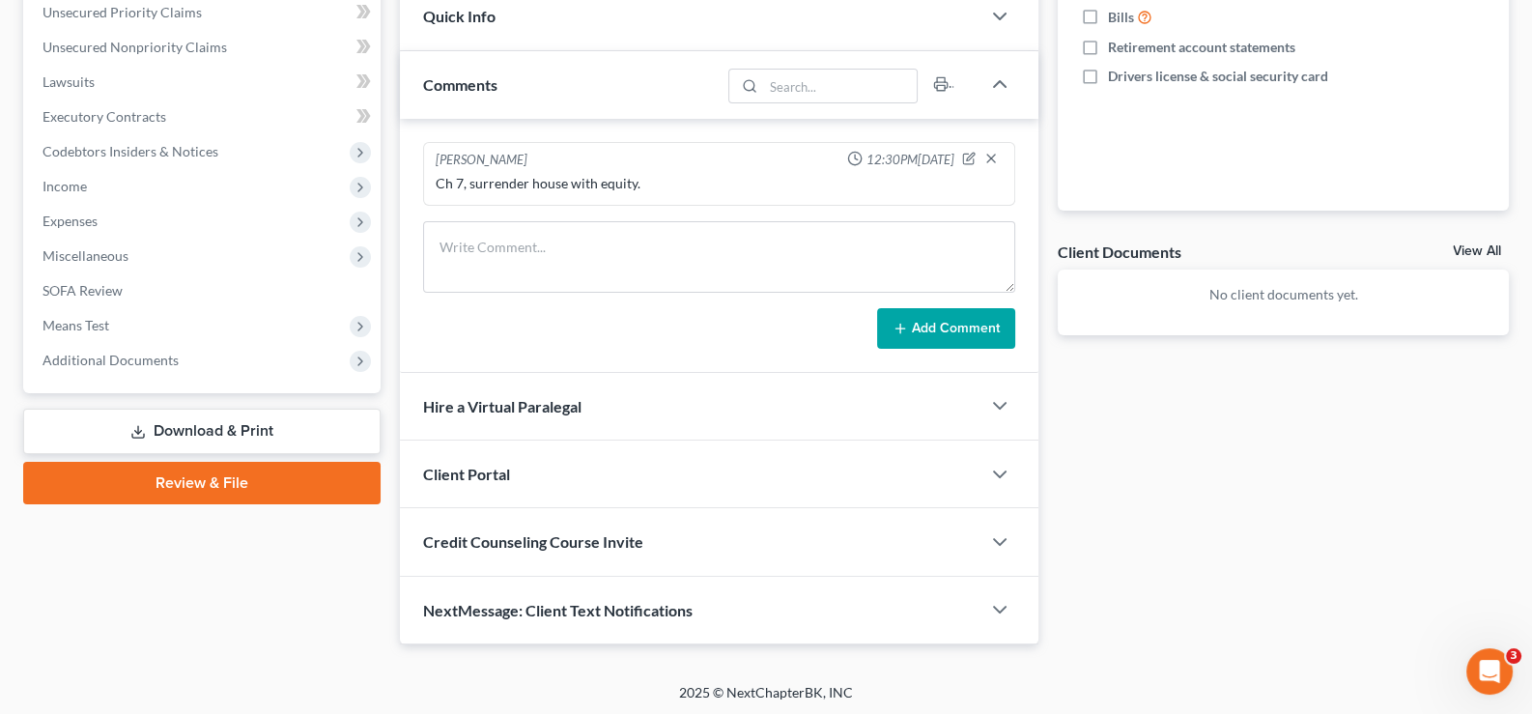
scroll to position [0, 0]
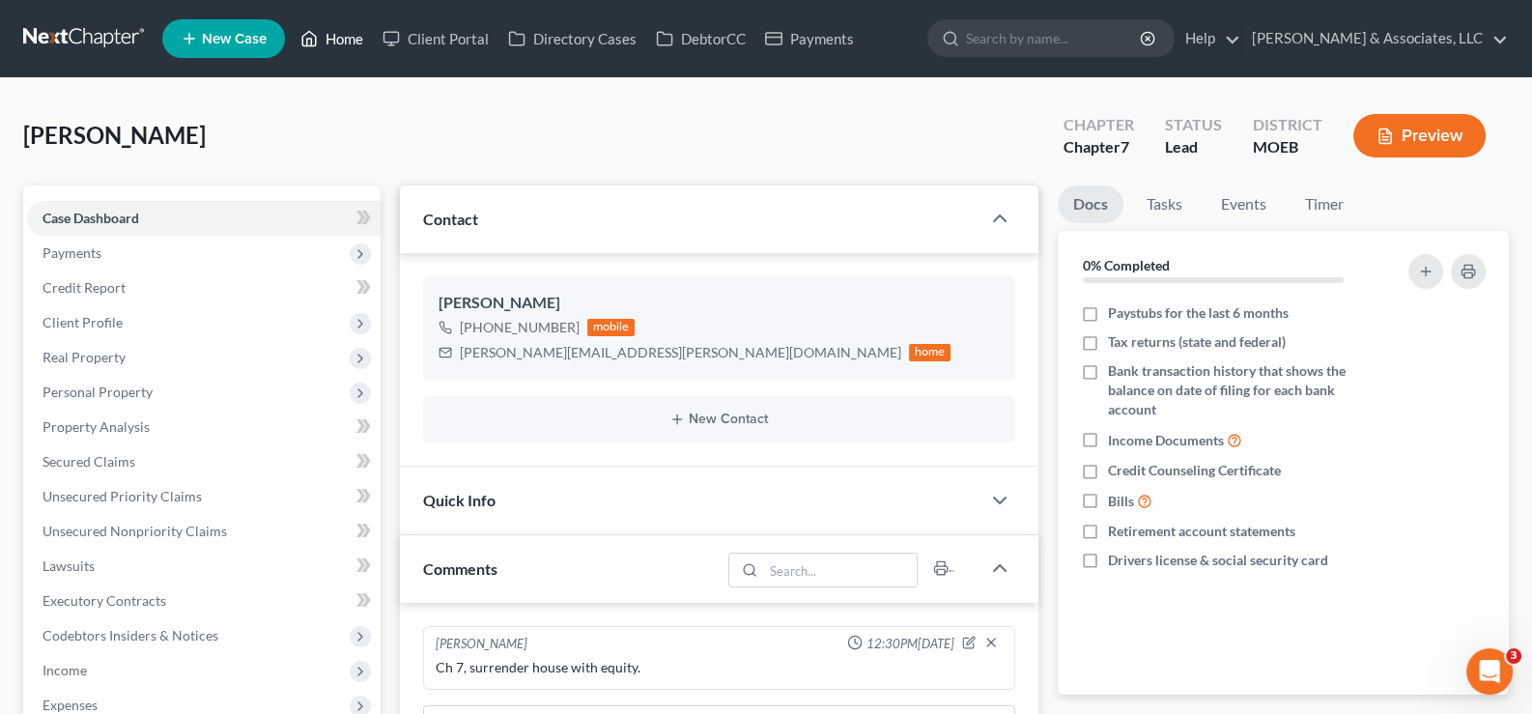
drag, startPoint x: 340, startPoint y: 34, endPoint x: 199, endPoint y: 111, distance: 160.8
click at [340, 34] on link "Home" at bounding box center [332, 38] width 82 height 35
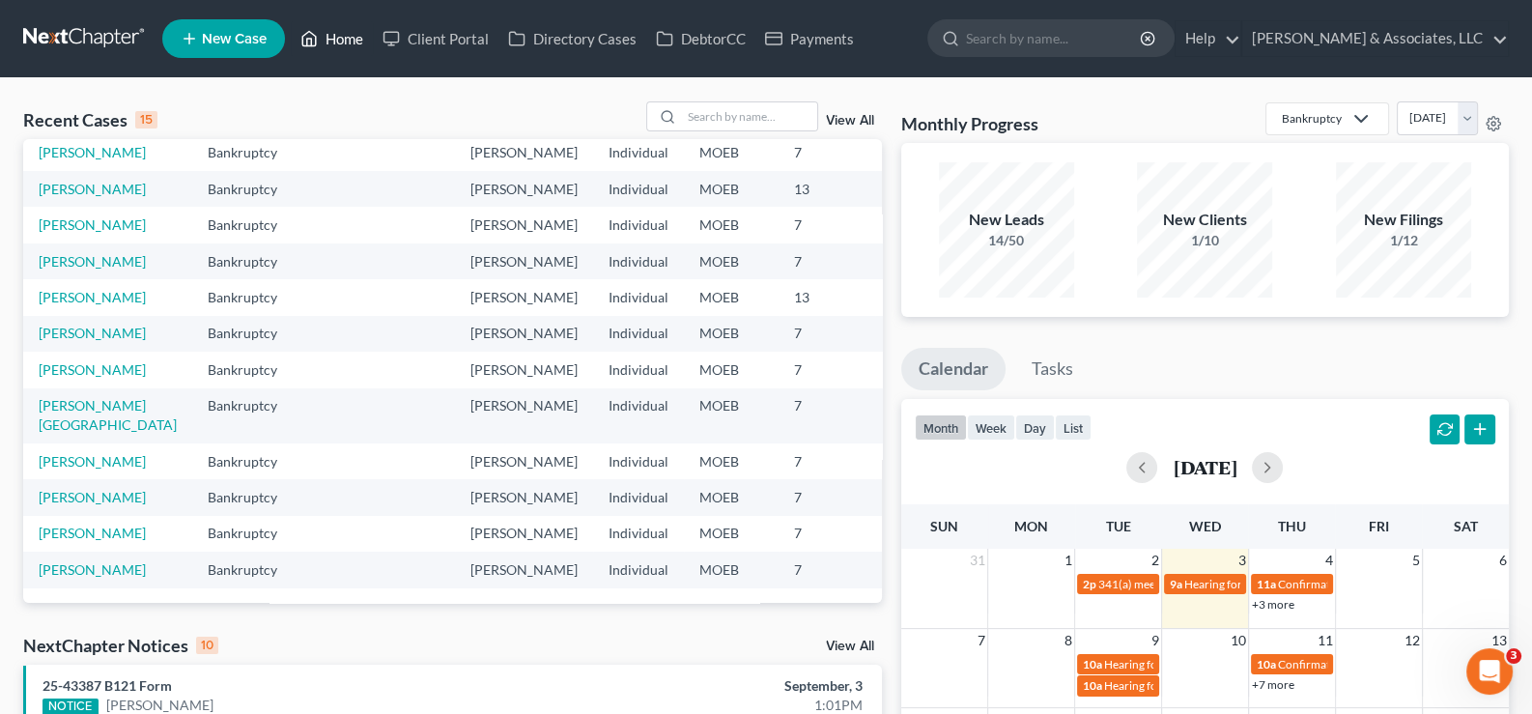
scroll to position [290, 0]
click at [71, 341] on link "[PERSON_NAME]" at bounding box center [92, 332] width 107 height 16
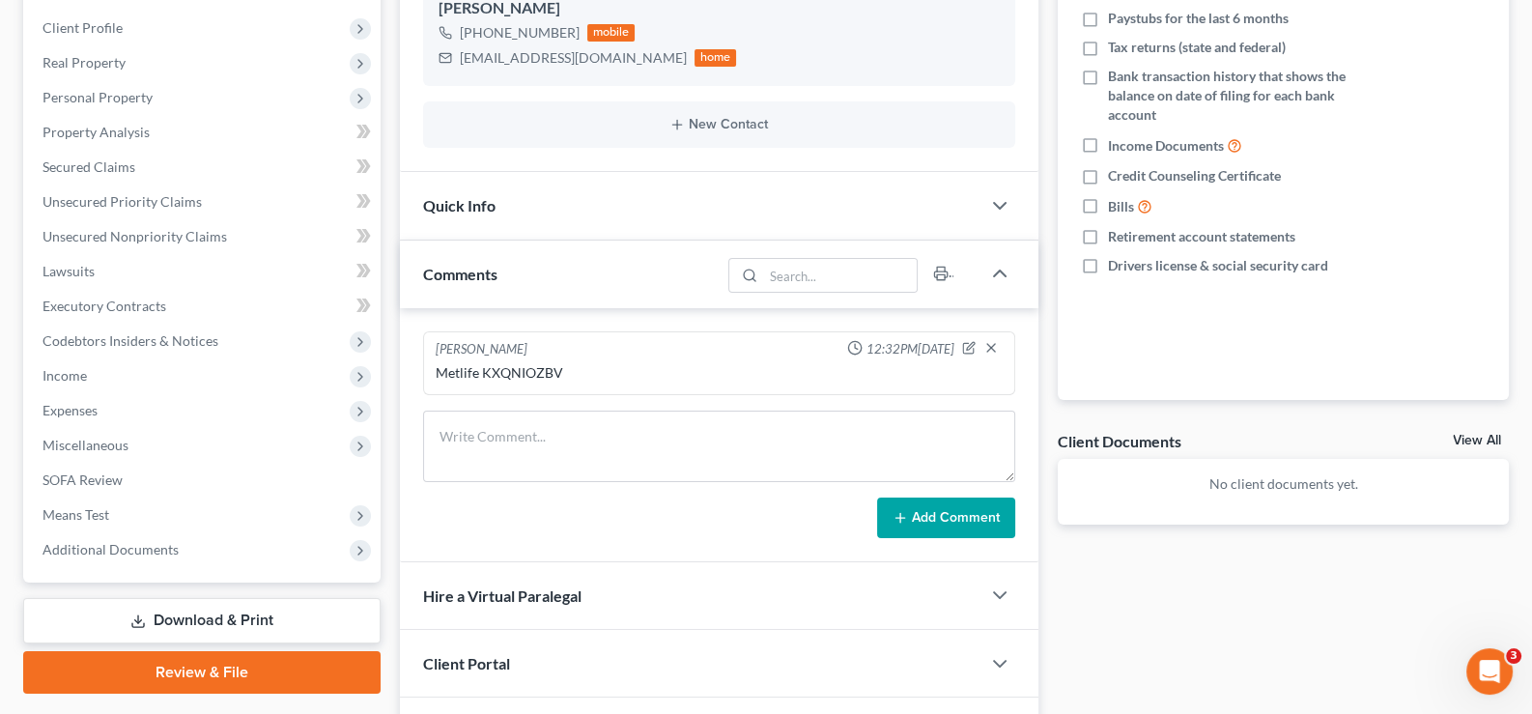
scroll to position [385, 0]
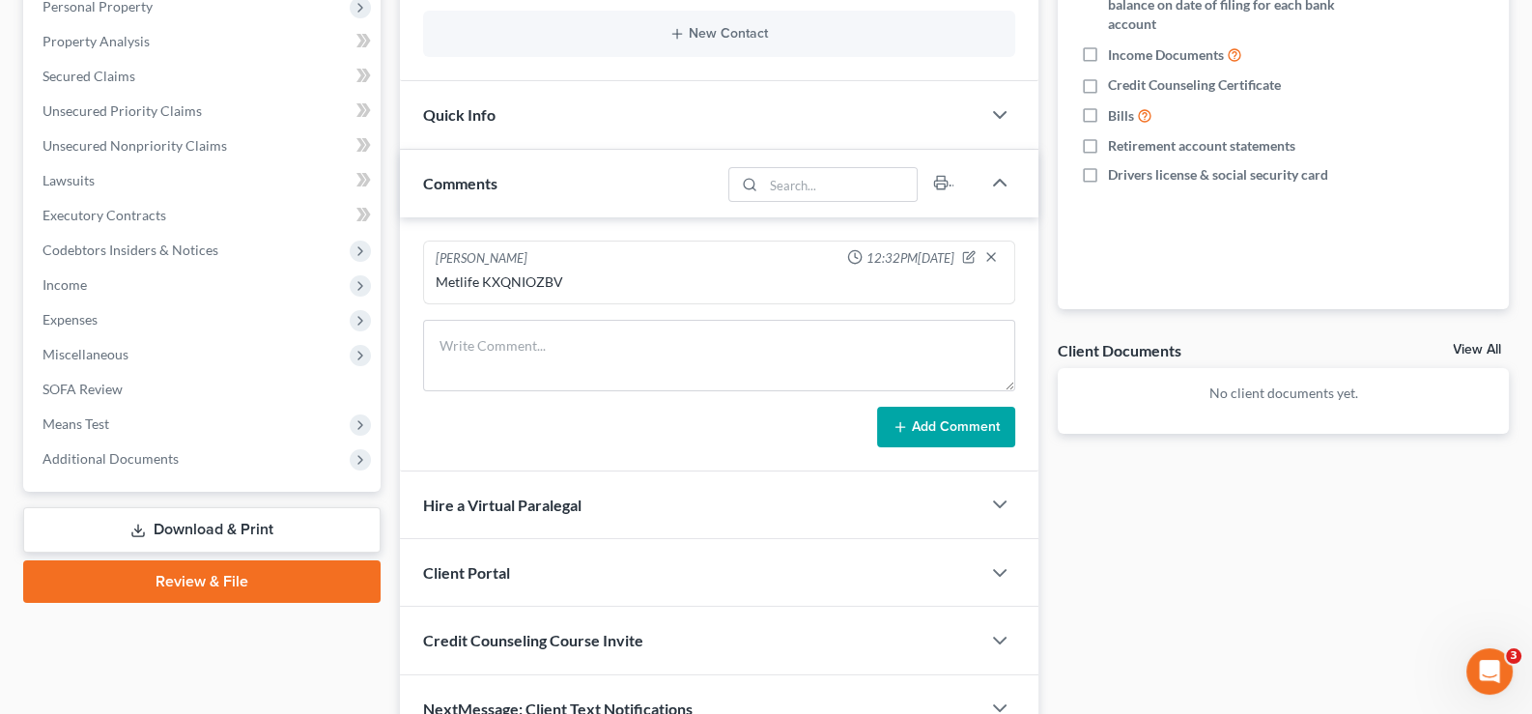
click at [497, 564] on span "Client Portal" at bounding box center [466, 572] width 87 height 18
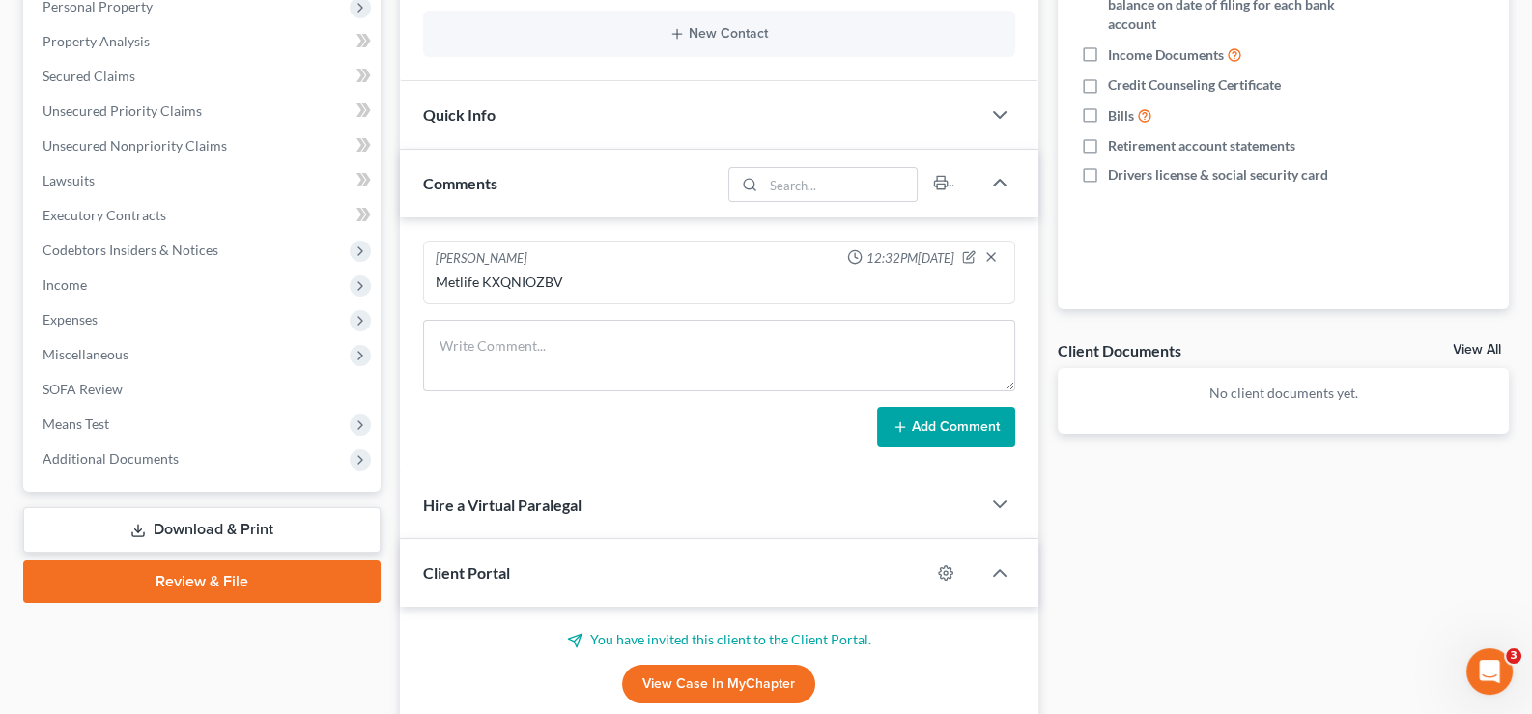
click at [497, 564] on span "Client Portal" at bounding box center [466, 572] width 87 height 18
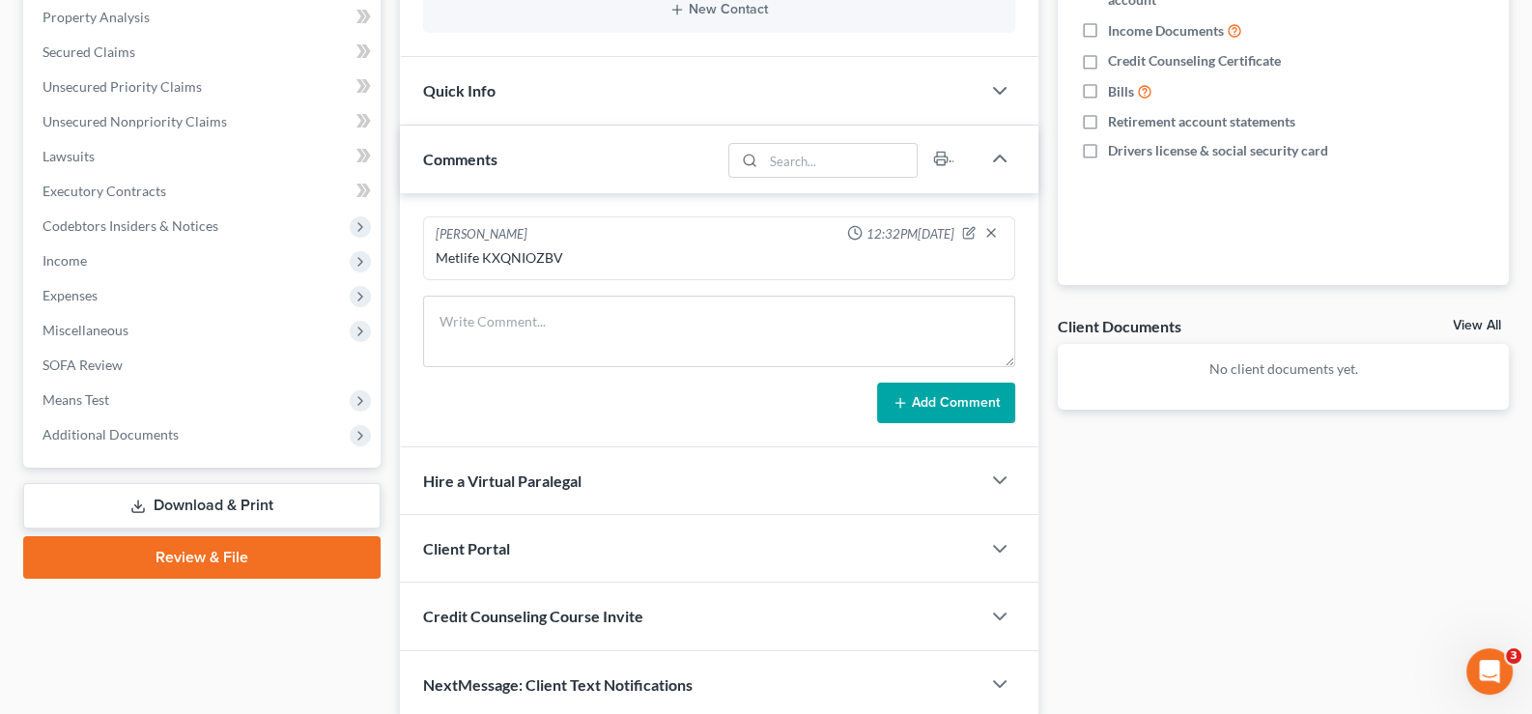
scroll to position [482, 0]
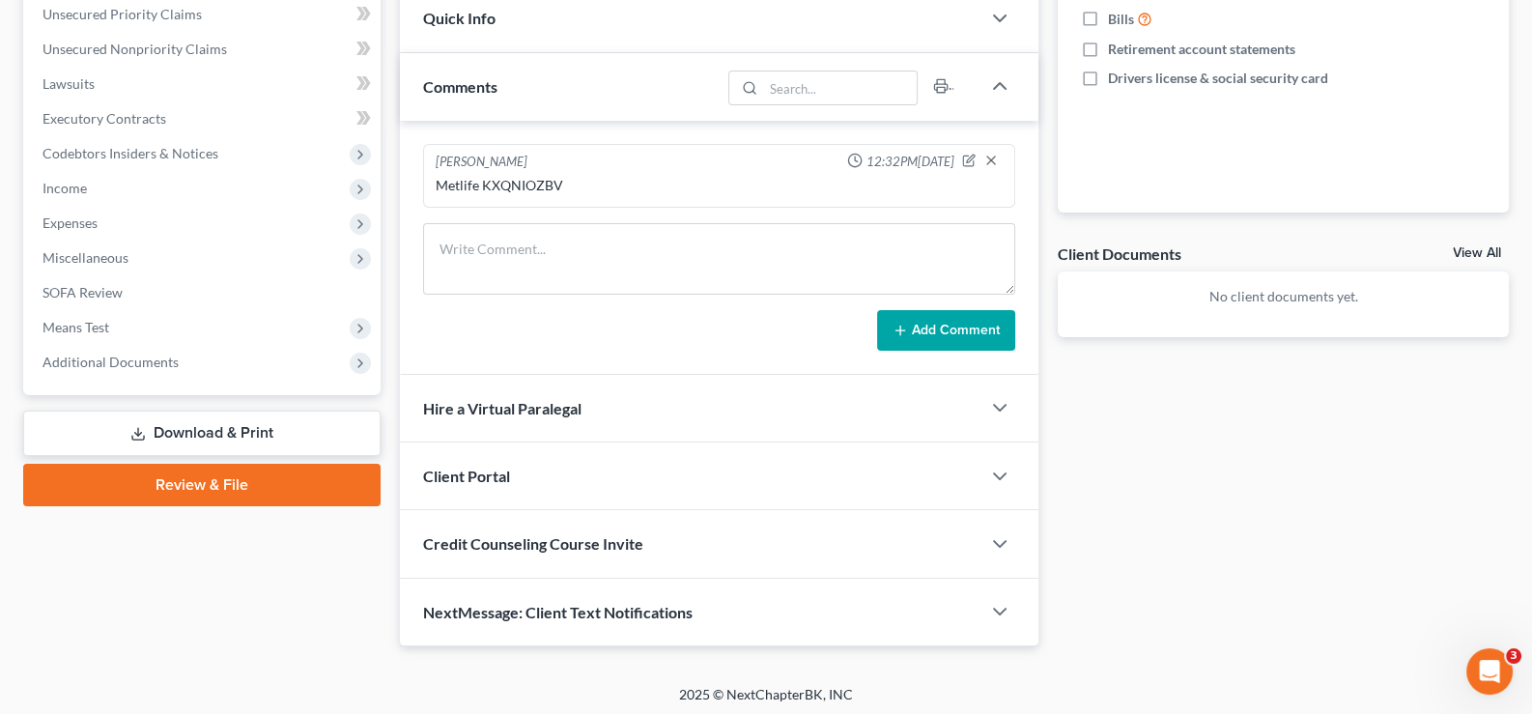
click at [536, 544] on span "Credit Counseling Course Invite" at bounding box center [533, 543] width 220 height 18
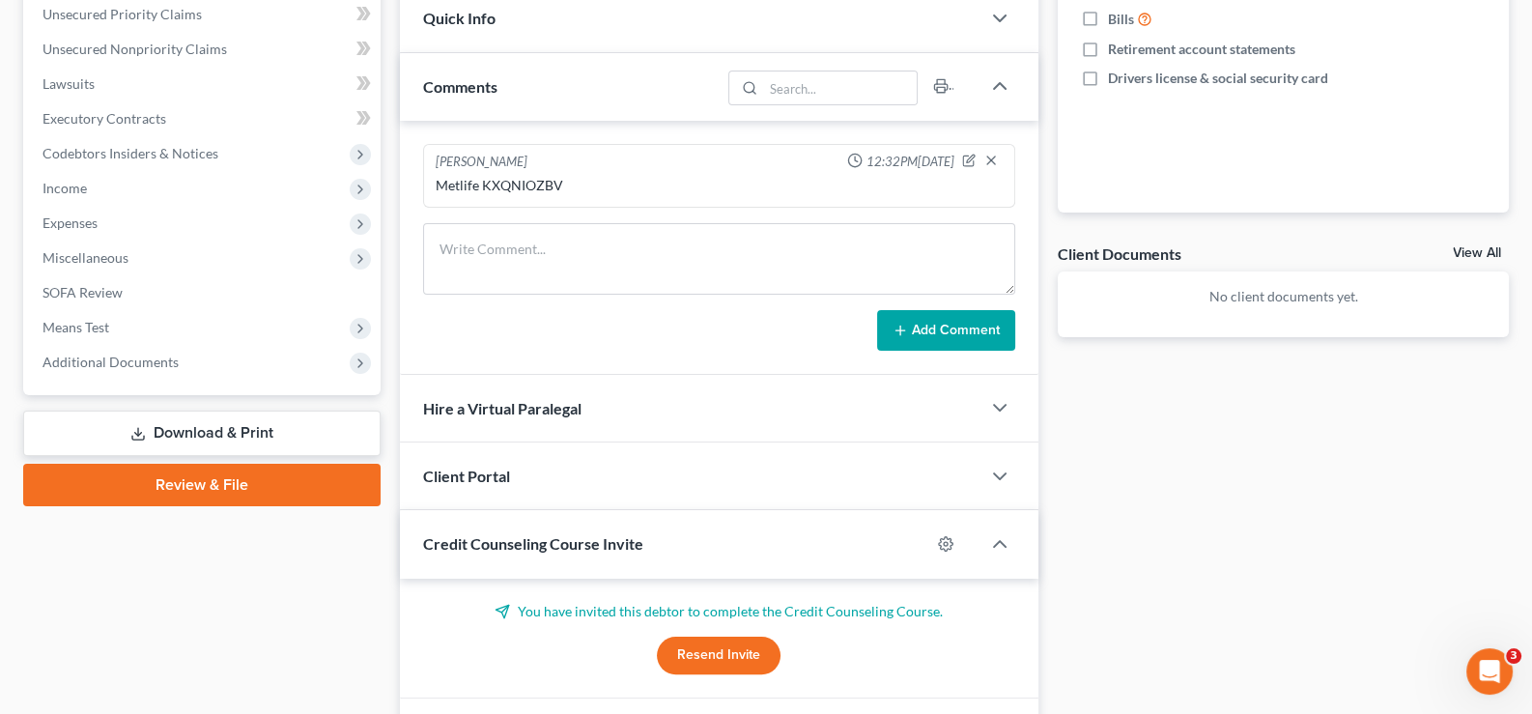
click at [535, 538] on span "Credit Counseling Course Invite" at bounding box center [533, 543] width 220 height 18
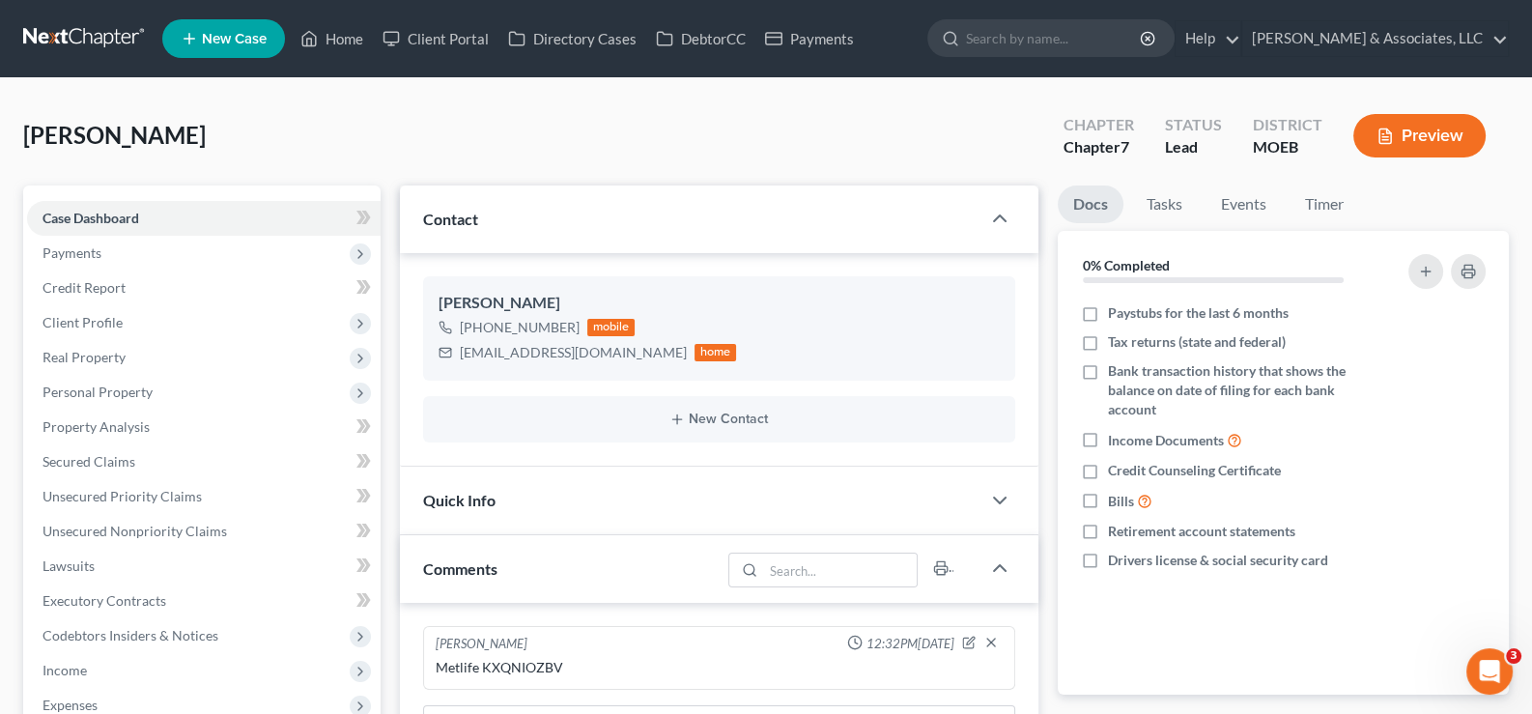
scroll to position [0, 0]
click at [337, 34] on link "Home" at bounding box center [332, 38] width 82 height 35
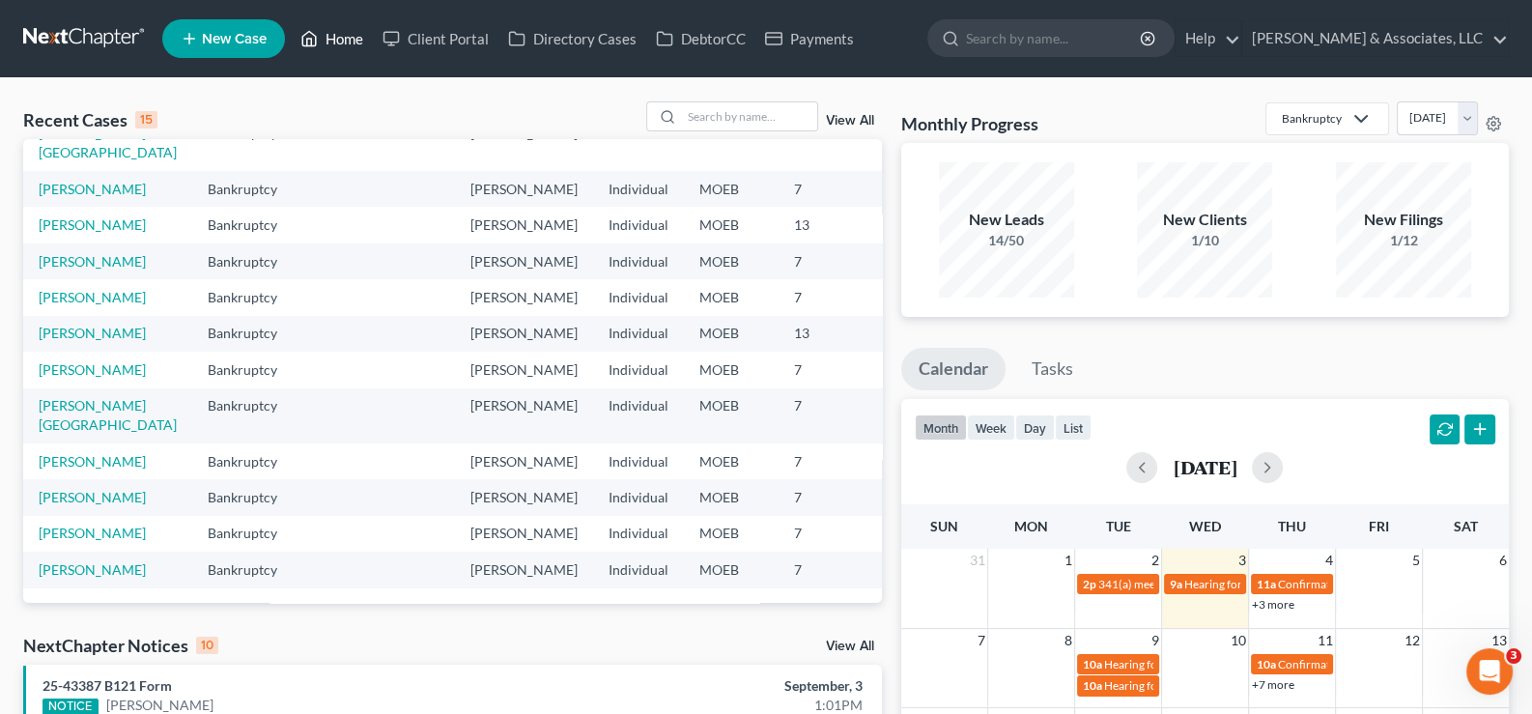
scroll to position [290, 0]
click at [49, 341] on link "[PERSON_NAME]" at bounding box center [92, 332] width 107 height 16
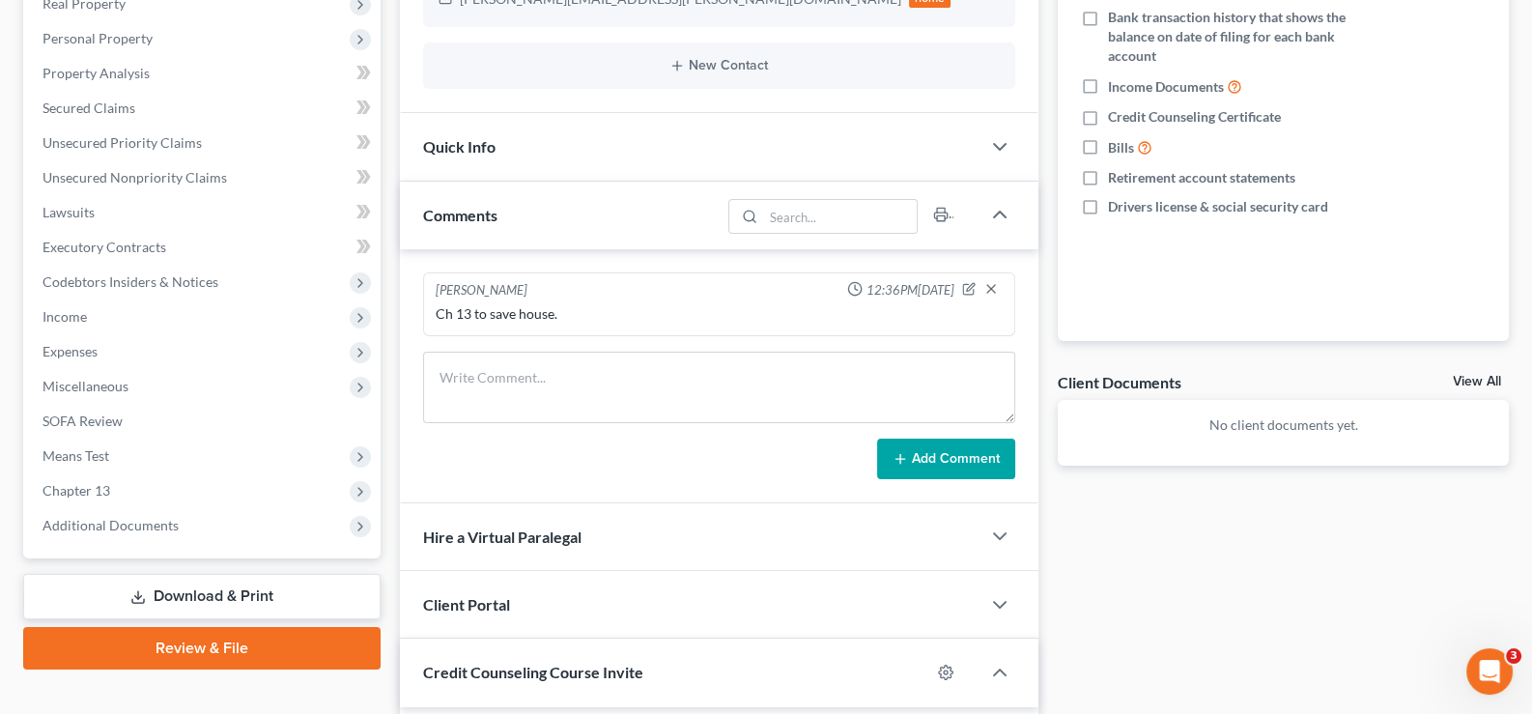
scroll to position [579, 0]
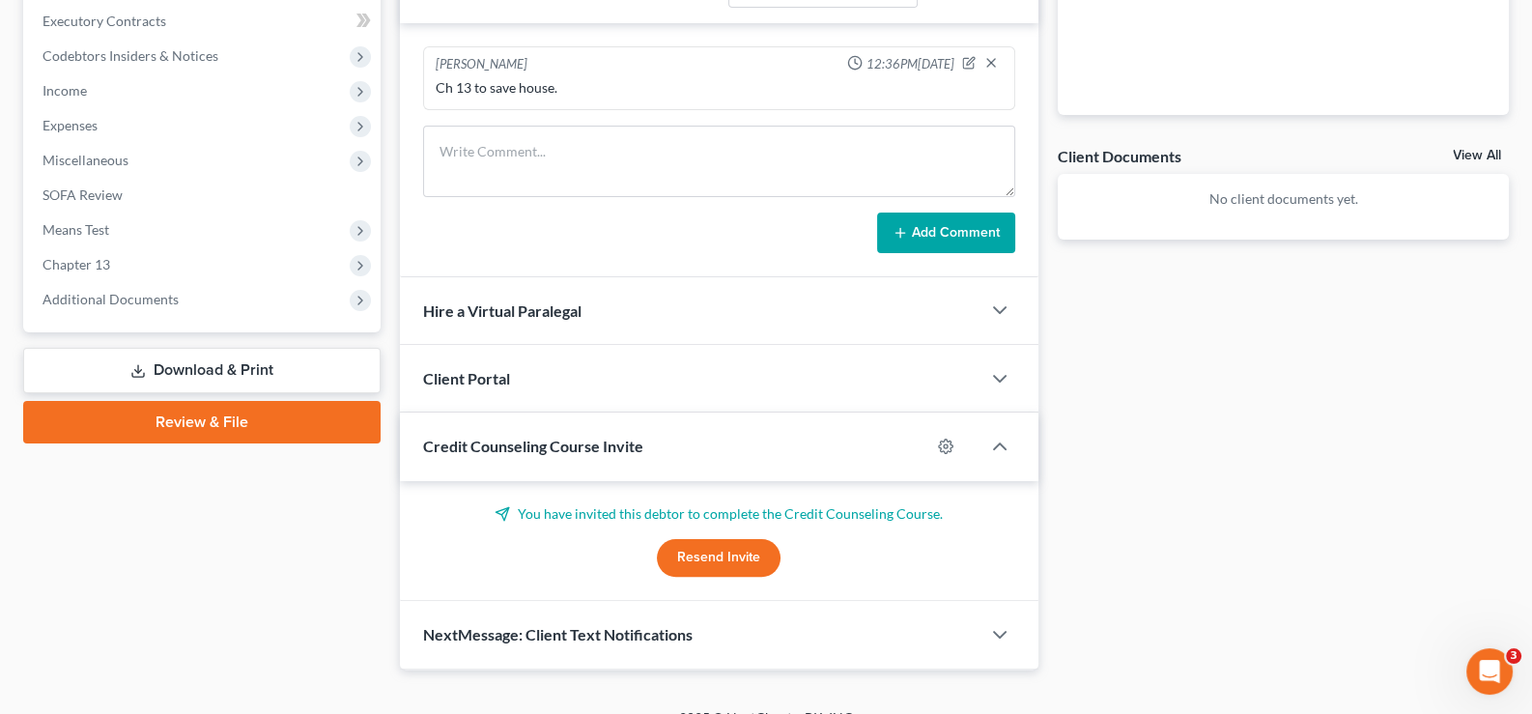
click at [471, 369] on span "Client Portal" at bounding box center [466, 378] width 87 height 18
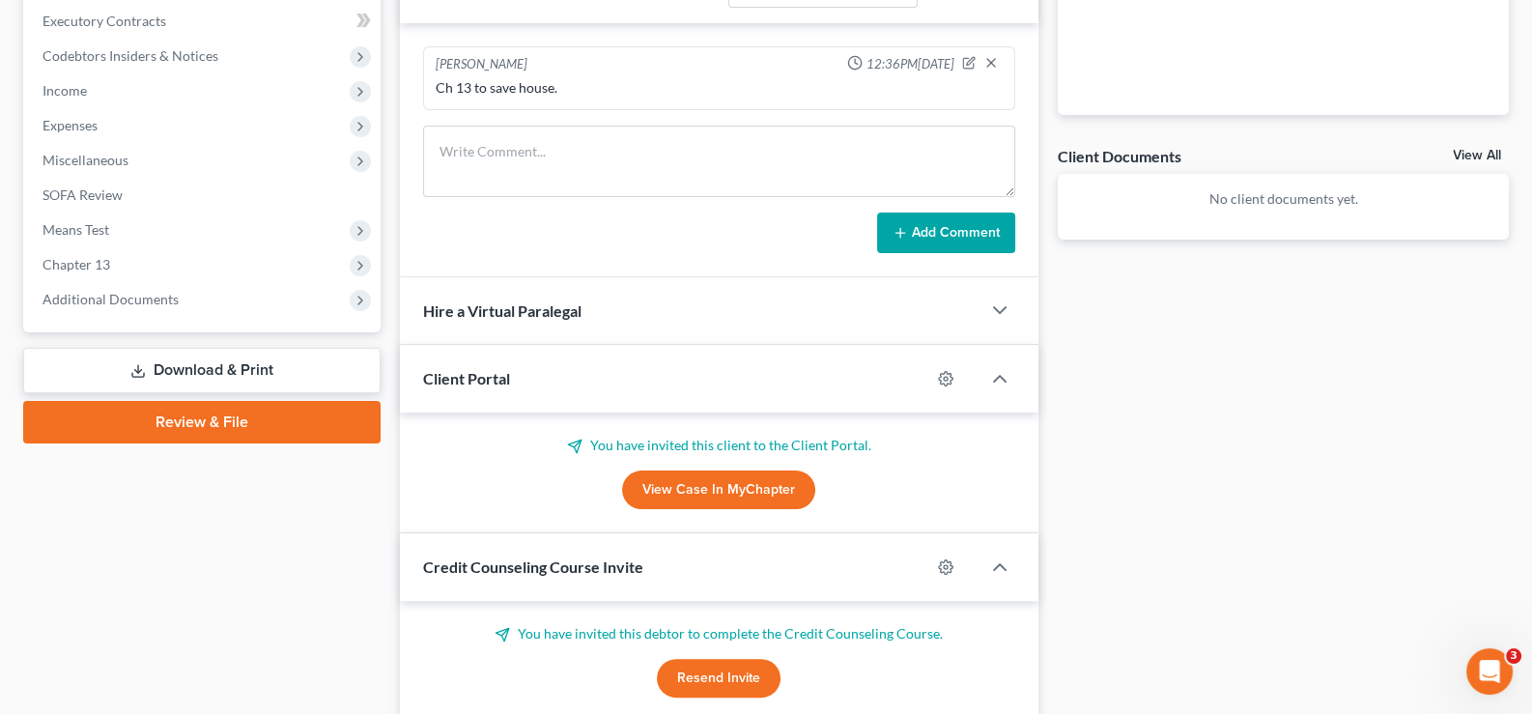
click at [471, 369] on span "Client Portal" at bounding box center [466, 378] width 87 height 18
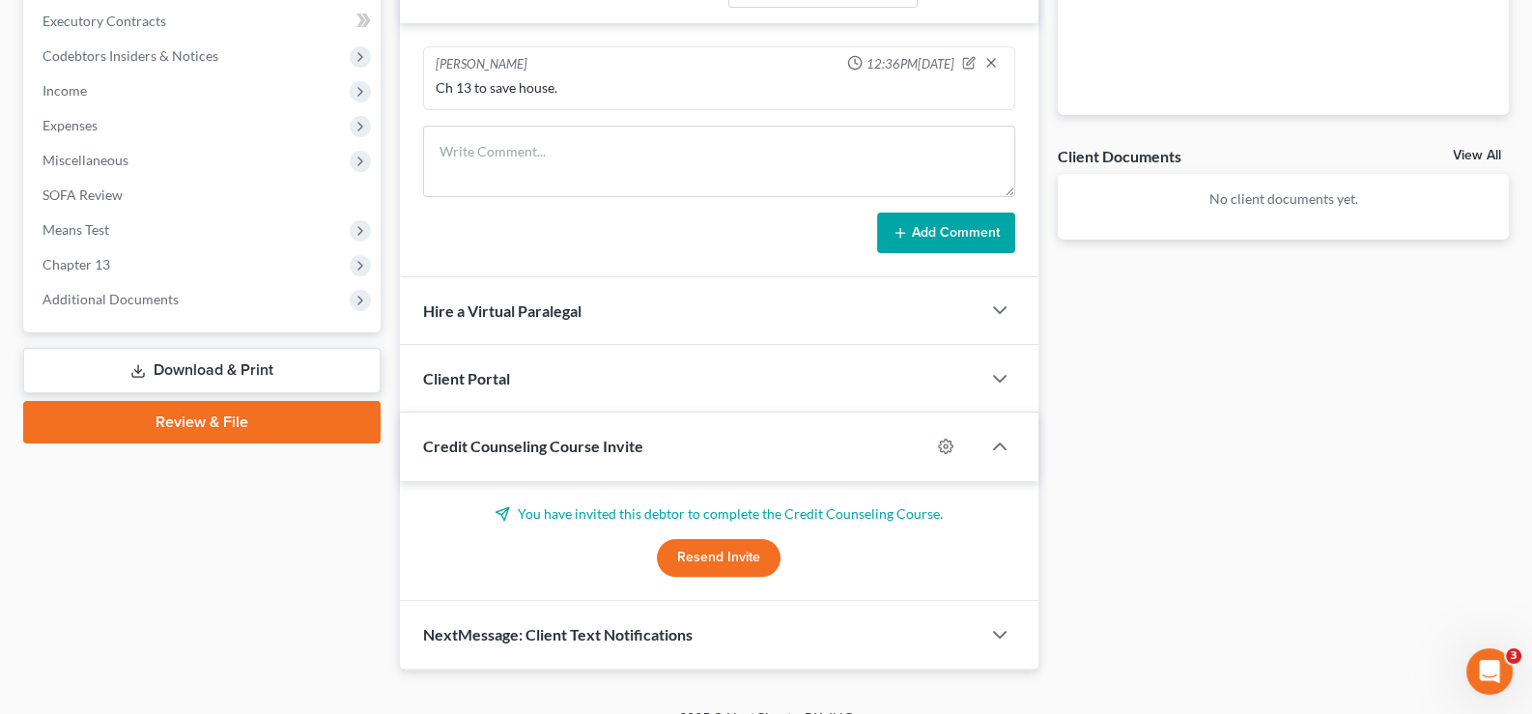
click at [496, 429] on div "Credit Counseling Course Invite" at bounding box center [665, 445] width 531 height 67
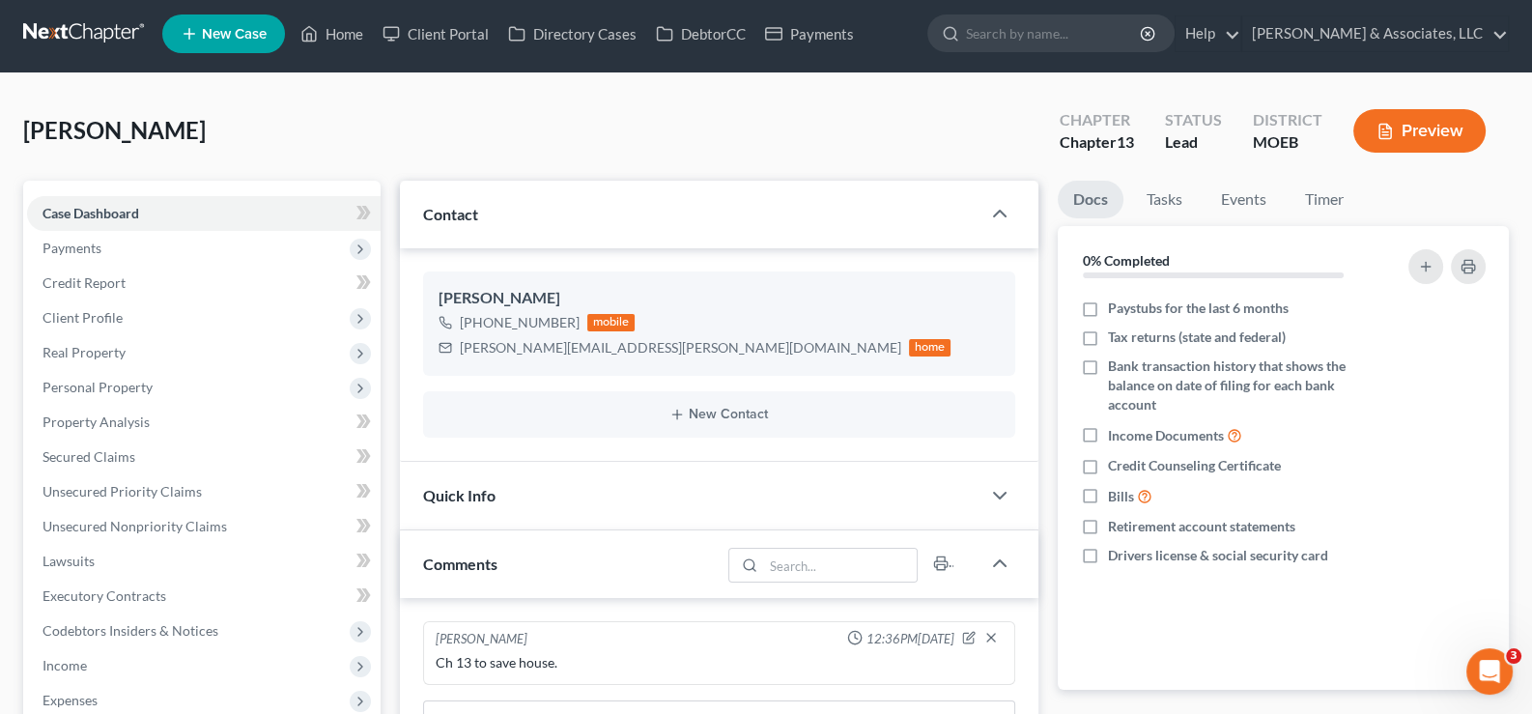
scroll to position [1, 0]
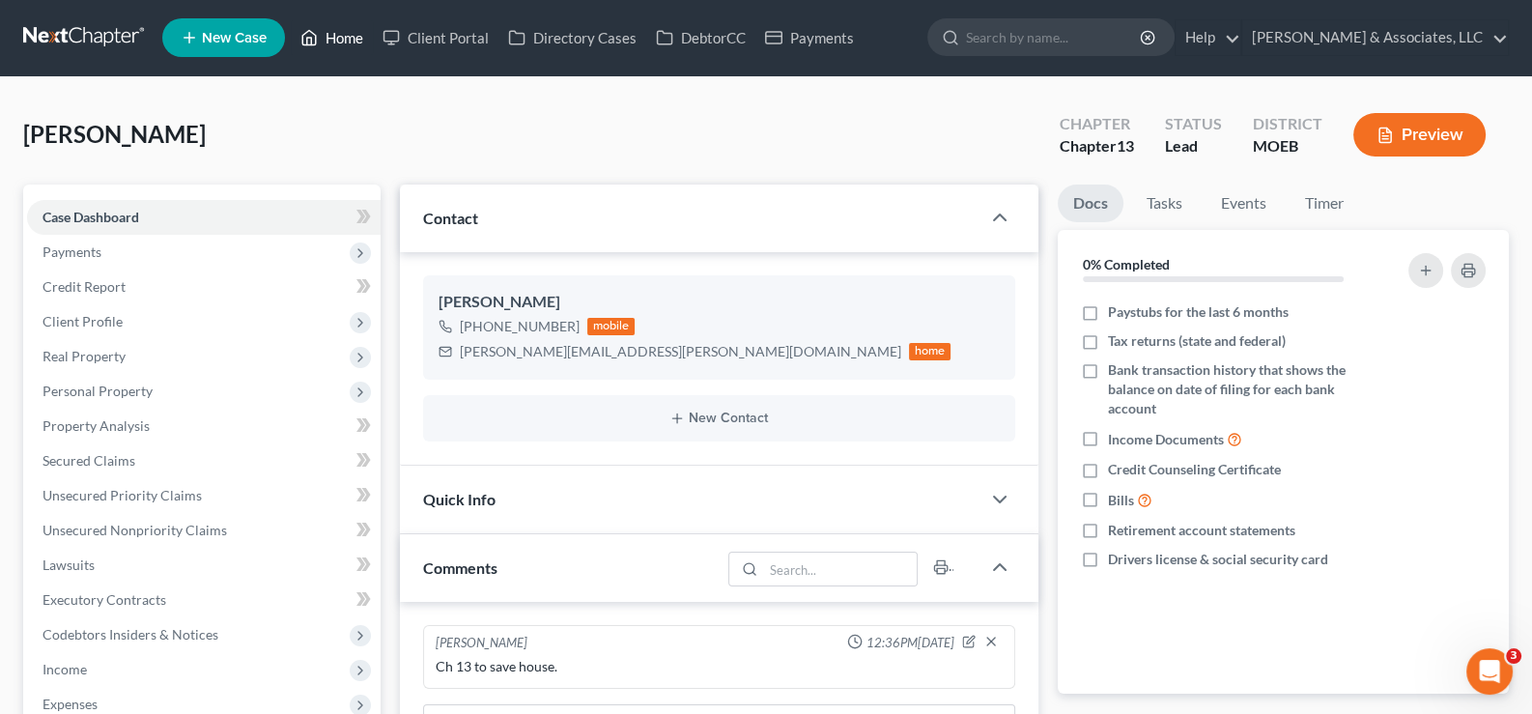
click at [315, 33] on icon at bounding box center [310, 38] width 14 height 14
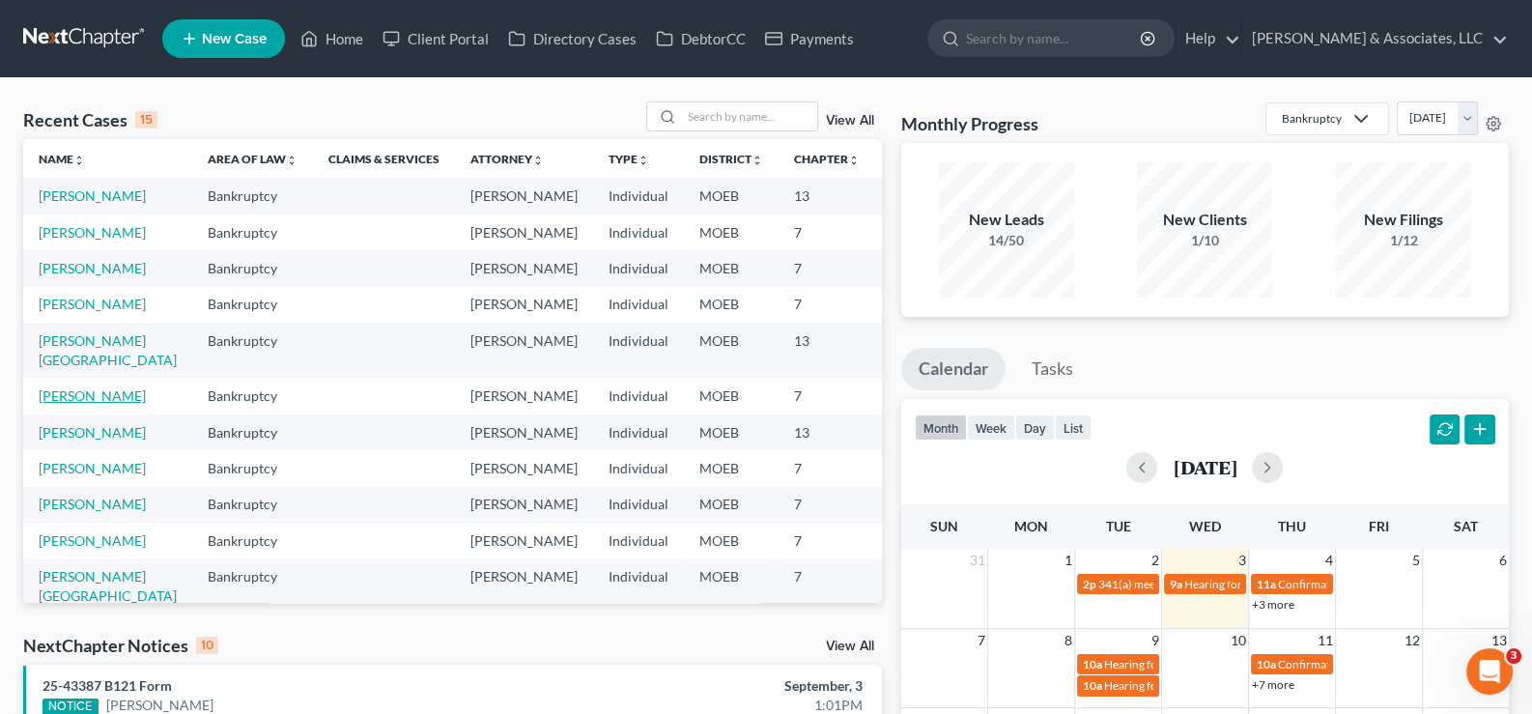
click at [64, 404] on link "[PERSON_NAME]" at bounding box center [92, 395] width 107 height 16
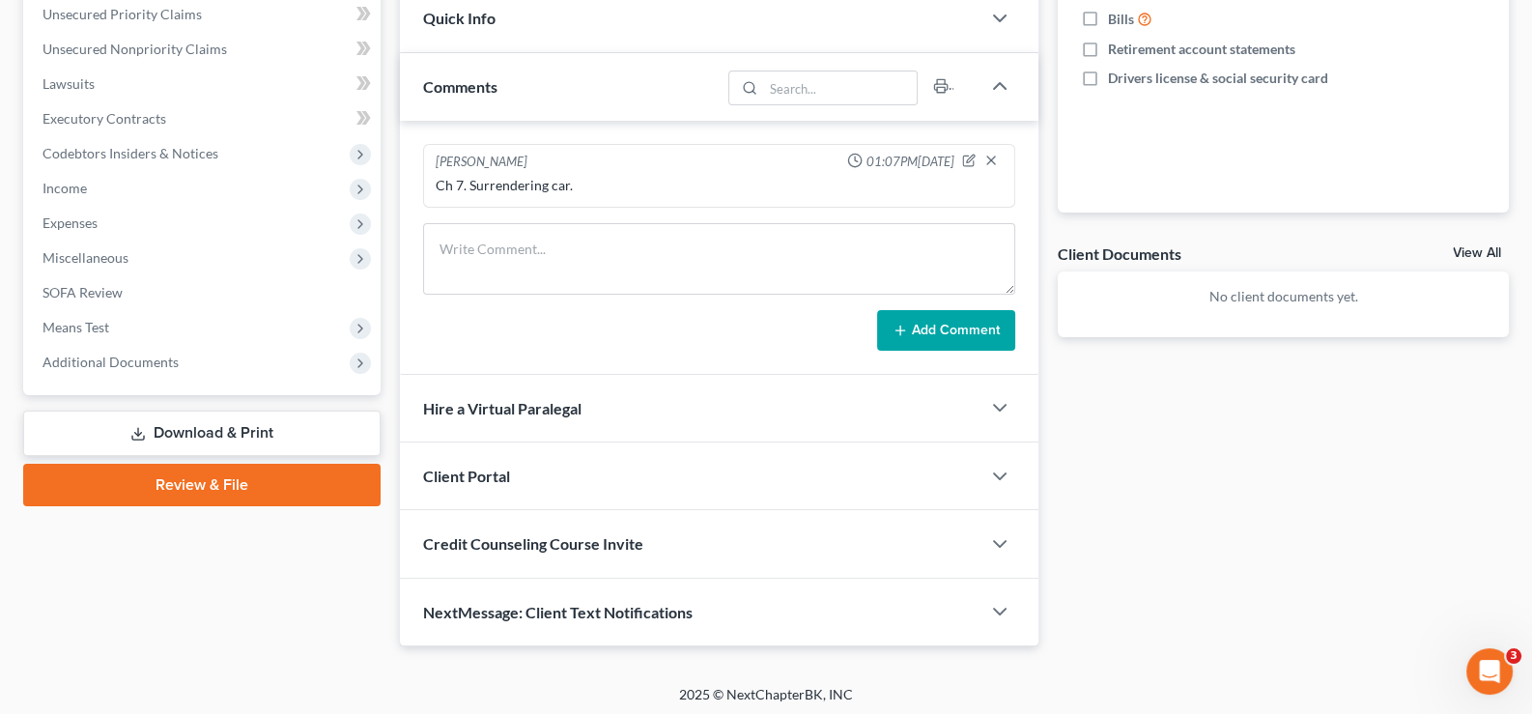
scroll to position [482, 0]
click at [500, 466] on span "Client Portal" at bounding box center [466, 475] width 87 height 18
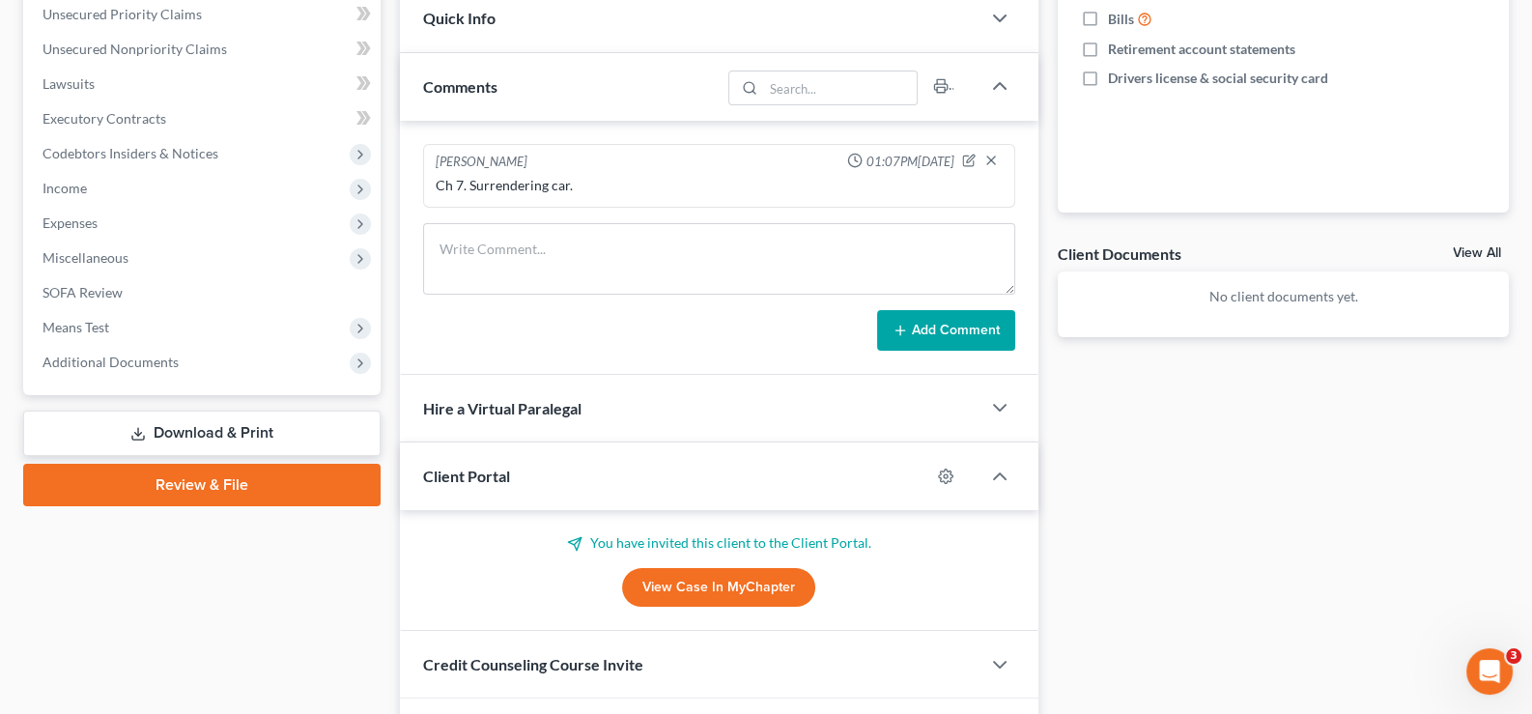
click at [500, 466] on span "Client Portal" at bounding box center [466, 475] width 87 height 18
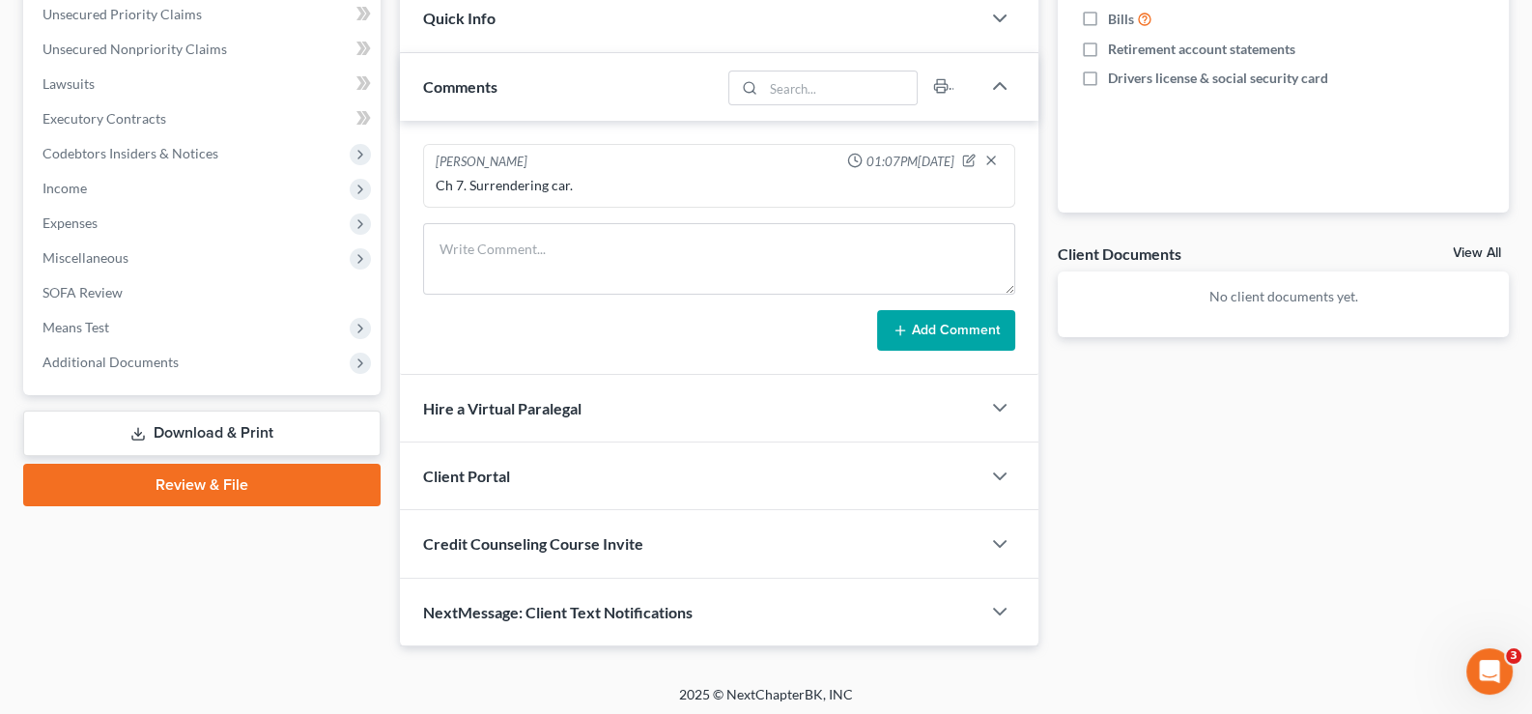
click at [507, 536] on span "Credit Counseling Course Invite" at bounding box center [533, 543] width 220 height 18
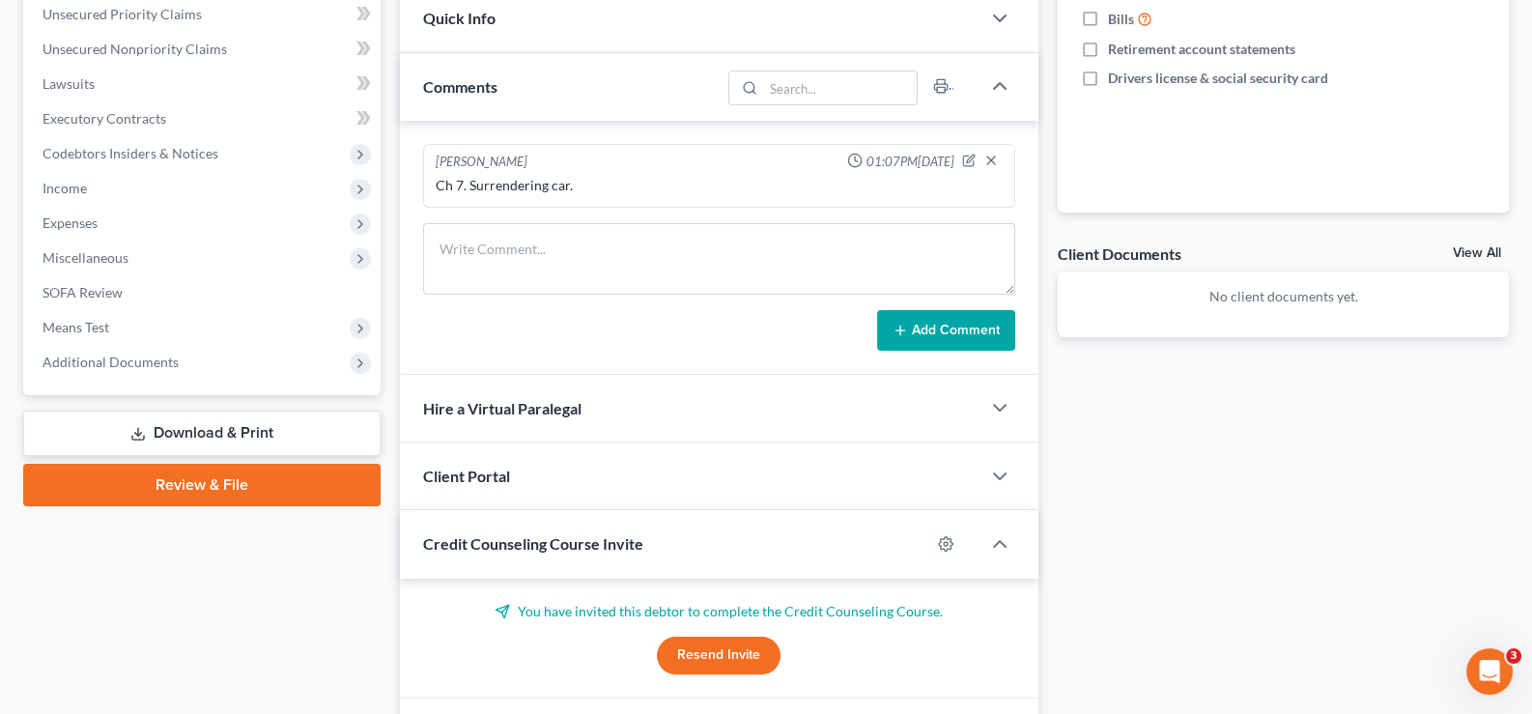
click at [507, 536] on span "Credit Counseling Course Invite" at bounding box center [533, 543] width 220 height 18
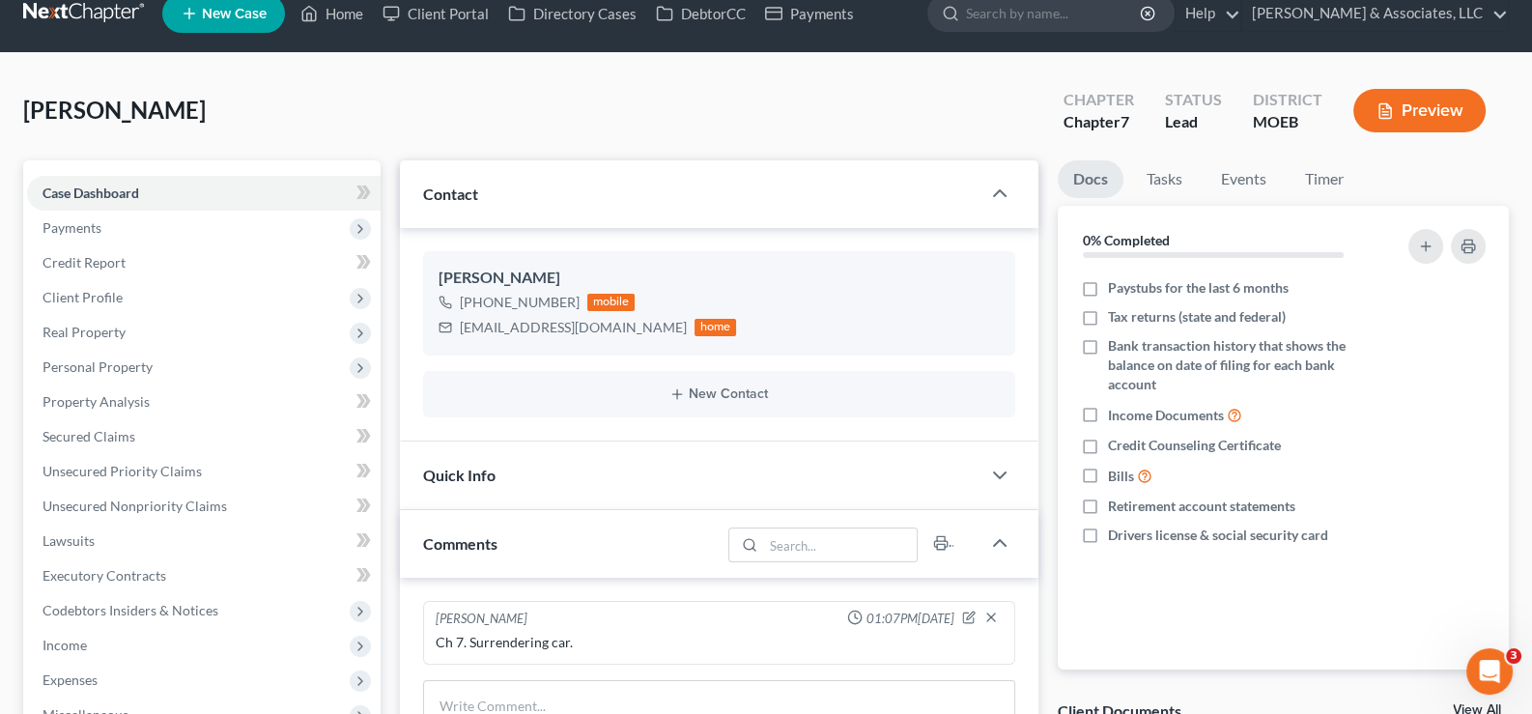
scroll to position [0, 0]
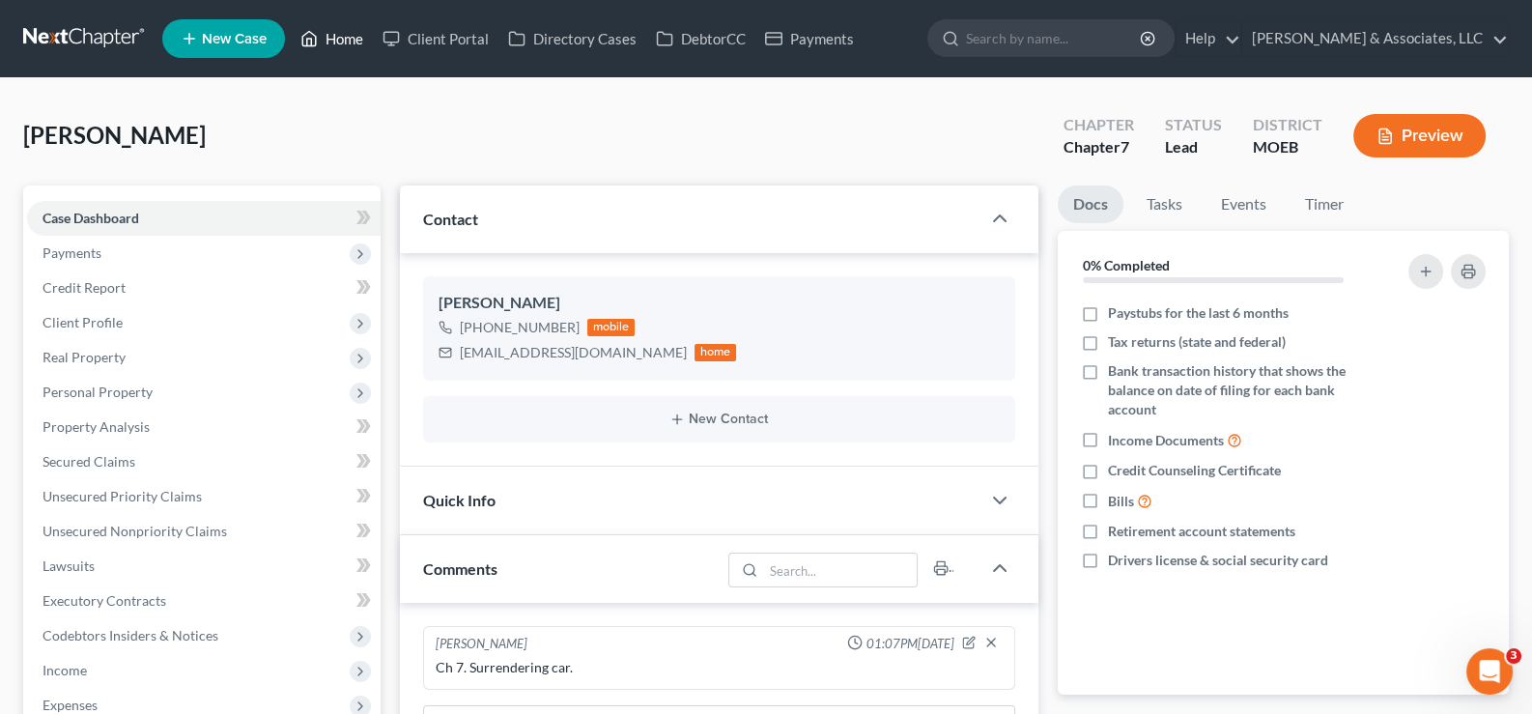
click at [337, 42] on link "Home" at bounding box center [332, 38] width 82 height 35
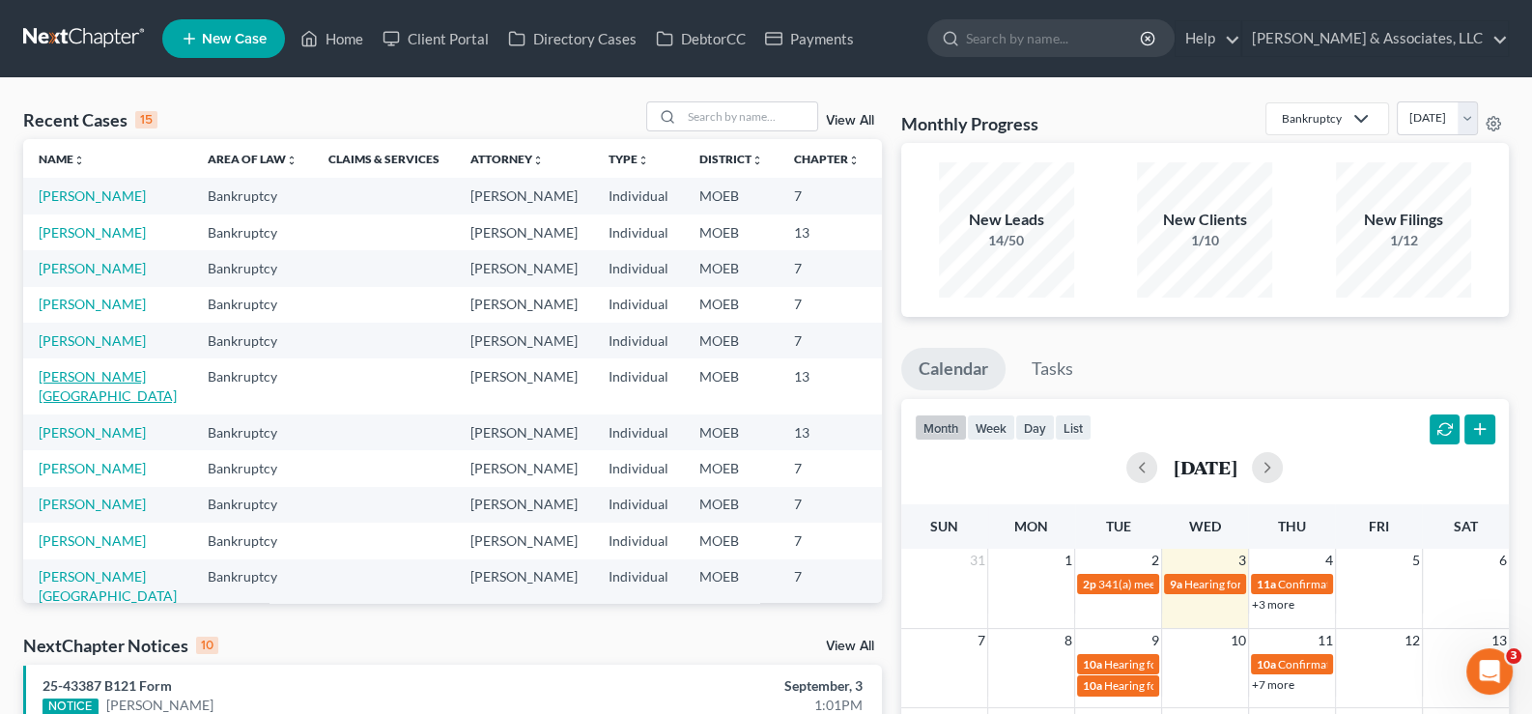
click at [53, 404] on link "[PERSON_NAME][GEOGRAPHIC_DATA]" at bounding box center [108, 386] width 138 height 36
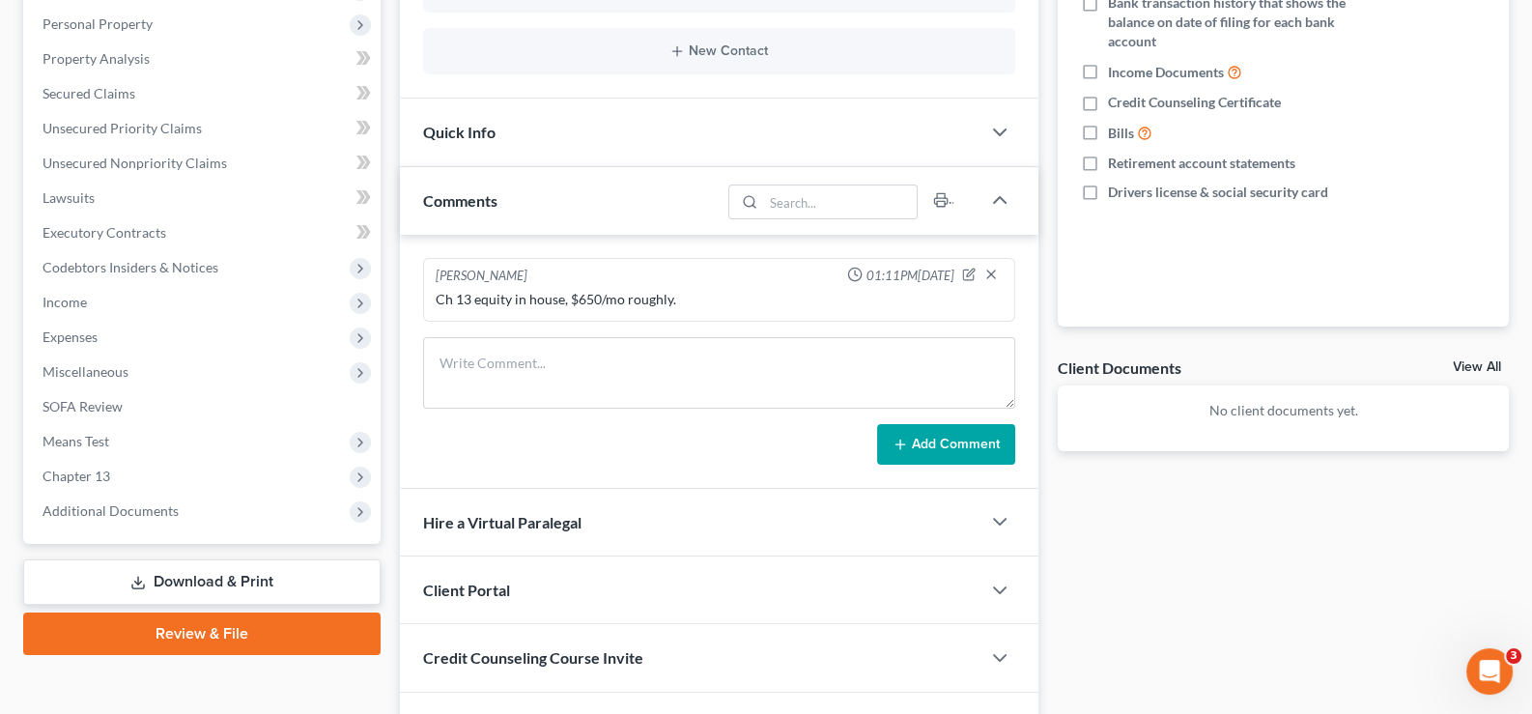
scroll to position [482, 0]
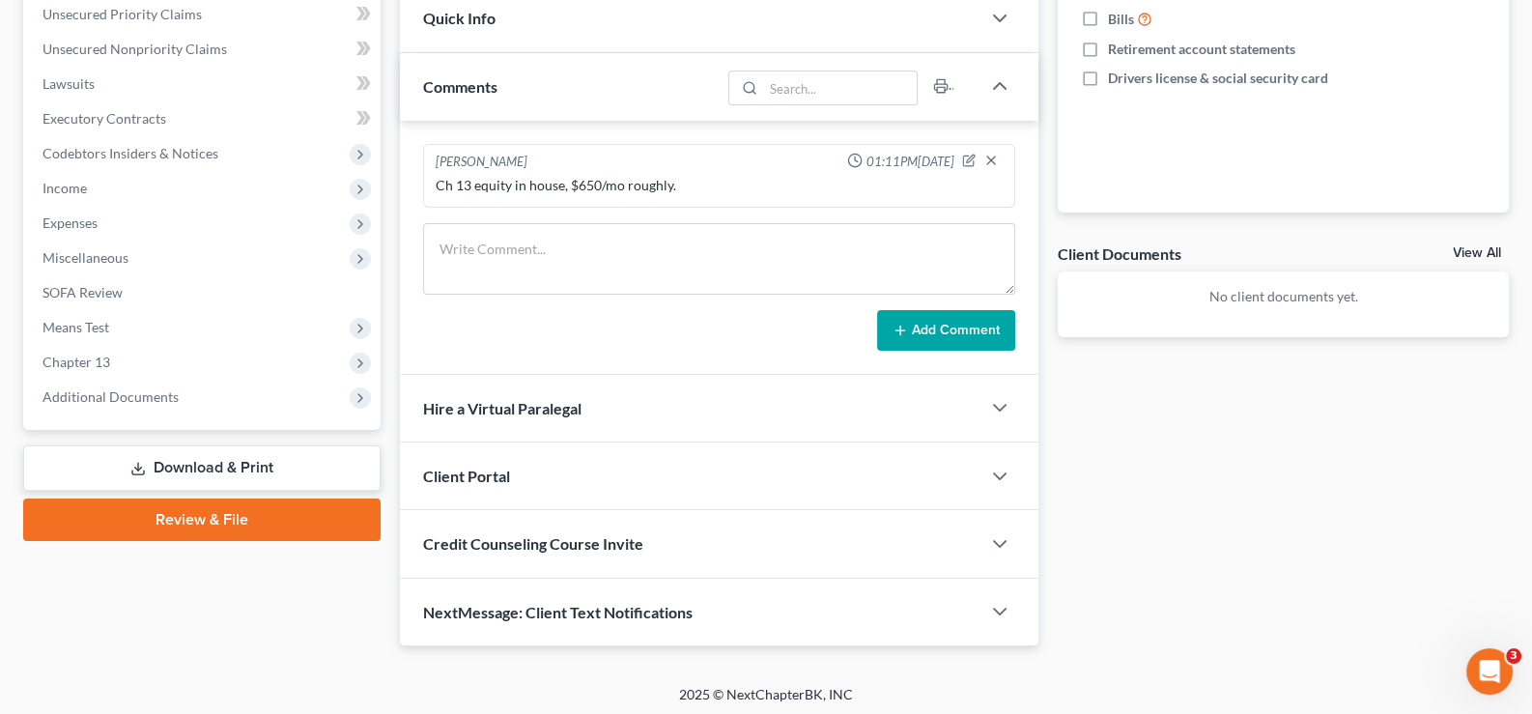
click at [475, 472] on span "Client Portal" at bounding box center [466, 475] width 87 height 18
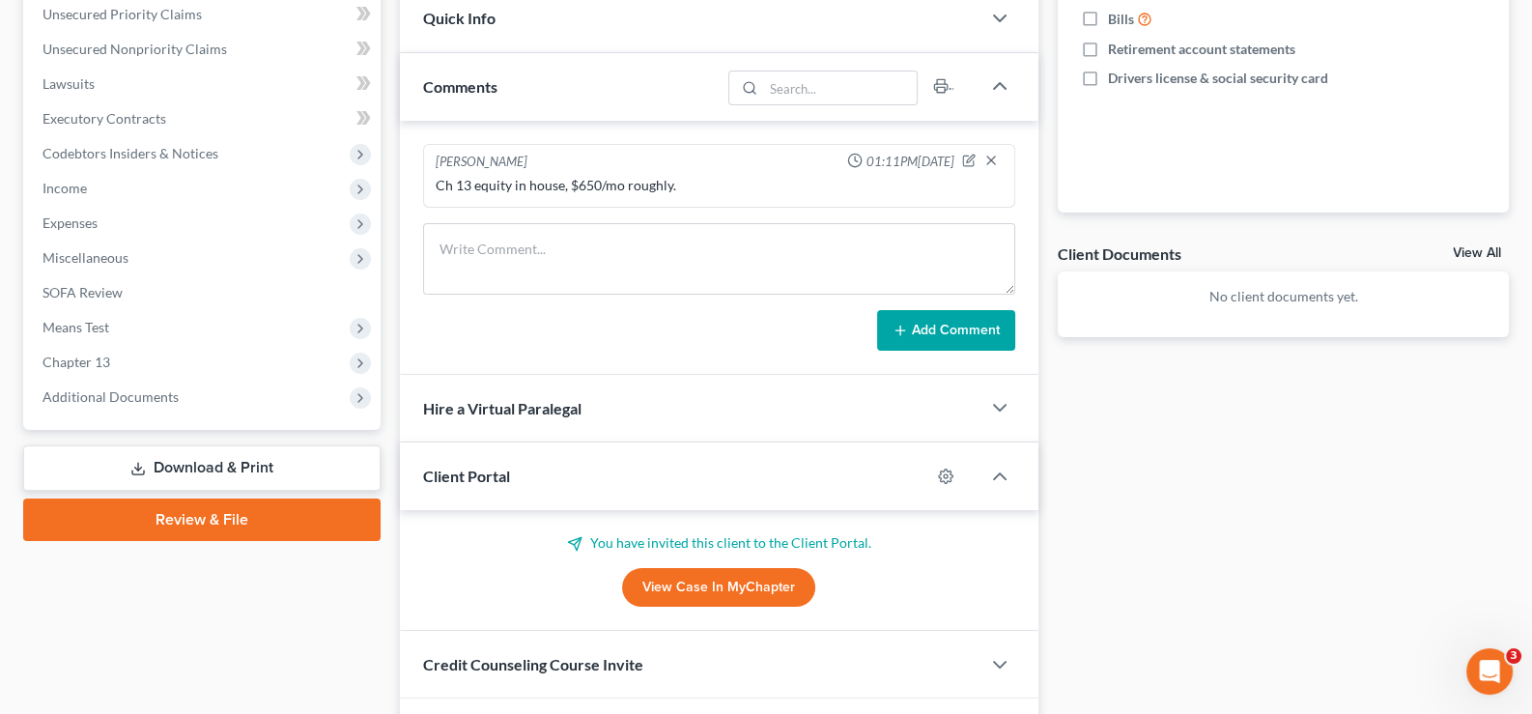
click at [475, 472] on span "Client Portal" at bounding box center [466, 475] width 87 height 18
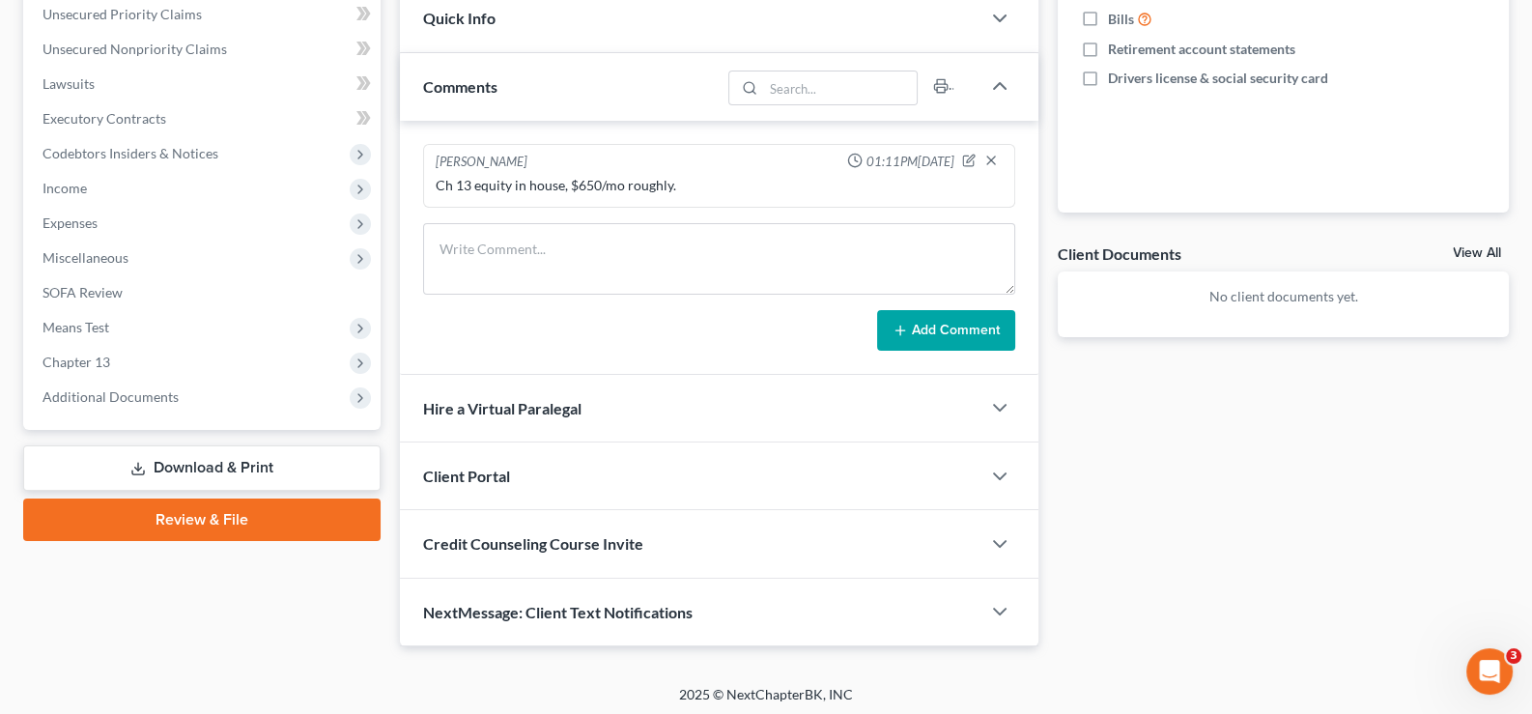
click at [488, 536] on span "Credit Counseling Course Invite" at bounding box center [533, 543] width 220 height 18
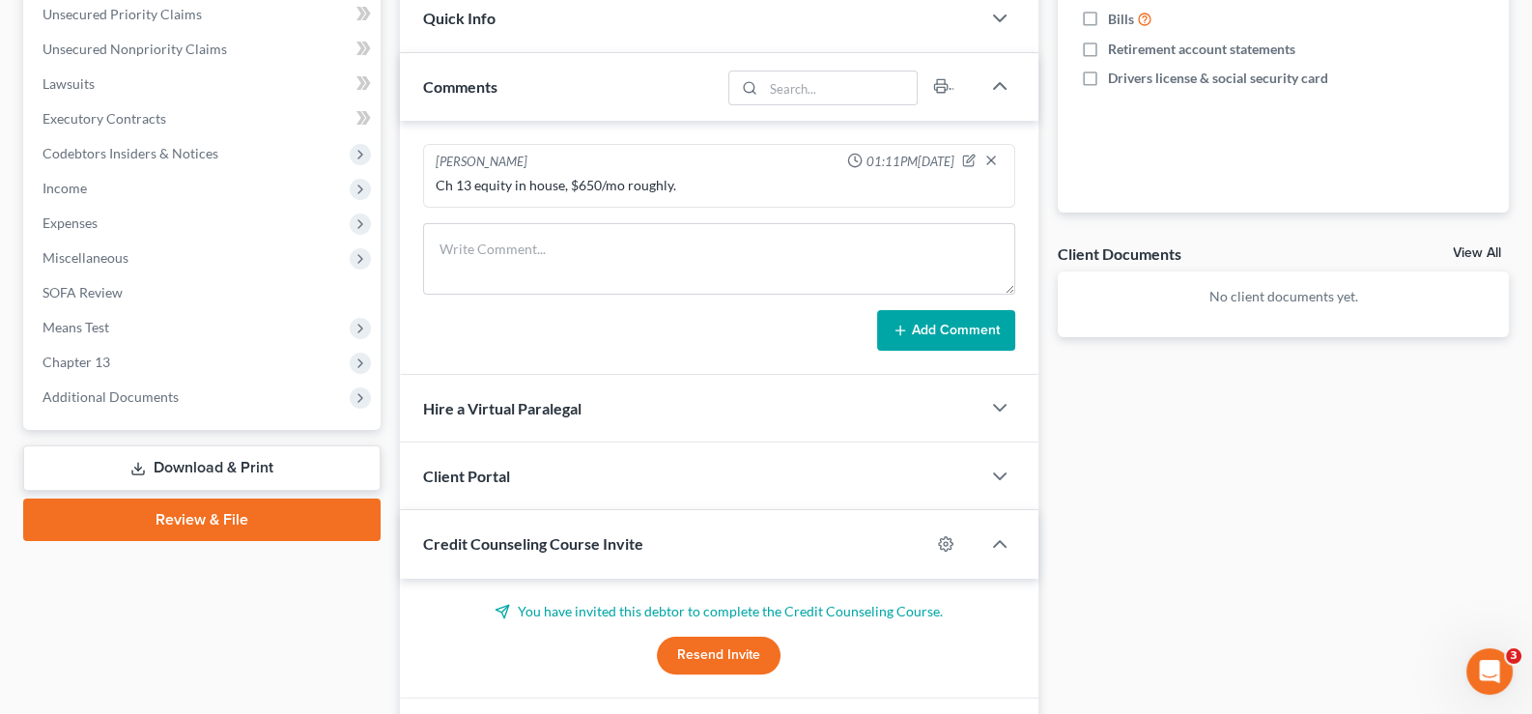
click at [488, 536] on span "Credit Counseling Course Invite" at bounding box center [533, 543] width 220 height 18
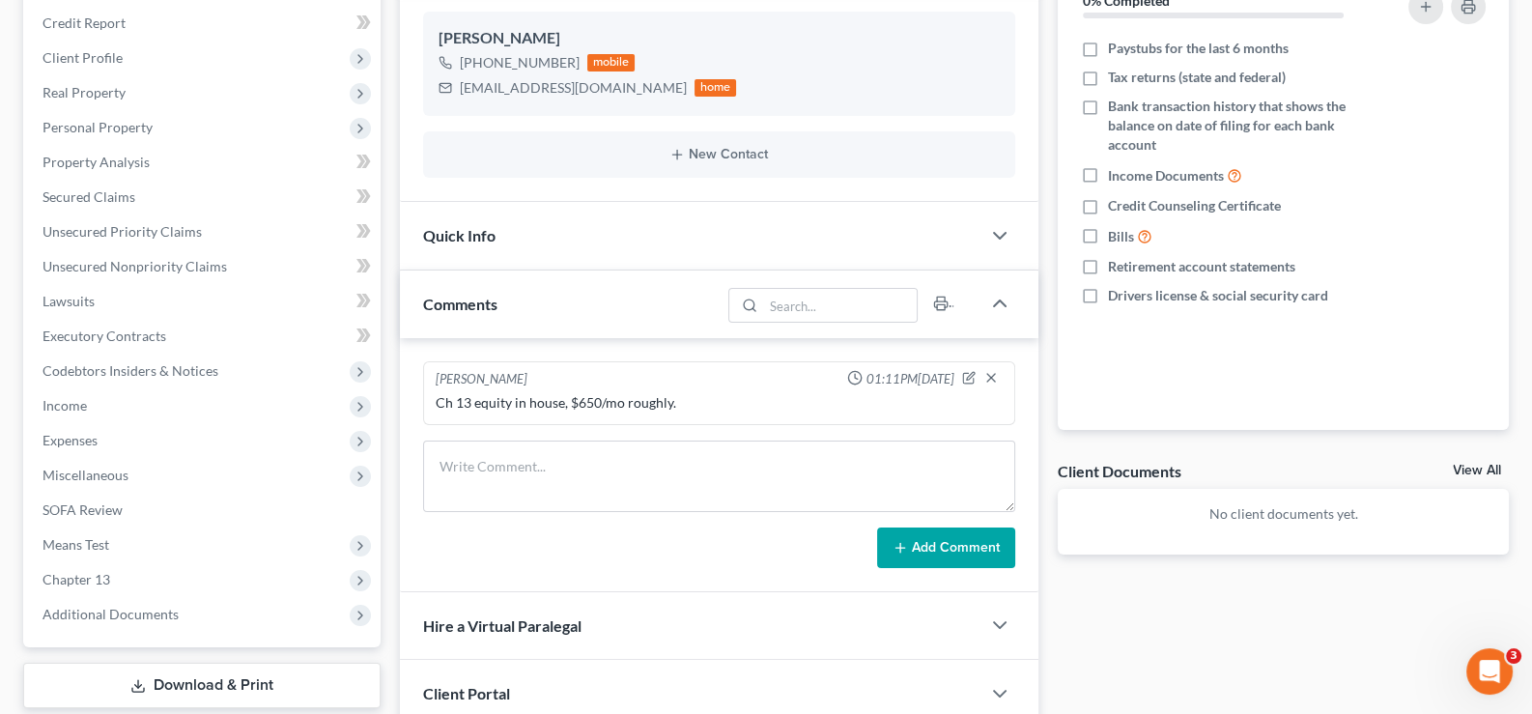
scroll to position [0, 0]
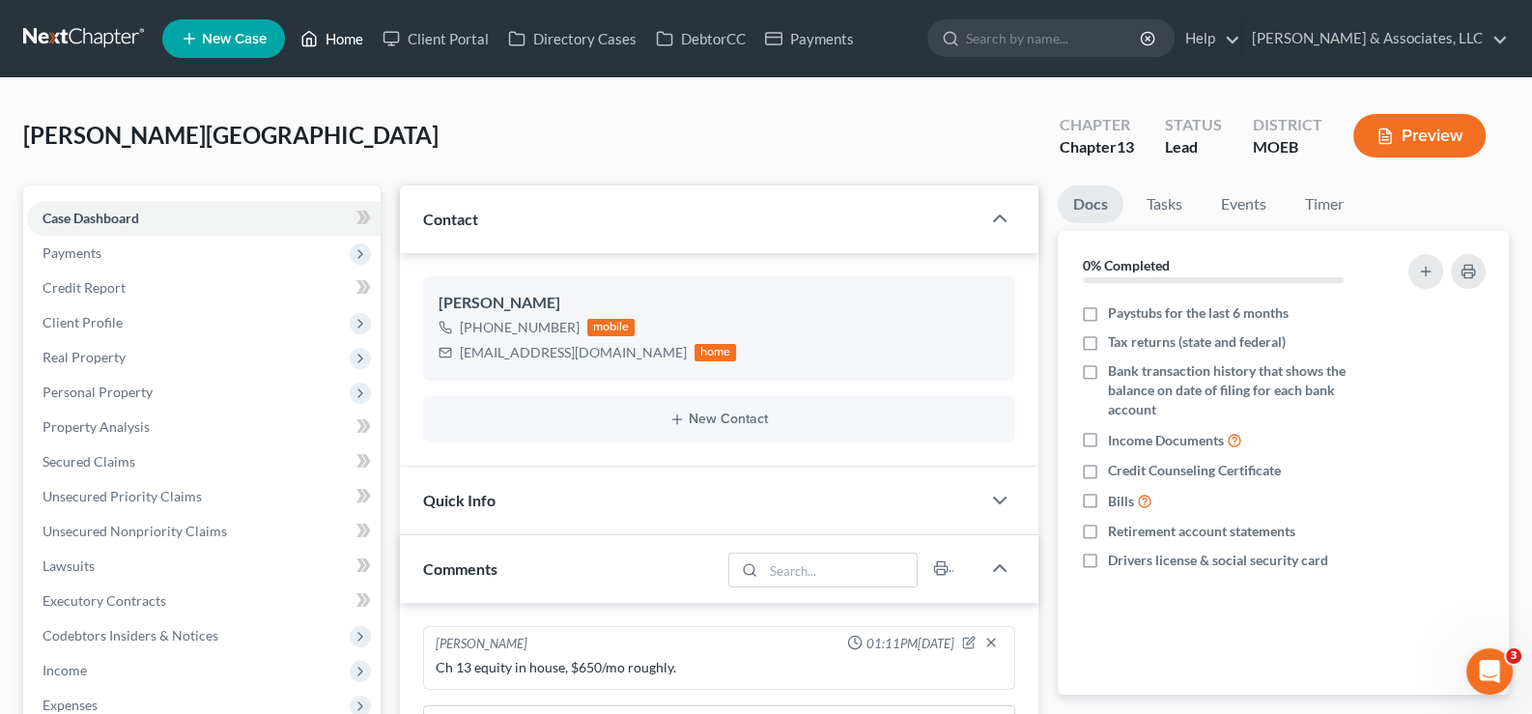
click at [334, 39] on link "Home" at bounding box center [332, 38] width 82 height 35
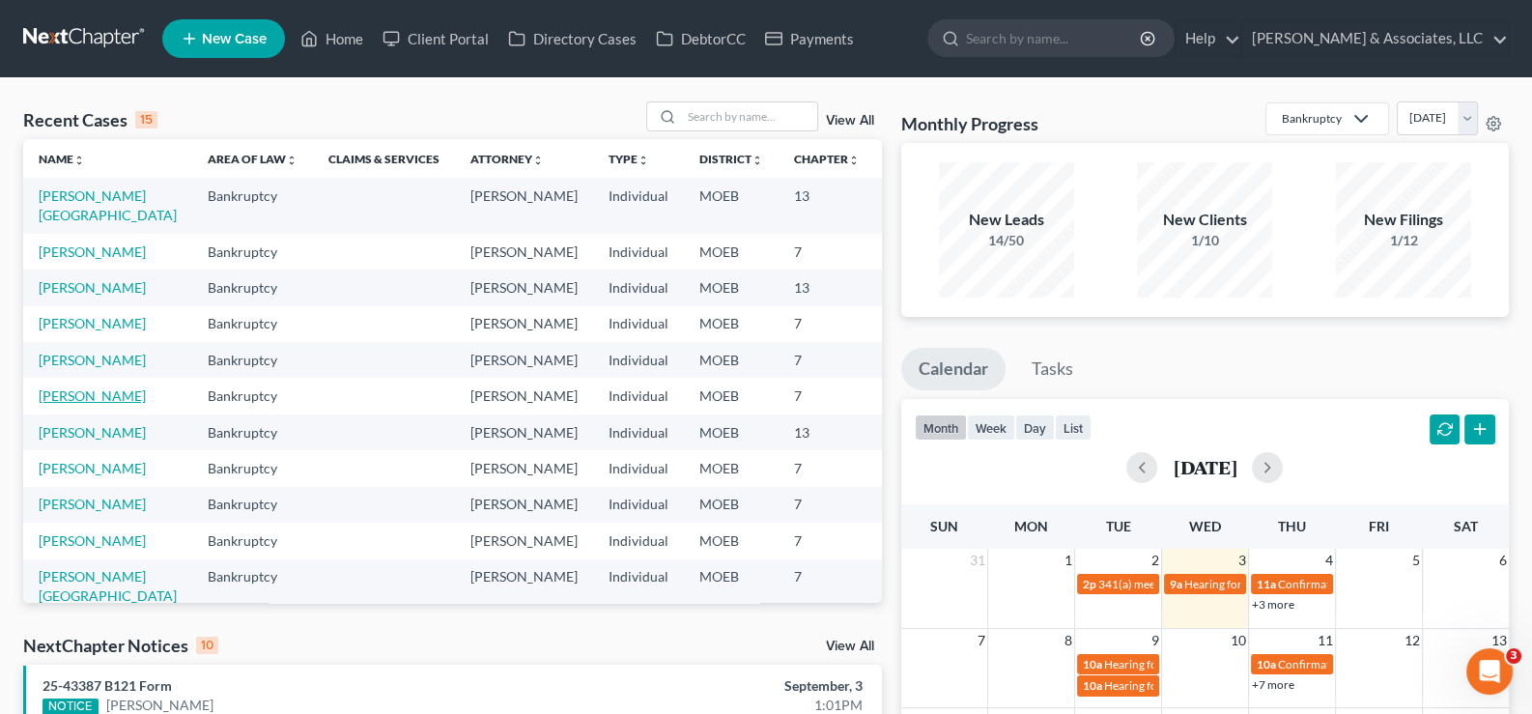
click at [84, 404] on link "[PERSON_NAME]" at bounding box center [92, 395] width 107 height 16
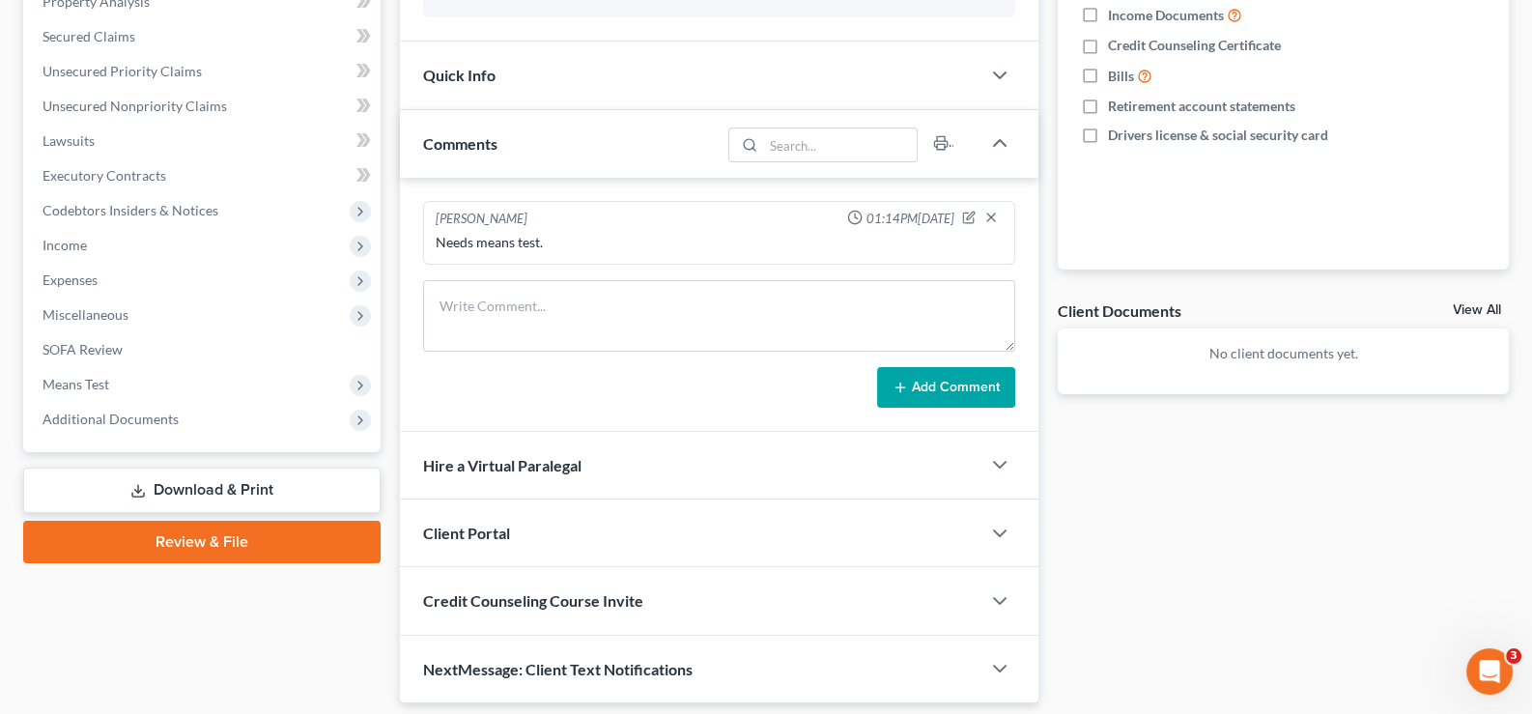
scroll to position [482, 0]
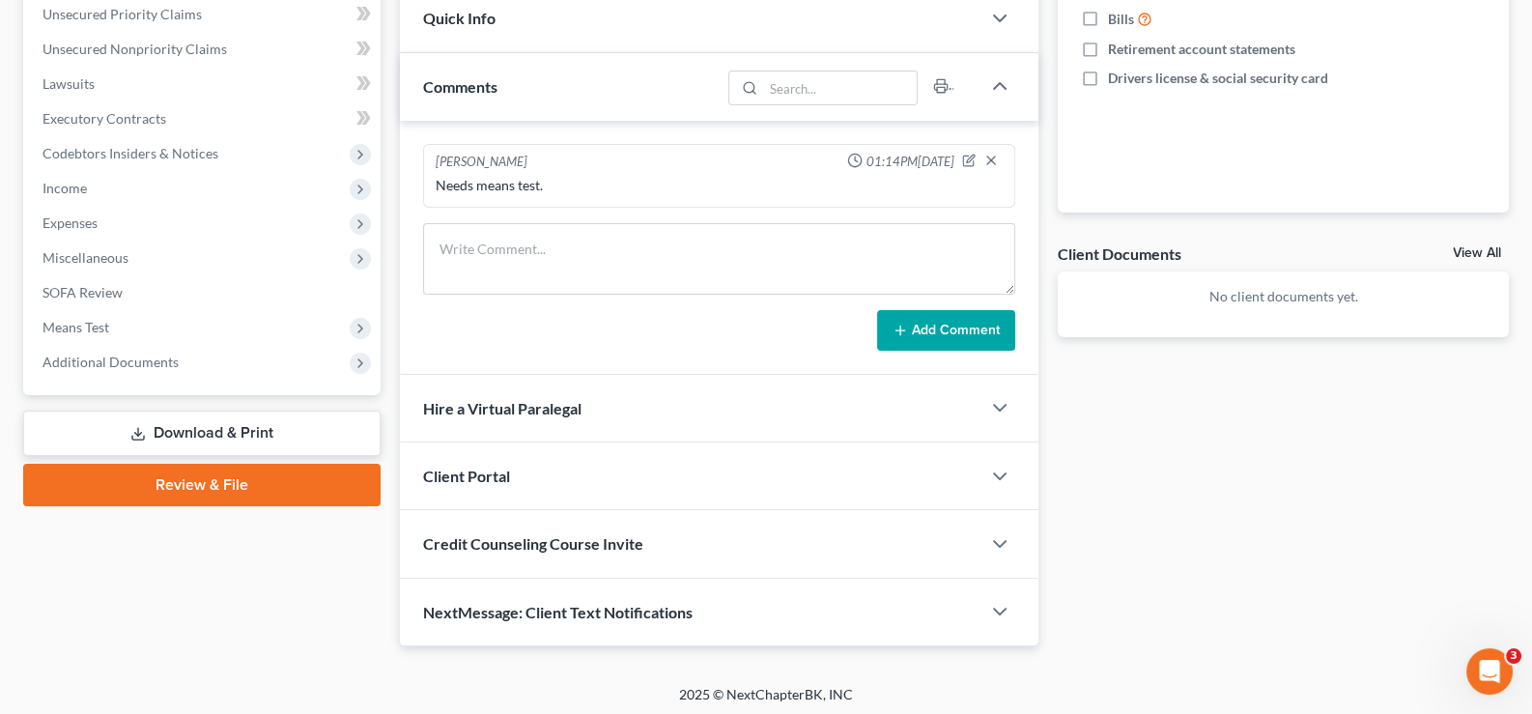
click at [475, 472] on span "Client Portal" at bounding box center [466, 475] width 87 height 18
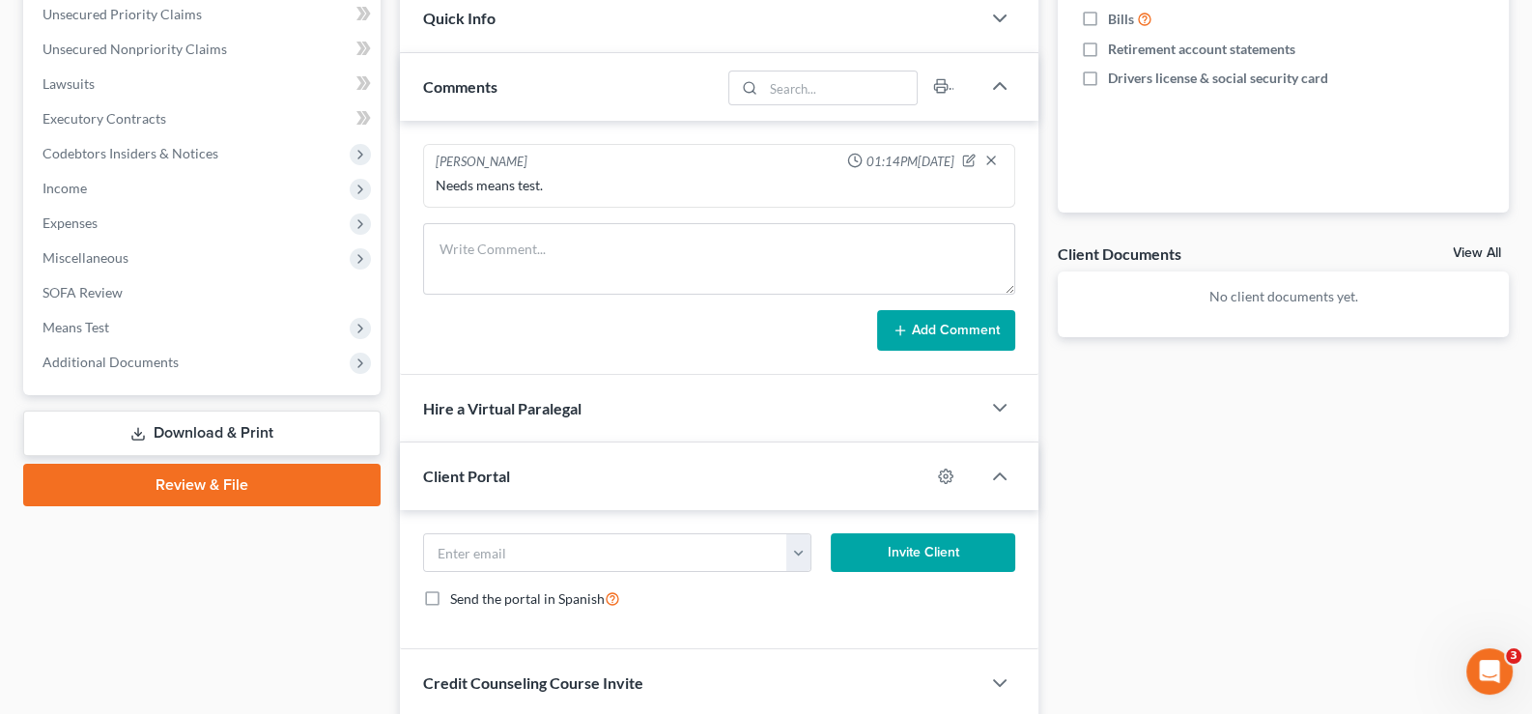
click at [475, 472] on span "Client Portal" at bounding box center [466, 475] width 87 height 18
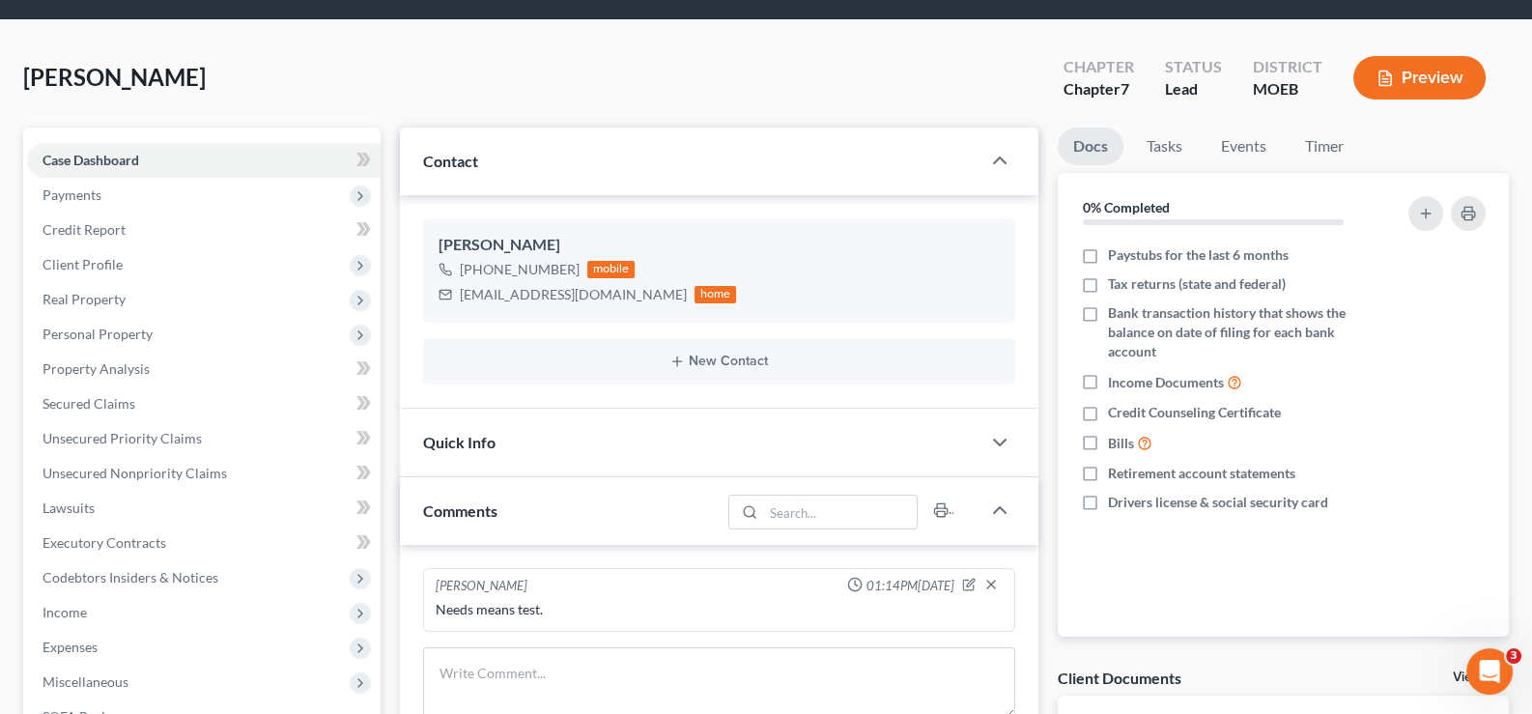
scroll to position [0, 0]
